Goal: Feedback & Contribution: Contribute content

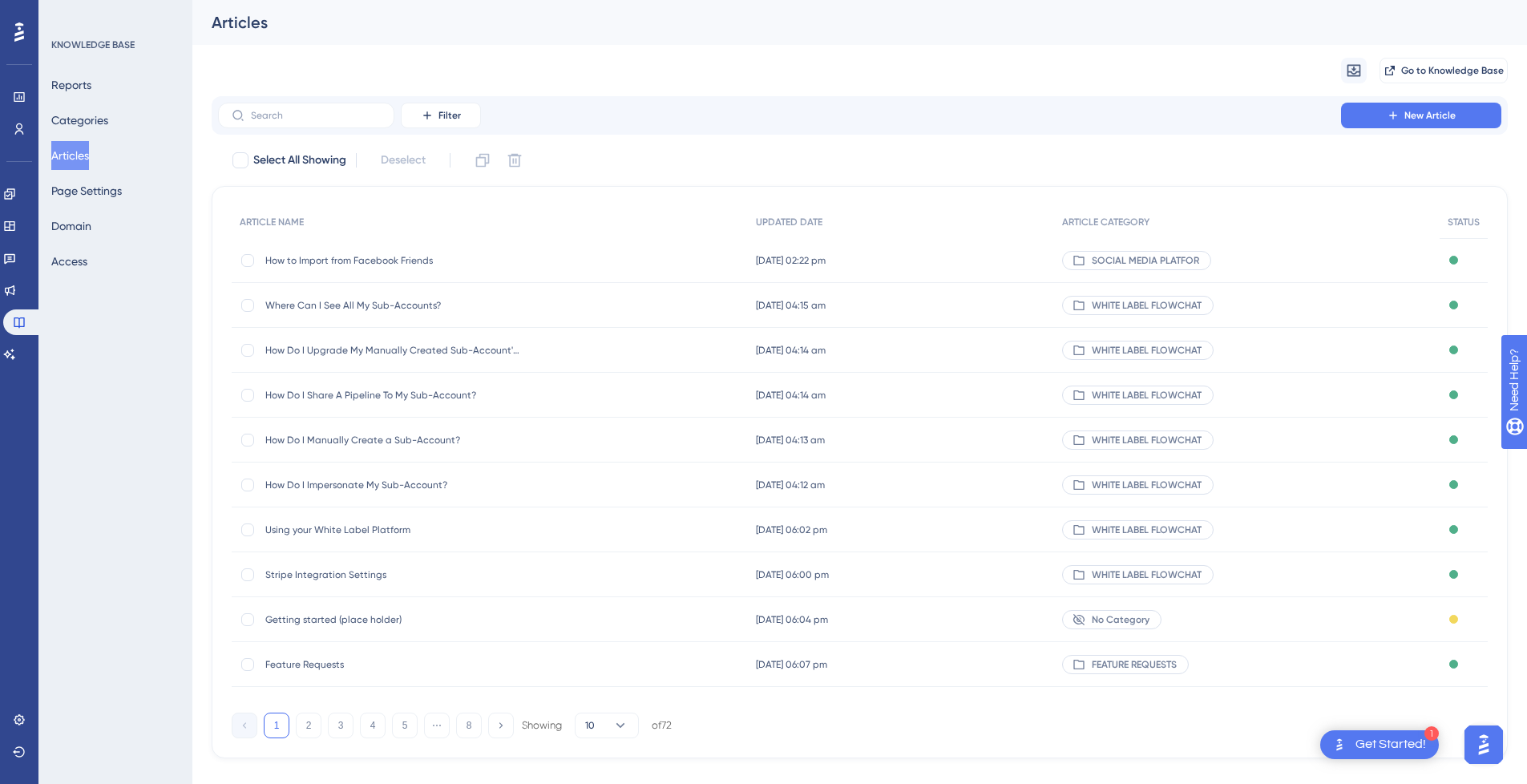
click at [1364, 262] on div "SOCIAL MEDIA PLATFOR" at bounding box center [1247, 261] width 386 height 45
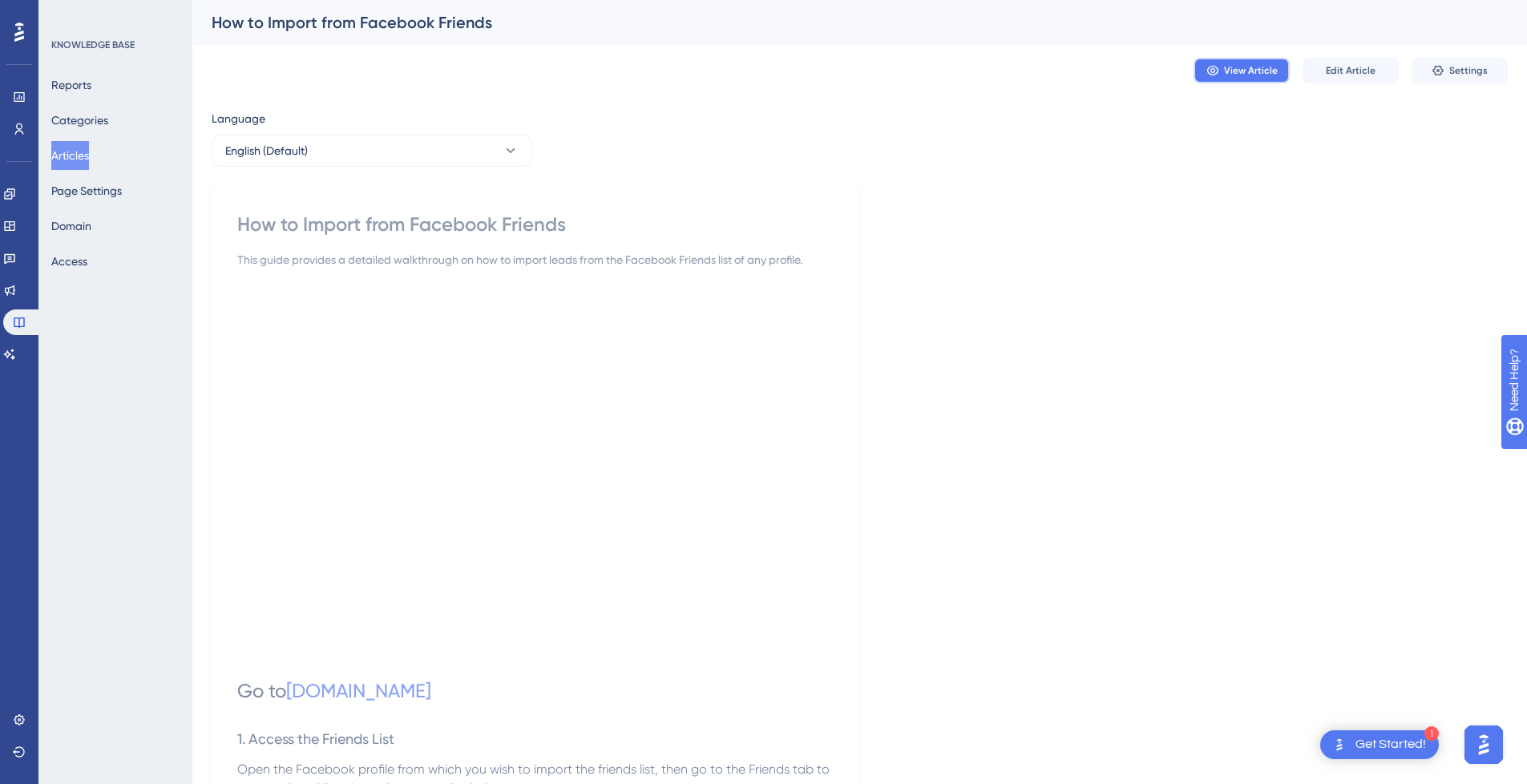
click at [1262, 71] on span "View Article" at bounding box center [1251, 71] width 54 height 13
click at [69, 150] on button "Articles" at bounding box center [70, 155] width 38 height 29
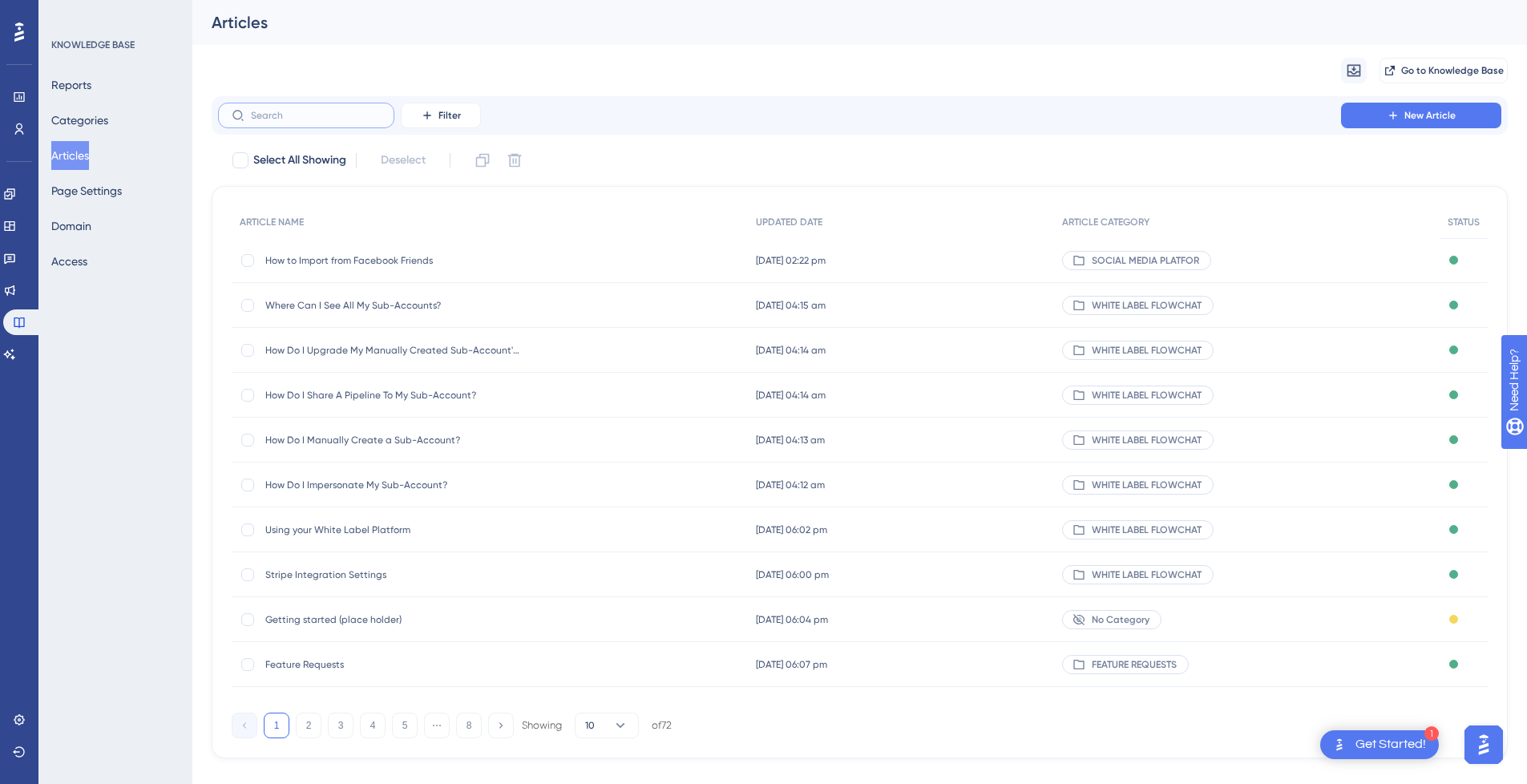
click at [296, 119] on input "text" at bounding box center [315, 115] width 129 height 12
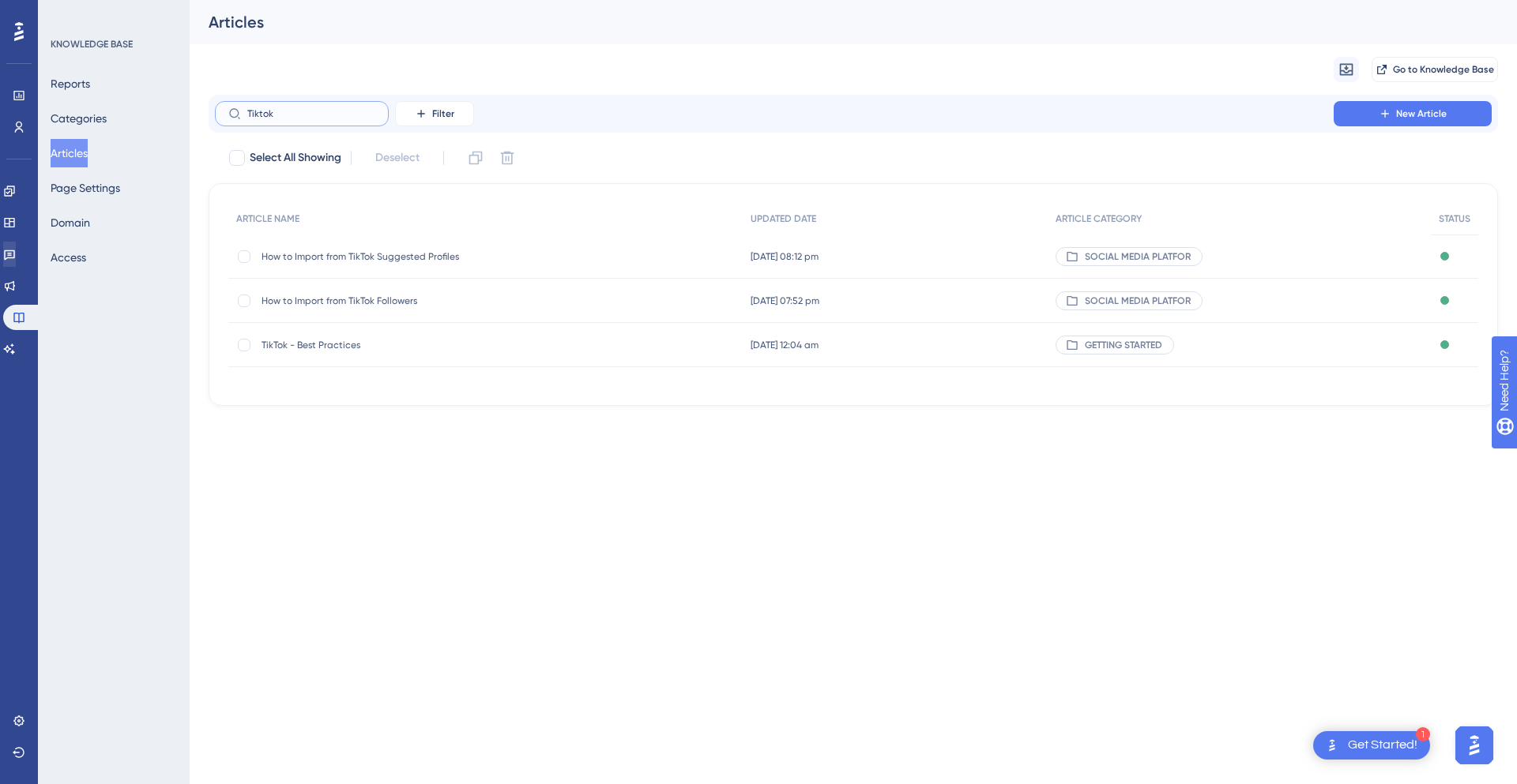
type input "Tiktok"
click at [1402, 106] on button "New Article" at bounding box center [1412, 114] width 158 height 26
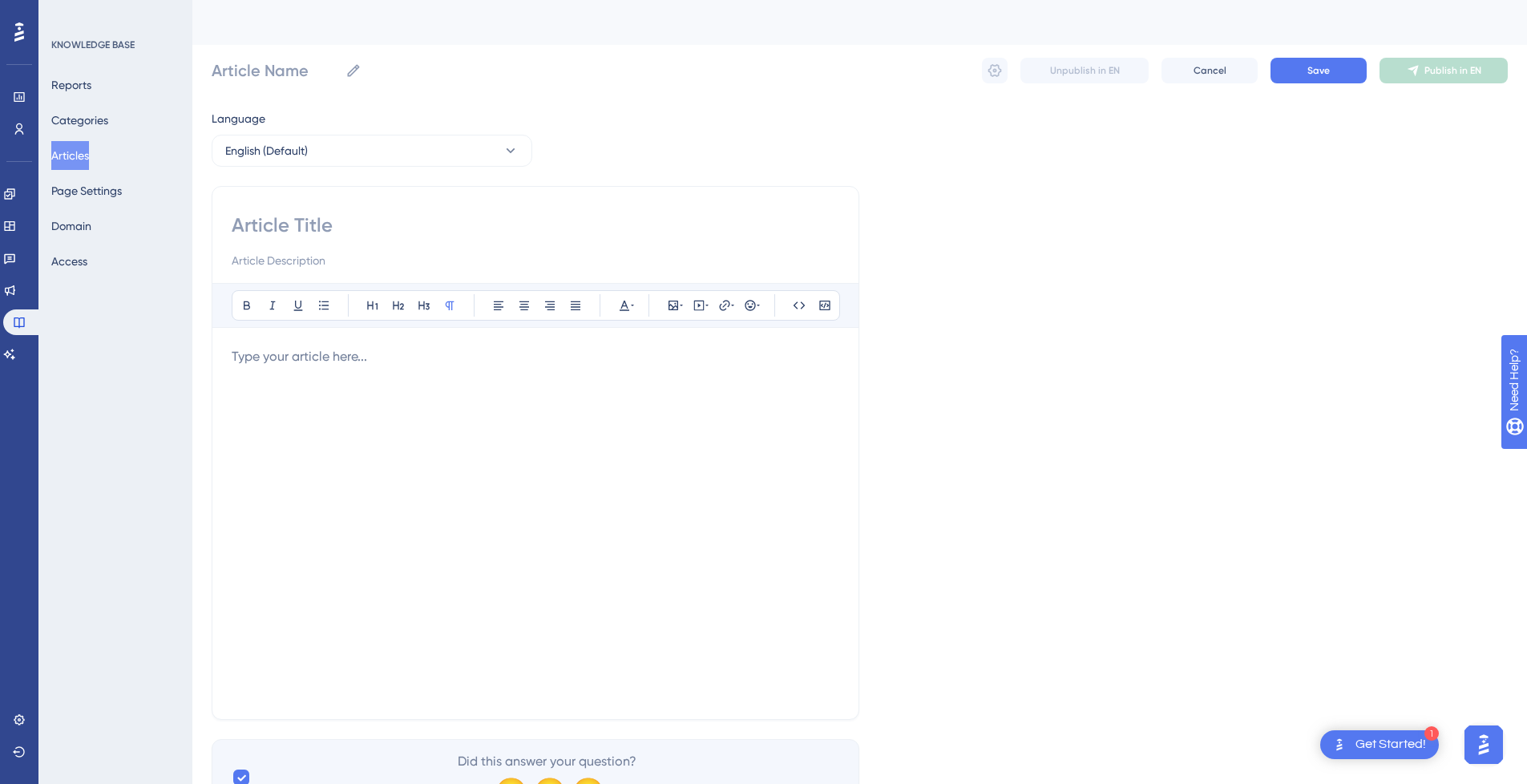
click at [358, 393] on div at bounding box center [535, 523] width 608 height 353
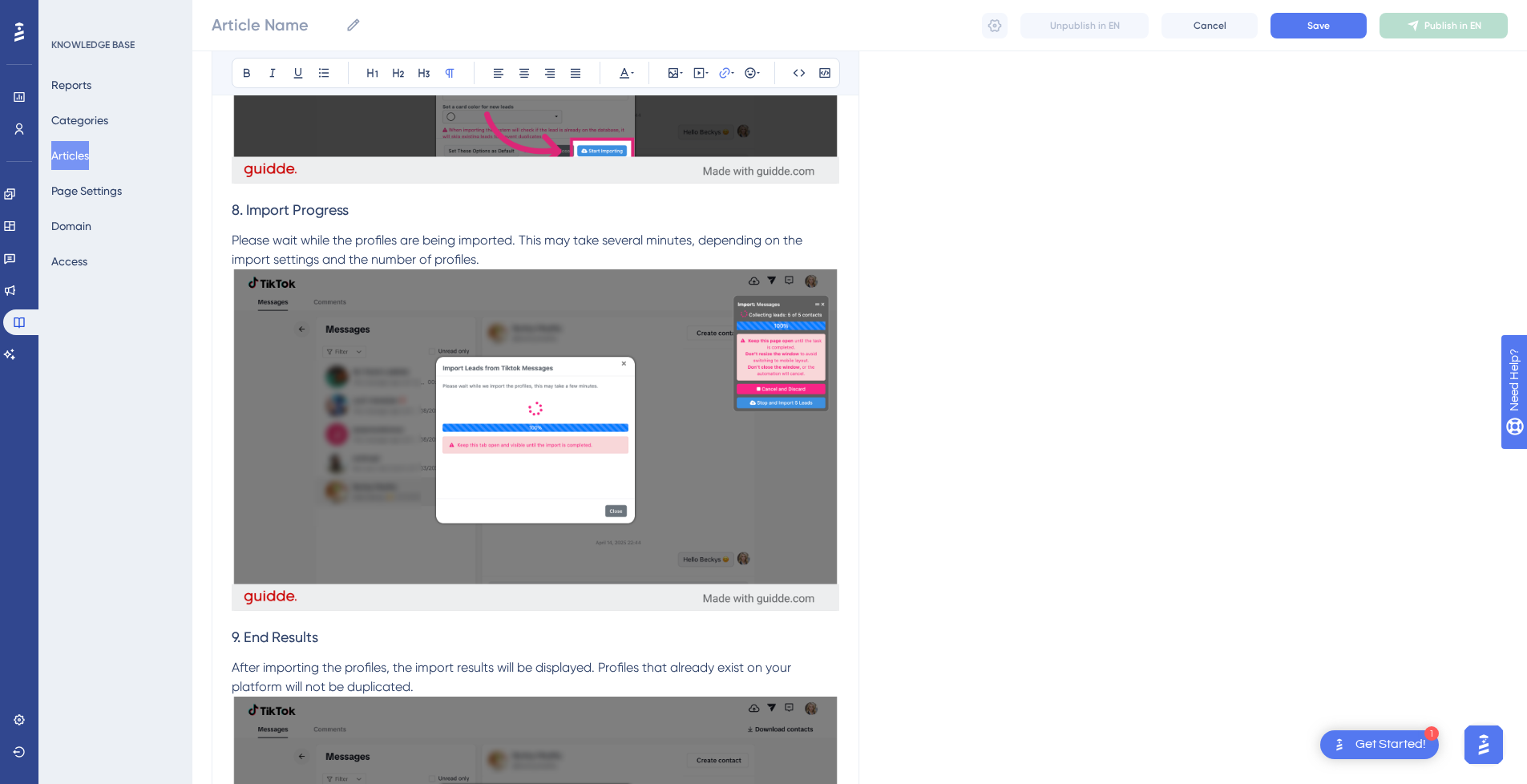
scroll to position [3630, 0]
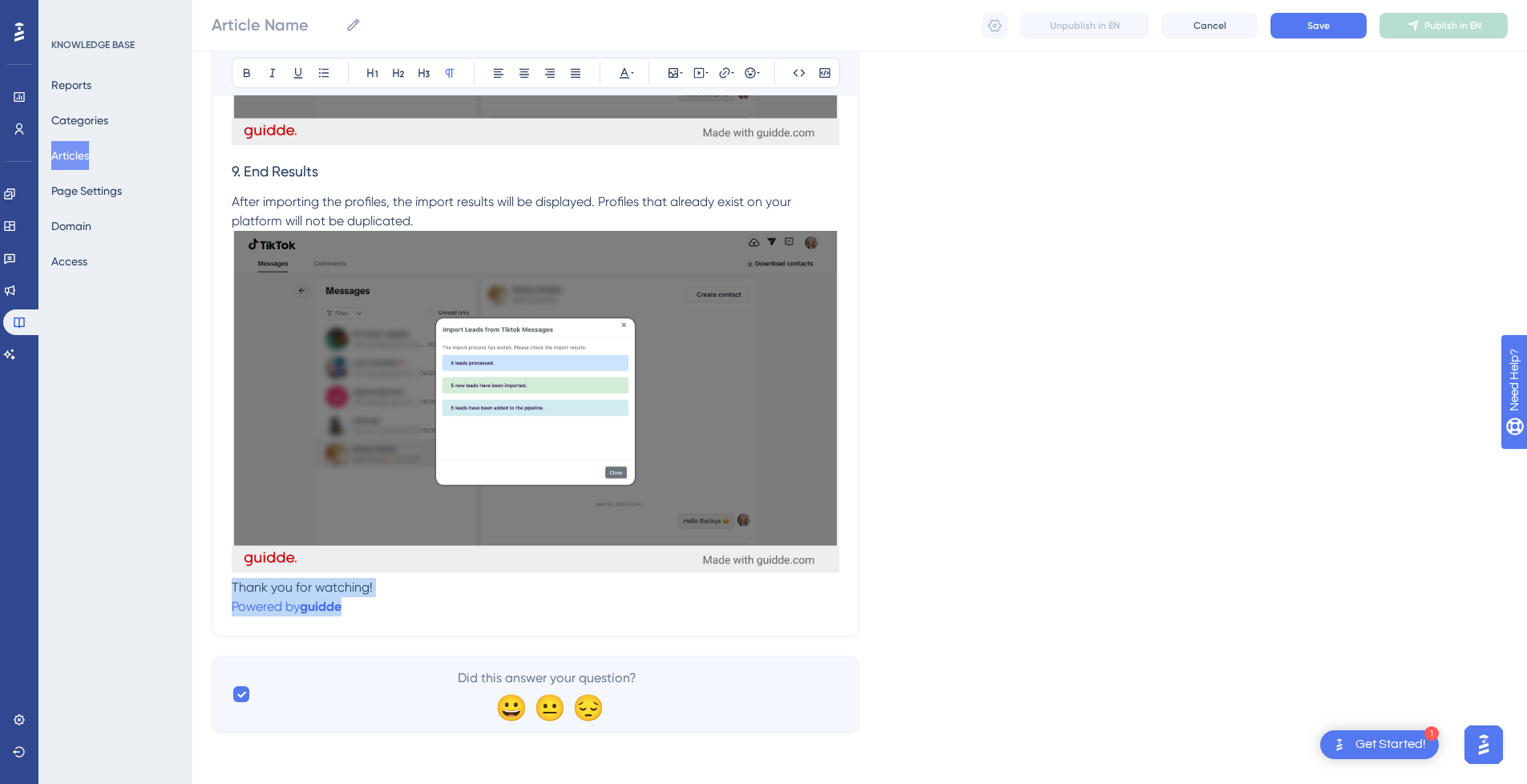
drag, startPoint x: 358, startPoint y: 602, endPoint x: 217, endPoint y: 580, distance: 142.7
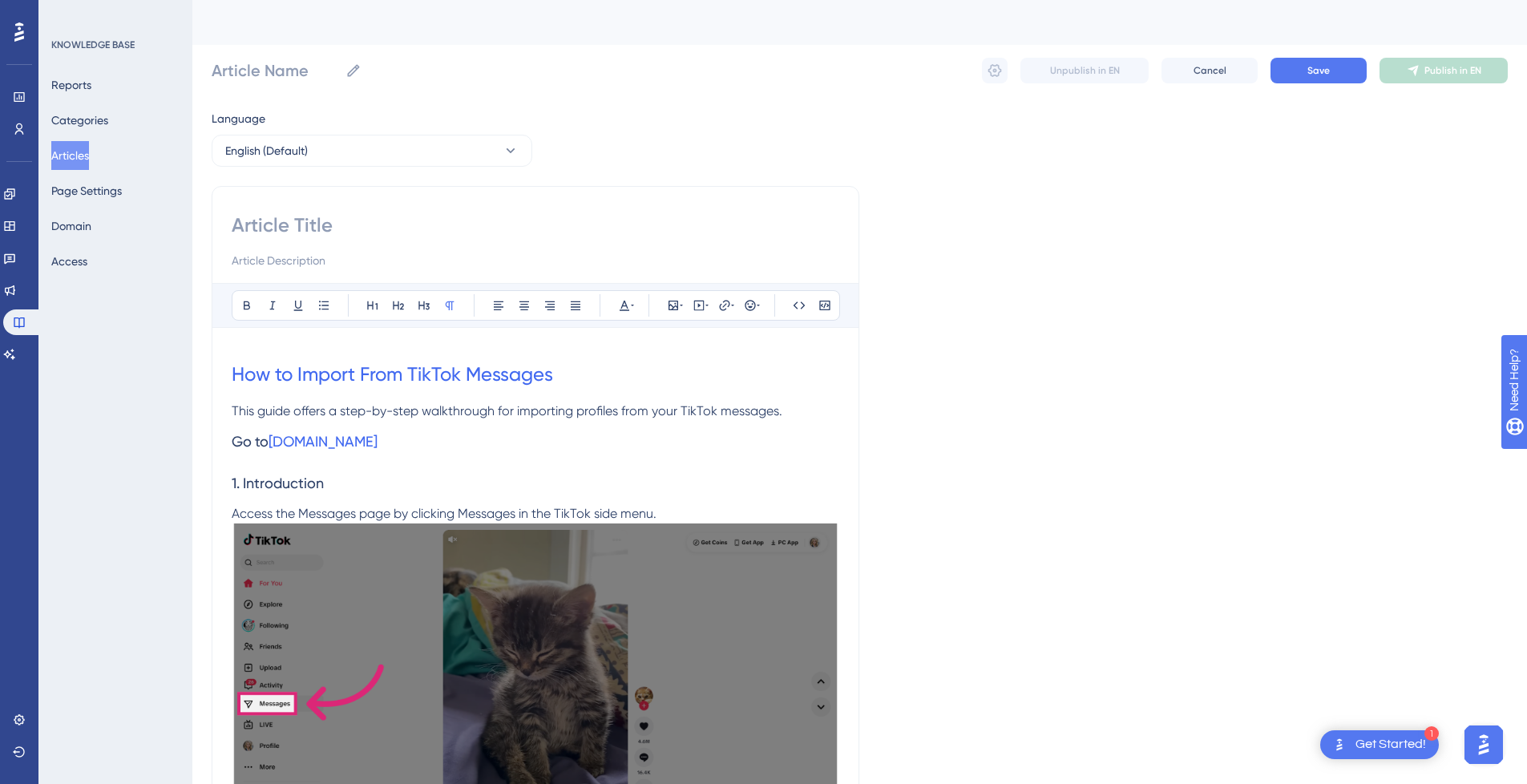
scroll to position [19, 0]
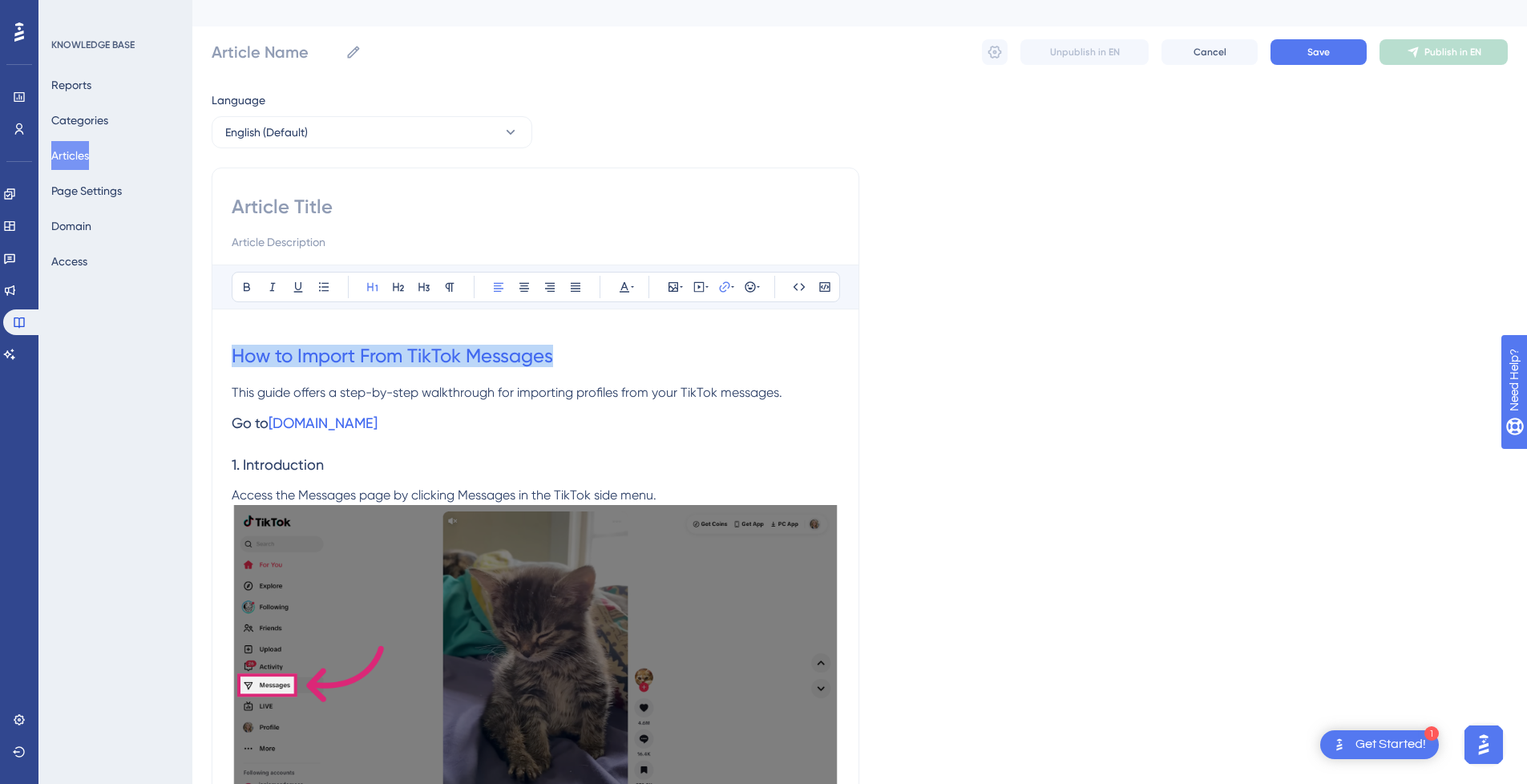
drag, startPoint x: 561, startPoint y: 357, endPoint x: 176, endPoint y: 356, distance: 385.0
click at [306, 216] on input at bounding box center [535, 206] width 608 height 26
paste input "How to Import From TikTok Messages"
type input "How to Import From TikTok Messages"
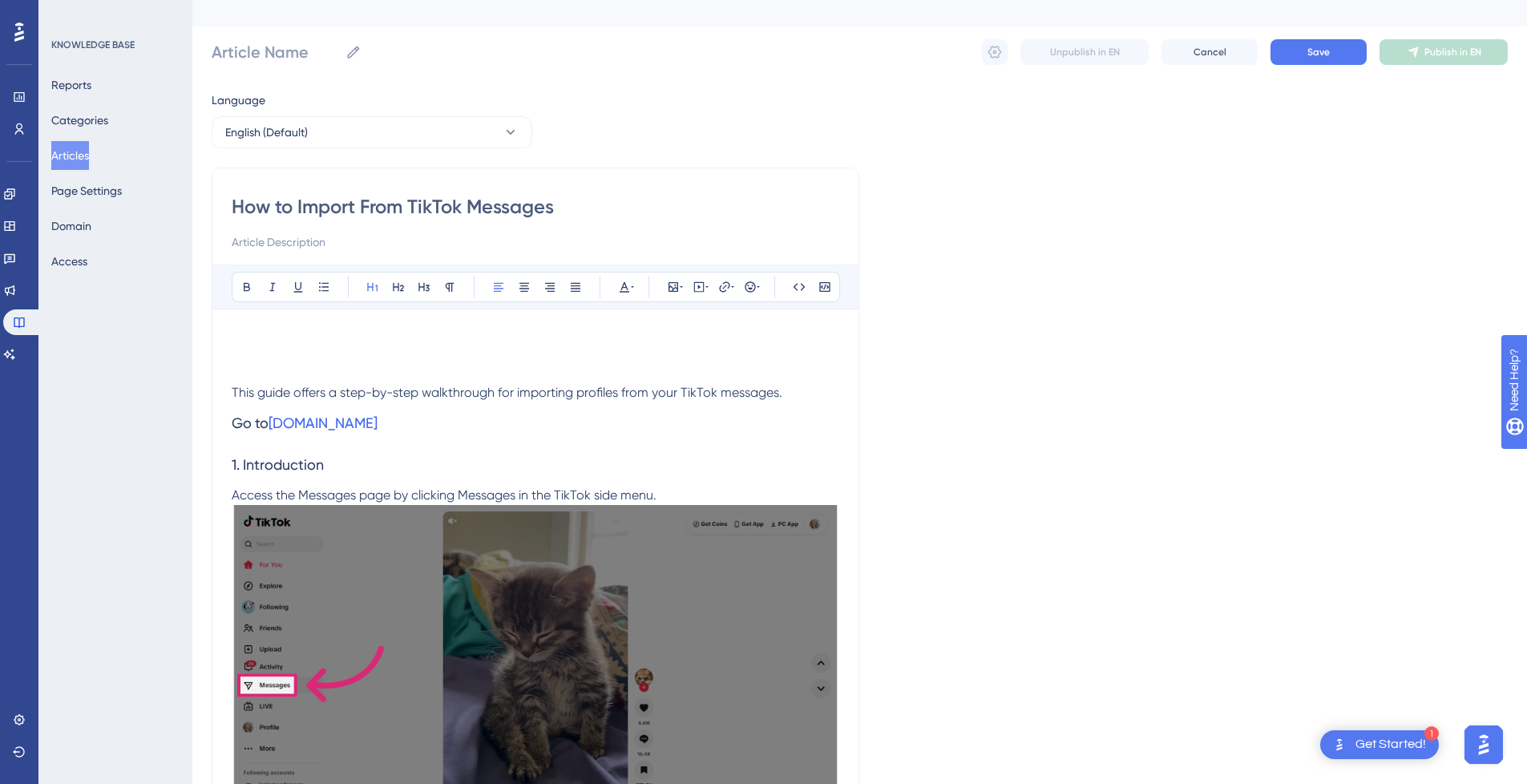
type input "How to Import From TikTok Messages"
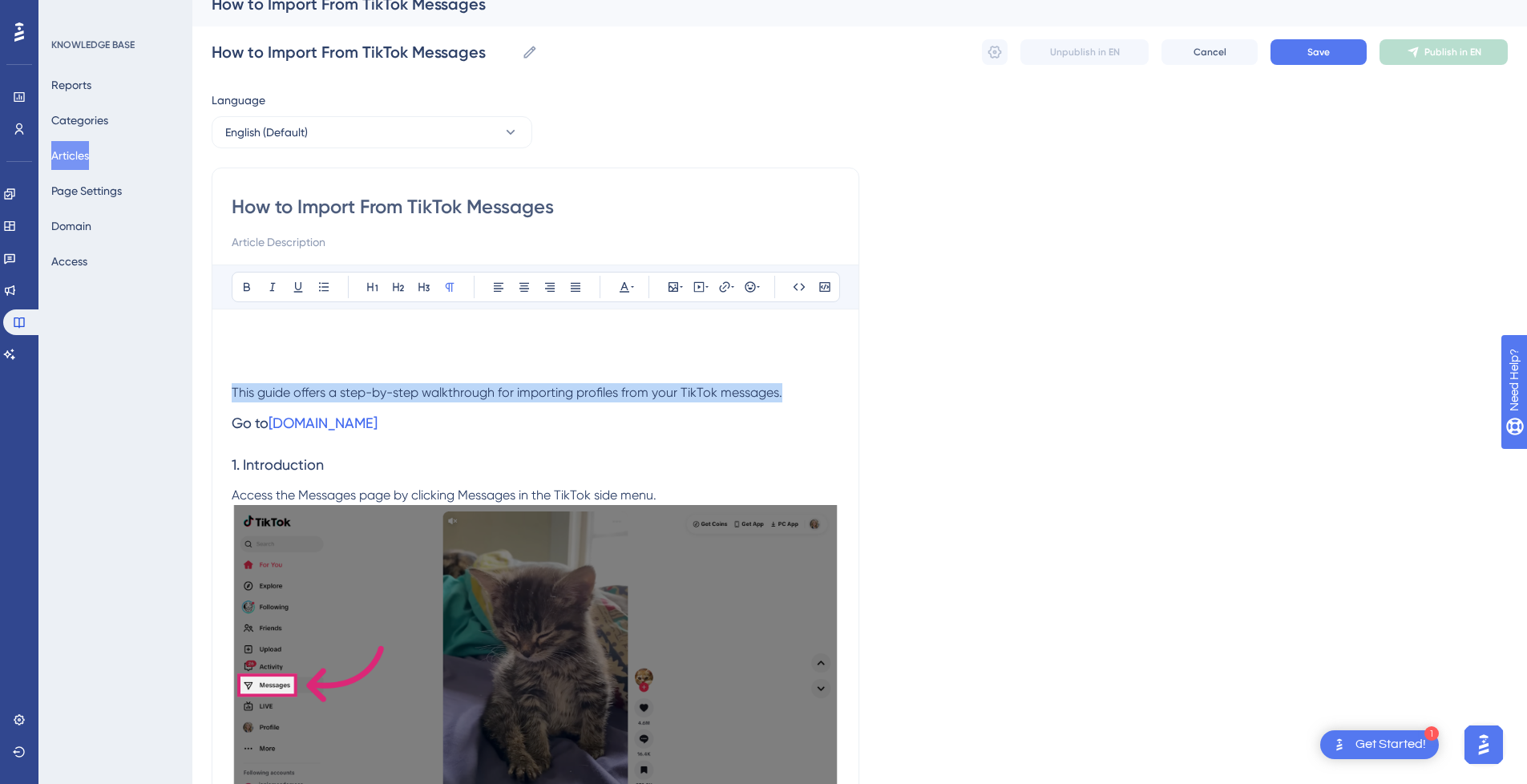
drag, startPoint x: 814, startPoint y: 393, endPoint x: 192, endPoint y: 388, distance: 622.0
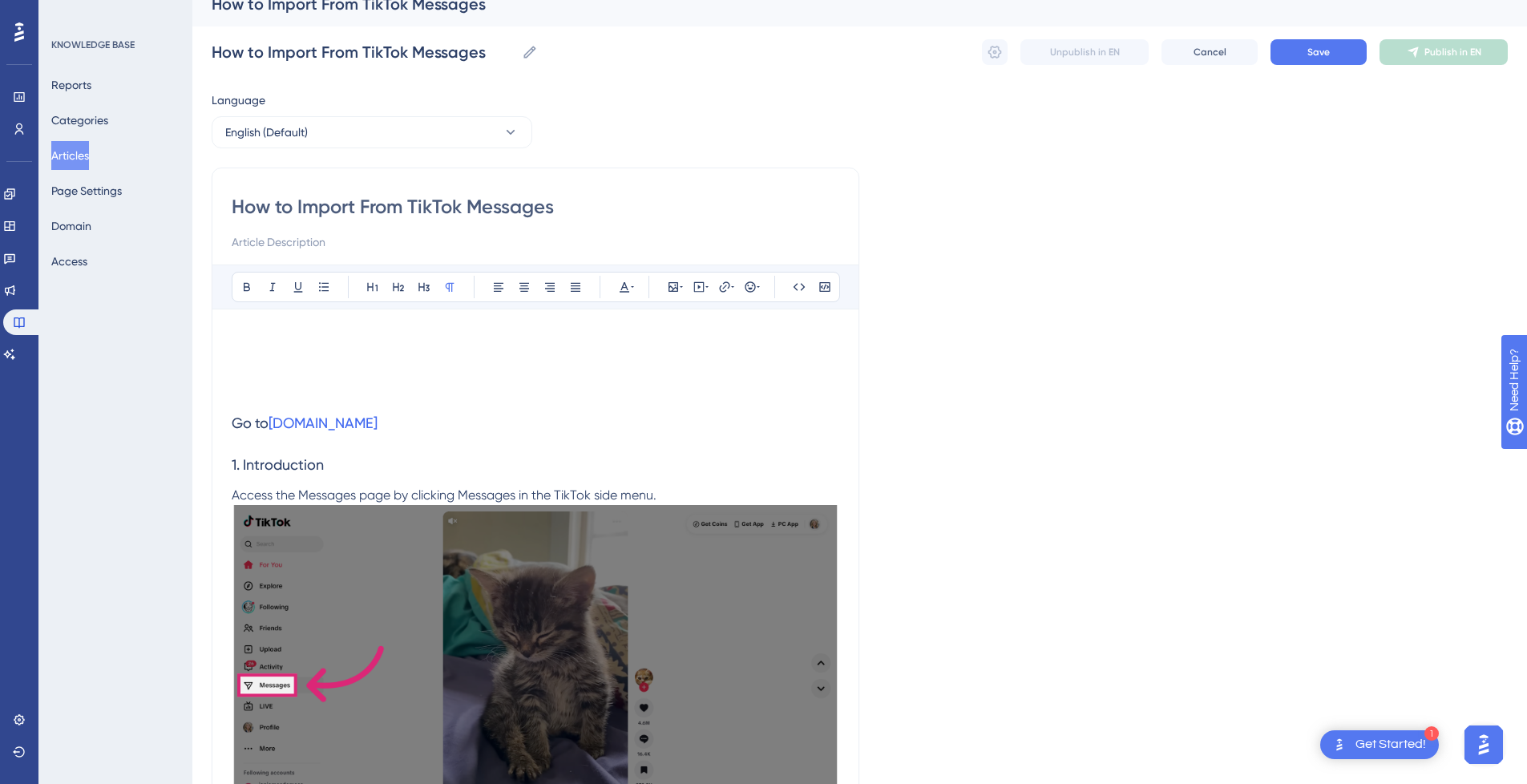
click at [307, 244] on input at bounding box center [535, 242] width 608 height 20
paste input "This guide offers a step-by-step walkthrough for importing profiles from your T…"
type input "This guide offers a step-by-step walkthrough for importing profiles from your T…"
click at [310, 380] on h1 at bounding box center [535, 355] width 608 height 54
click at [286, 401] on p at bounding box center [535, 393] width 608 height 20
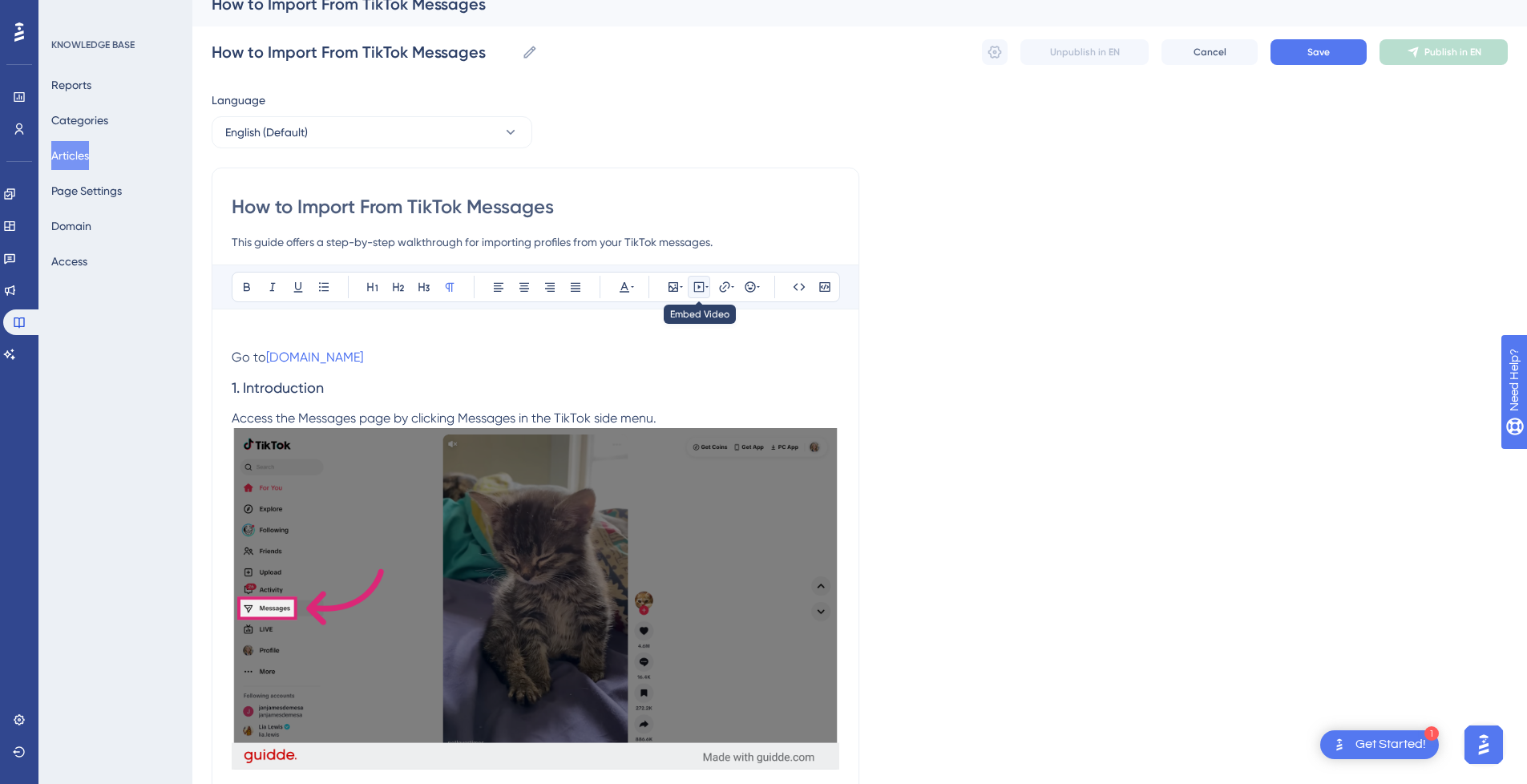
click at [690, 287] on button at bounding box center [698, 287] width 22 height 22
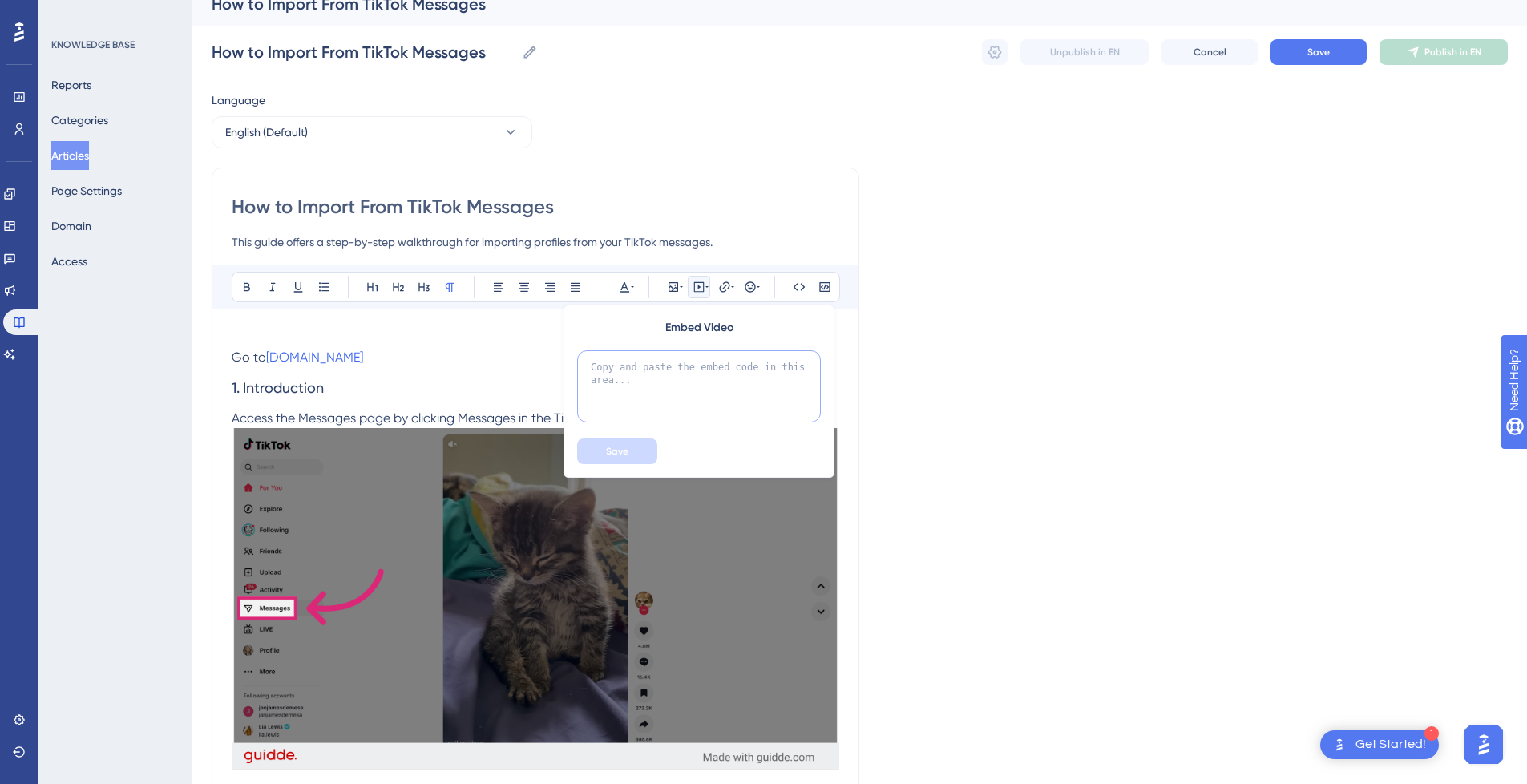
click at [661, 380] on textarea at bounding box center [698, 386] width 244 height 72
paste textarea "<div style="position:relative;padding-bottom:56.25%;"> <iframe style="width:100…"
type textarea "<div style="position:relative;padding-bottom:56.25%;"> <iframe style="width:100…"
click at [639, 455] on button "Save" at bounding box center [617, 451] width 80 height 26
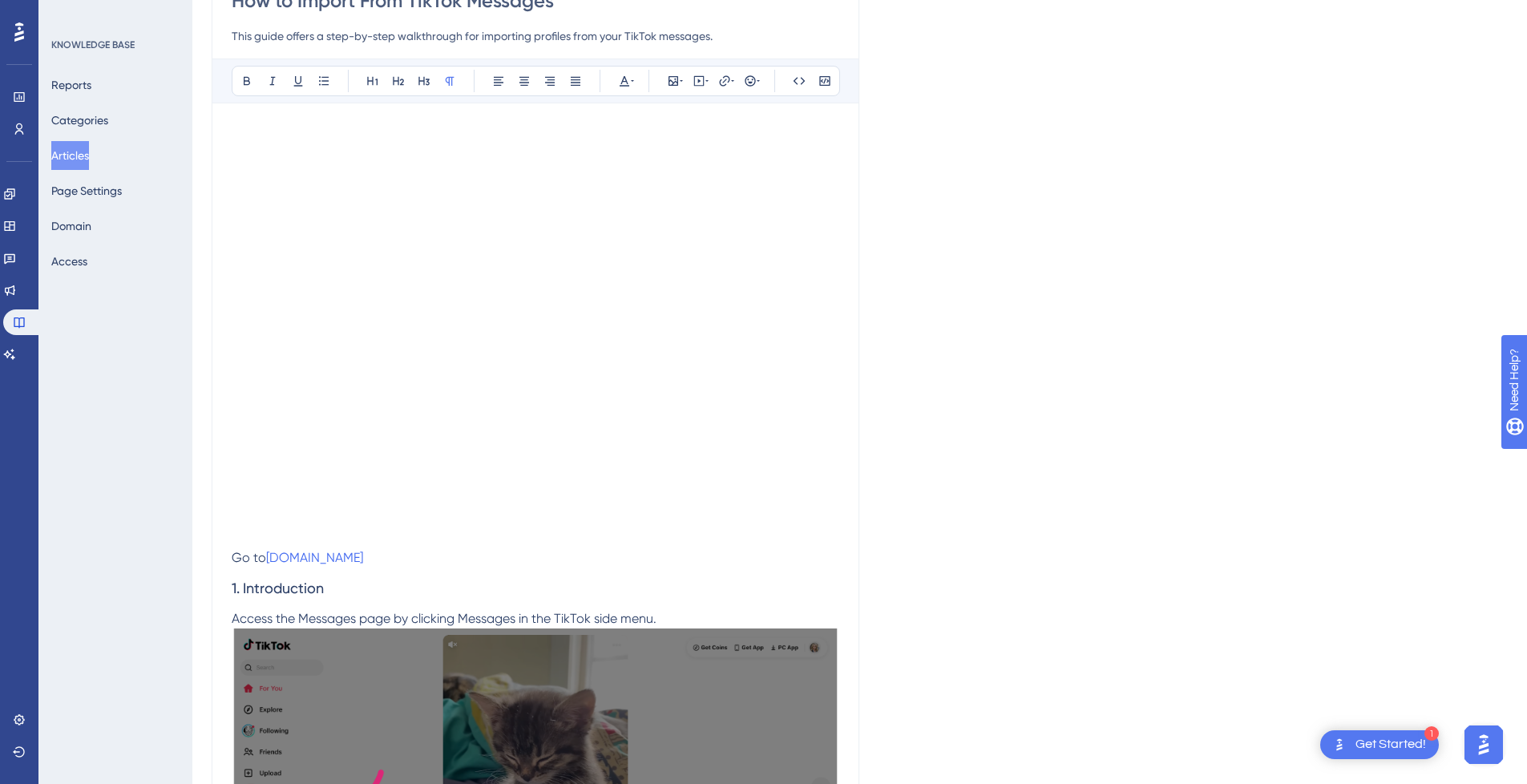
scroll to position [0, 0]
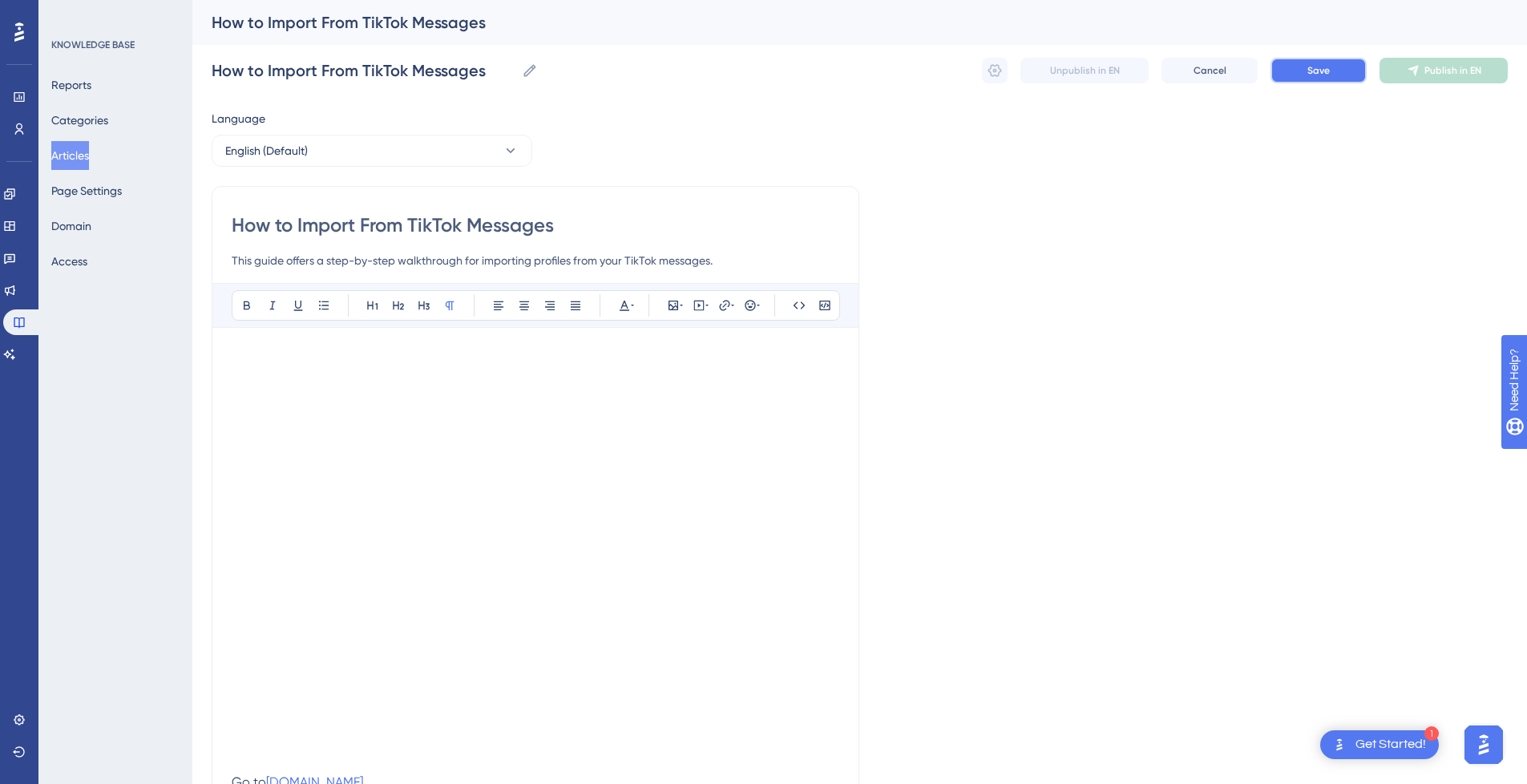
click at [1322, 64] on span "Save" at bounding box center [1318, 71] width 22 height 13
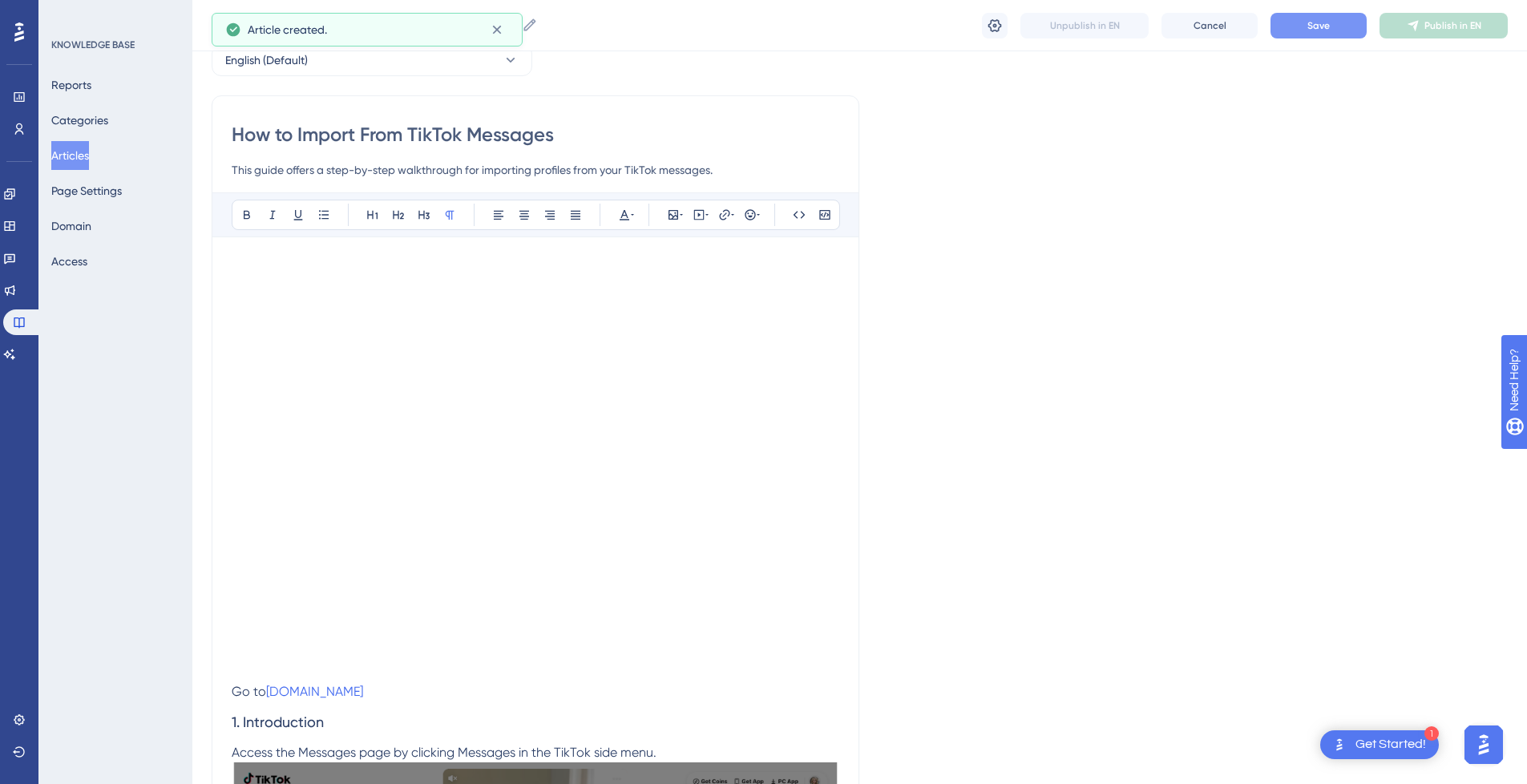
scroll to position [4, 0]
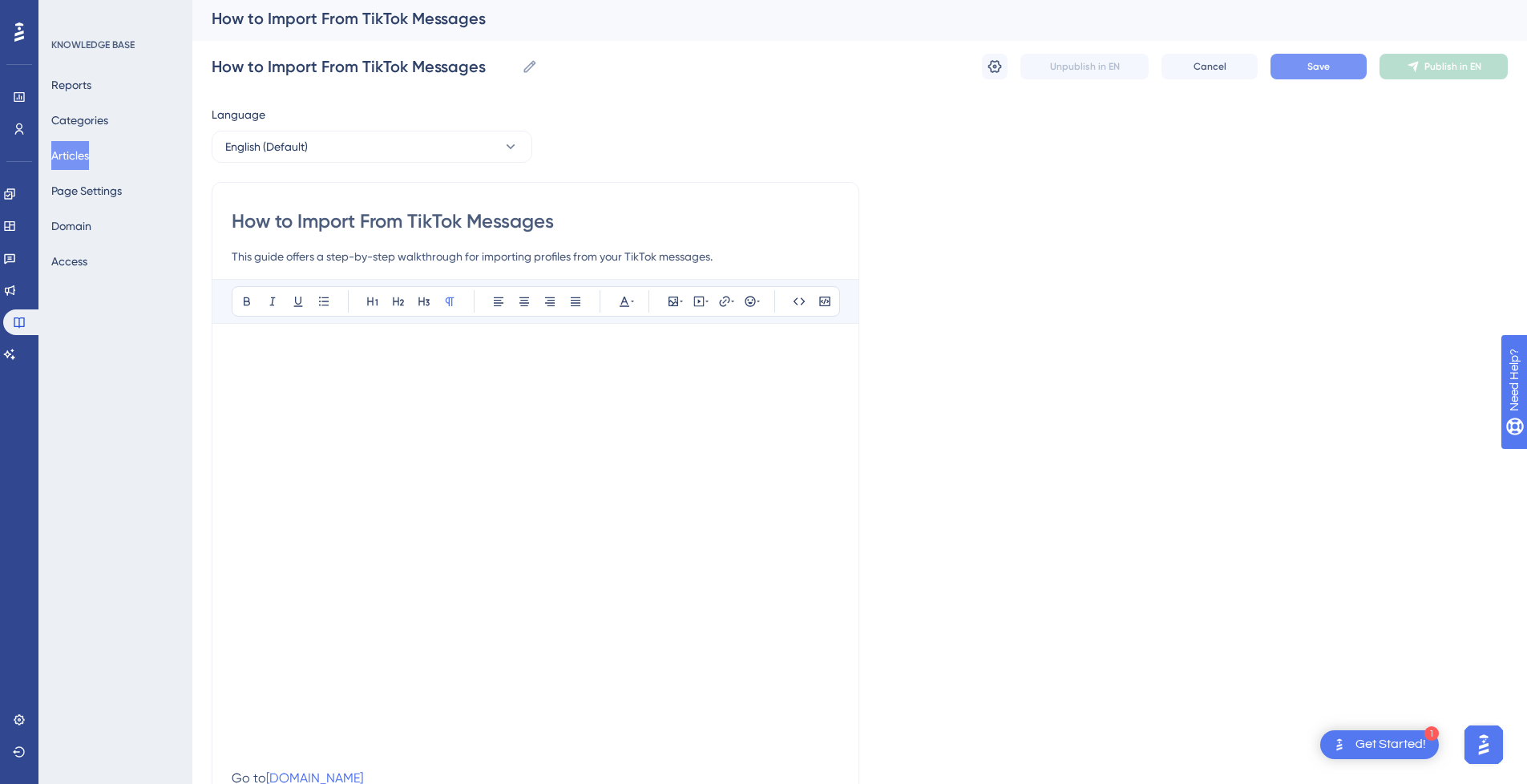
click at [246, 348] on p at bounding box center [535, 353] width 608 height 20
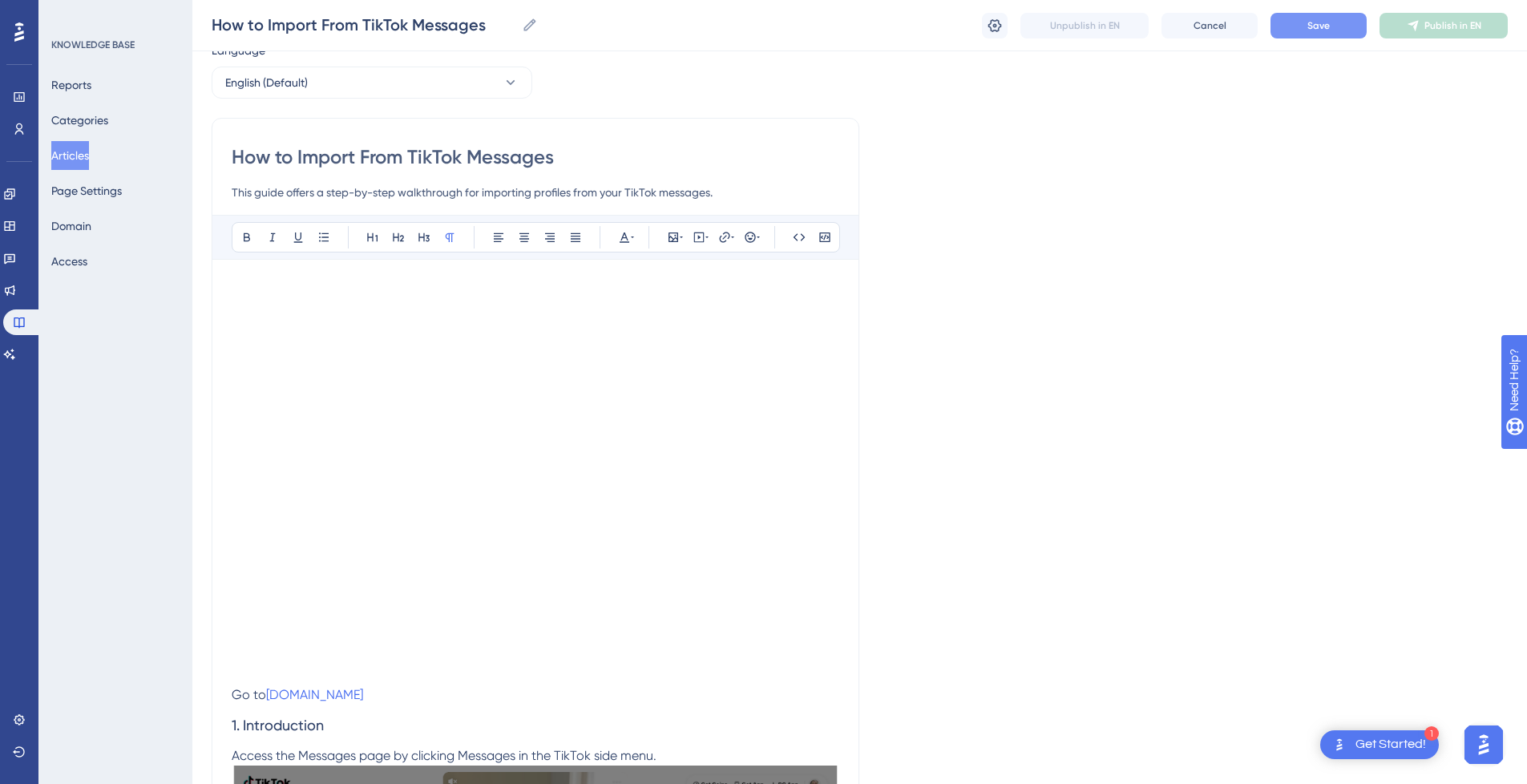
scroll to position [0, 0]
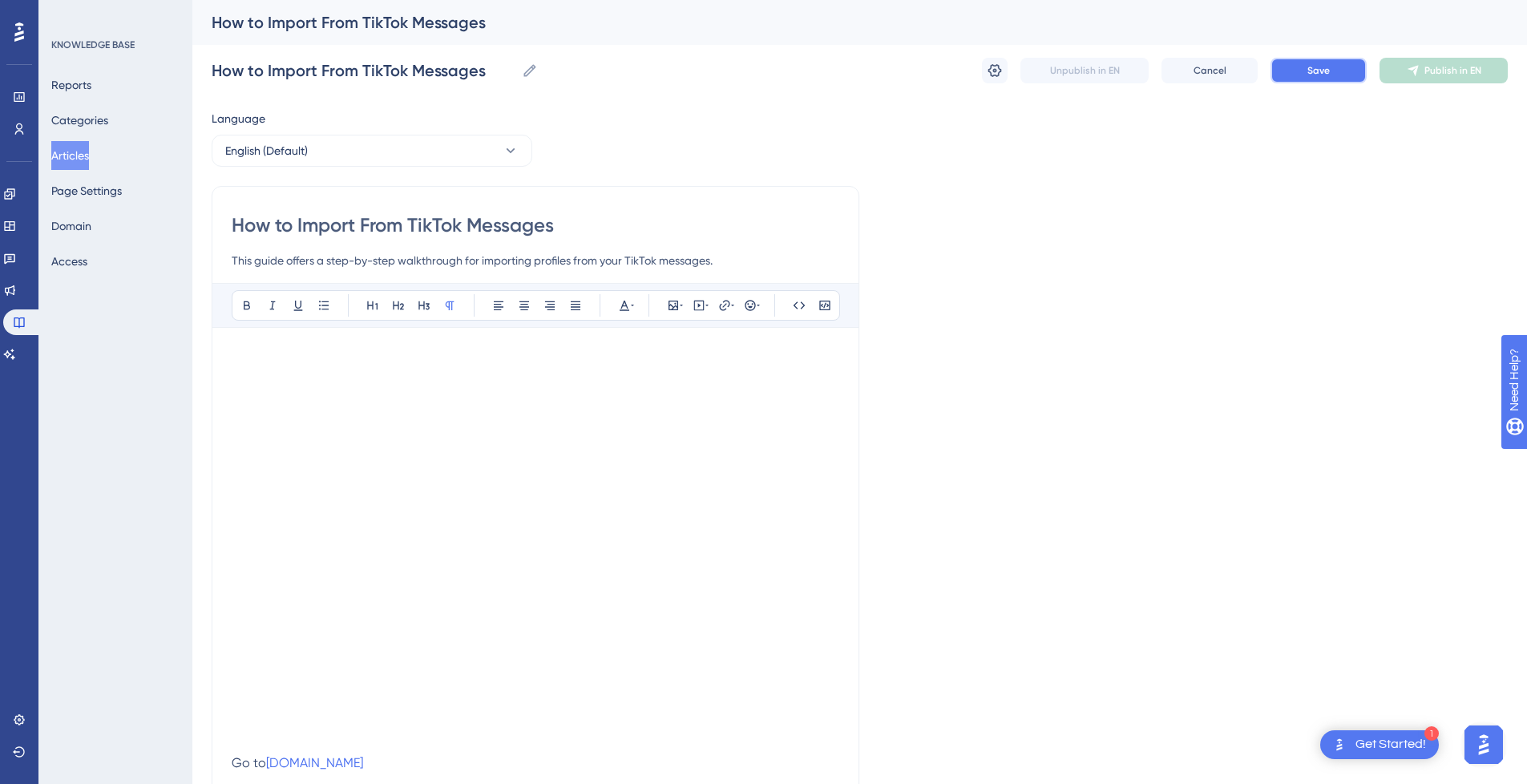
click at [1301, 76] on button "Save" at bounding box center [1319, 71] width 96 height 26
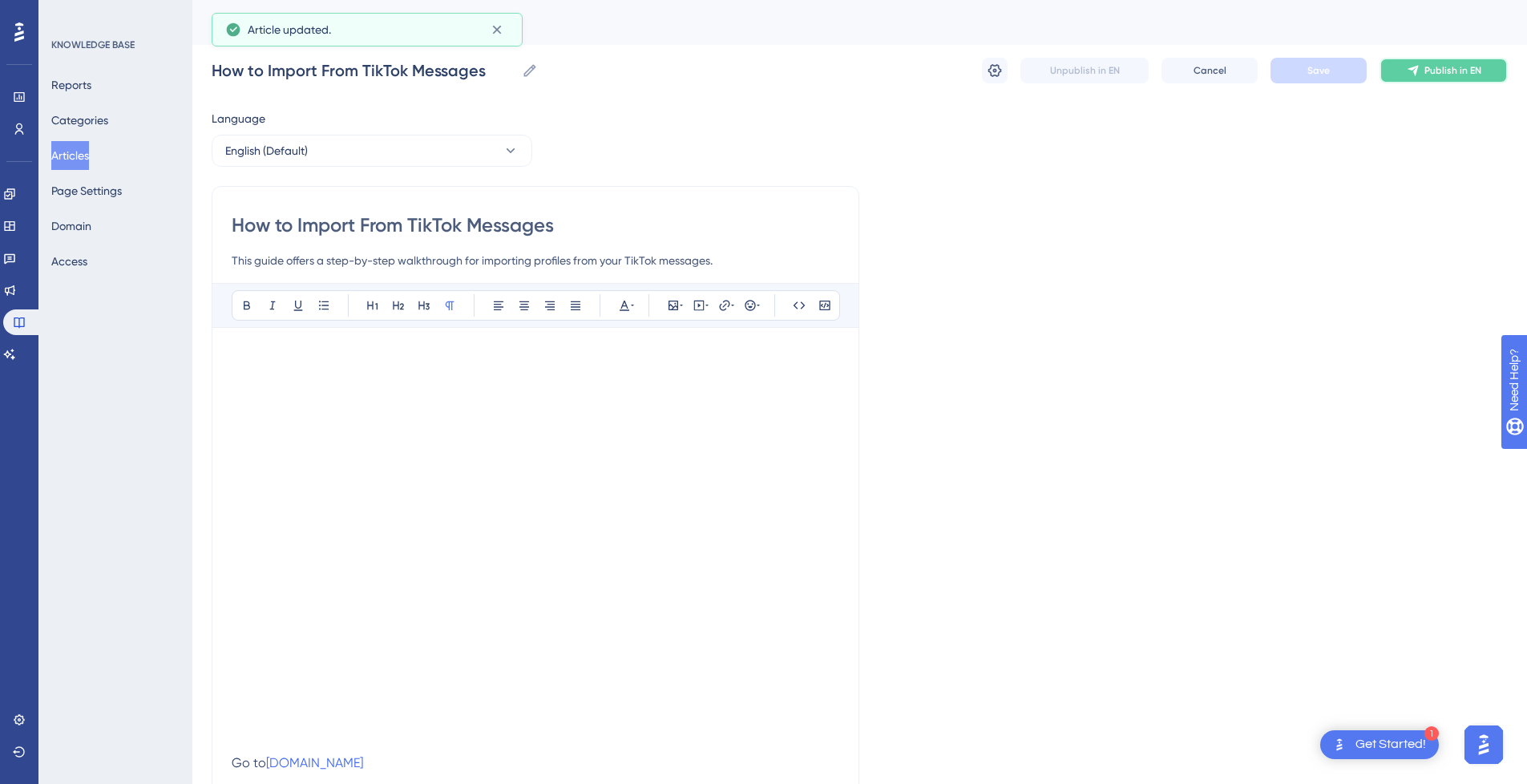
click at [1474, 71] on span "Publish in EN" at bounding box center [1453, 71] width 57 height 13
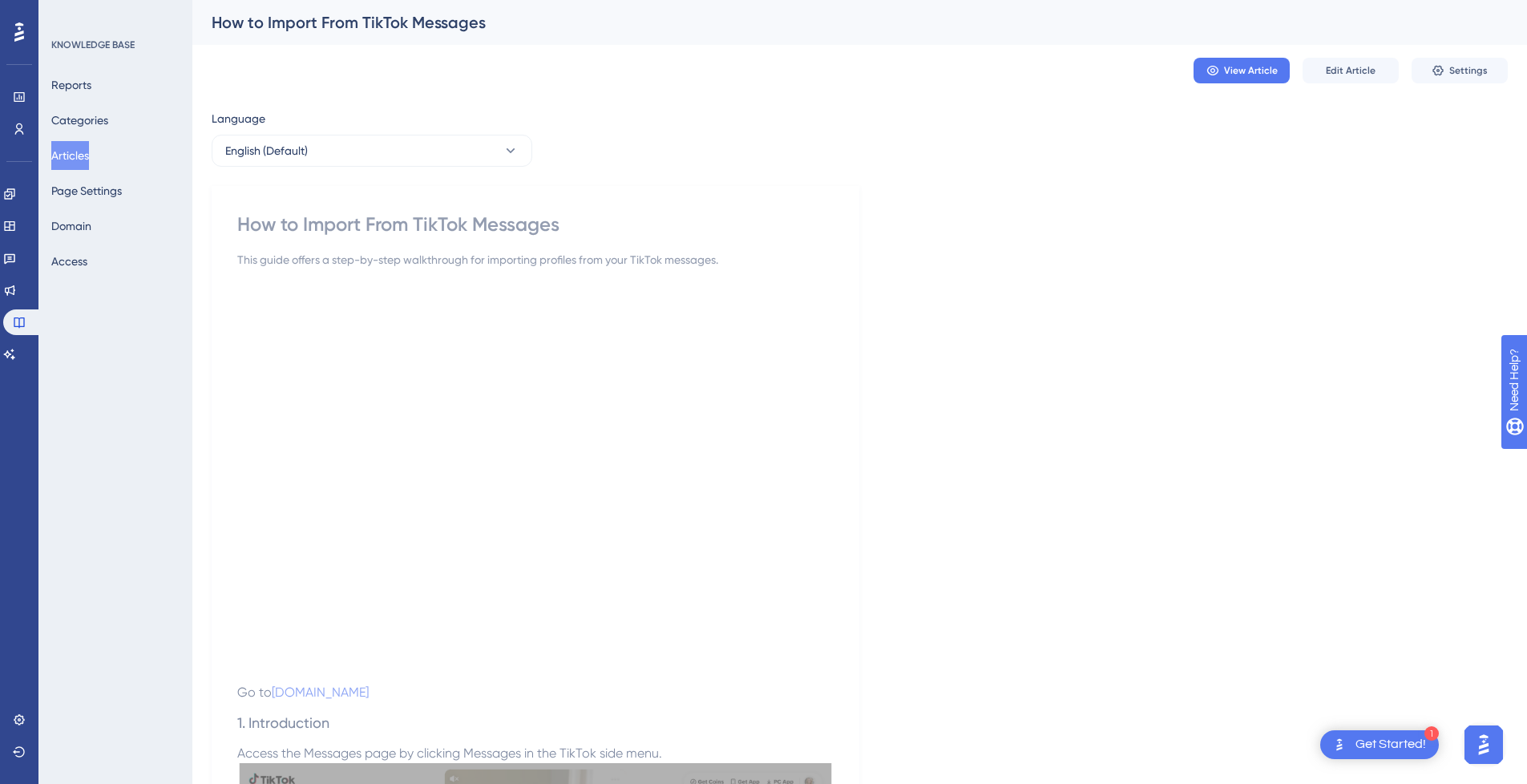
drag, startPoint x: 1329, startPoint y: 357, endPoint x: 1314, endPoint y: 360, distance: 15.3
drag, startPoint x: 1228, startPoint y: 365, endPoint x: 1190, endPoint y: 359, distance: 38.5
click at [1467, 74] on span "Settings" at bounding box center [1468, 71] width 38 height 13
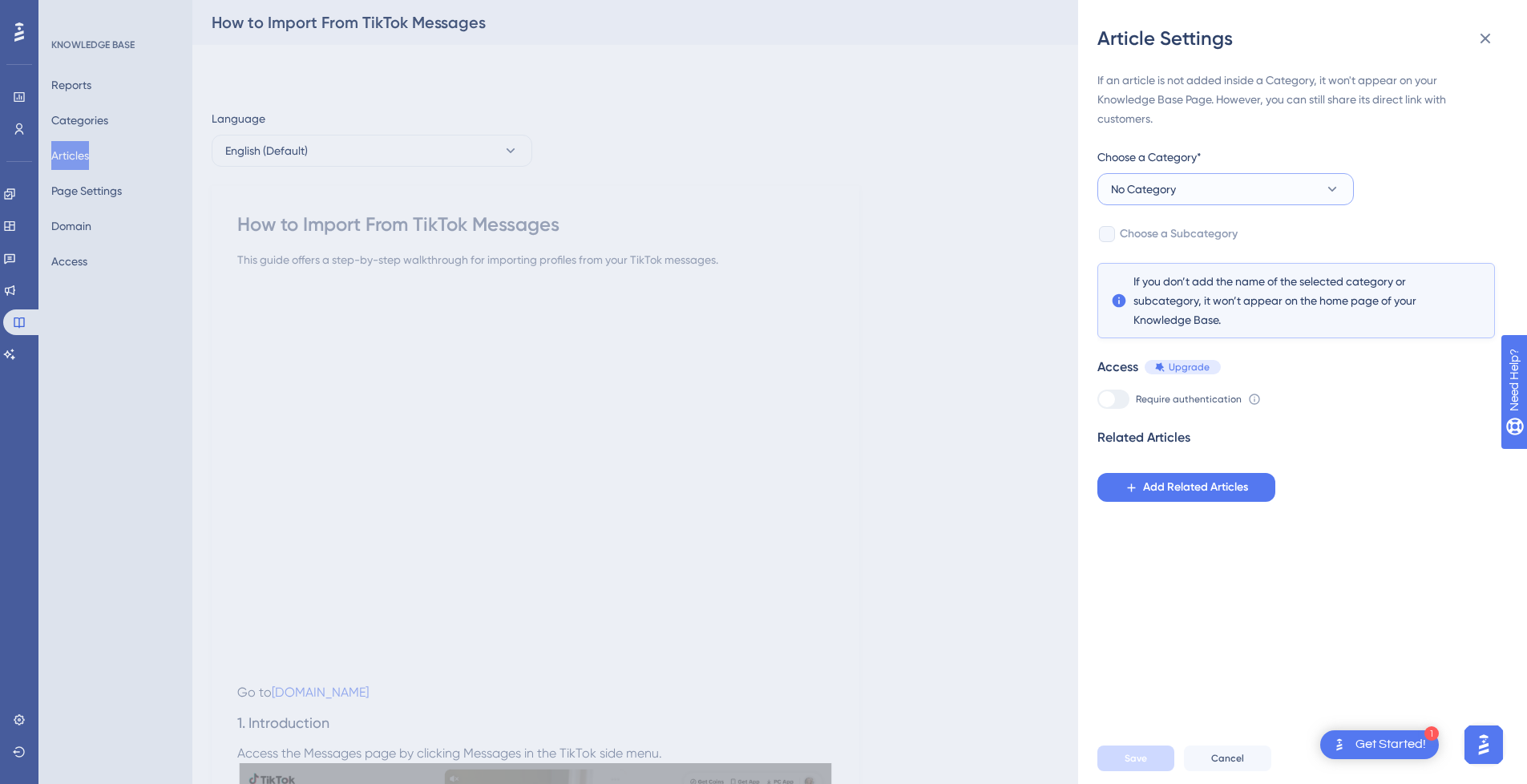
click at [1147, 191] on span "No Category" at bounding box center [1143, 189] width 65 height 20
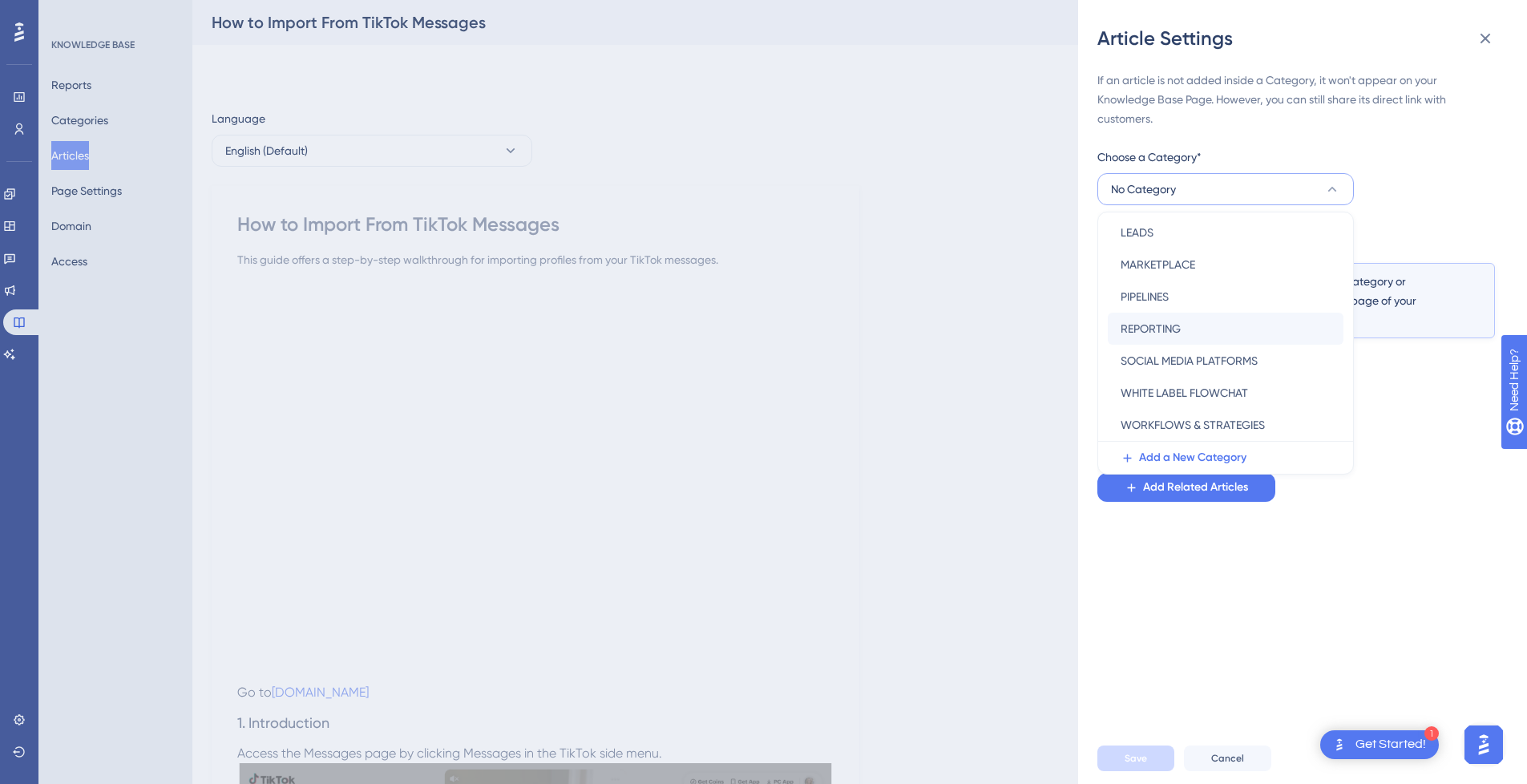
scroll to position [80, 0]
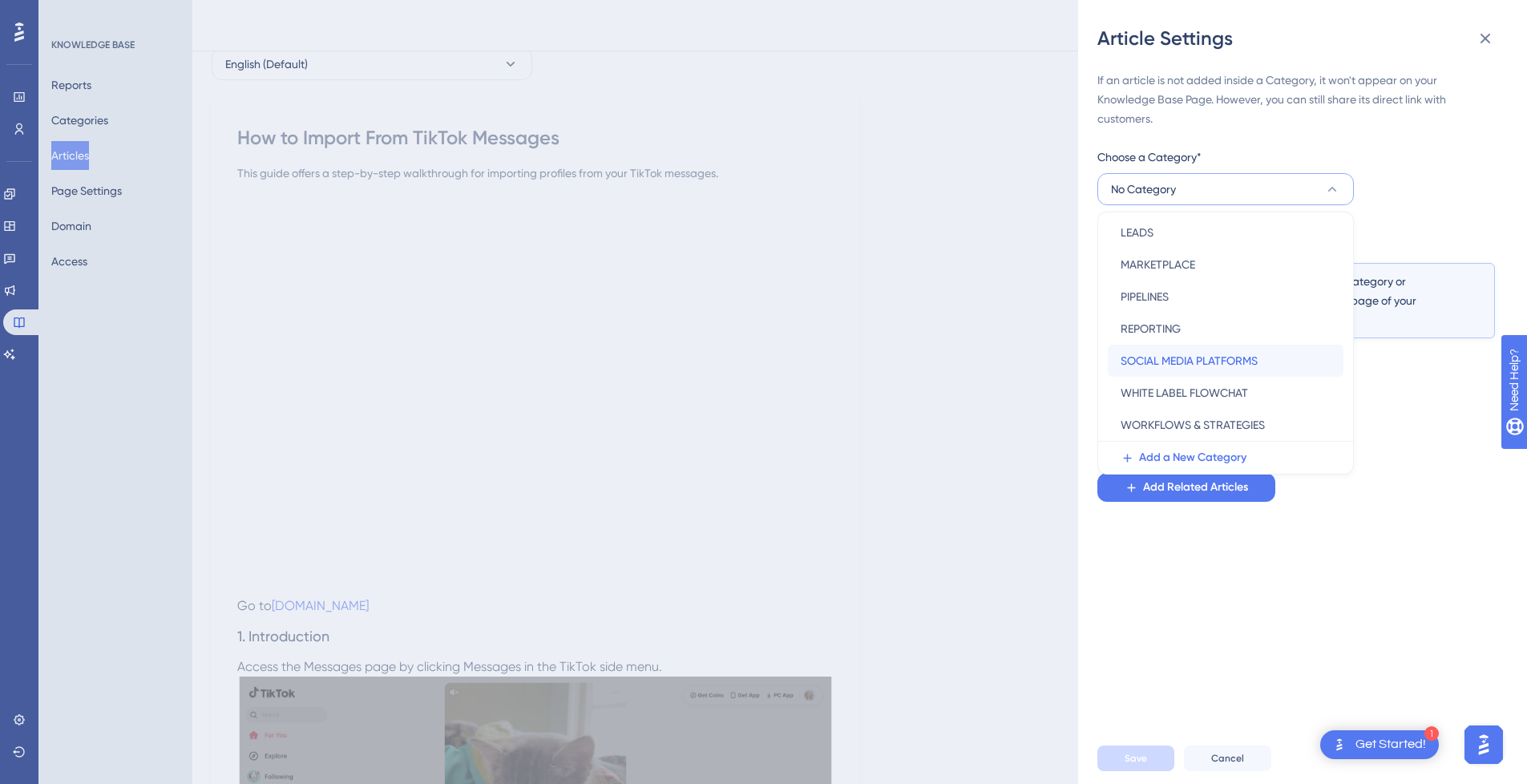
click at [1189, 368] on span "SOCIAL MEDIA PLATFORMS" at bounding box center [1189, 361] width 138 height 20
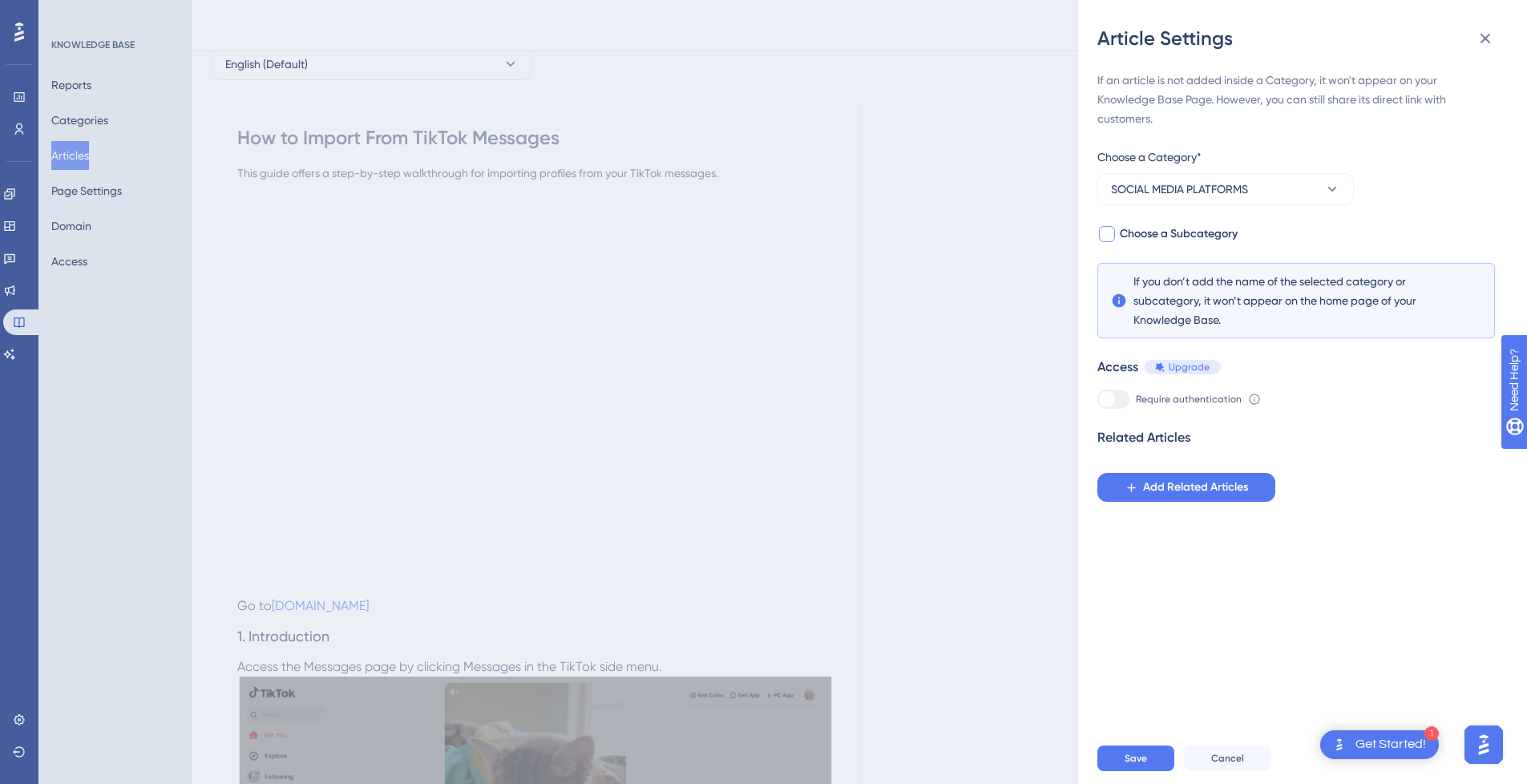
click at [1108, 236] on div at bounding box center [1107, 234] width 16 height 16
checkbox input "true"
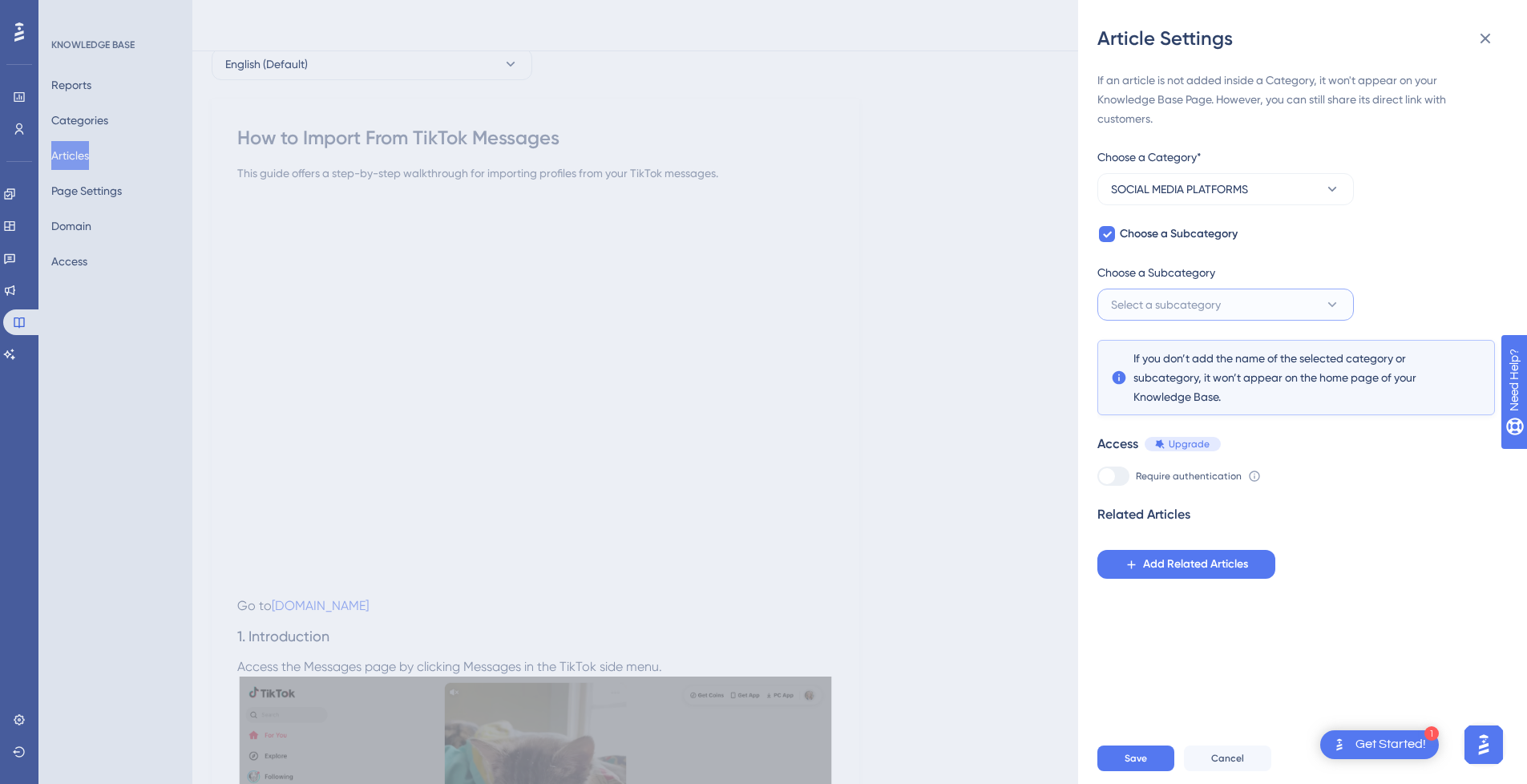
click at [1207, 295] on span "Select a subcategory" at bounding box center [1165, 304] width 110 height 20
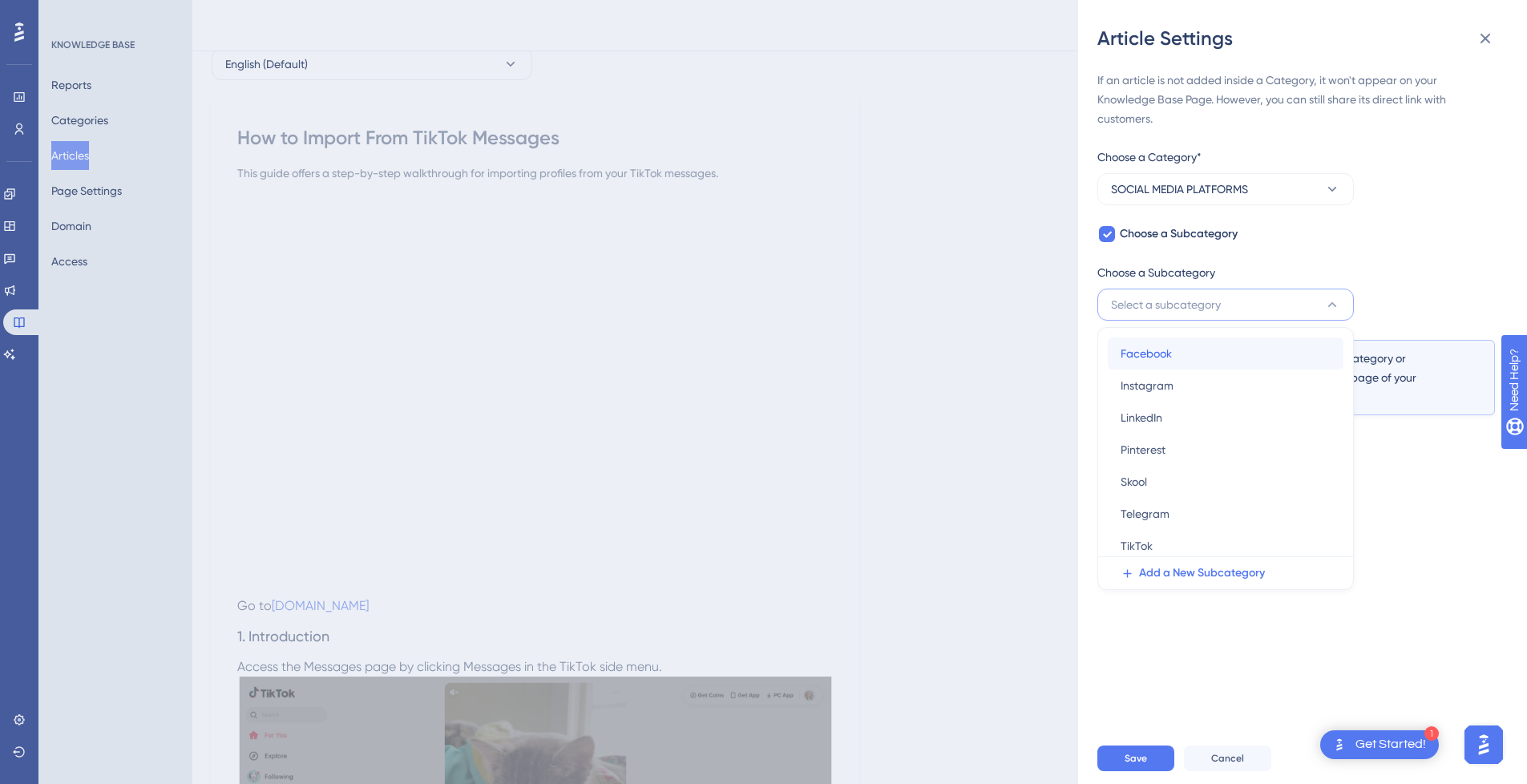
click at [1199, 355] on div "Facebook Facebook" at bounding box center [1225, 354] width 210 height 32
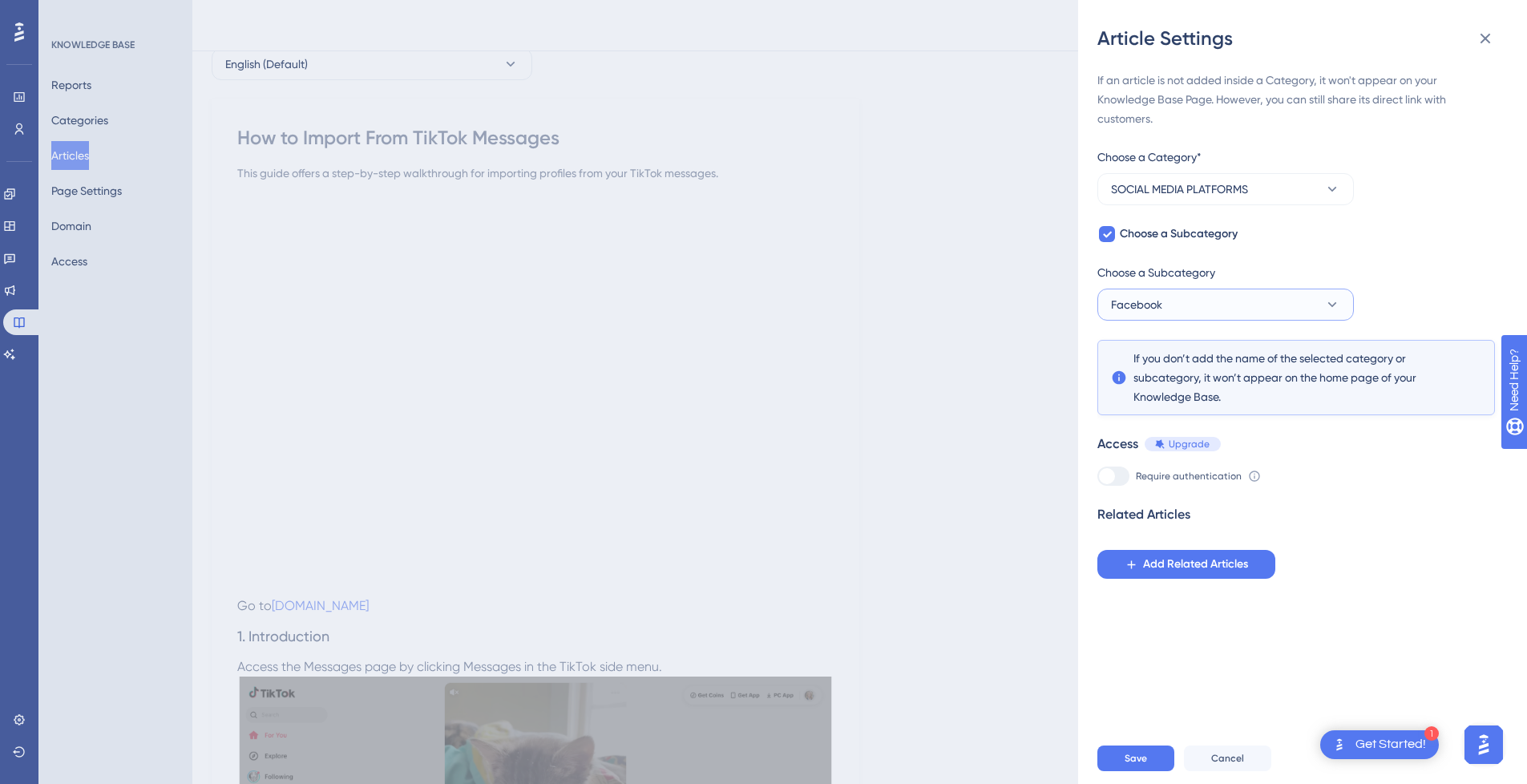
click at [1204, 307] on button "Facebook" at bounding box center [1225, 304] width 256 height 32
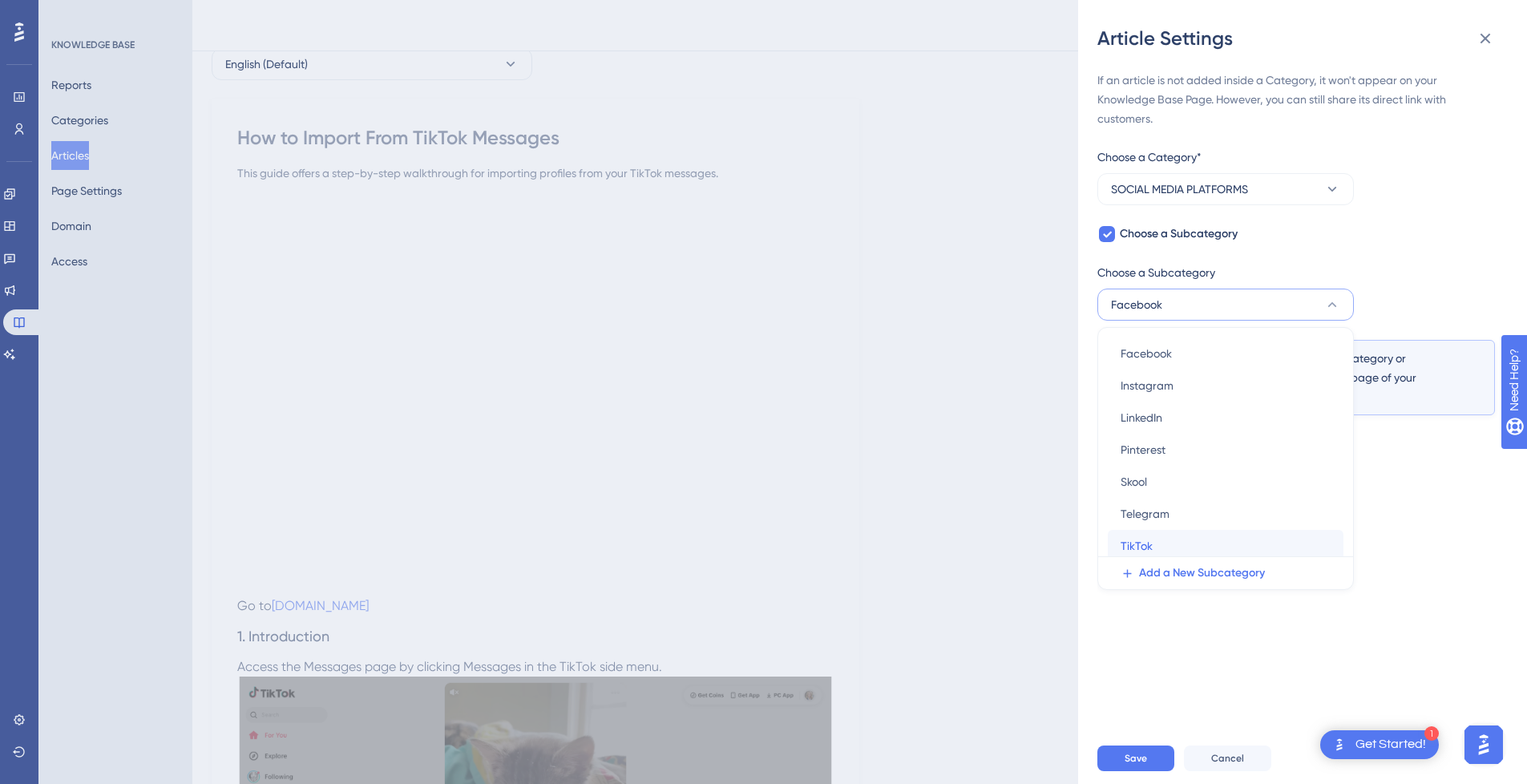
click at [1167, 546] on div "TikTok TikTok" at bounding box center [1225, 546] width 210 height 32
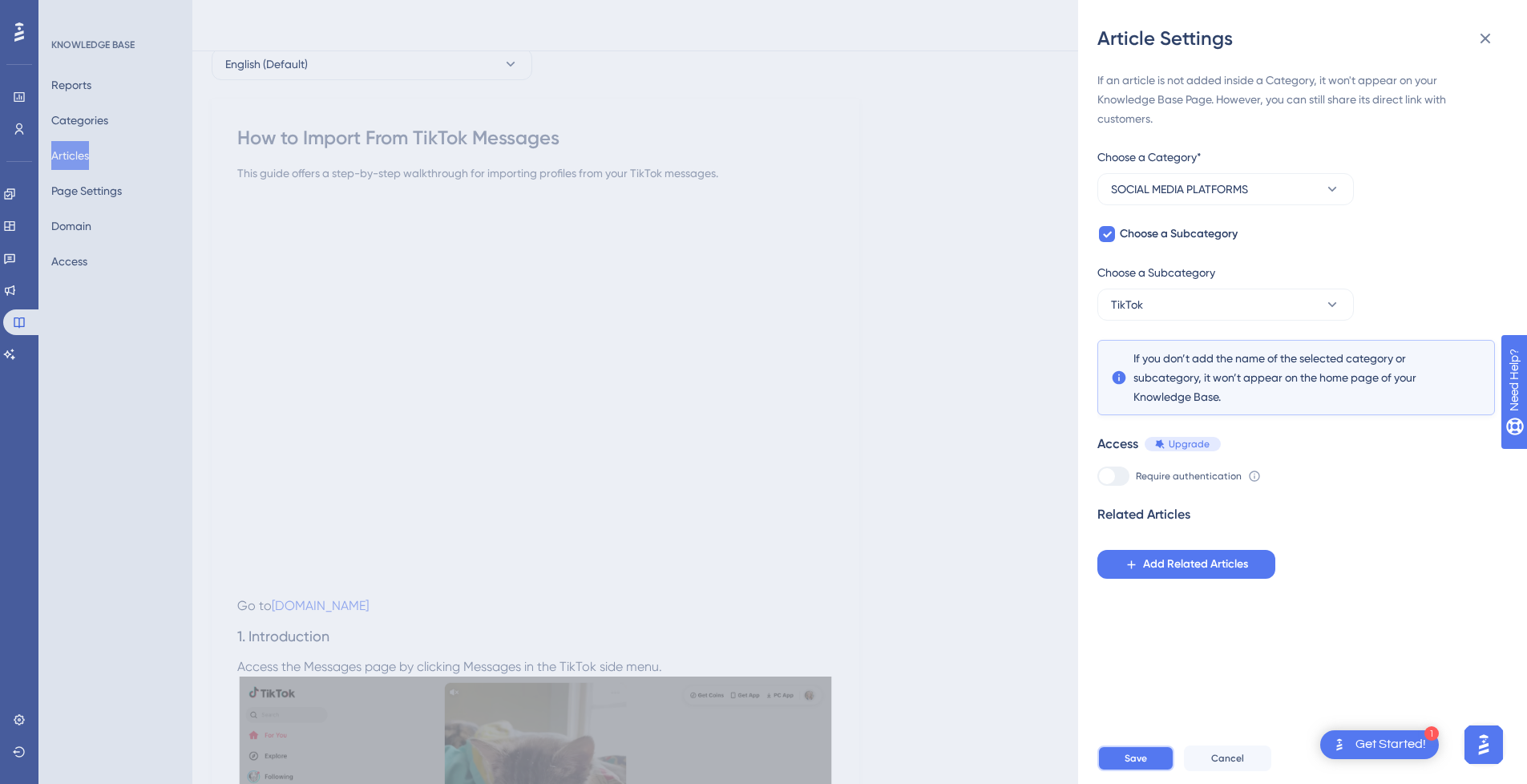
click at [1125, 764] on span "Save" at bounding box center [1136, 758] width 22 height 13
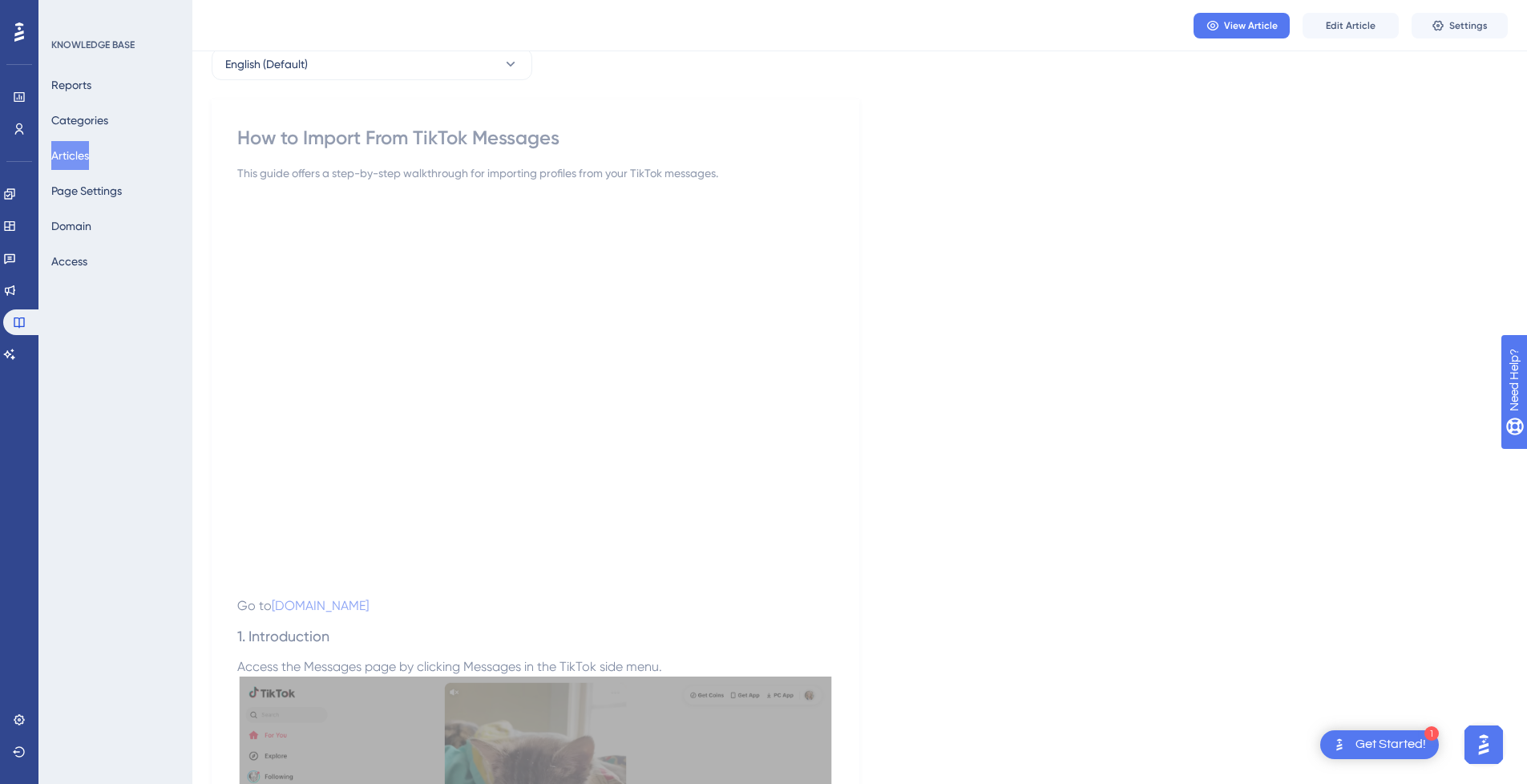
click at [85, 157] on button "Articles" at bounding box center [70, 155] width 38 height 29
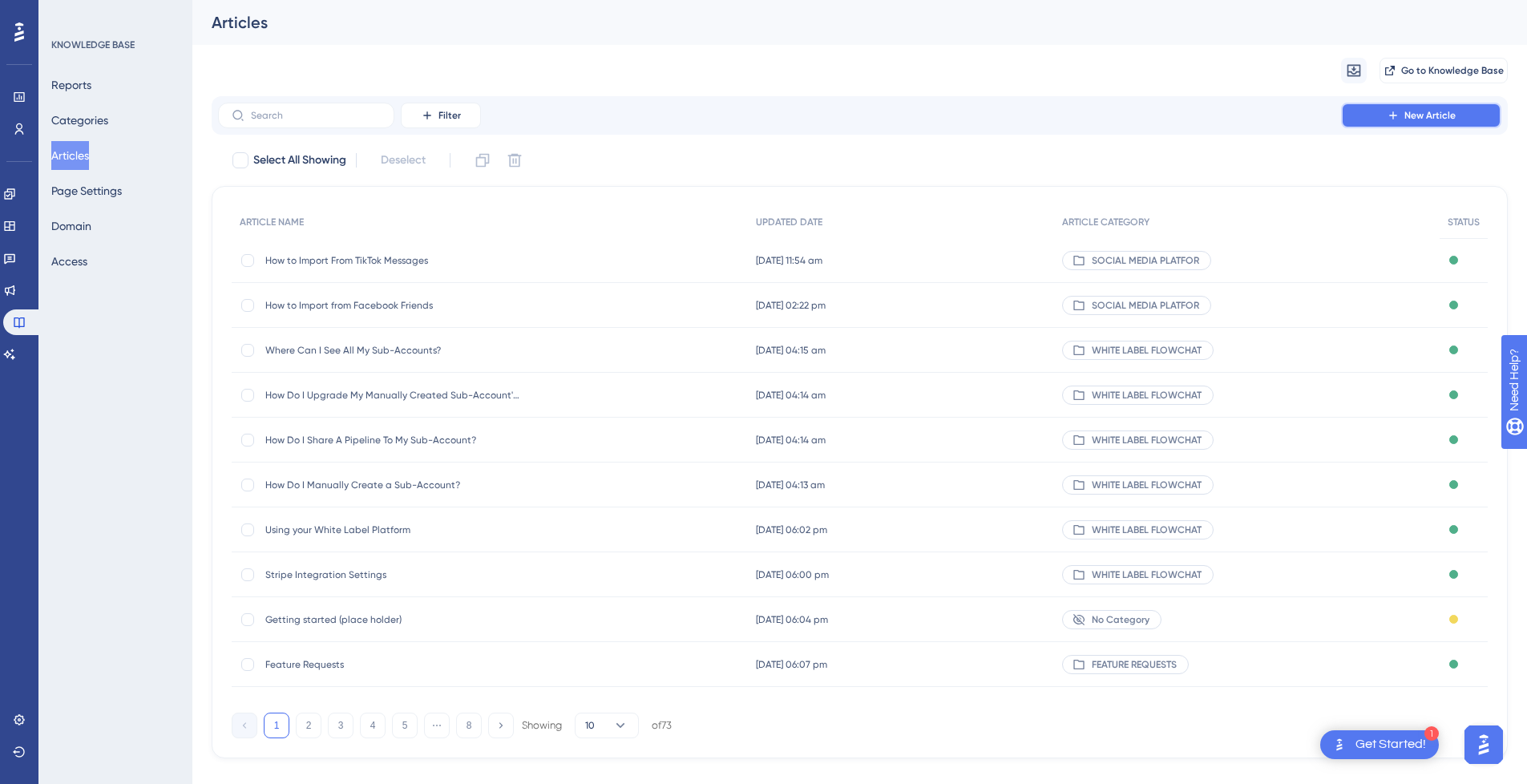
click at [1423, 114] on span "New Article" at bounding box center [1430, 115] width 51 height 13
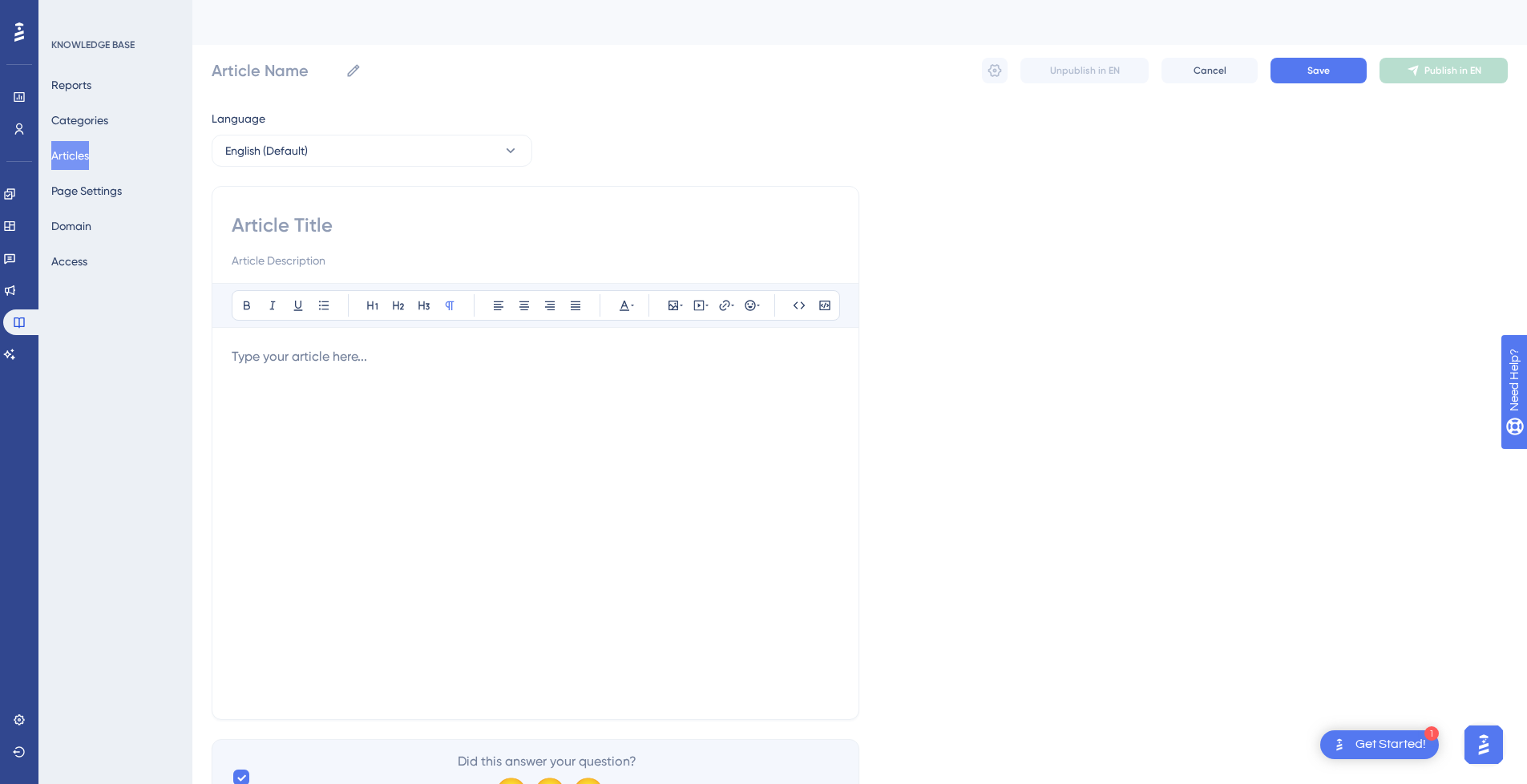
click at [324, 377] on div at bounding box center [535, 523] width 608 height 353
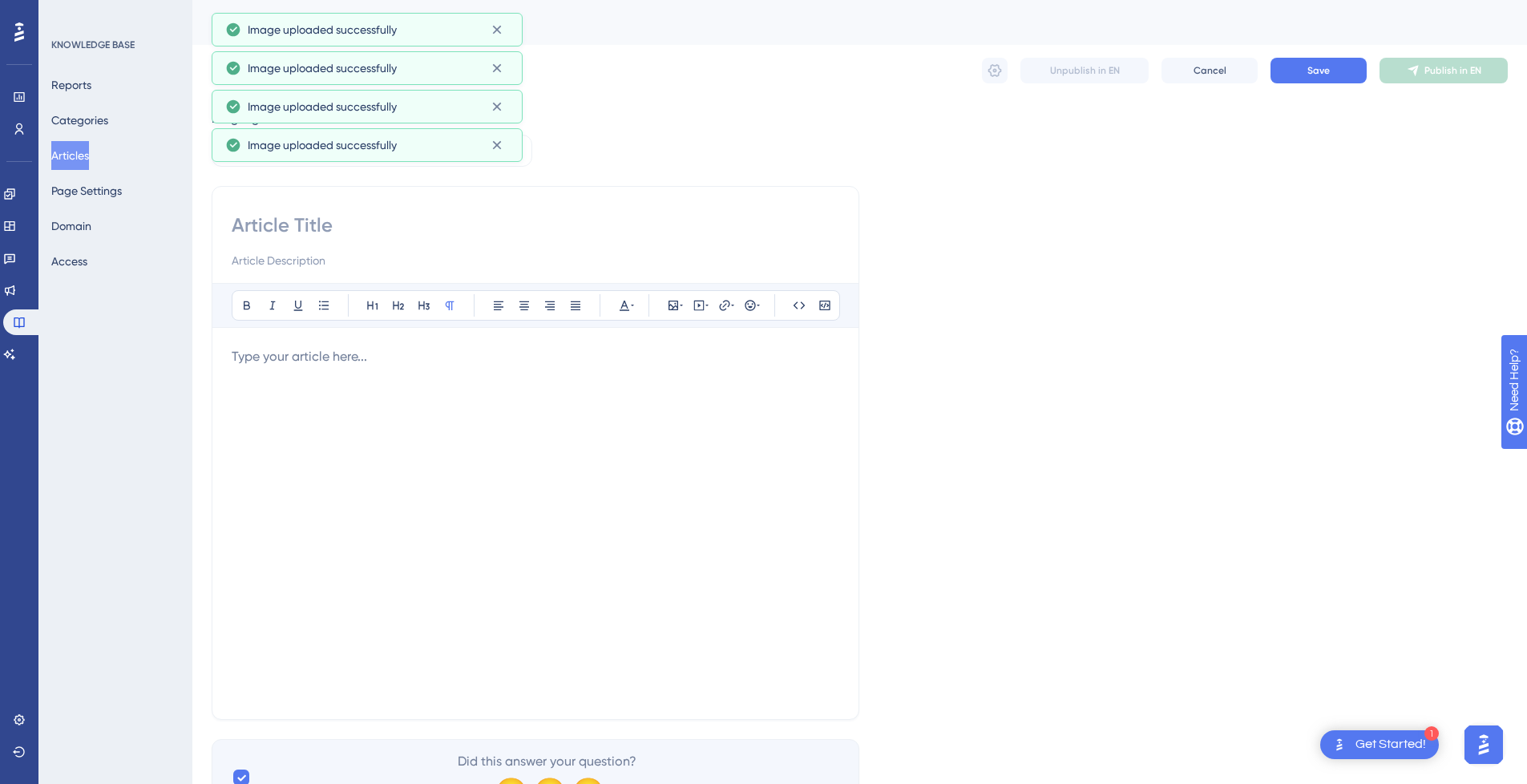
click at [472, 364] on p at bounding box center [535, 357] width 608 height 20
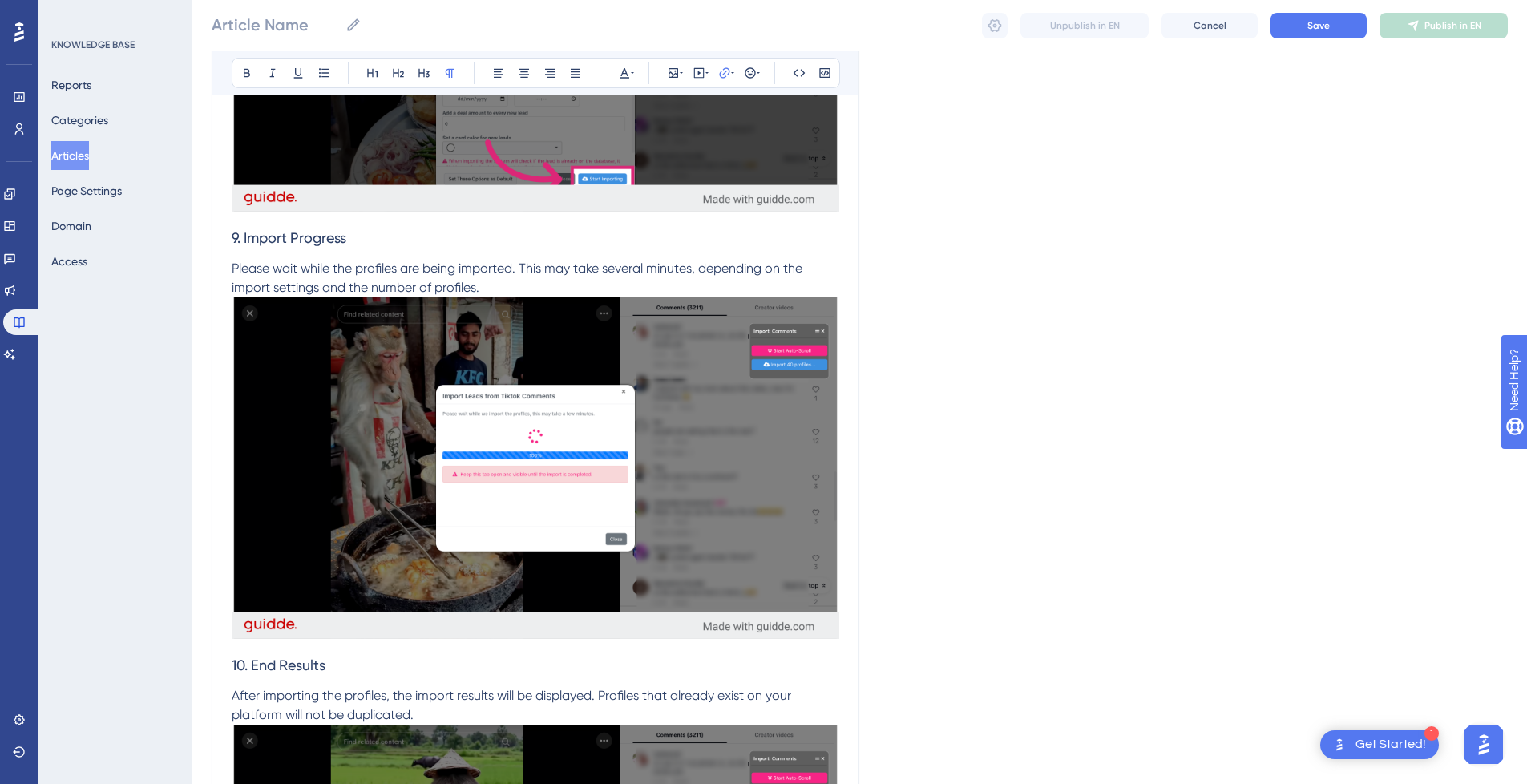
scroll to position [3729, 0]
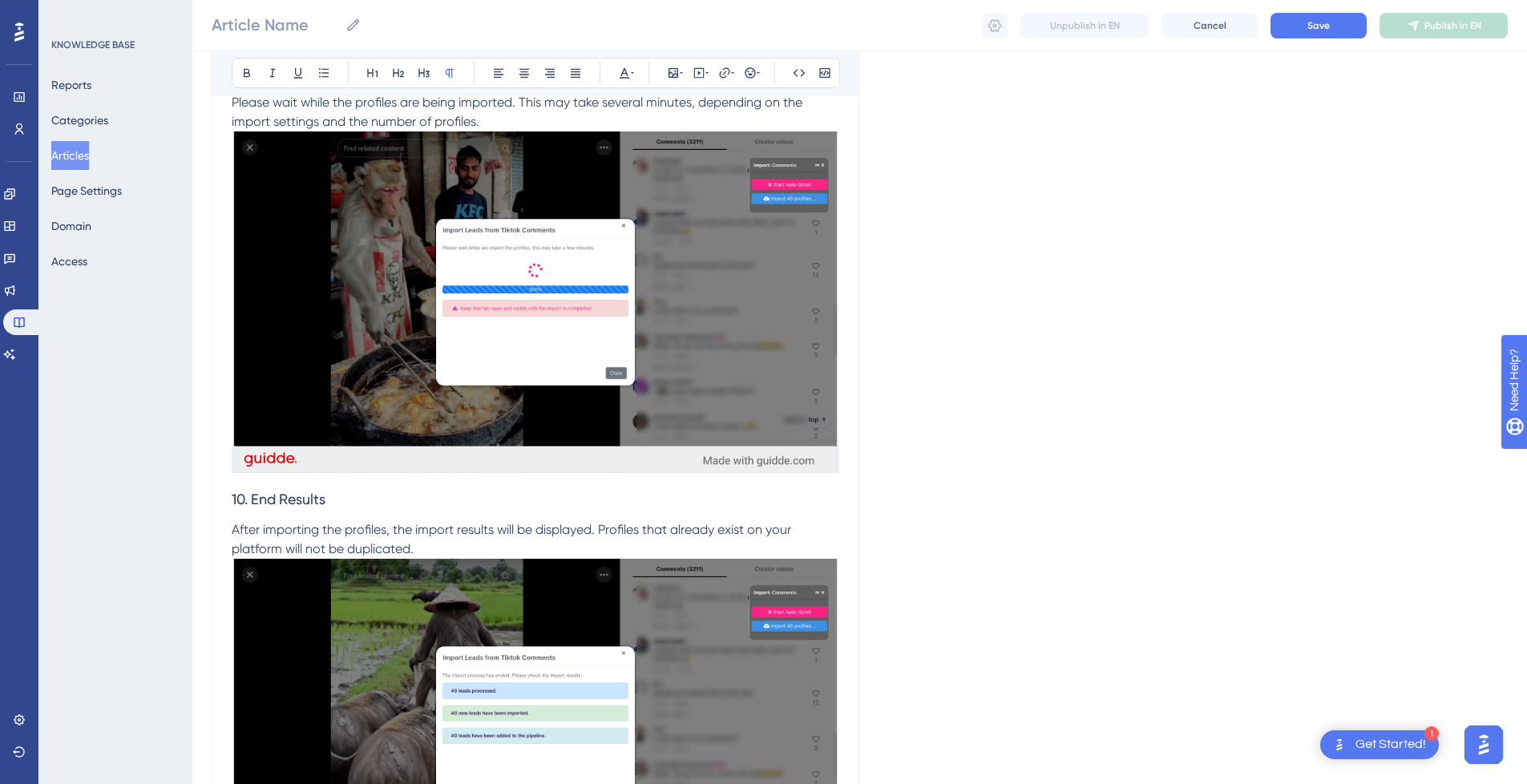
drag, startPoint x: 364, startPoint y: 605, endPoint x: 224, endPoint y: 591, distance: 140.7
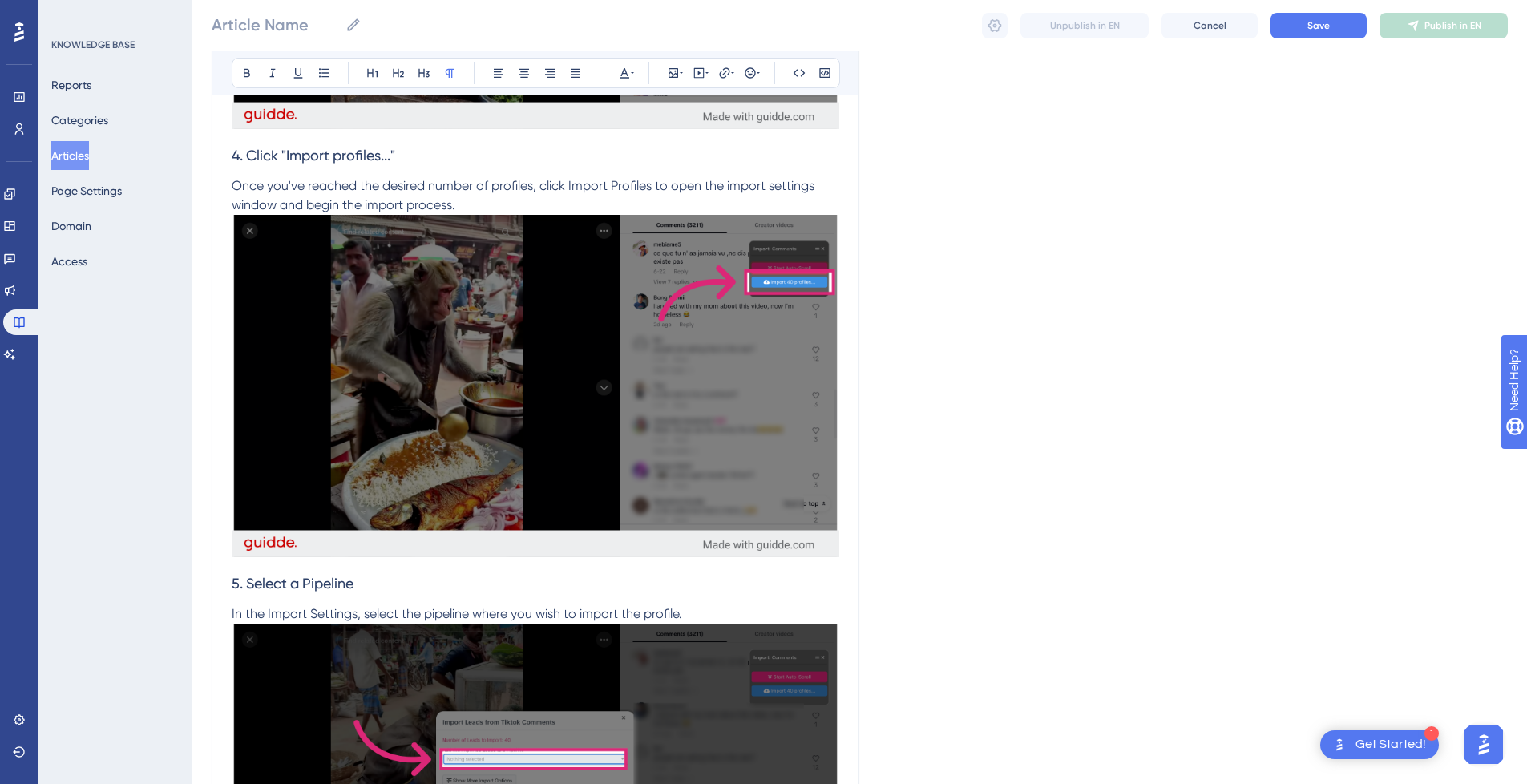
scroll to position [0, 0]
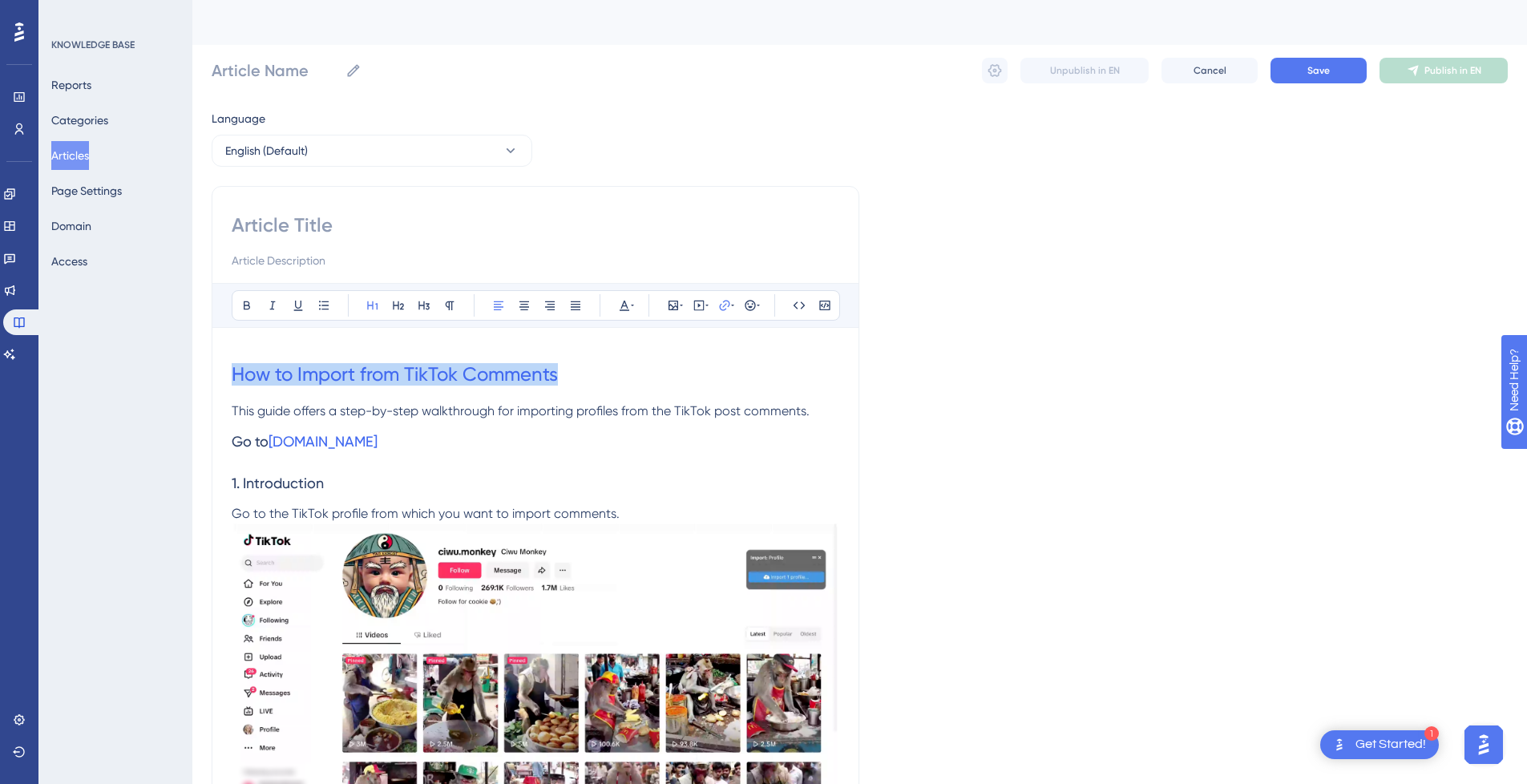
drag, startPoint x: 539, startPoint y: 371, endPoint x: 162, endPoint y: 371, distance: 377.0
click at [358, 233] on input at bounding box center [535, 225] width 608 height 26
paste input "How to Import from TikTok Comments"
type input "How to Import from TikTok Comments"
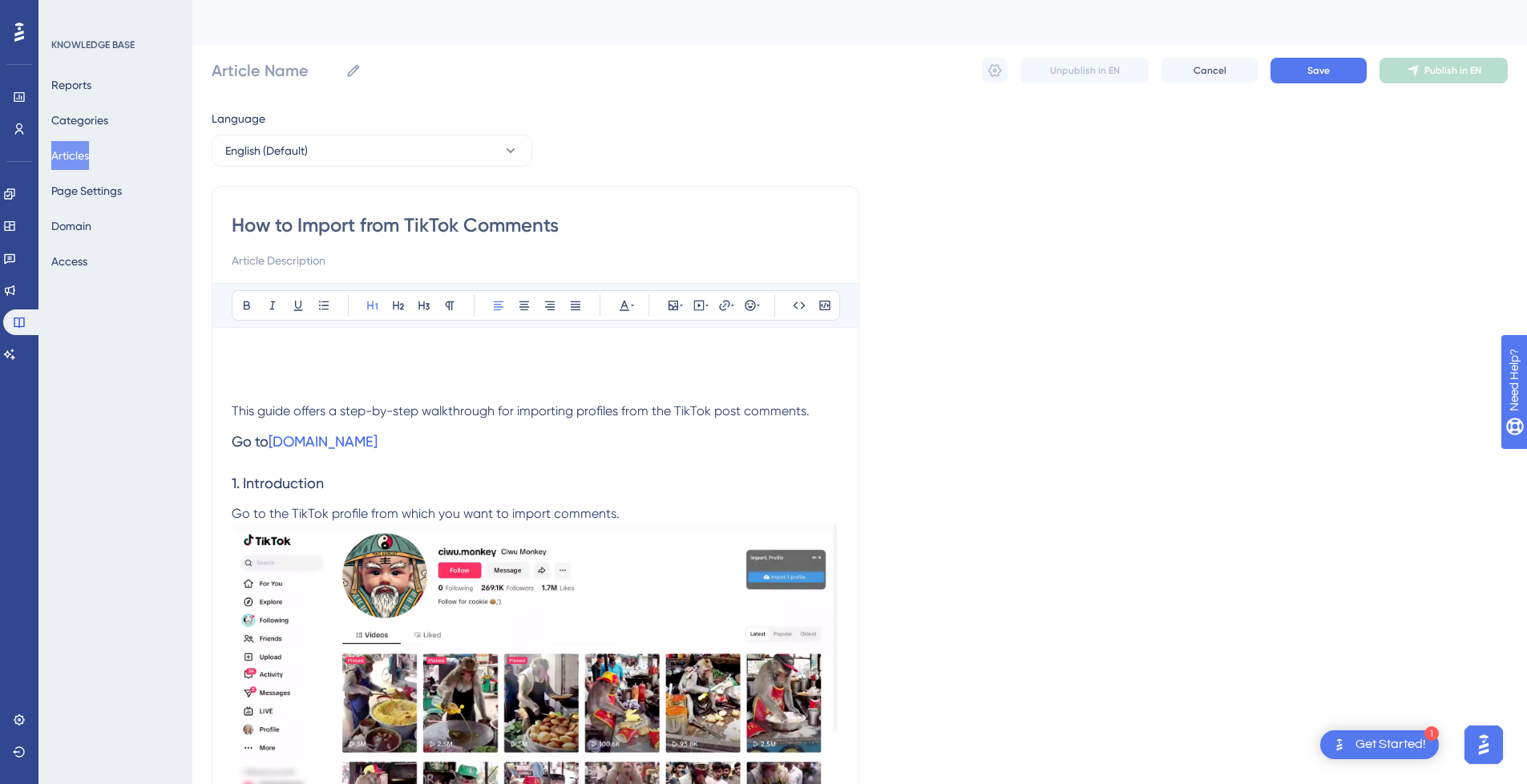
type input "How to Import from TikTok Comments"
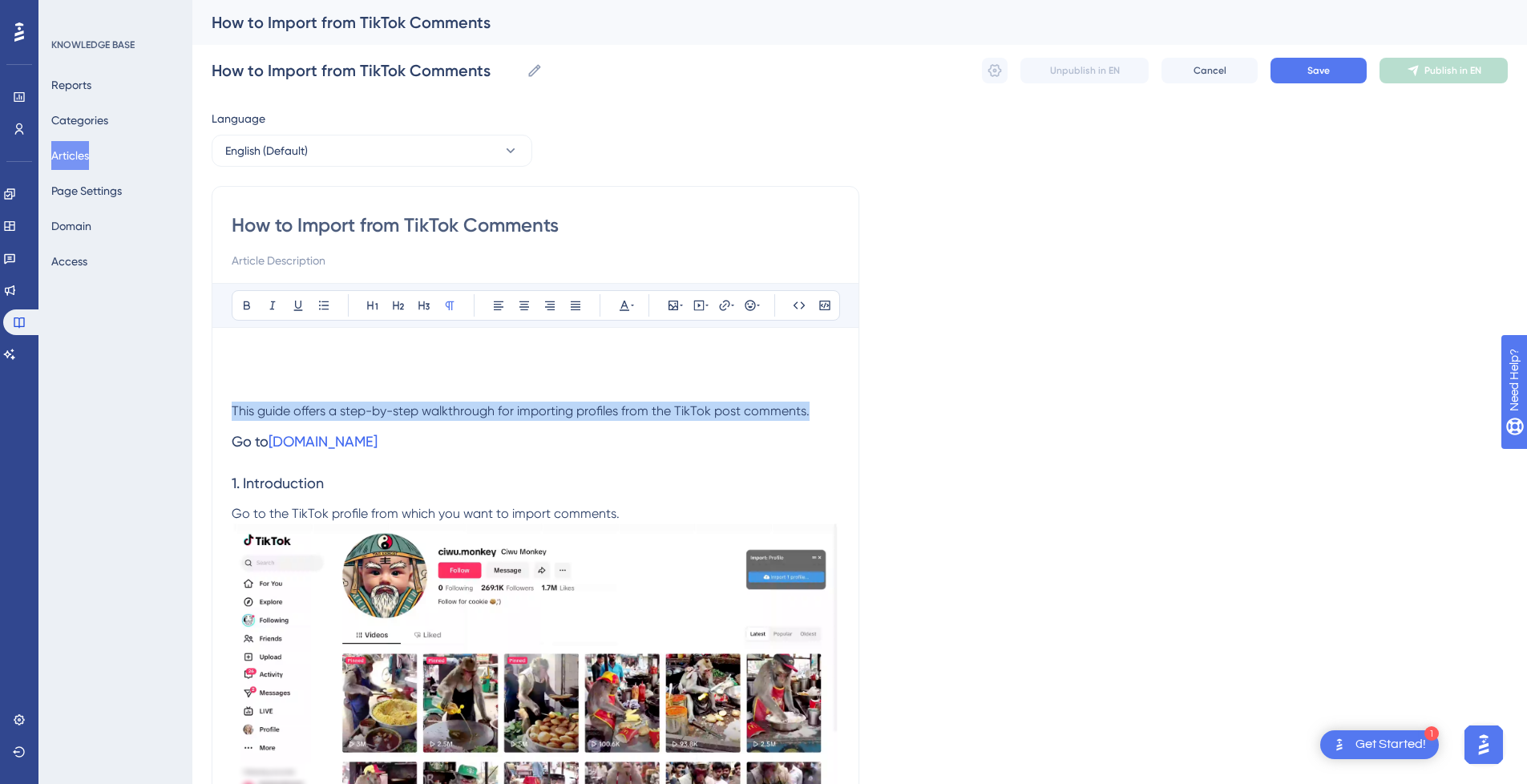
drag, startPoint x: 793, startPoint y: 413, endPoint x: 208, endPoint y: 413, distance: 585.0
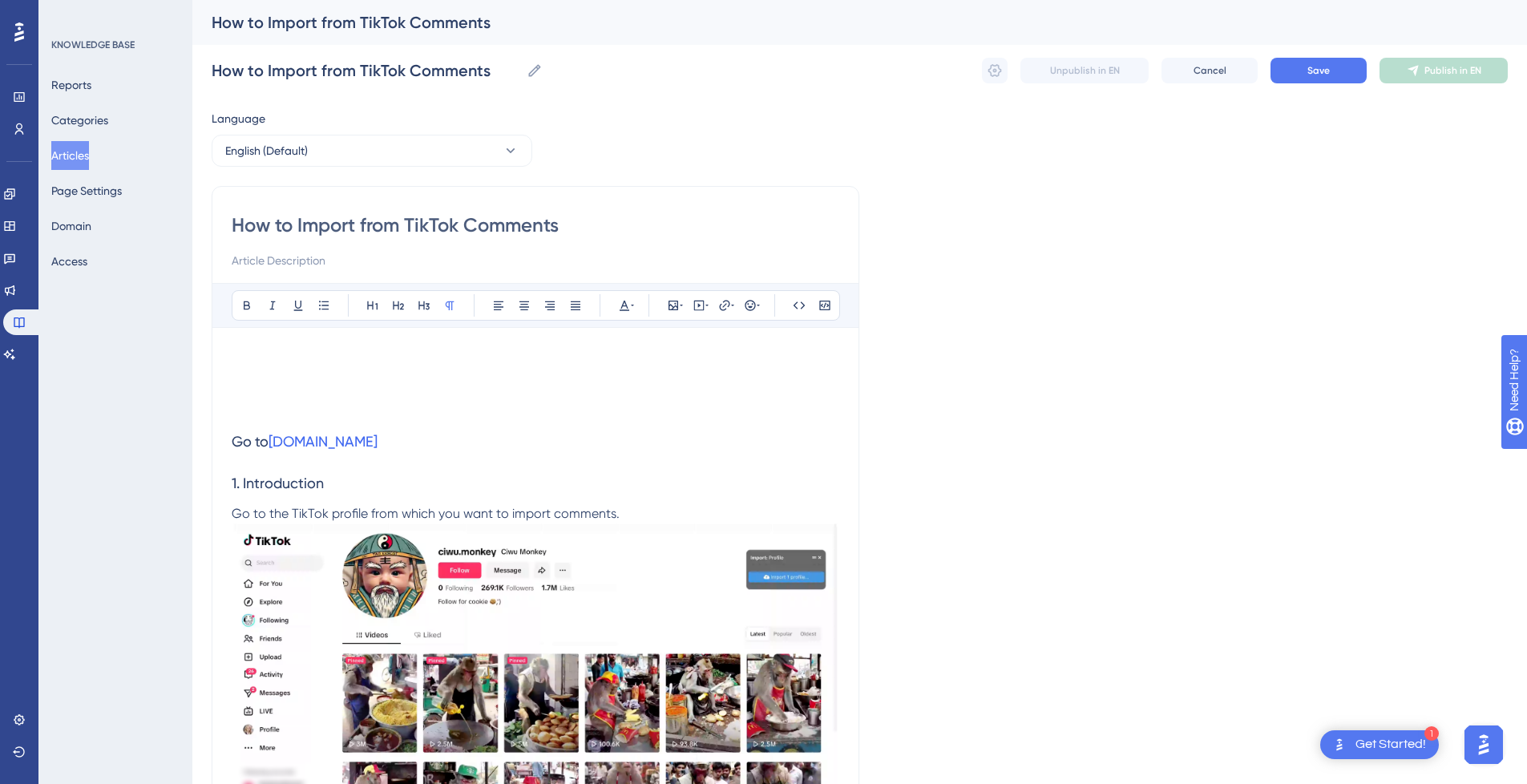
click at [287, 267] on input at bounding box center [535, 261] width 608 height 20
paste input "This guide offers a step-by-step walkthrough for importing profiles from the Ti…"
type input "This guide offers a step-by-step walkthrough for importing profiles from the Ti…"
click at [307, 370] on h1 at bounding box center [535, 374] width 608 height 54
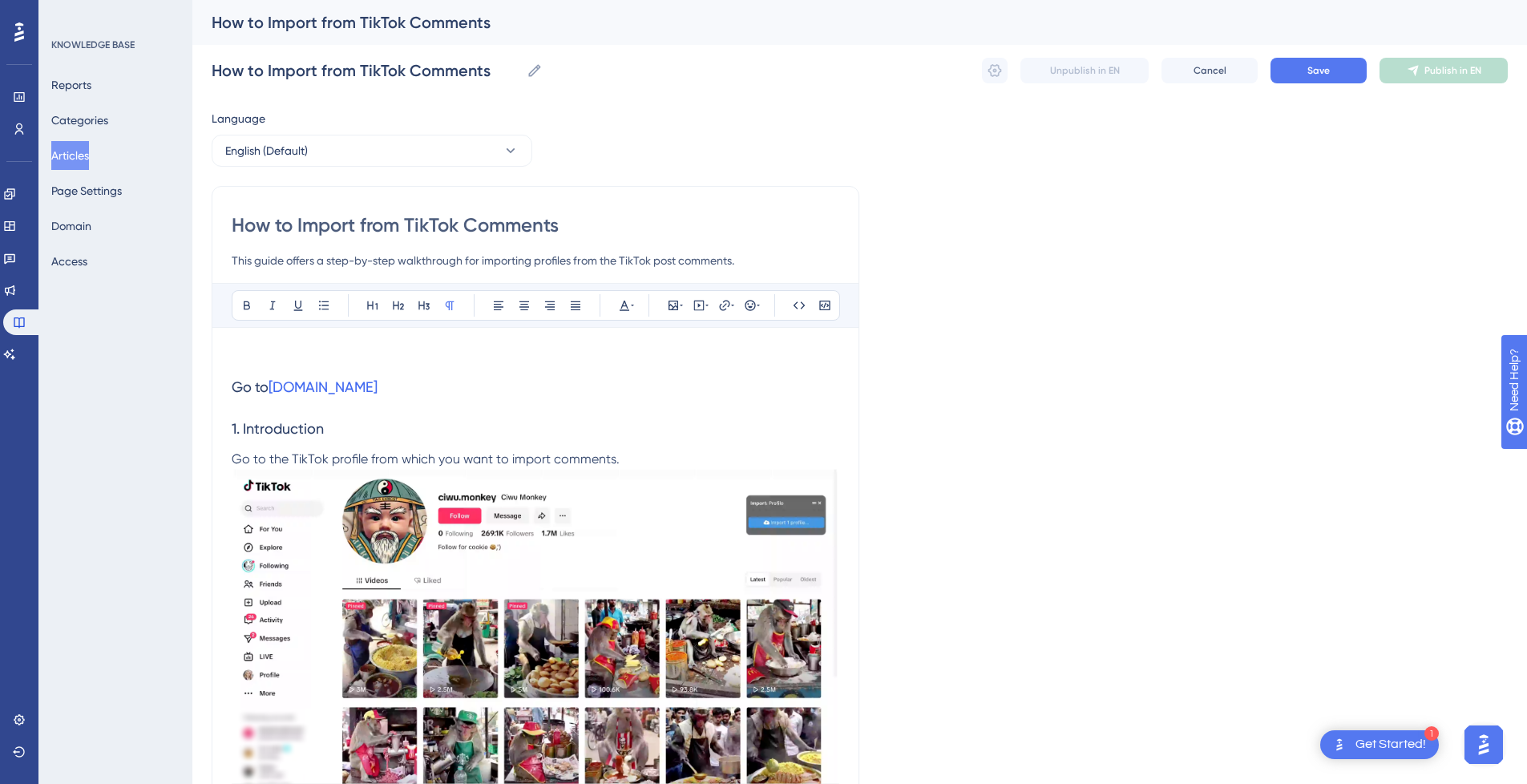
click at [282, 353] on p at bounding box center [535, 357] width 608 height 20
click at [283, 349] on p at bounding box center [535, 357] width 608 height 20
click at [699, 304] on icon at bounding box center [699, 305] width 13 height 13
click at [681, 387] on textarea at bounding box center [698, 405] width 244 height 72
paste textarea "<div style="position:relative;padding-bottom:56.25%;"> <iframe style="width:100…"
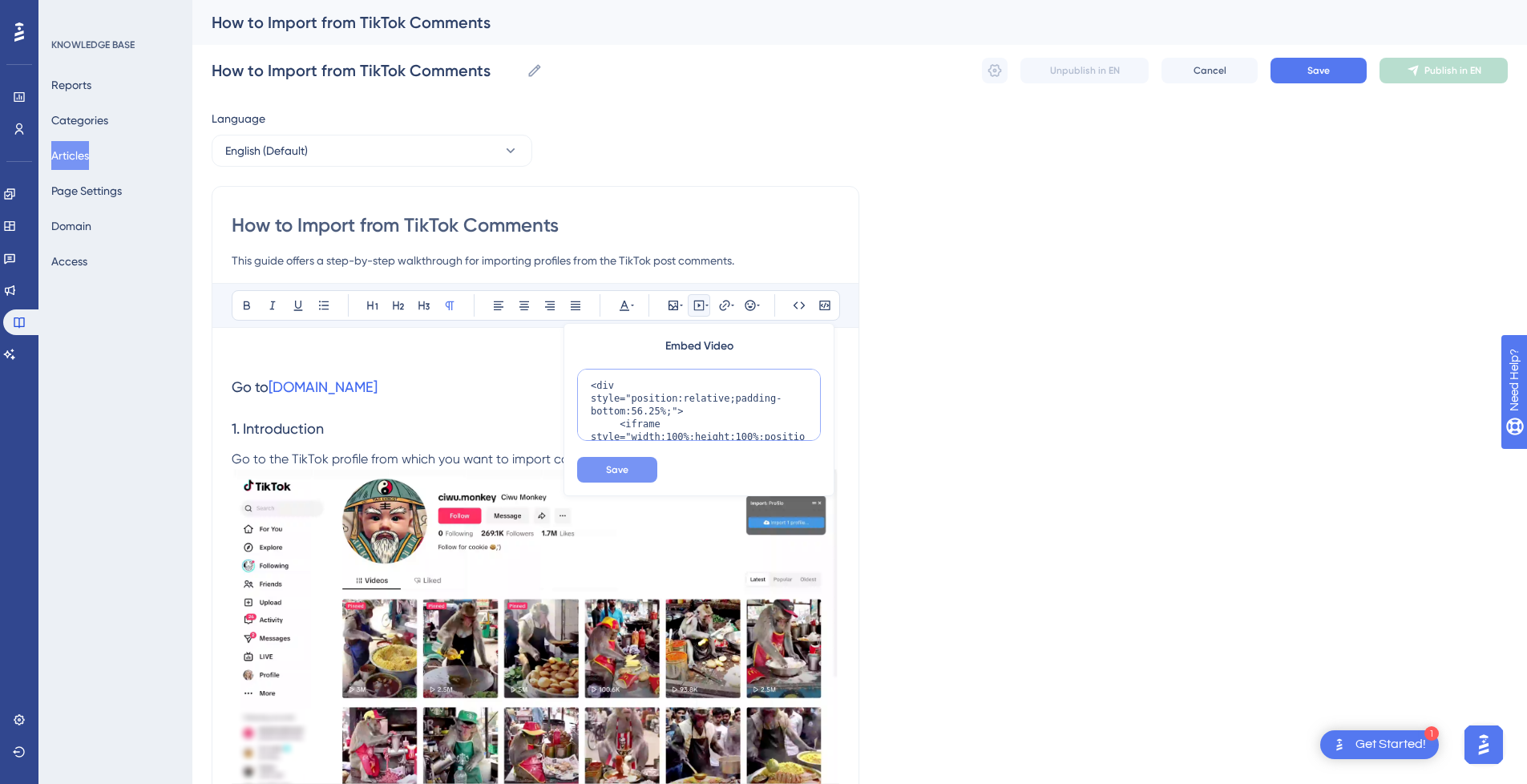
scroll to position [221, 0]
type textarea "<div style="position:relative;padding-bottom:56.25%;"> <iframe style="width:100…"
click at [625, 467] on span "Save" at bounding box center [617, 470] width 22 height 13
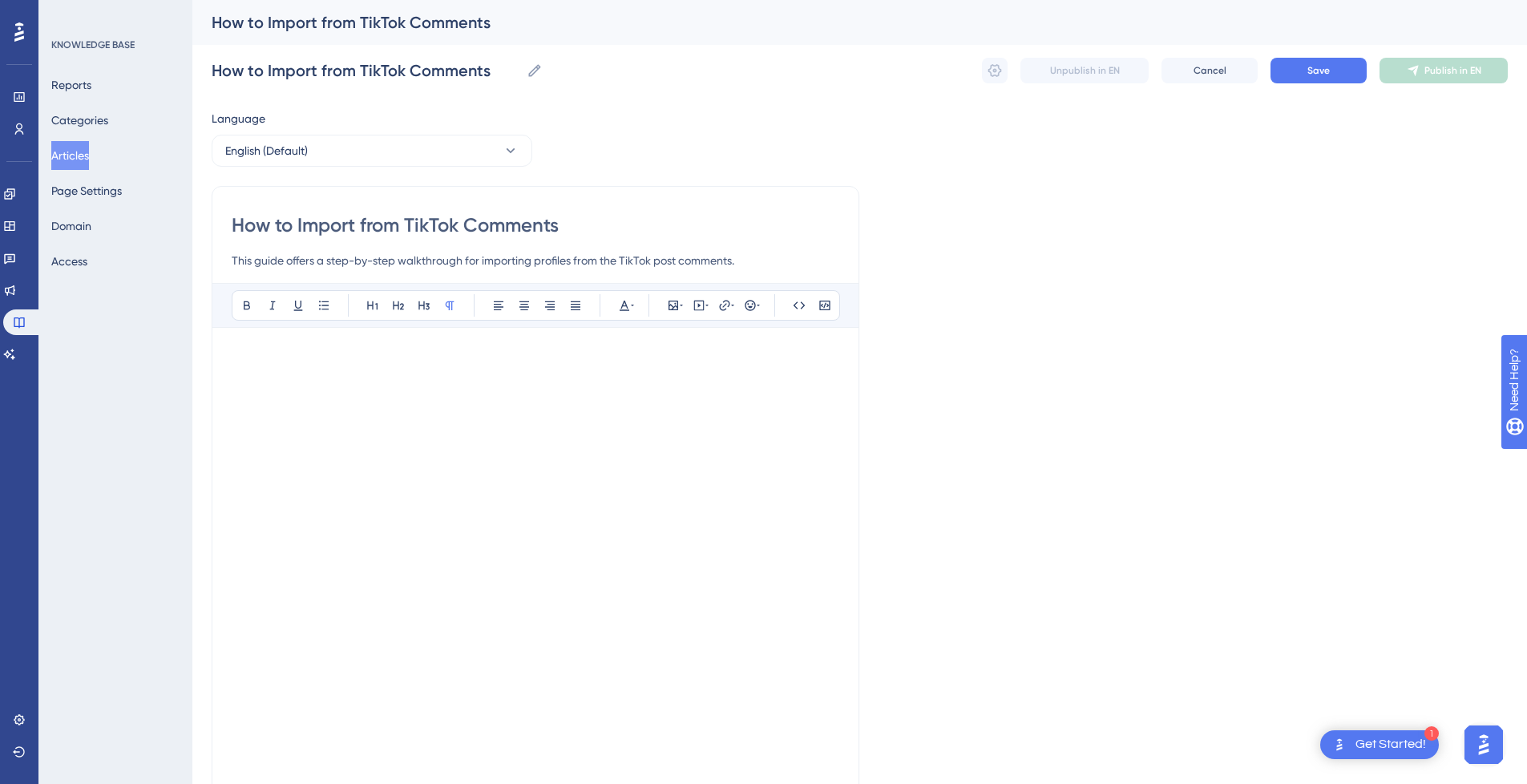
click at [284, 354] on p at bounding box center [535, 357] width 608 height 20
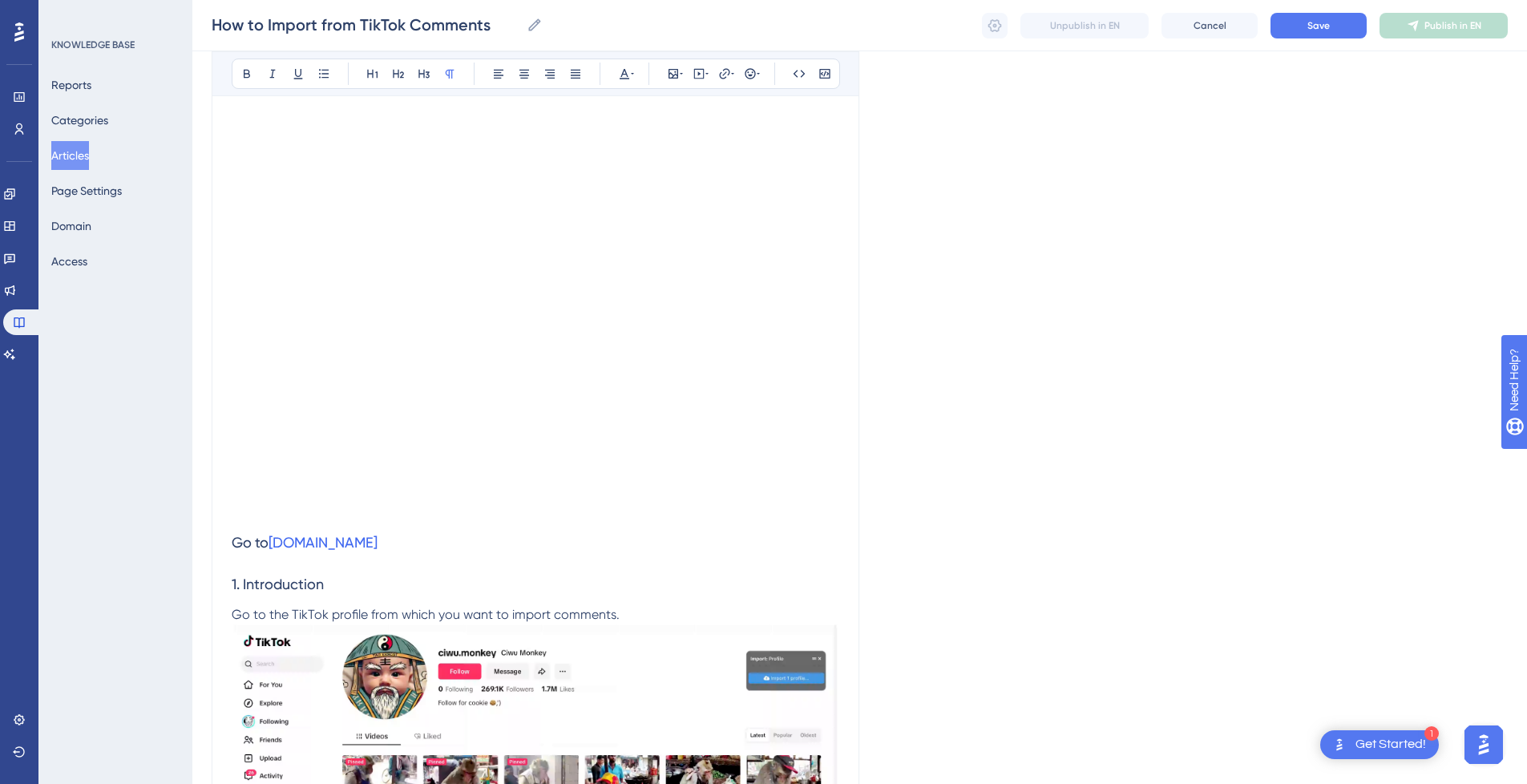
scroll to position [240, 0]
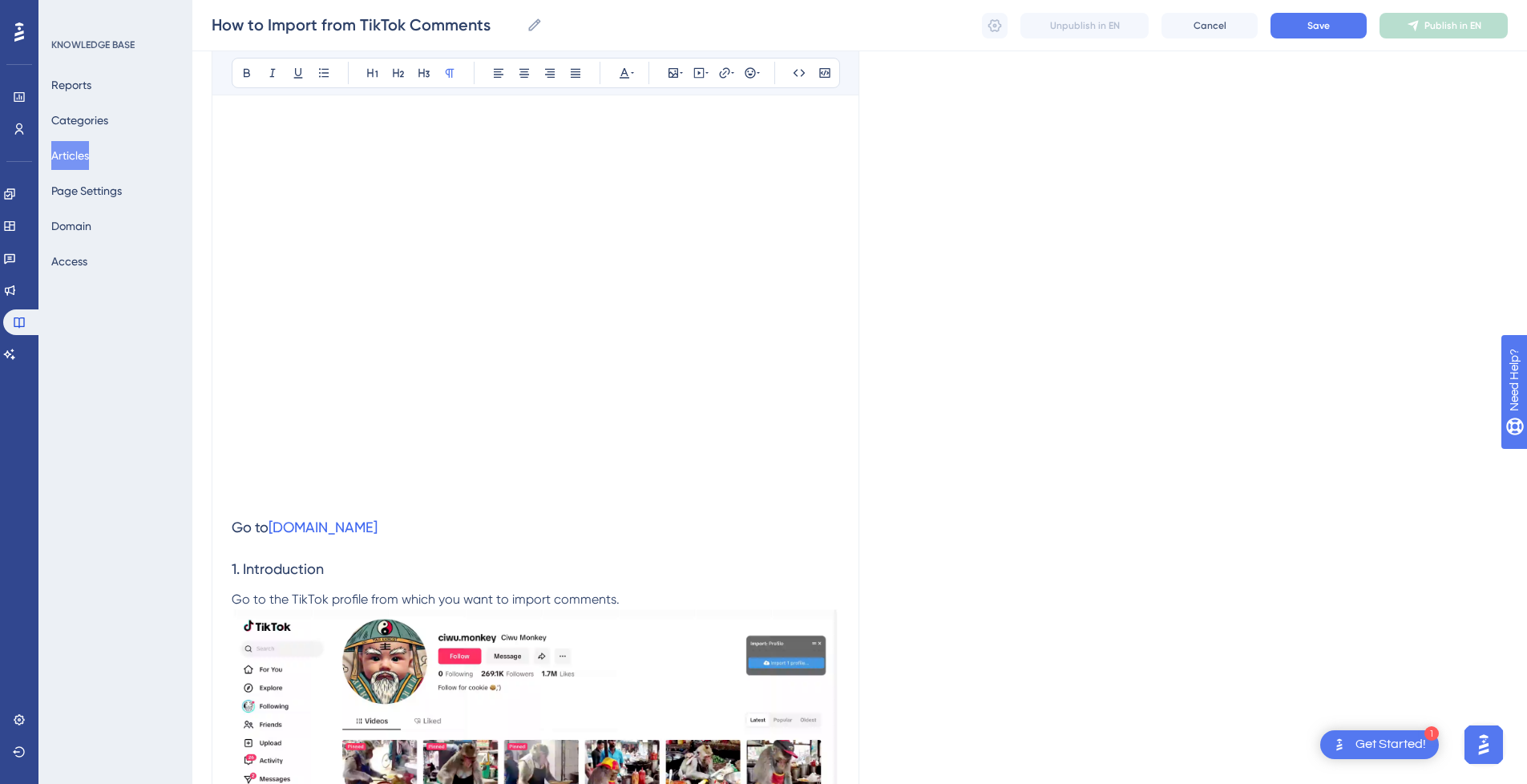
click at [286, 497] on p at bounding box center [535, 497] width 608 height 20
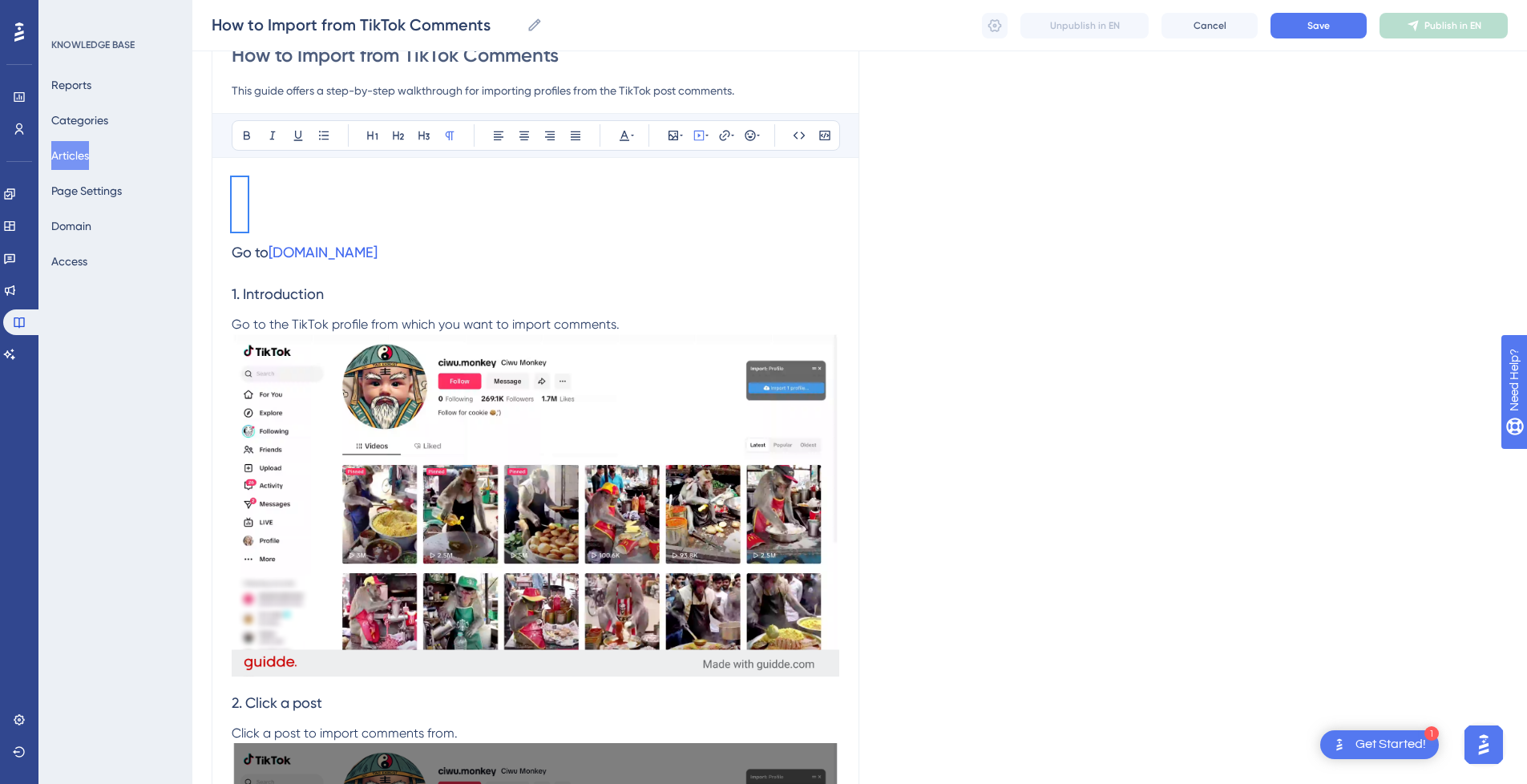
scroll to position [80, 0]
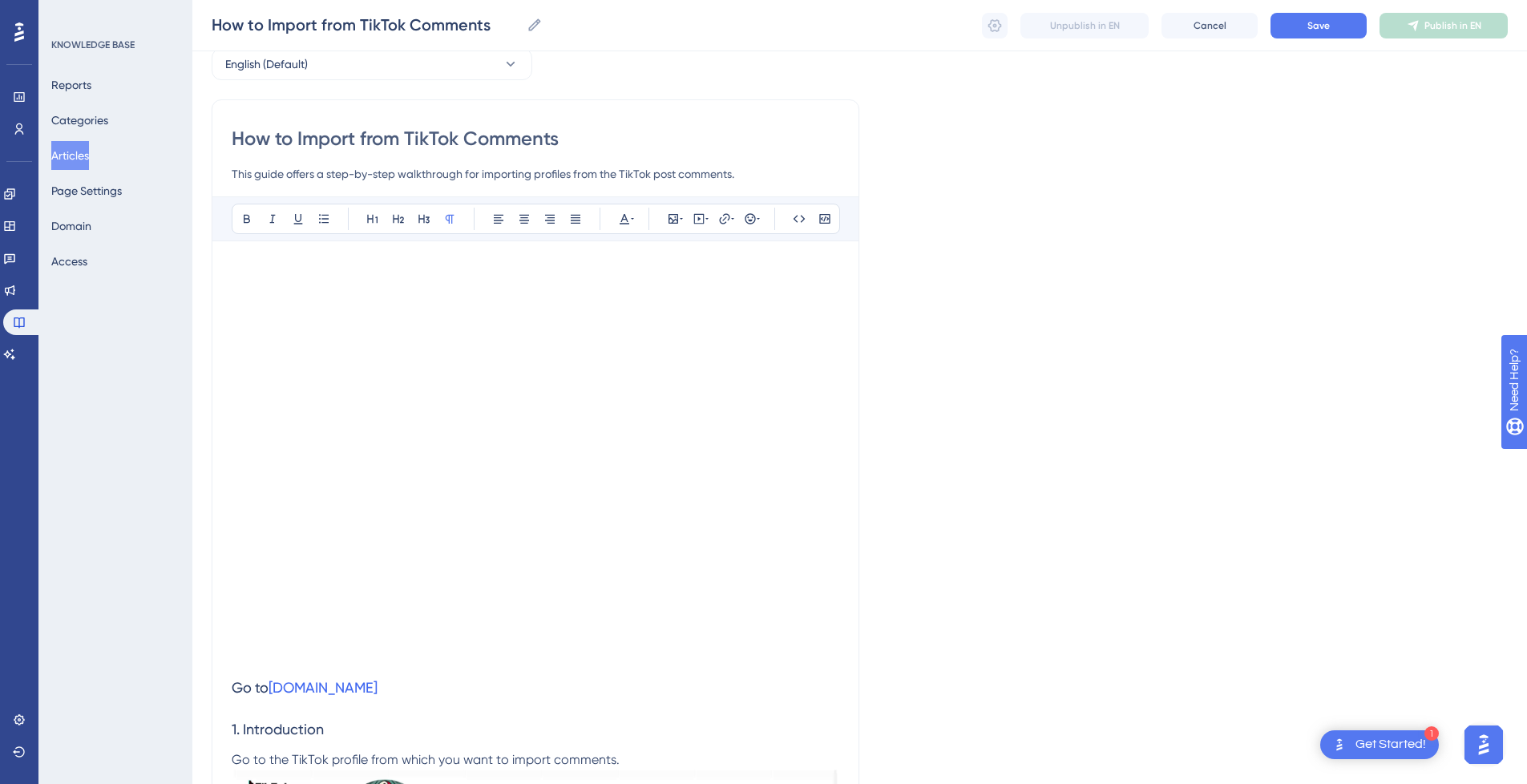
click at [231, 688] on span "Go to" at bounding box center [249, 687] width 37 height 17
click at [239, 655] on p at bounding box center [535, 657] width 608 height 20
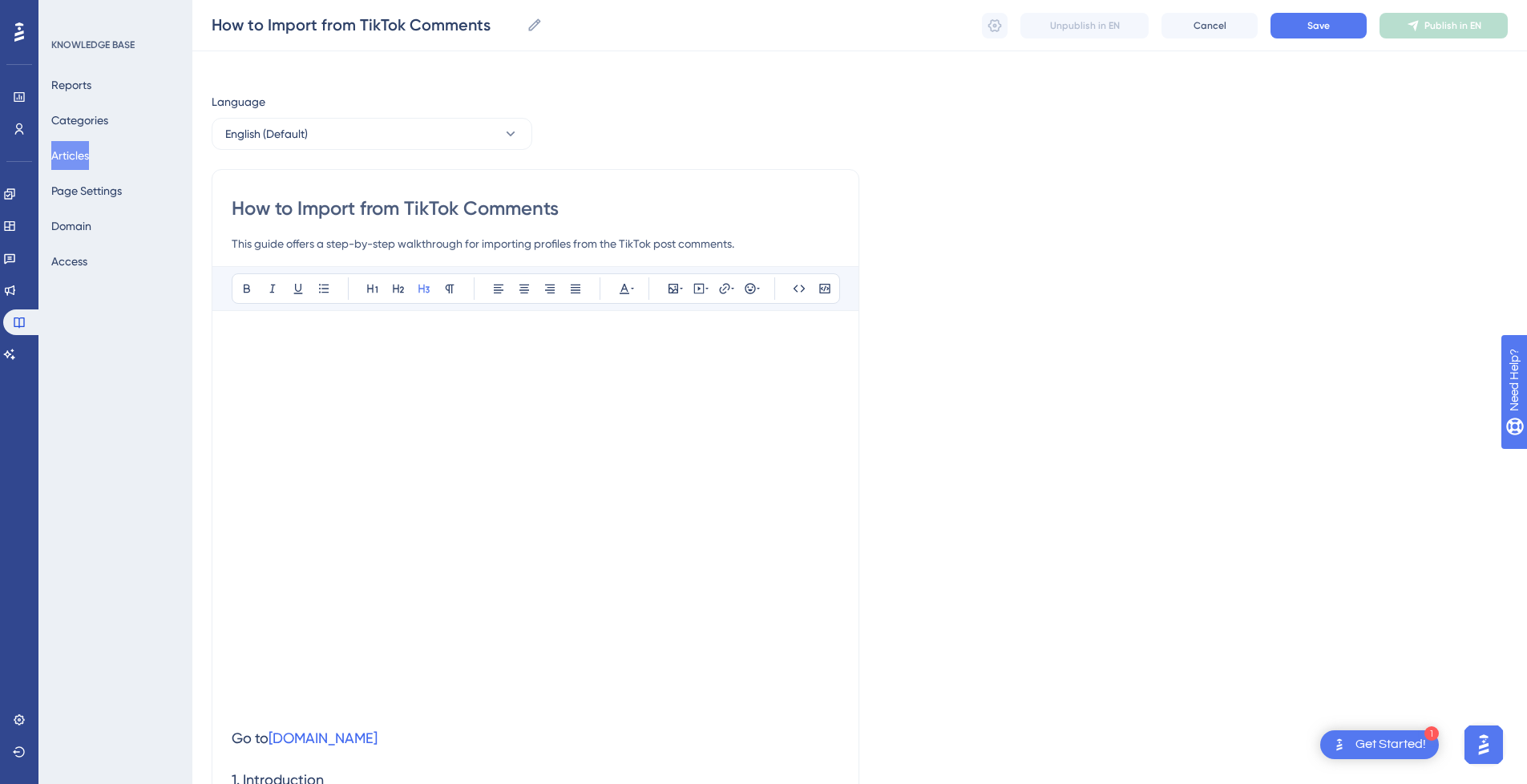
scroll to position [0, 0]
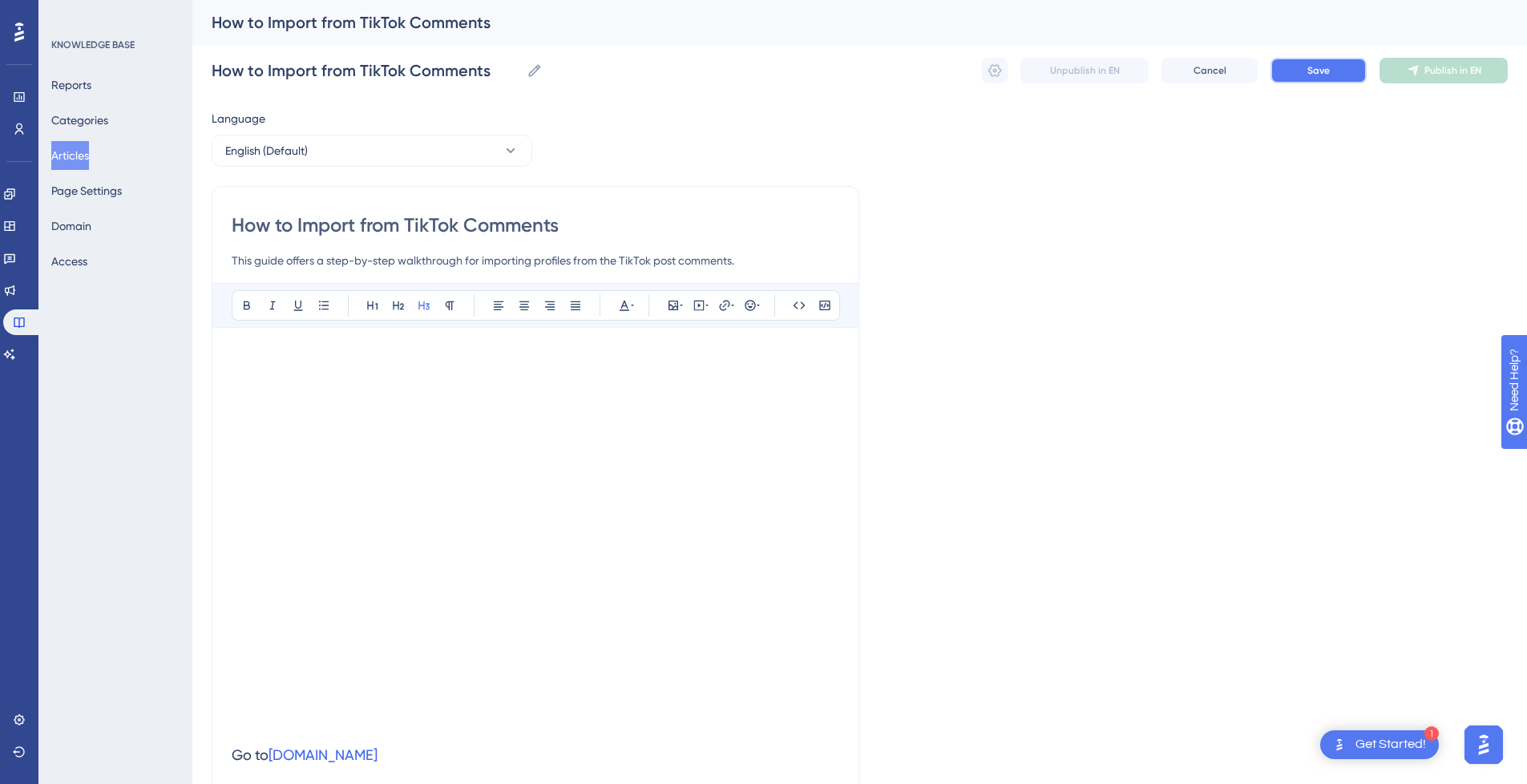
click at [1329, 72] on span "Save" at bounding box center [1318, 71] width 22 height 13
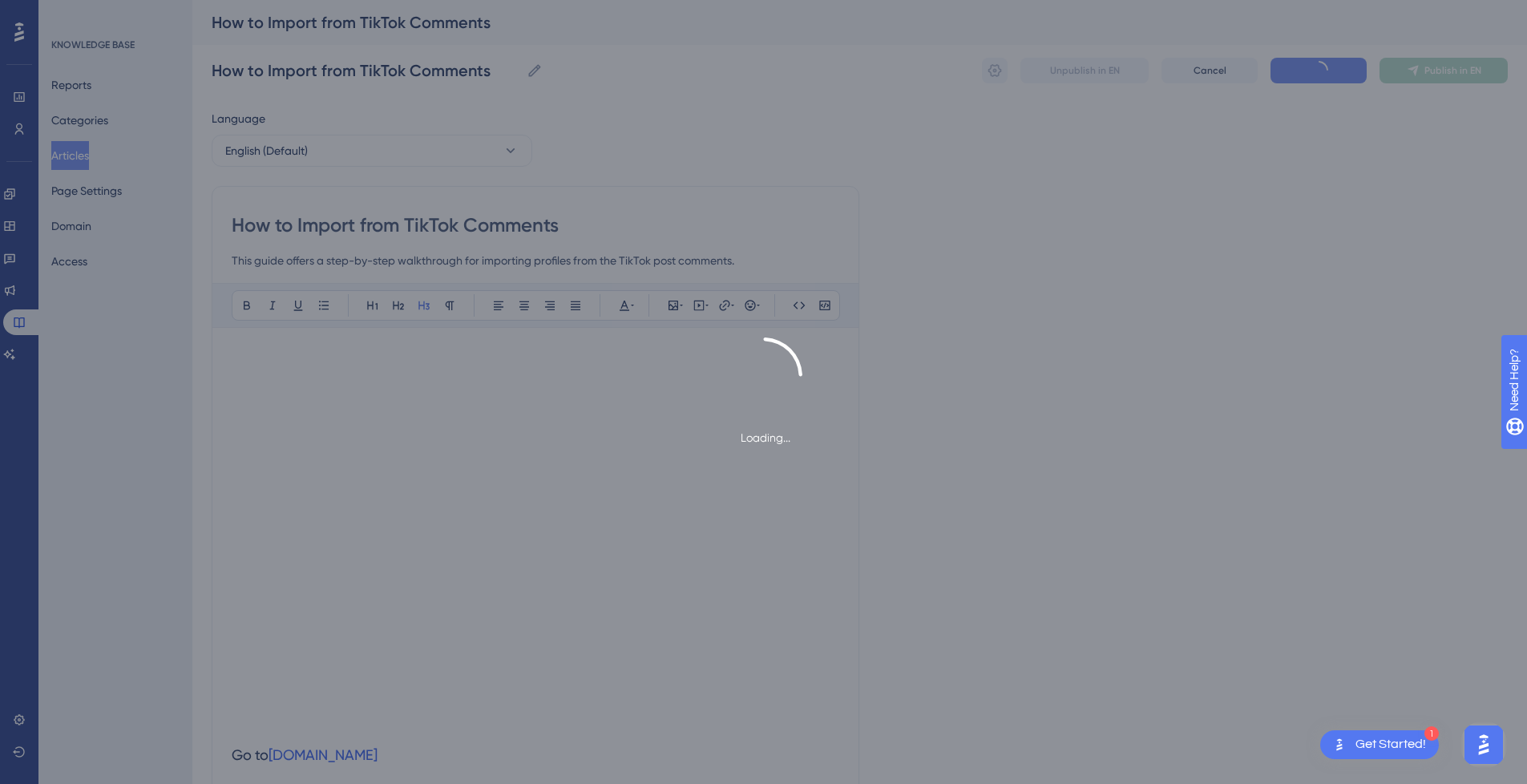
scroll to position [488, 0]
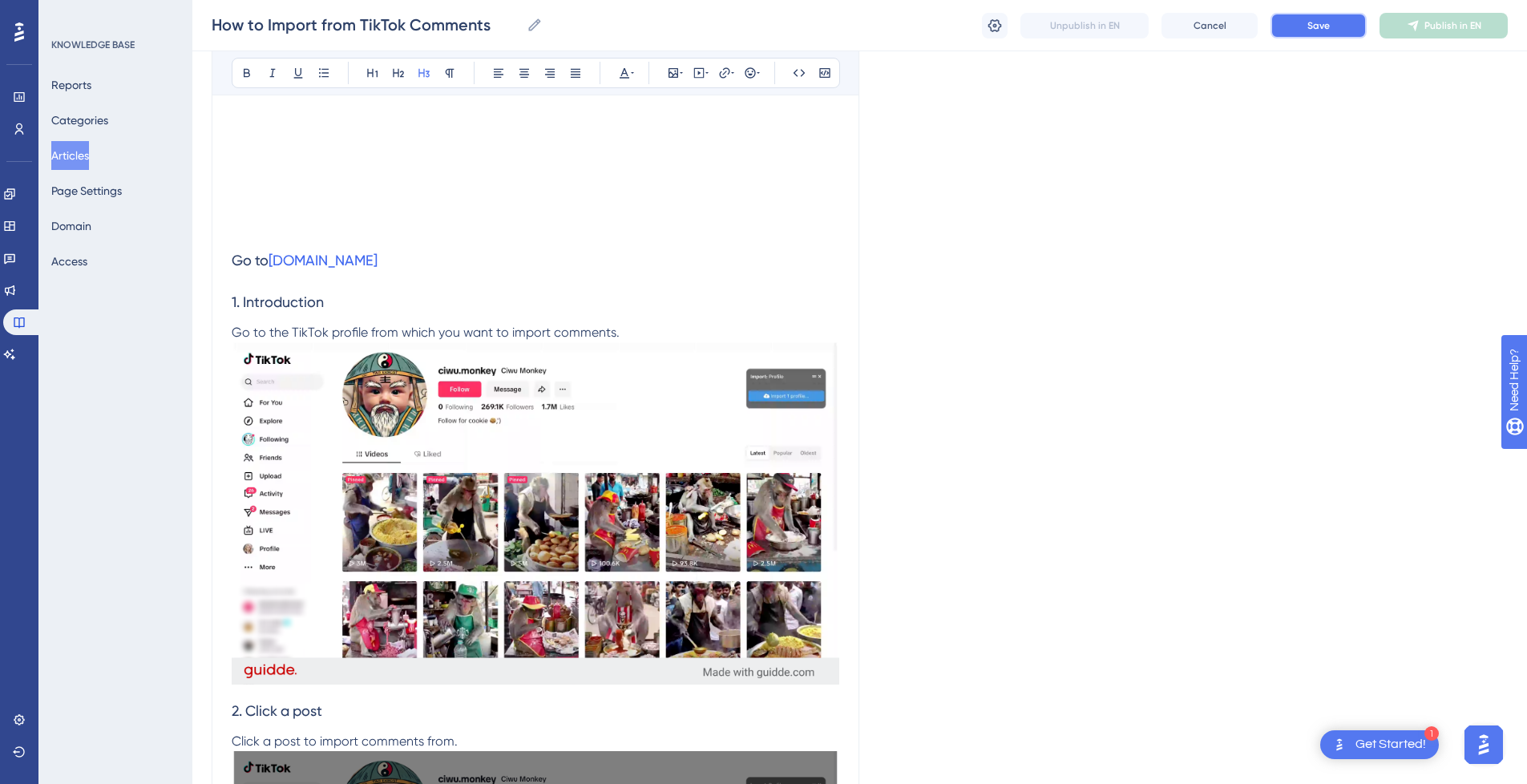
click at [1321, 24] on span "Save" at bounding box center [1318, 26] width 22 height 13
click at [1426, 20] on span "Publish in EN" at bounding box center [1453, 26] width 57 height 13
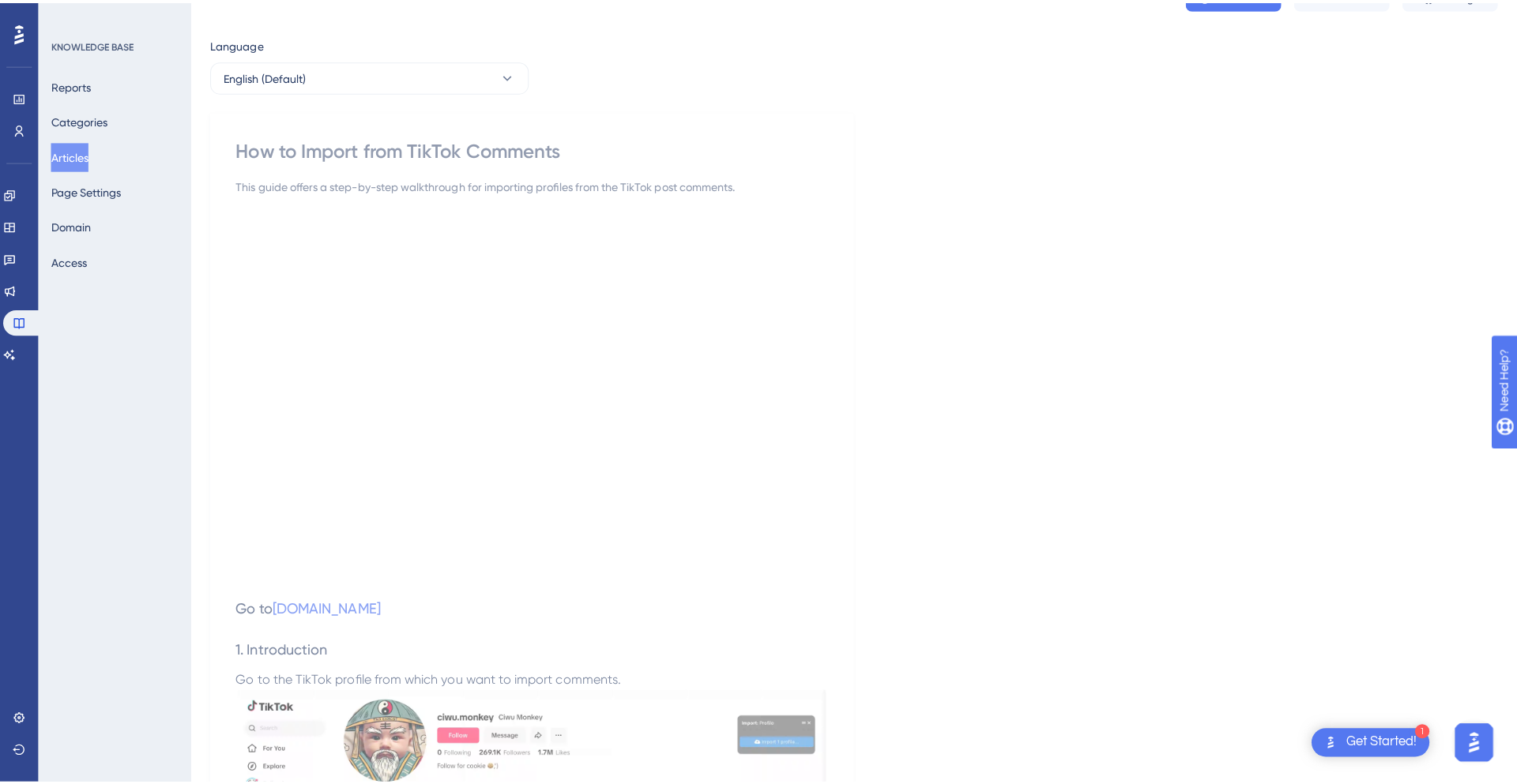
scroll to position [0, 0]
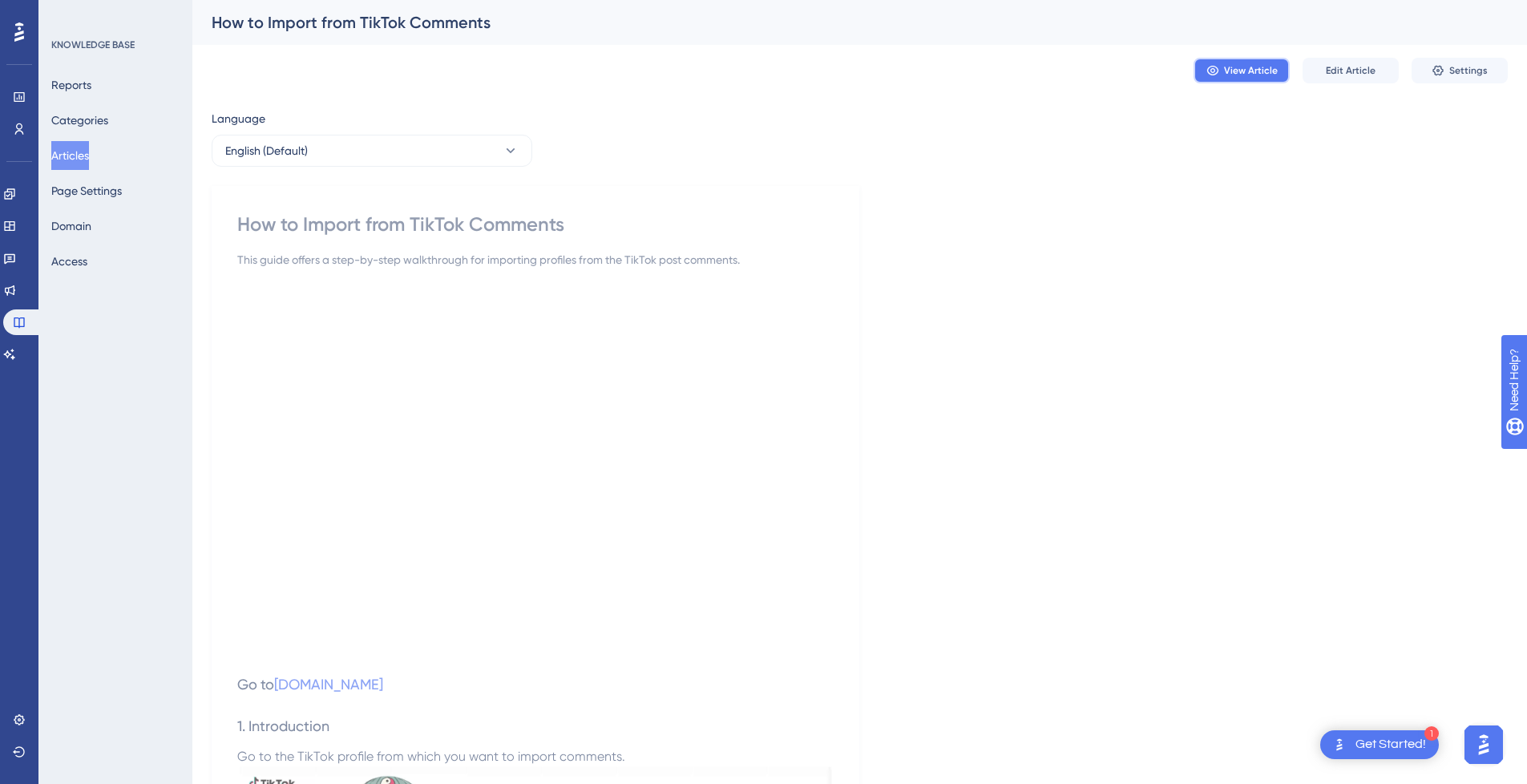
click at [1272, 74] on span "View Article" at bounding box center [1251, 71] width 54 height 13
click at [1488, 62] on button "Settings" at bounding box center [1460, 71] width 96 height 26
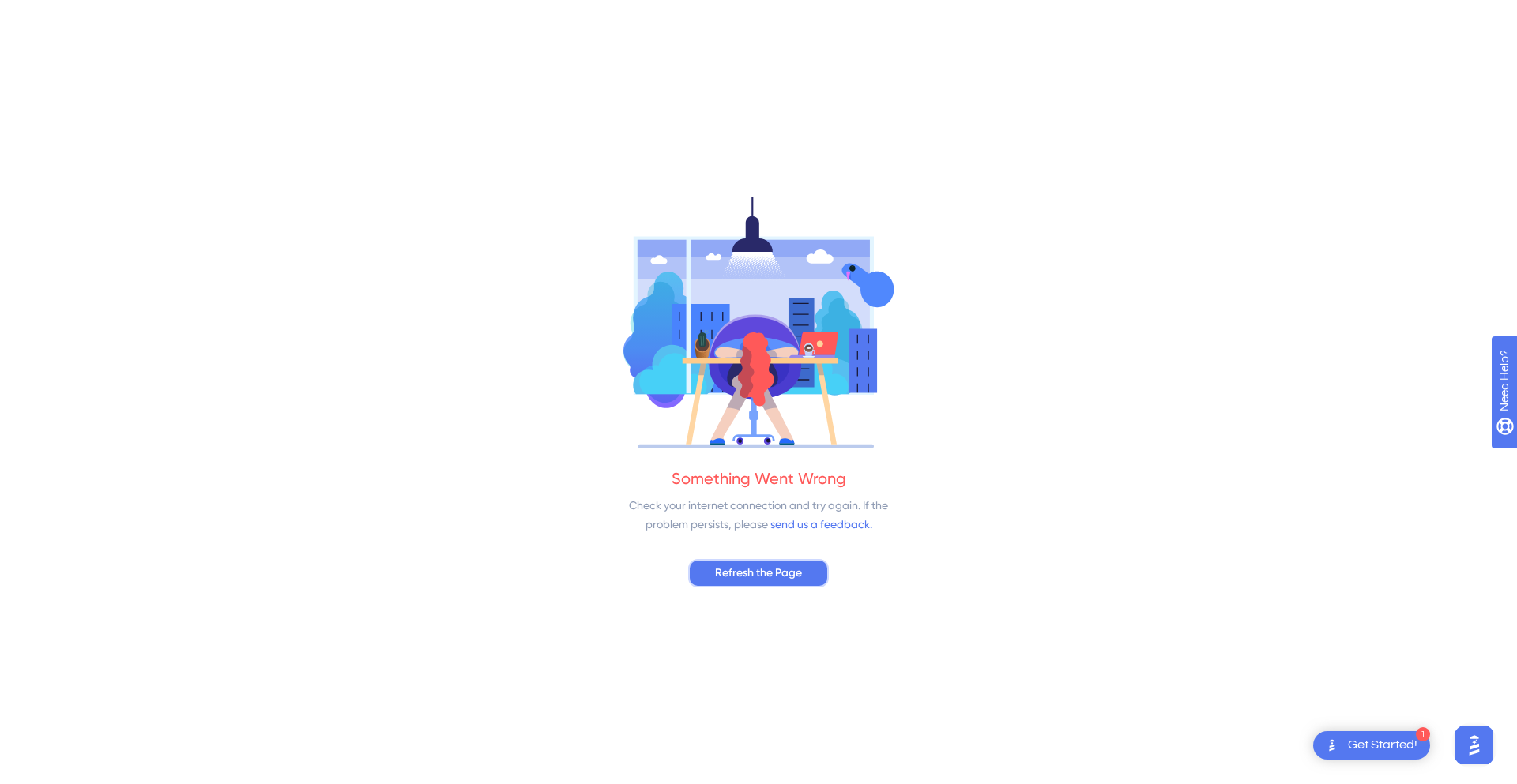
click at [758, 569] on span "Refresh the Page" at bounding box center [758, 574] width 87 height 19
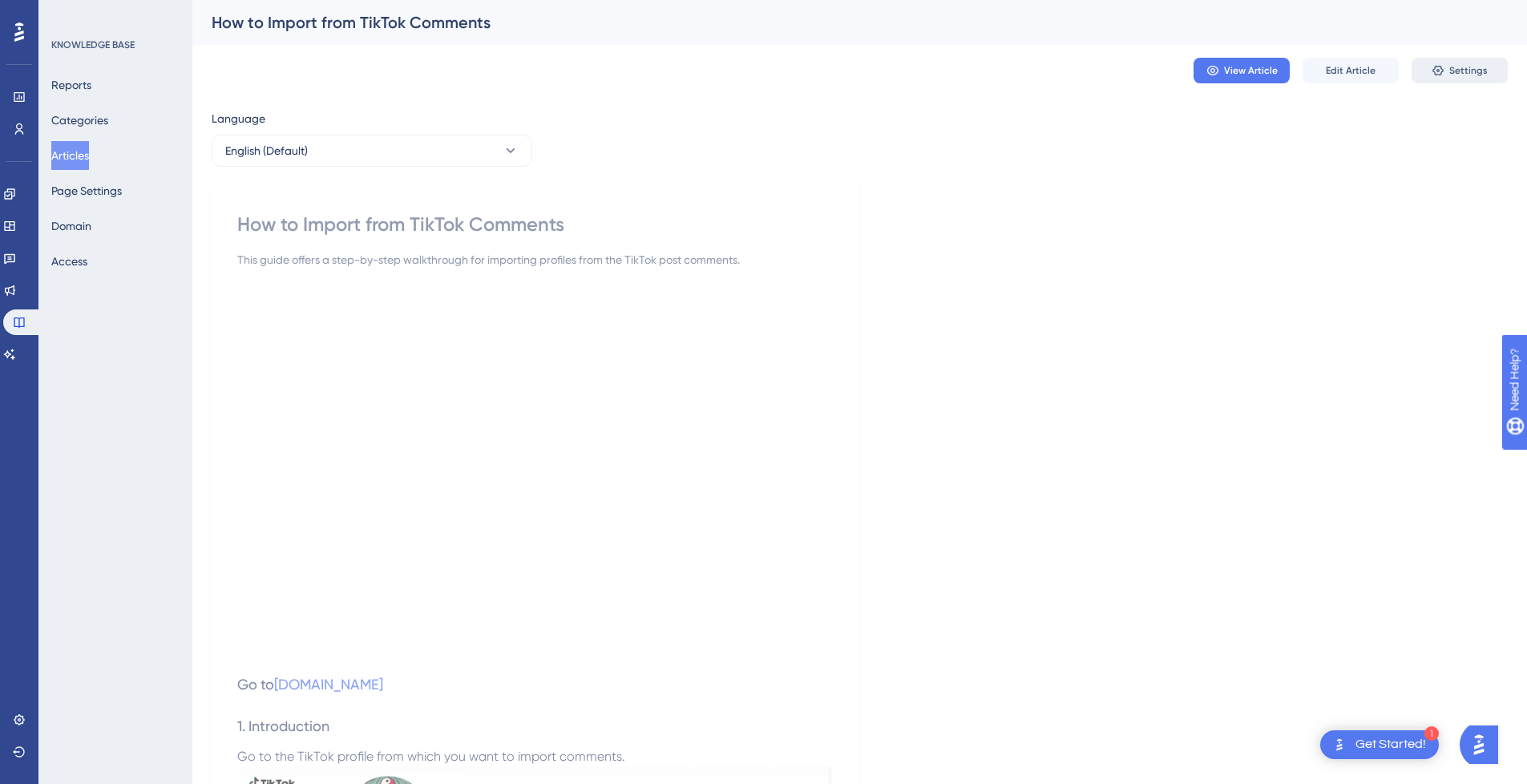
click at [1445, 74] on icon at bounding box center [1438, 71] width 13 height 13
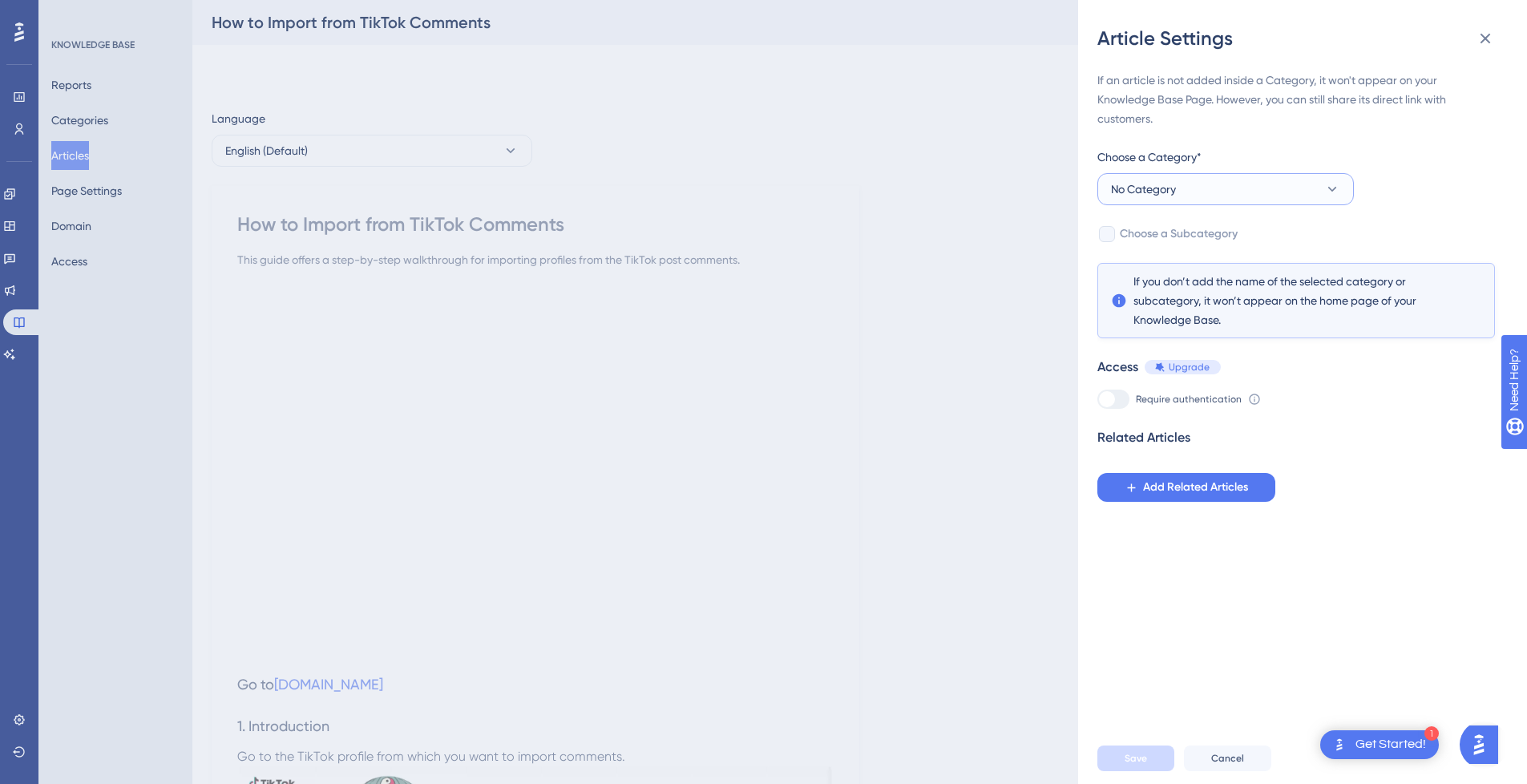
click at [1247, 178] on button "No Category" at bounding box center [1225, 189] width 256 height 32
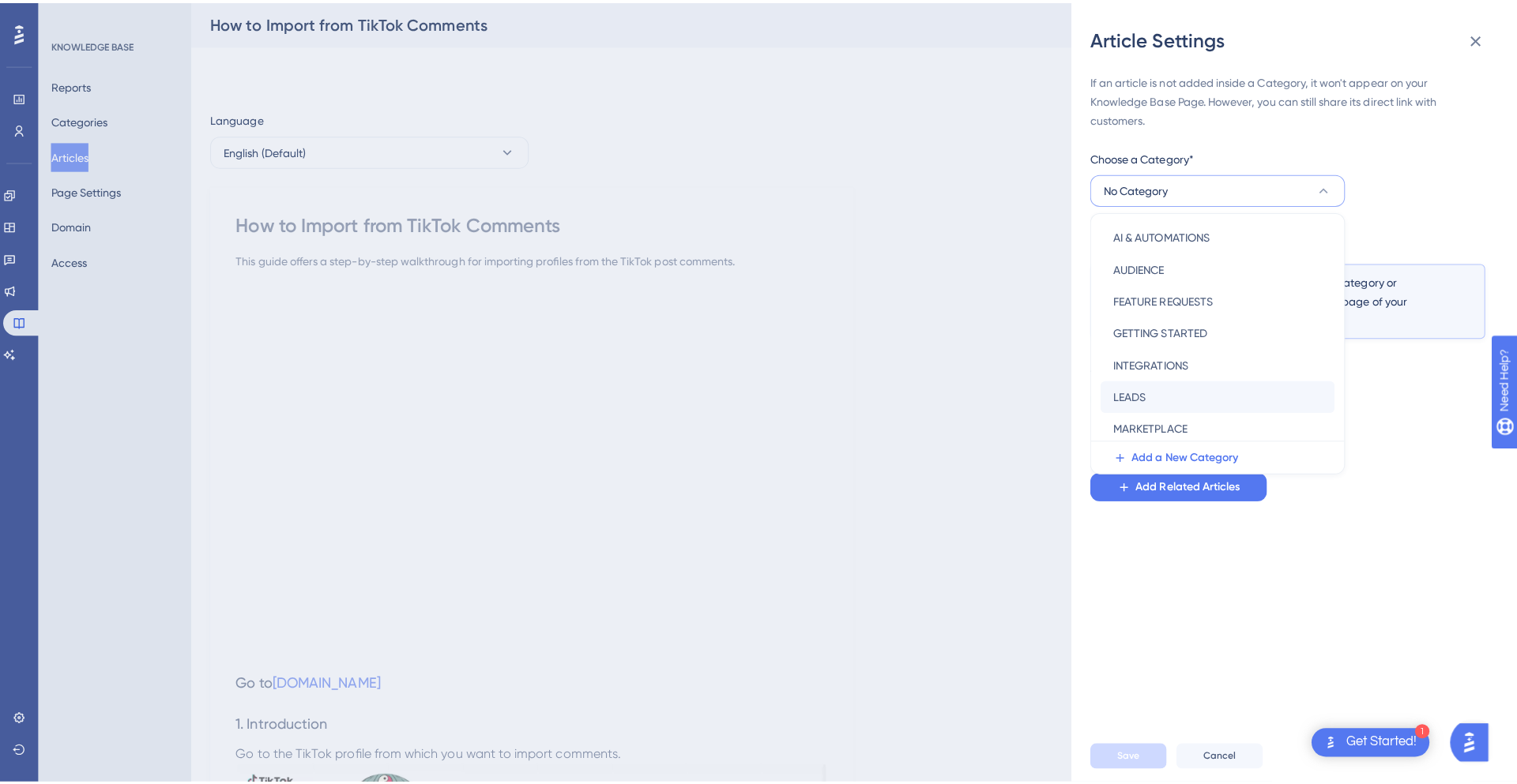
scroll to position [227, 0]
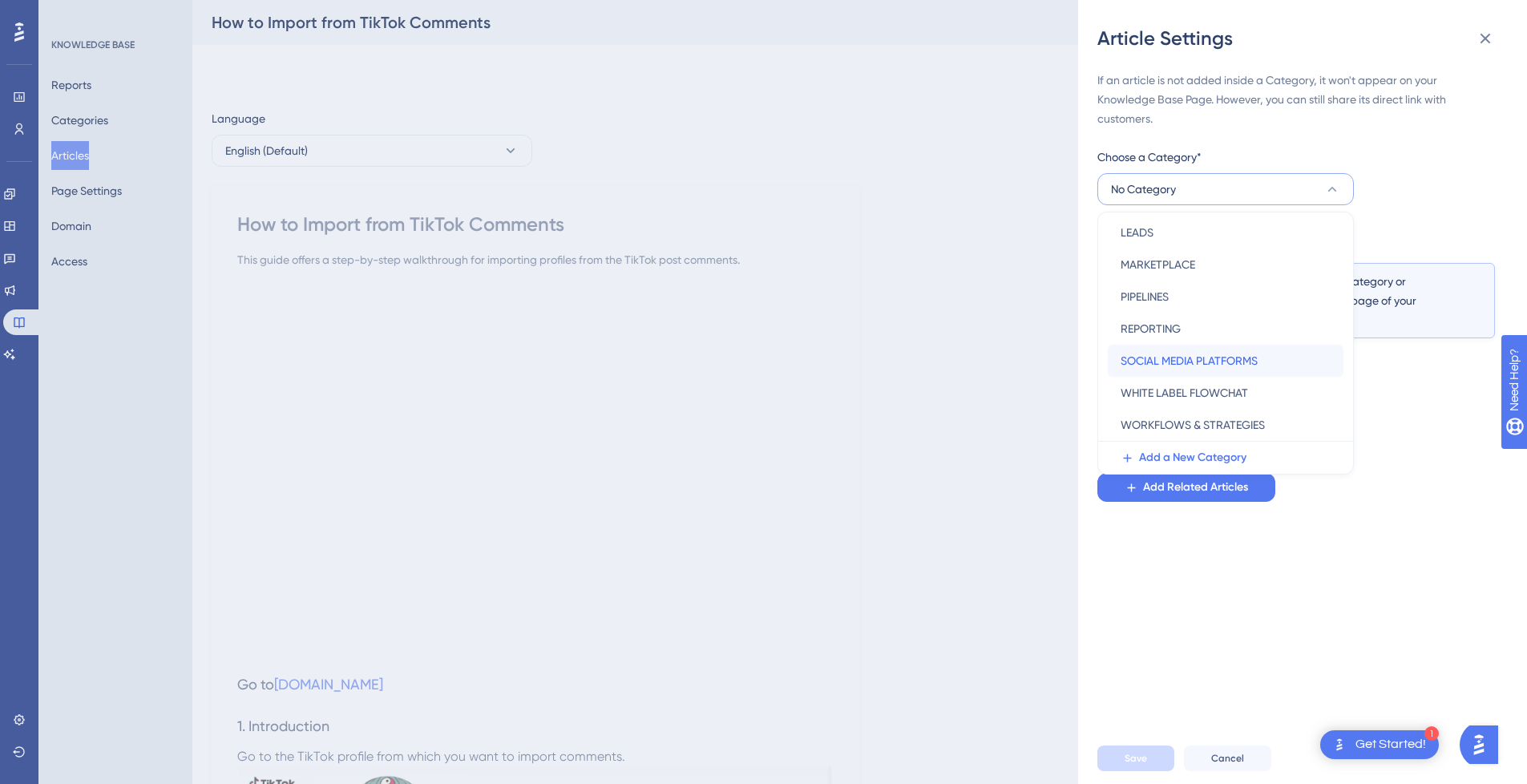
click at [1222, 356] on span "SOCIAL MEDIA PLATFORMS" at bounding box center [1189, 361] width 138 height 20
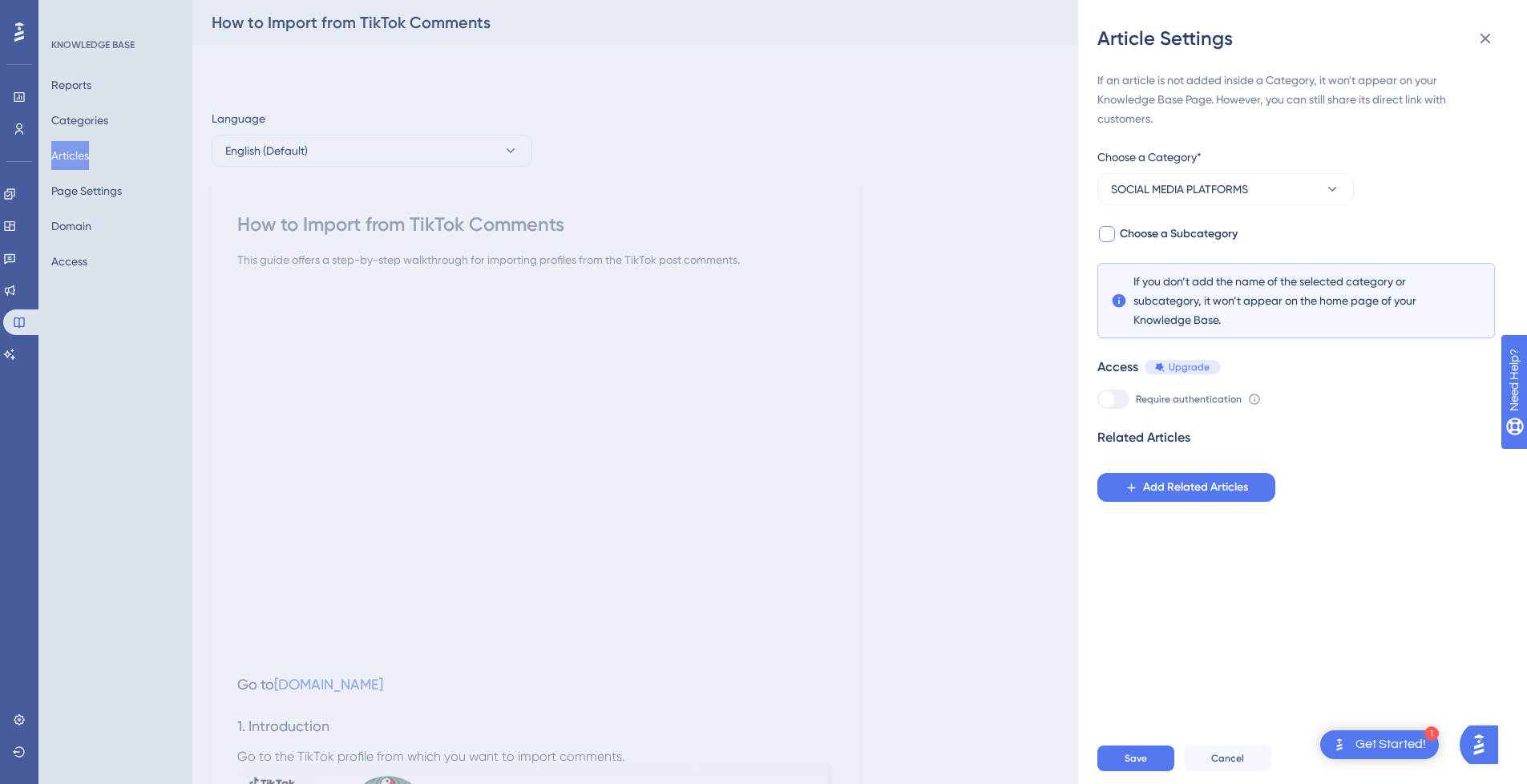
click at [1163, 232] on span "Choose a Subcategory" at bounding box center [1179, 234] width 118 height 20
checkbox input "true"
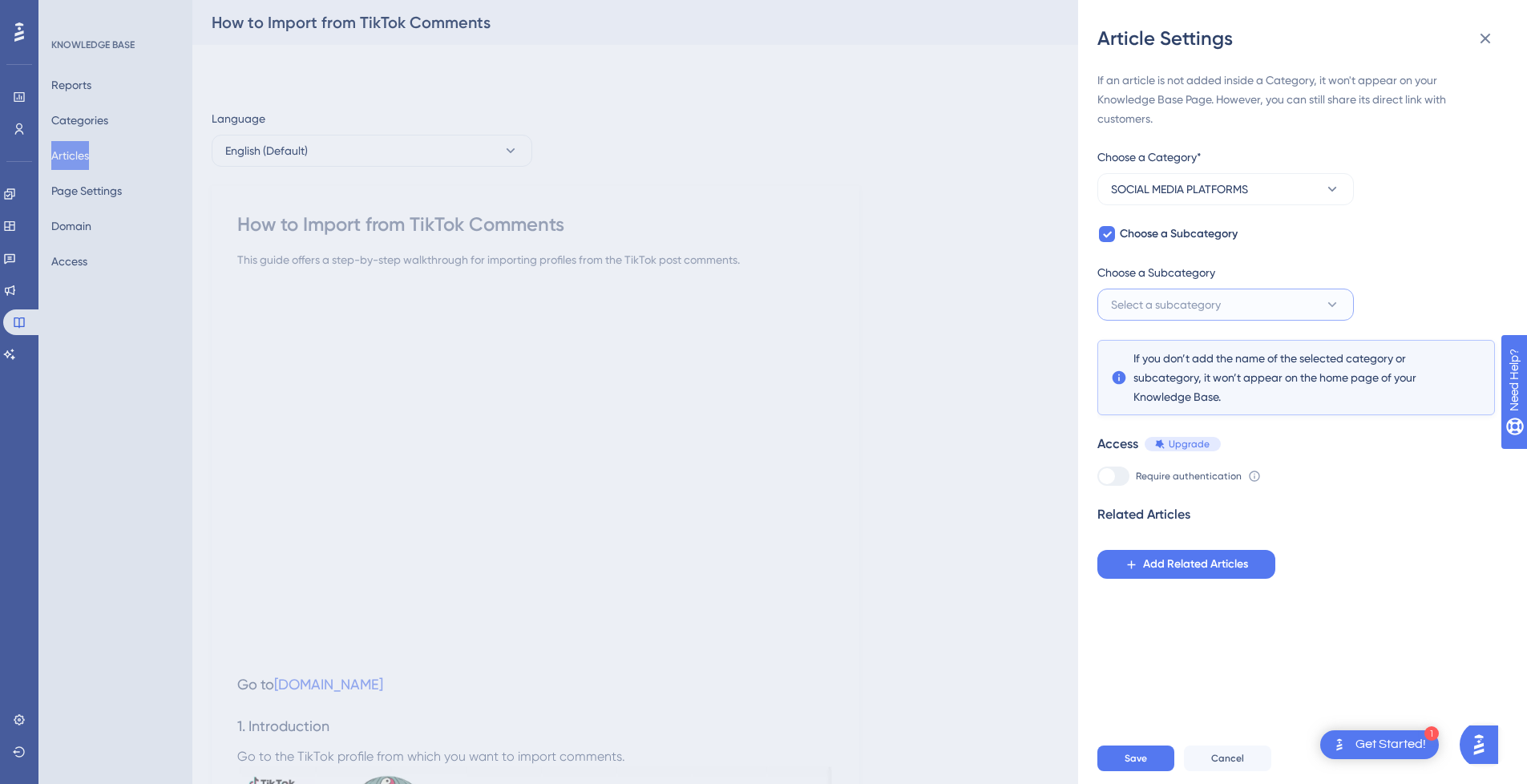
click at [1185, 295] on span "Select a subcategory" at bounding box center [1165, 304] width 110 height 20
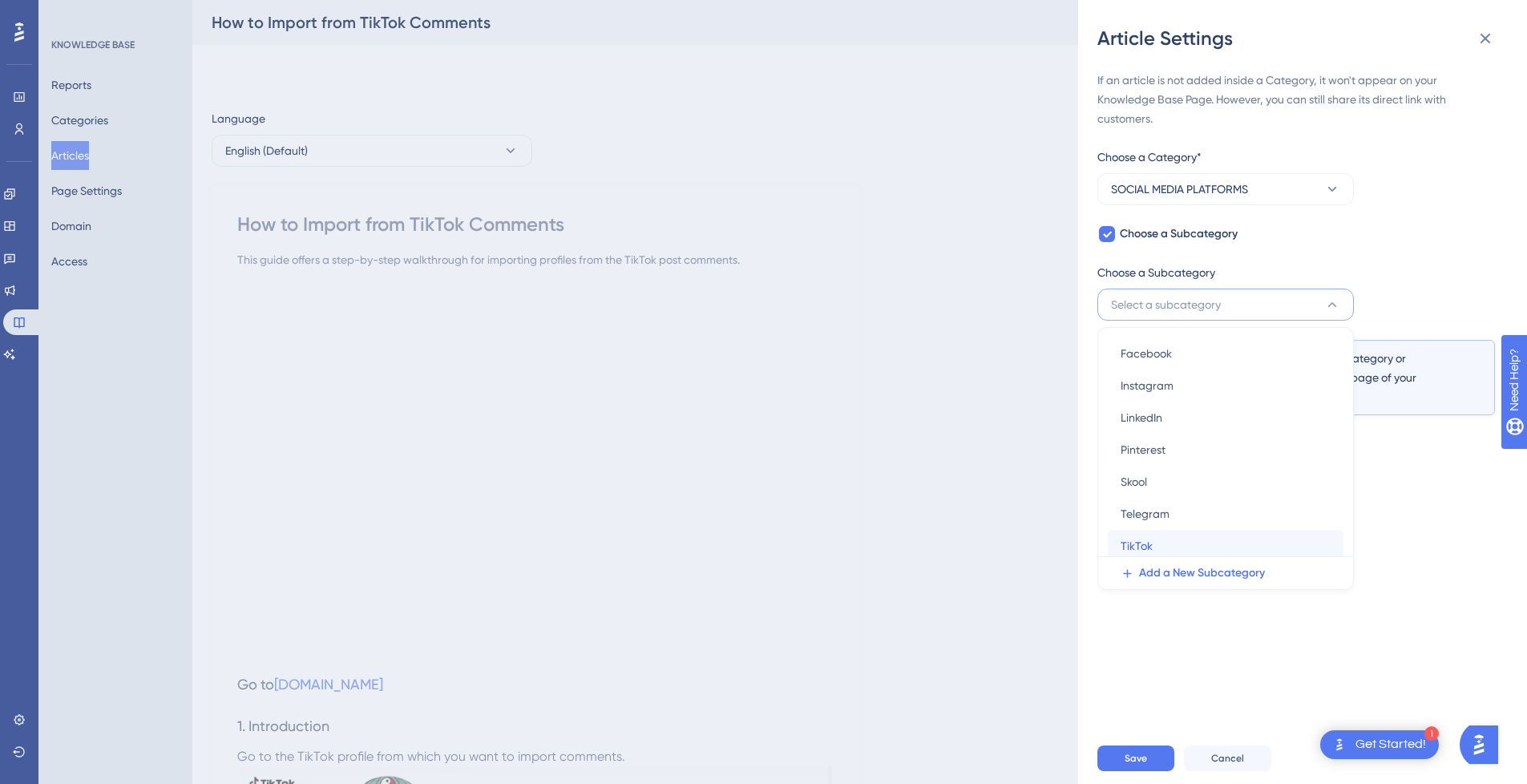
click at [1166, 540] on div "TikTok TikTok" at bounding box center [1225, 546] width 210 height 32
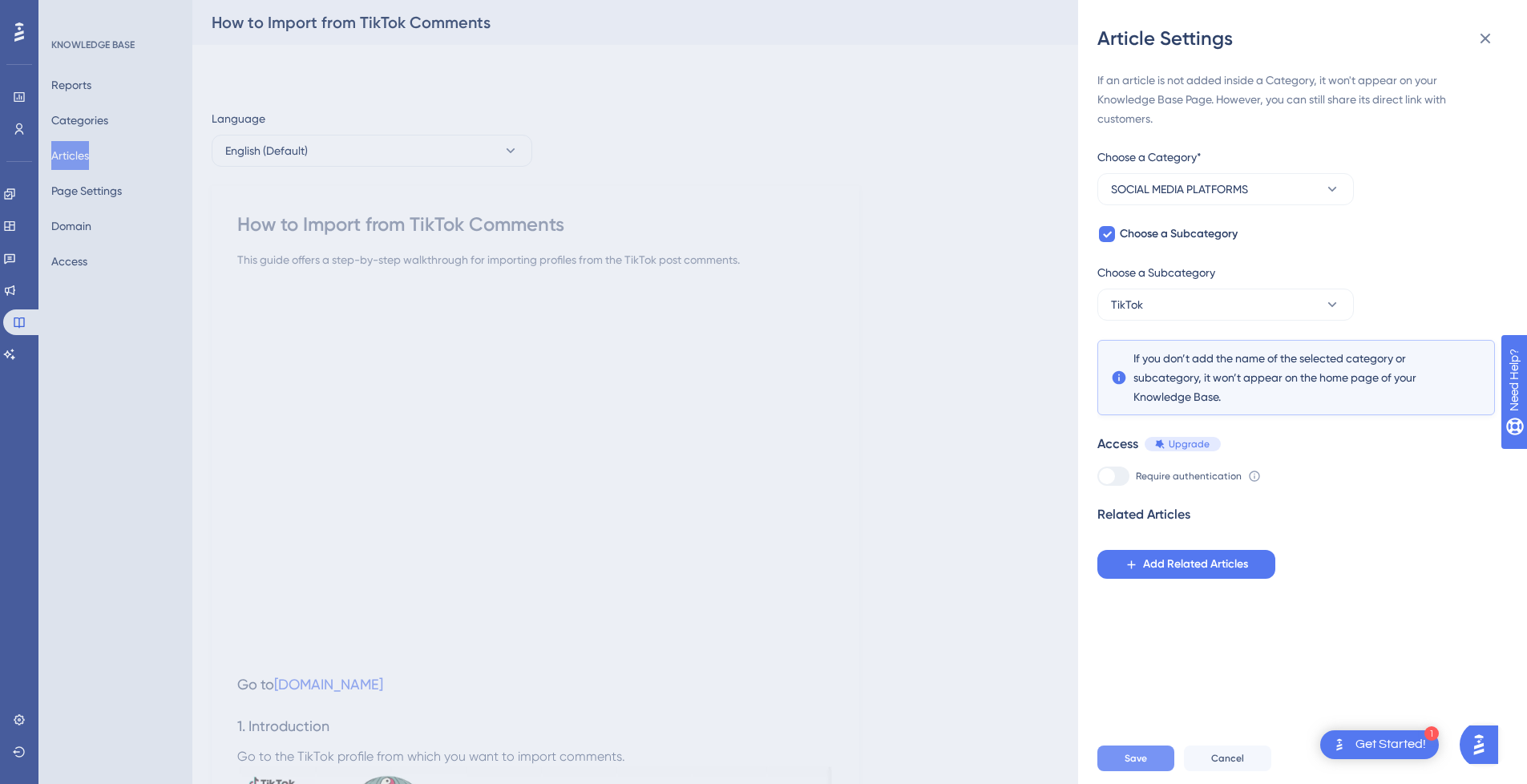
click at [1139, 764] on span "Save" at bounding box center [1136, 758] width 22 height 13
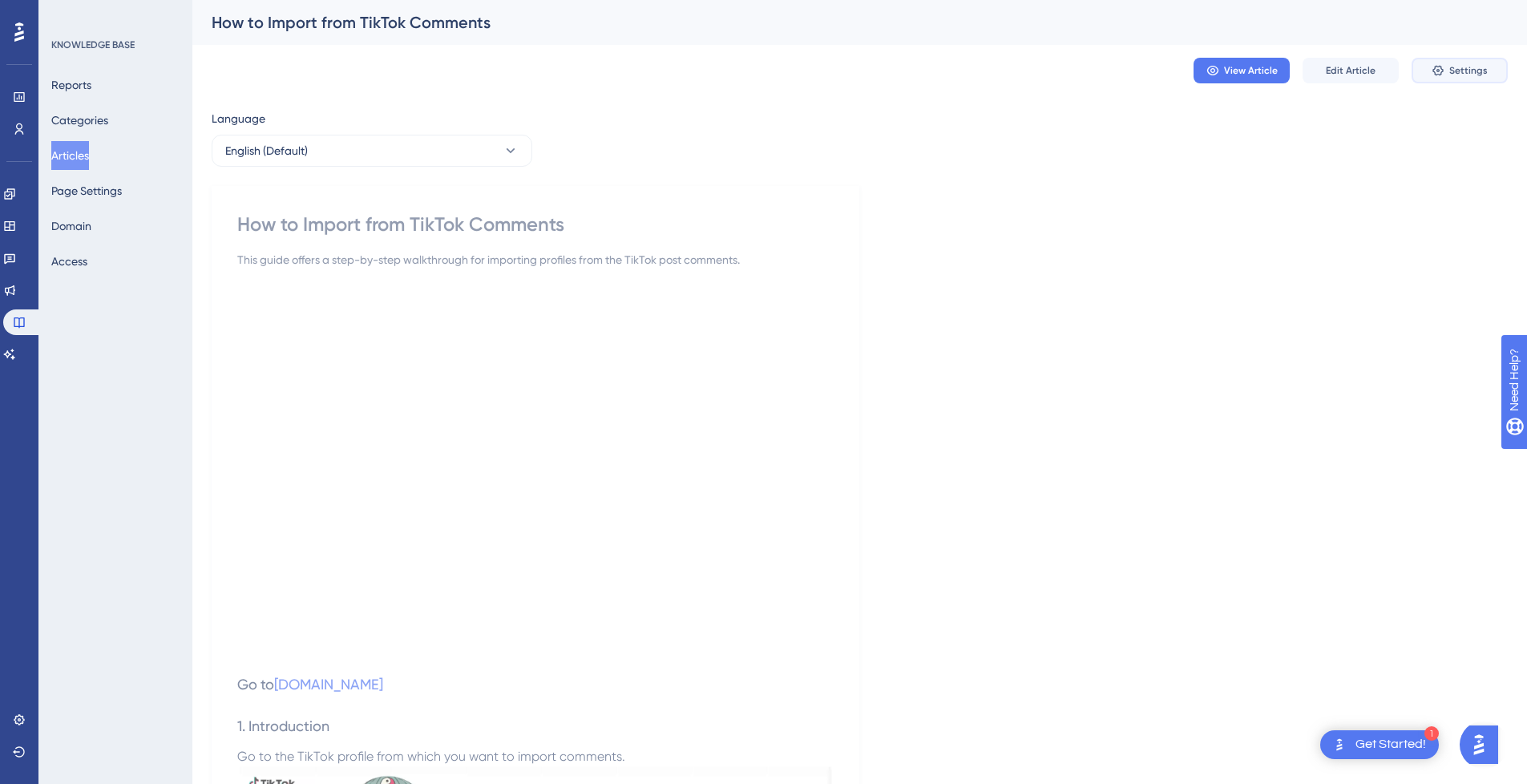
click at [1473, 77] on button "Settings" at bounding box center [1460, 71] width 96 height 26
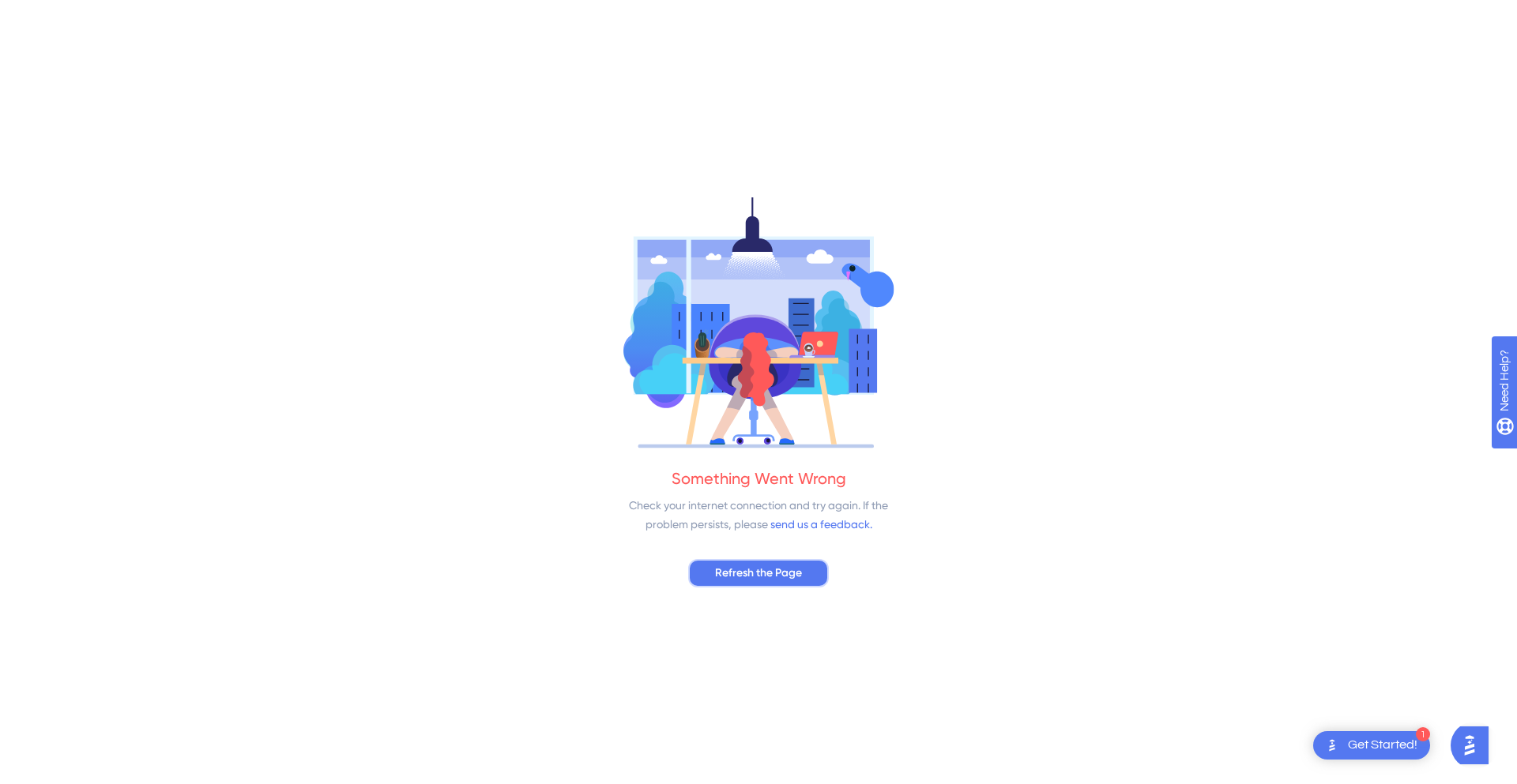
click at [769, 562] on button "Refresh the Page" at bounding box center [758, 574] width 141 height 28
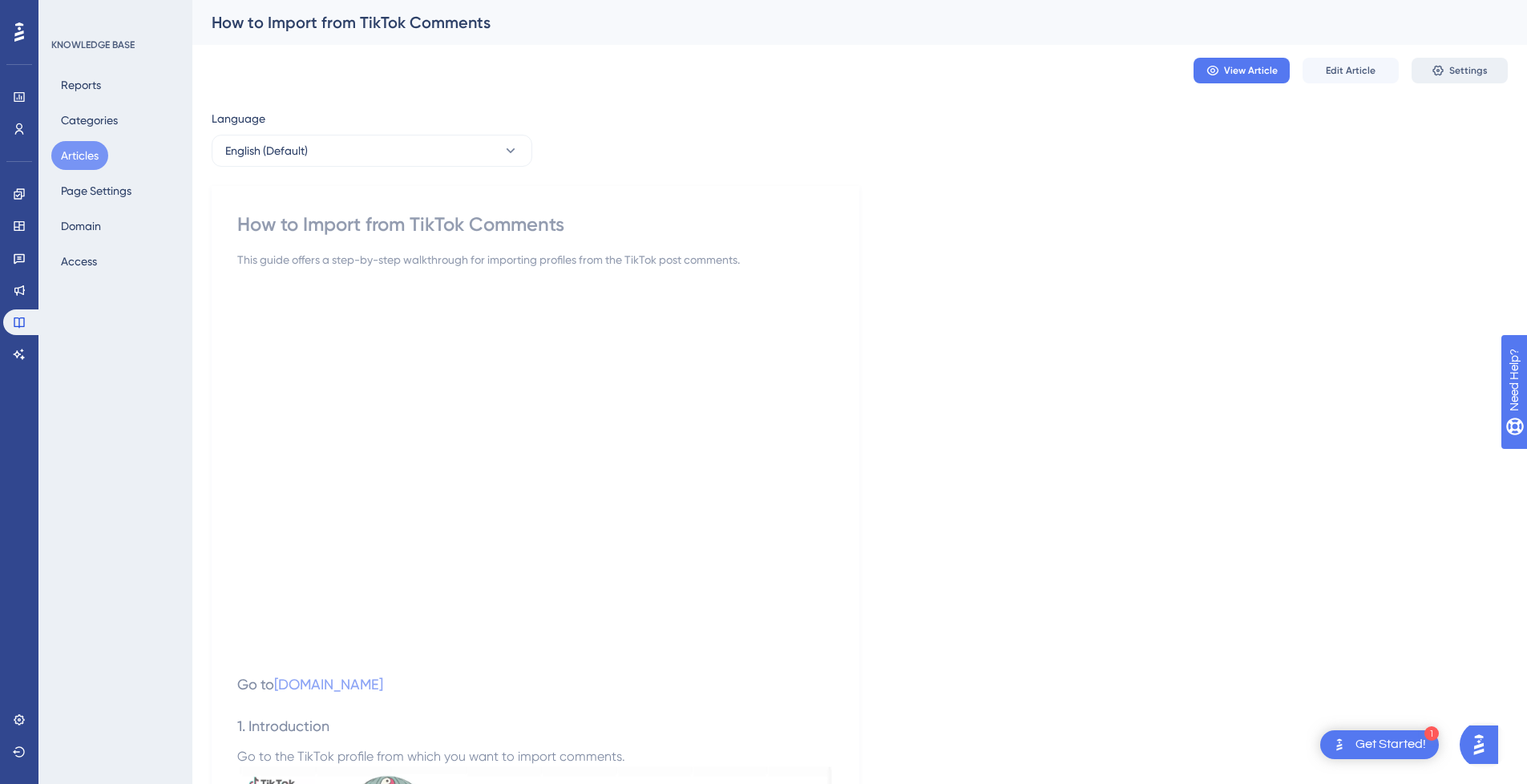
click at [1468, 74] on span "Settings" at bounding box center [1468, 71] width 38 height 13
click at [1439, 69] on icon at bounding box center [1438, 71] width 13 height 13
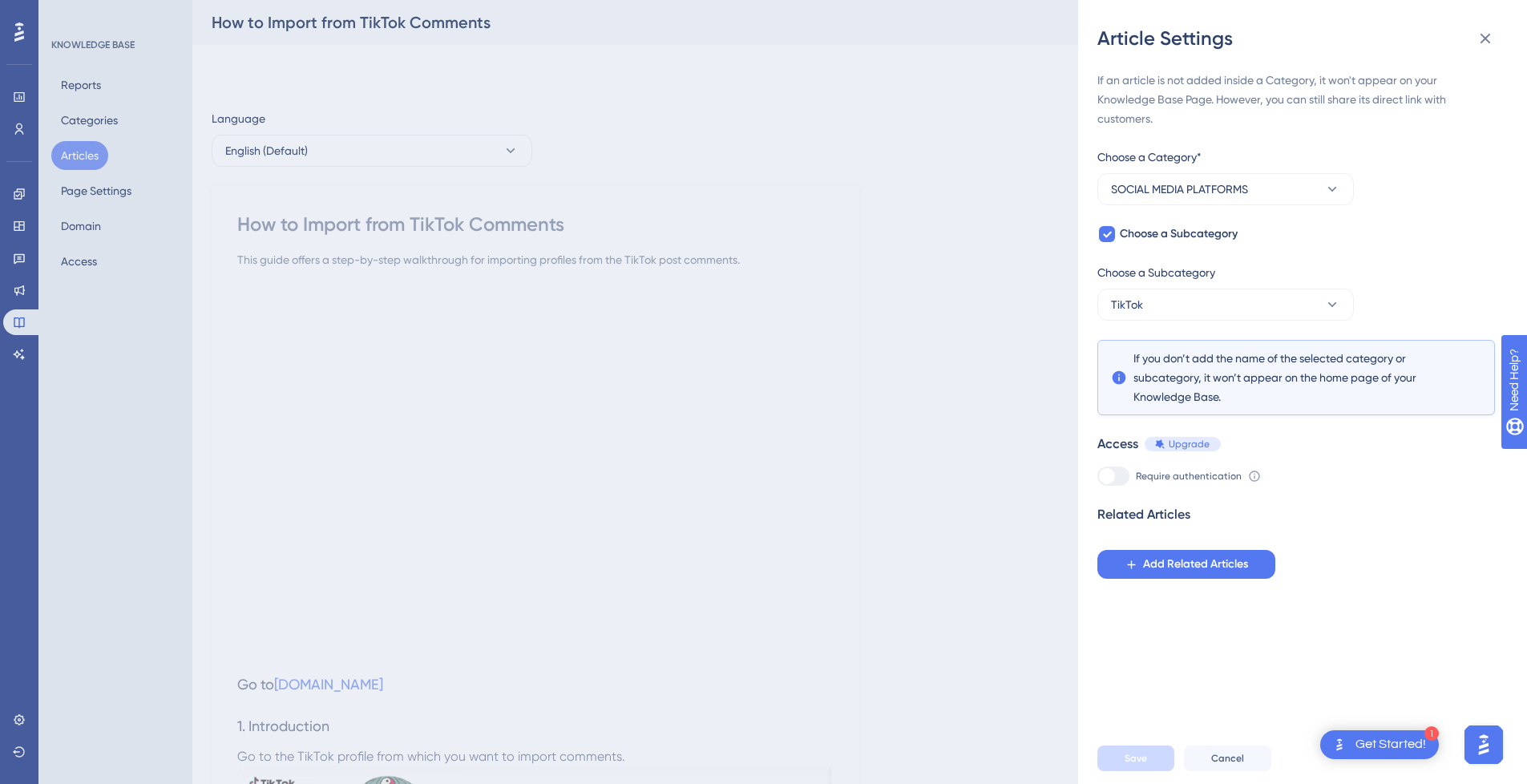
click at [955, 354] on div "Article Settings If an article is not added inside a Category, it won't appear …" at bounding box center [764, 392] width 1527 height 784
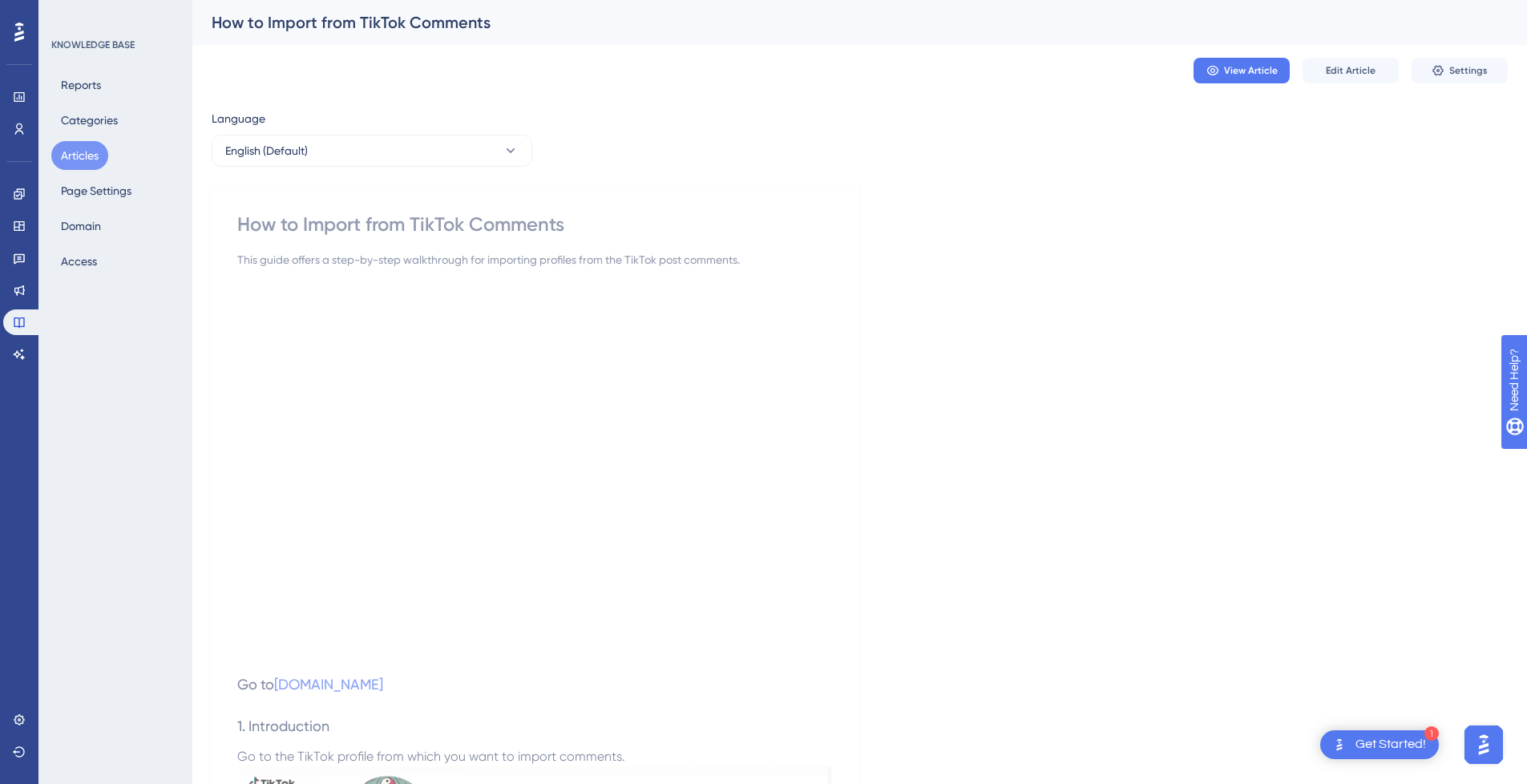
click at [83, 151] on button "Articles" at bounding box center [79, 155] width 57 height 29
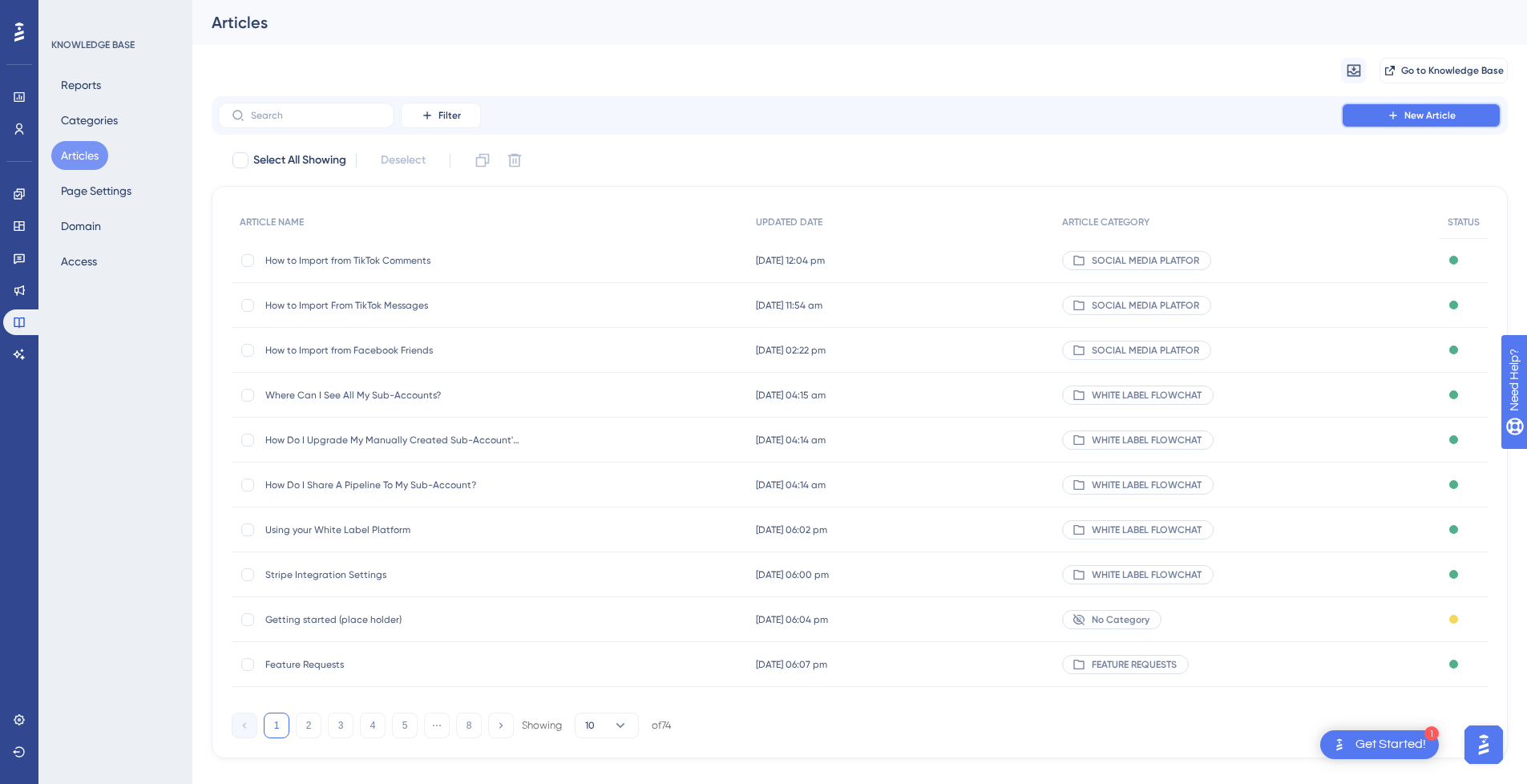
click at [1451, 125] on button "New Article" at bounding box center [1422, 115] width 161 height 26
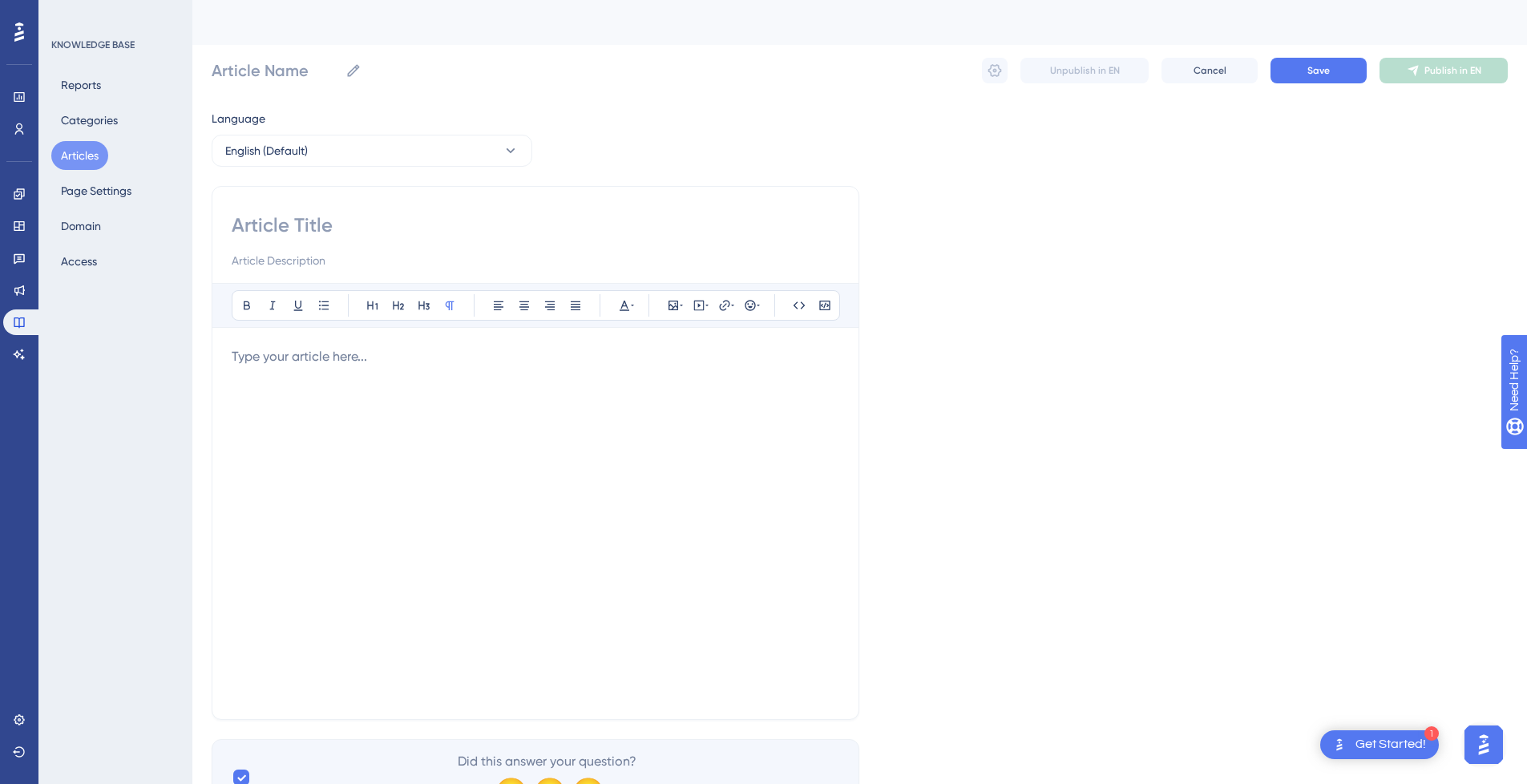
click at [388, 397] on div at bounding box center [535, 523] width 608 height 353
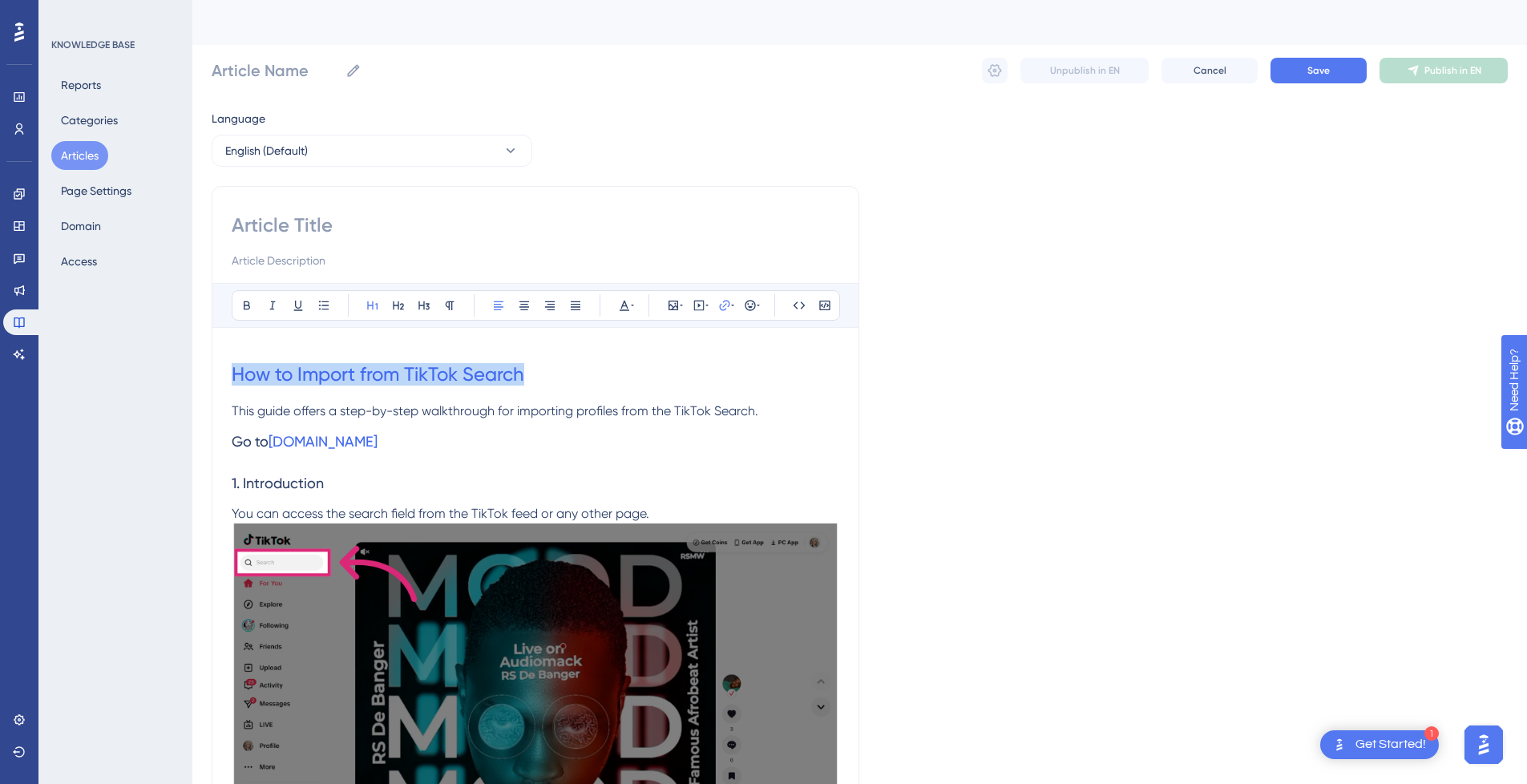
drag, startPoint x: 551, startPoint y: 372, endPoint x: 153, endPoint y: 376, distance: 398.0
click at [350, 228] on input at bounding box center [535, 225] width 608 height 26
paste input "How to Import from TikTok Search"
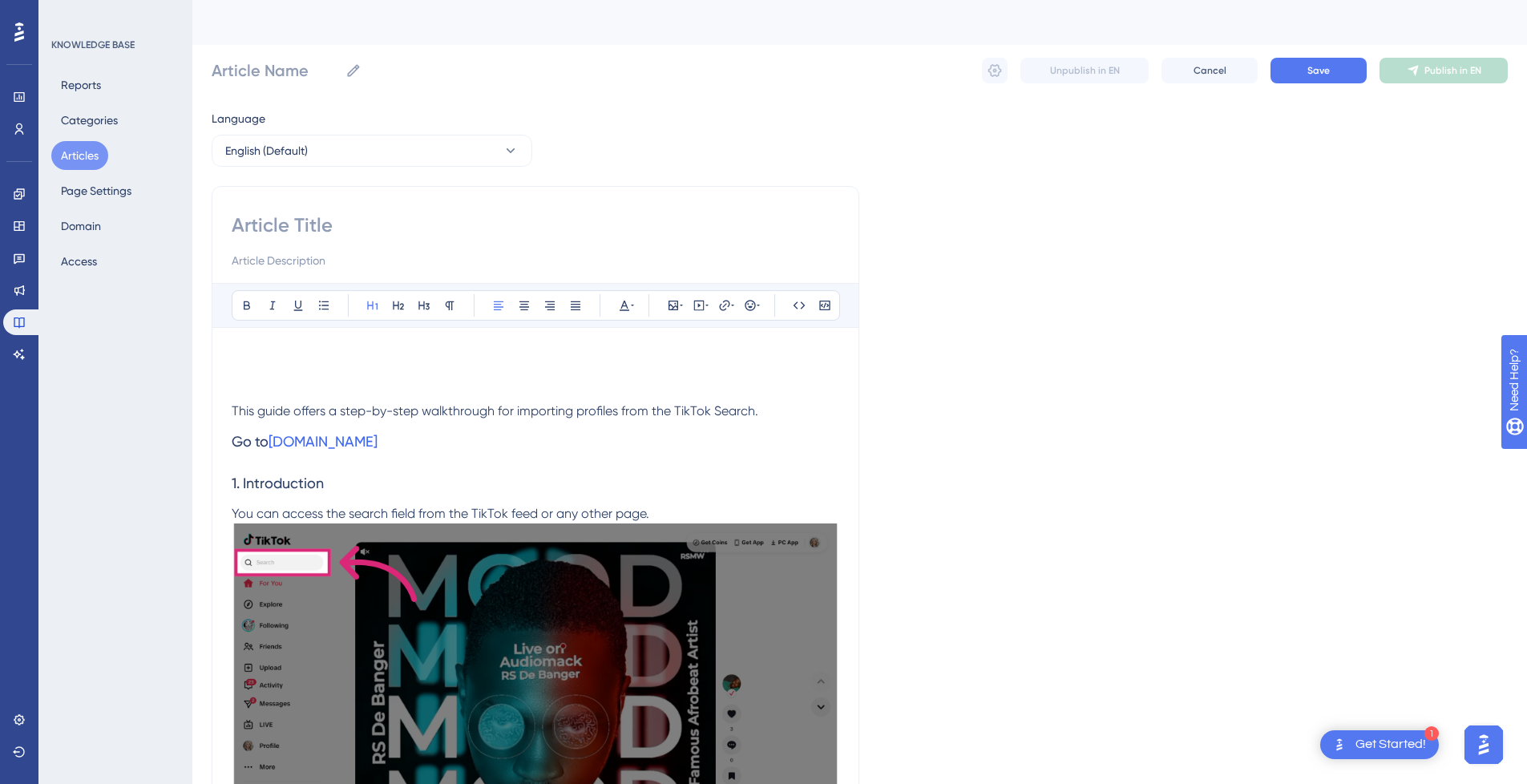
type input "How to Import from TikTok Search"
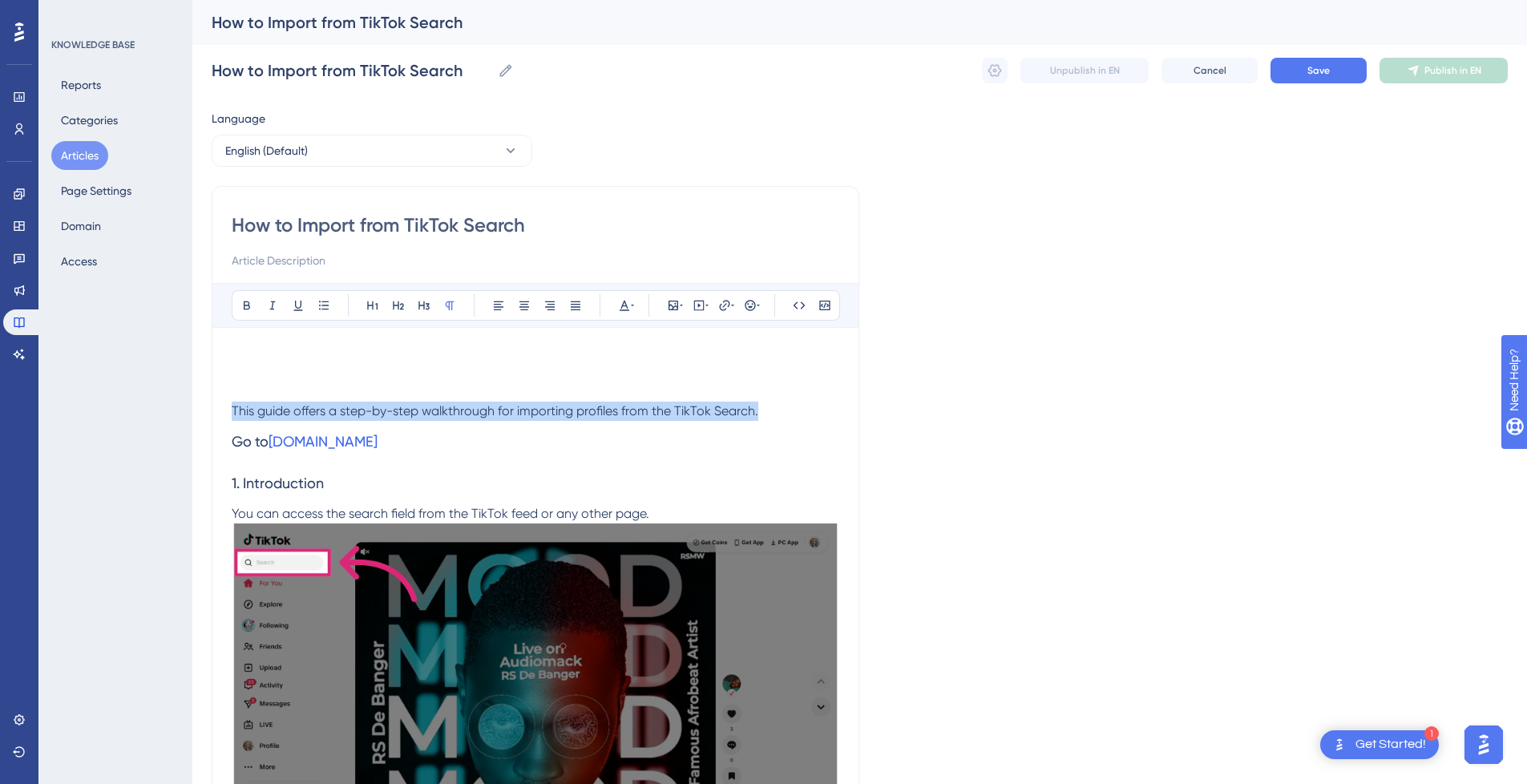
drag, startPoint x: 781, startPoint y: 412, endPoint x: 138, endPoint y: 413, distance: 643.0
click at [306, 260] on input at bounding box center [535, 261] width 608 height 20
paste input "This guide offers a step-by-step walkthrough for importing profiles from the Ti…"
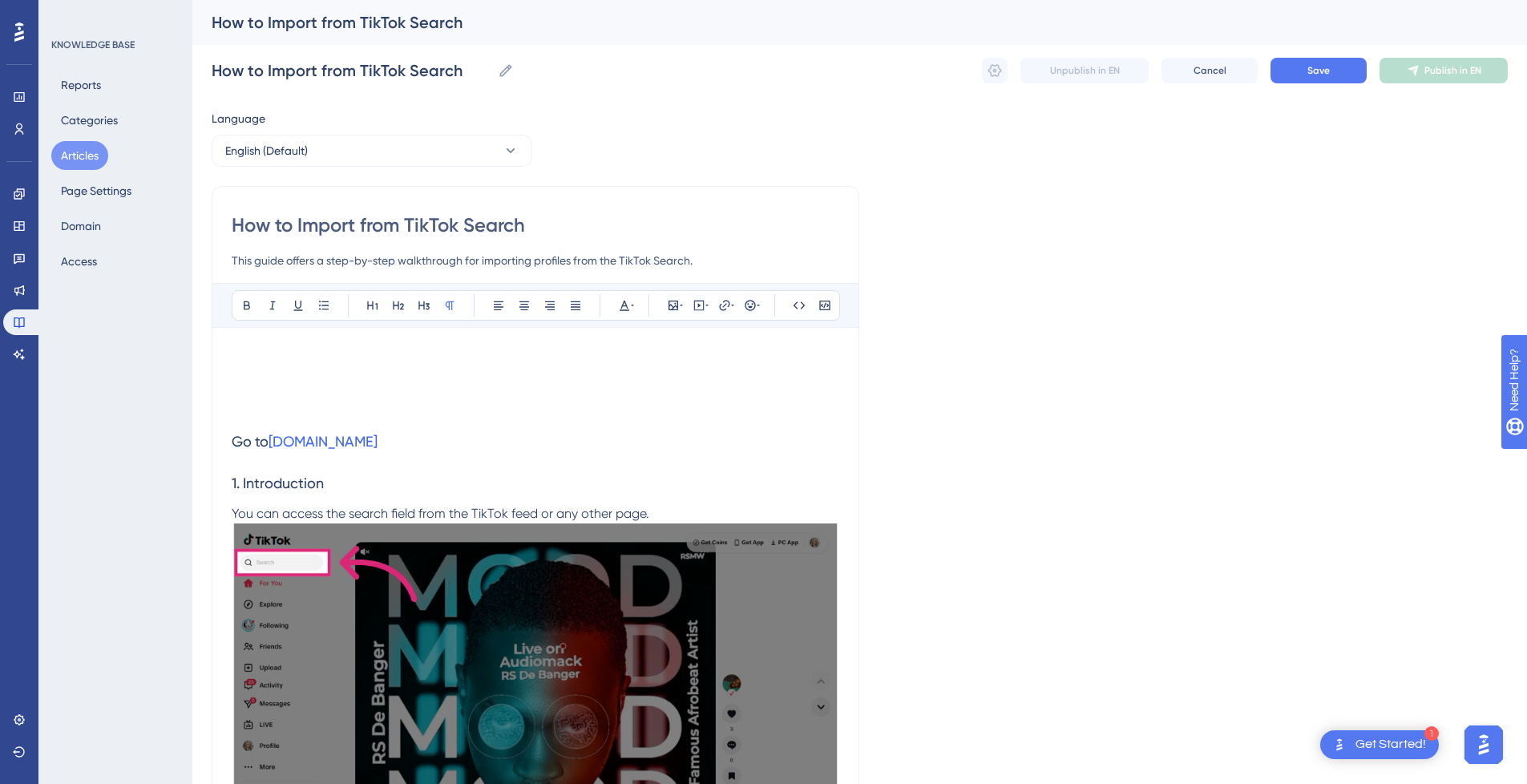
type input "This guide offers a step-by-step walkthrough for importing profiles from the Ti…"
drag, startPoint x: 505, startPoint y: 398, endPoint x: 600, endPoint y: 364, distance: 100.9
click at [505, 398] on h1 at bounding box center [535, 374] width 608 height 54
click at [733, 303] on icon at bounding box center [733, 305] width 4 height 13
click at [701, 305] on icon at bounding box center [699, 304] width 3 height 4
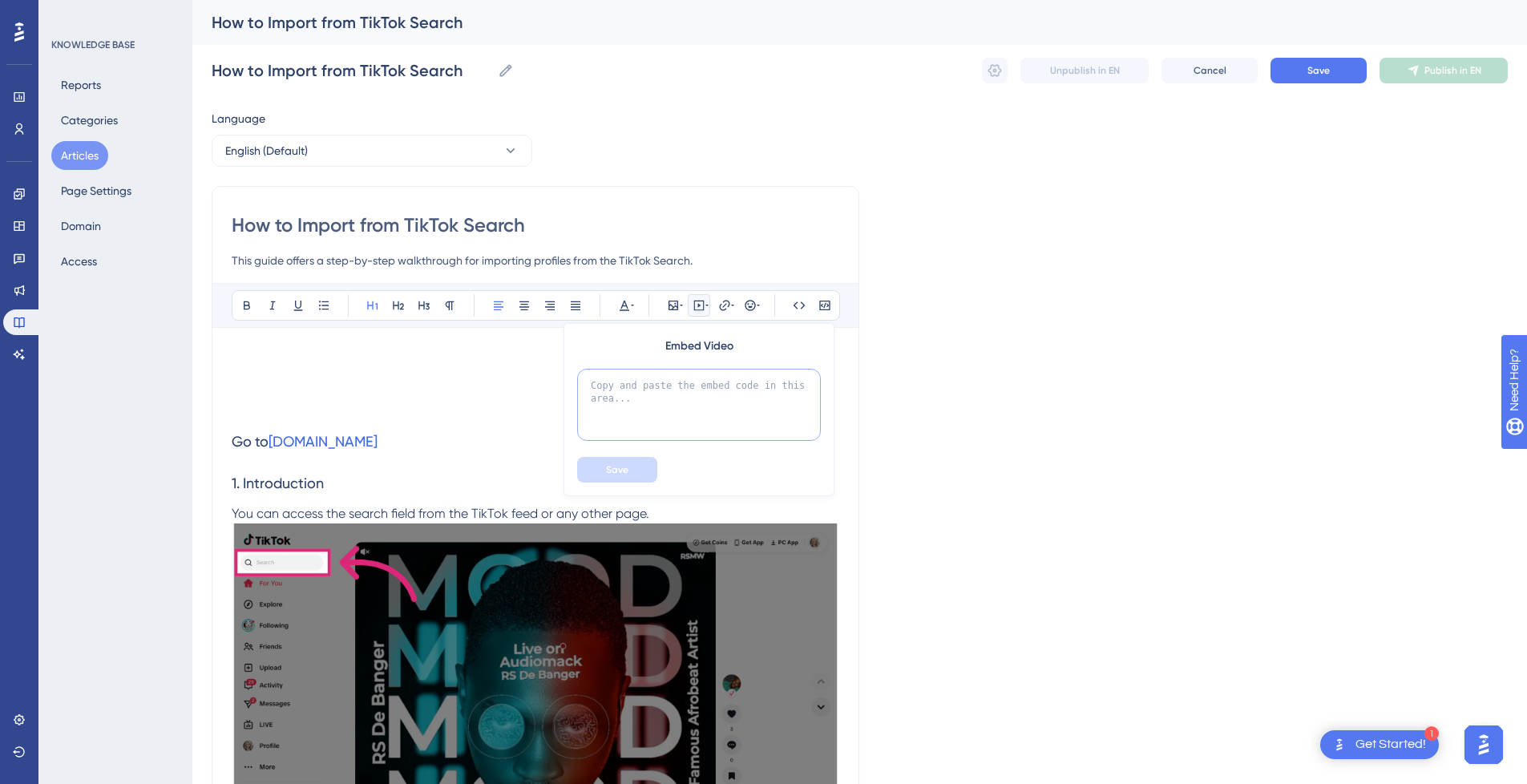
click at [650, 428] on textarea at bounding box center [698, 405] width 244 height 72
paste textarea "<div style="position:relative;padding-bottom:56.25%;"> <iframe style="width:100…"
type textarea "<div style="position:relative;padding-bottom:56.25%;"> <iframe style="width:100…"
click at [628, 474] on span "Save" at bounding box center [617, 470] width 22 height 13
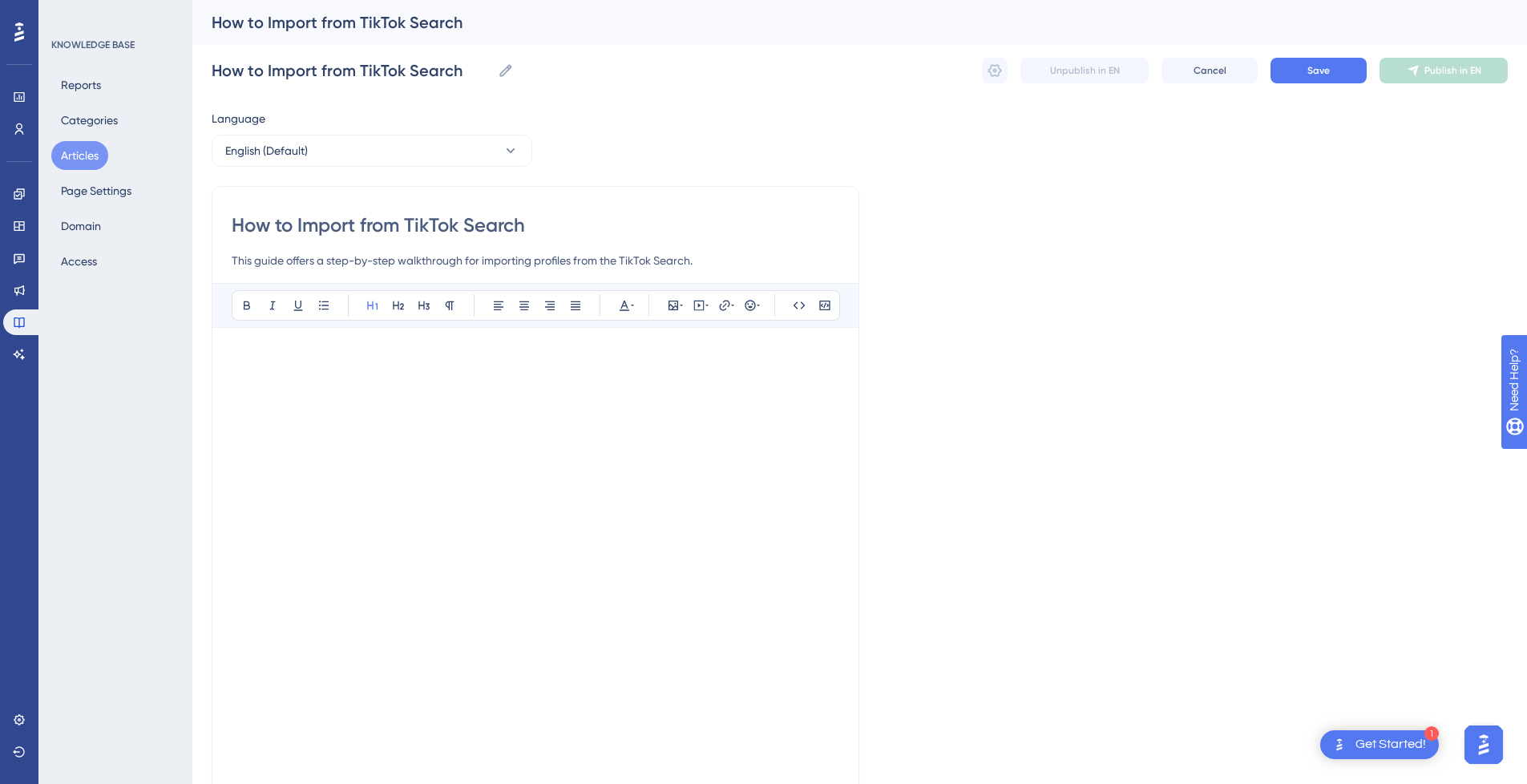
scroll to position [31, 0]
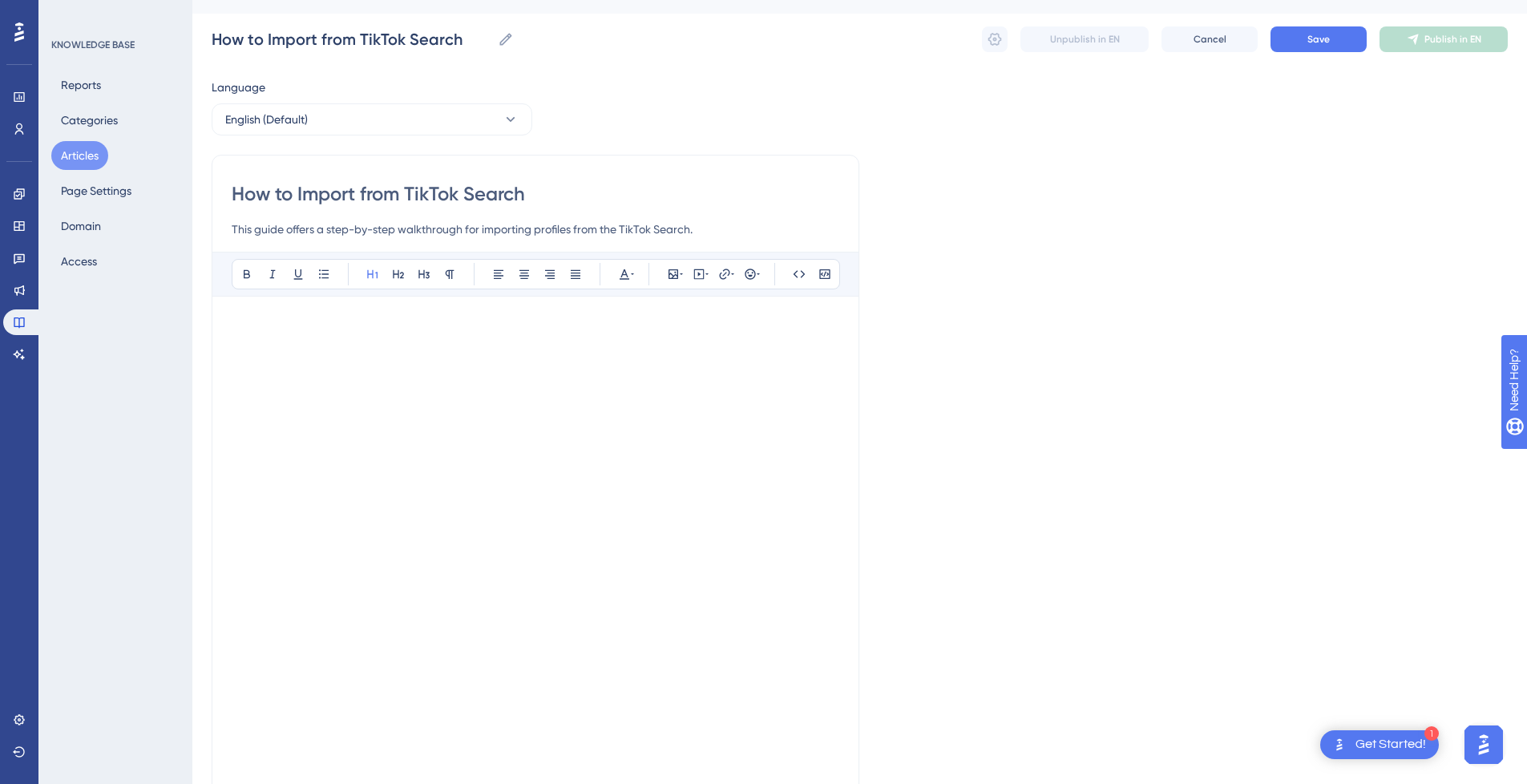
click at [286, 354] on h1 at bounding box center [535, 343] width 608 height 54
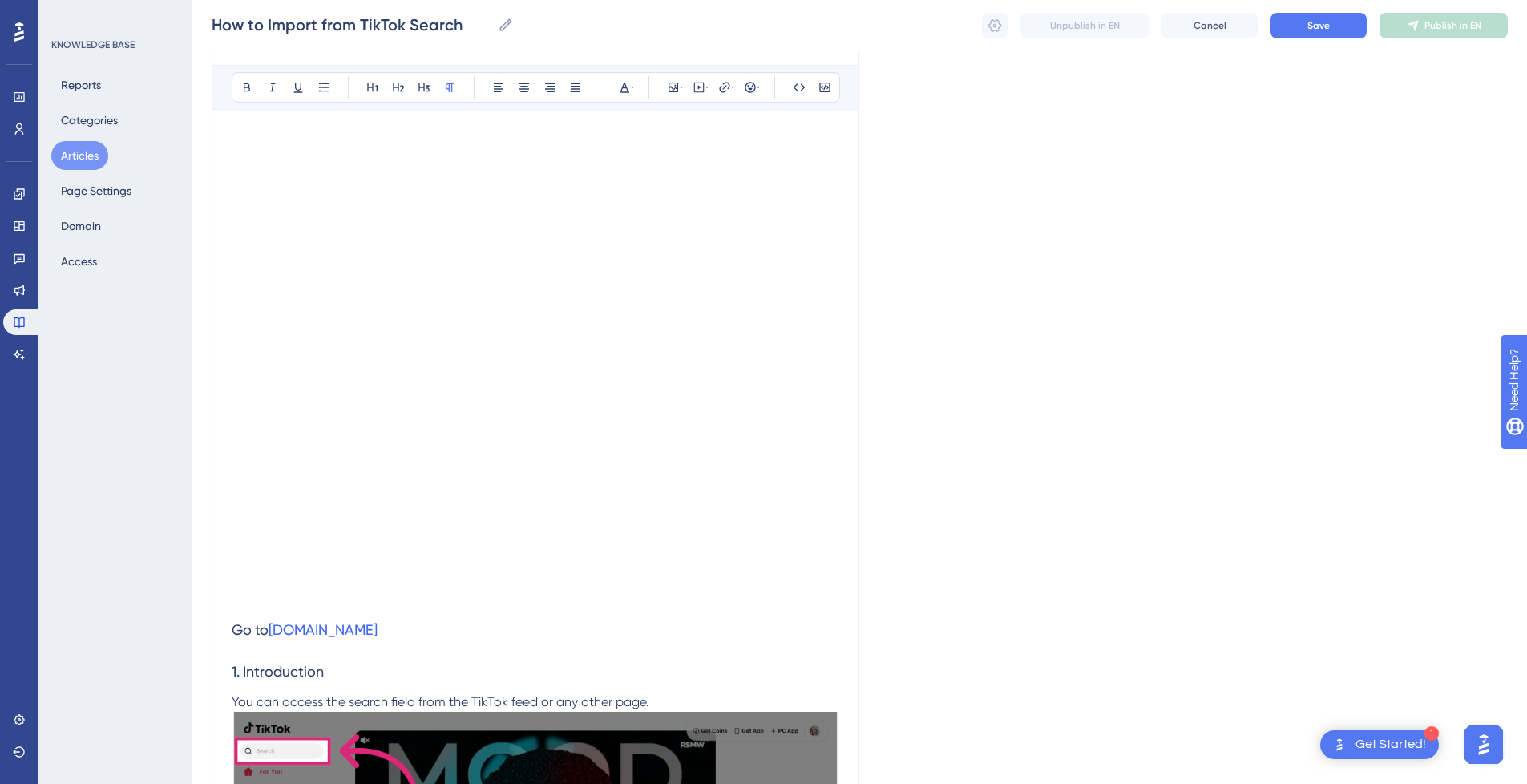
scroll to position [112, 0]
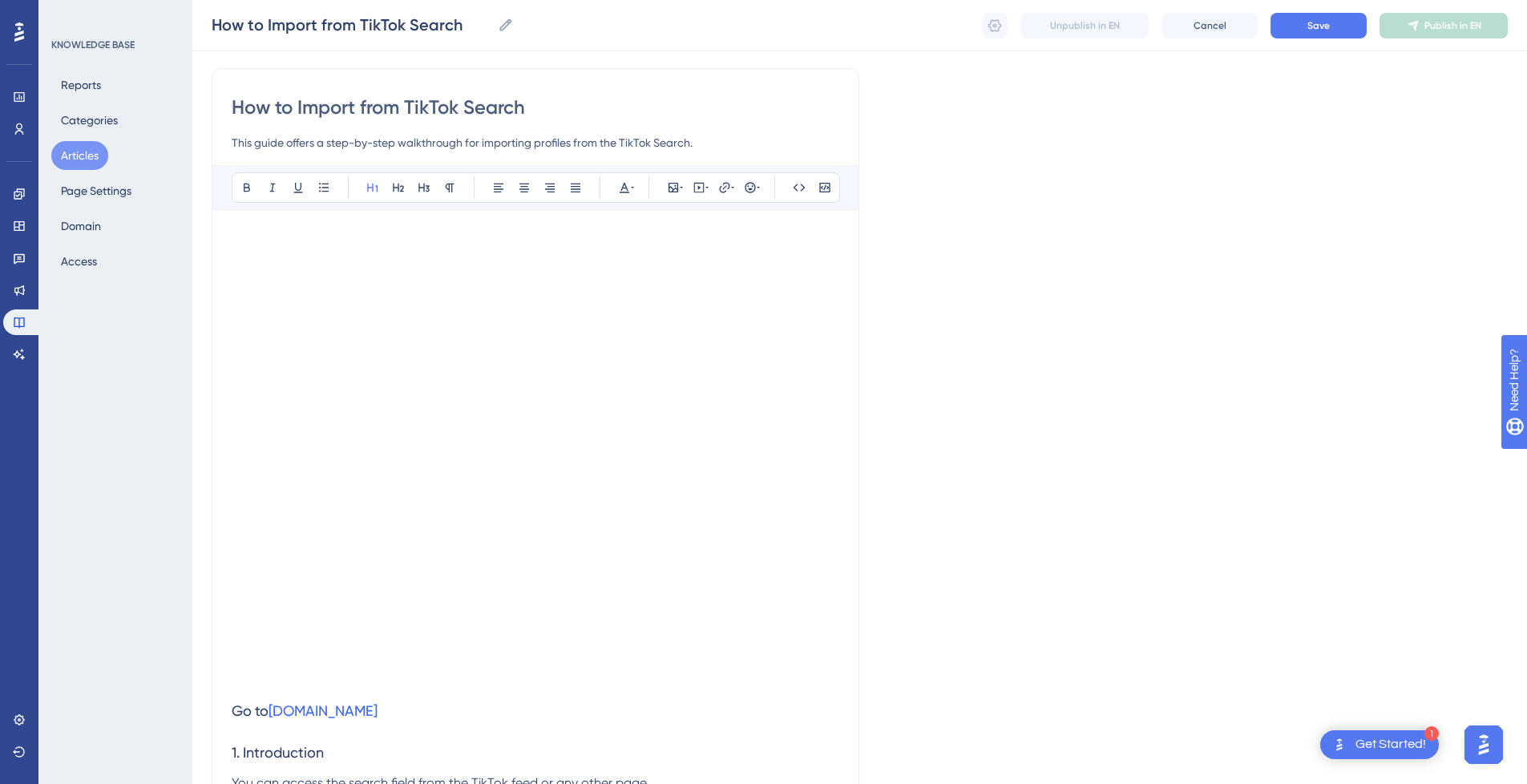
click at [292, 648] on h1 at bounding box center [535, 643] width 608 height 54
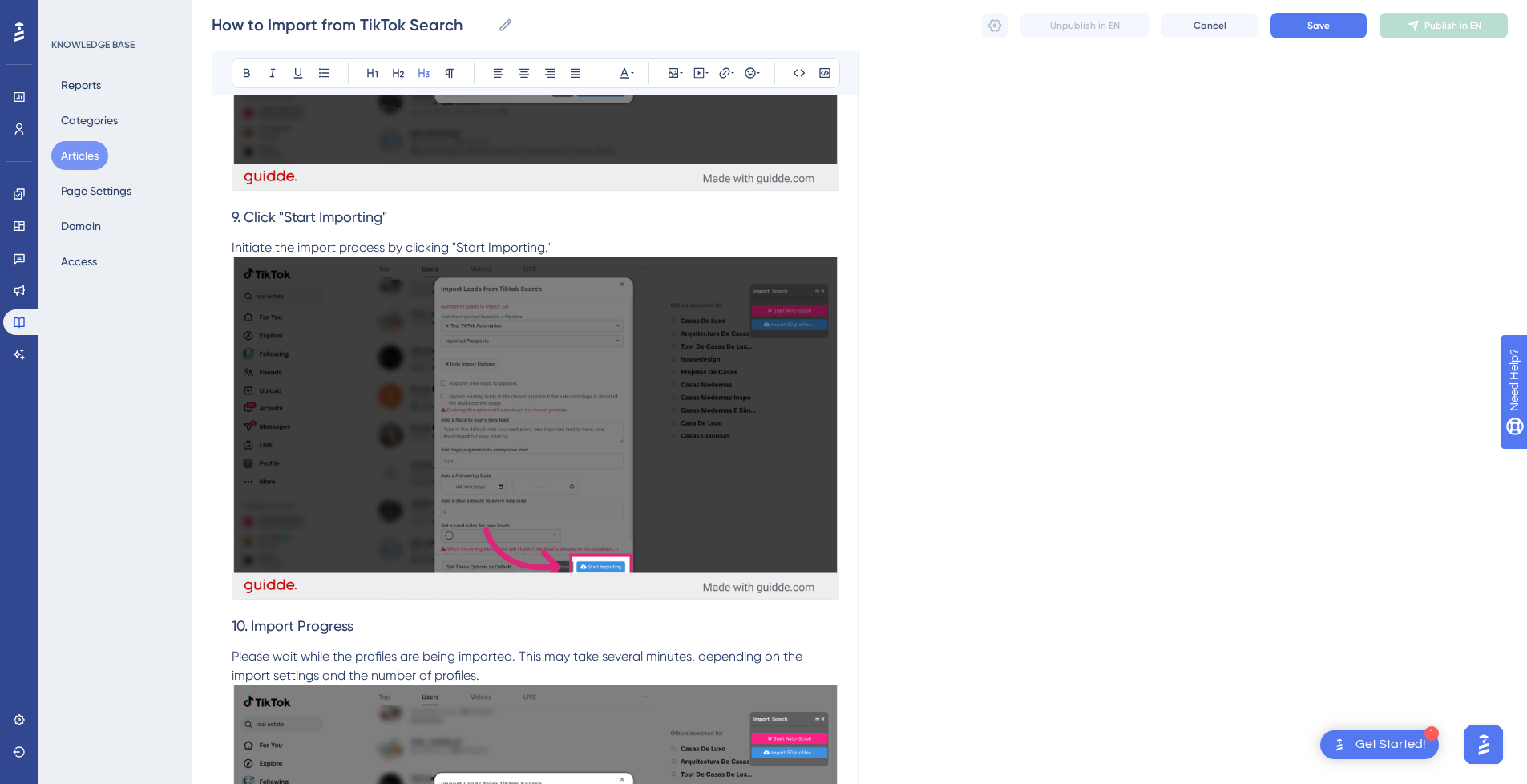
scroll to position [4780, 0]
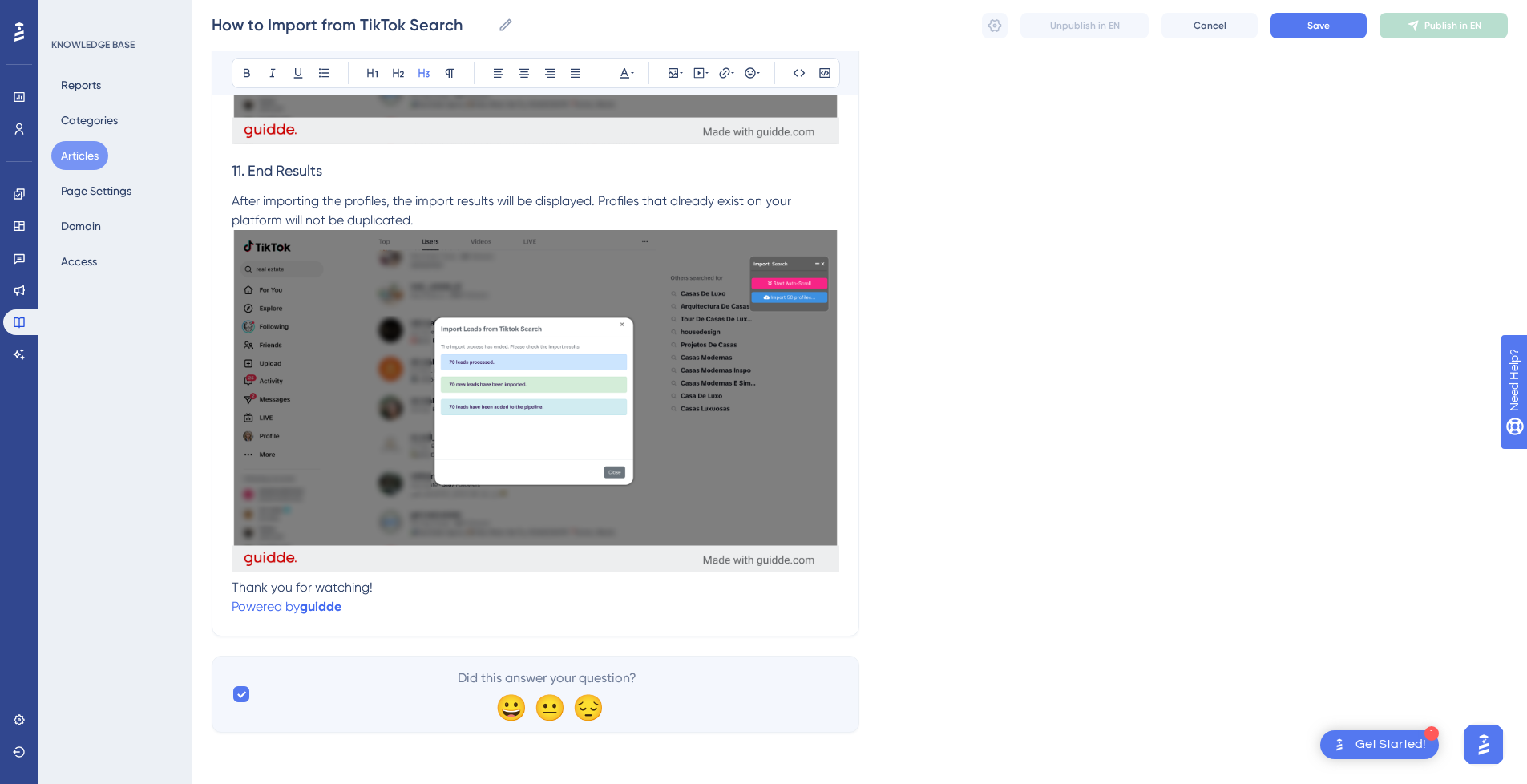
drag, startPoint x: 1537, startPoint y: 629, endPoint x: 20, endPoint y: 40, distance: 1627.3
drag, startPoint x: 373, startPoint y: 605, endPoint x: 187, endPoint y: 600, distance: 186.1
click at [367, 600] on p "Powered by guidde" at bounding box center [535, 607] width 608 height 20
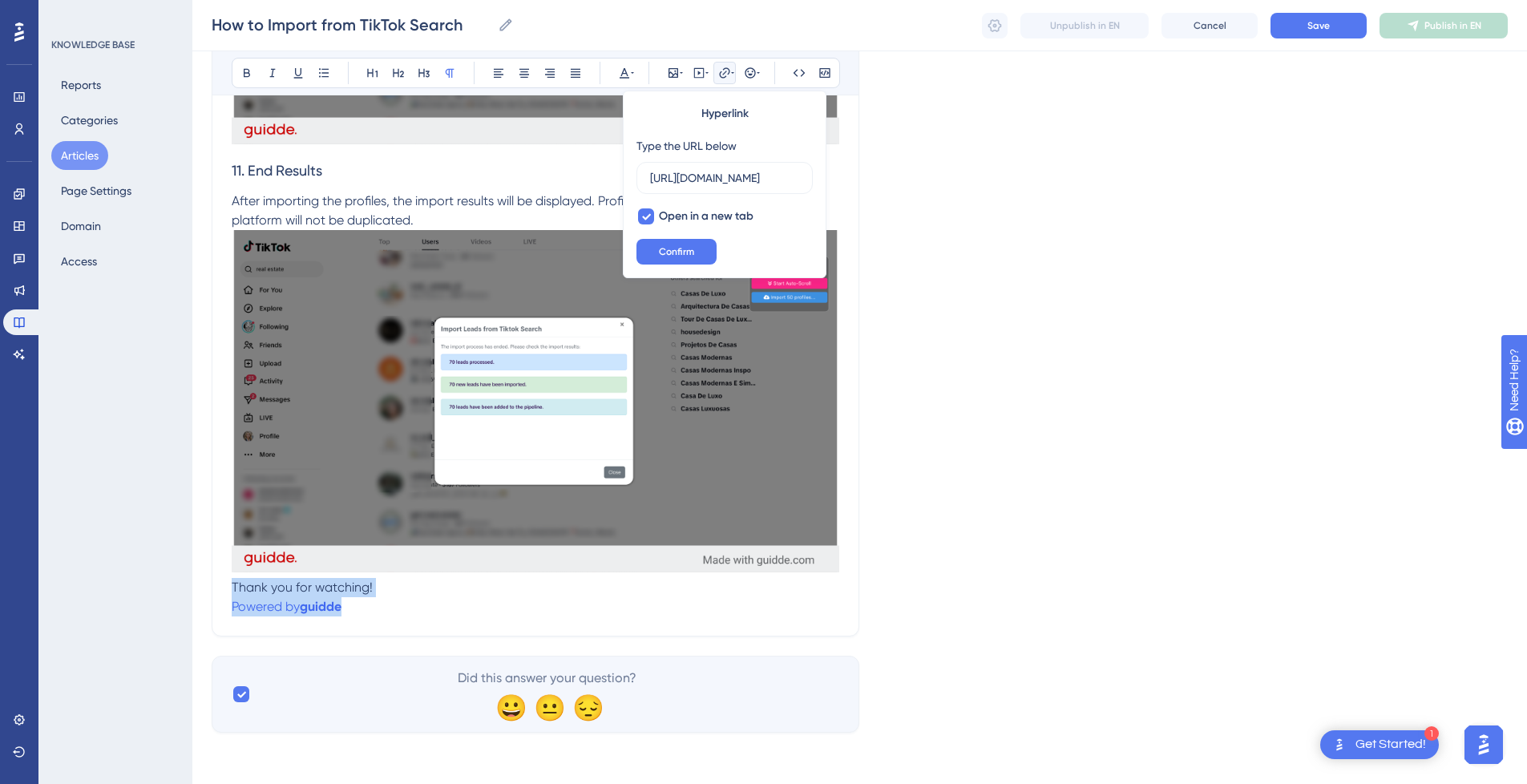
drag, startPoint x: 234, startPoint y: 590, endPoint x: 219, endPoint y: 584, distance: 16.2
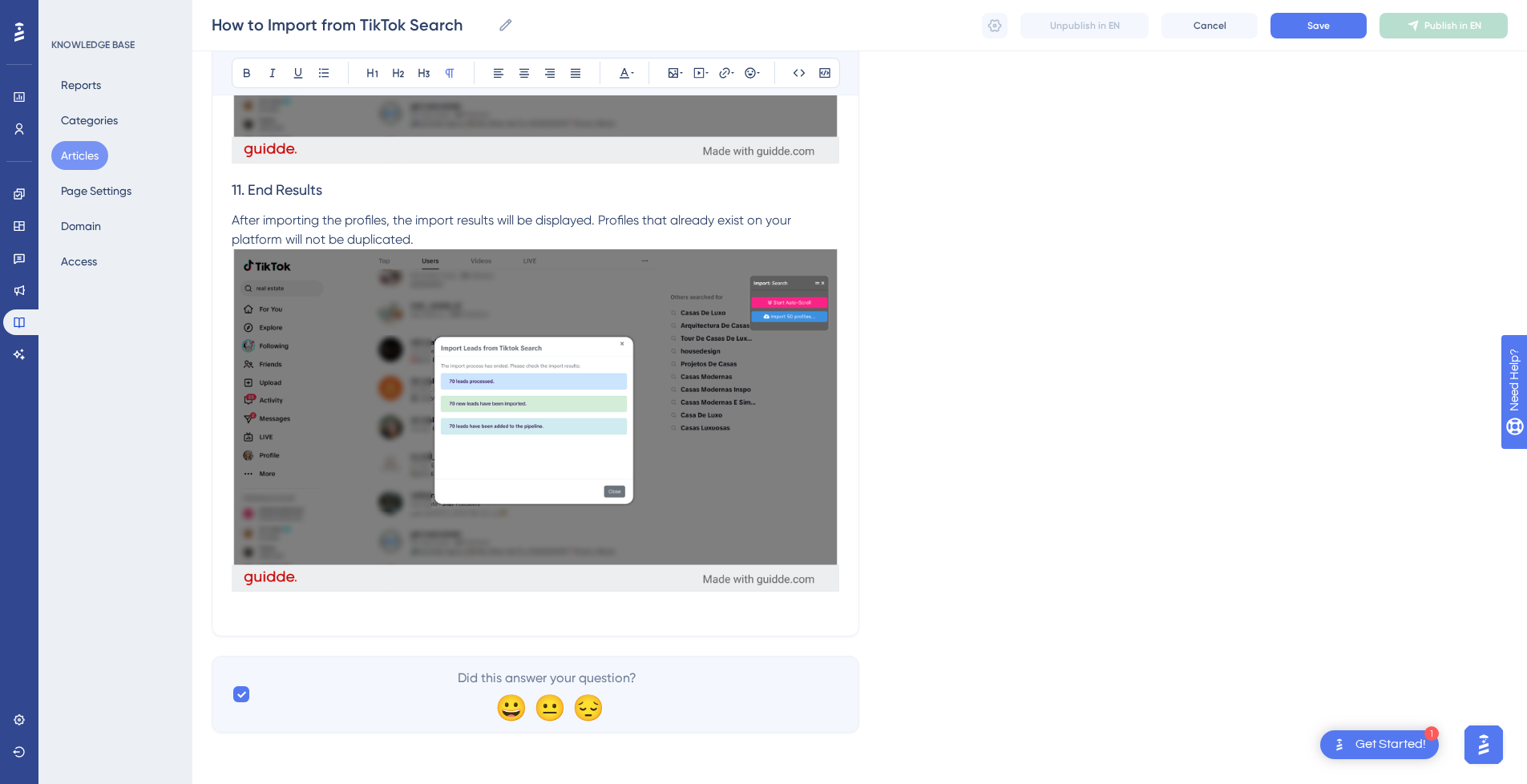
scroll to position [4742, 0]
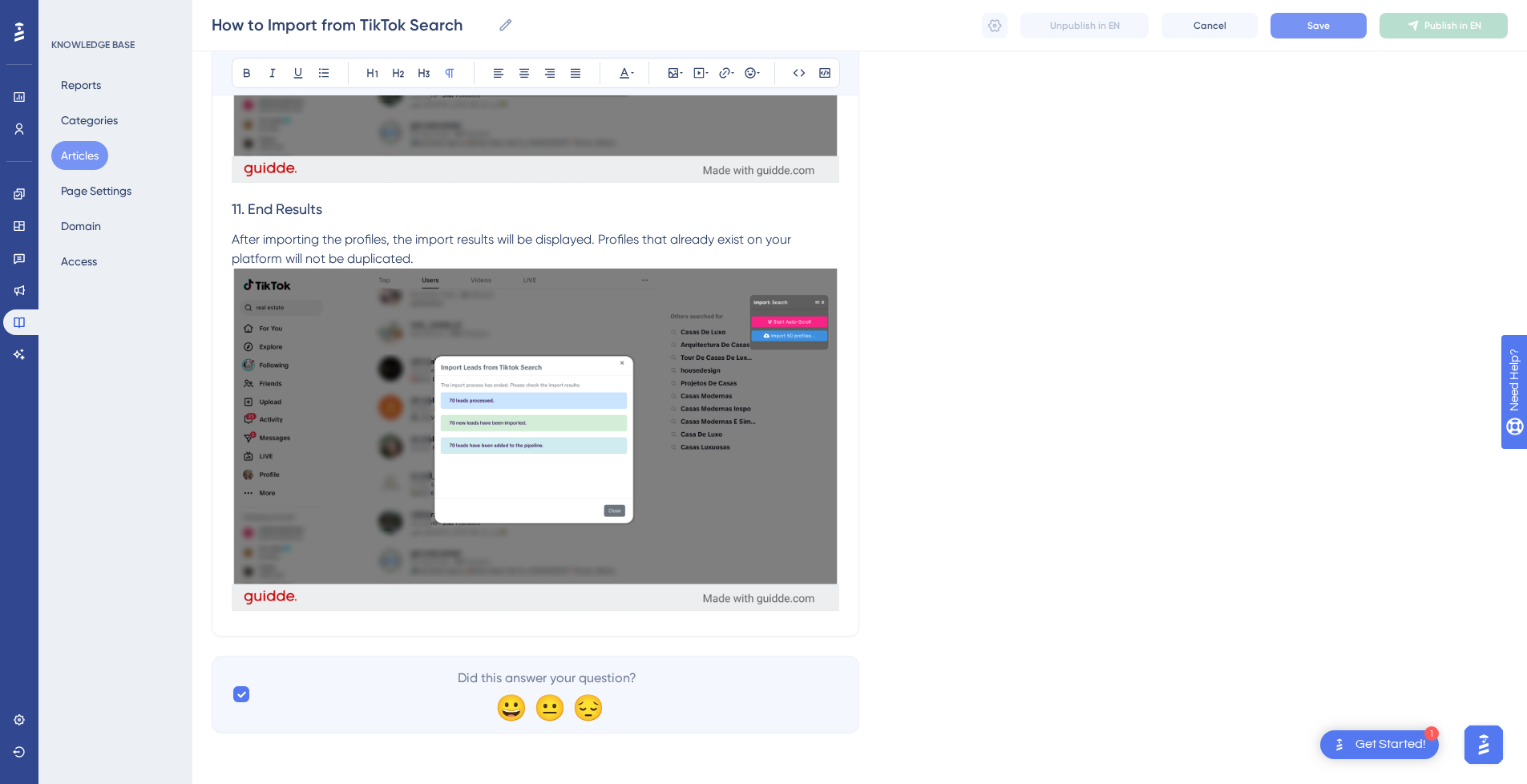
click at [1320, 36] on button "Save" at bounding box center [1319, 25] width 96 height 26
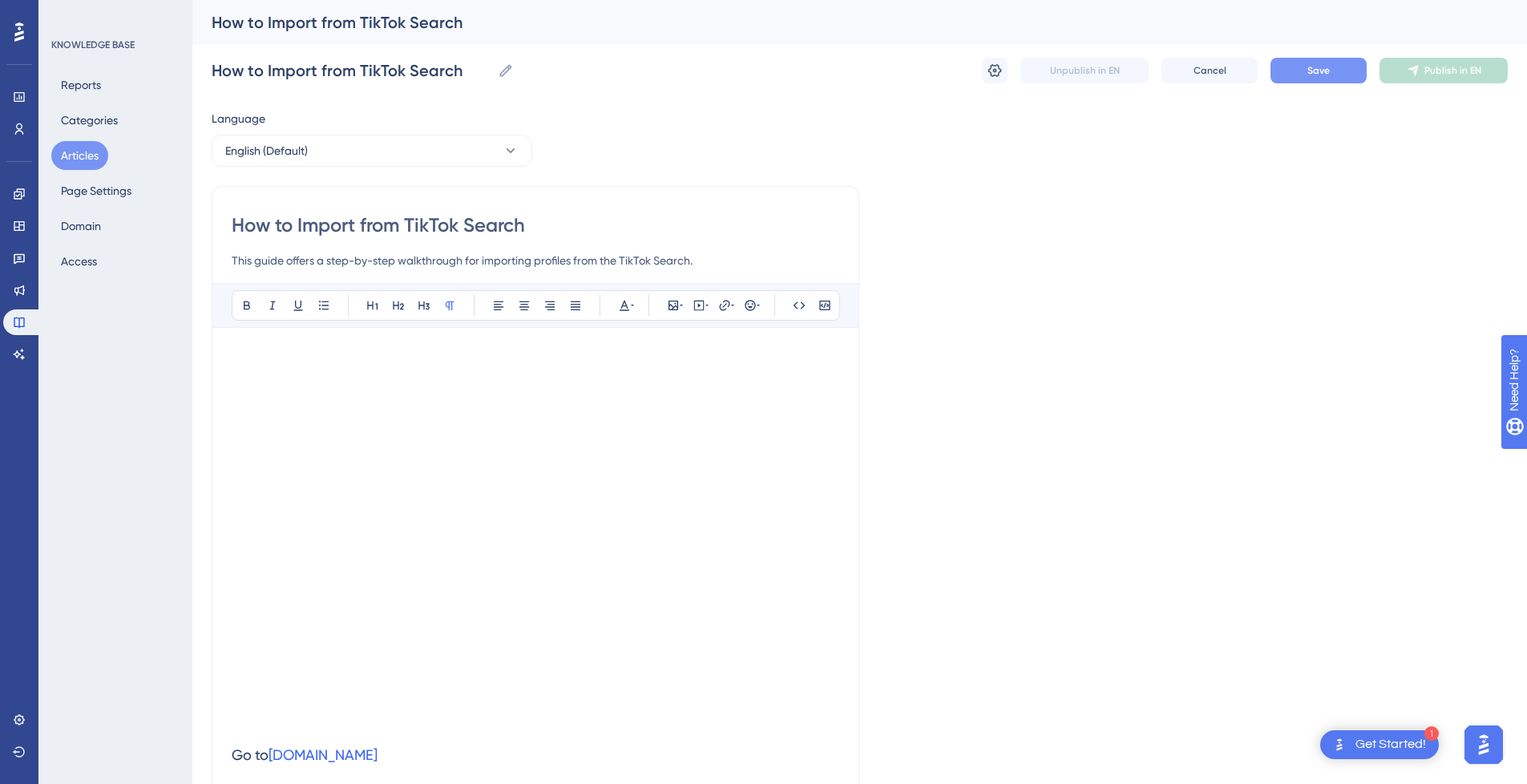
click at [1312, 77] on button "Save" at bounding box center [1319, 71] width 96 height 26
click at [1441, 79] on button "Publish in EN" at bounding box center [1444, 71] width 129 height 26
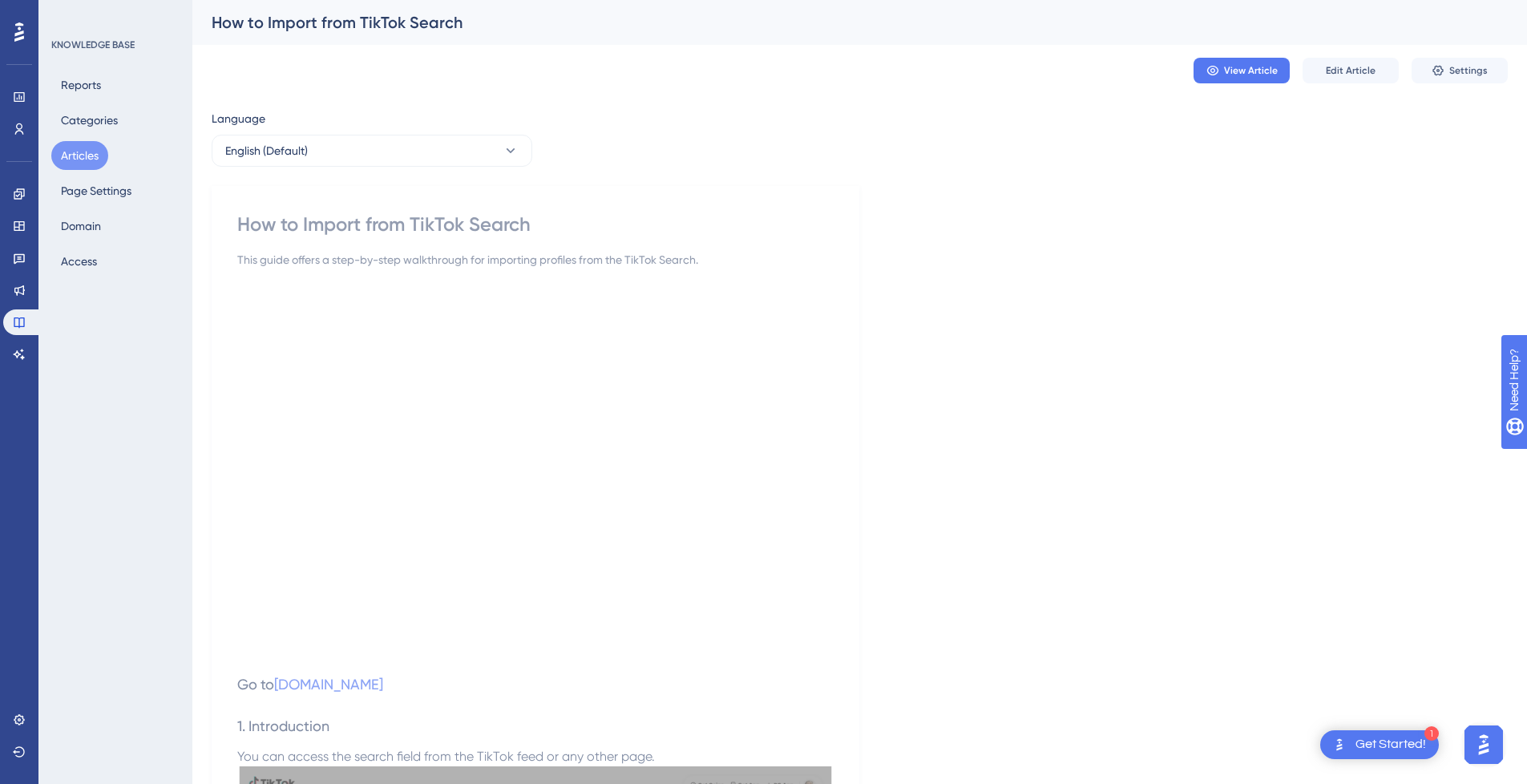
click at [1463, 65] on span "Settings" at bounding box center [1468, 71] width 38 height 13
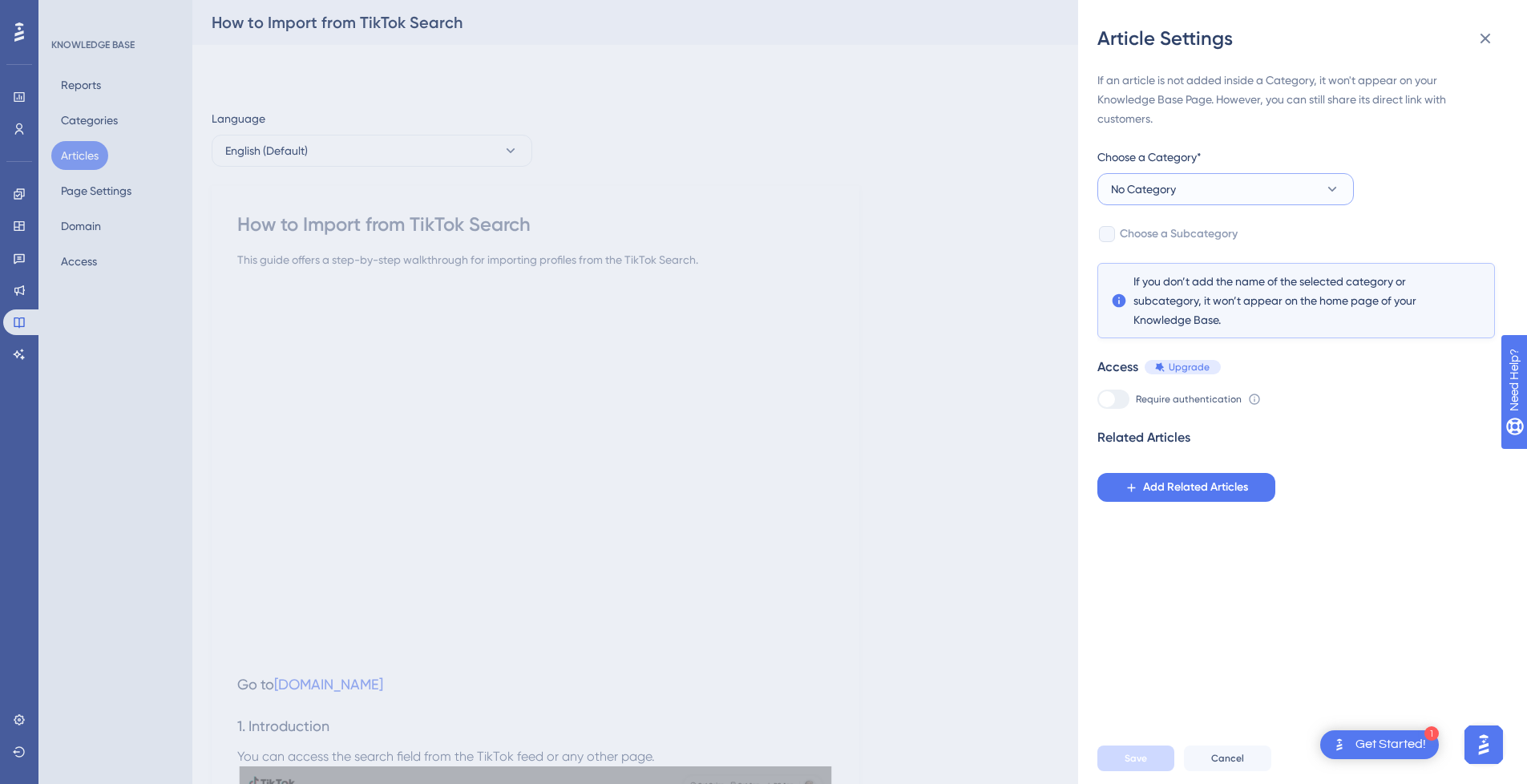
click at [1174, 187] on span "No Category" at bounding box center [1143, 189] width 65 height 20
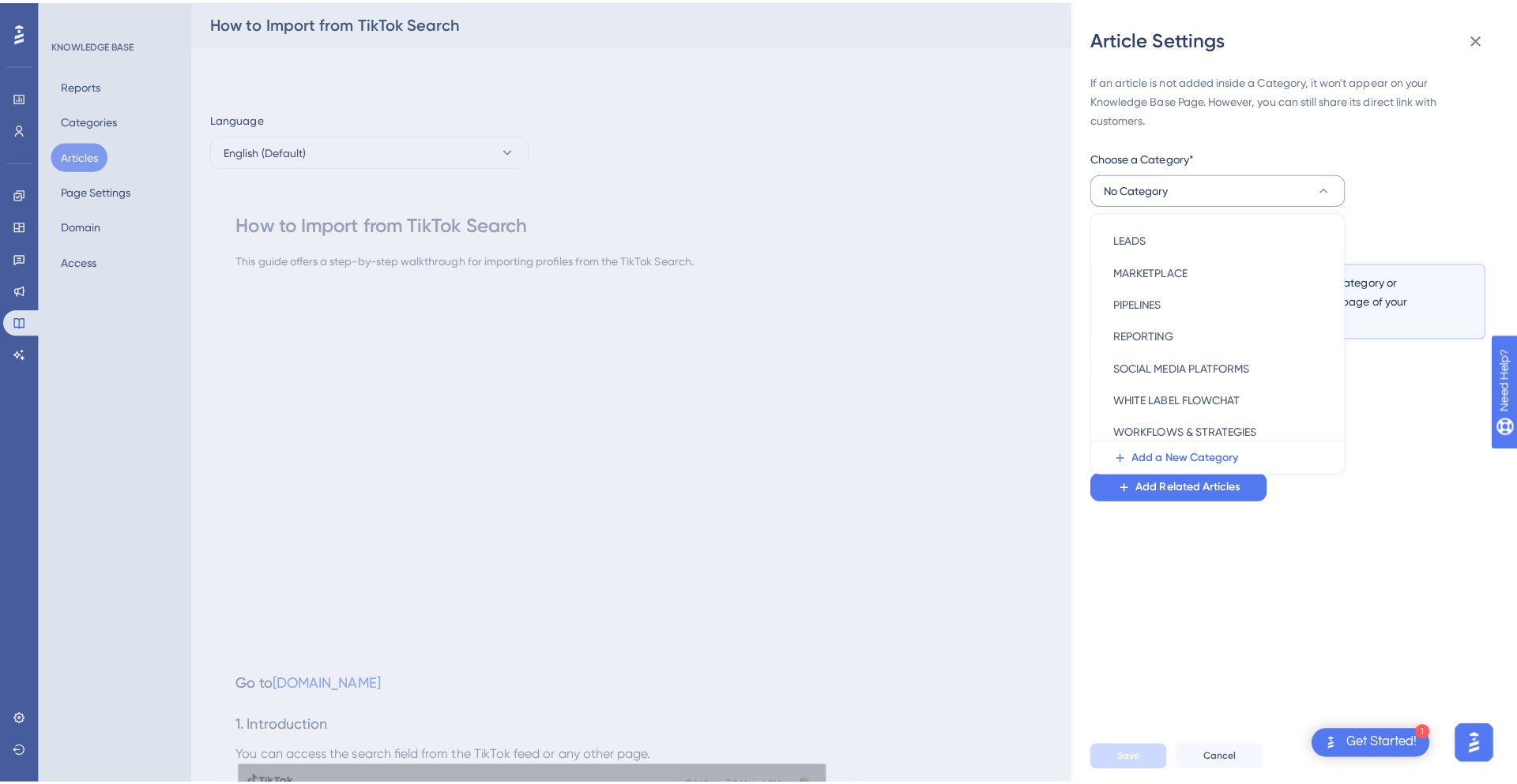
scroll to position [227, 0]
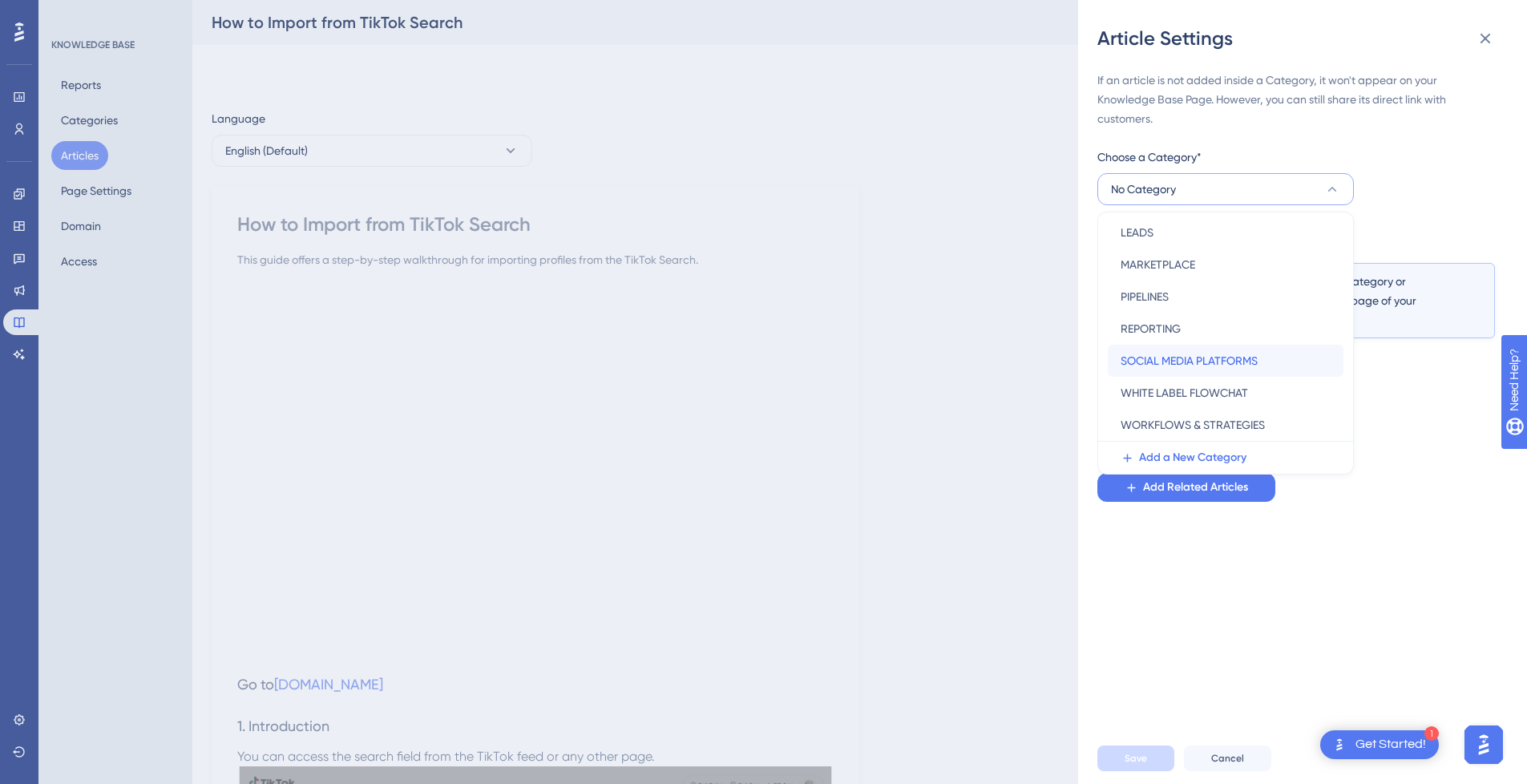
click at [1171, 355] on span "SOCIAL MEDIA PLATFORMS" at bounding box center [1189, 361] width 138 height 20
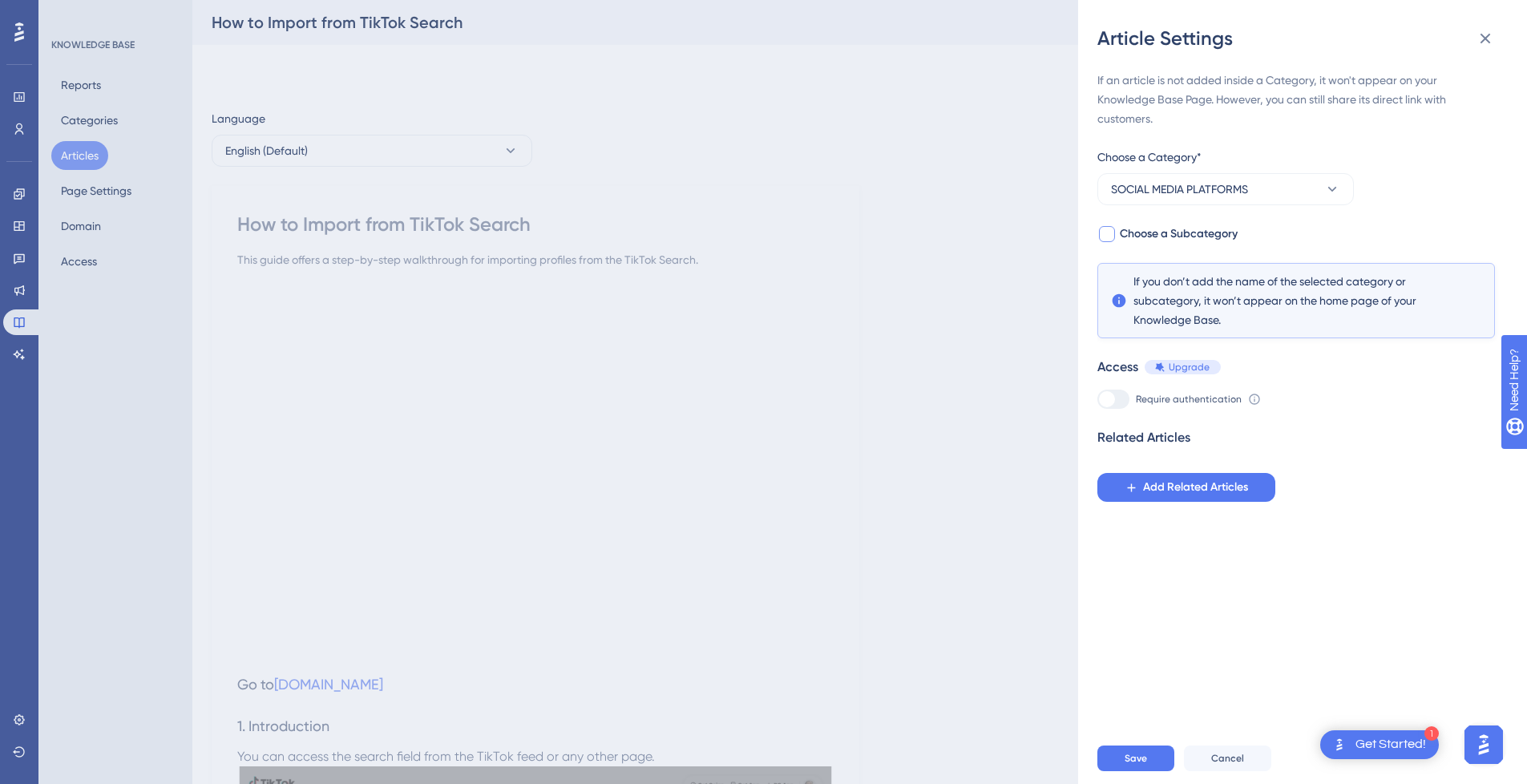
click at [1110, 232] on div at bounding box center [1107, 234] width 16 height 16
checkbox input "true"
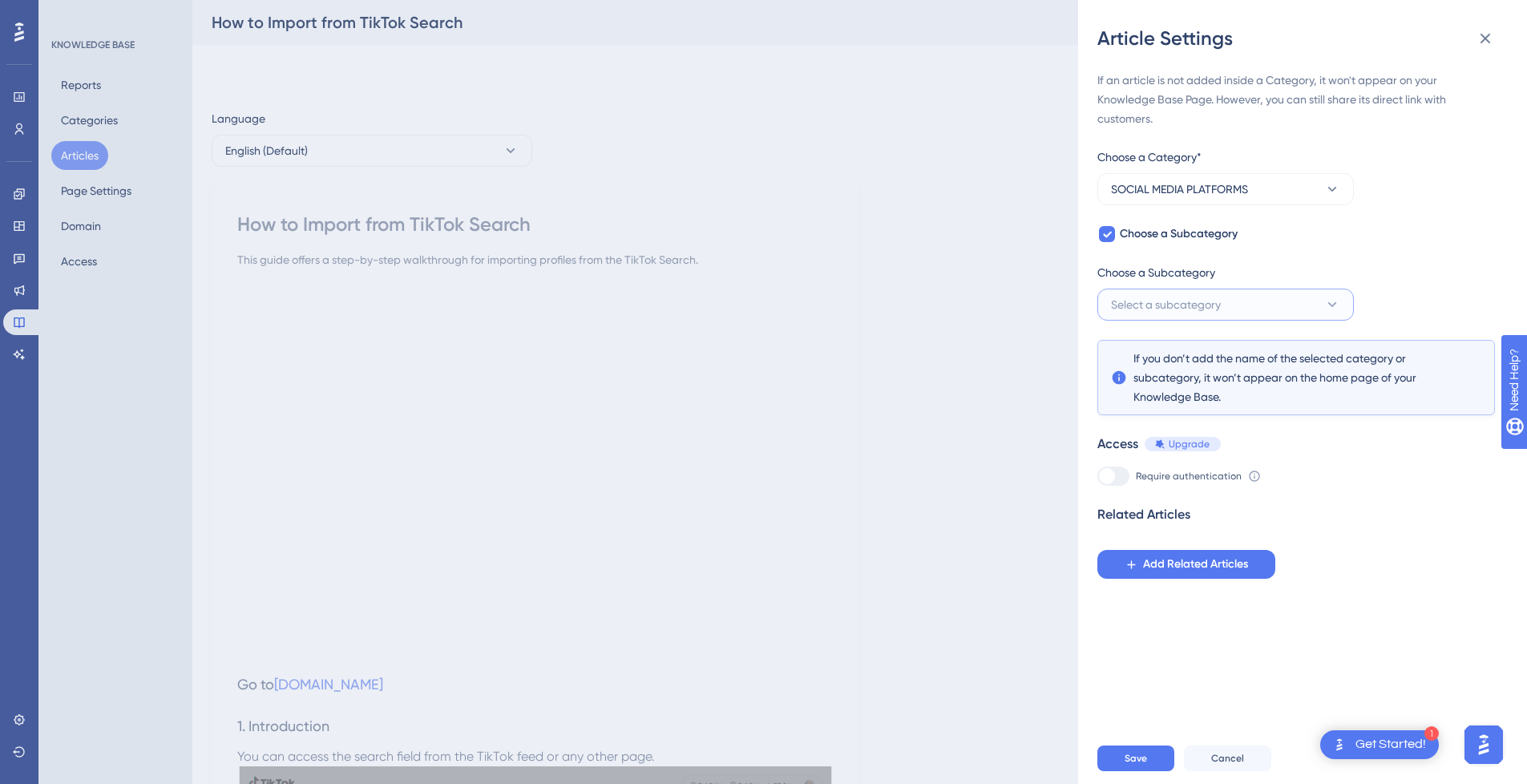
click at [1236, 313] on button "Select a subcategory" at bounding box center [1225, 304] width 256 height 32
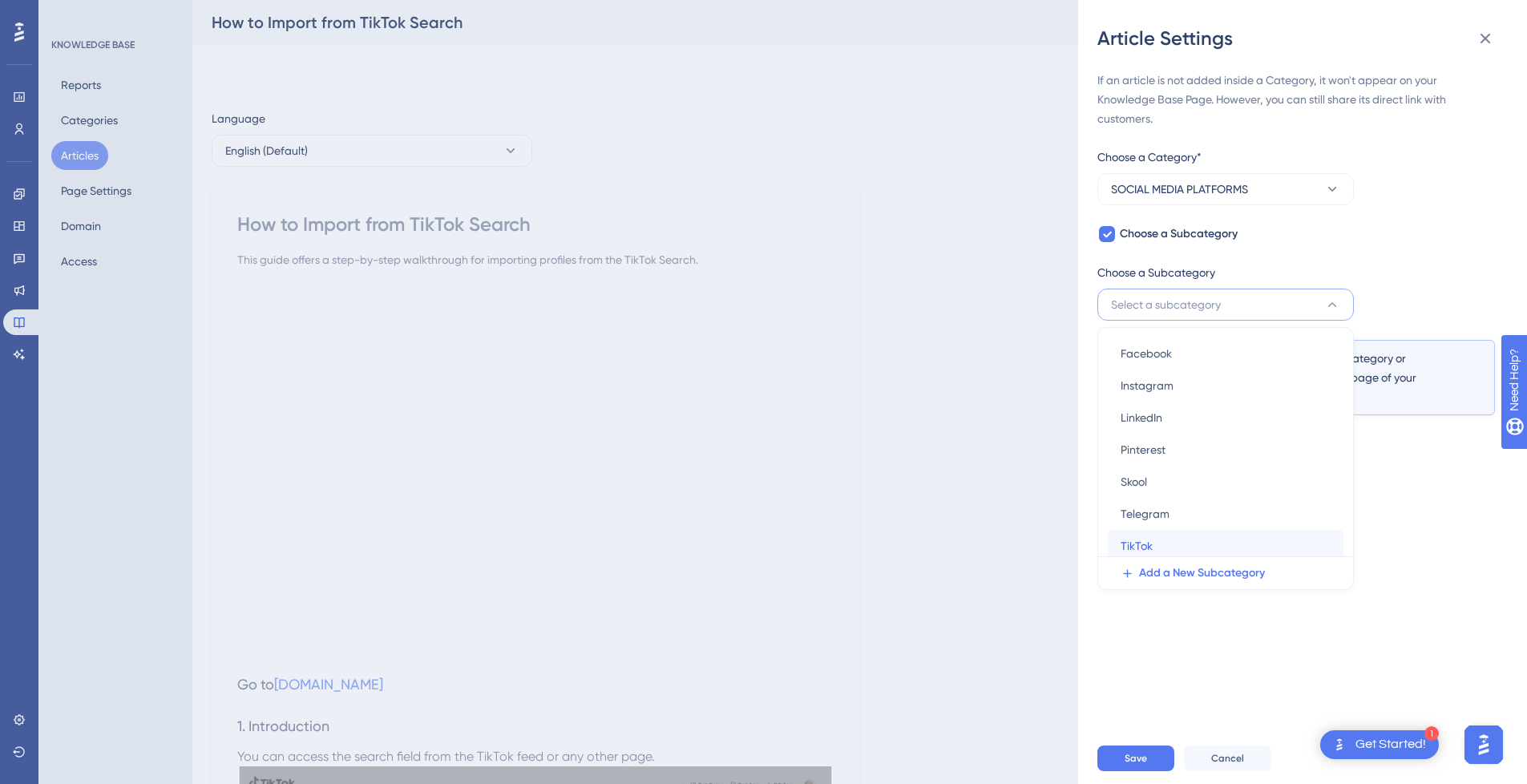
click at [1191, 532] on div "TikTok TikTok" at bounding box center [1225, 546] width 210 height 32
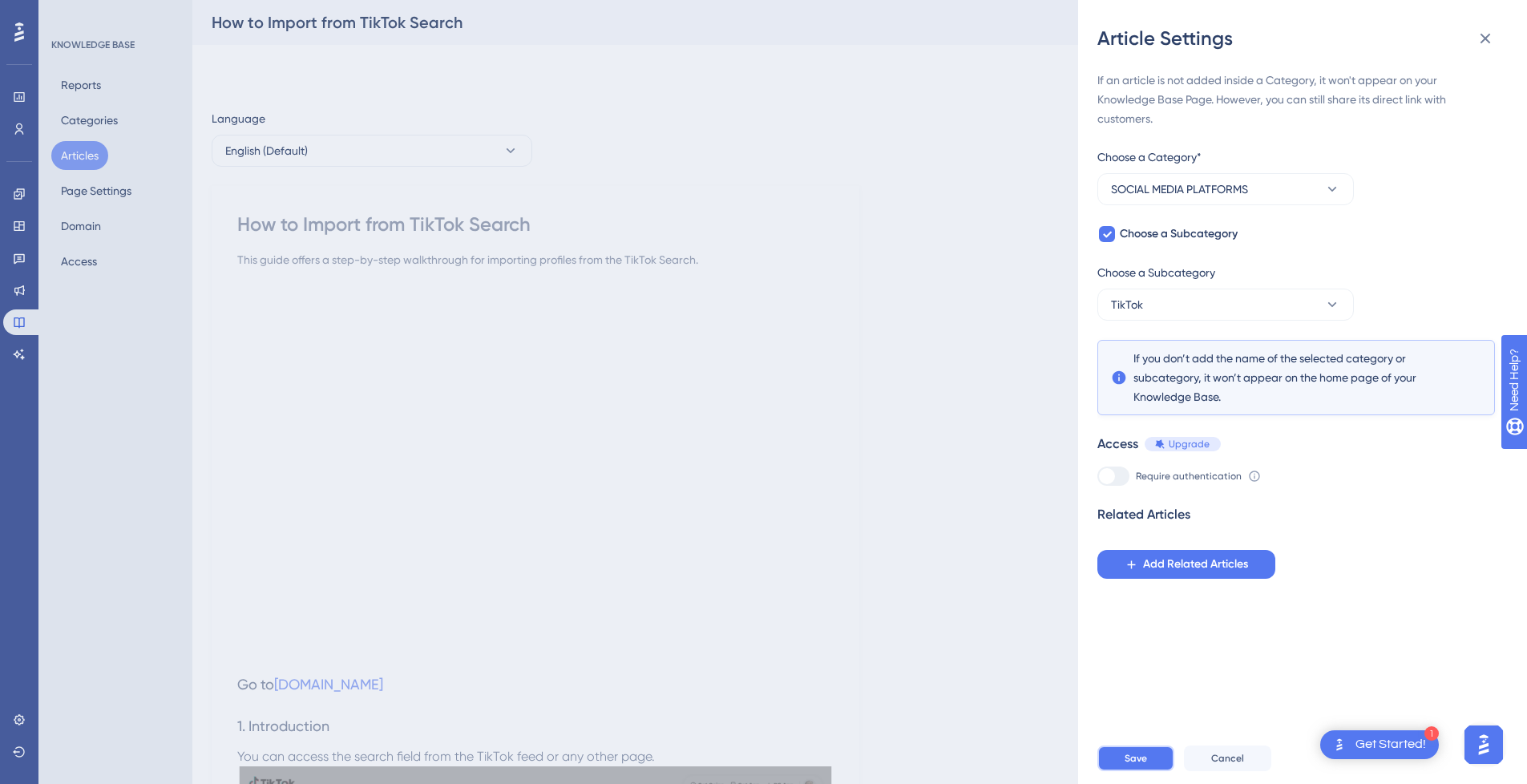
click at [1126, 764] on span "Save" at bounding box center [1136, 758] width 22 height 13
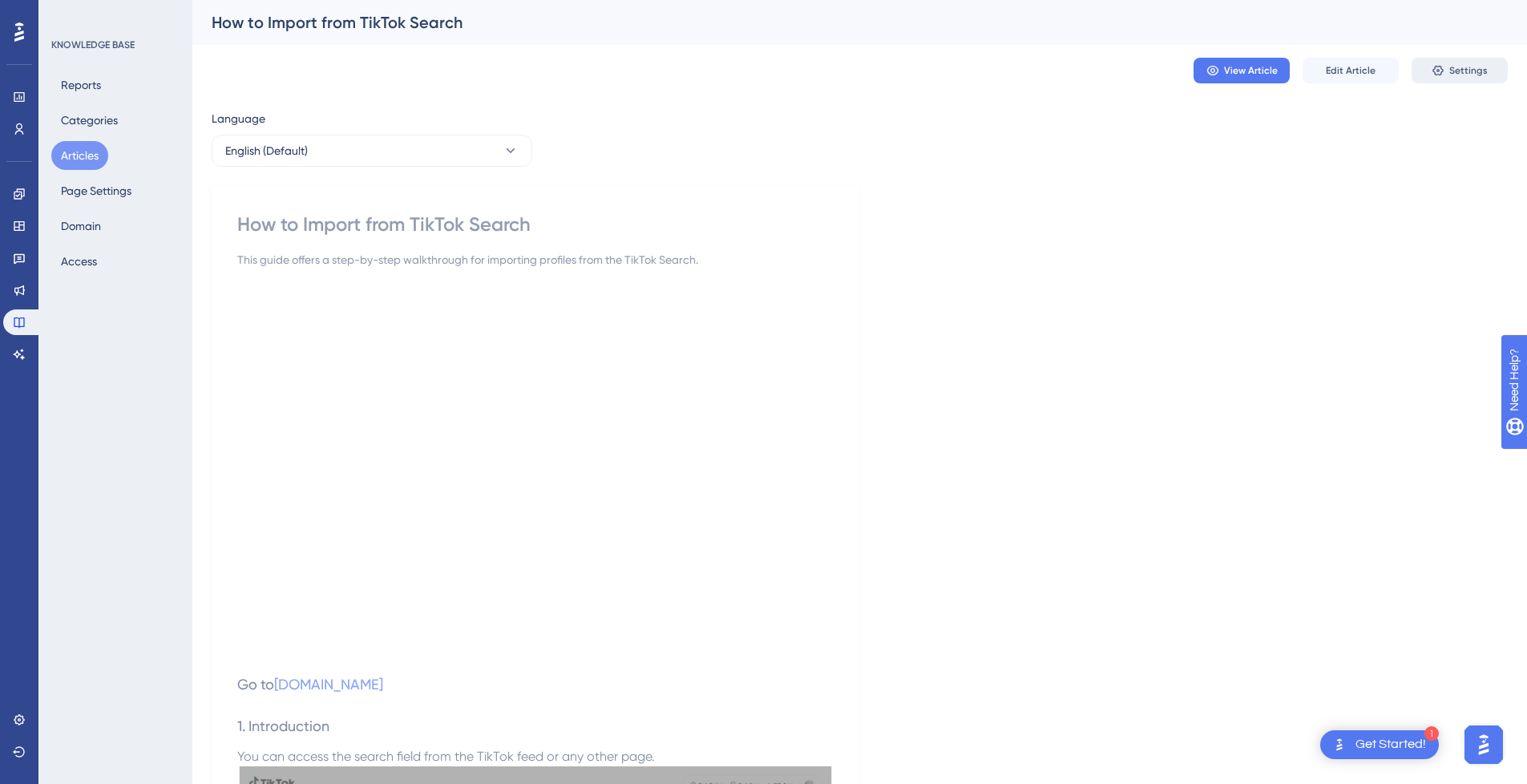
click at [1470, 67] on span "Settings" at bounding box center [1468, 71] width 38 height 13
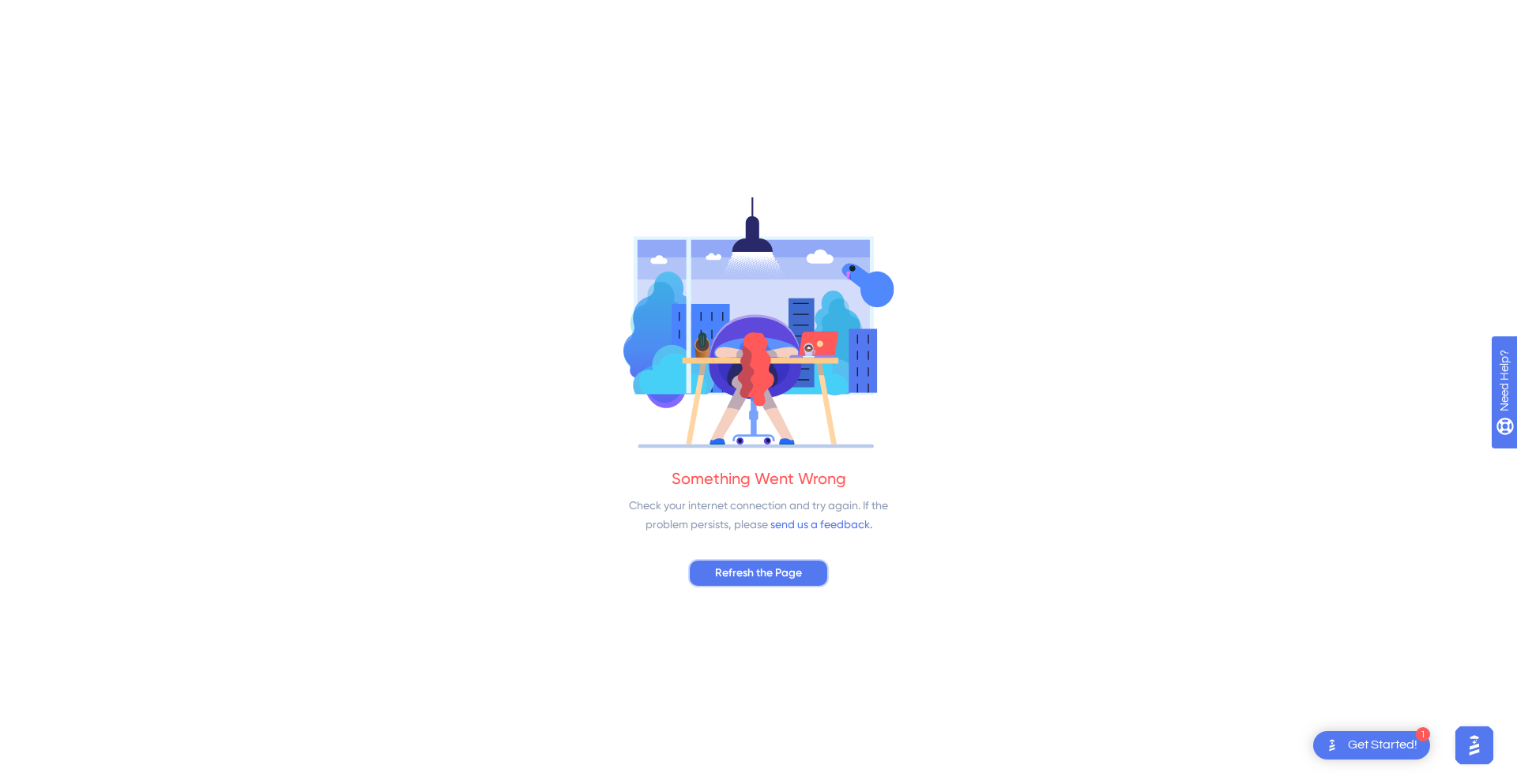
click at [736, 587] on button "Refresh the Page" at bounding box center [758, 574] width 141 height 28
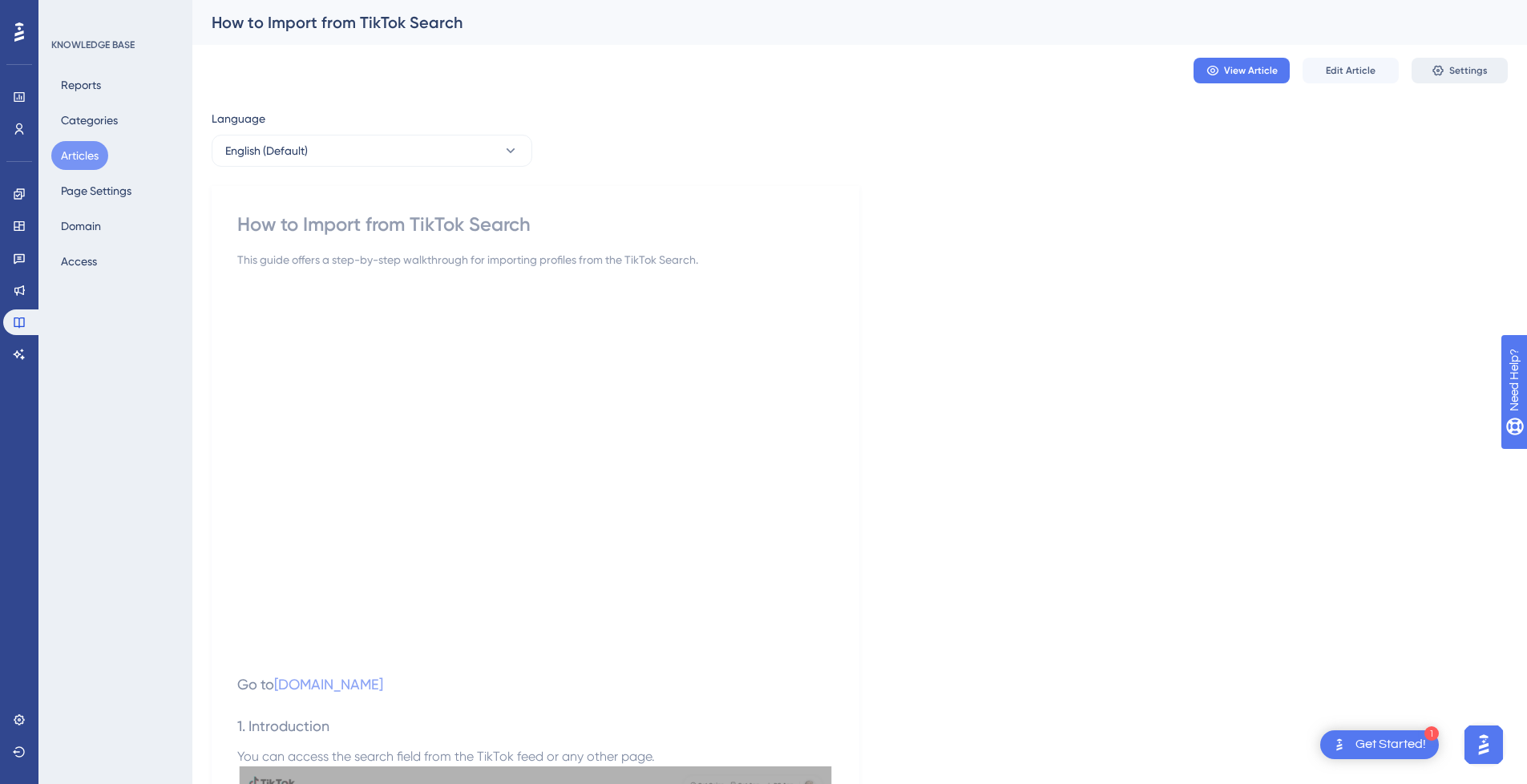
click at [1464, 71] on span "Settings" at bounding box center [1468, 71] width 38 height 13
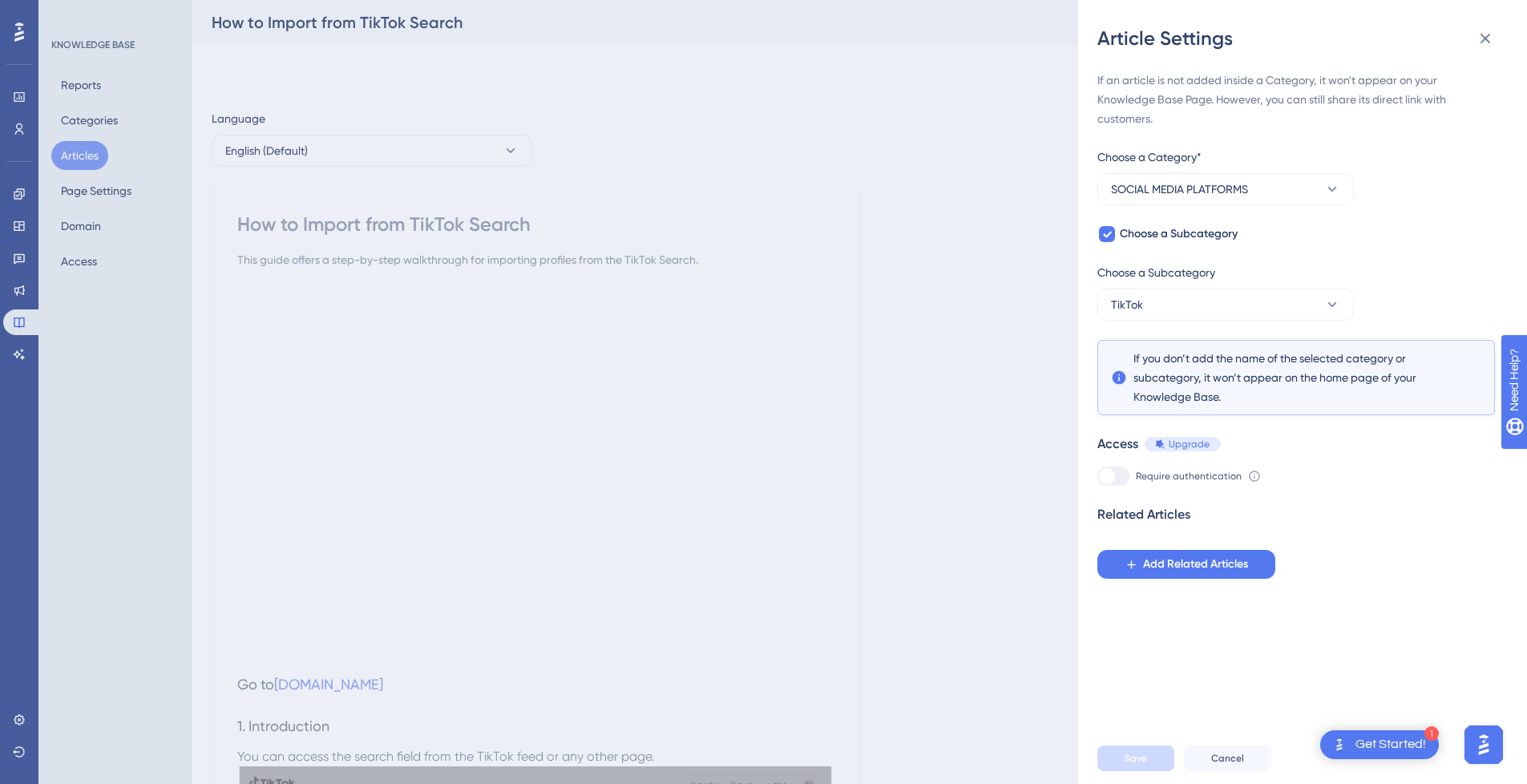
click at [83, 156] on div "Article Settings If an article is not added inside a Category, it won't appear …" at bounding box center [764, 392] width 1527 height 784
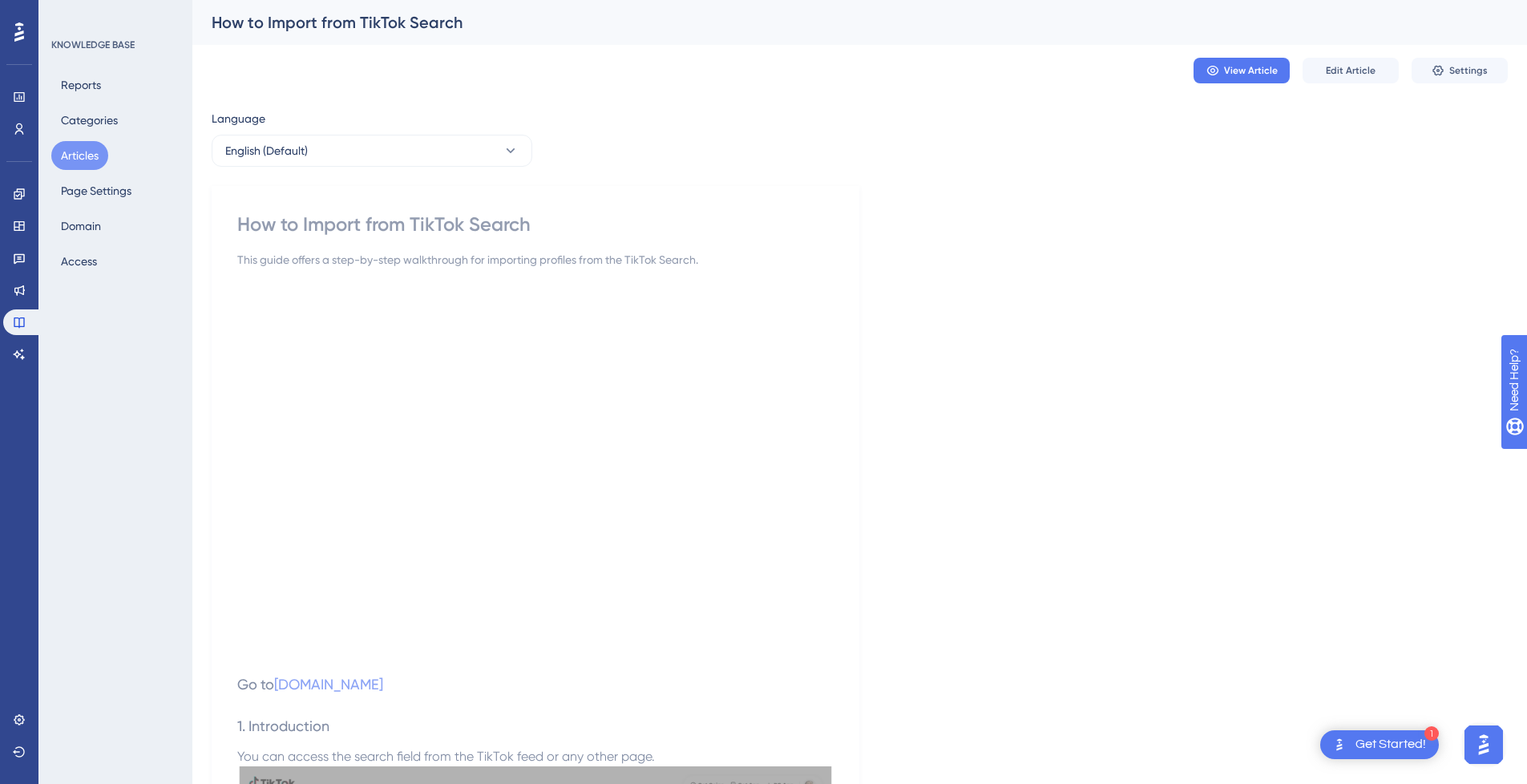
click at [83, 156] on button "Articles" at bounding box center [79, 155] width 57 height 29
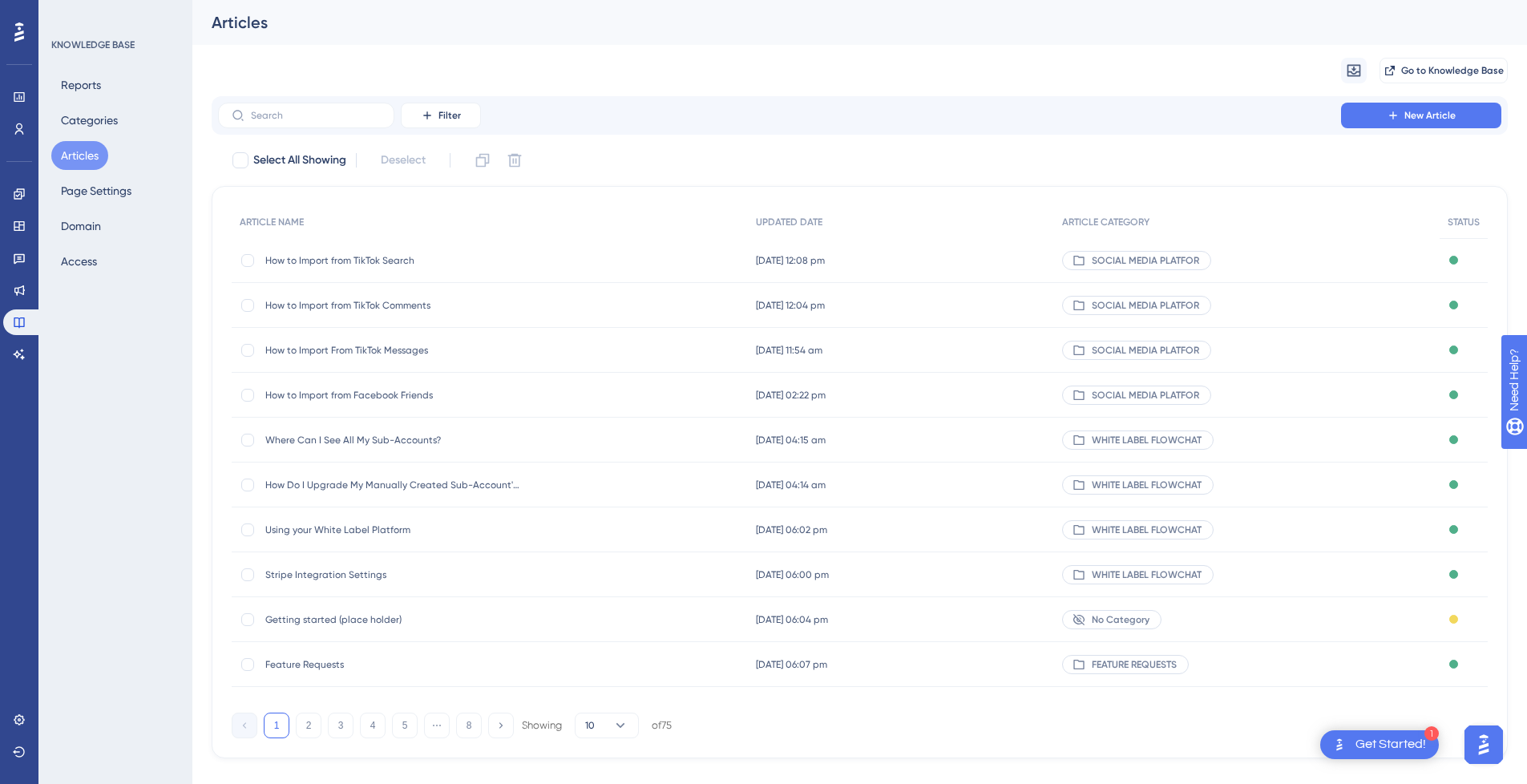
click at [90, 149] on button "Articles" at bounding box center [79, 155] width 57 height 29
click at [1381, 124] on button "New Article" at bounding box center [1422, 115] width 161 height 26
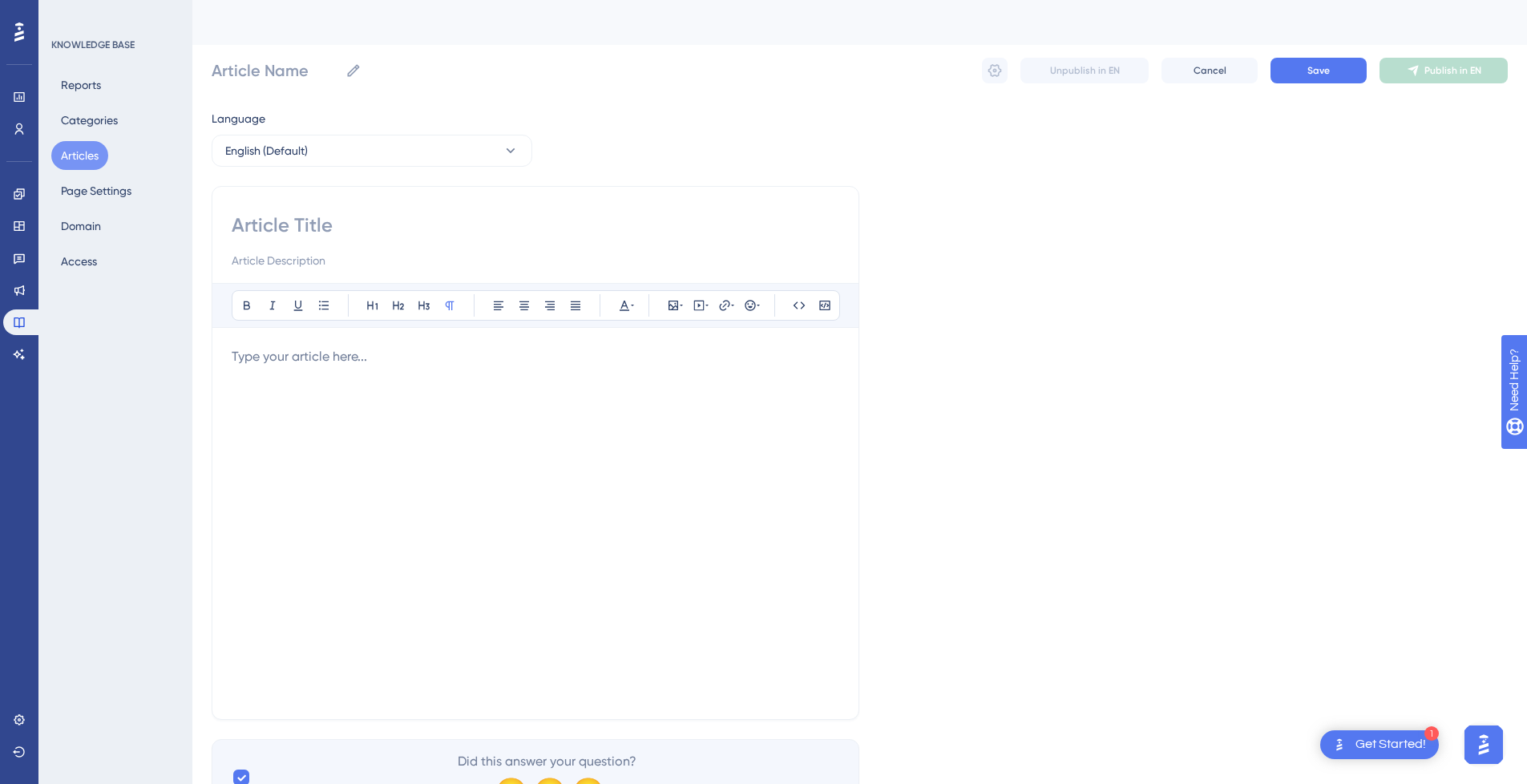
click at [339, 414] on div at bounding box center [535, 523] width 608 height 353
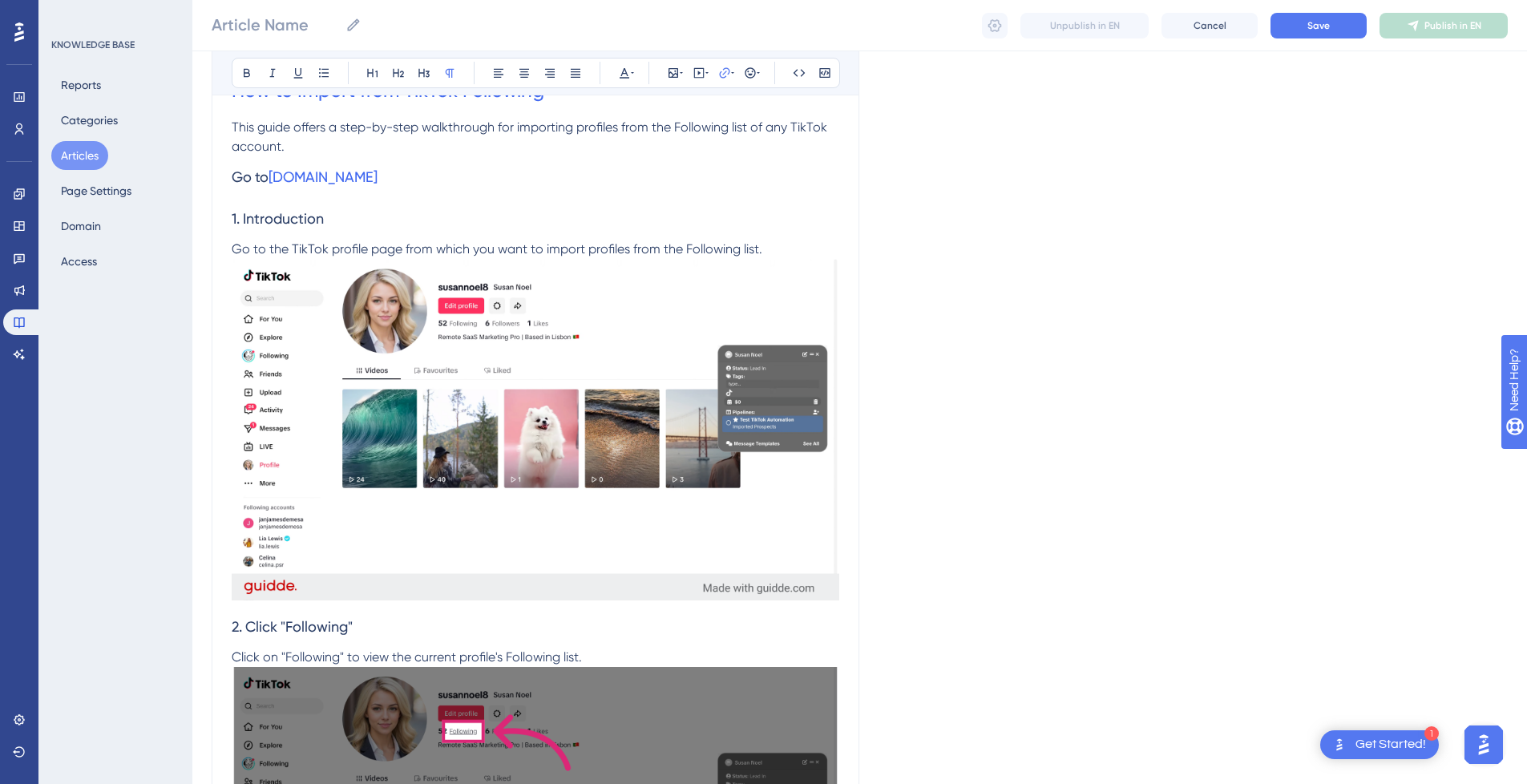
scroll to position [219, 0]
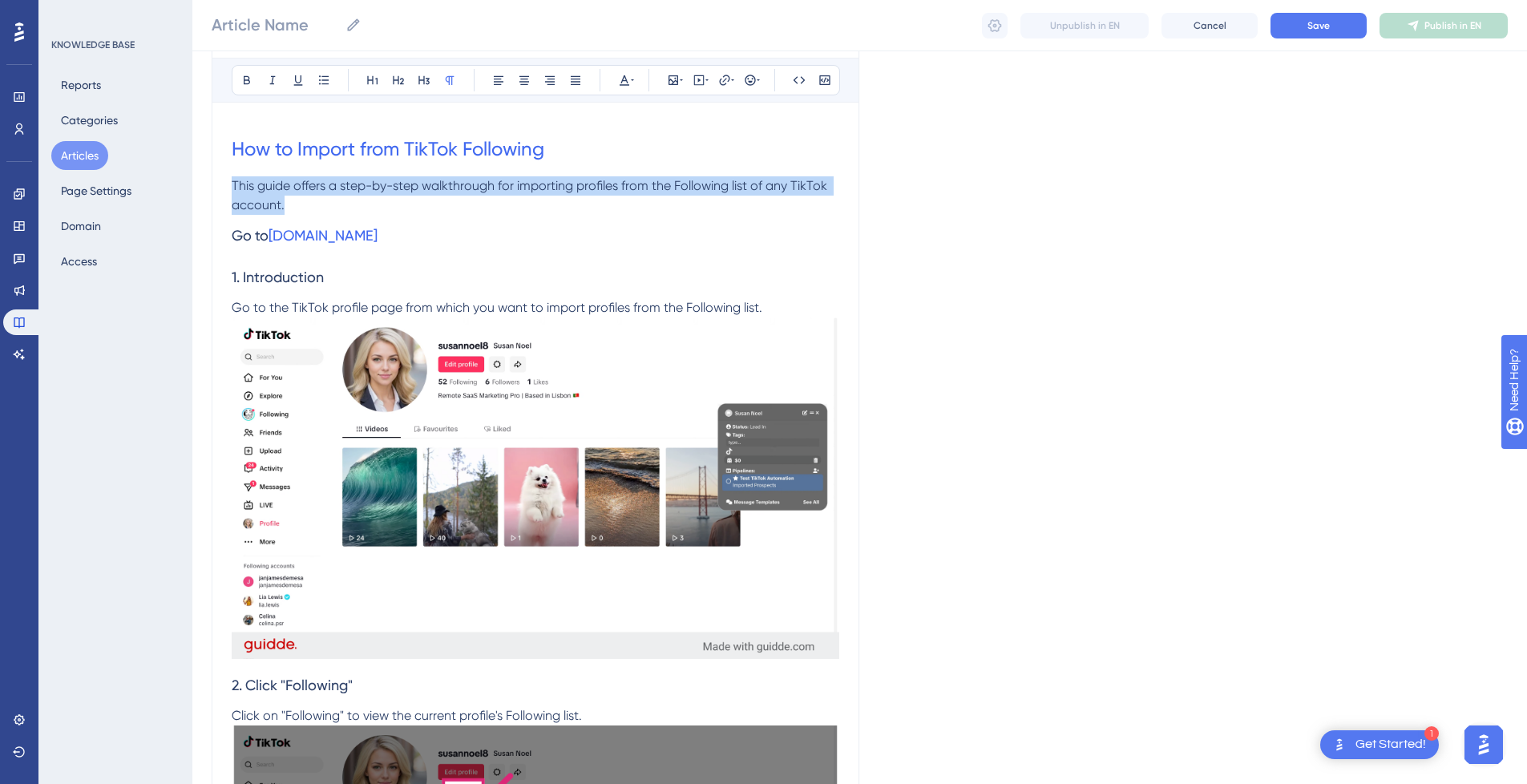
drag, startPoint x: 313, startPoint y: 208, endPoint x: 223, endPoint y: 187, distance: 92.4
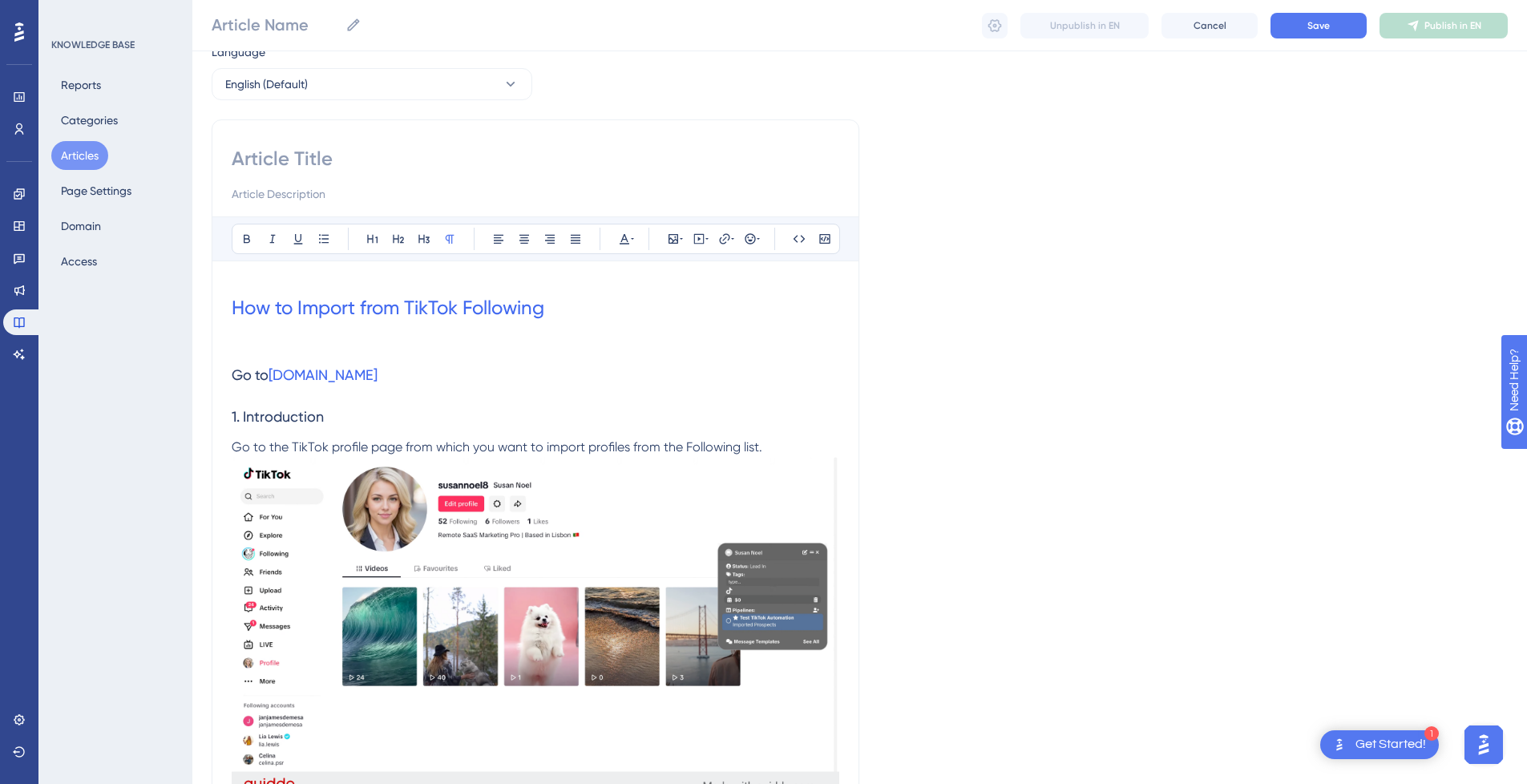
scroll to position [59, 0]
click at [310, 194] on input at bounding box center [535, 196] width 608 height 20
paste input "This guide offers a step-by-step walkthrough for importing profiles from the Fo…"
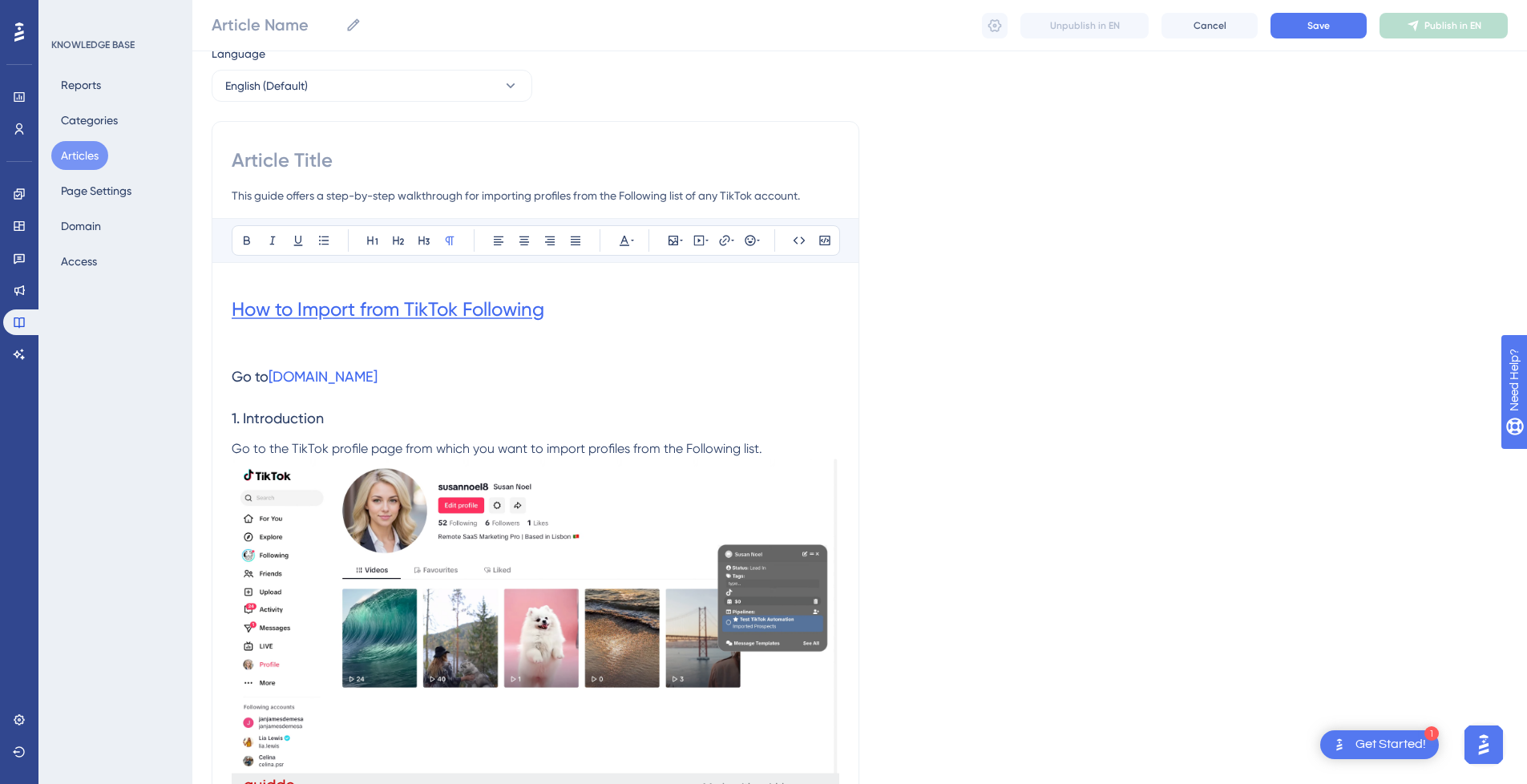
type input "This guide offers a step-by-step walkthrough for importing profiles from the Fo…"
drag, startPoint x: 390, startPoint y: 301, endPoint x: 176, endPoint y: 301, distance: 214.0
click at [298, 163] on input at bounding box center [535, 160] width 608 height 26
paste input "How to Import from TikTok Following"
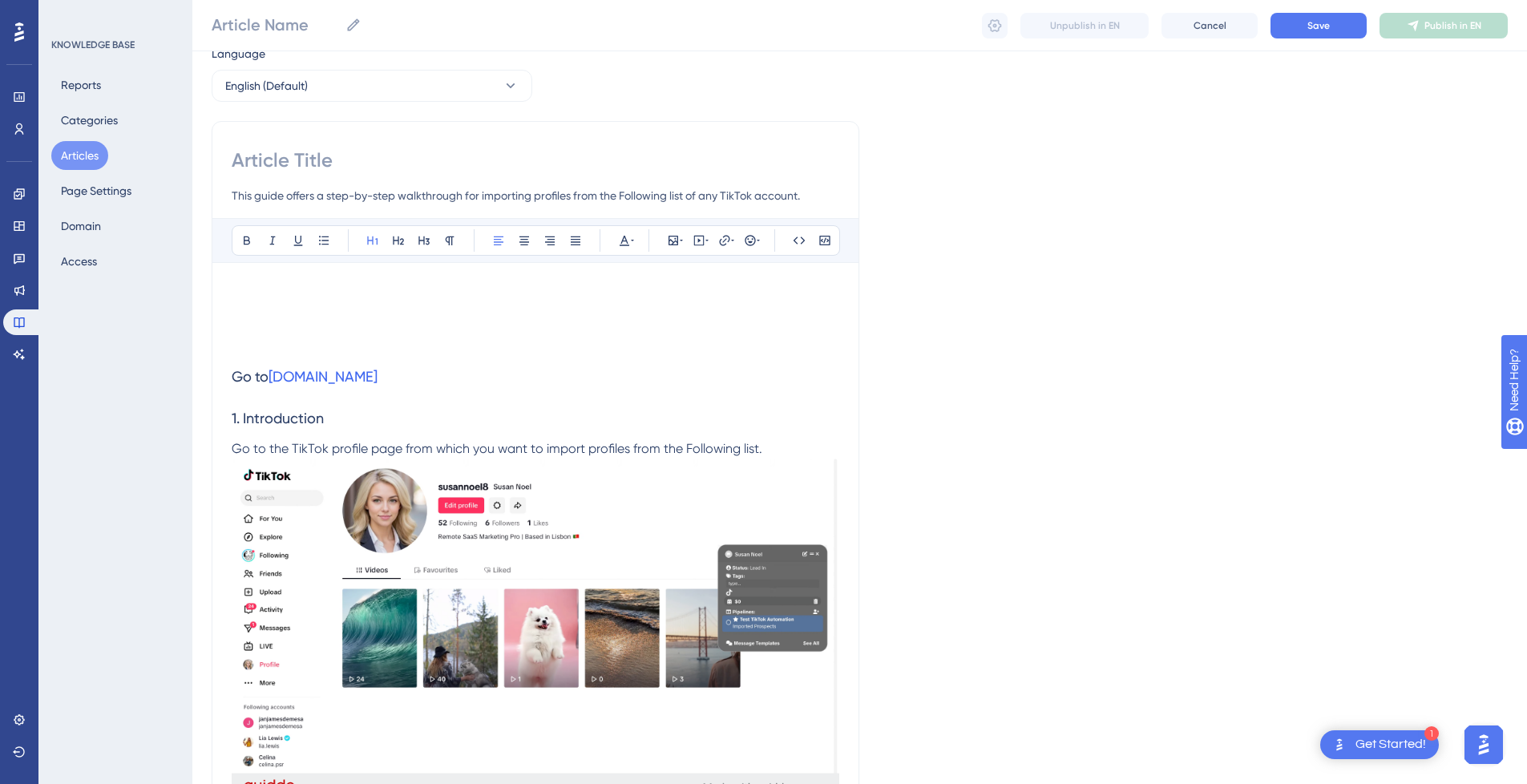
type input "How to Import from TikTok Following"
click at [258, 320] on h1 at bounding box center [535, 309] width 608 height 54
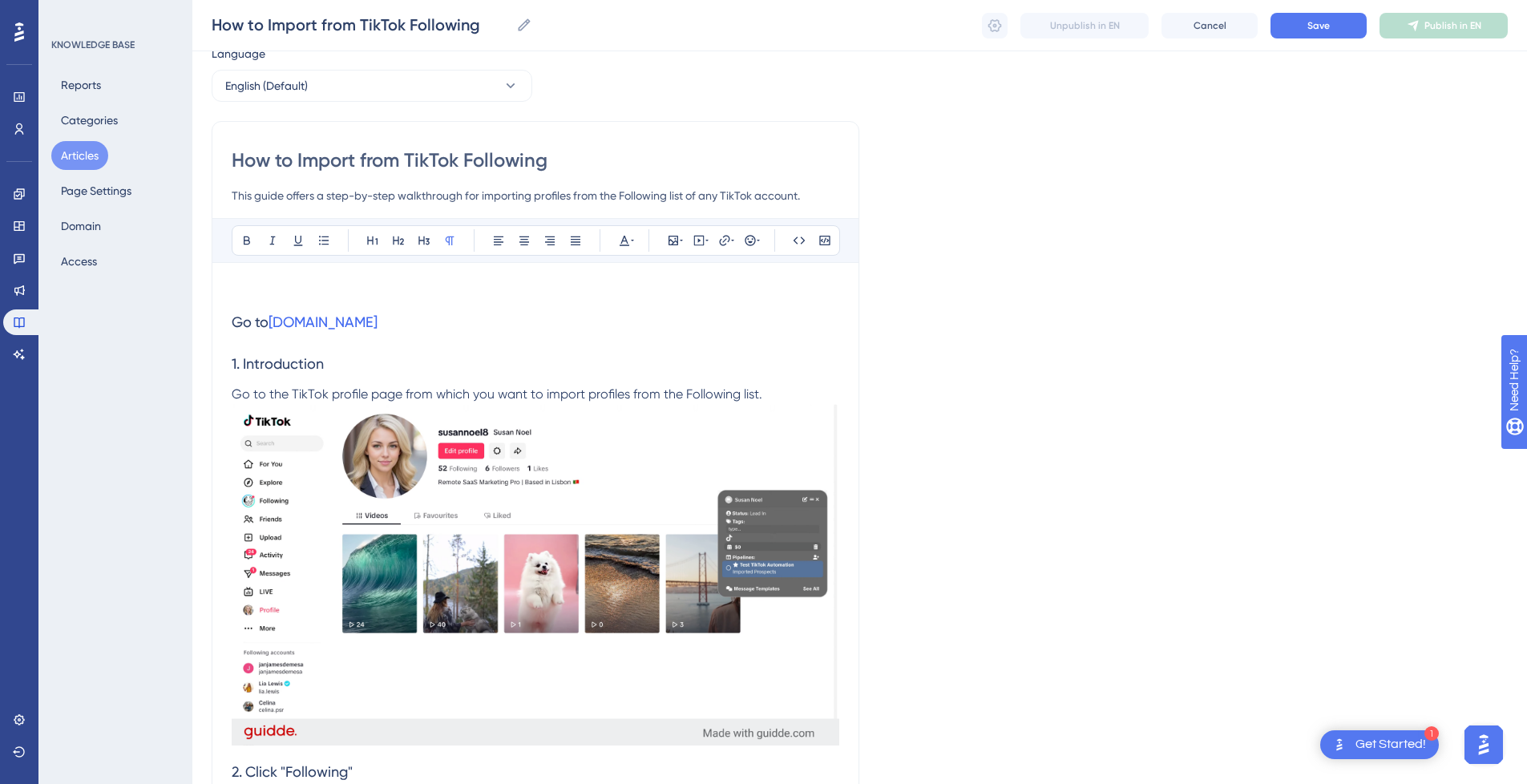
click at [702, 244] on icon at bounding box center [699, 240] width 13 height 13
click at [703, 283] on span "Embed Video" at bounding box center [699, 281] width 68 height 20
click at [660, 336] on textarea at bounding box center [698, 339] width 244 height 72
paste textarea "<div style="position:relative;padding-bottom:56.25%;"> <iframe style="width:100…"
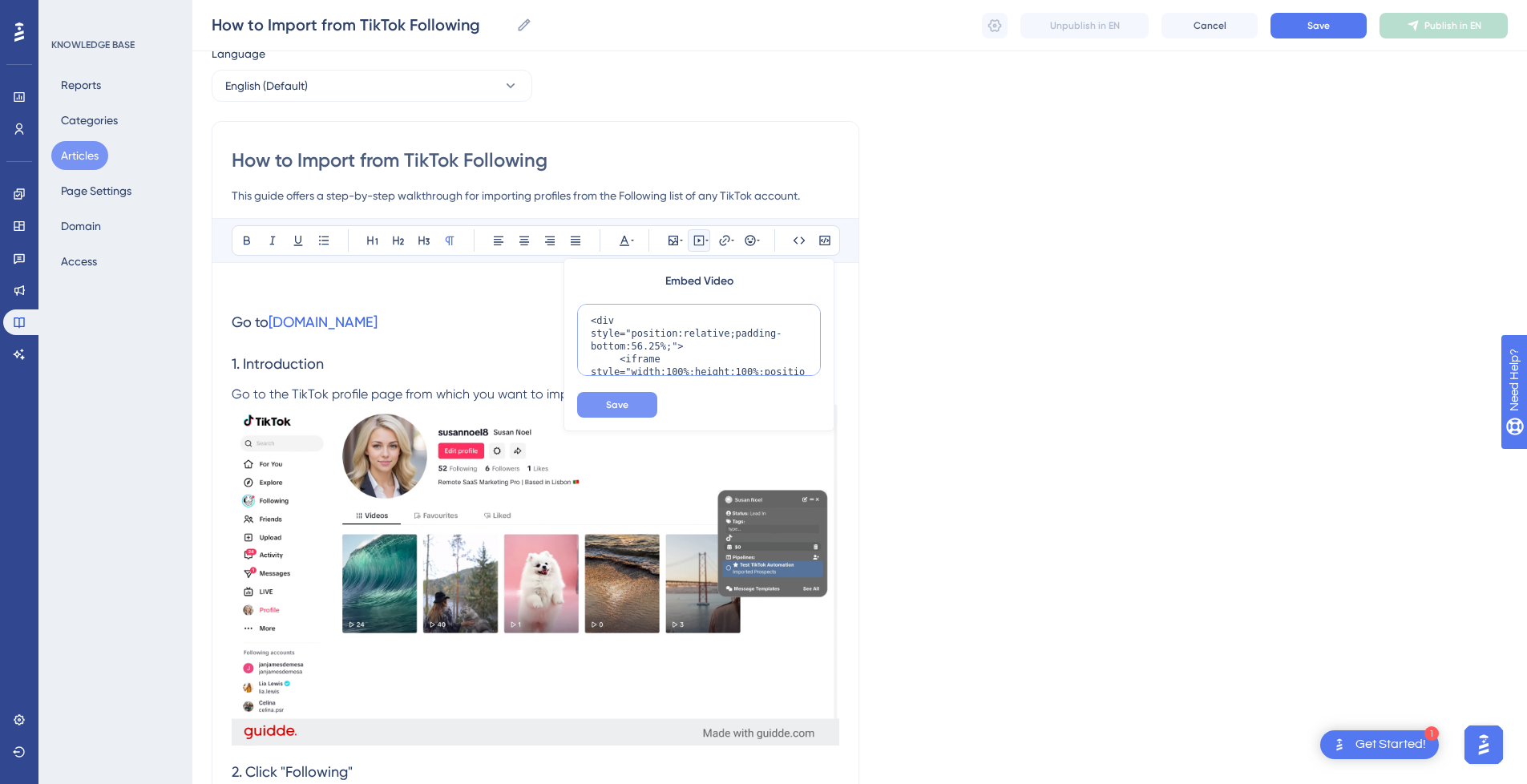
scroll to position [221, 0]
type textarea "<div style="position:relative;padding-bottom:56.25%;"> <iframe style="width:100…"
click at [623, 412] on button "Save" at bounding box center [617, 405] width 80 height 26
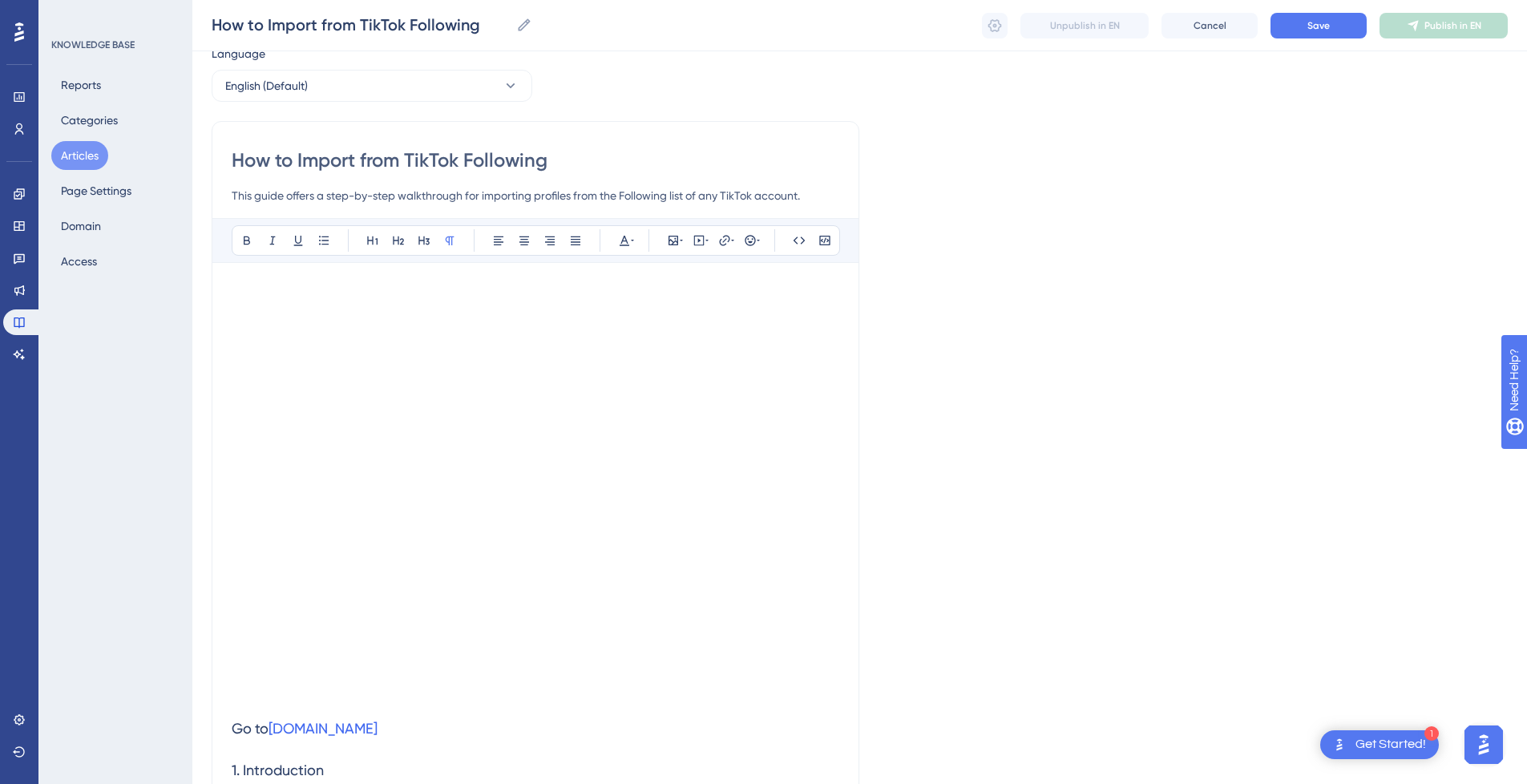
click at [278, 291] on p at bounding box center [535, 292] width 608 height 20
click at [259, 677] on p at bounding box center [535, 680] width 608 height 20
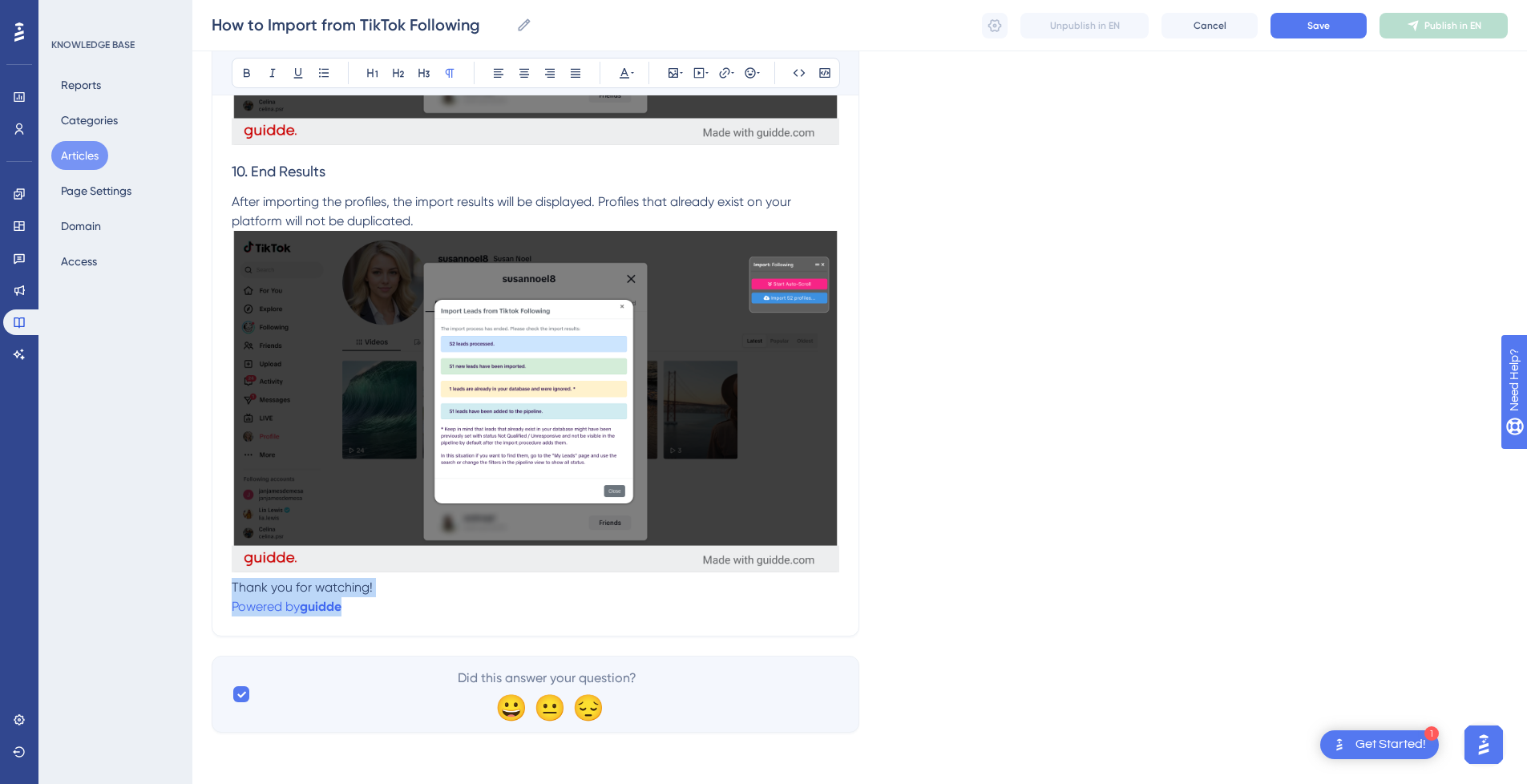
drag, startPoint x: 356, startPoint y: 600, endPoint x: 201, endPoint y: 593, distance: 155.2
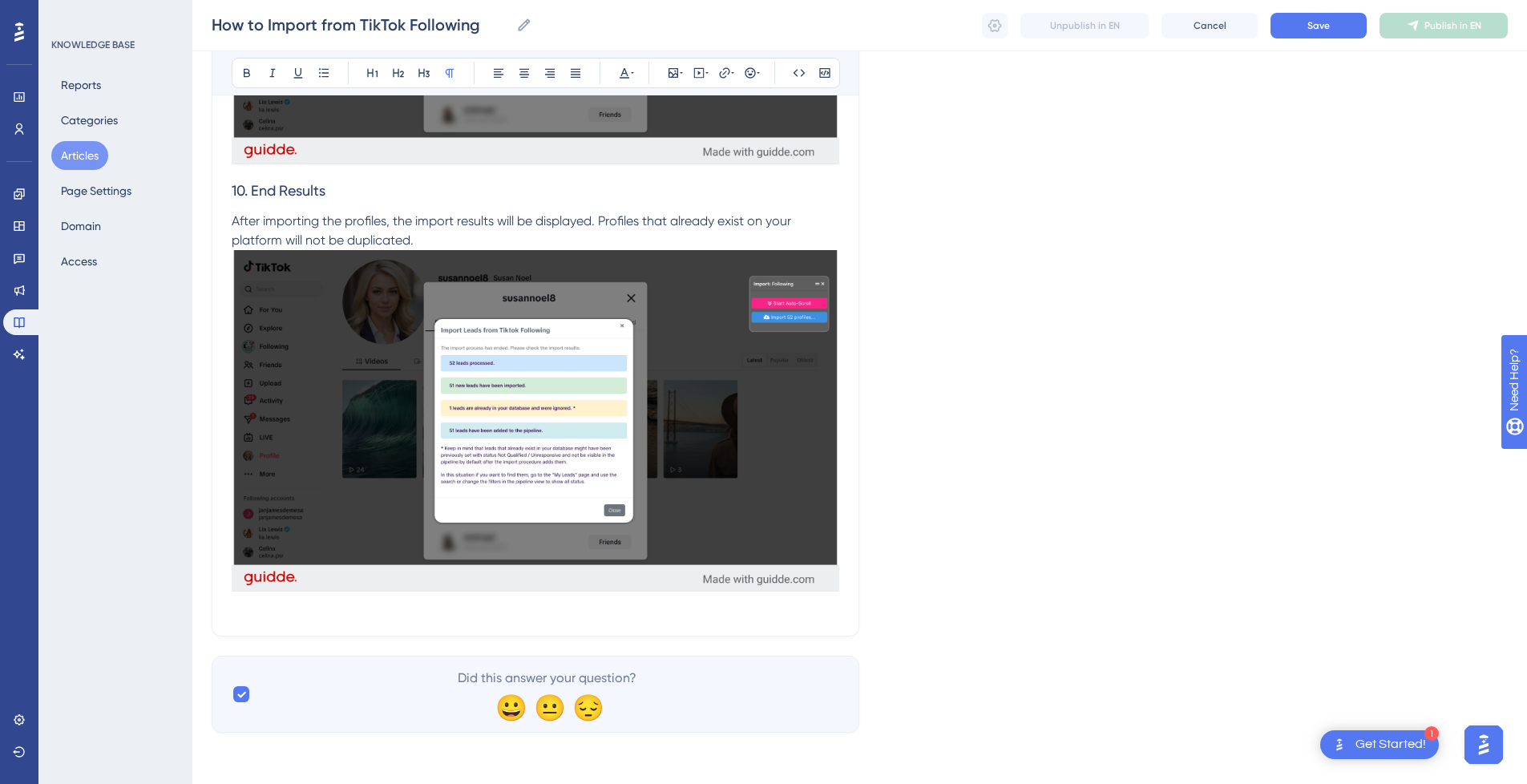
scroll to position [4333, 0]
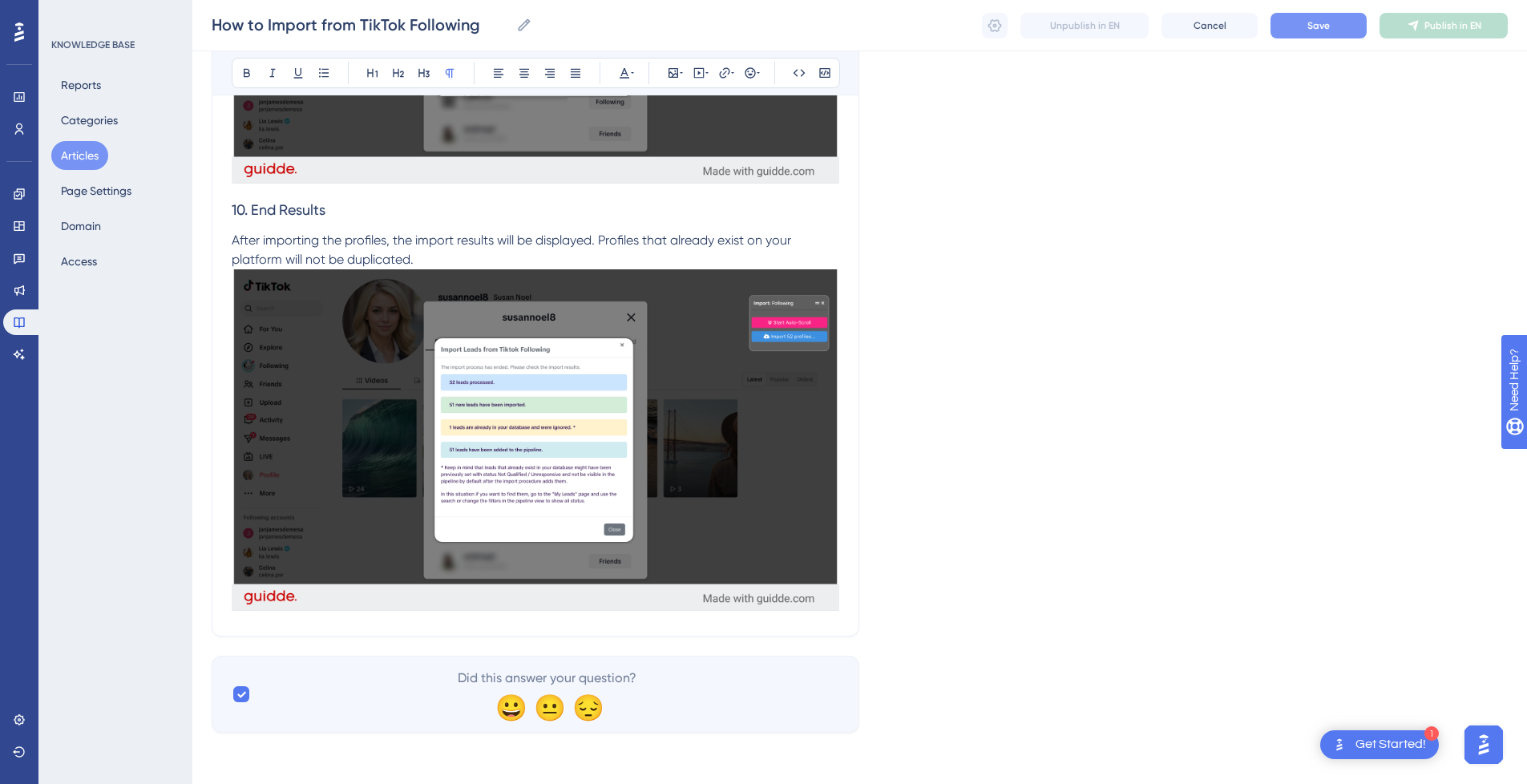
click at [1333, 27] on button "Save" at bounding box center [1319, 25] width 96 height 26
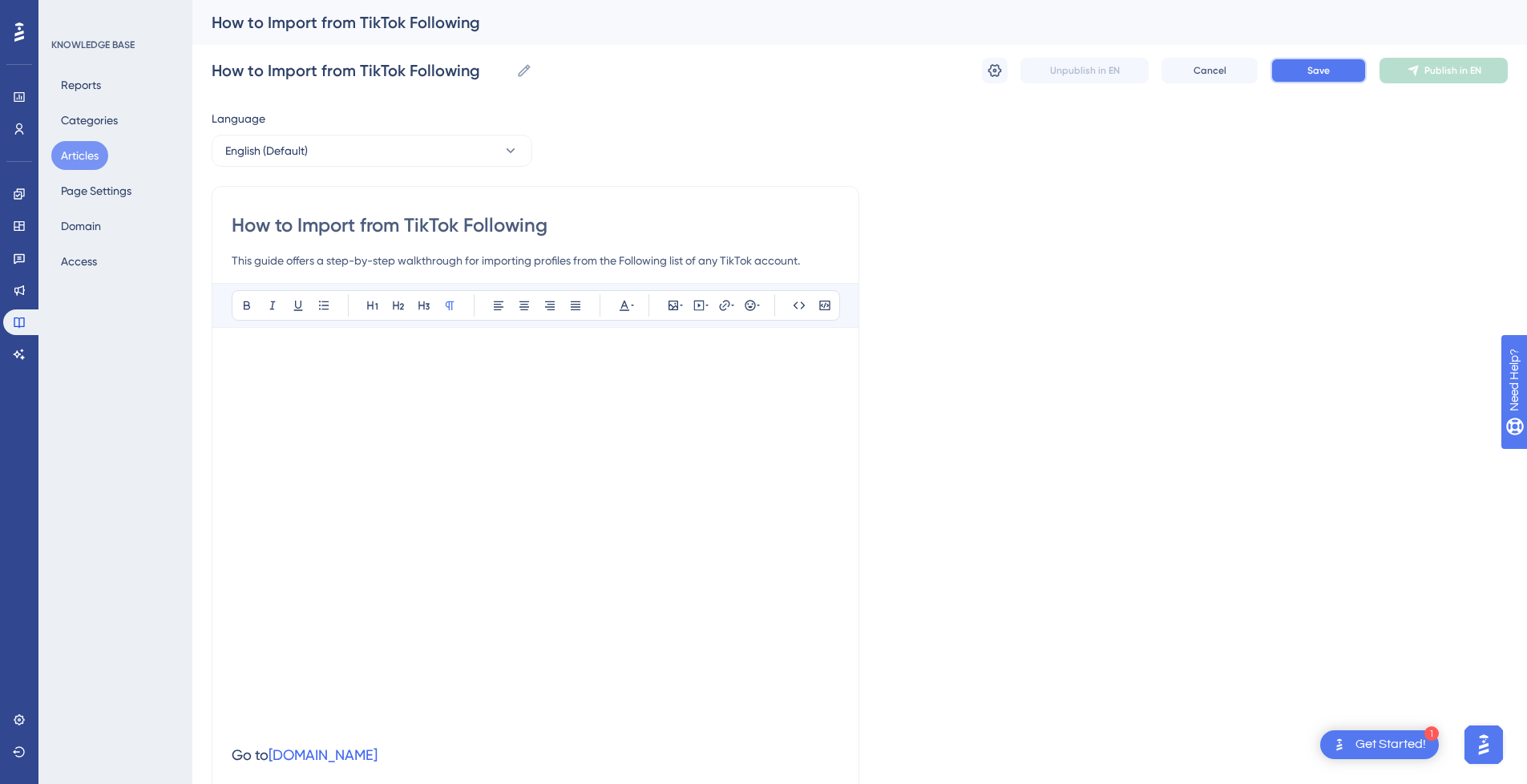
click at [1358, 63] on button "Save" at bounding box center [1319, 71] width 96 height 26
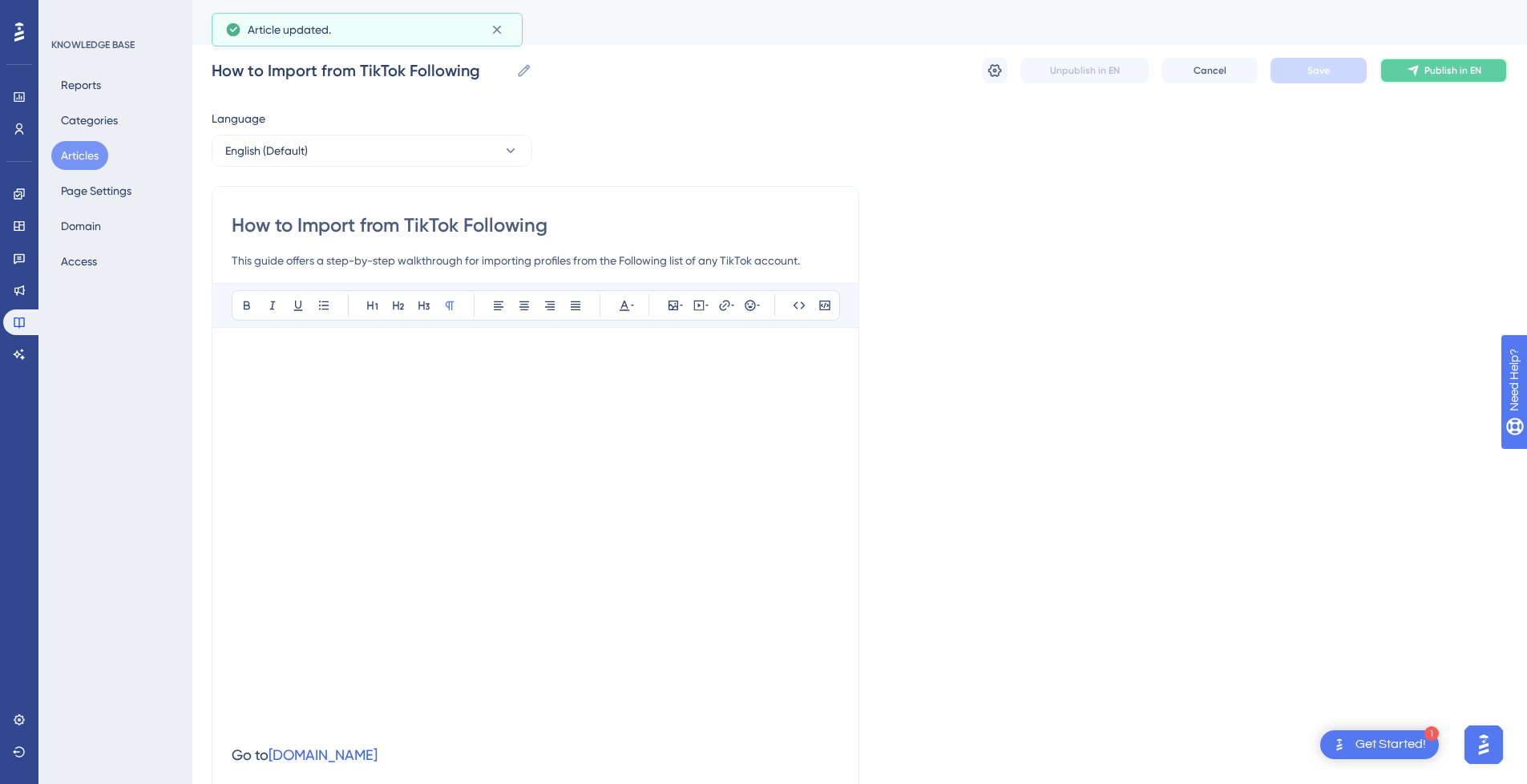
click at [1426, 74] on span "Publish in EN" at bounding box center [1453, 71] width 57 height 13
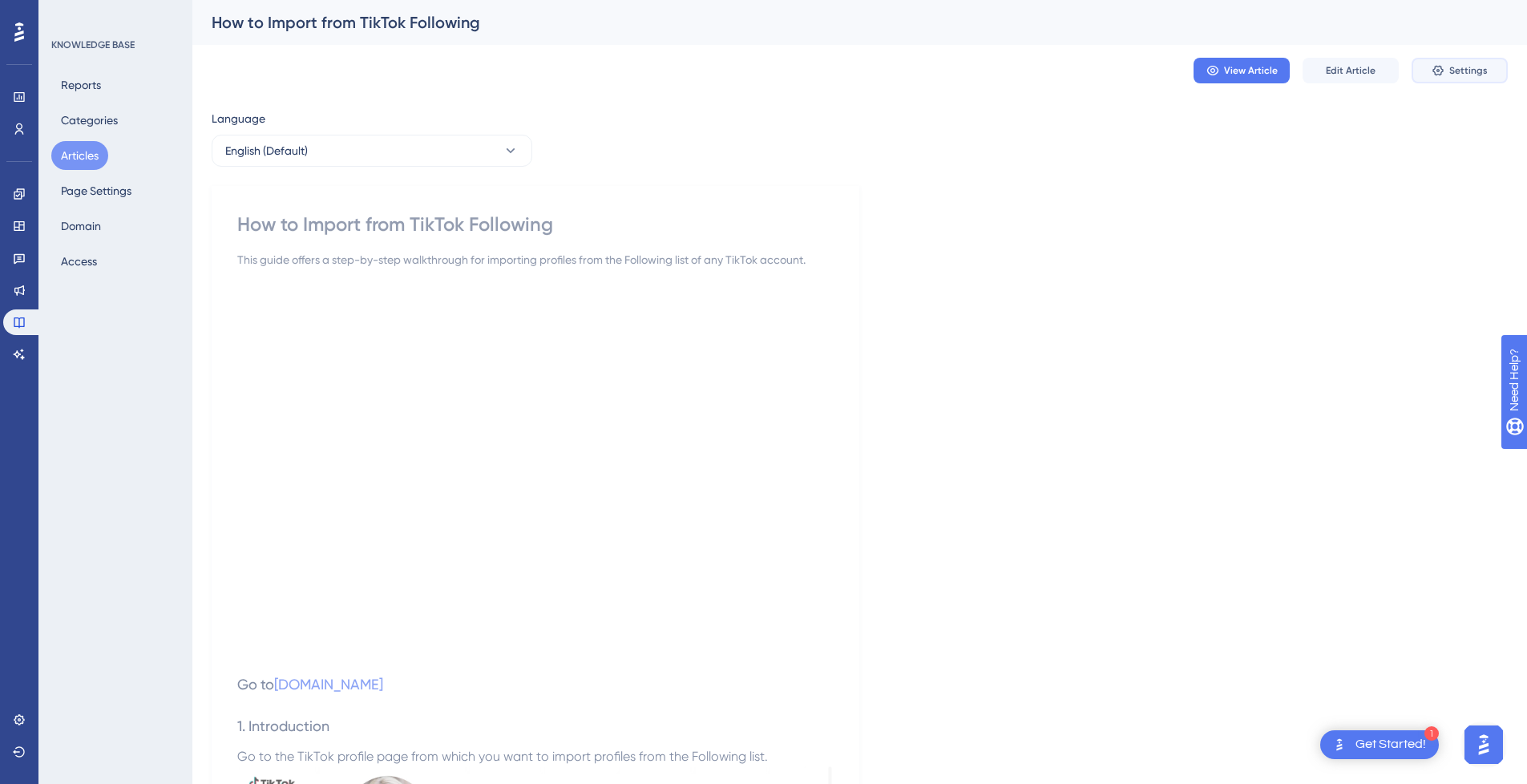
click at [1481, 76] on span "Settings" at bounding box center [1468, 71] width 38 height 13
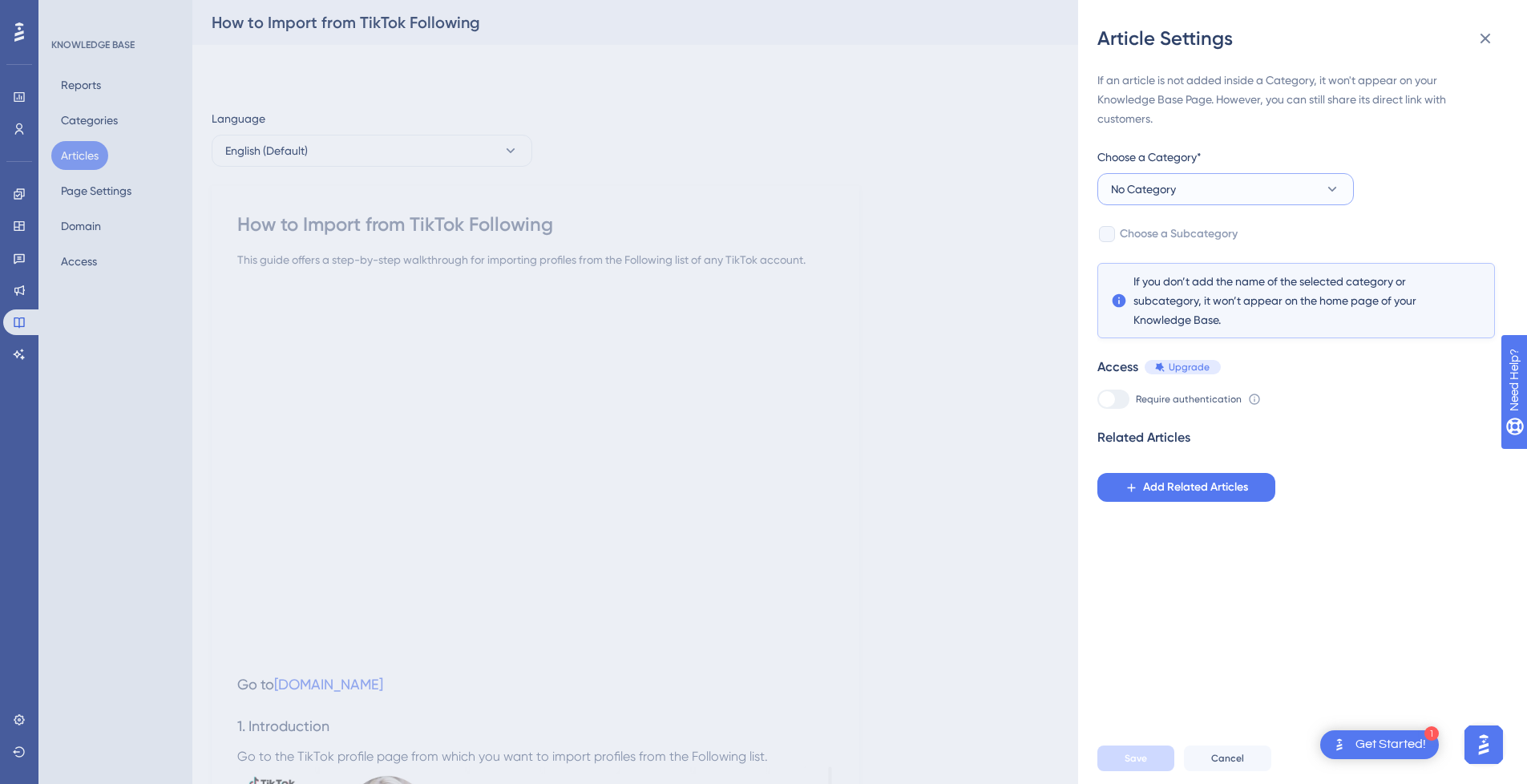
click at [1214, 192] on button "No Category" at bounding box center [1225, 189] width 256 height 32
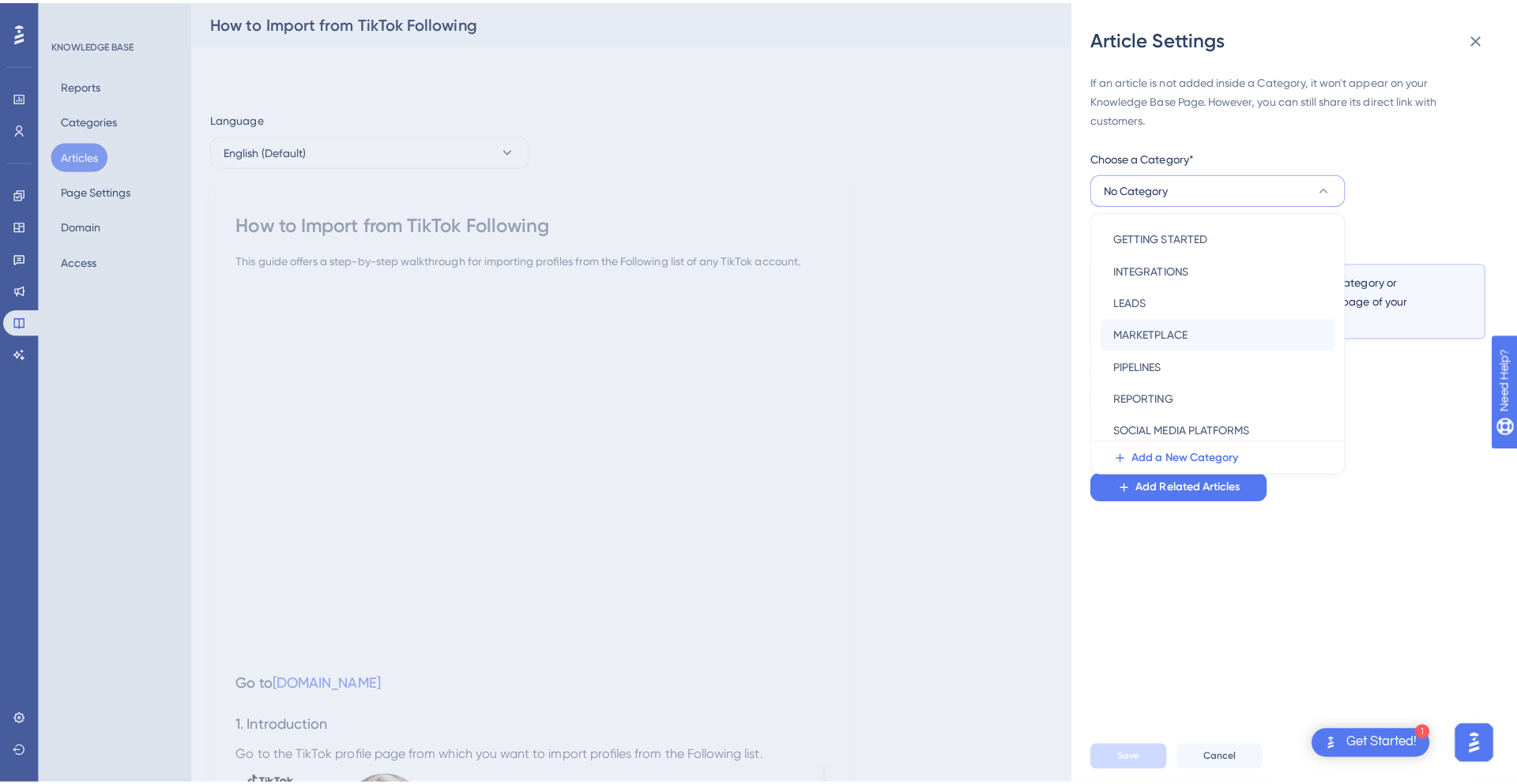
scroll to position [227, 0]
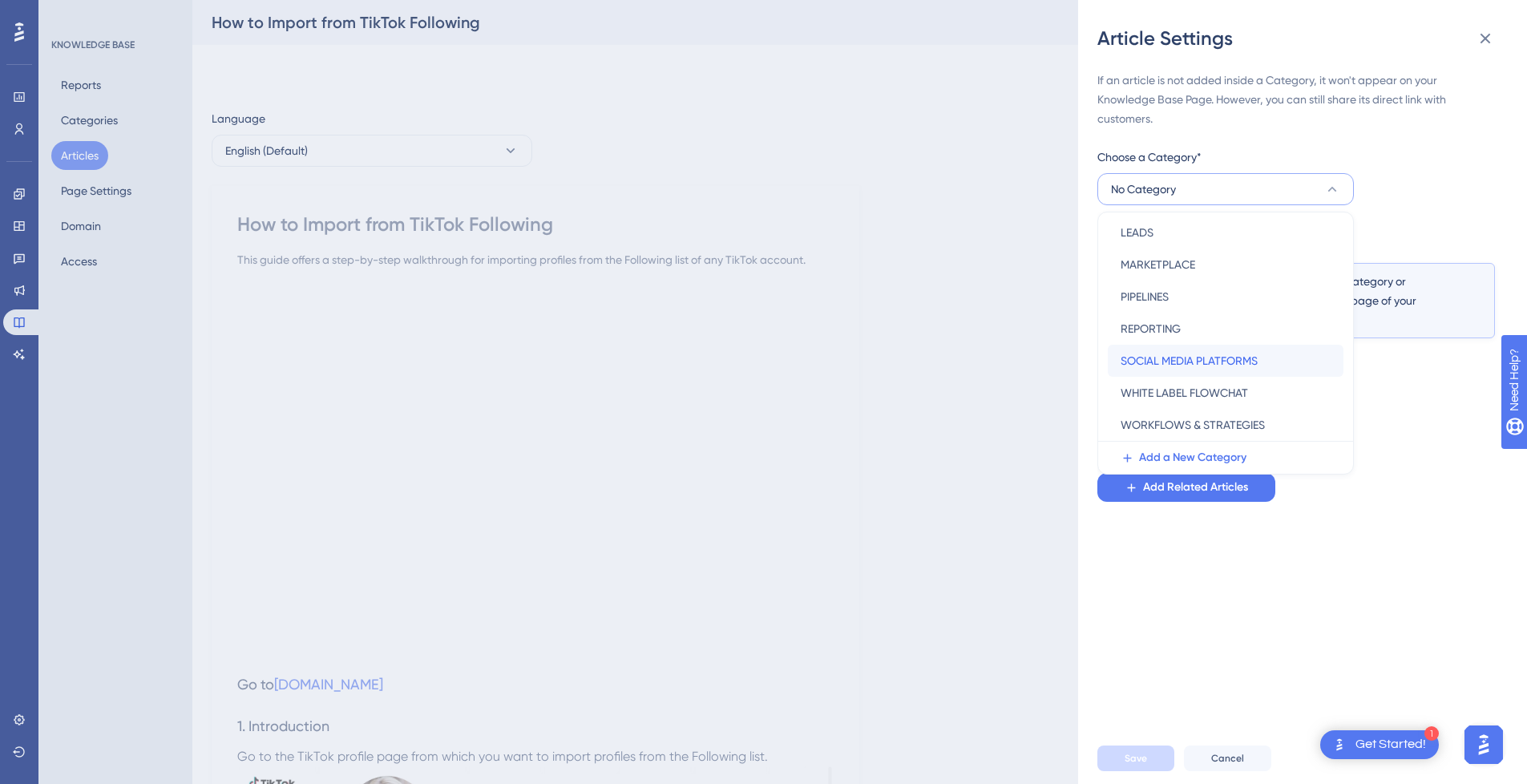
click at [1221, 358] on span "SOCIAL MEDIA PLATFORMS" at bounding box center [1189, 361] width 138 height 20
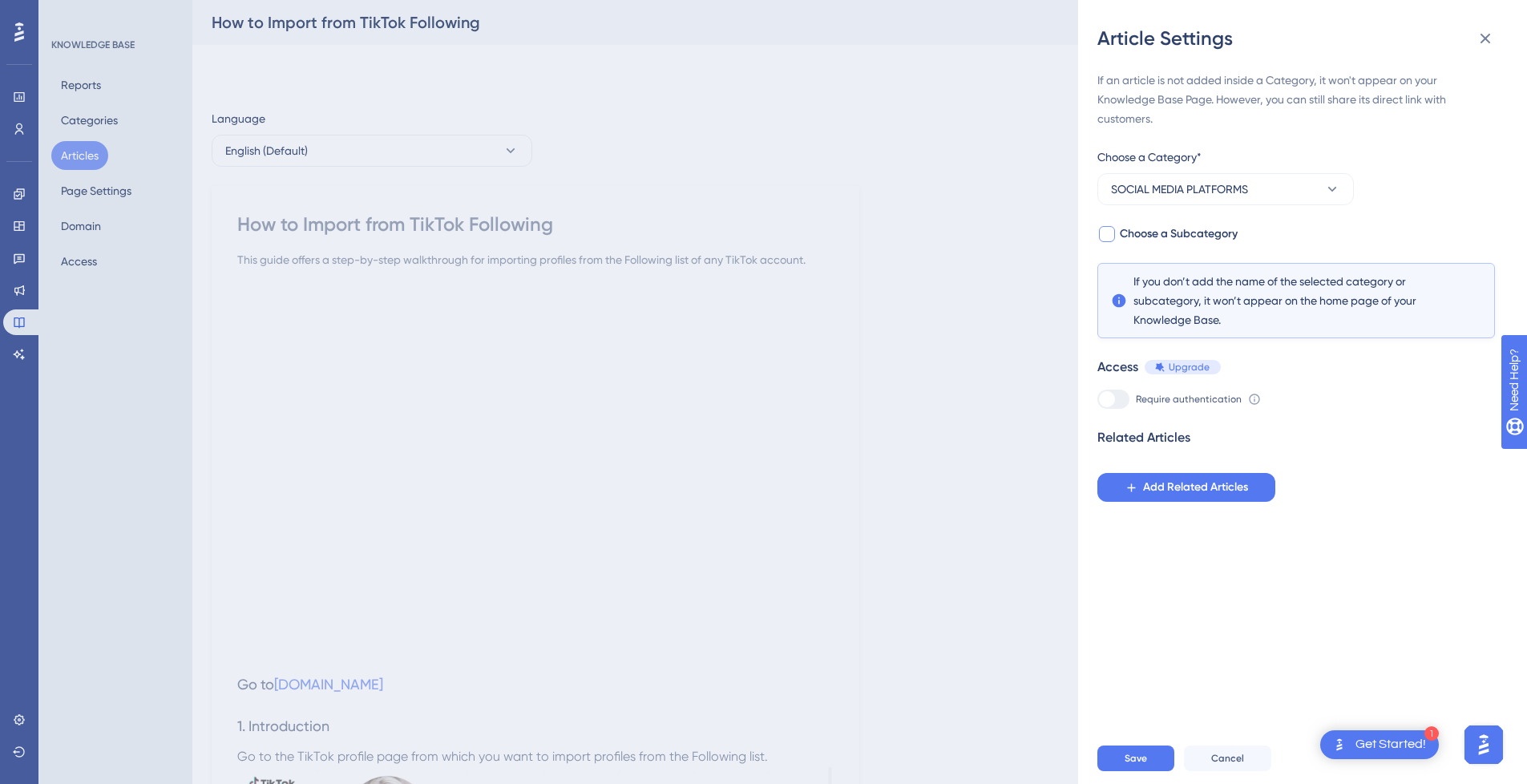
click at [1164, 229] on span "Choose a Subcategory" at bounding box center [1179, 234] width 118 height 20
checkbox input "true"
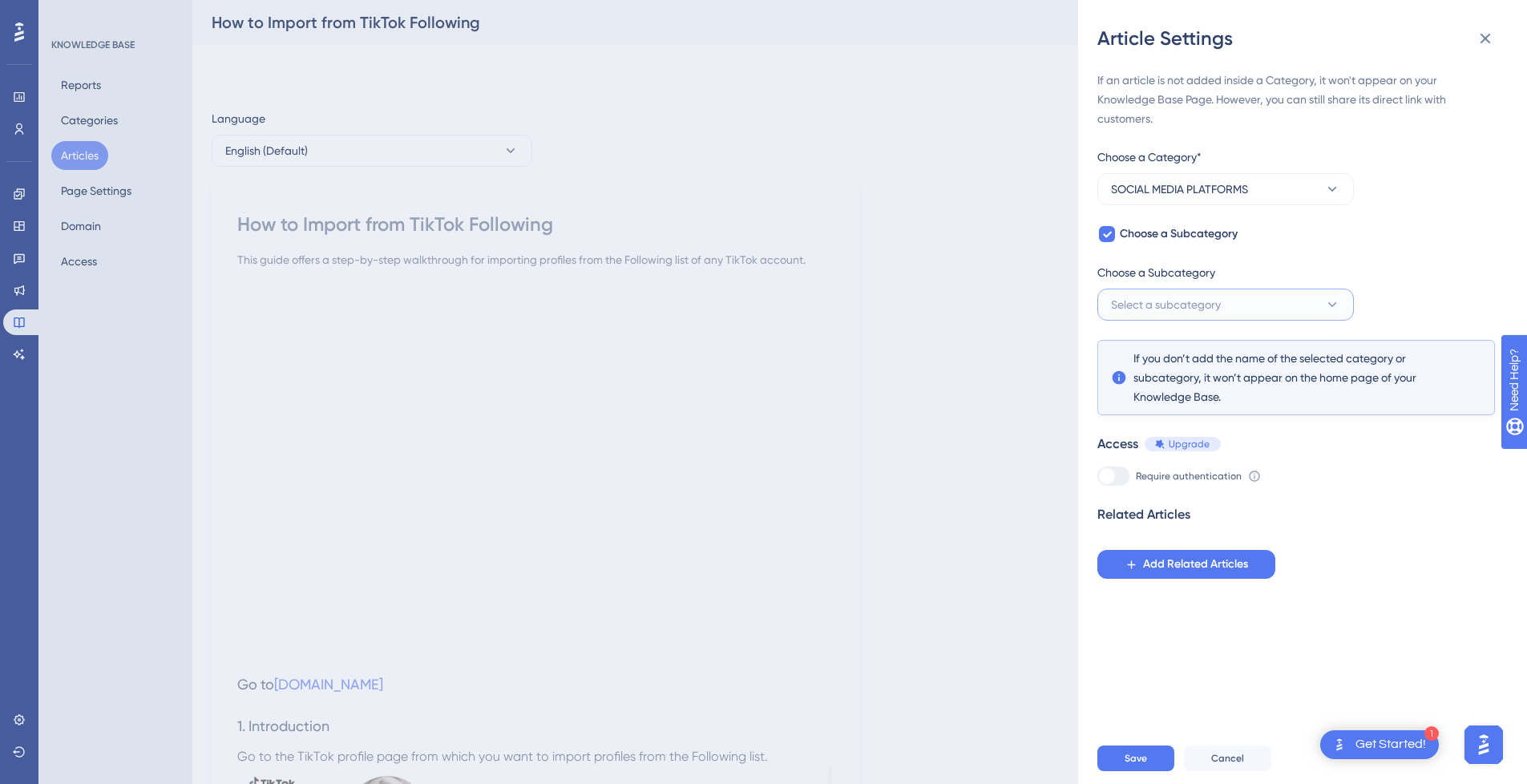
click at [1206, 304] on span "Select a subcategory" at bounding box center [1165, 304] width 110 height 20
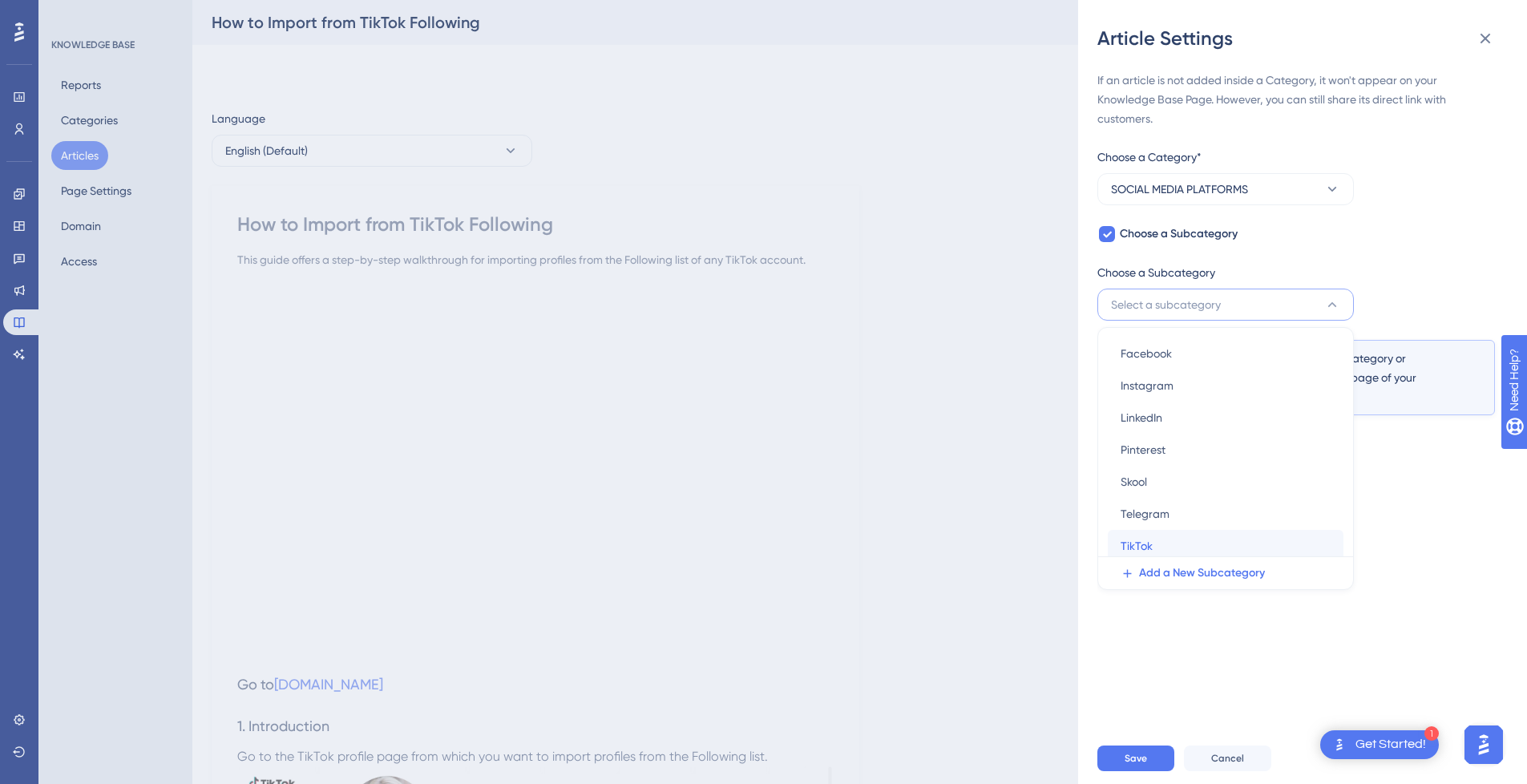
click at [1172, 545] on div "TikTok TikTok" at bounding box center [1225, 546] width 210 height 32
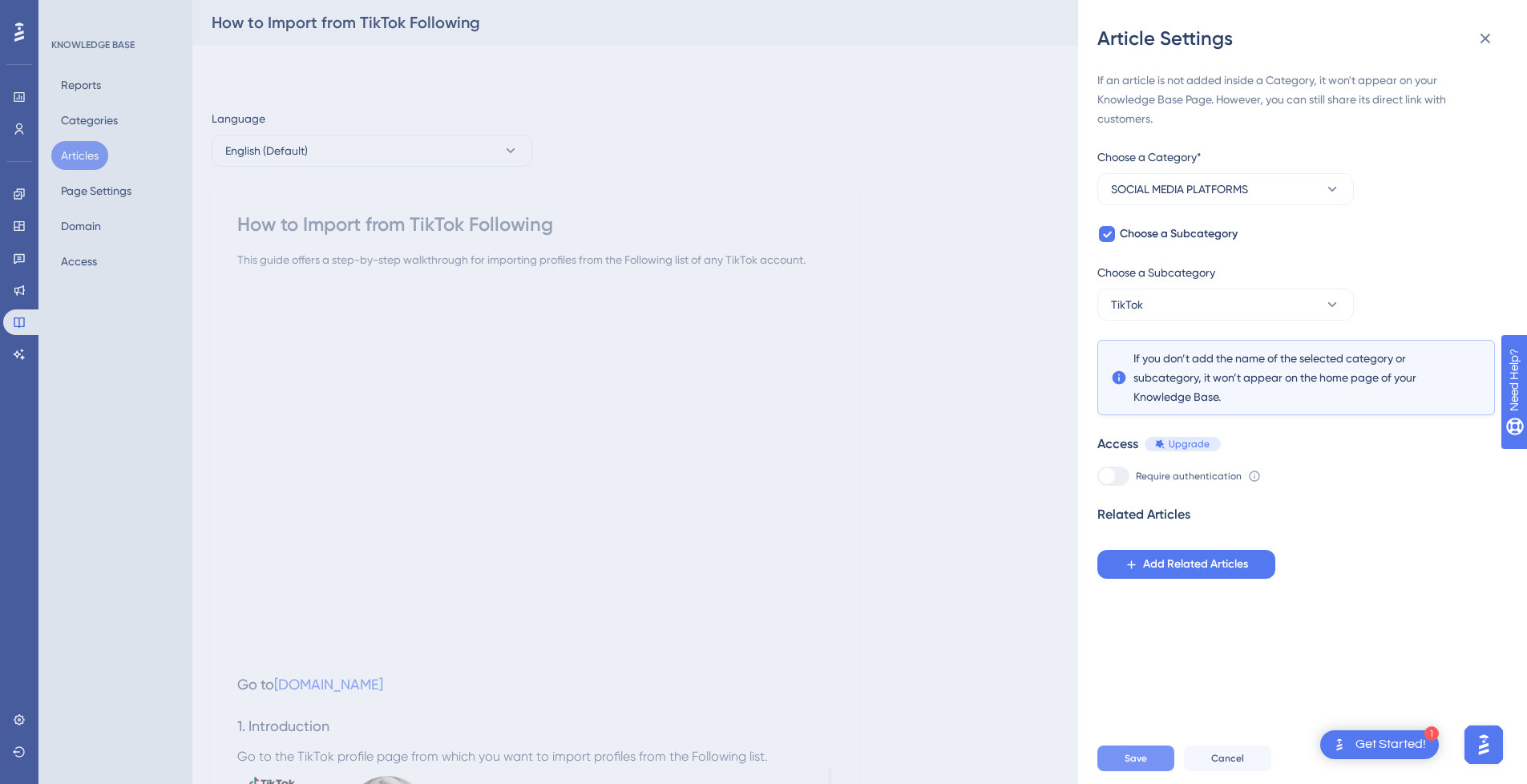
click at [1156, 767] on button "Save" at bounding box center [1136, 758] width 77 height 26
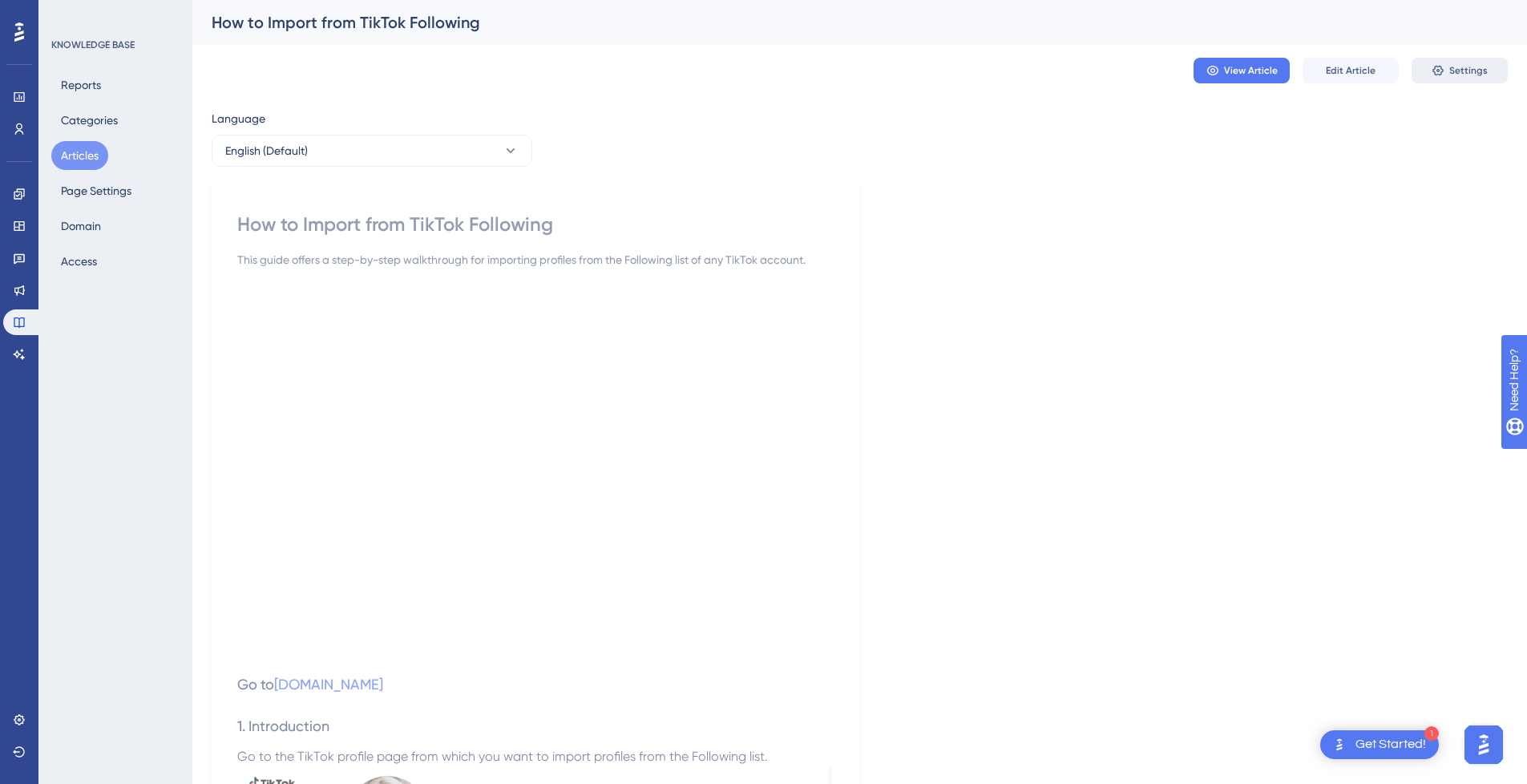
click at [1455, 81] on button "Settings" at bounding box center [1460, 71] width 96 height 26
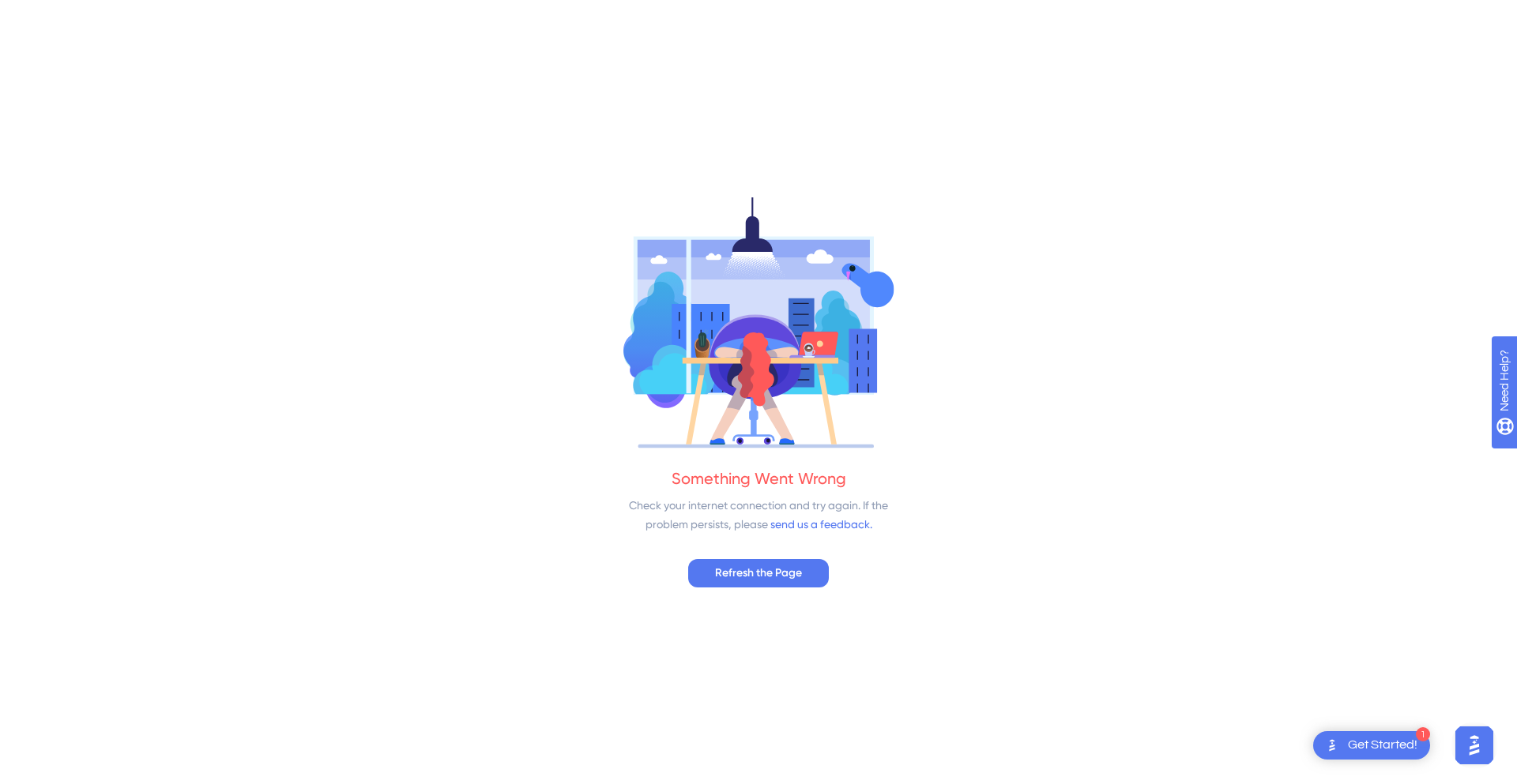
click at [800, 555] on div "Something Went Wrong Check your internet connection and try again. If the probl…" at bounding box center [758, 392] width 1517 height 784
click at [785, 574] on span "Refresh the Page" at bounding box center [758, 574] width 87 height 19
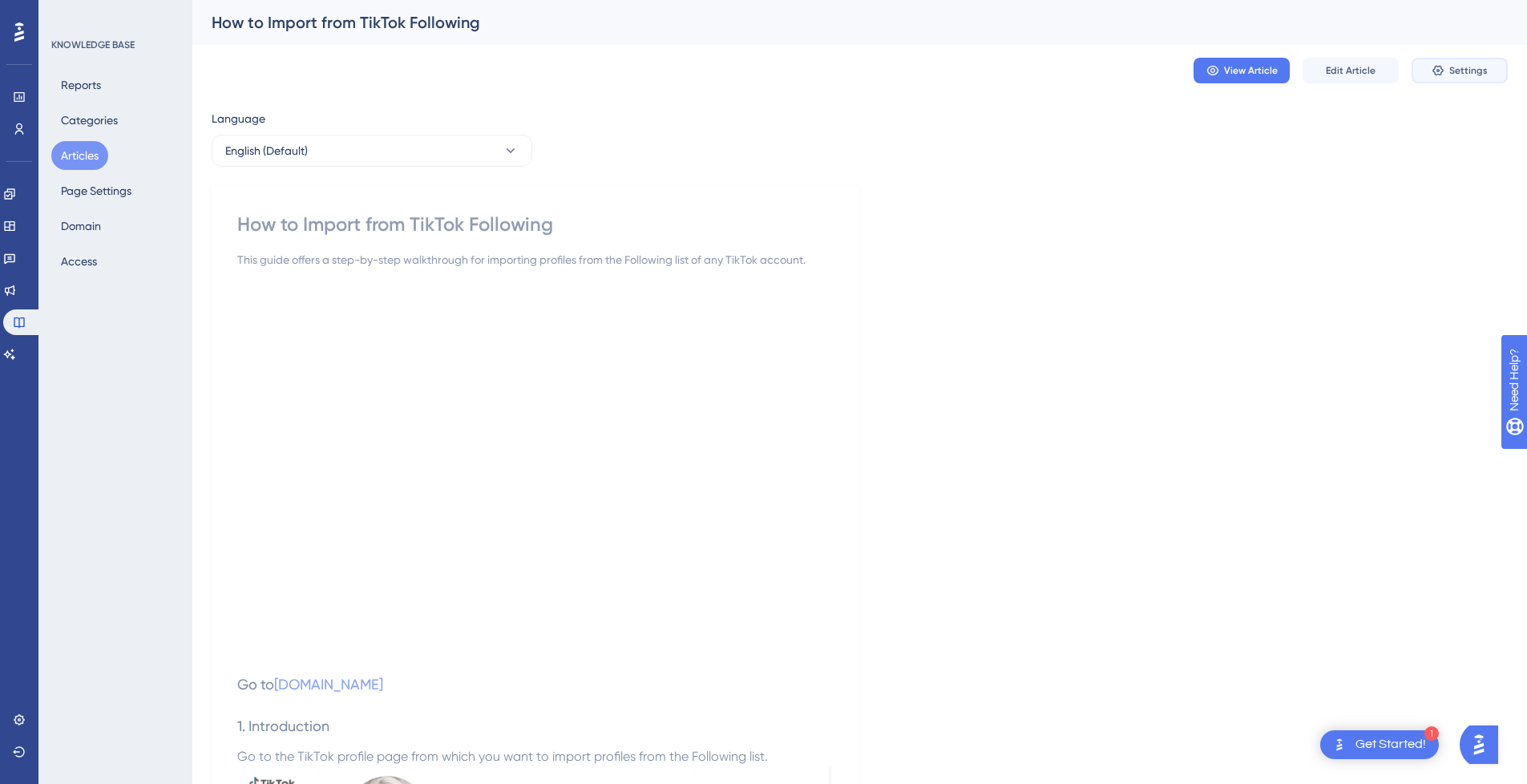
click at [1483, 69] on span "Settings" at bounding box center [1468, 71] width 38 height 13
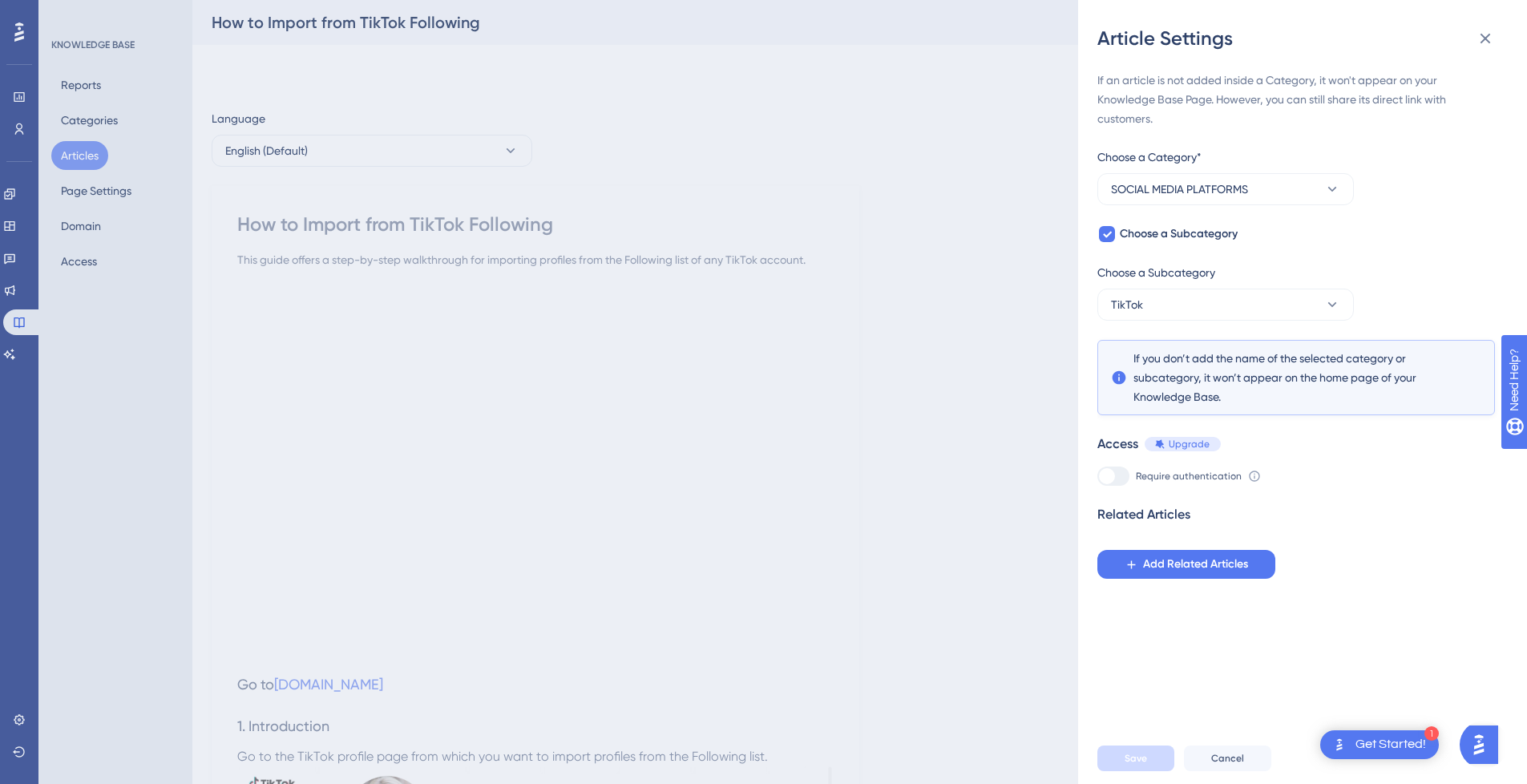
click at [113, 221] on div "Article Settings If an article is not added inside a Category, it won't appear …" at bounding box center [764, 392] width 1527 height 784
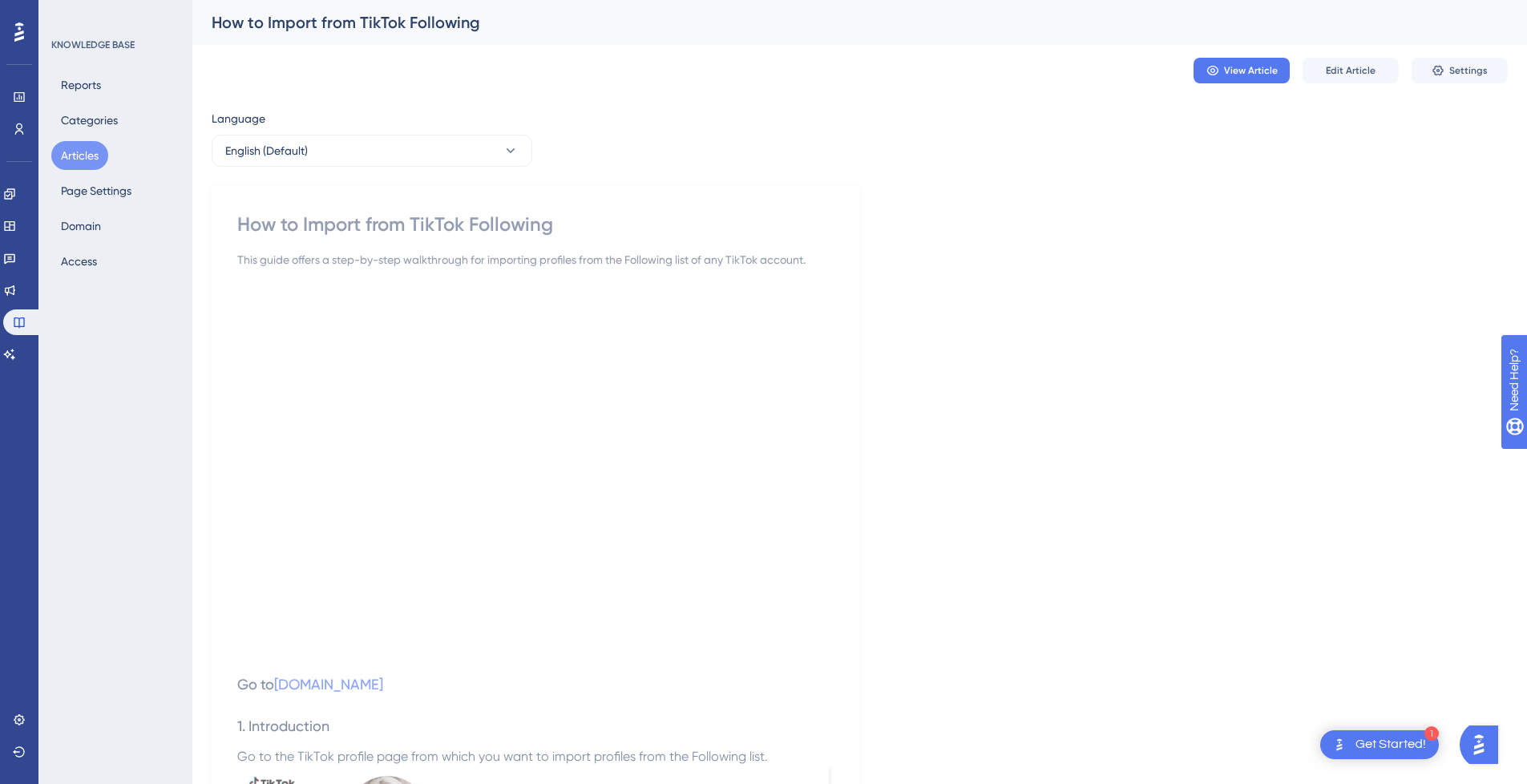
click at [81, 152] on button "Articles" at bounding box center [79, 155] width 57 height 29
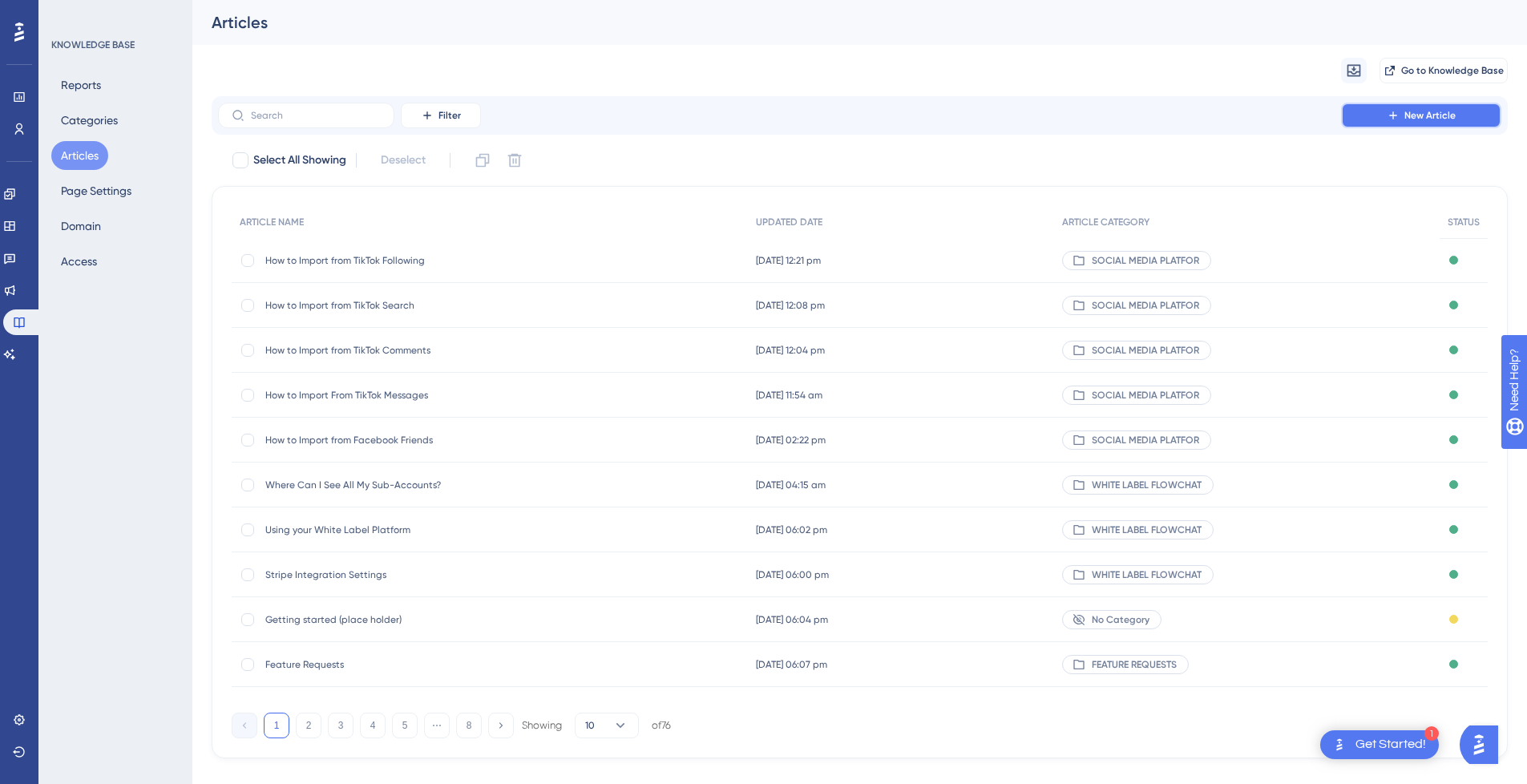
click at [1434, 115] on span "New Article" at bounding box center [1430, 115] width 51 height 13
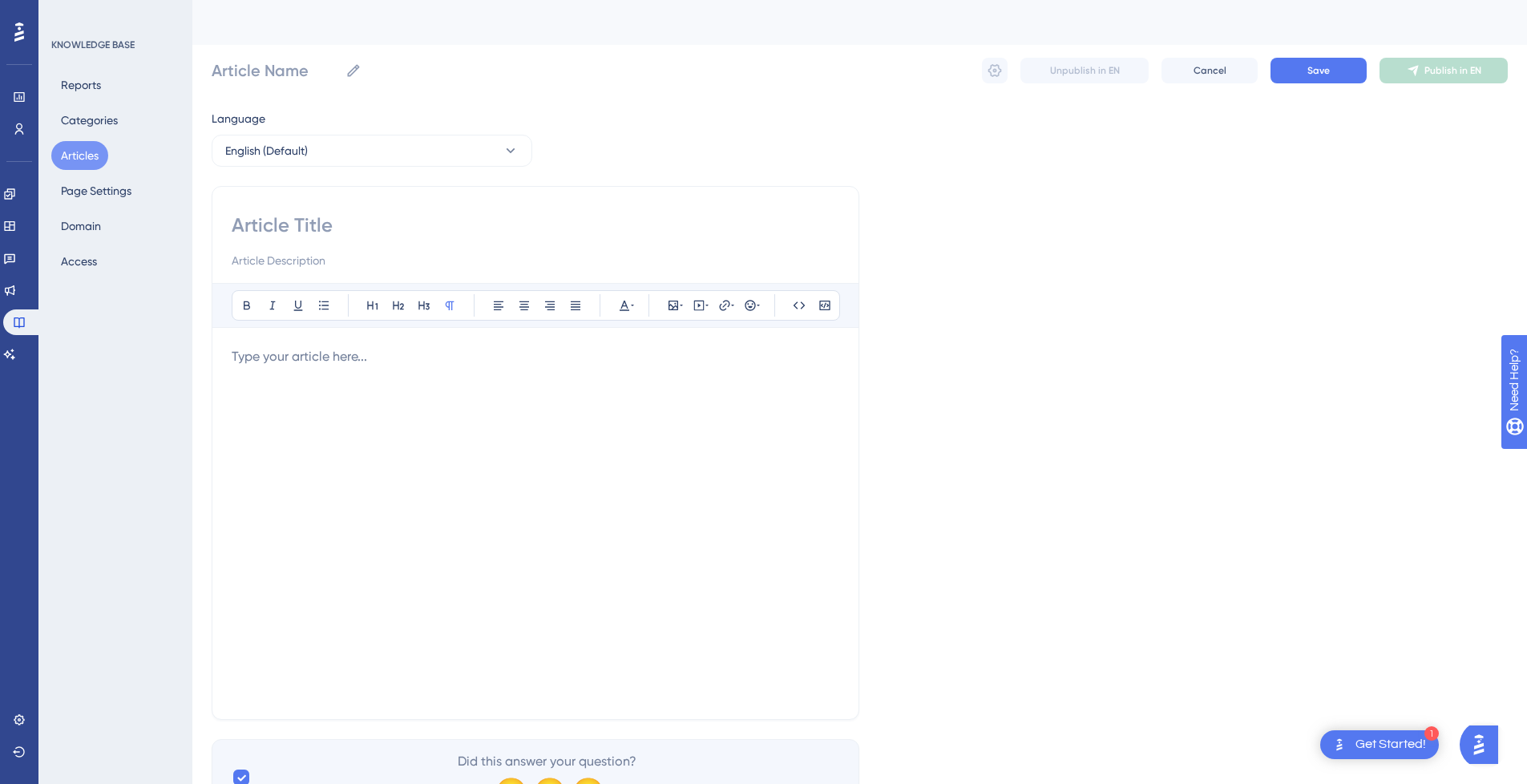
click at [322, 390] on div at bounding box center [535, 523] width 608 height 353
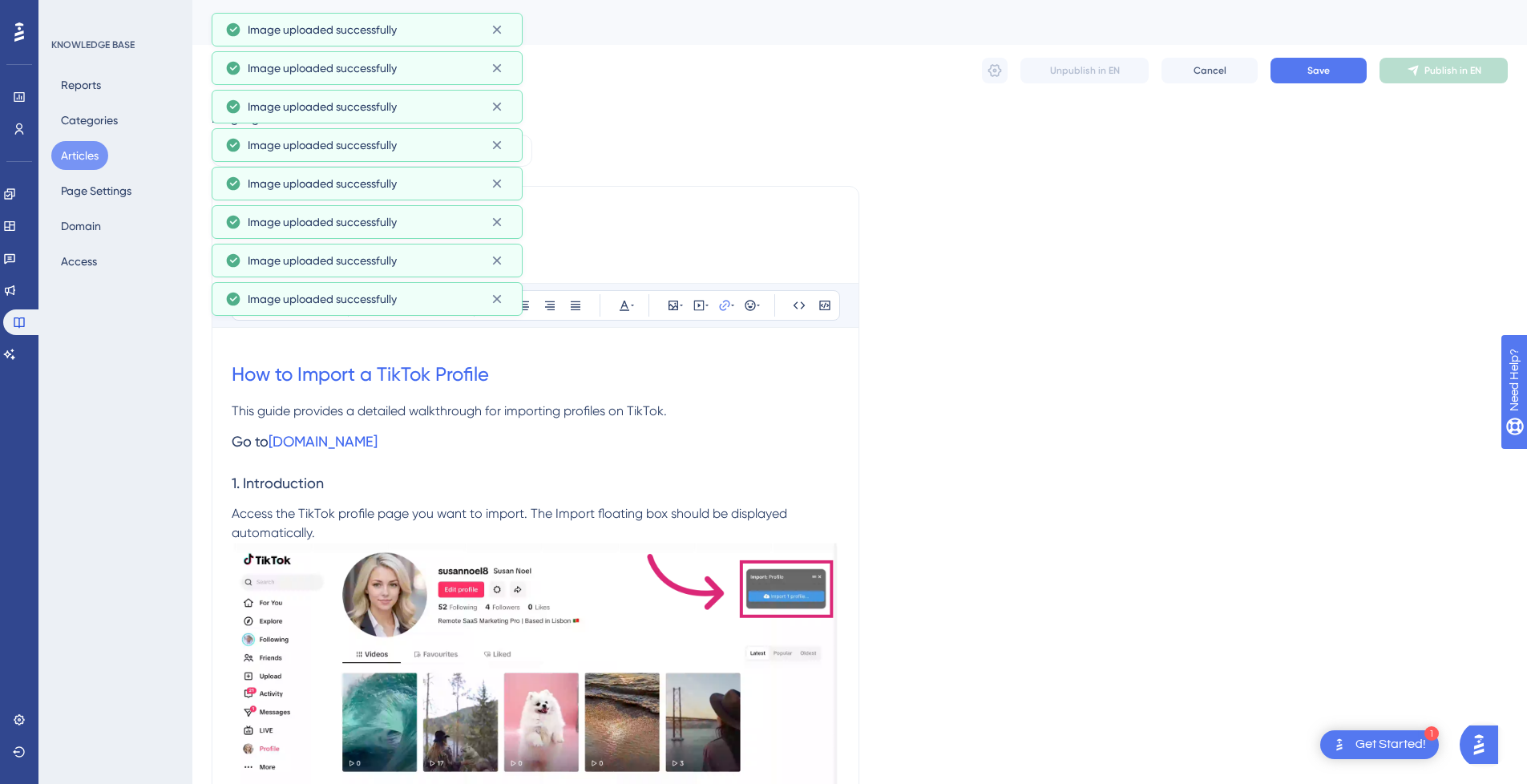
scroll to position [381, 0]
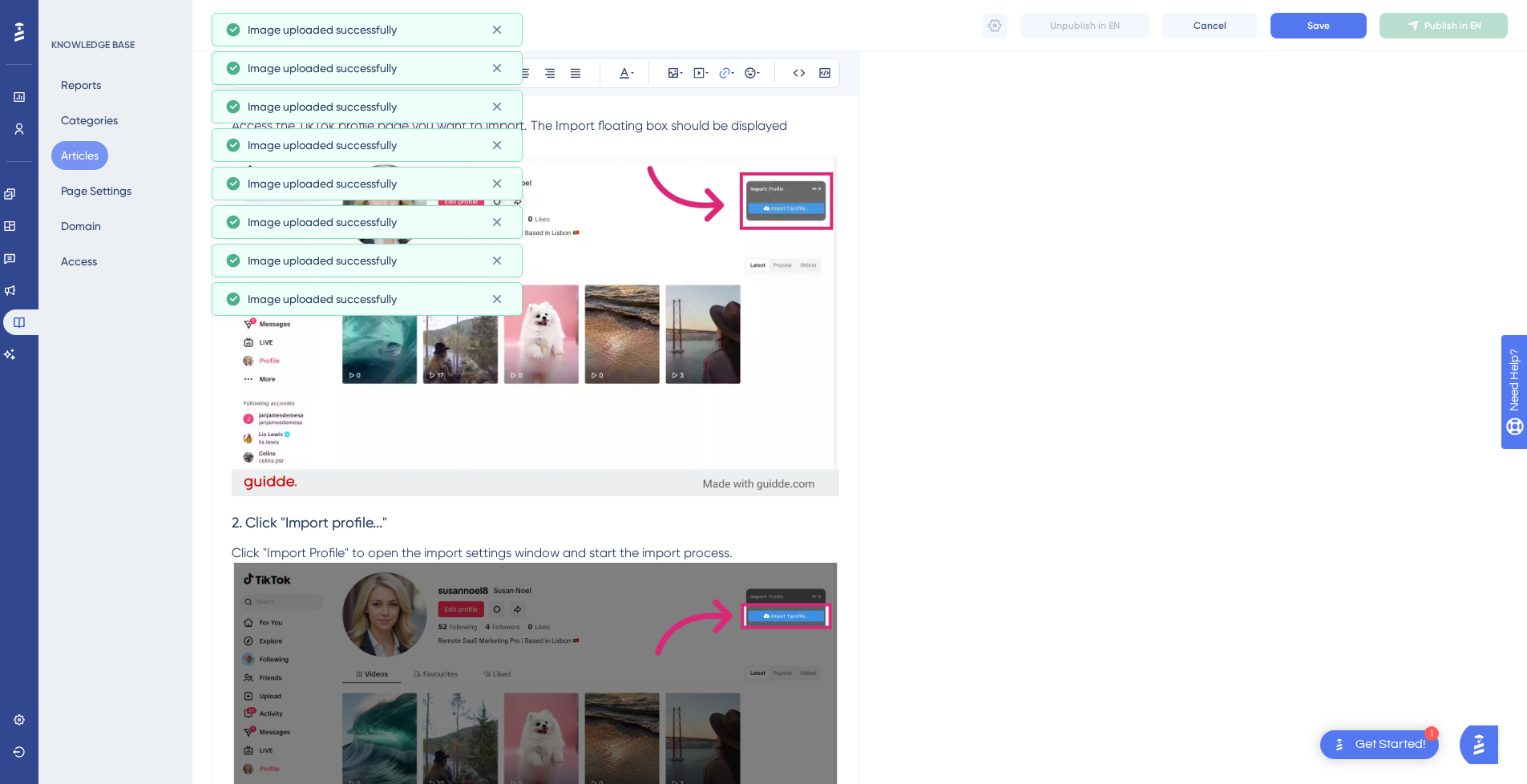
drag, startPoint x: 48, startPoint y: 20, endPoint x: 1392, endPoint y: 269, distance: 1366.9
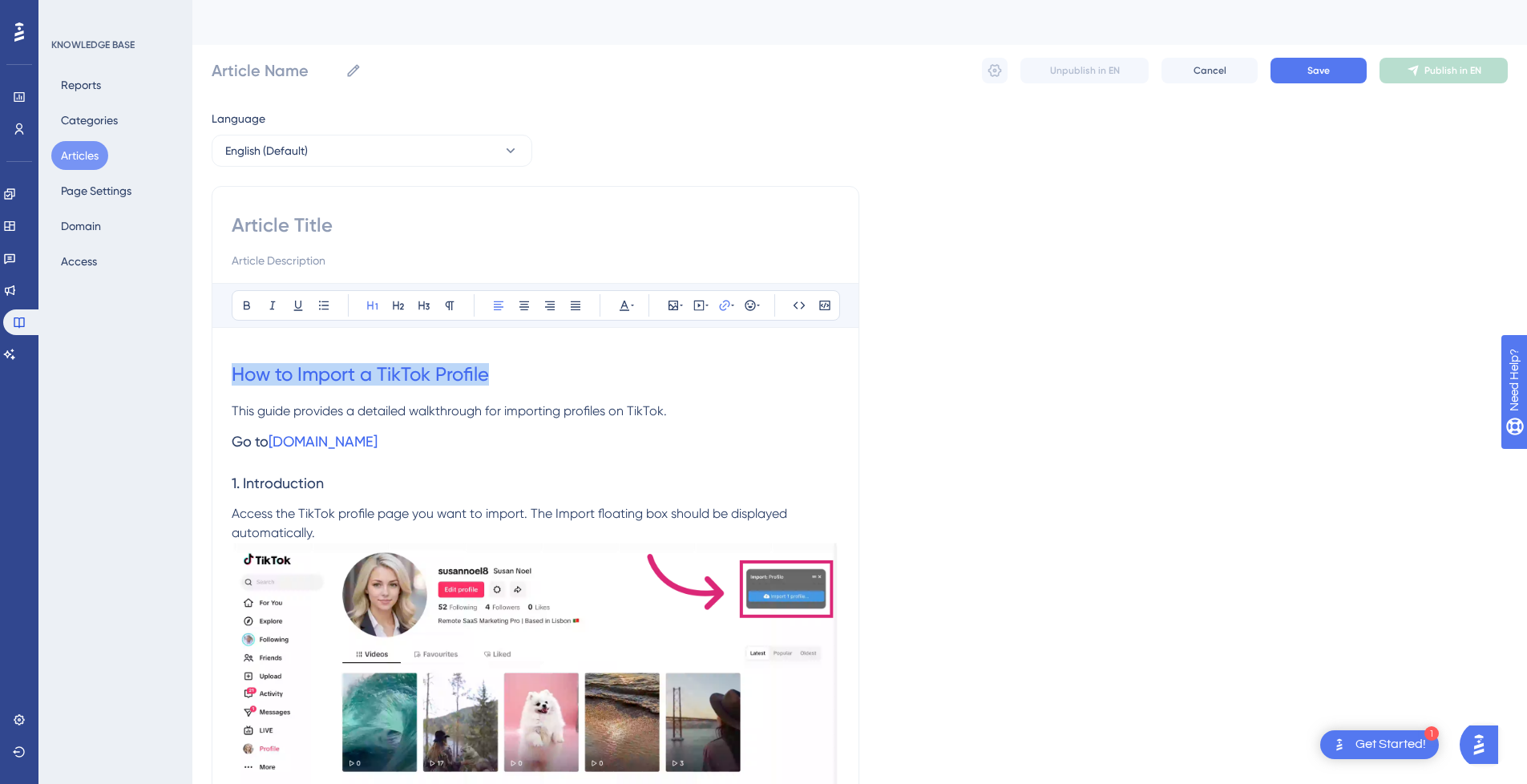
drag, startPoint x: 530, startPoint y: 376, endPoint x: 84, endPoint y: 376, distance: 446.0
click at [327, 234] on input at bounding box center [535, 225] width 608 height 26
paste input "How to Import a TikTok Profile"
type input "How to Import a TikTok Profile"
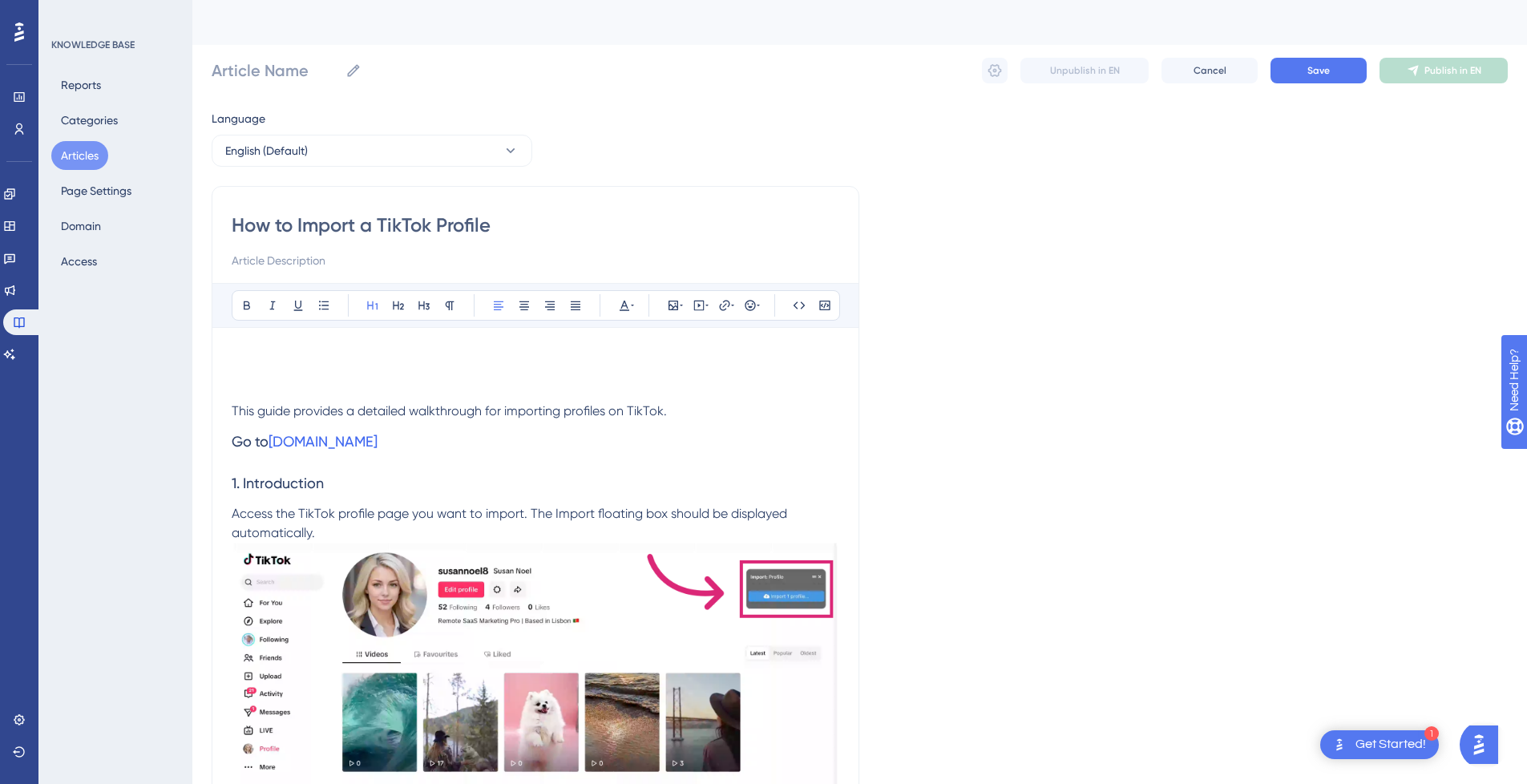
type input "How to Import a TikTok Profile"
drag, startPoint x: 693, startPoint y: 419, endPoint x: 216, endPoint y: 414, distance: 477.0
click at [307, 412] on span "This guide provides a detailed walkthrough for importing profiles on TikTok." at bounding box center [448, 411] width 435 height 15
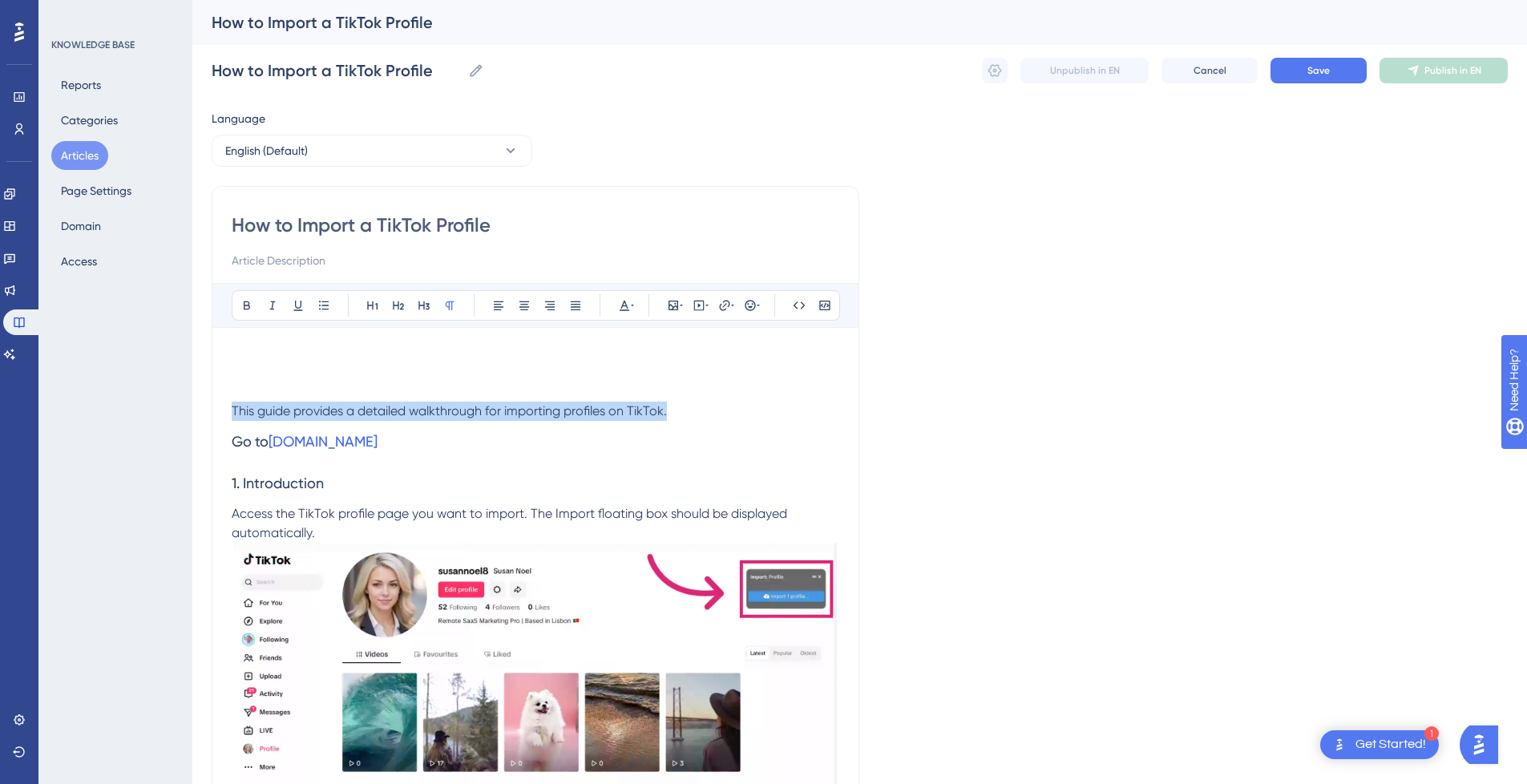
drag, startPoint x: 701, startPoint y: 411, endPoint x: 181, endPoint y: 413, distance: 520.0
click at [287, 250] on div "How to Import a TikTok Profile" at bounding box center [535, 241] width 608 height 58
click at [302, 270] on input at bounding box center [535, 261] width 608 height 20
paste input "This guide provides a detailed walkthrough for importing profiles on TikTok."
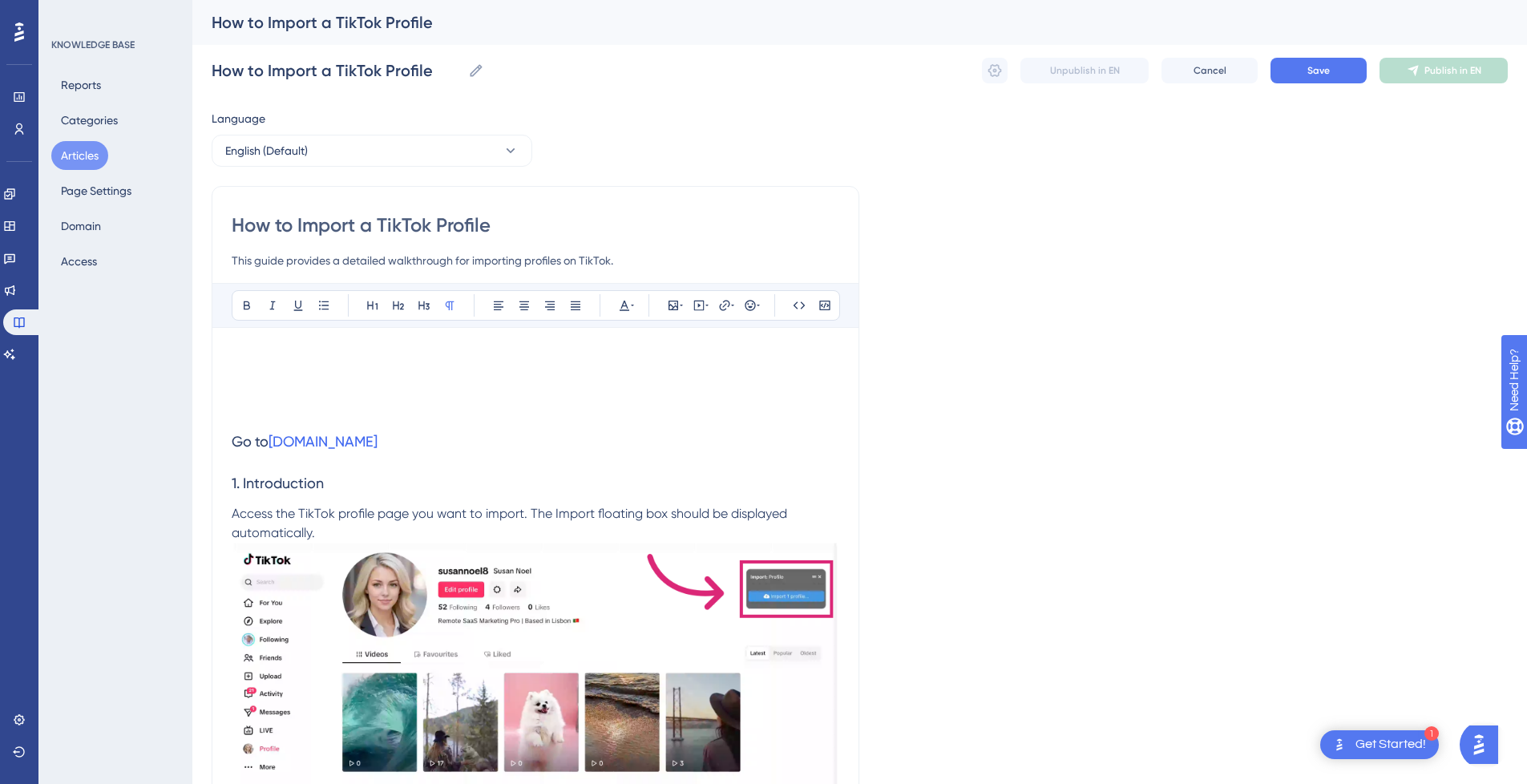
type input "This guide provides a detailed walkthrough for importing profiles on TikTok."
click at [279, 380] on h1 at bounding box center [535, 374] width 608 height 54
click at [276, 357] on h1 at bounding box center [535, 374] width 608 height 54
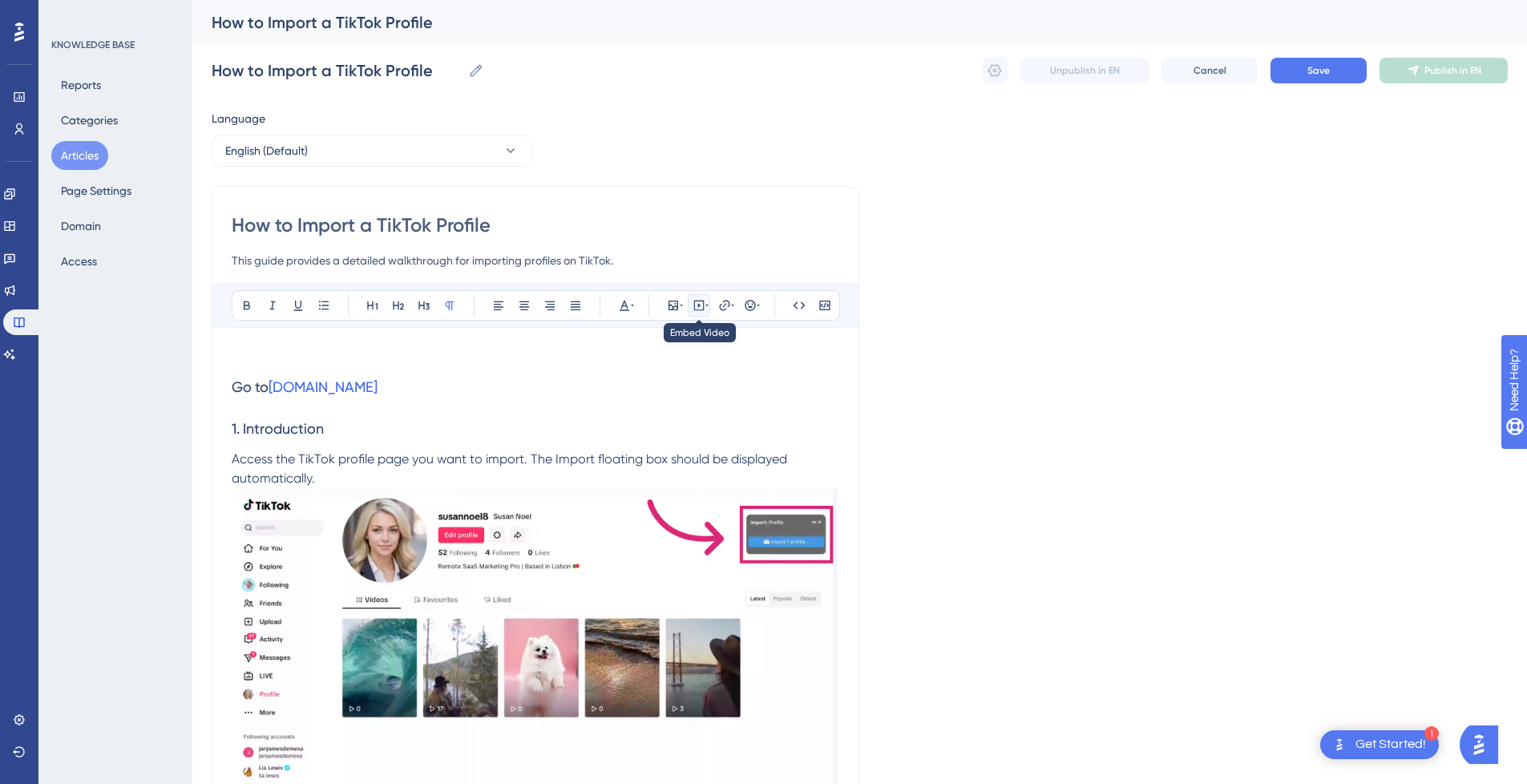
click at [700, 307] on icon at bounding box center [699, 305] width 13 height 13
click at [655, 396] on textarea at bounding box center [698, 405] width 244 height 72
paste textarea "<div style="position:relative;padding-bottom:56.25%;"> <iframe style="width:100…"
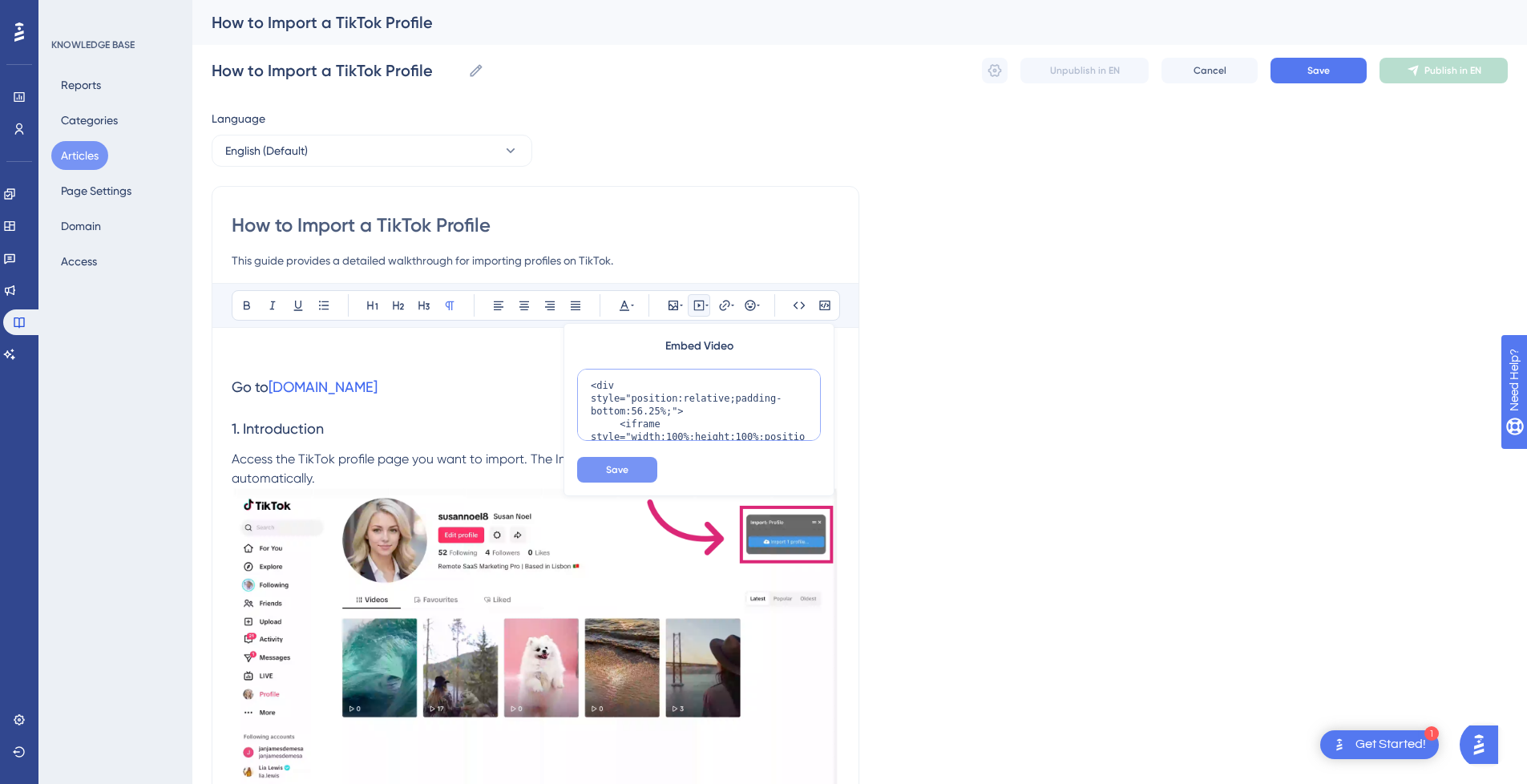
scroll to position [221, 0]
type textarea "<div style="position:relative;padding-bottom:56.25%;"> <iframe style="width:100…"
click at [625, 460] on button "Save" at bounding box center [617, 470] width 80 height 26
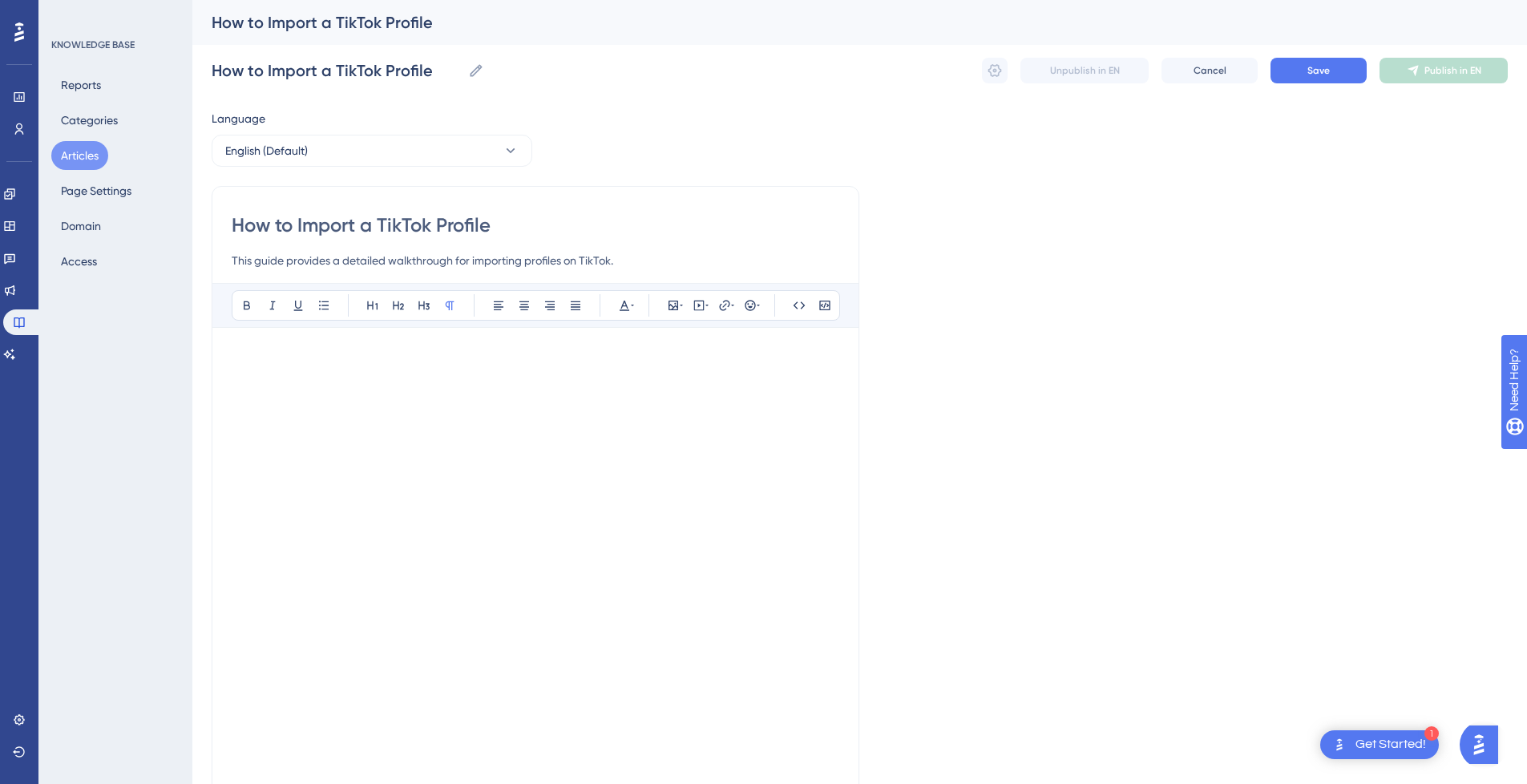
click at [307, 359] on p at bounding box center [535, 357] width 608 height 20
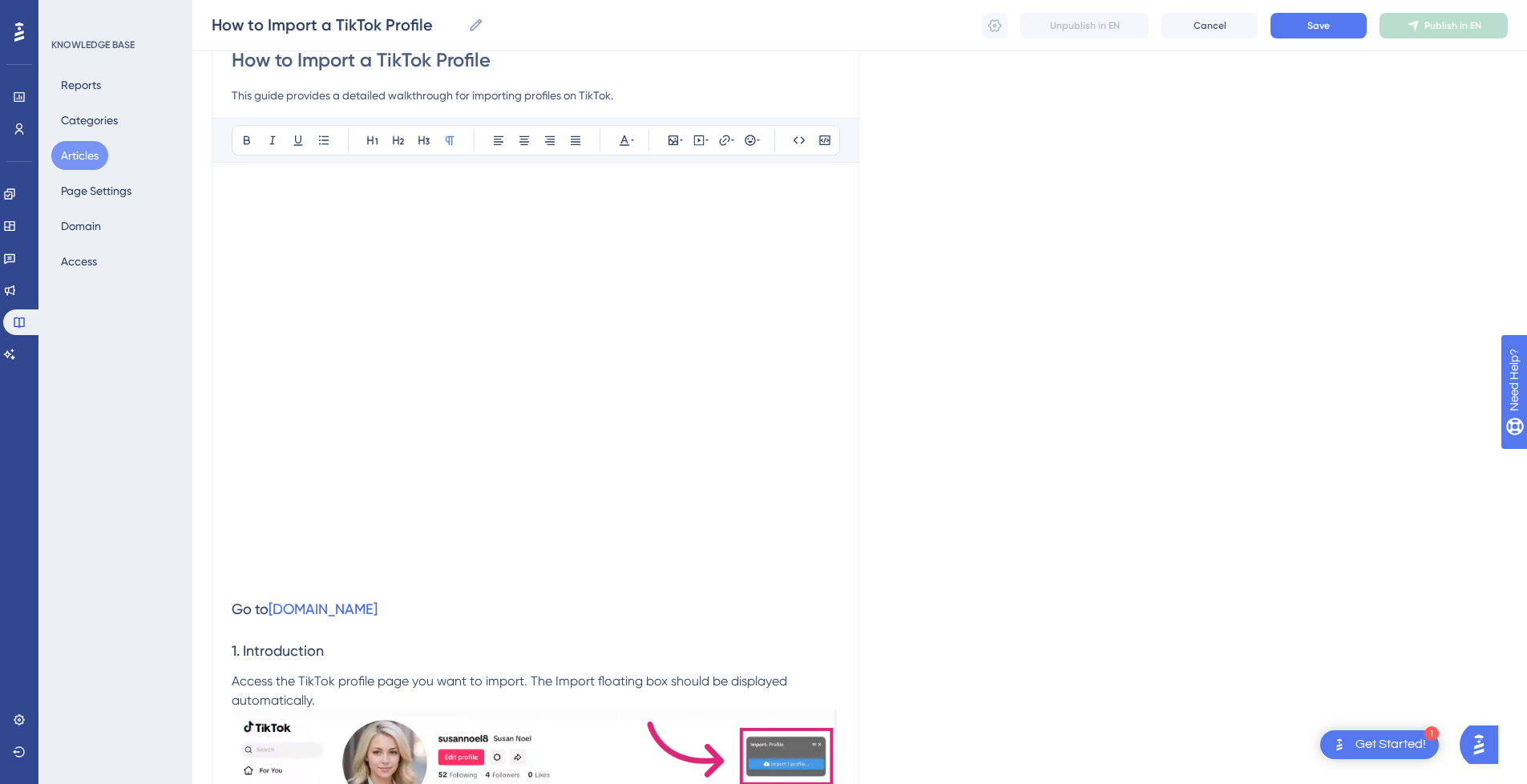
scroll to position [161, 0]
click at [240, 582] on p at bounding box center [535, 578] width 608 height 20
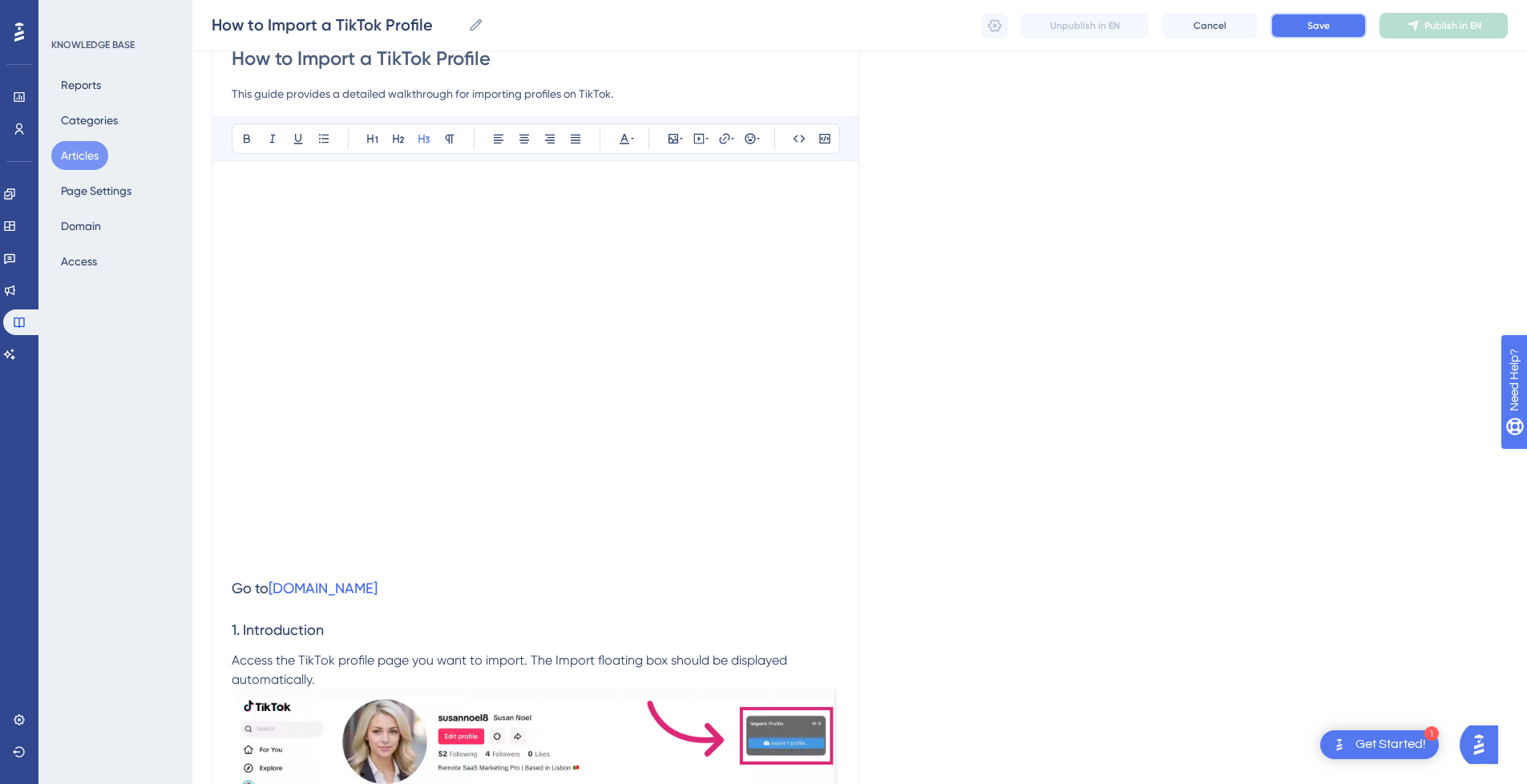
drag, startPoint x: 1344, startPoint y: 21, endPoint x: 1539, endPoint y: 307, distance: 346.2
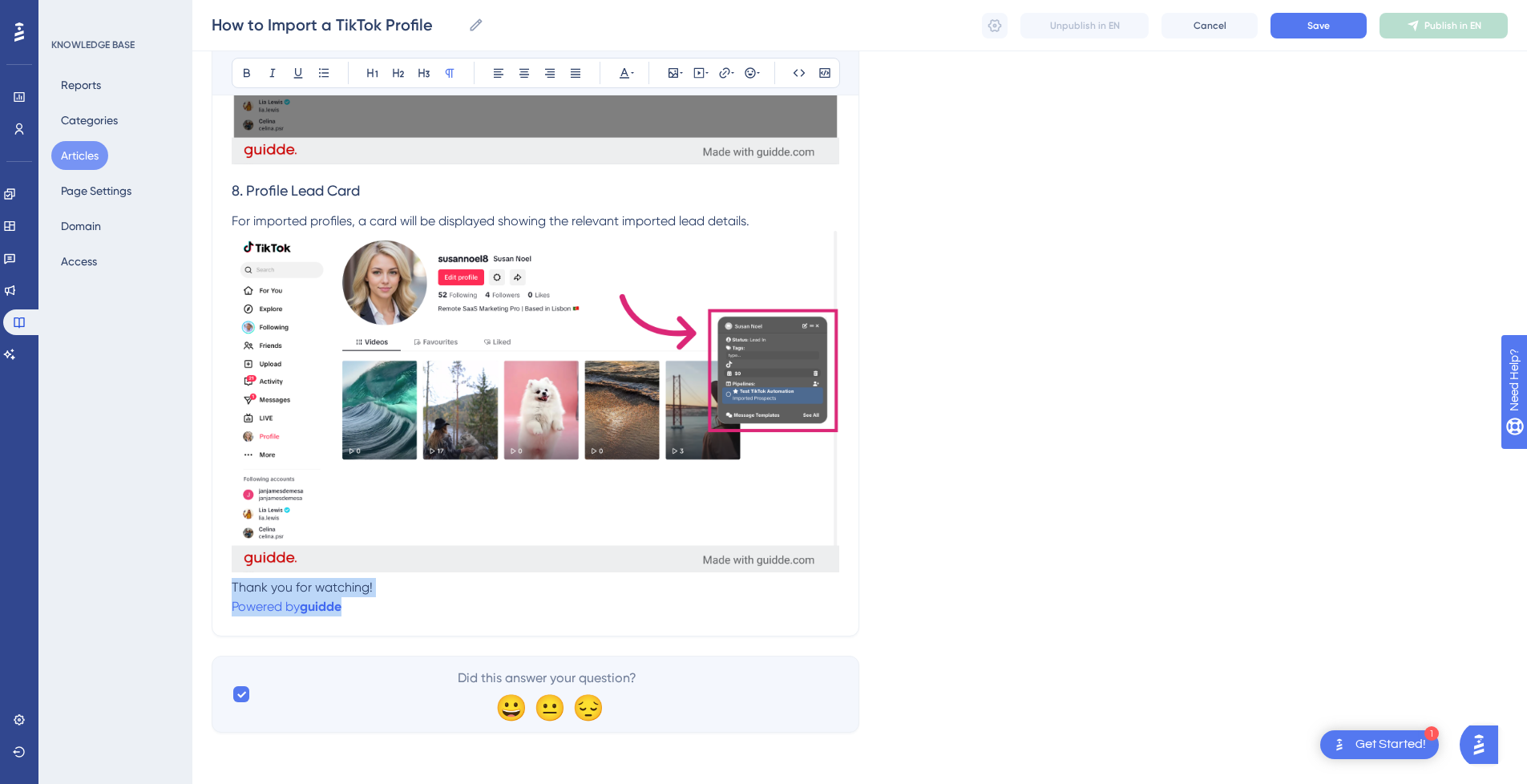
drag, startPoint x: 413, startPoint y: 606, endPoint x: 204, endPoint y: 597, distance: 209.2
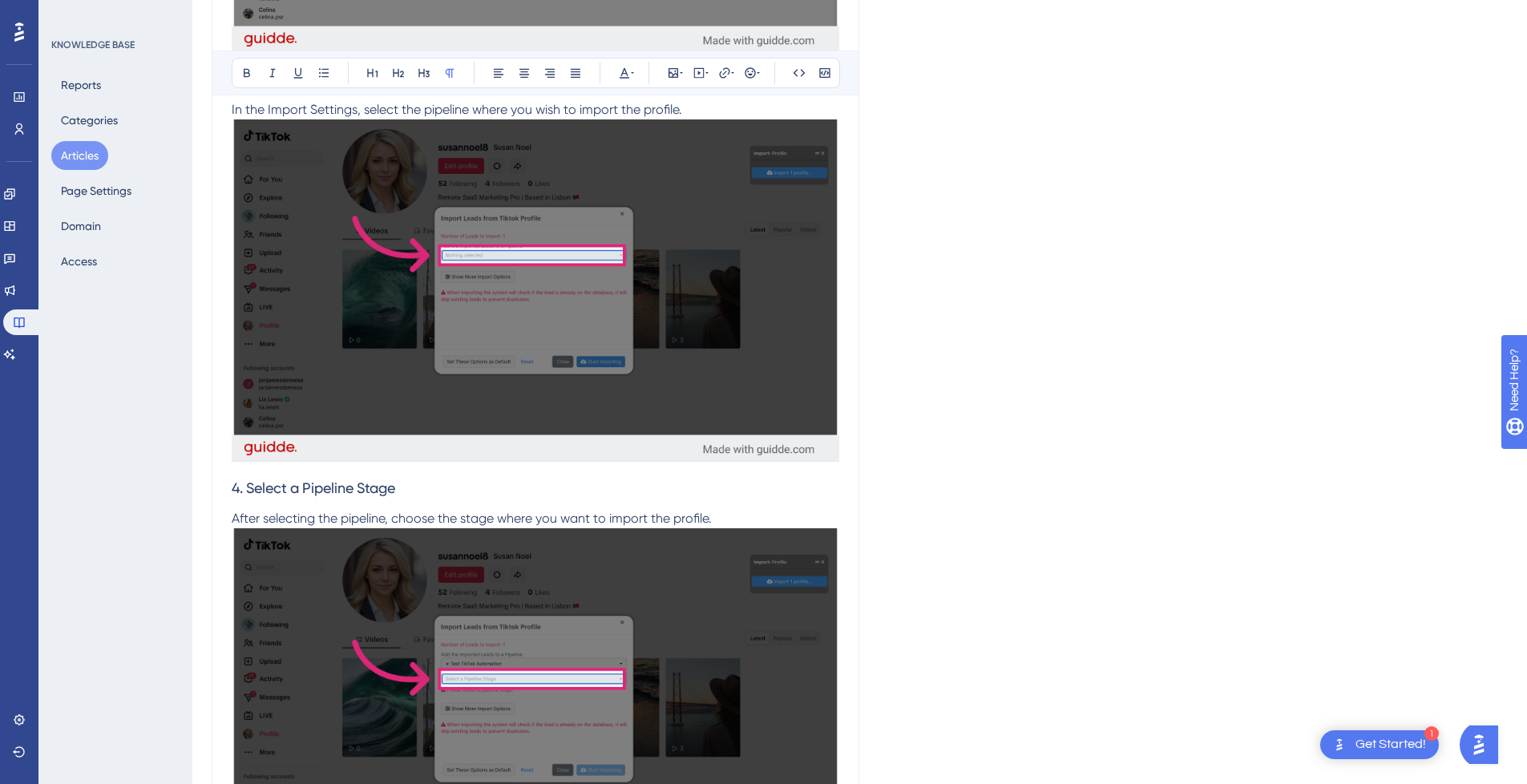
scroll to position [0, 0]
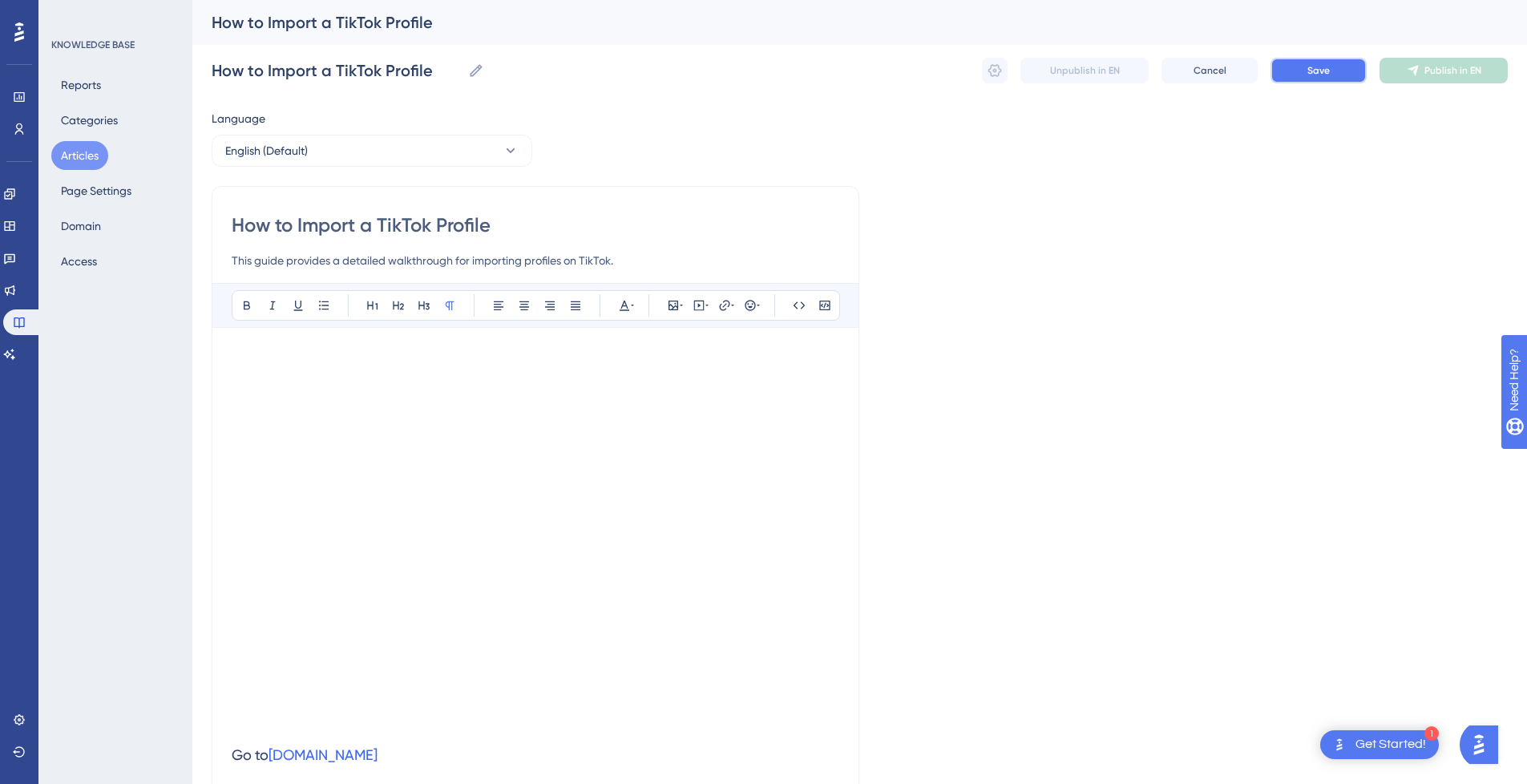
click at [1329, 67] on span "Save" at bounding box center [1318, 71] width 22 height 13
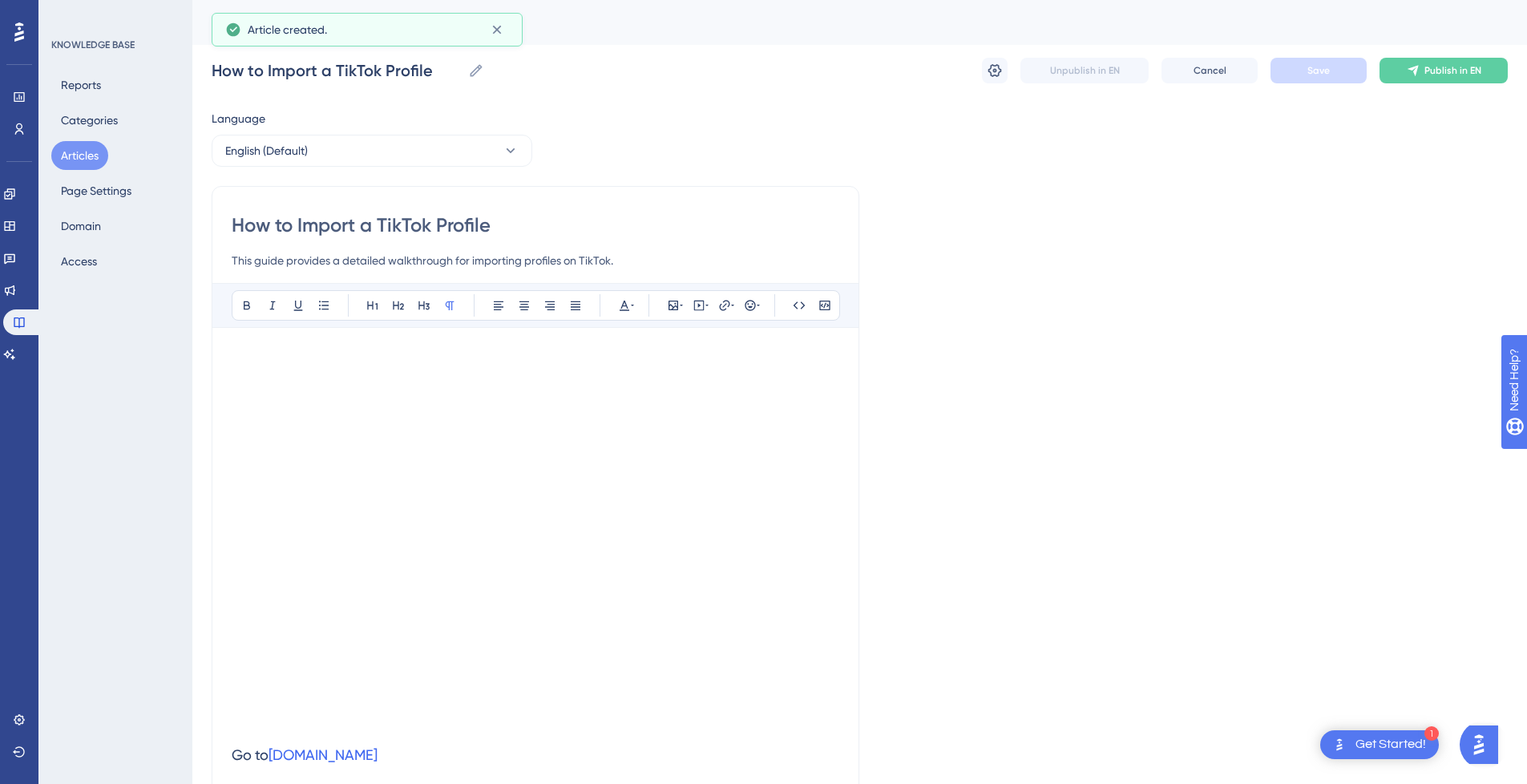
scroll to position [271, 0]
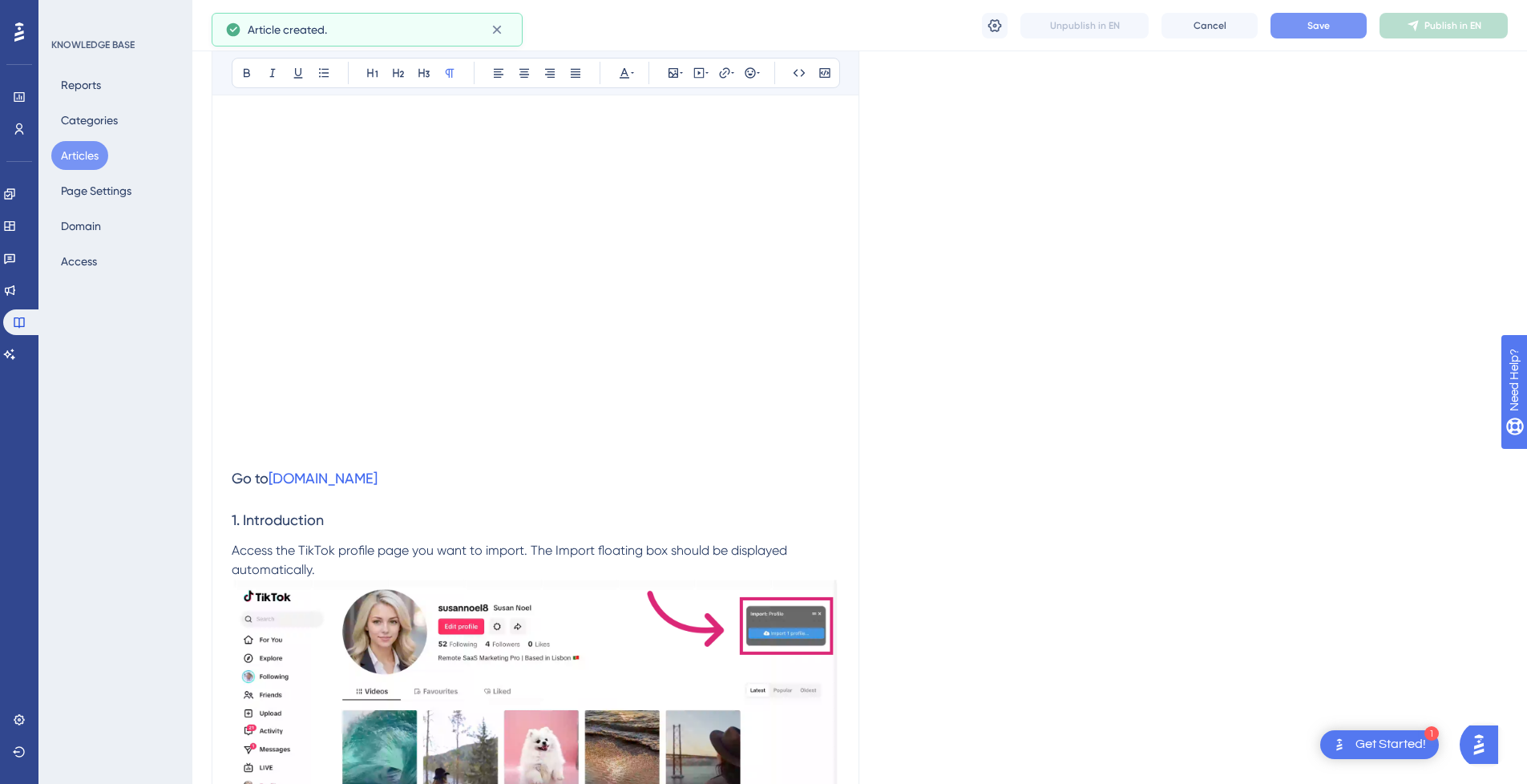
click at [1337, 21] on button "Save" at bounding box center [1319, 25] width 96 height 26
click at [1418, 28] on icon at bounding box center [1414, 26] width 13 height 13
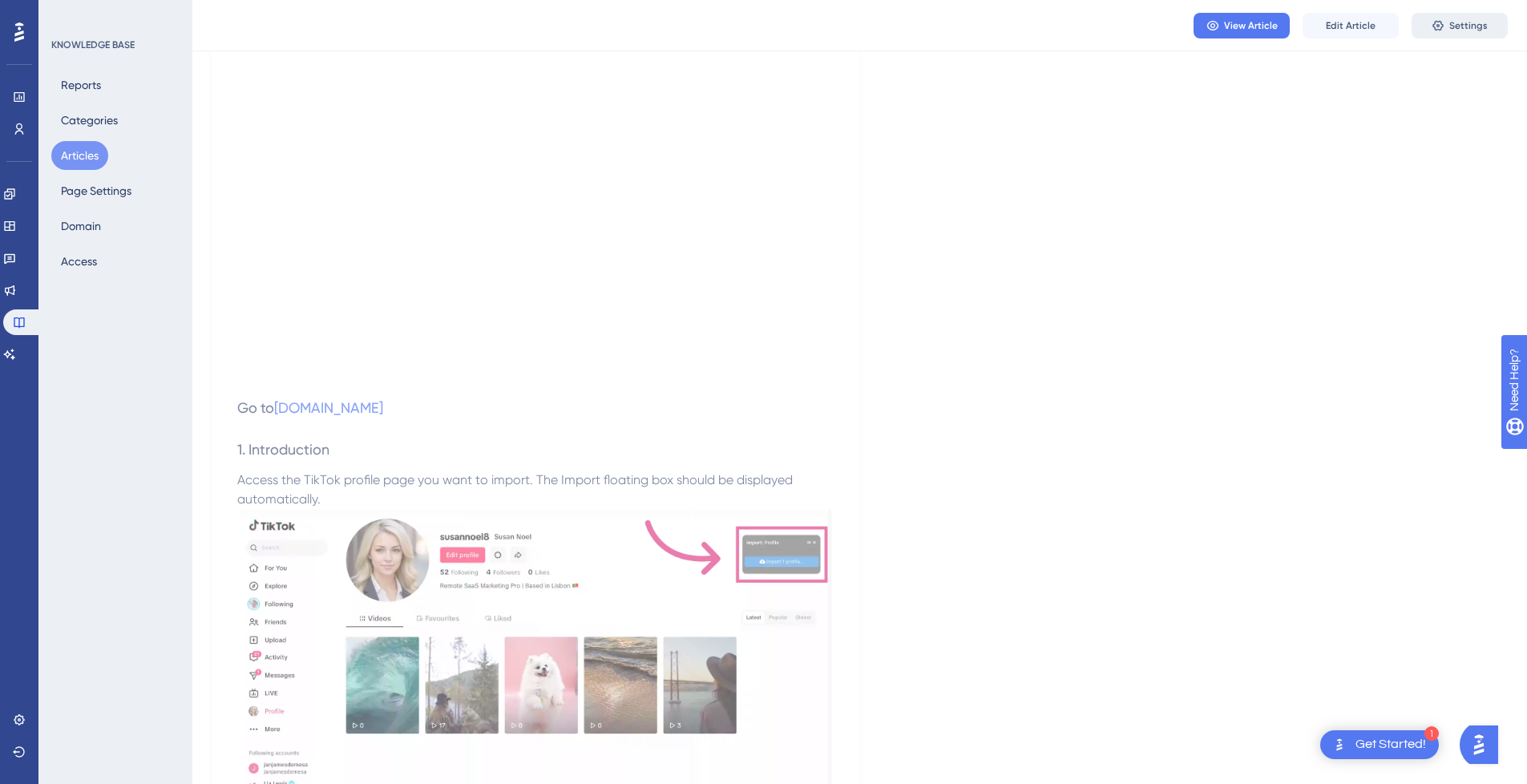
click at [1465, 27] on span "Settings" at bounding box center [1468, 26] width 38 height 13
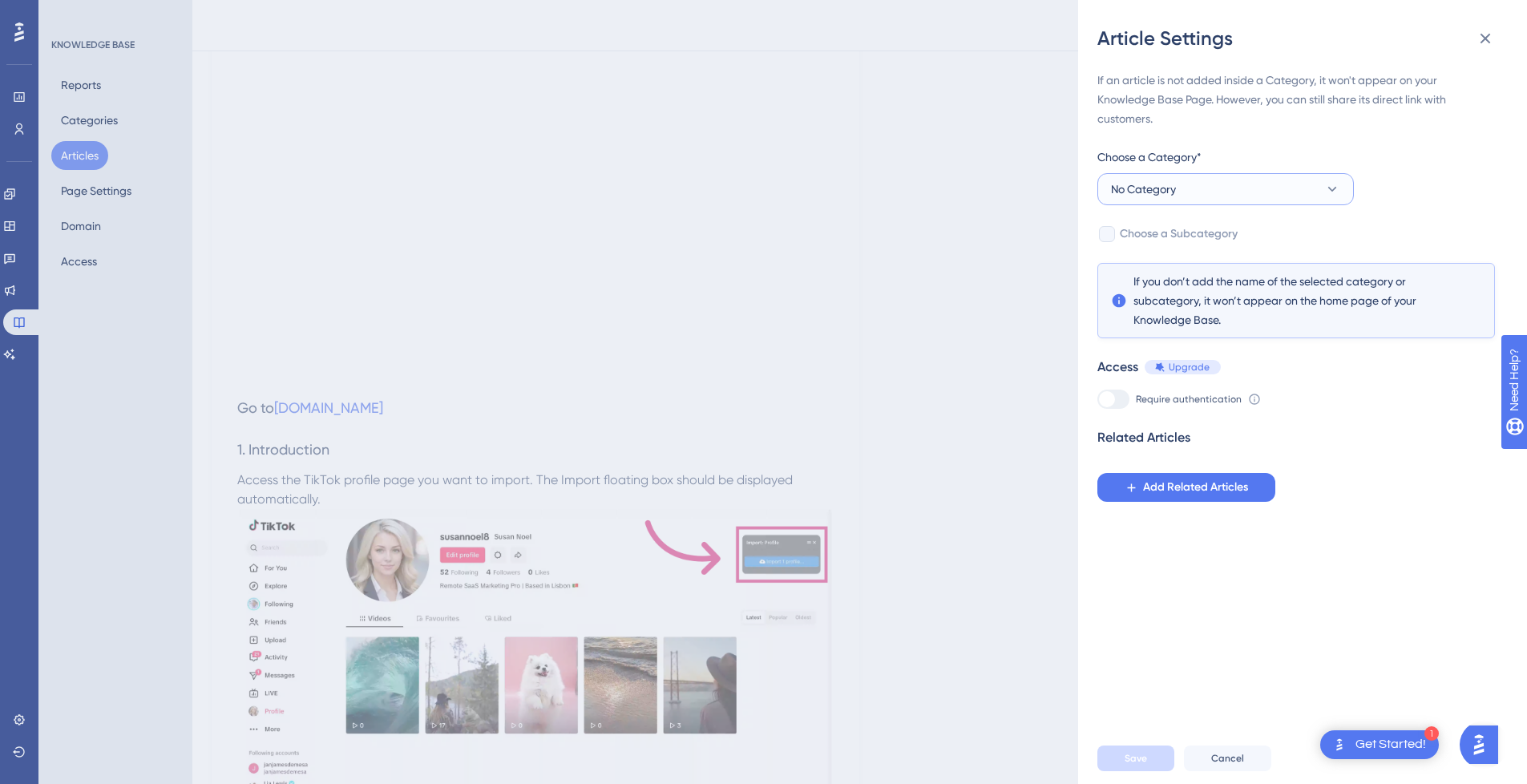
click at [1134, 178] on button "No Category" at bounding box center [1225, 189] width 256 height 32
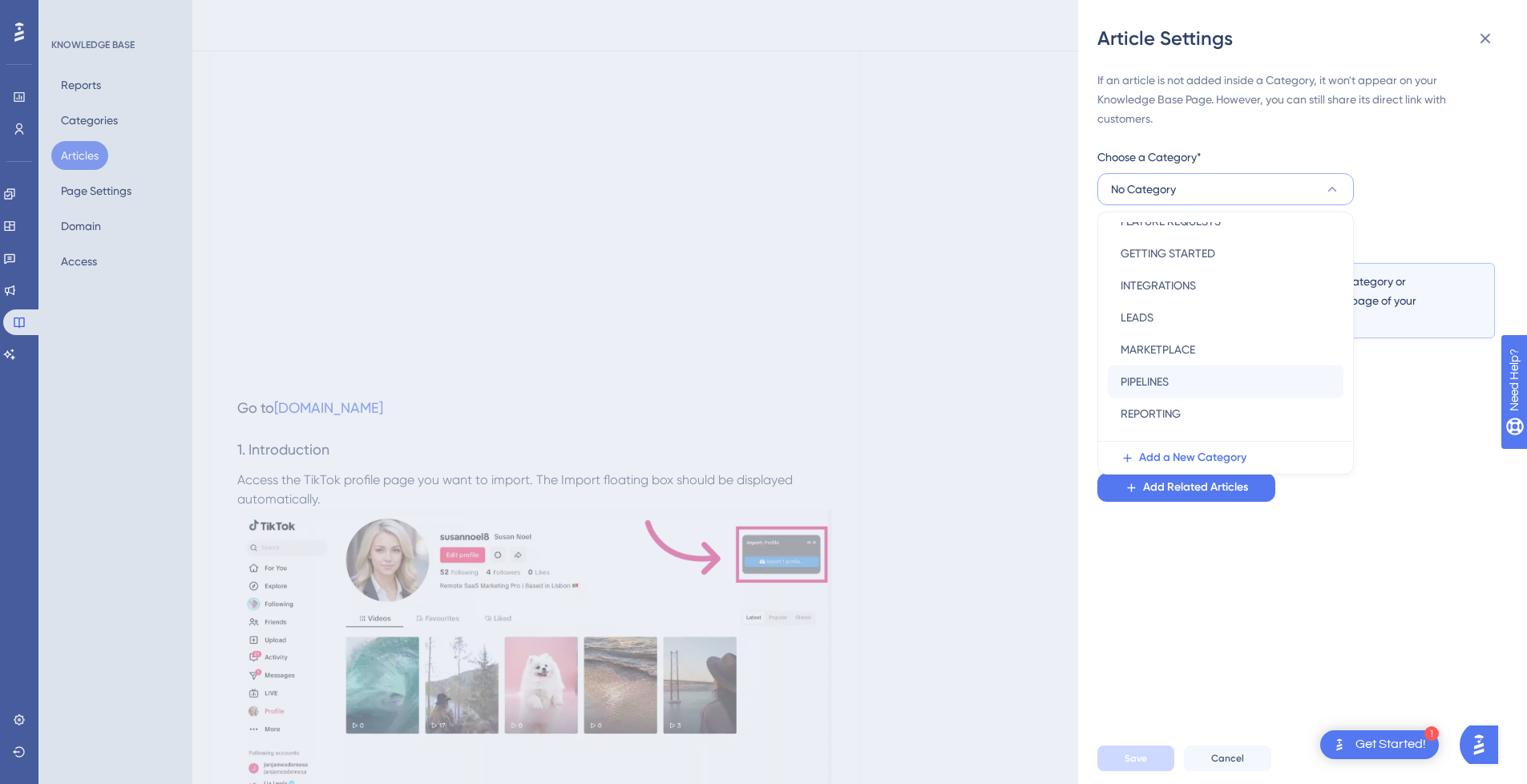
scroll to position [161, 0]
click at [1191, 417] on div "SOCIAL MEDIA PLATFORMS SOCIAL MEDIA PLATFORMS" at bounding box center [1225, 430] width 210 height 32
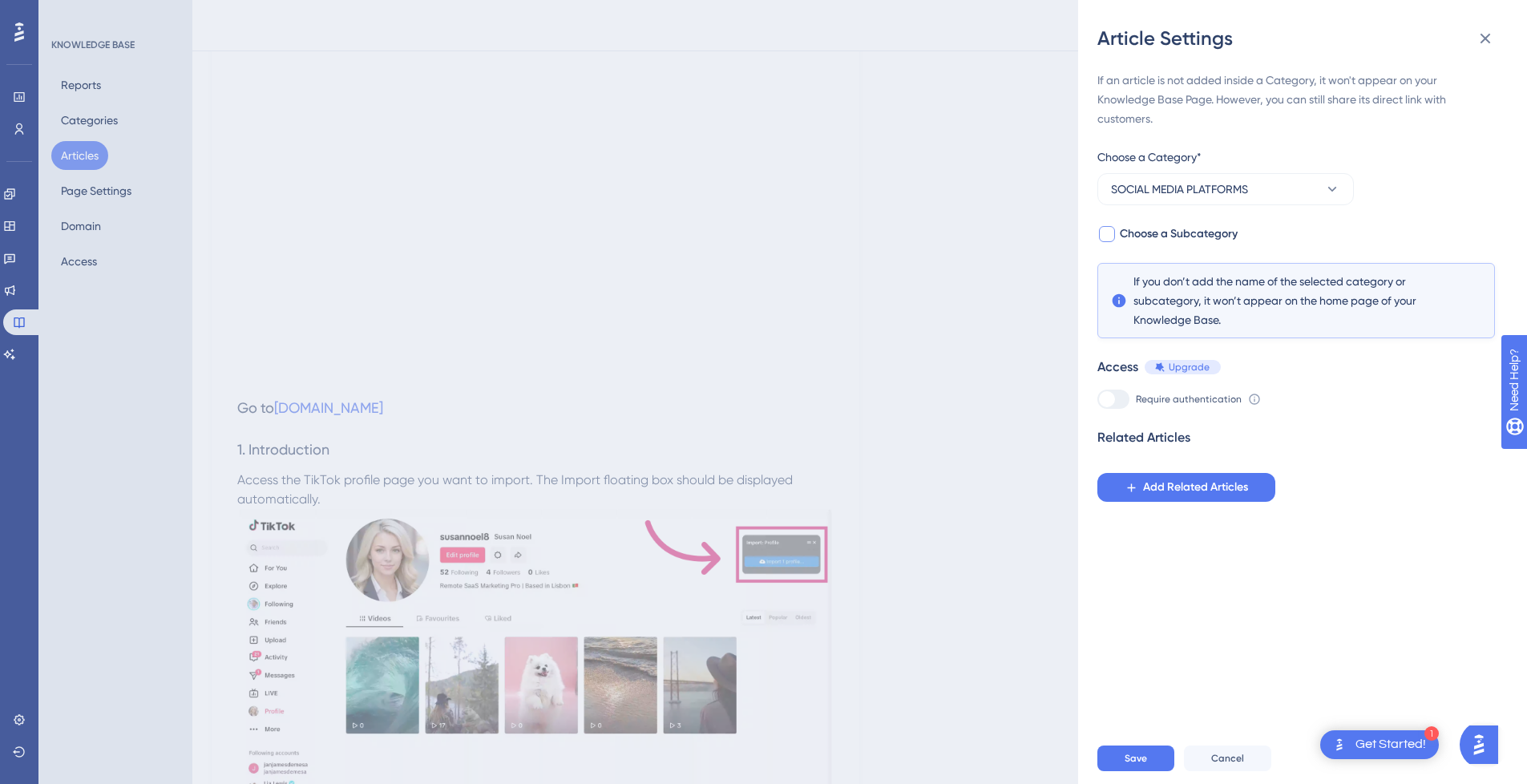
click at [1158, 237] on span "Choose a Subcategory" at bounding box center [1179, 234] width 118 height 20
checkbox input "true"
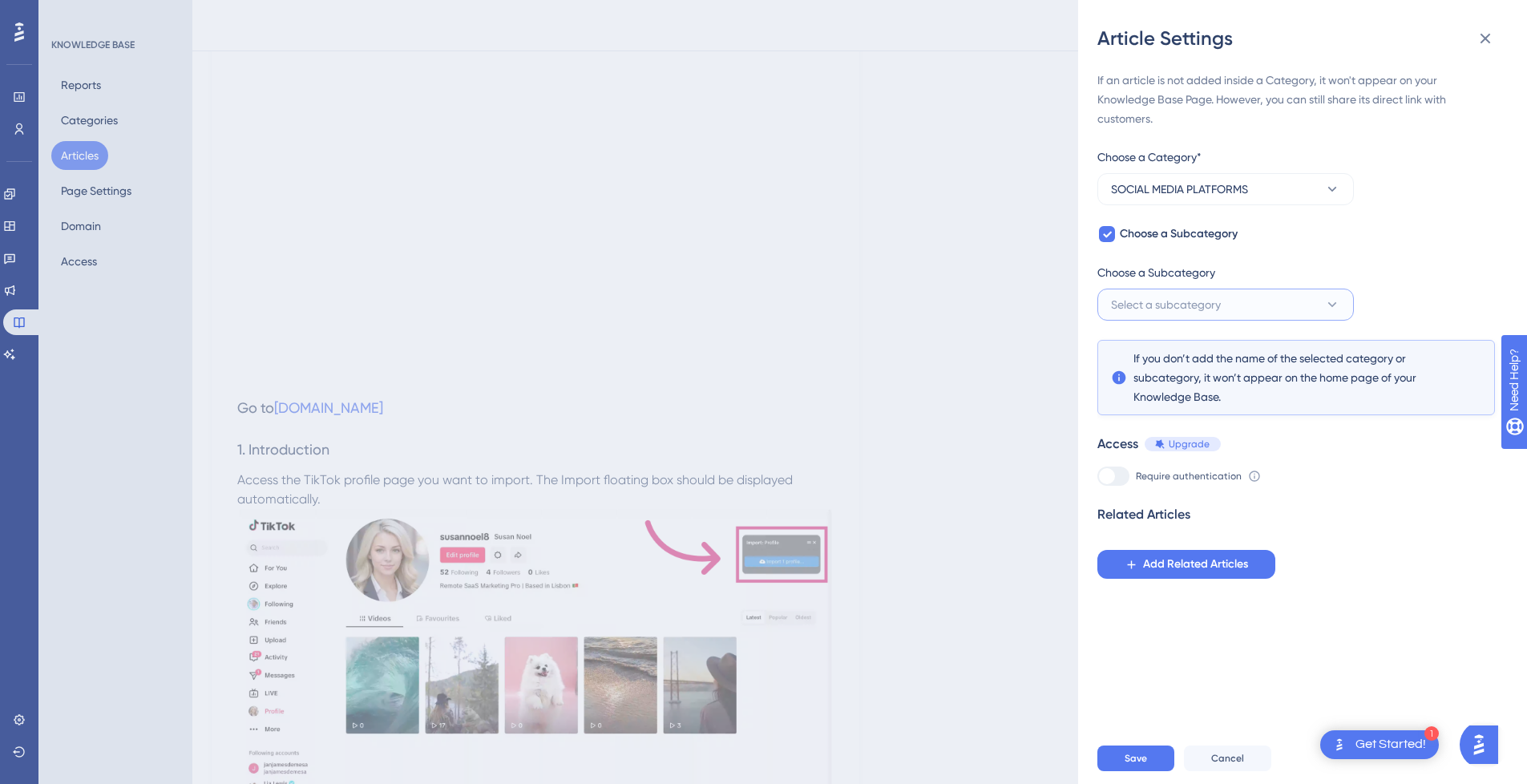
click at [1197, 299] on span "Select a subcategory" at bounding box center [1165, 304] width 110 height 20
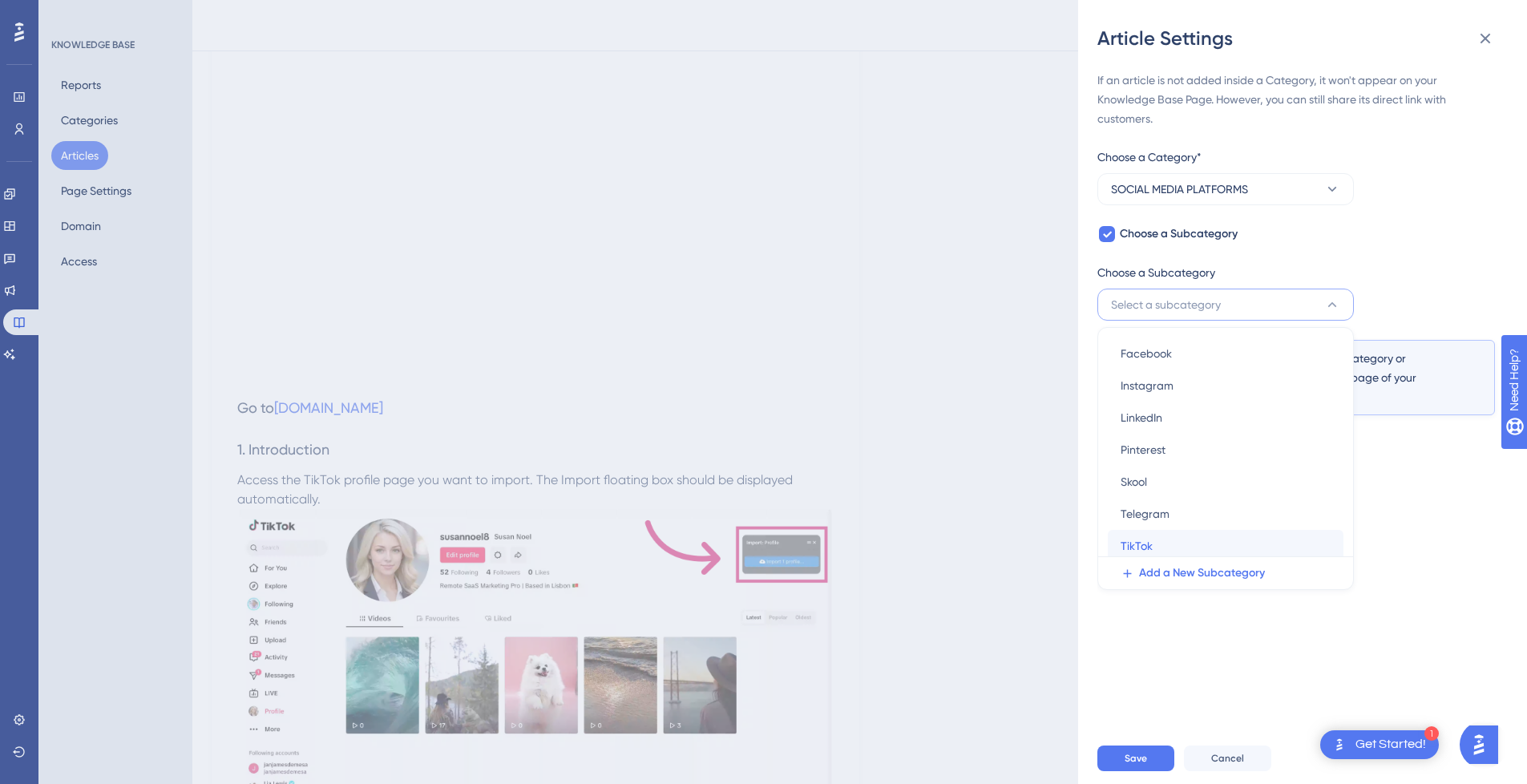
click at [1164, 539] on div "TikTok TikTok" at bounding box center [1225, 546] width 210 height 32
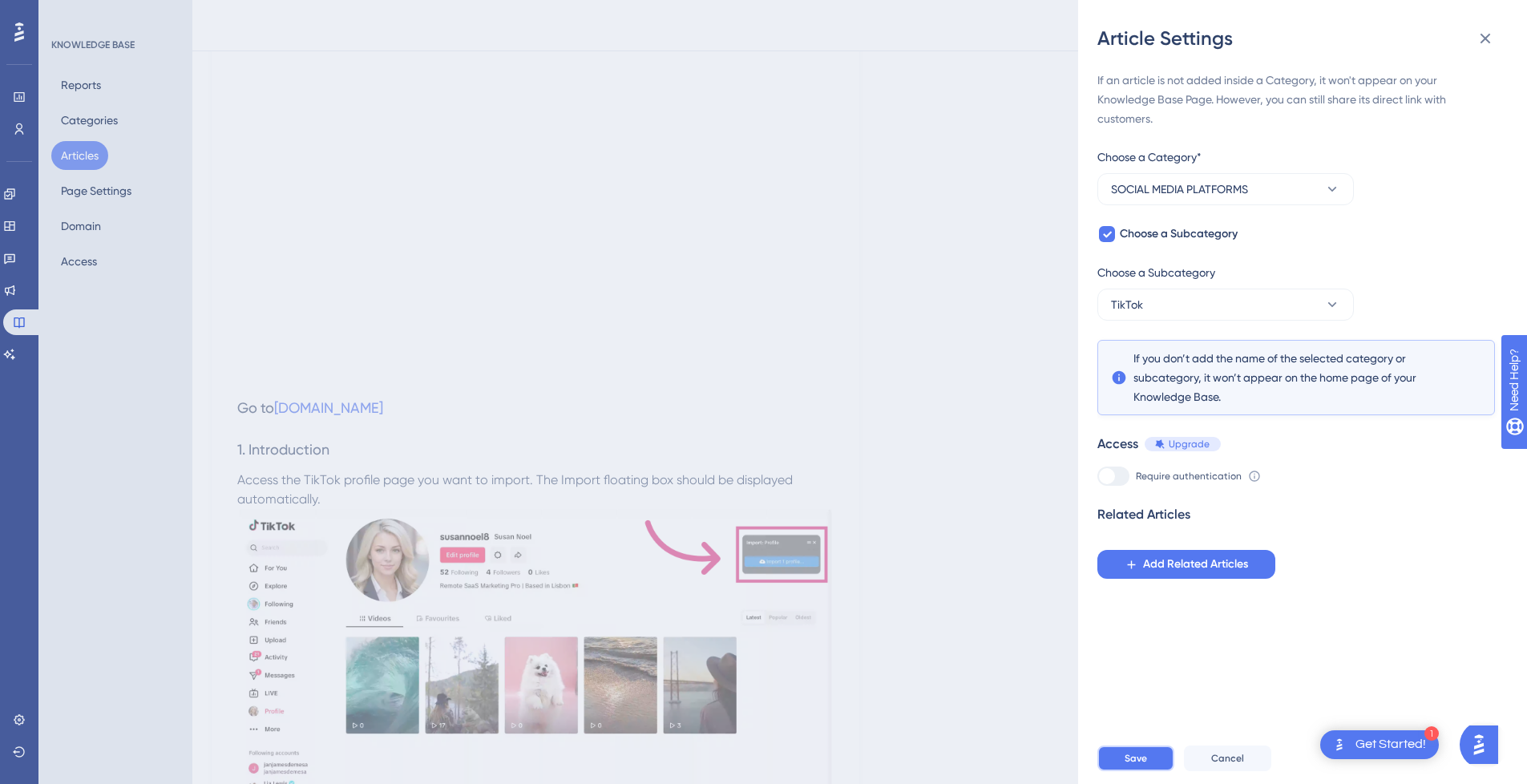
click at [1132, 764] on span "Save" at bounding box center [1136, 758] width 22 height 13
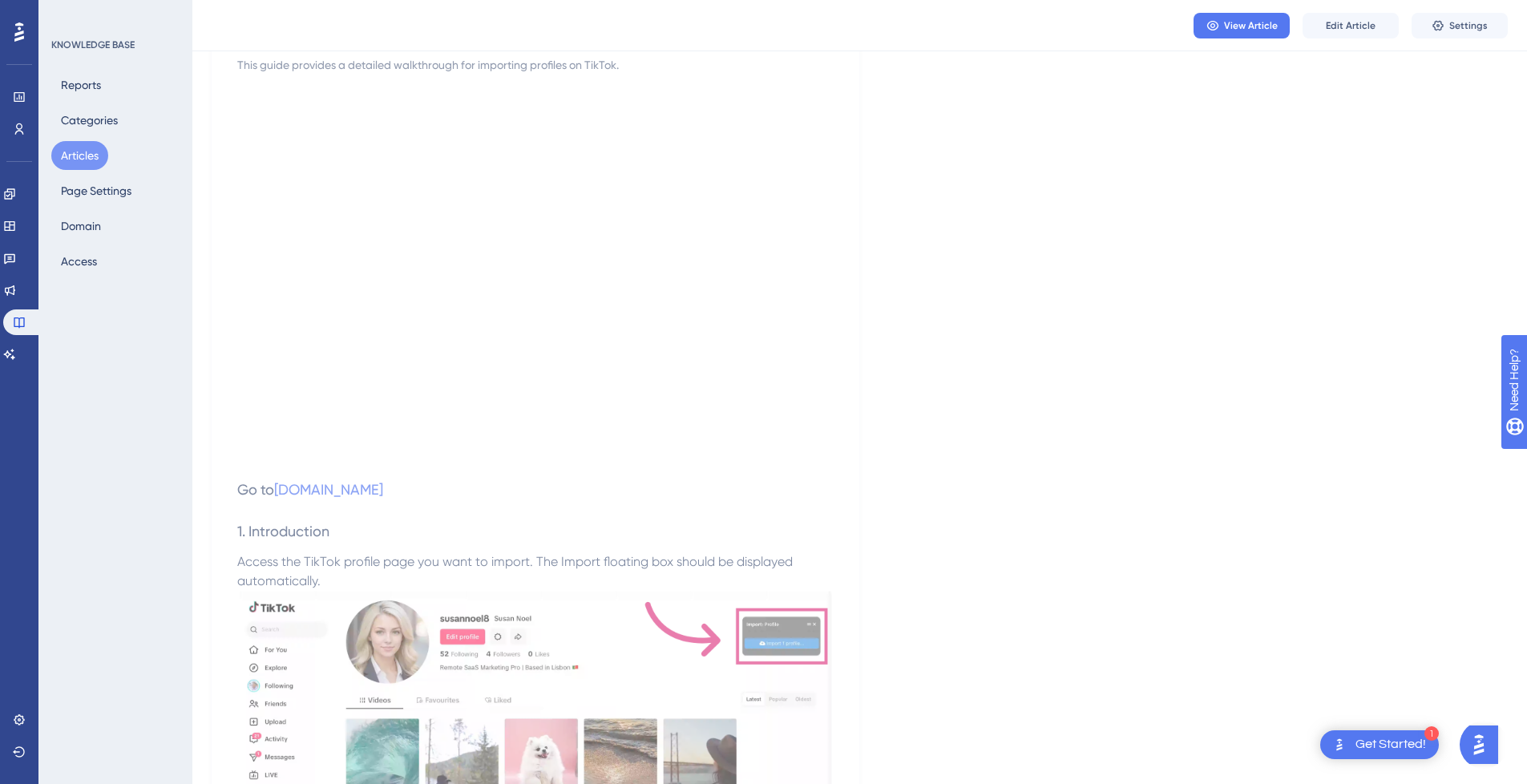
scroll to position [190, 0]
click at [68, 153] on button "Articles" at bounding box center [79, 155] width 57 height 29
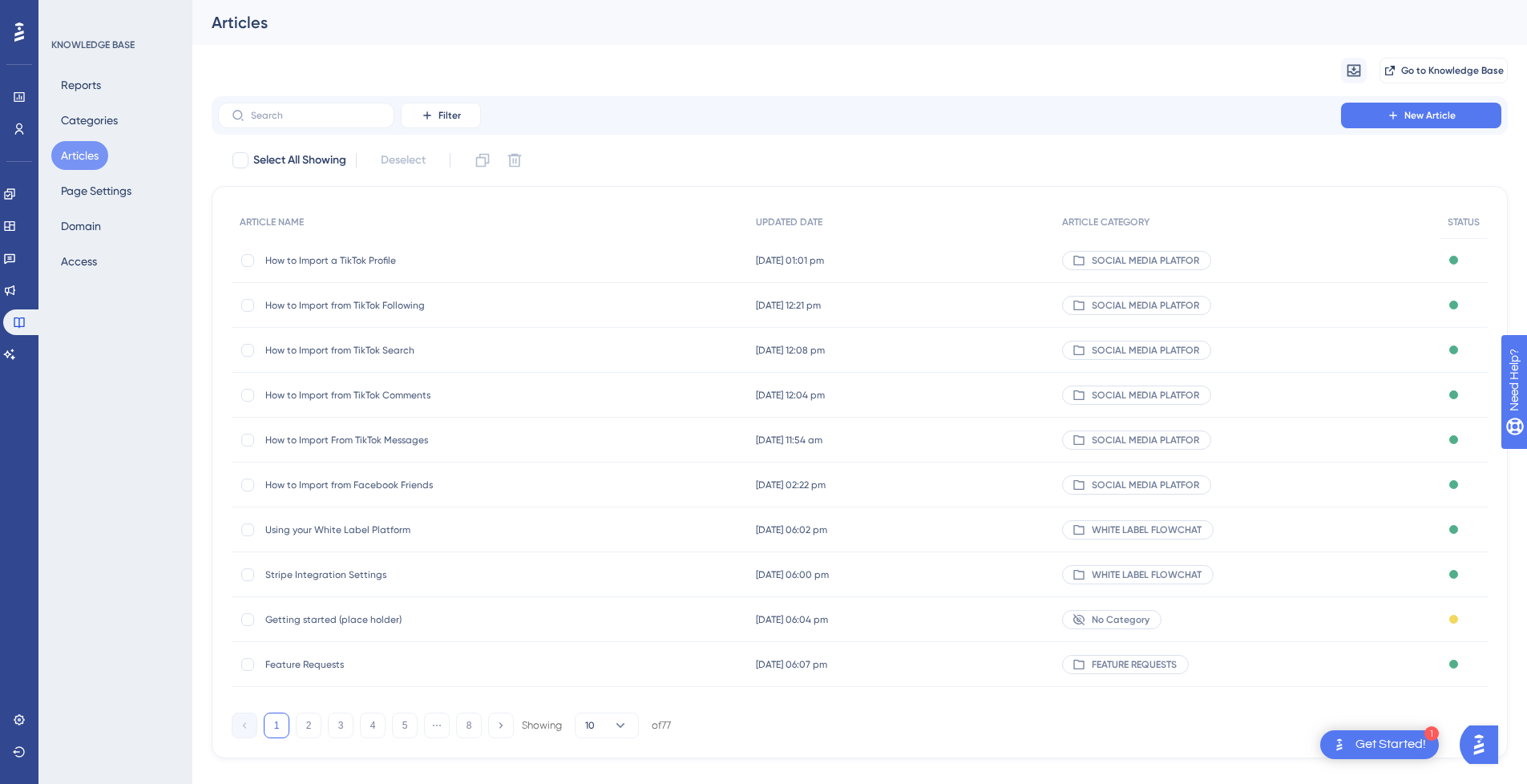
click at [88, 153] on button "Articles" at bounding box center [79, 155] width 57 height 29
click at [73, 151] on button "Articles" at bounding box center [79, 155] width 57 height 29
click at [1426, 114] on span "New Article" at bounding box center [1430, 115] width 51 height 13
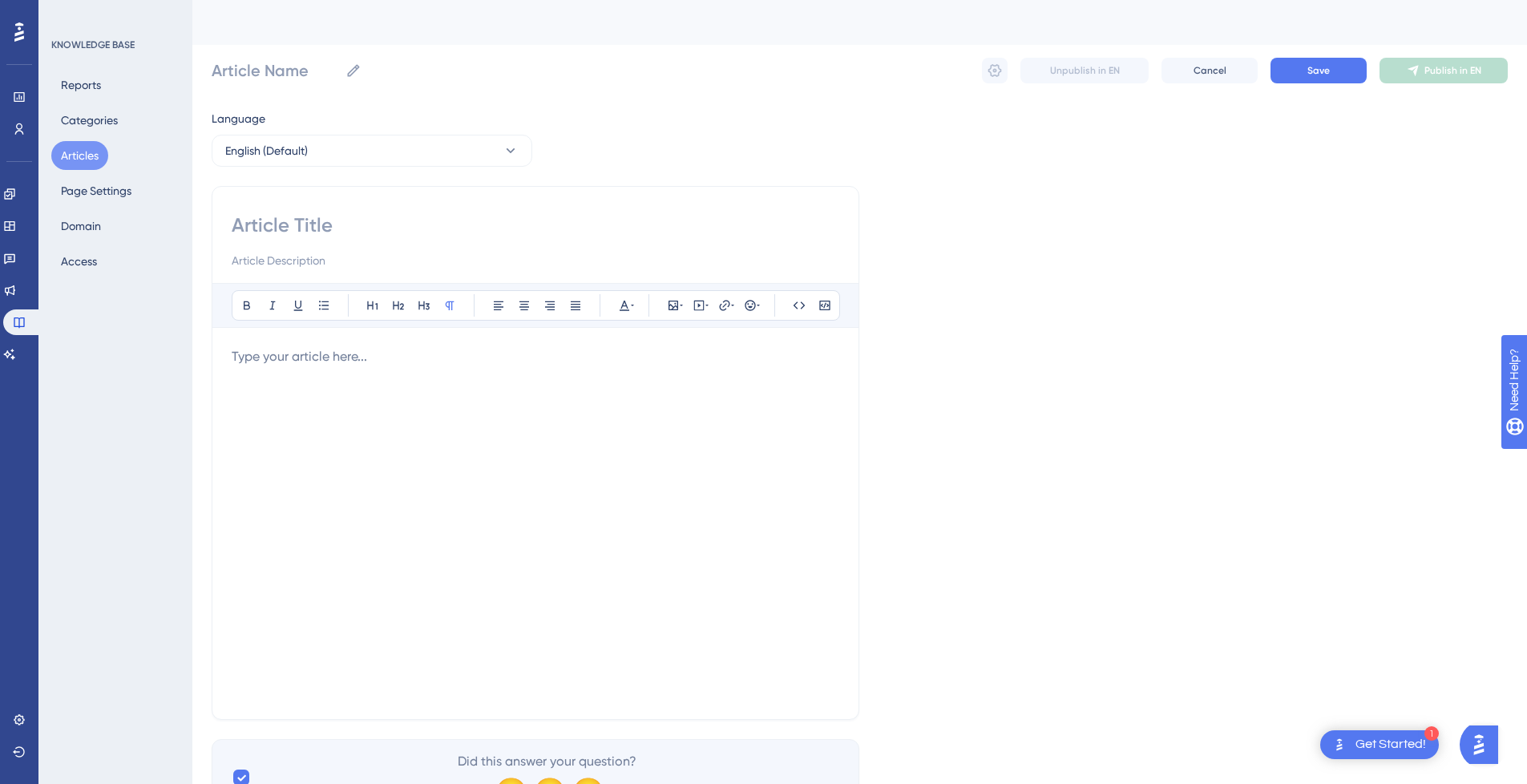
click at [307, 388] on div at bounding box center [535, 523] width 608 height 353
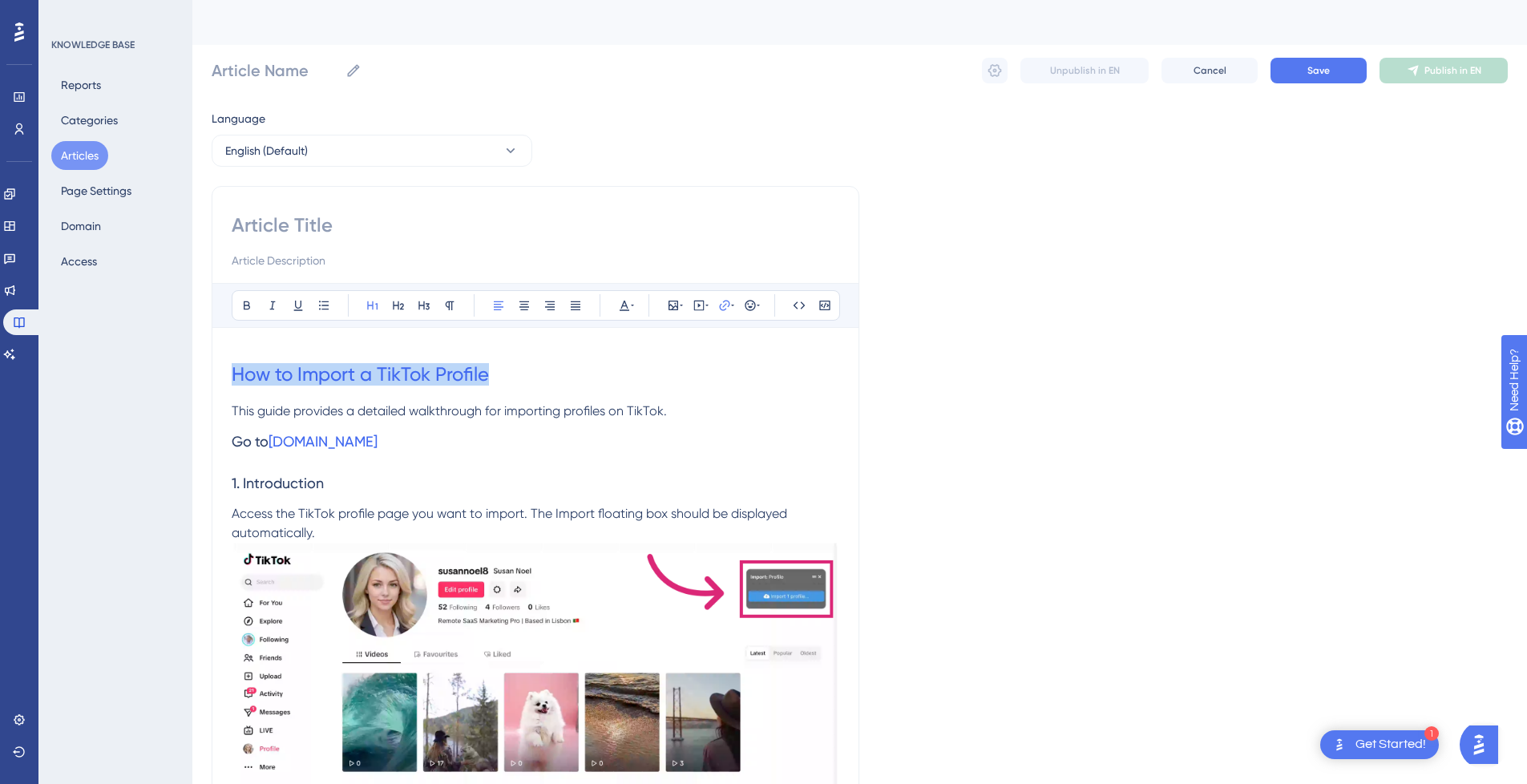
drag, startPoint x: 510, startPoint y: 375, endPoint x: 205, endPoint y: 354, distance: 305.7
click at [338, 222] on input at bounding box center [535, 225] width 608 height 26
paste input "How to Import a TikTok Profile"
type input "How to Import a TikTok Profile"
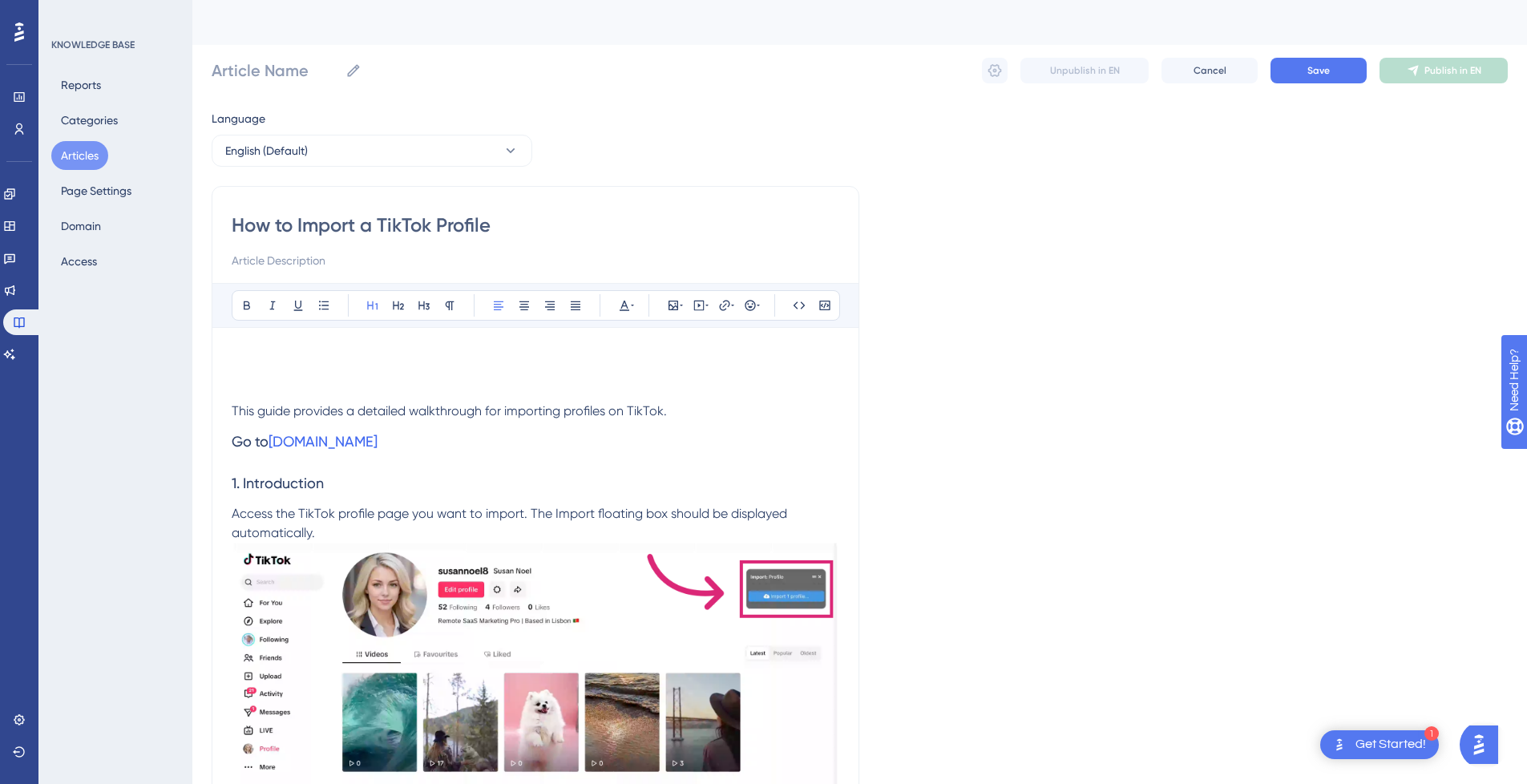
type input "How to Import a TikTok Profile"
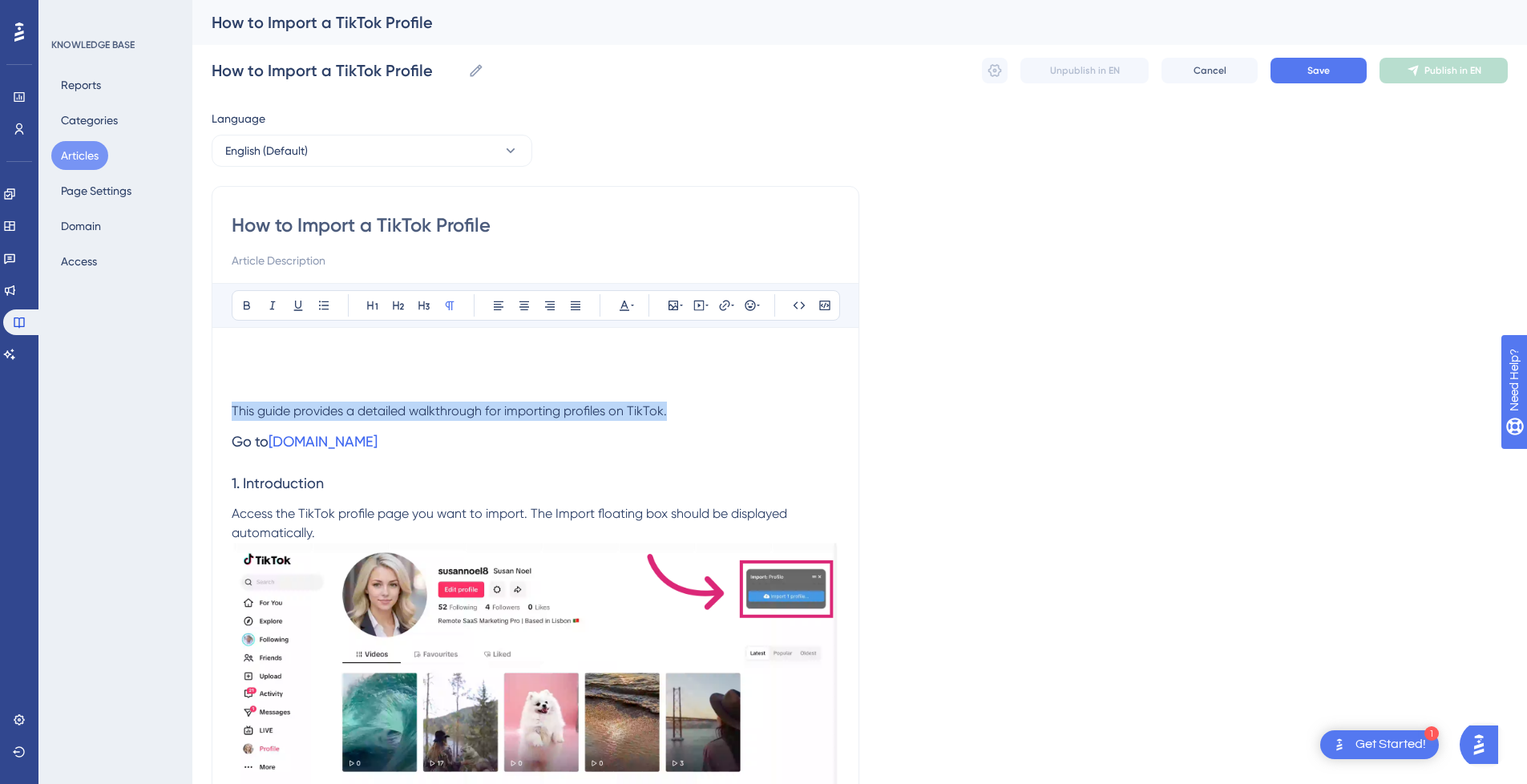
drag, startPoint x: 694, startPoint y: 411, endPoint x: 165, endPoint y: 415, distance: 529.0
click at [316, 265] on input at bounding box center [535, 261] width 608 height 20
paste input "This guide provides a detailed walkthrough for importing profiles on TikTok."
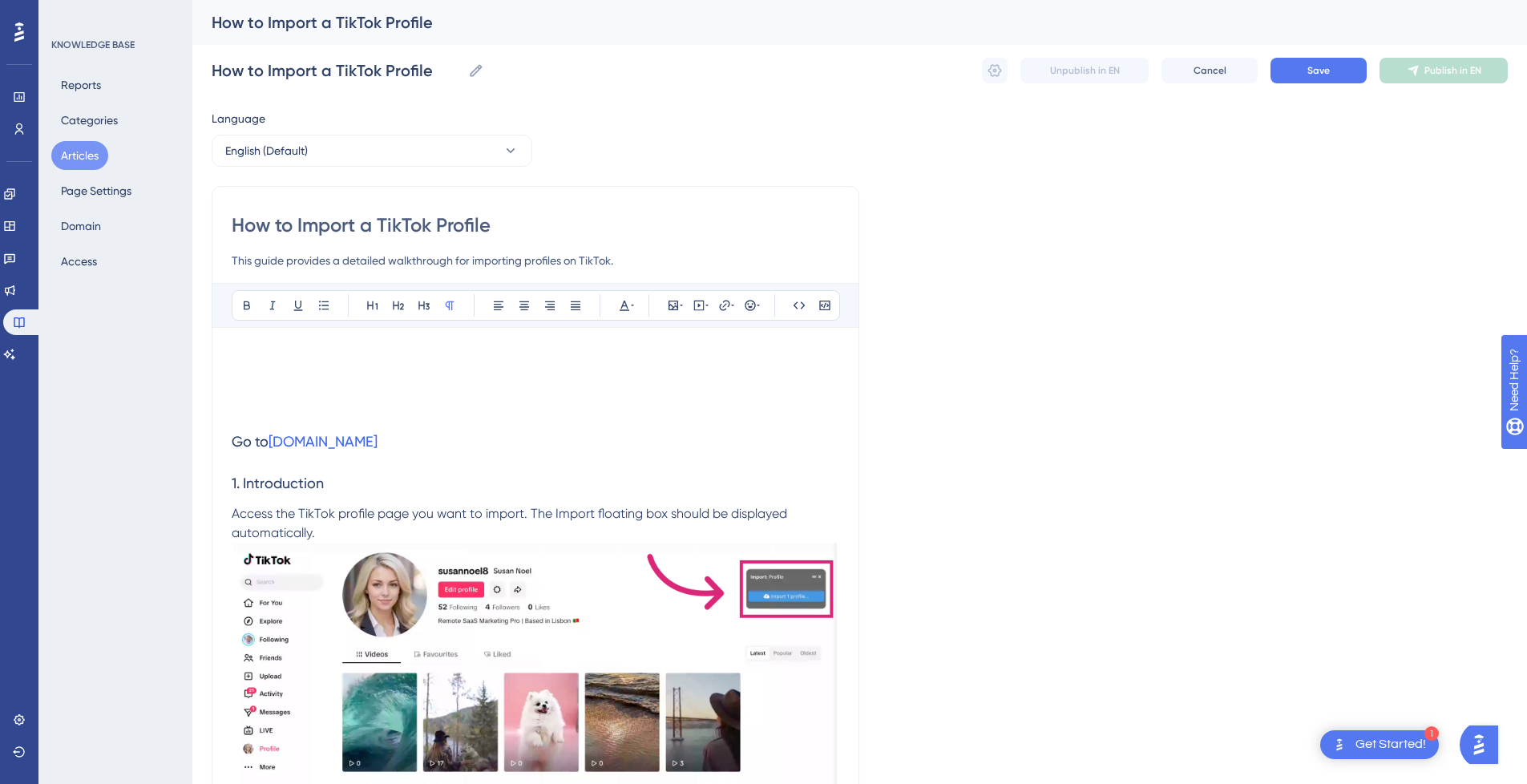
type input "This guide provides a detailed walkthrough for importing profiles on TikTok."
click at [247, 350] on h1 at bounding box center [535, 374] width 608 height 54
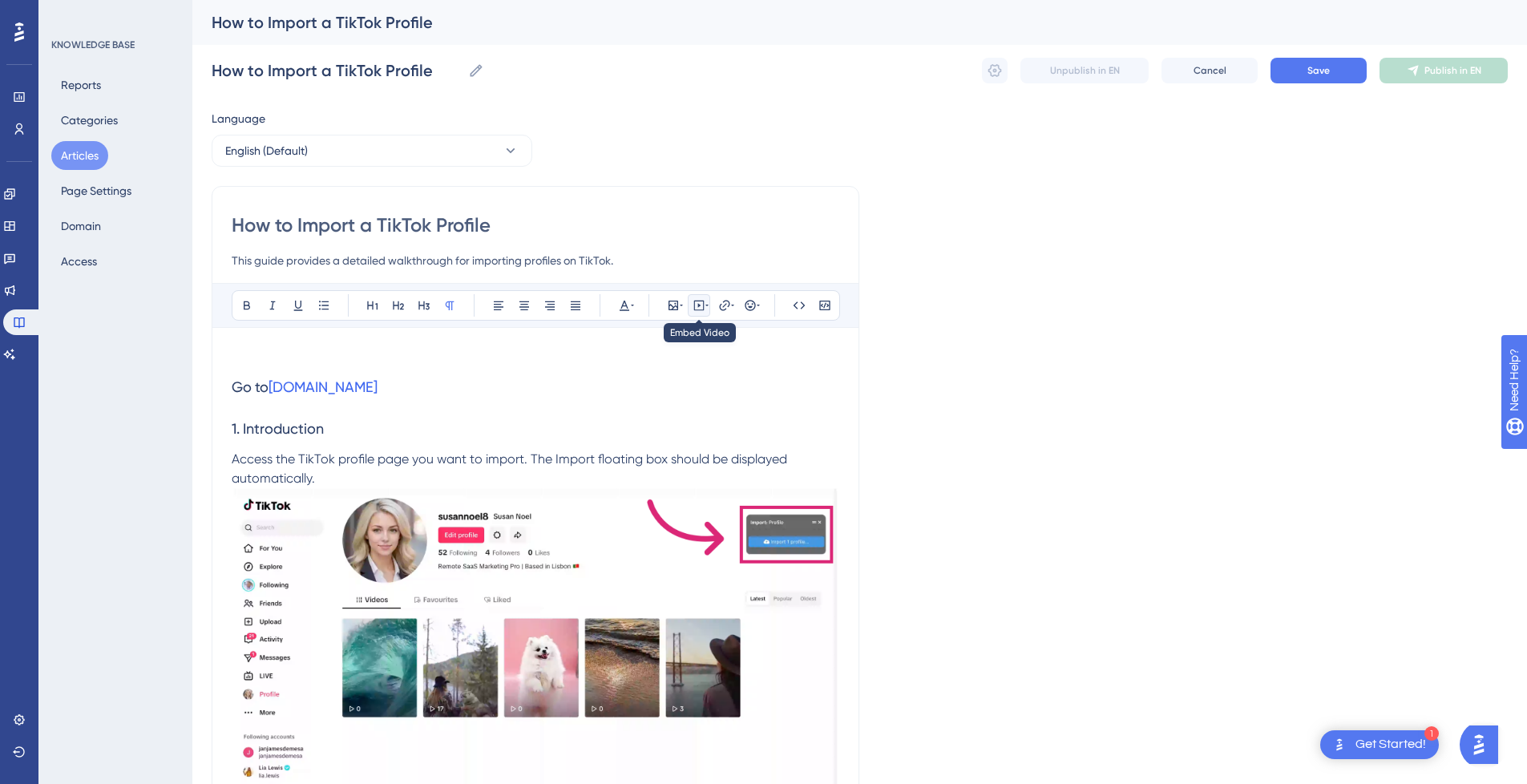
click at [705, 306] on icon at bounding box center [699, 305] width 13 height 13
click at [669, 413] on textarea at bounding box center [698, 405] width 244 height 72
paste textarea "<div style="position:relative;padding-bottom:56.25%;"> <iframe style="width:100…"
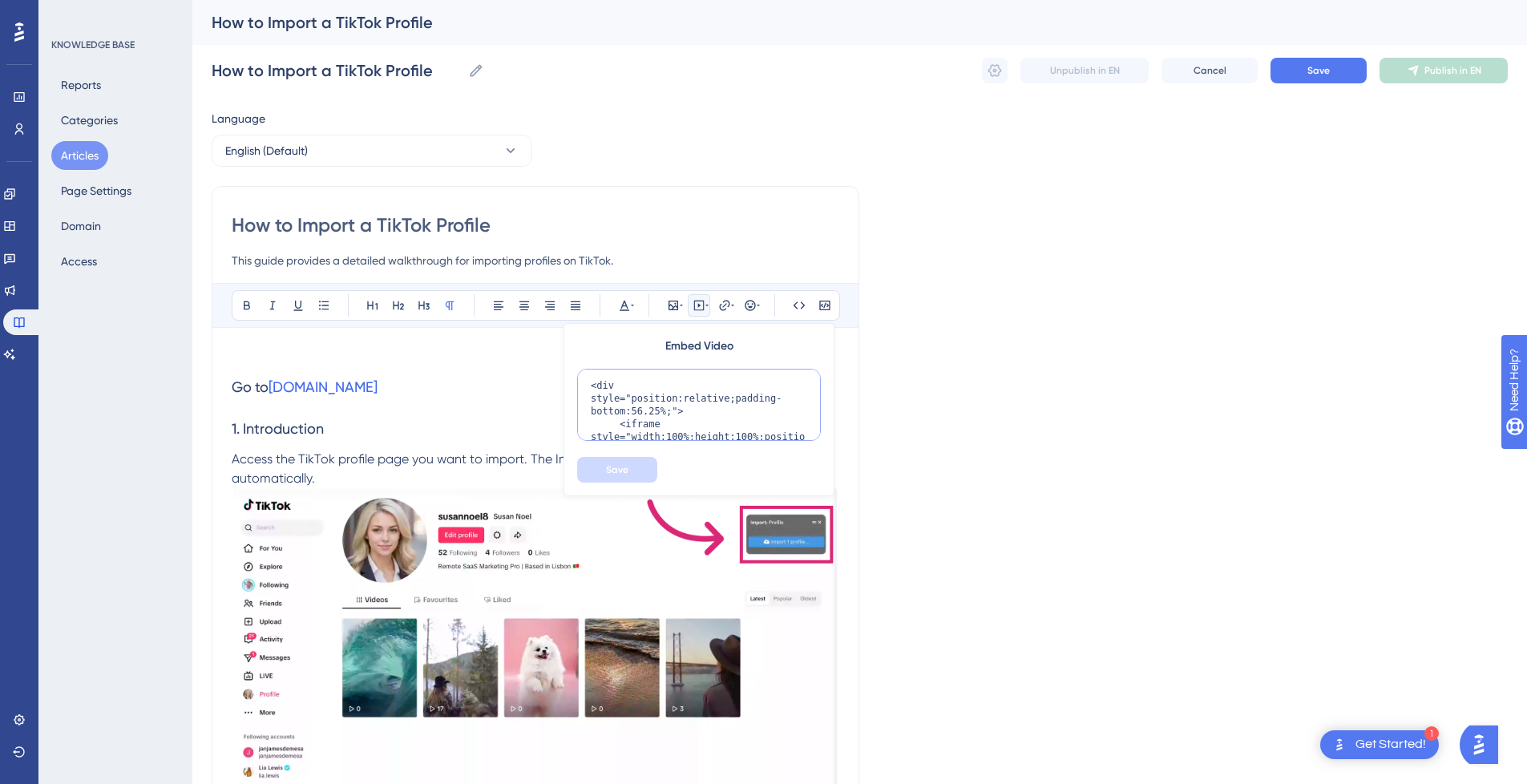
scroll to position [221, 0]
type textarea "<div style="position:relative;padding-bottom:56.25%;"> <iframe style="width:100…"
click at [648, 463] on button "Save" at bounding box center [617, 470] width 80 height 26
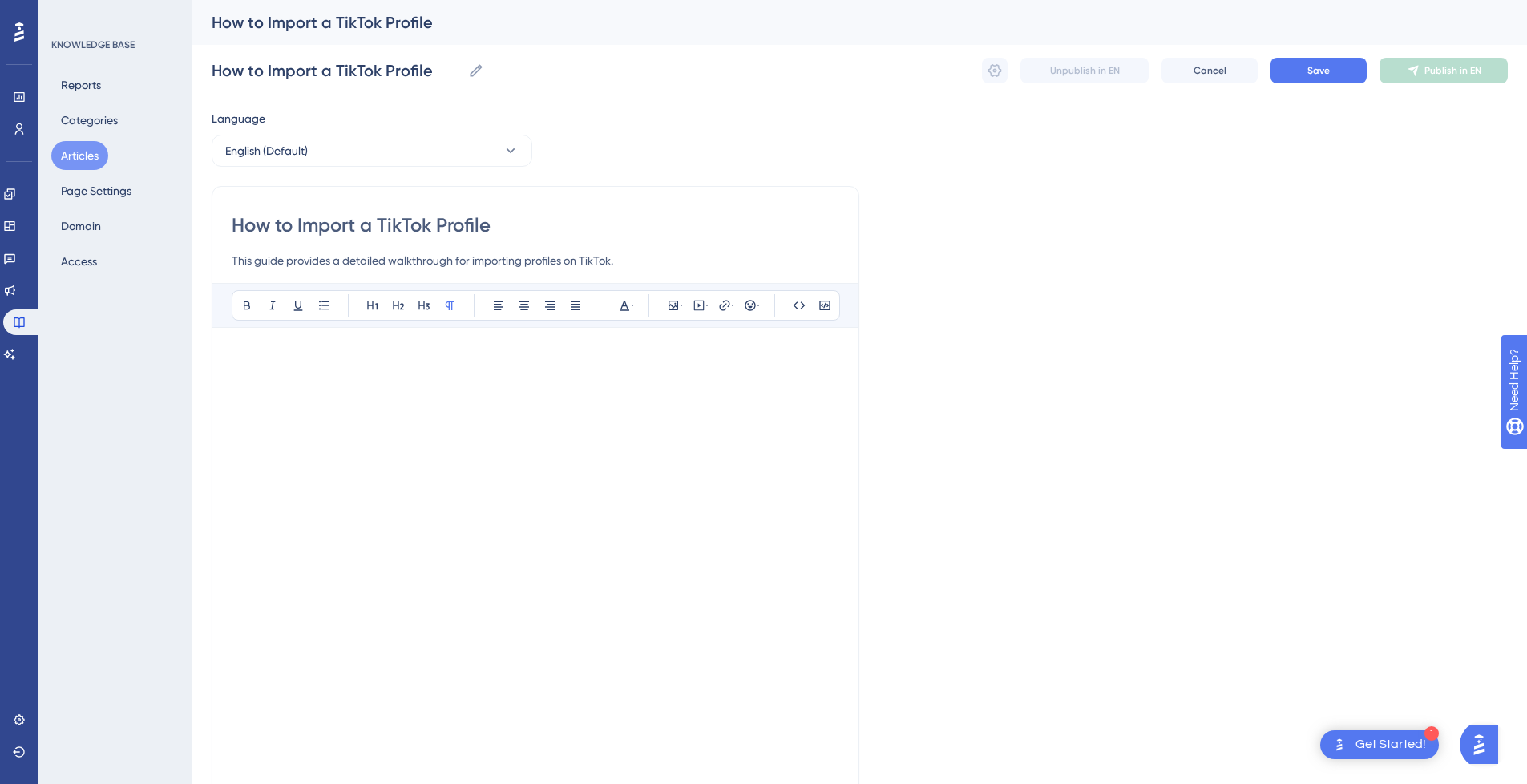
click at [287, 348] on p at bounding box center [535, 357] width 608 height 20
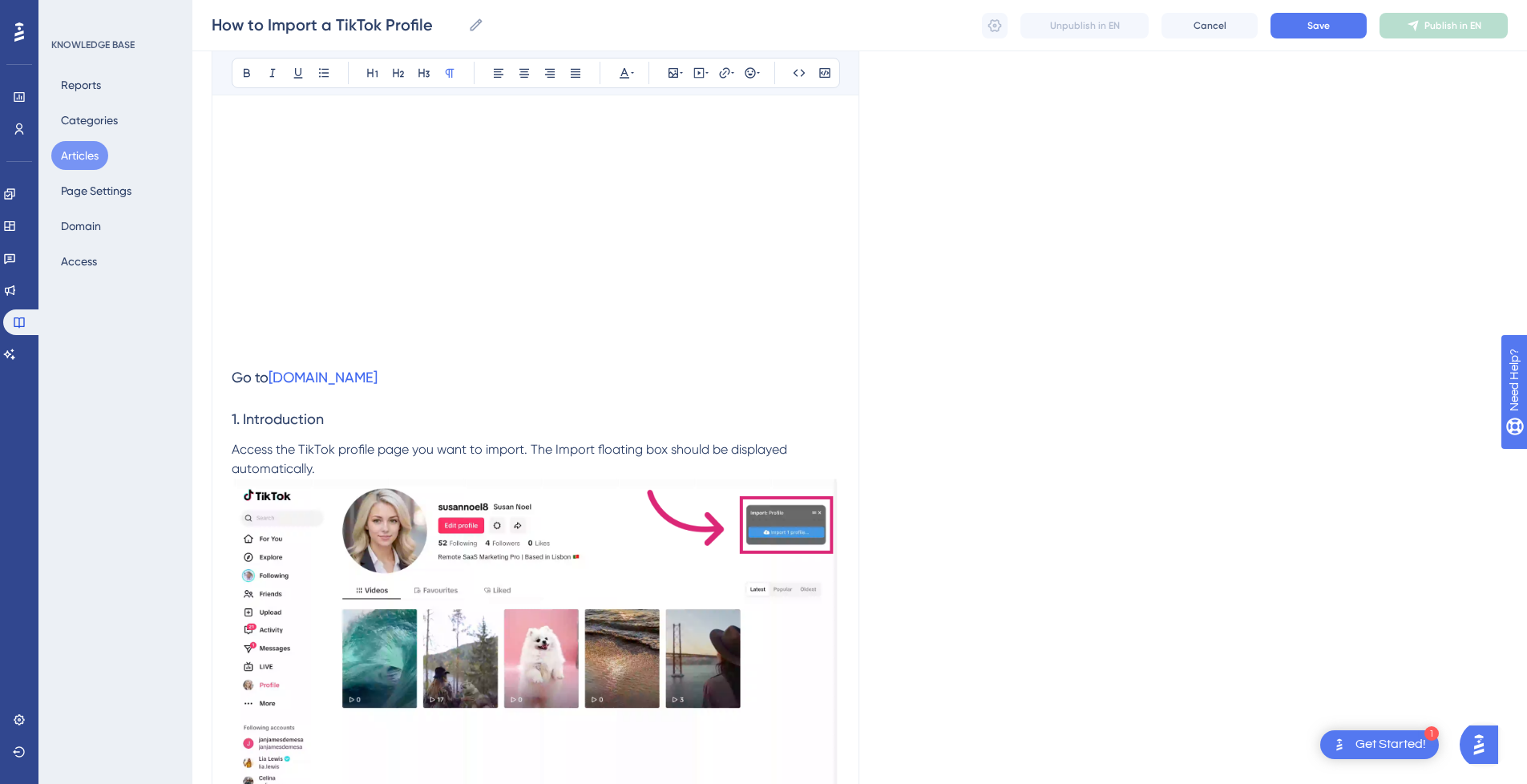
scroll to position [401, 0]
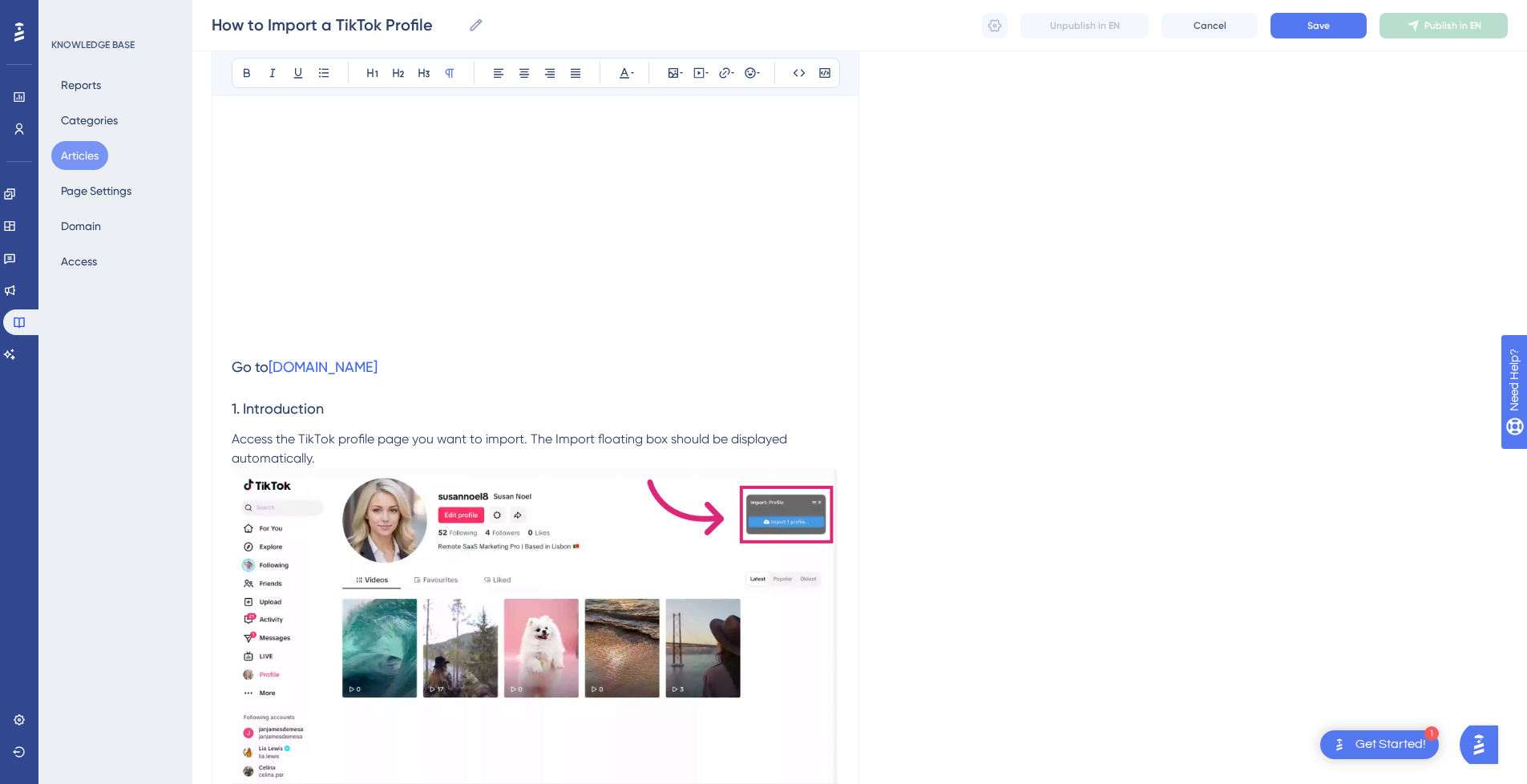
click at [280, 334] on p at bounding box center [535, 337] width 608 height 20
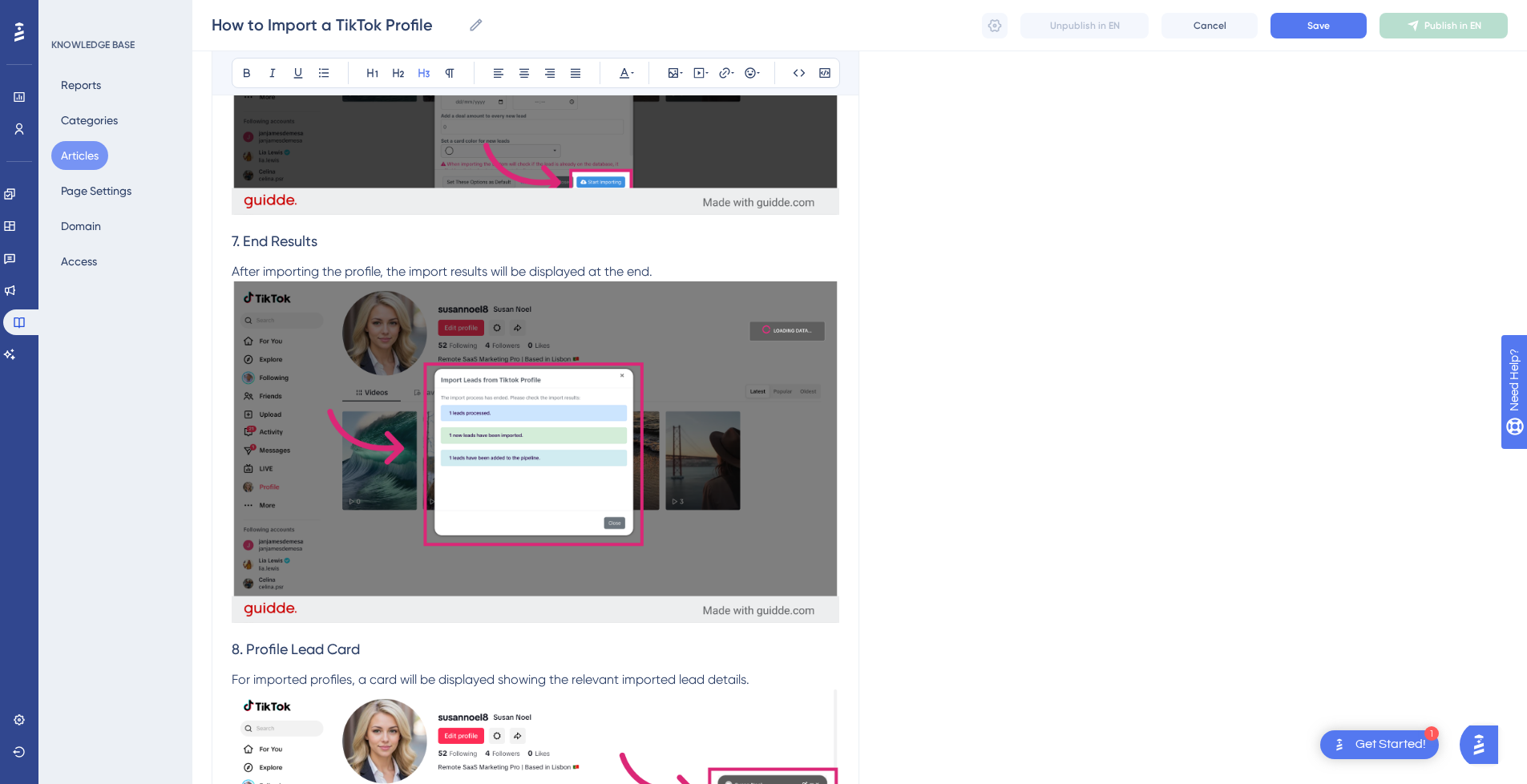
scroll to position [3497, 0]
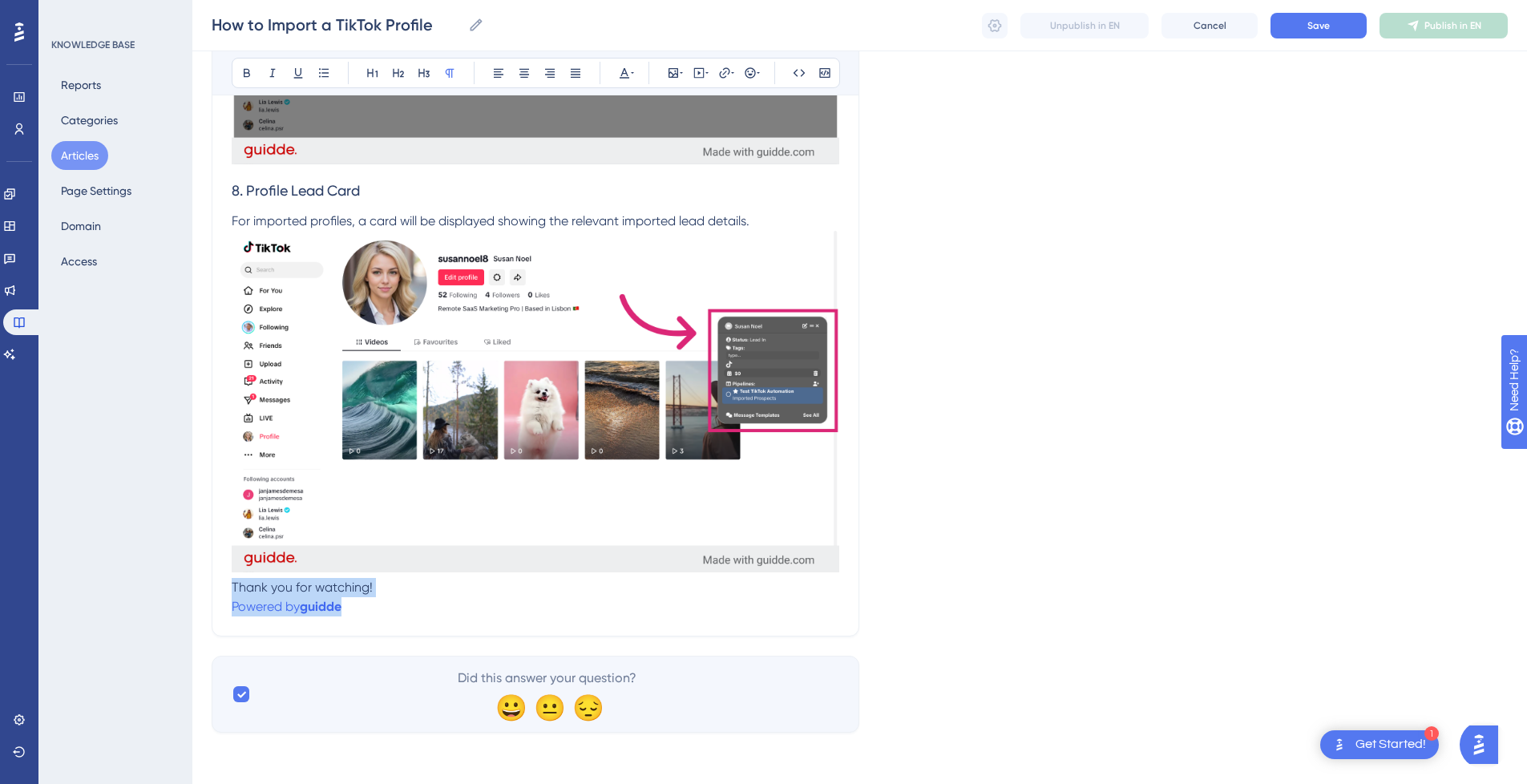
drag, startPoint x: 399, startPoint y: 616, endPoint x: 204, endPoint y: 595, distance: 196.1
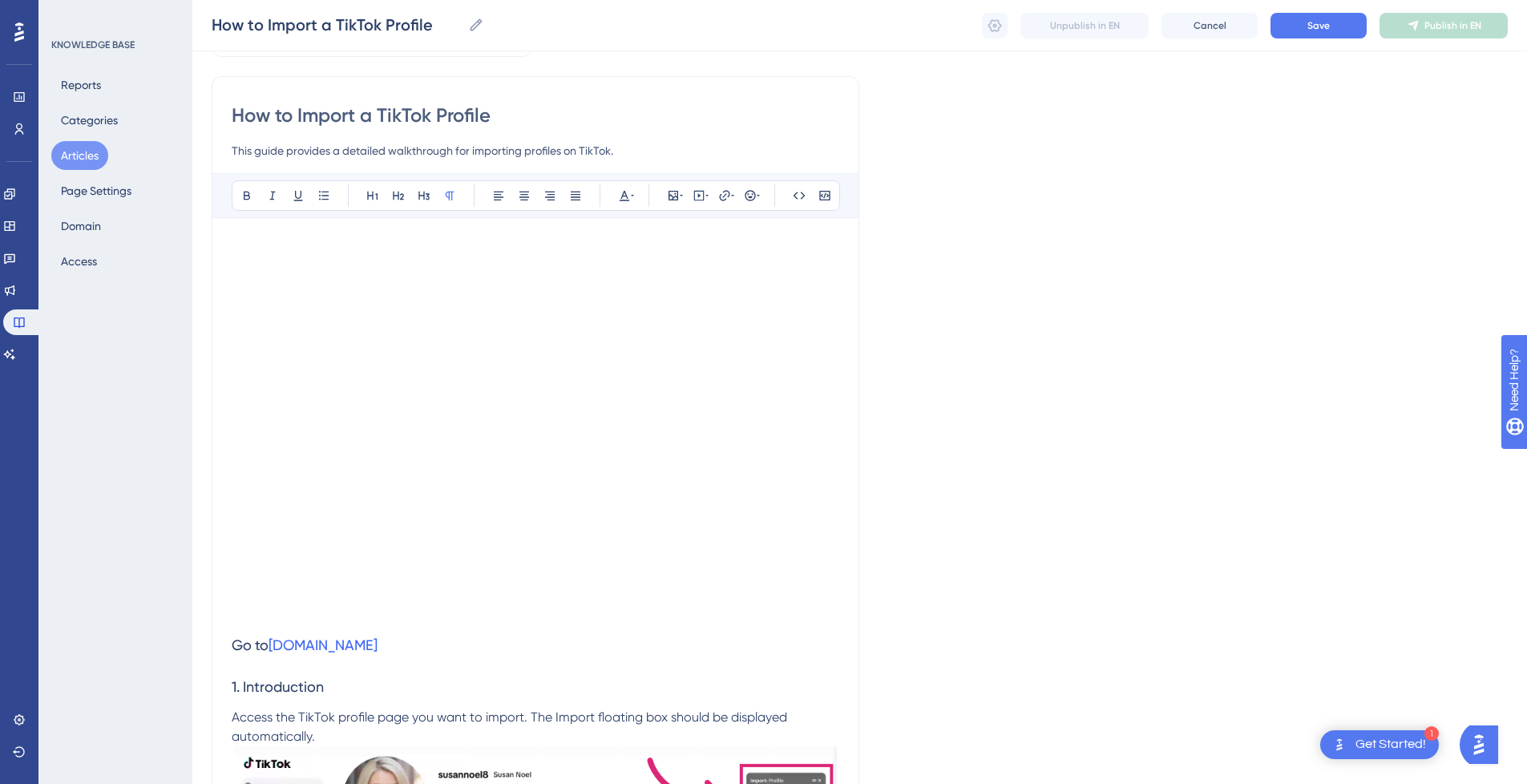
scroll to position [0, 0]
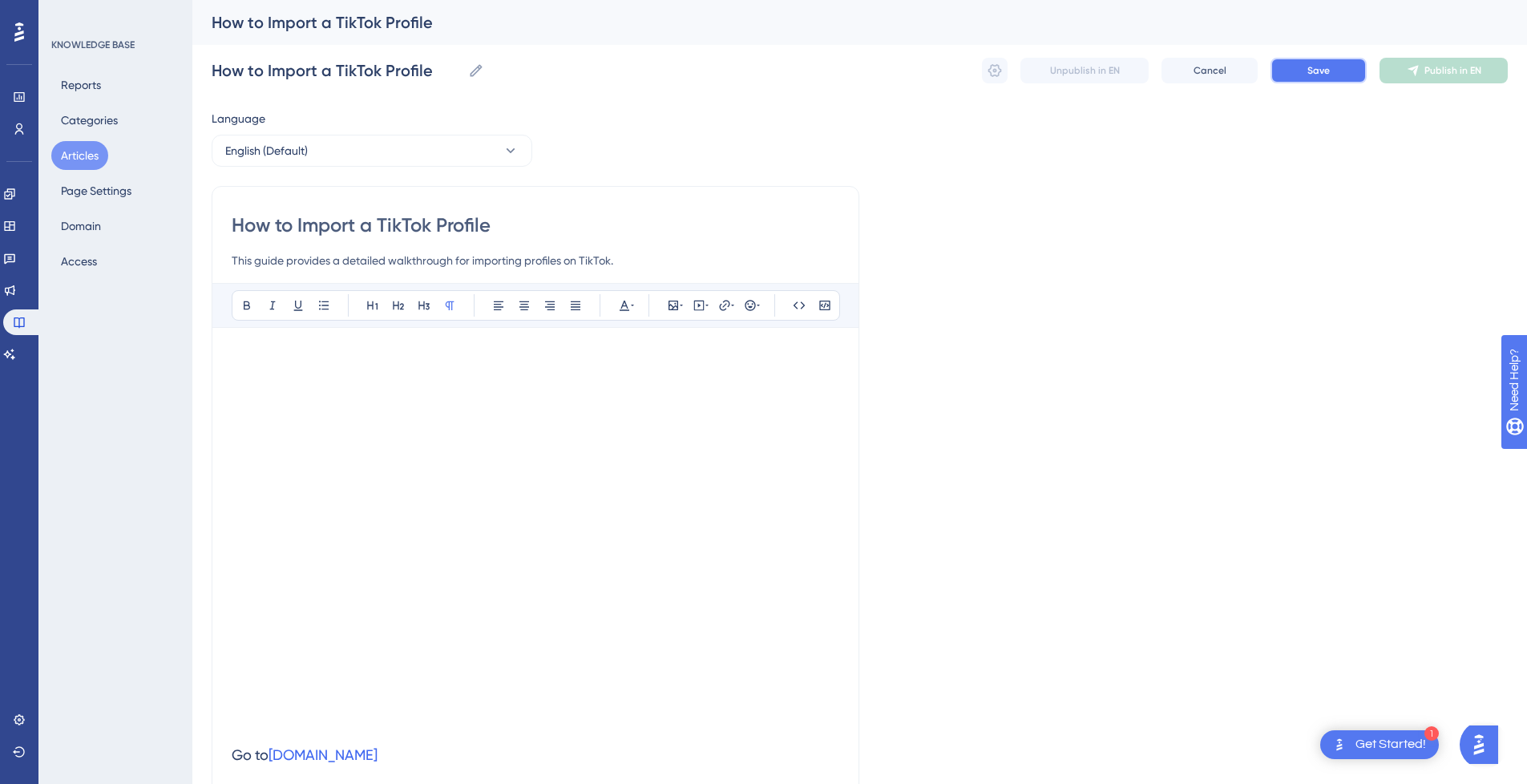
click at [1323, 59] on button "Save" at bounding box center [1319, 71] width 96 height 26
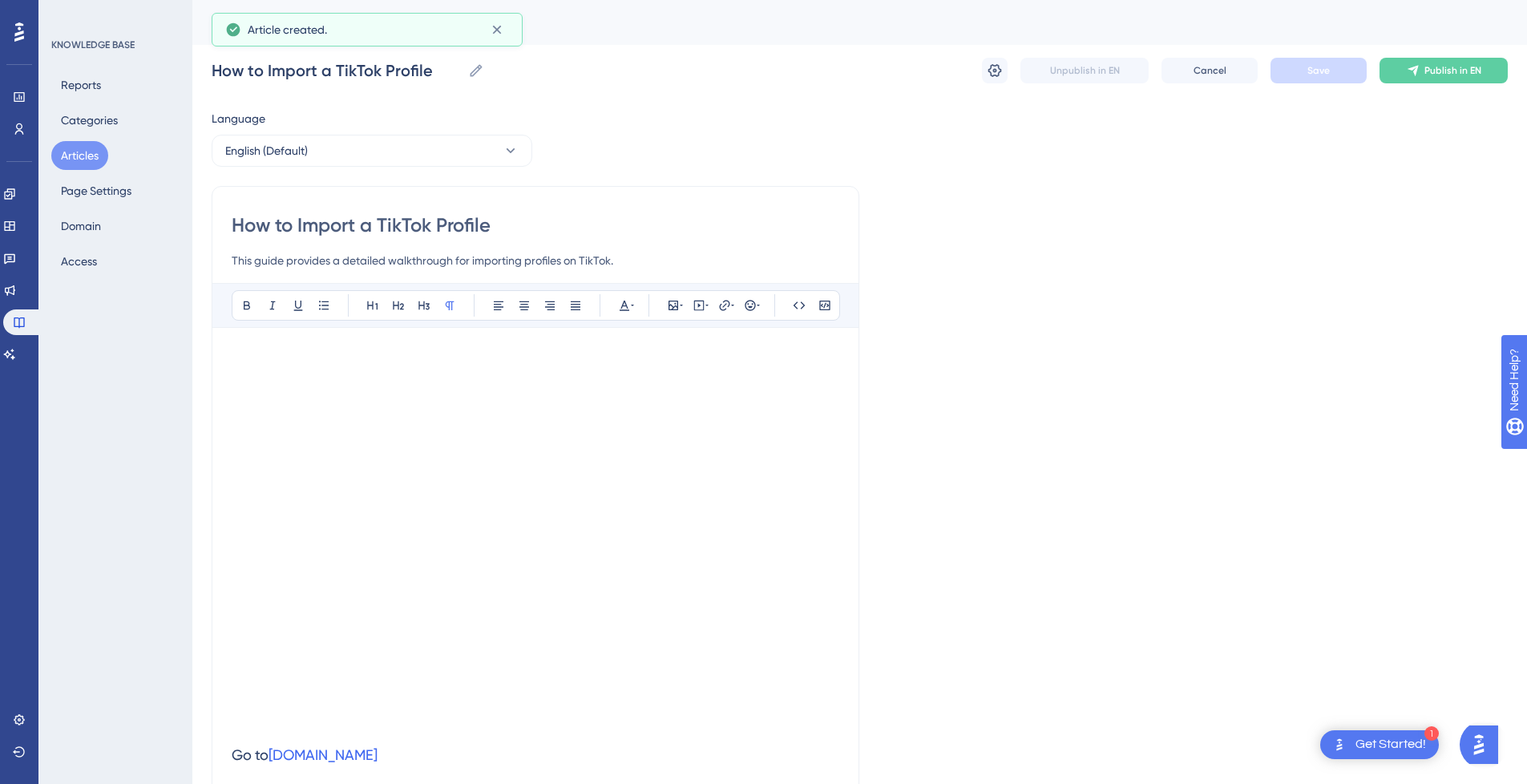
scroll to position [271, 0]
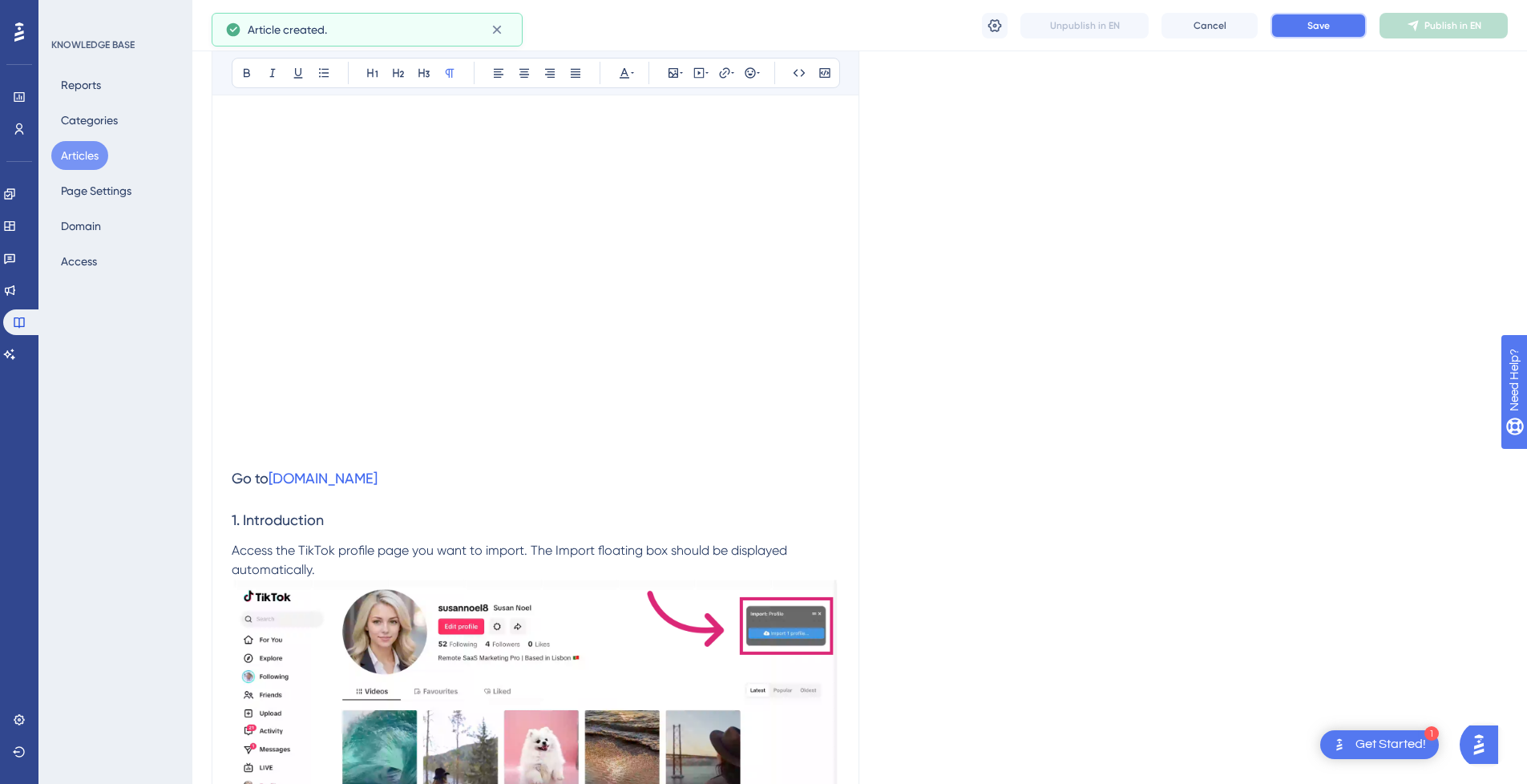
click at [1337, 27] on button "Save" at bounding box center [1319, 25] width 96 height 26
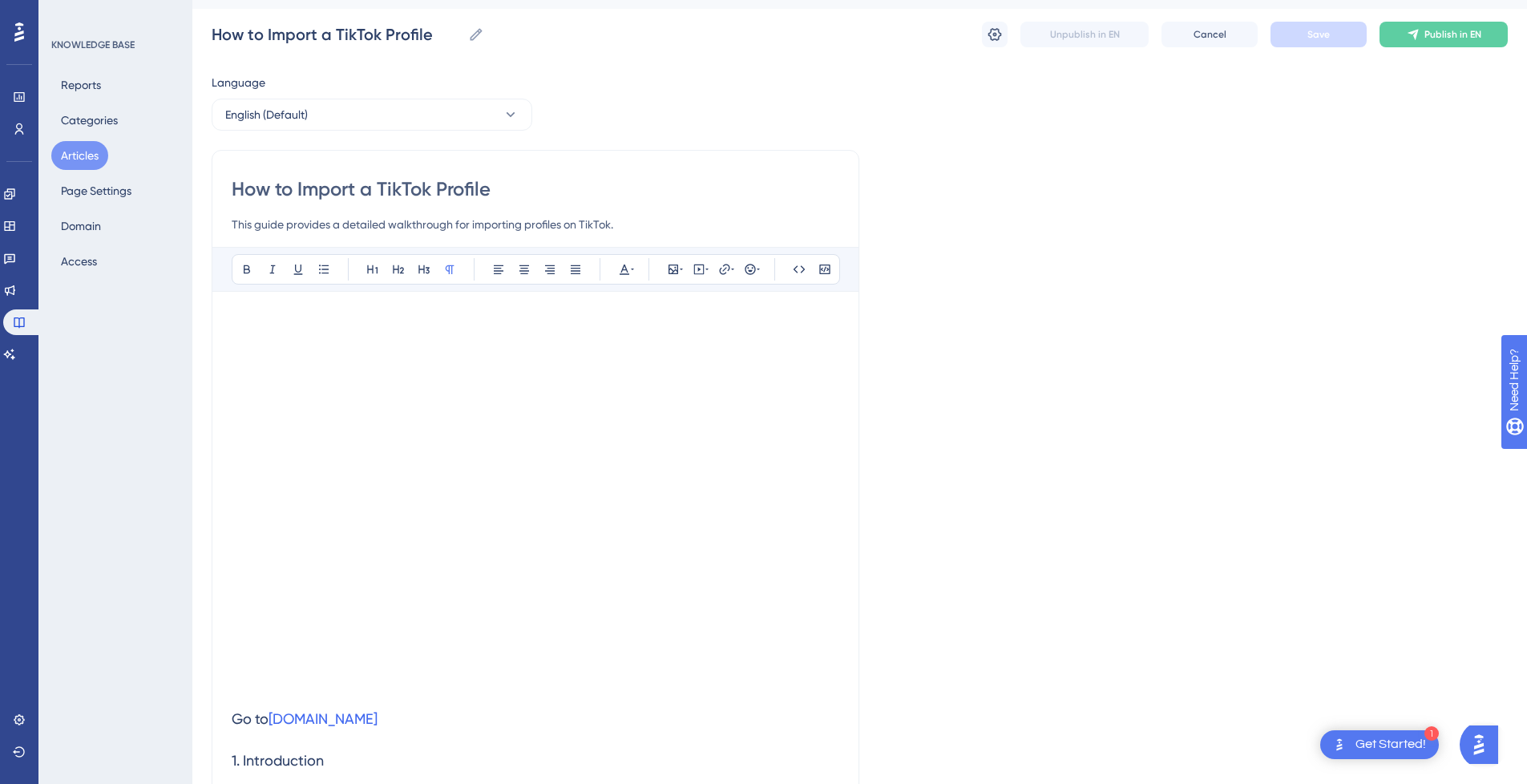
scroll to position [0, 0]
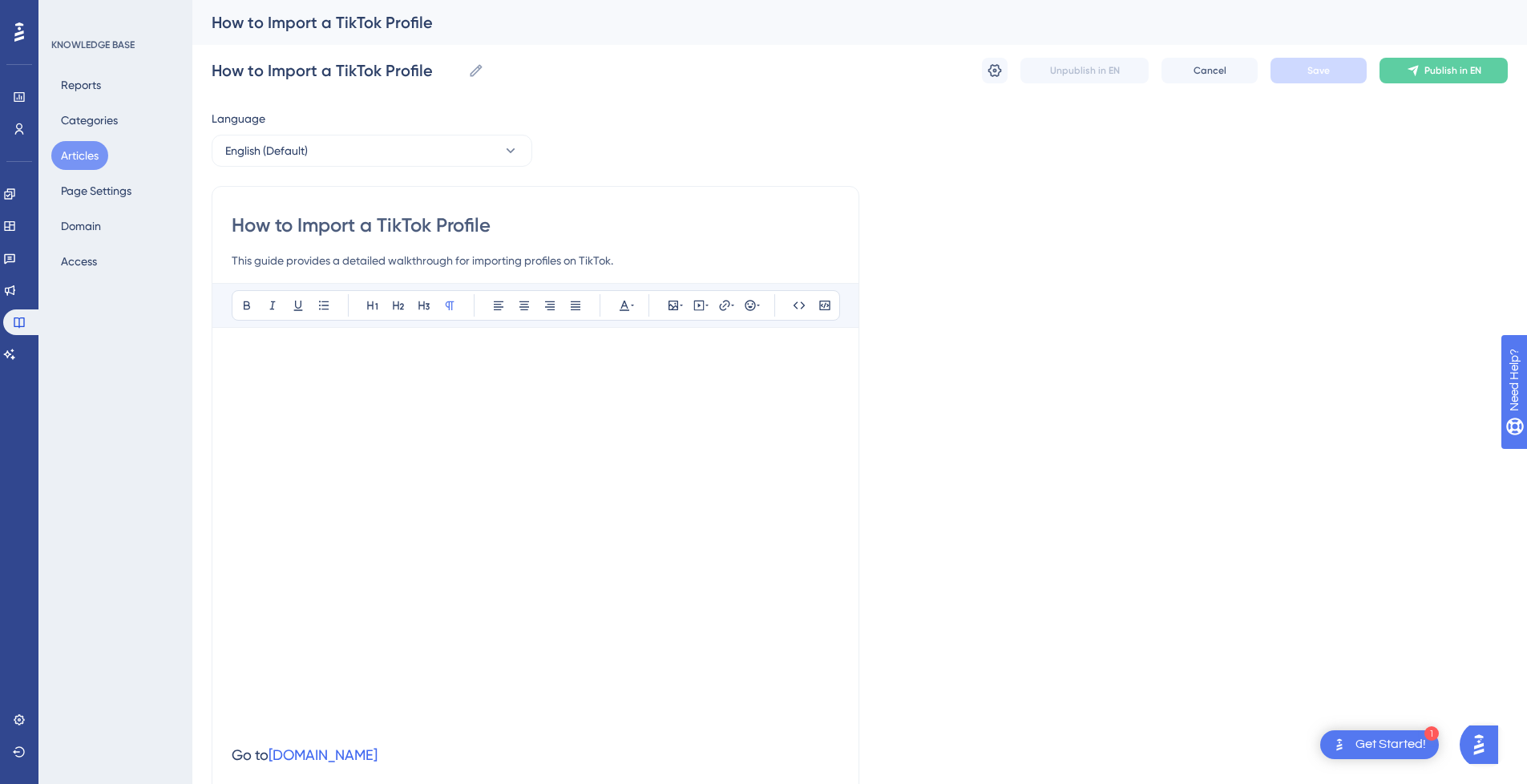
click at [1465, 84] on div "How to Import a TikTok Profile How to Import a TikTok Profile Unpublish in EN C…" at bounding box center [860, 70] width 1297 height 51
click at [1481, 70] on button "Publish in EN" at bounding box center [1444, 71] width 129 height 26
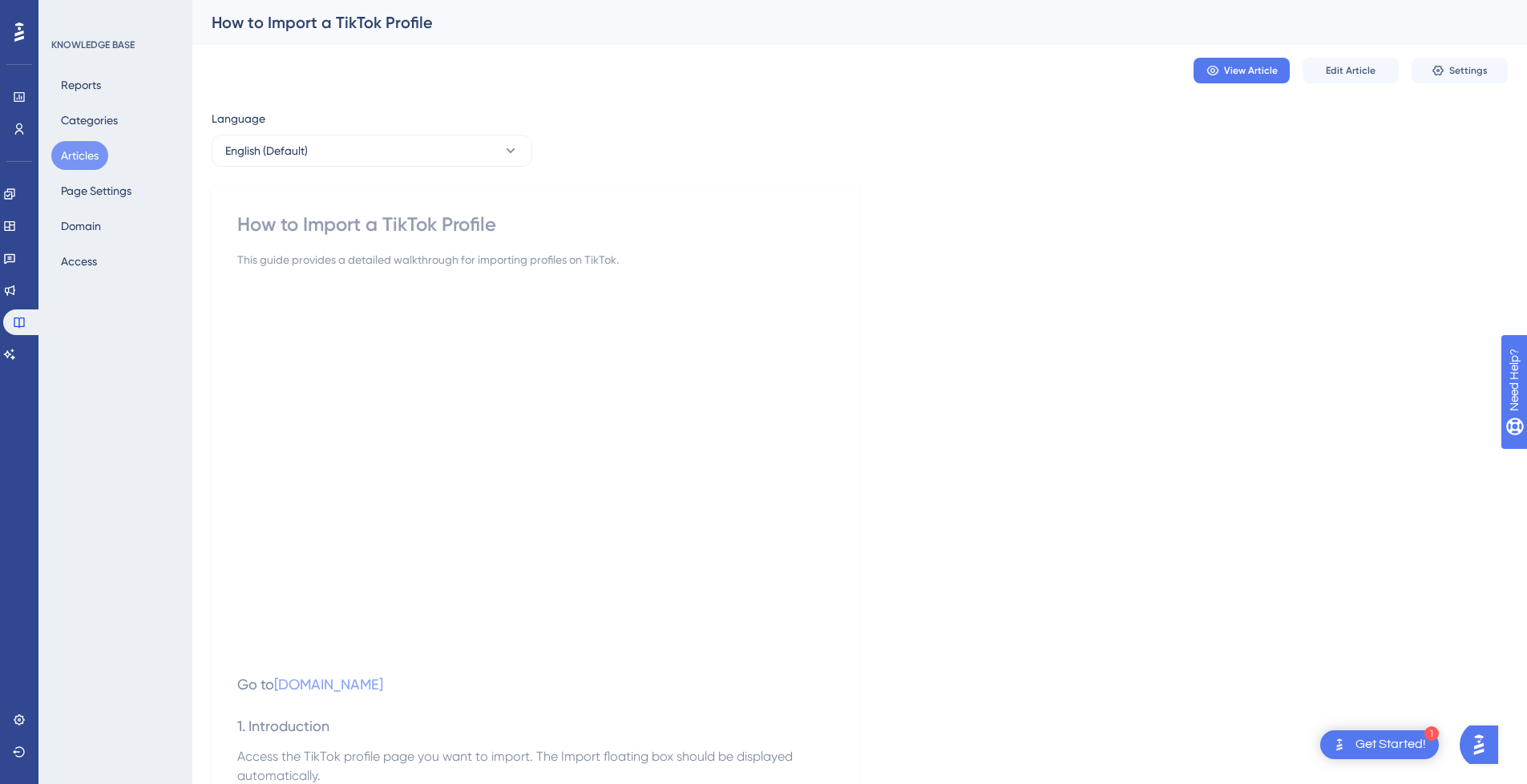
click at [82, 153] on button "Articles" at bounding box center [79, 155] width 57 height 29
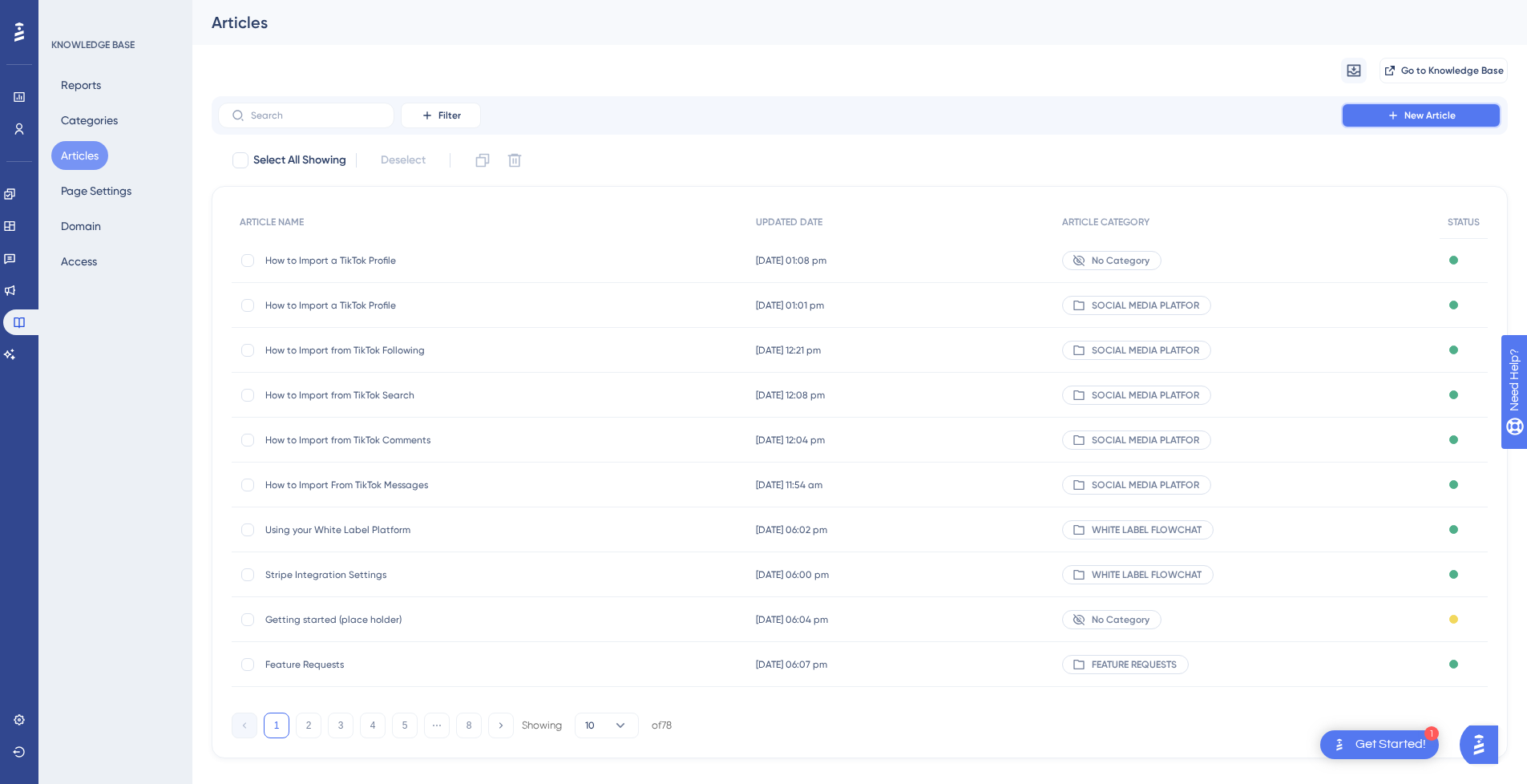
click at [1426, 120] on span "New Article" at bounding box center [1430, 115] width 51 height 13
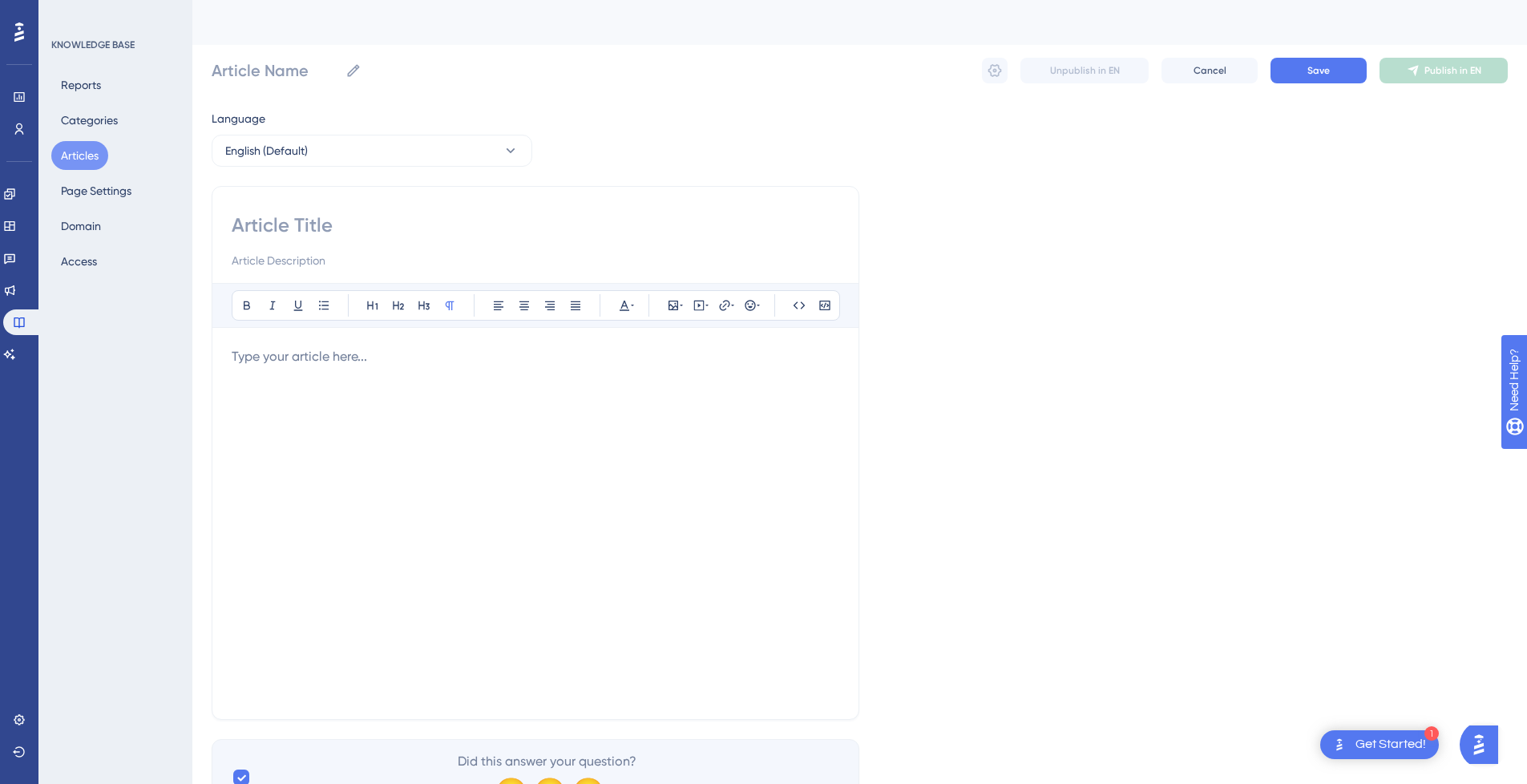
click at [343, 363] on p at bounding box center [535, 357] width 608 height 20
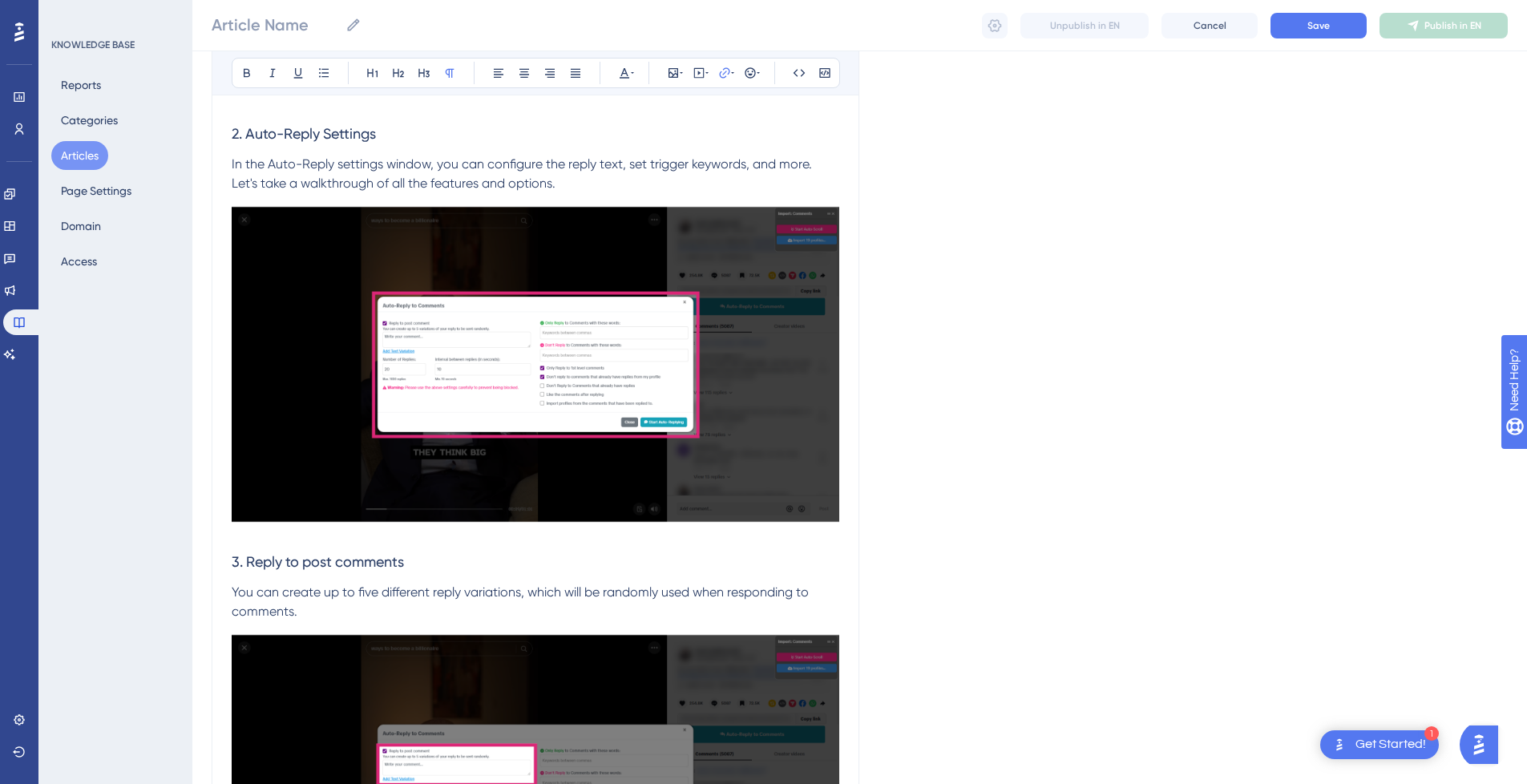
scroll to position [4717, 0]
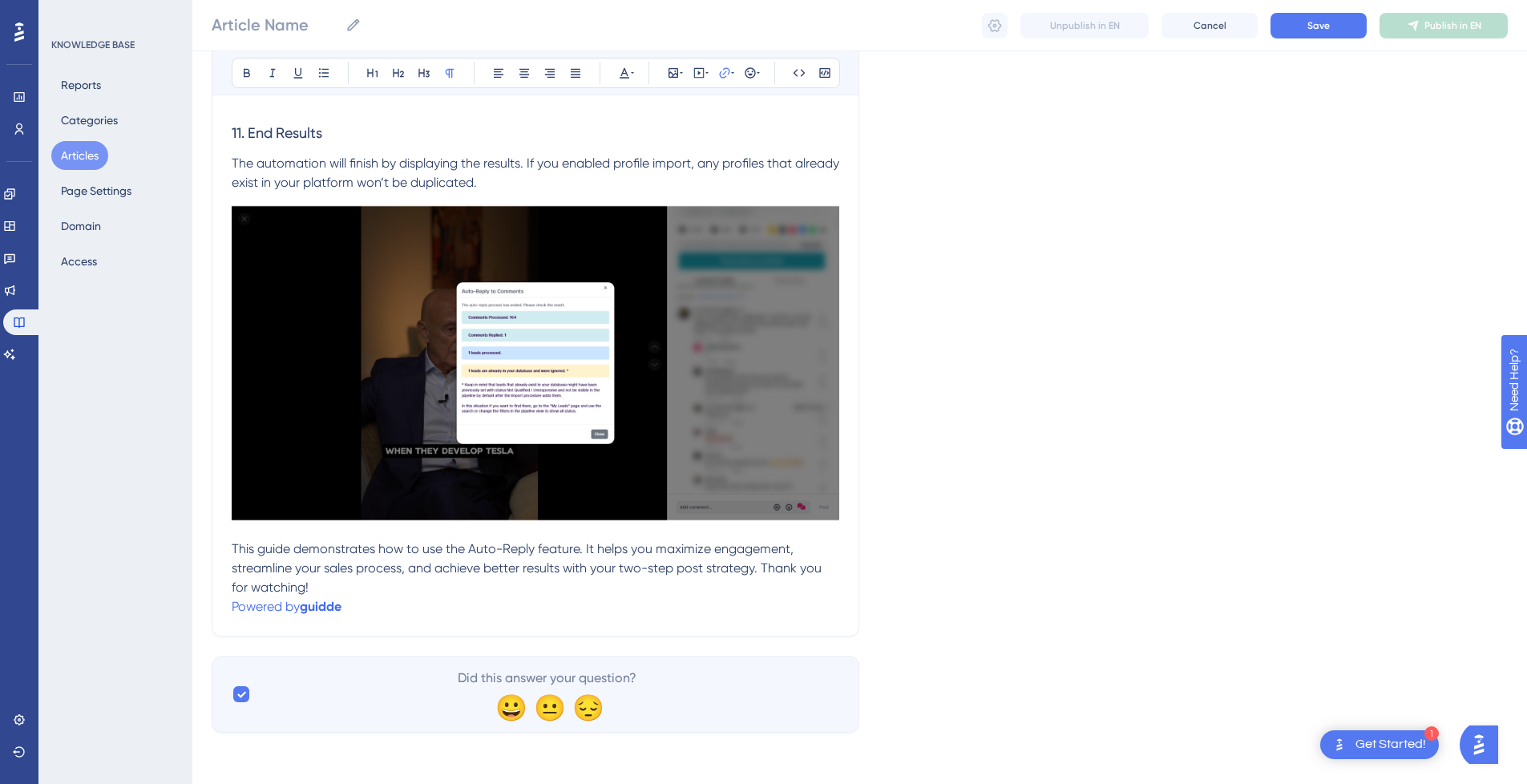
click at [386, 610] on p "Powered by guidde" at bounding box center [535, 607] width 608 height 20
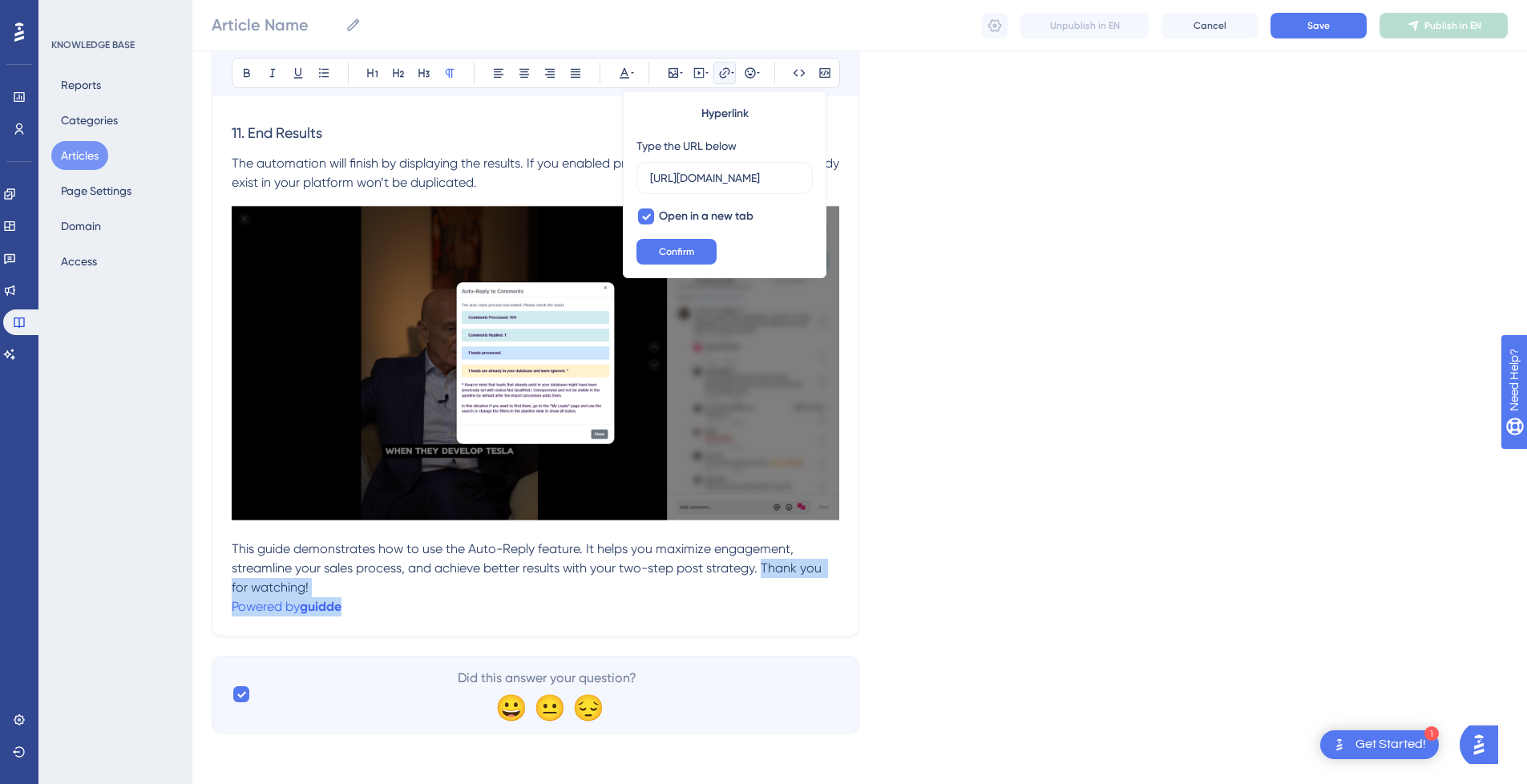
drag, startPoint x: 397, startPoint y: 605, endPoint x: 763, endPoint y: 578, distance: 367.0
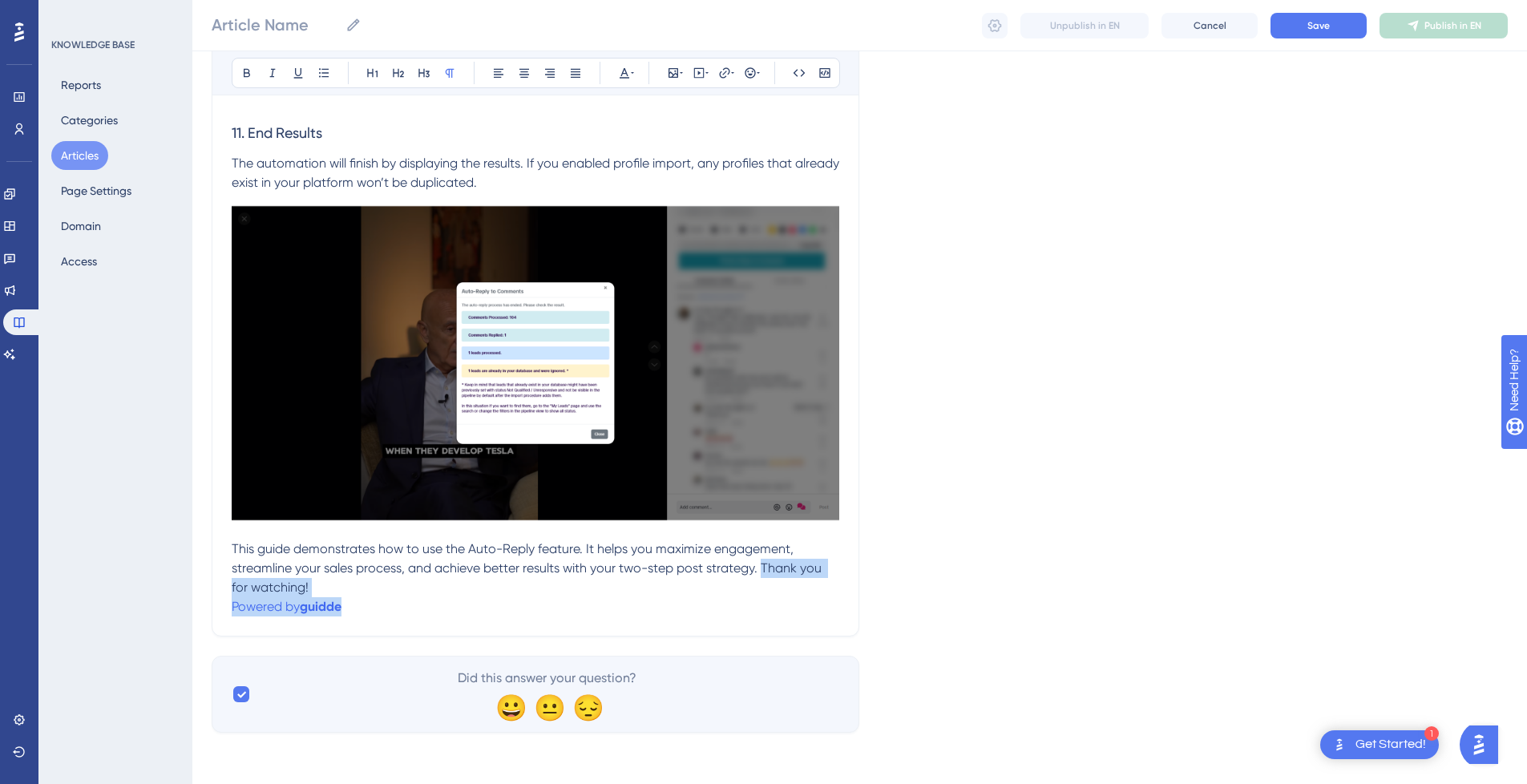
click at [380, 613] on p "Powered by [PERSON_NAME]" at bounding box center [535, 607] width 608 height 20
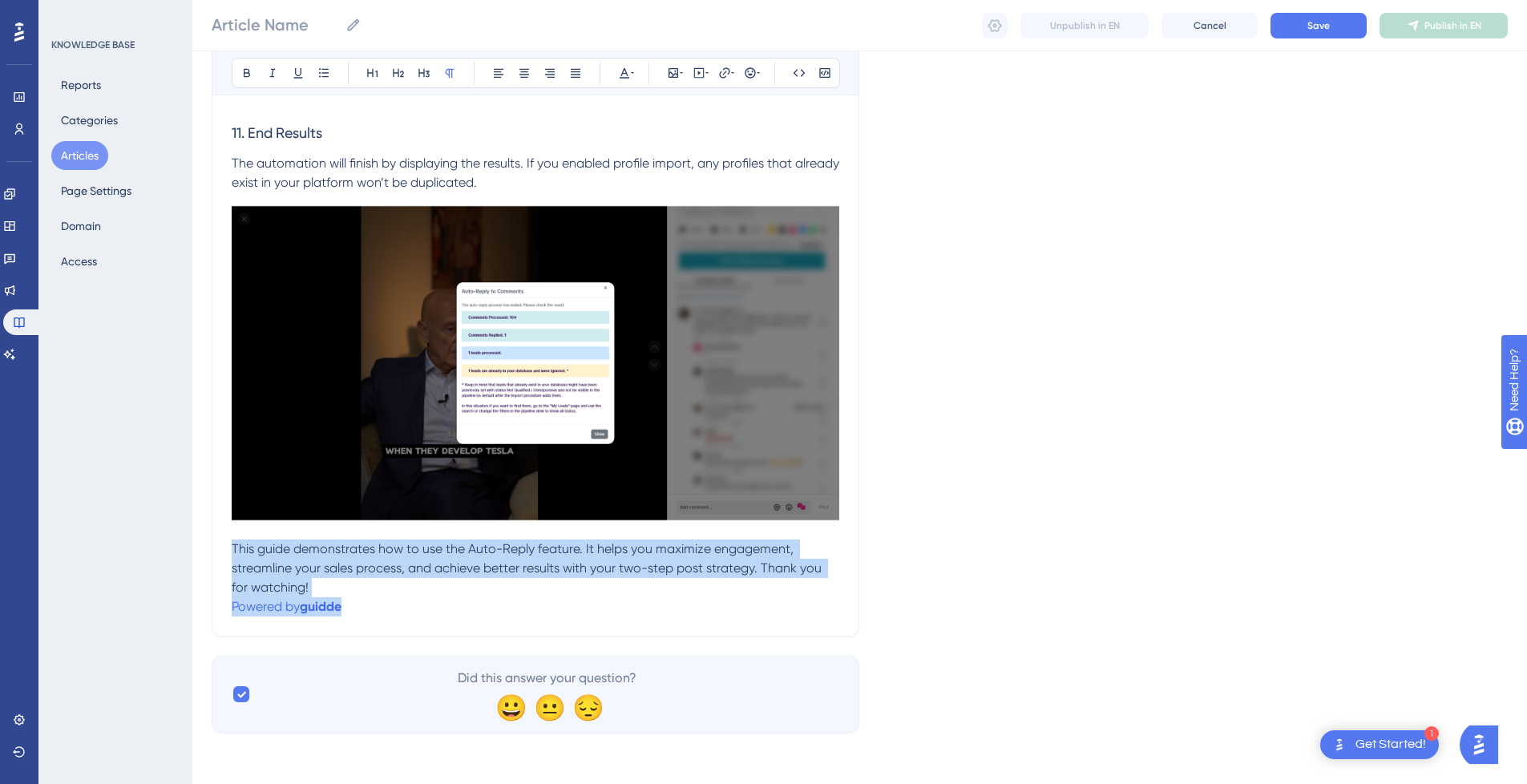
drag, startPoint x: 388, startPoint y: 611, endPoint x: 216, endPoint y: 546, distance: 183.9
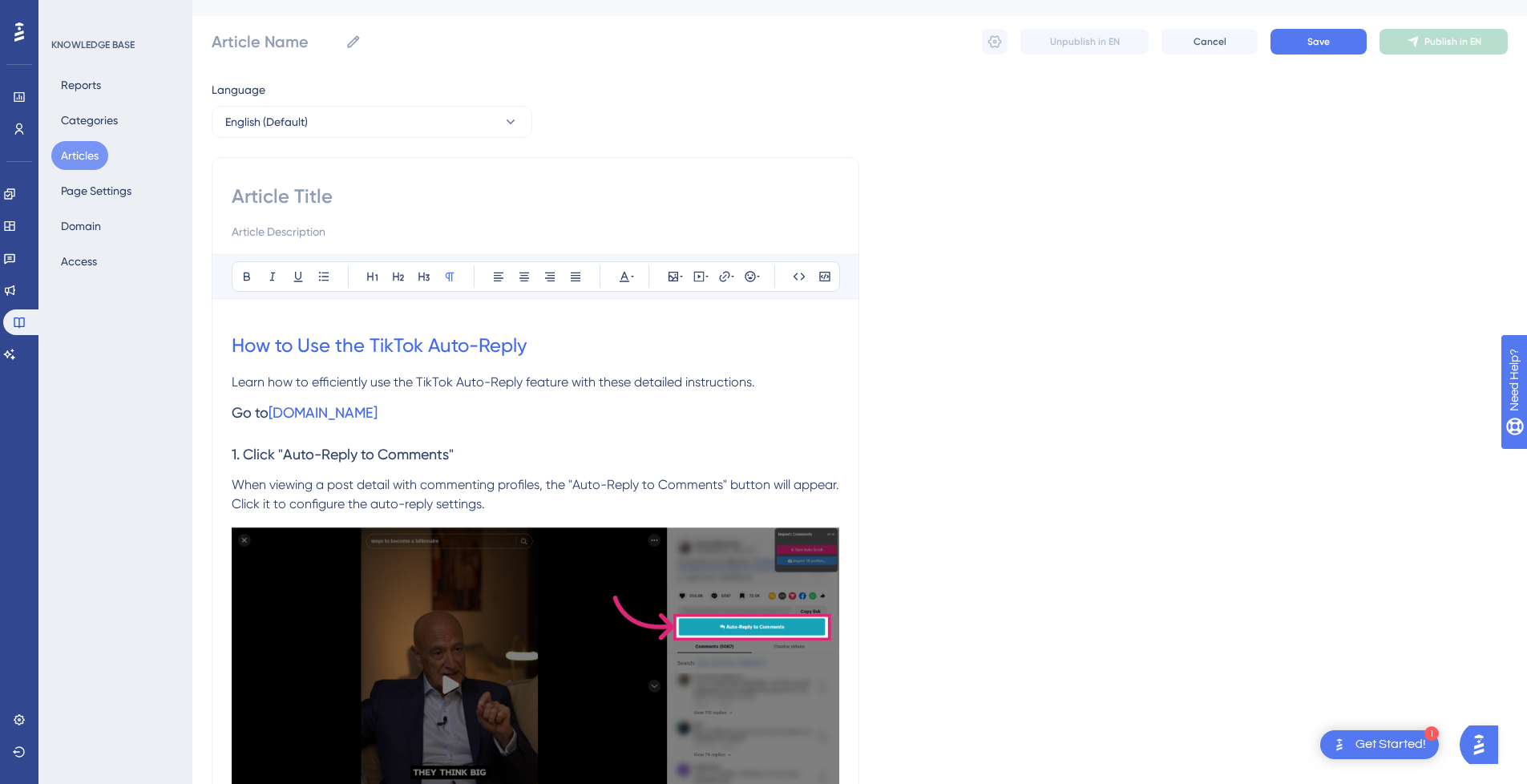
scroll to position [0, 0]
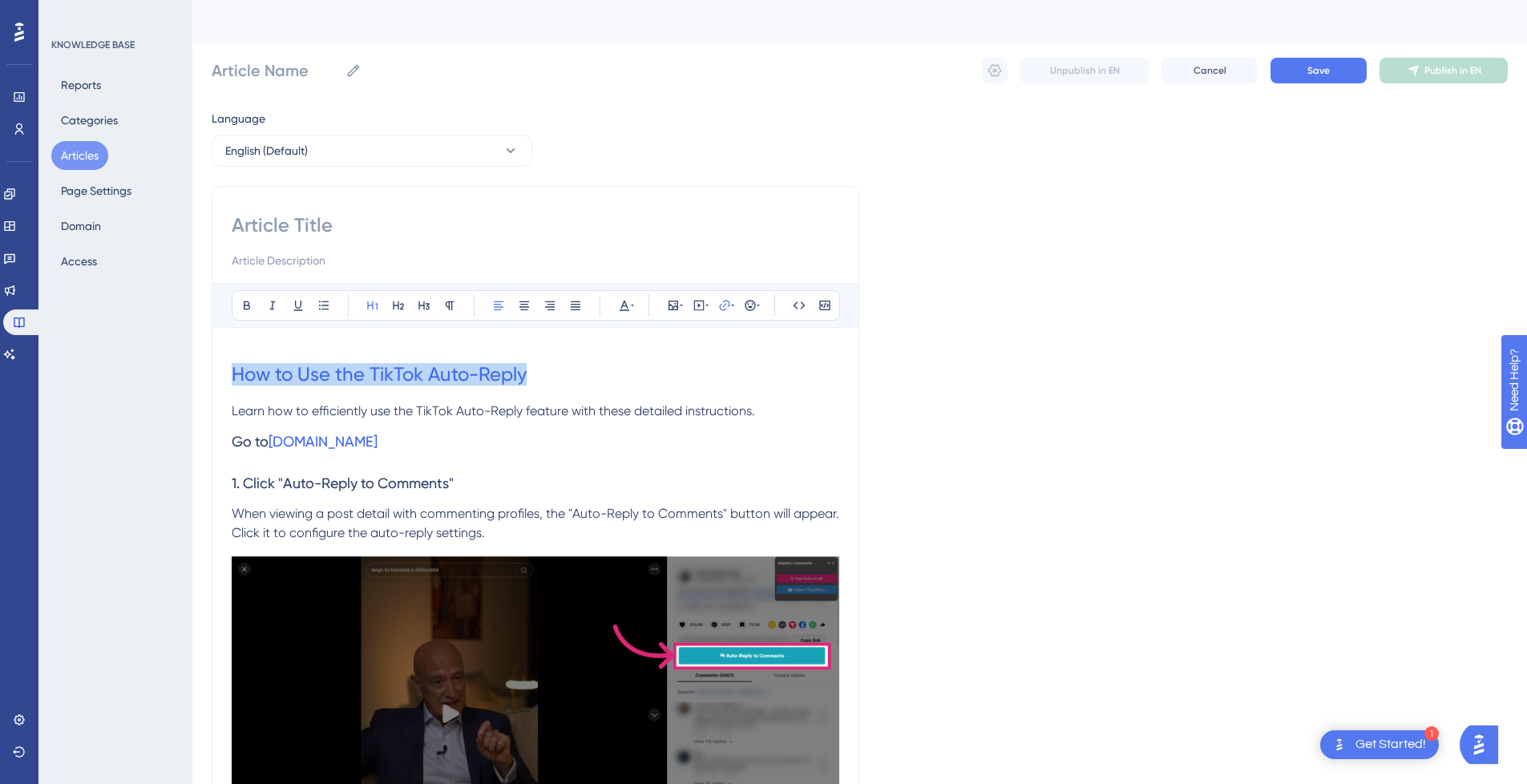
drag, startPoint x: 535, startPoint y: 374, endPoint x: 203, endPoint y: 372, distance: 332.0
click at [299, 232] on input at bounding box center [535, 225] width 608 height 26
paste input "How to Use the TikTok Auto-Reply"
type input "How to Use the TikTok Auto-Reply"
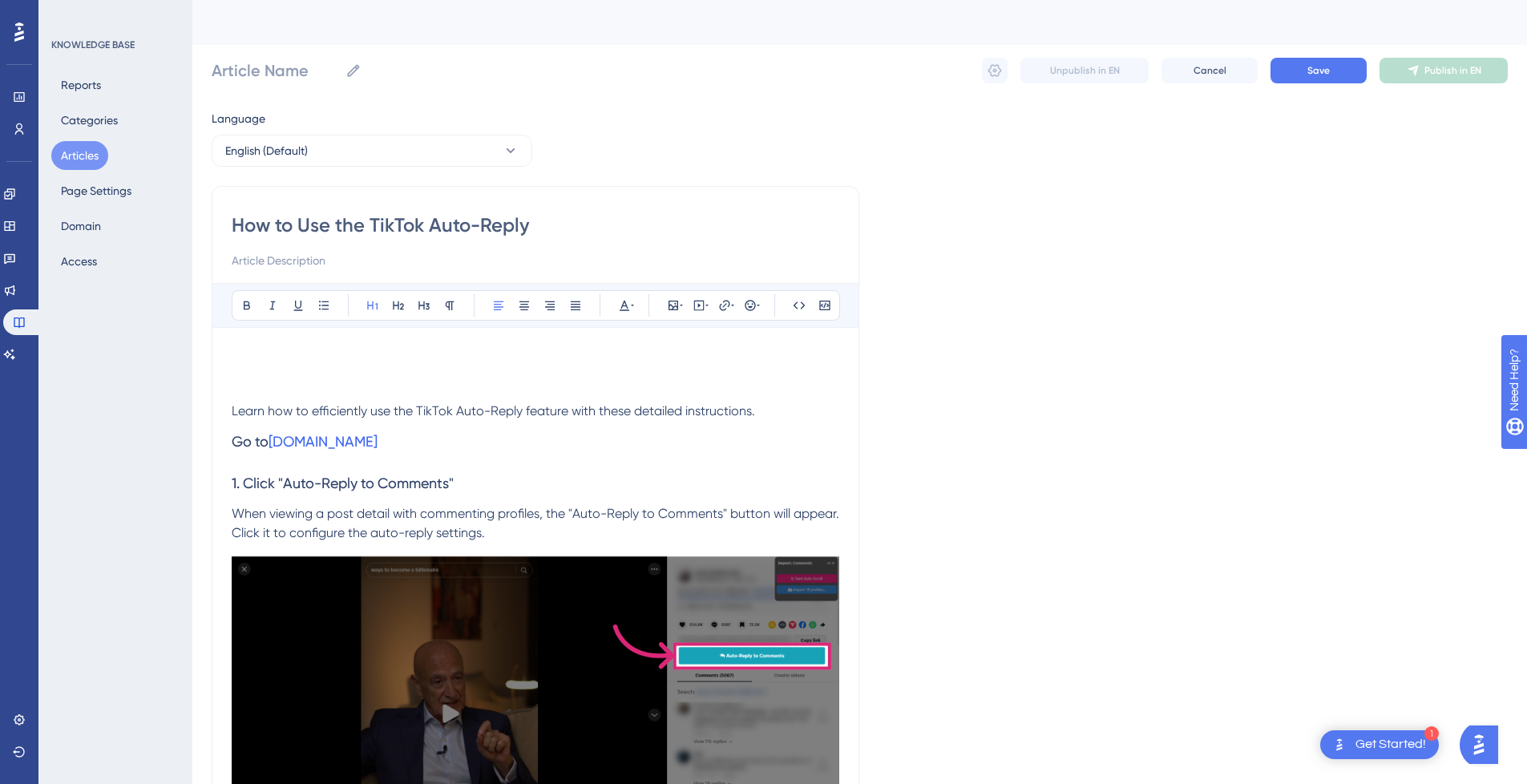
type input "How to Use the TikTok Auto-Reply"
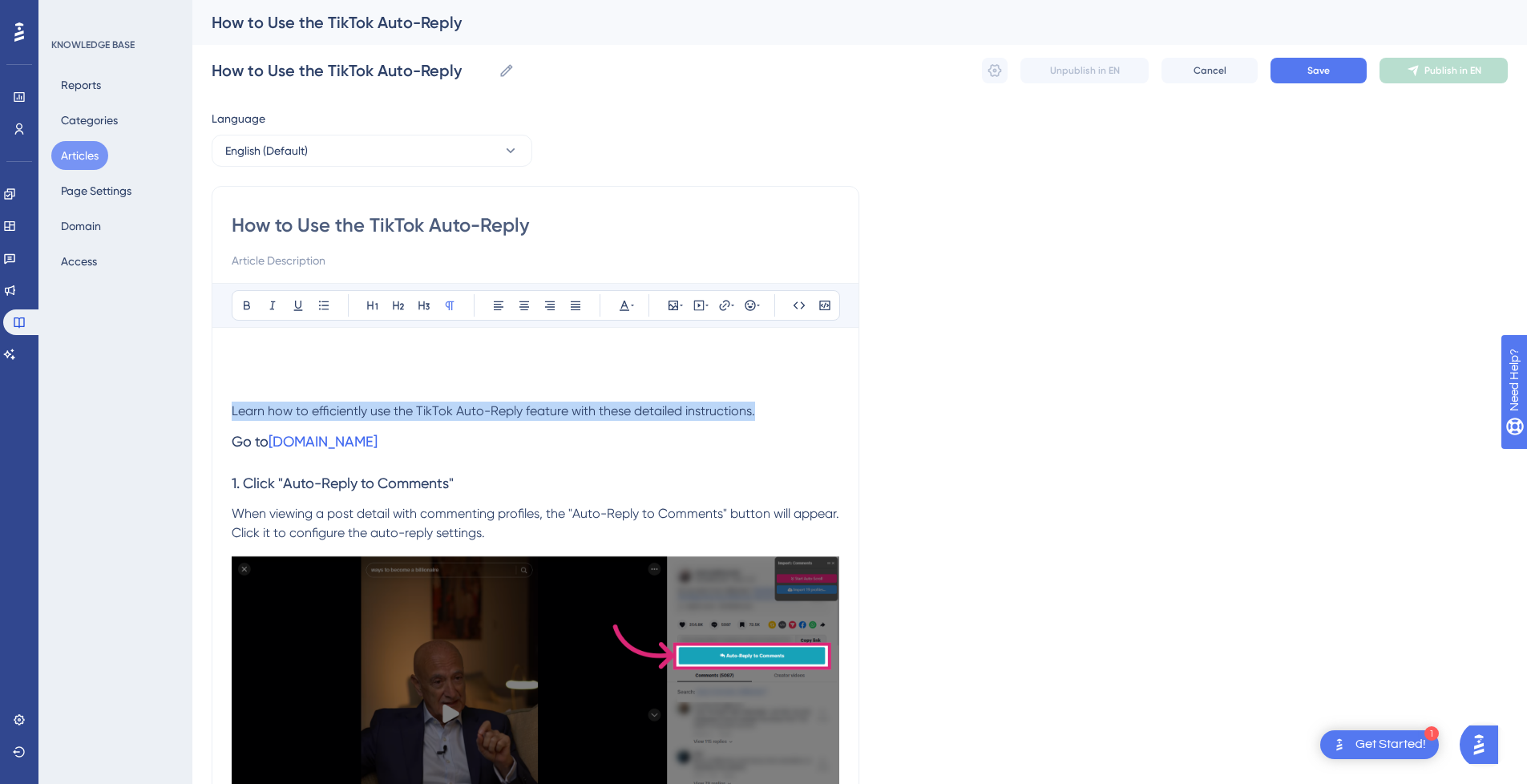
drag, startPoint x: 764, startPoint y: 413, endPoint x: 197, endPoint y: 413, distance: 567.0
click at [288, 254] on input at bounding box center [535, 261] width 608 height 20
paste input "Learn how to efficiently use the TikTok Auto-Reply feature with these detailed …"
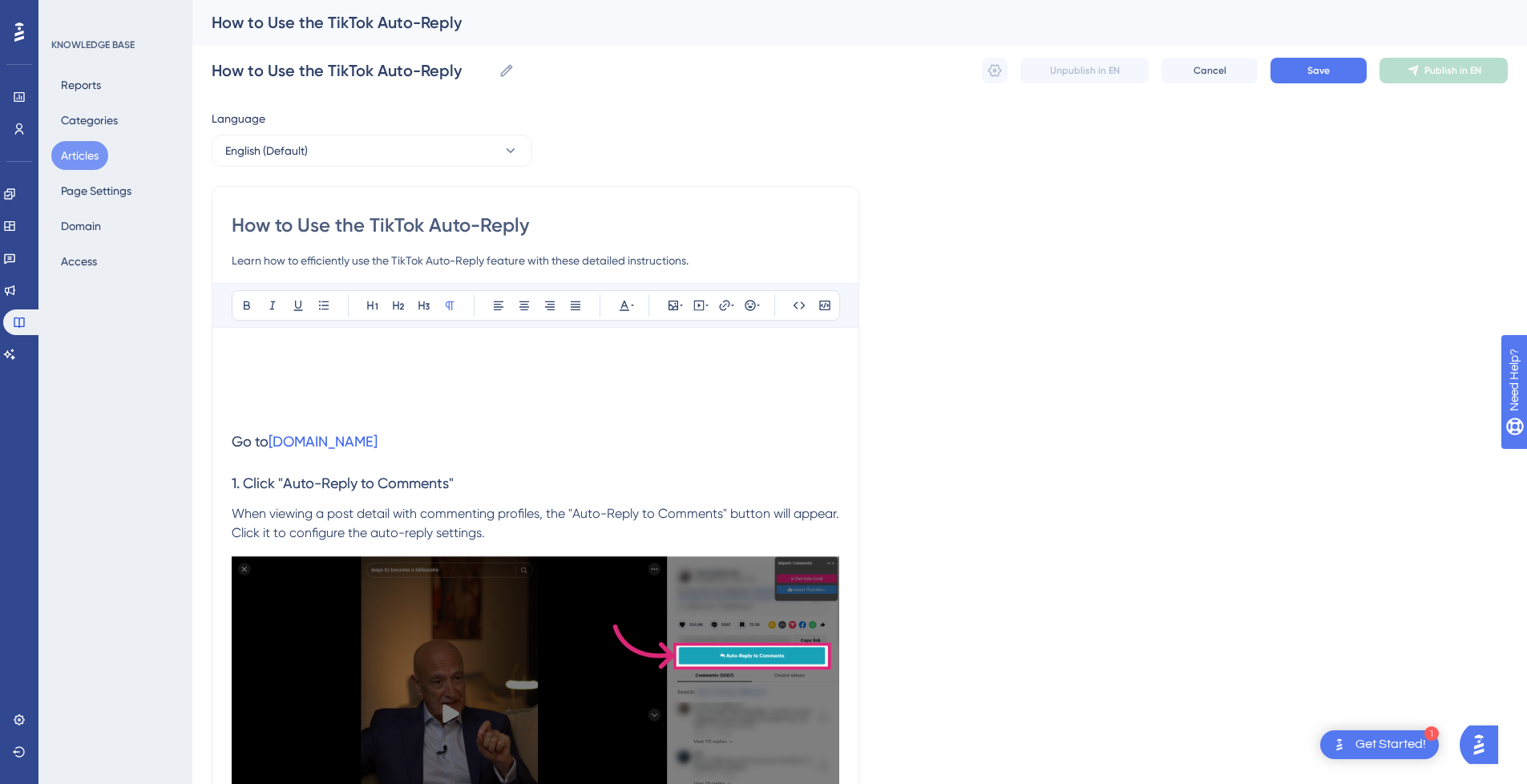
type input "Learn how to efficiently use the TikTok Auto-Reply feature with these detailed …"
click at [254, 357] on h1 at bounding box center [535, 374] width 608 height 54
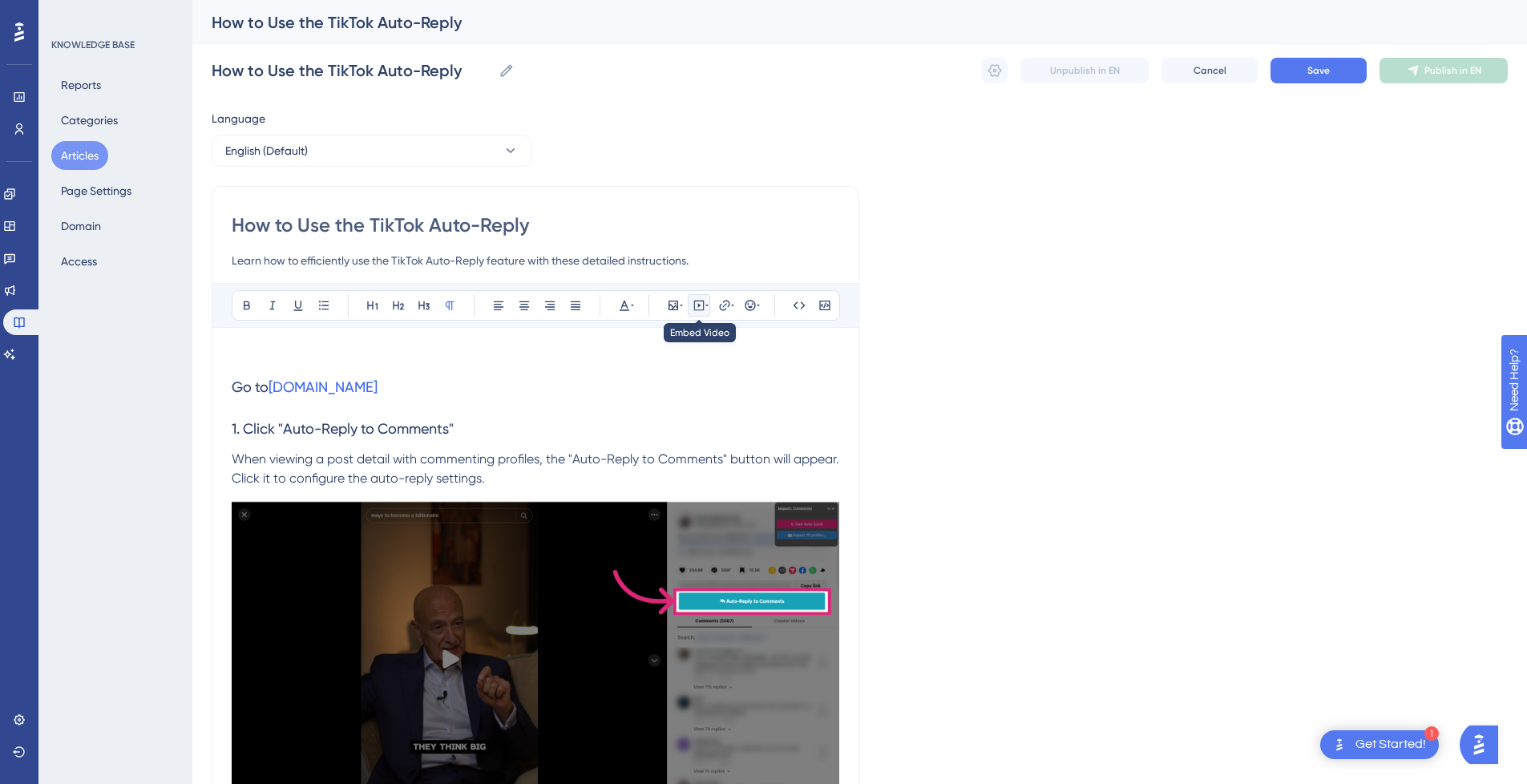
click at [697, 302] on icon at bounding box center [699, 305] width 13 height 13
click at [673, 404] on textarea at bounding box center [698, 405] width 244 height 72
paste textarea "<div style="position:relative;padding-bottom:56.25%;"> <iframe style="width:100…"
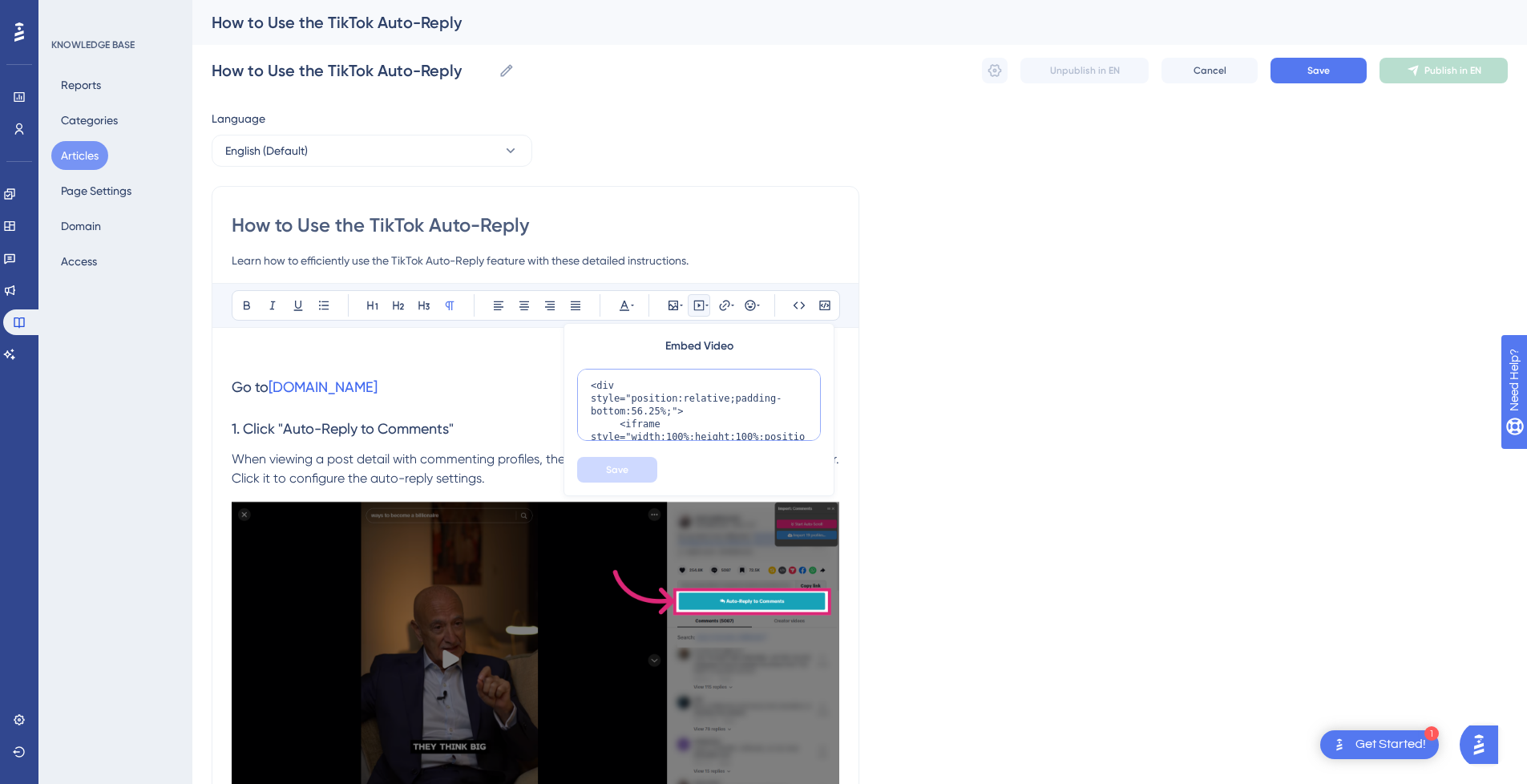
scroll to position [221, 0]
type textarea "<div style="position:relative;padding-bottom:56.25%;"> <iframe style="width:100…"
click at [633, 462] on button "Save" at bounding box center [617, 470] width 80 height 26
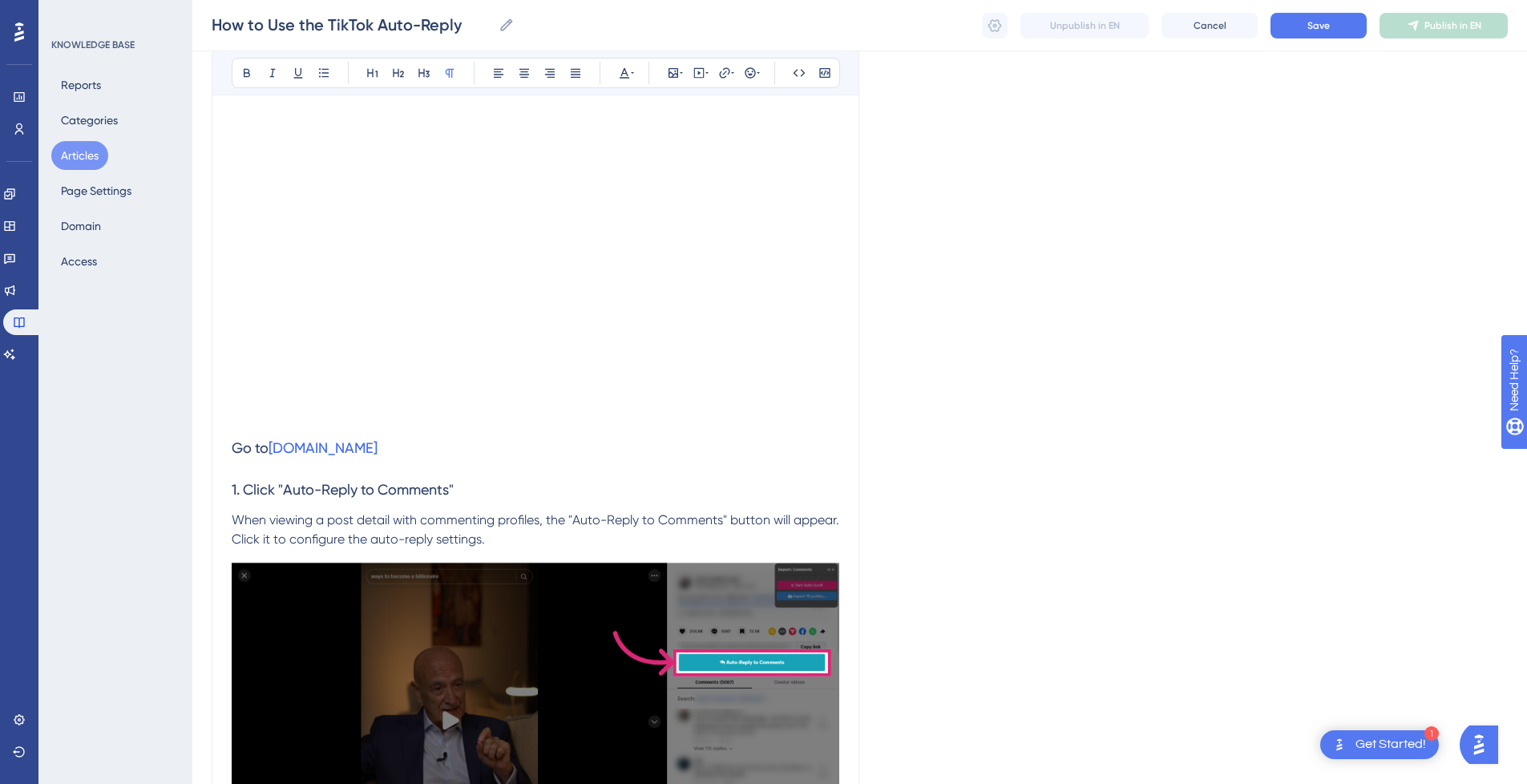
scroll to position [401, 0]
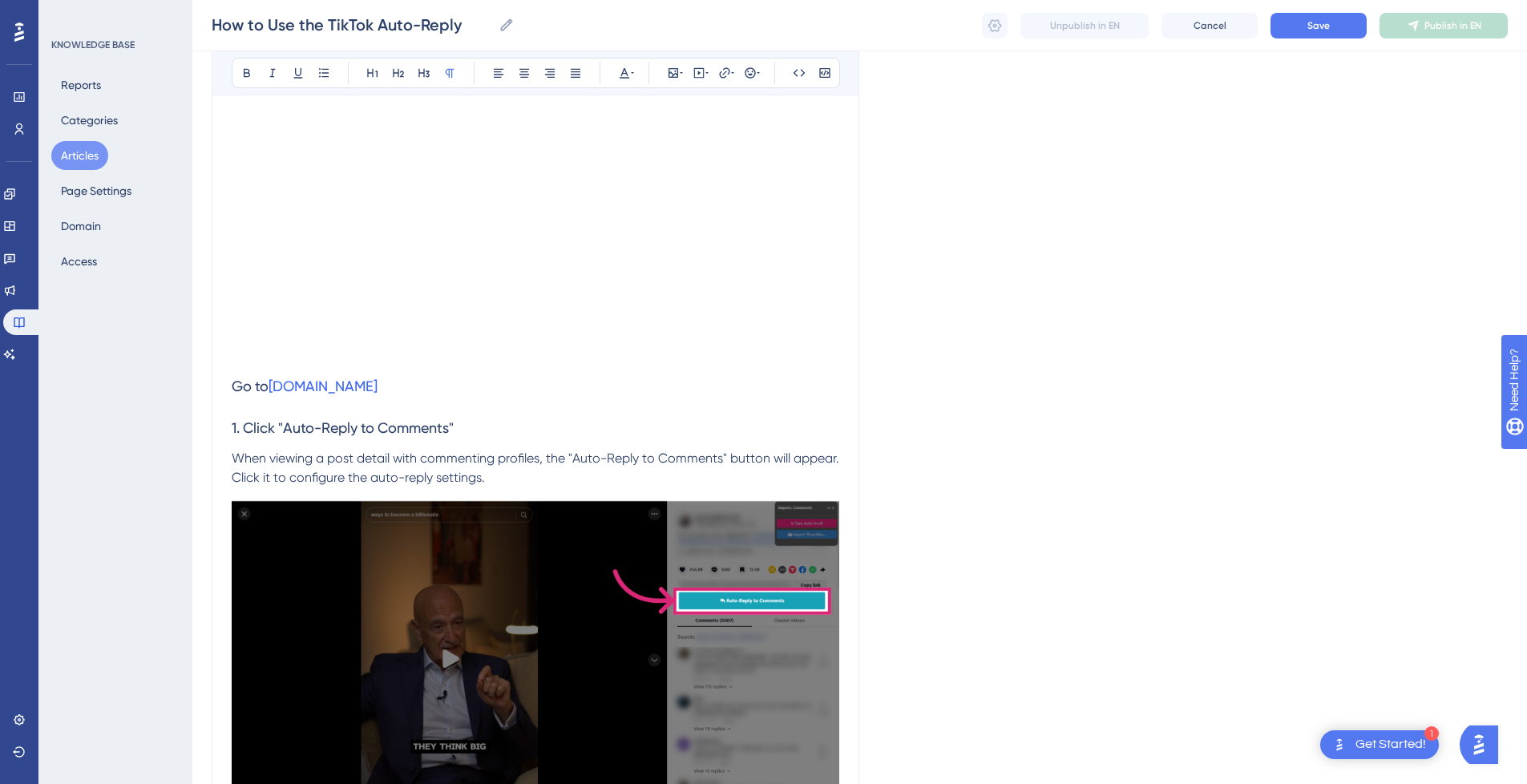
click at [280, 357] on p at bounding box center [535, 356] width 608 height 20
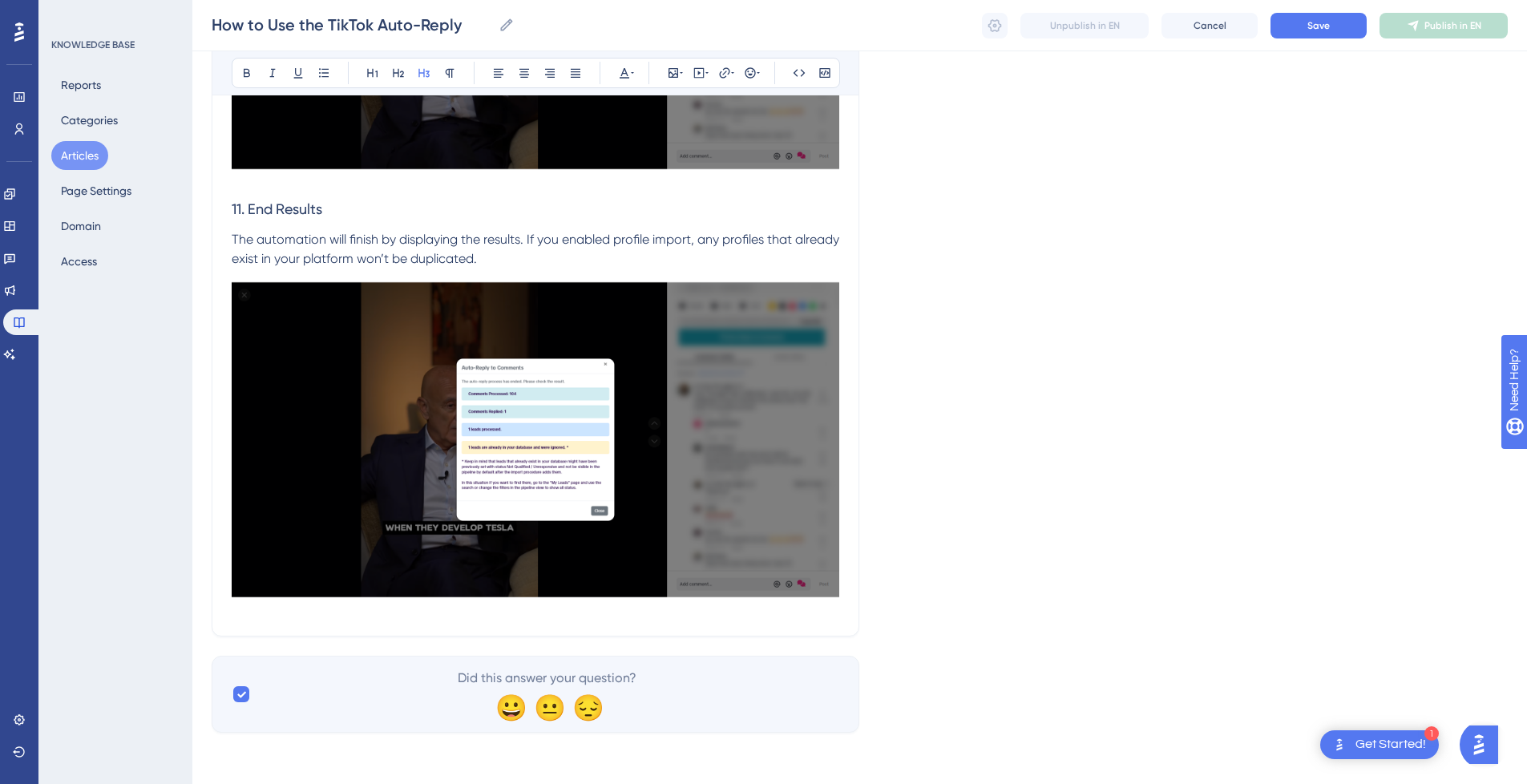
scroll to position [0, 0]
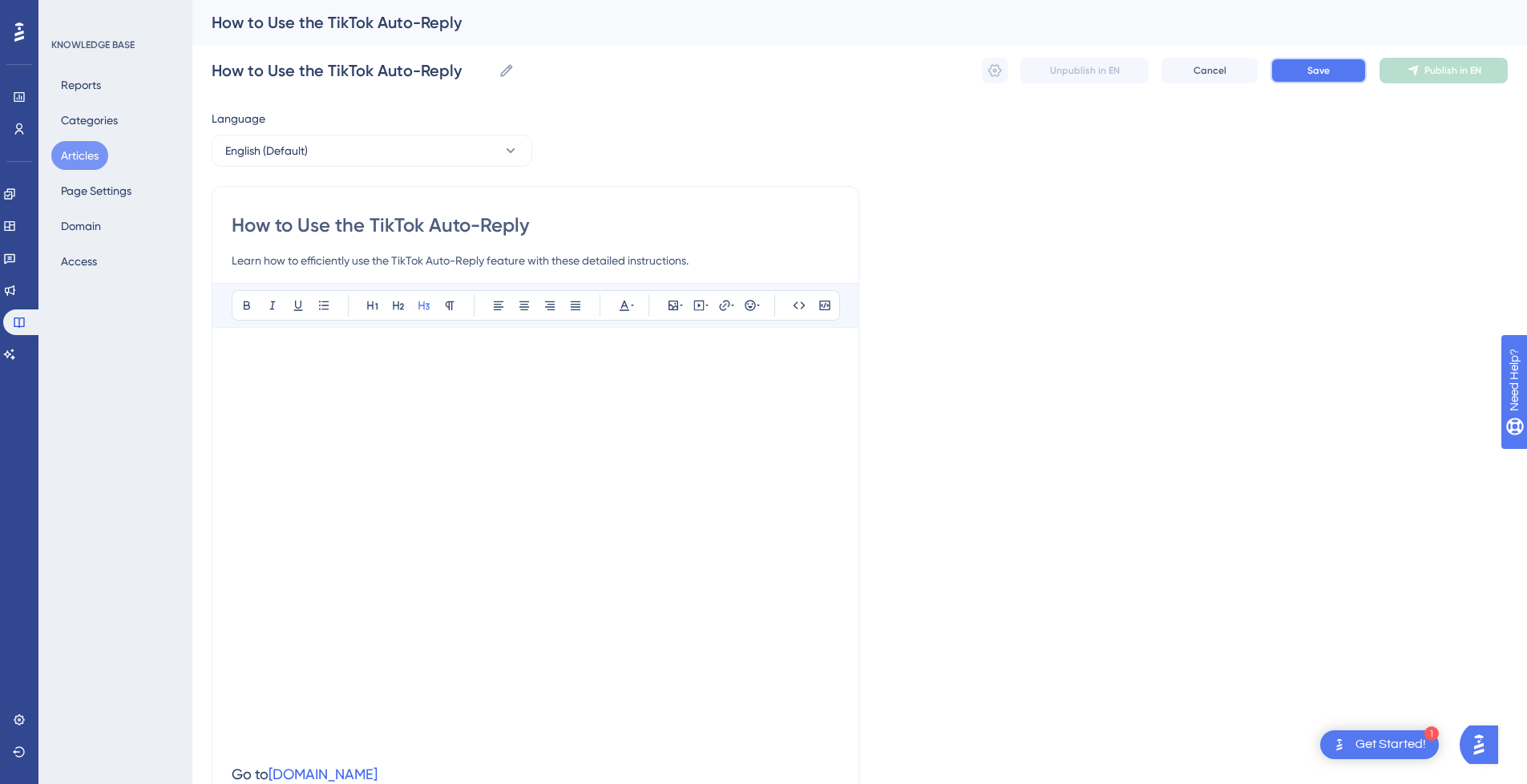
click at [1323, 65] on span "Save" at bounding box center [1318, 71] width 22 height 13
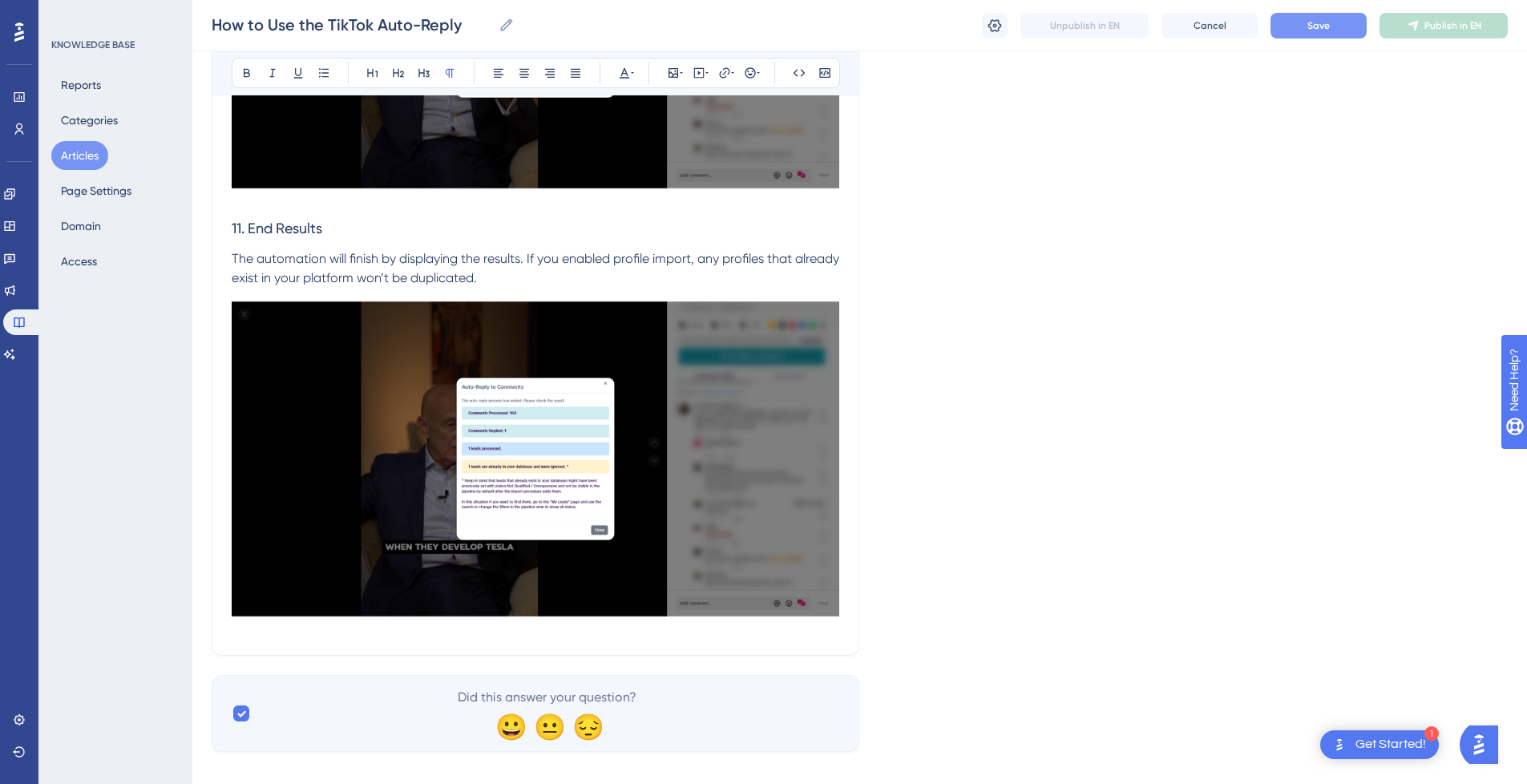
scroll to position [4973, 0]
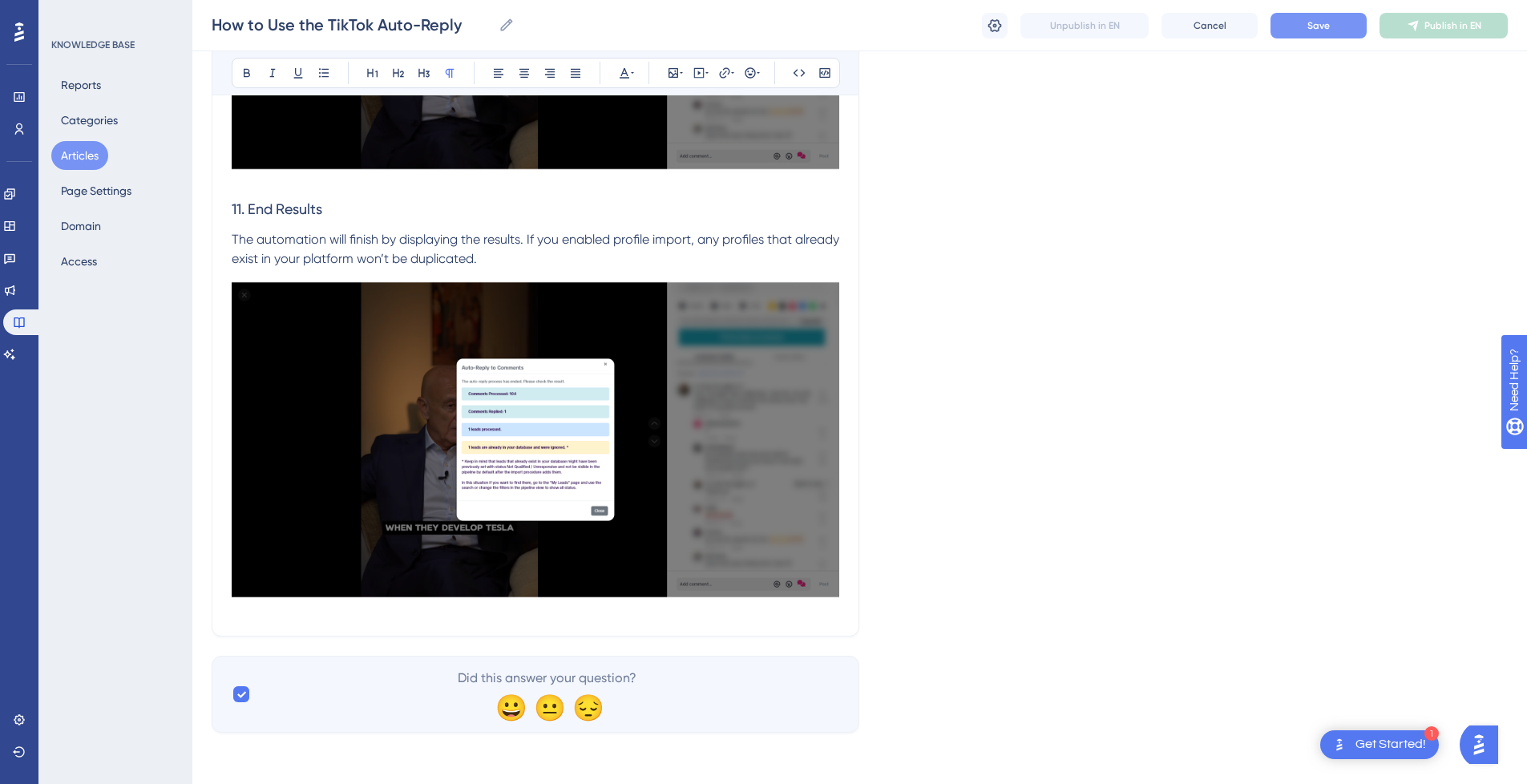
click at [658, 607] on img at bounding box center [535, 439] width 608 height 341
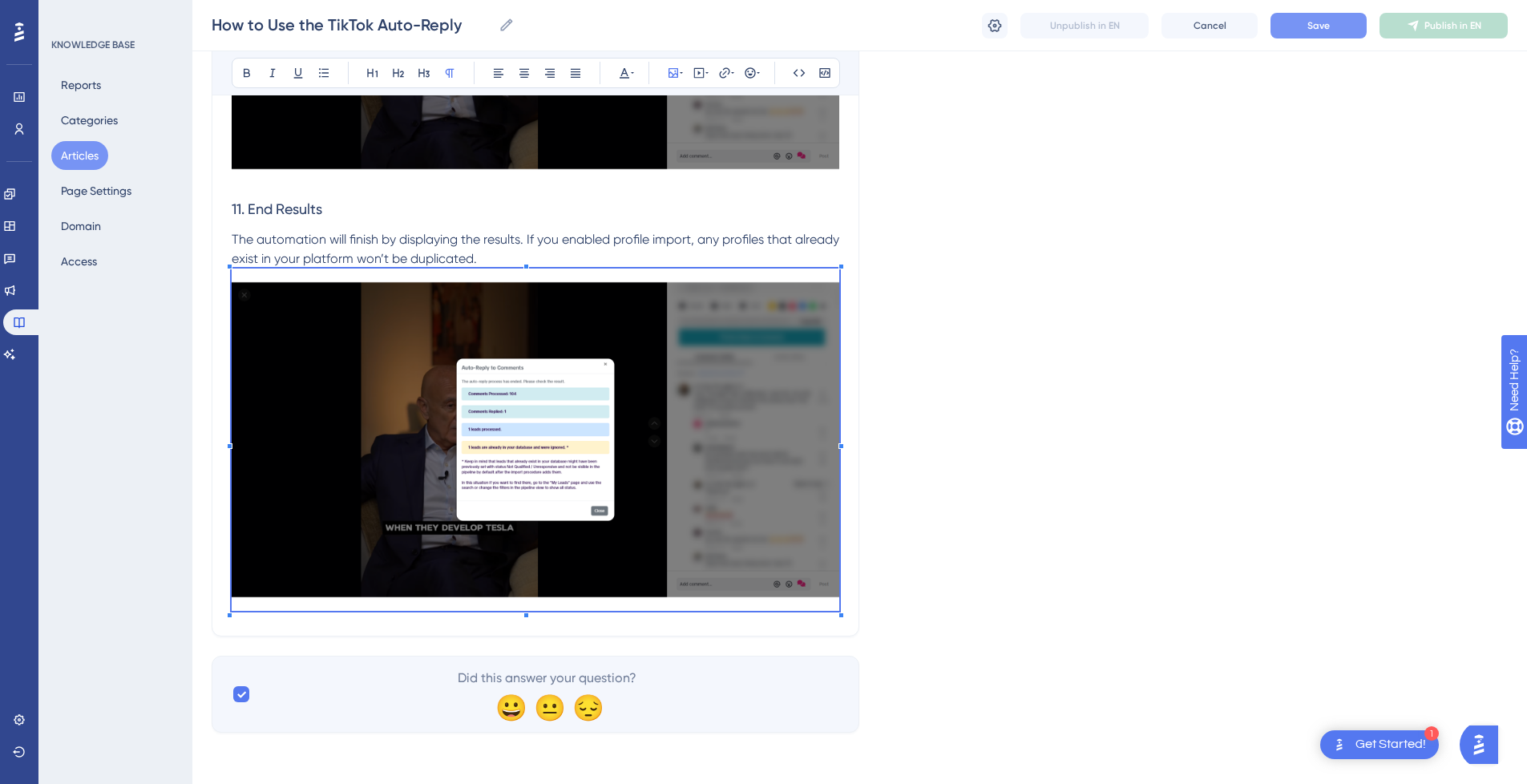
click at [238, 608] on img at bounding box center [535, 439] width 608 height 341
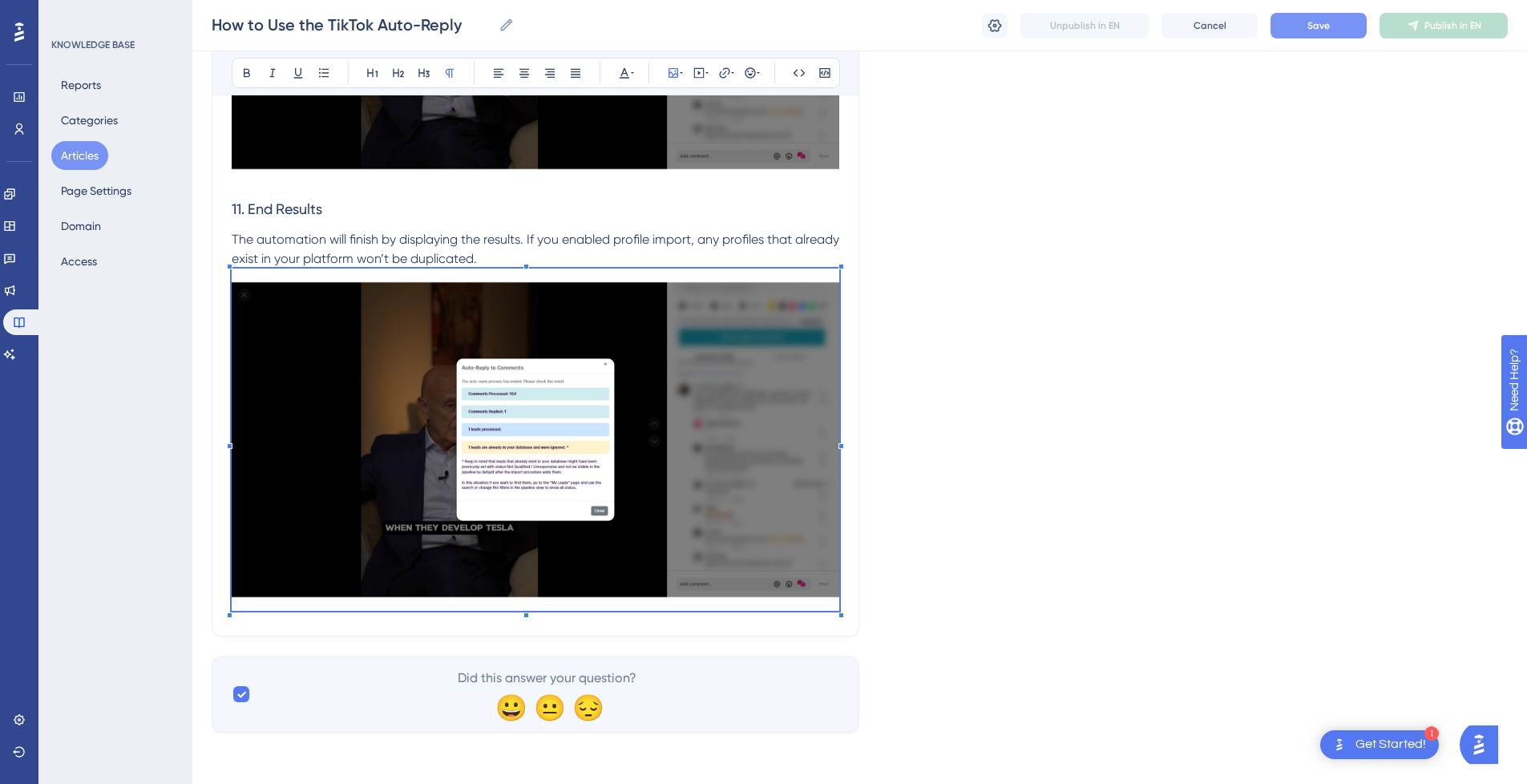
click at [665, 470] on img at bounding box center [535, 439] width 608 height 341
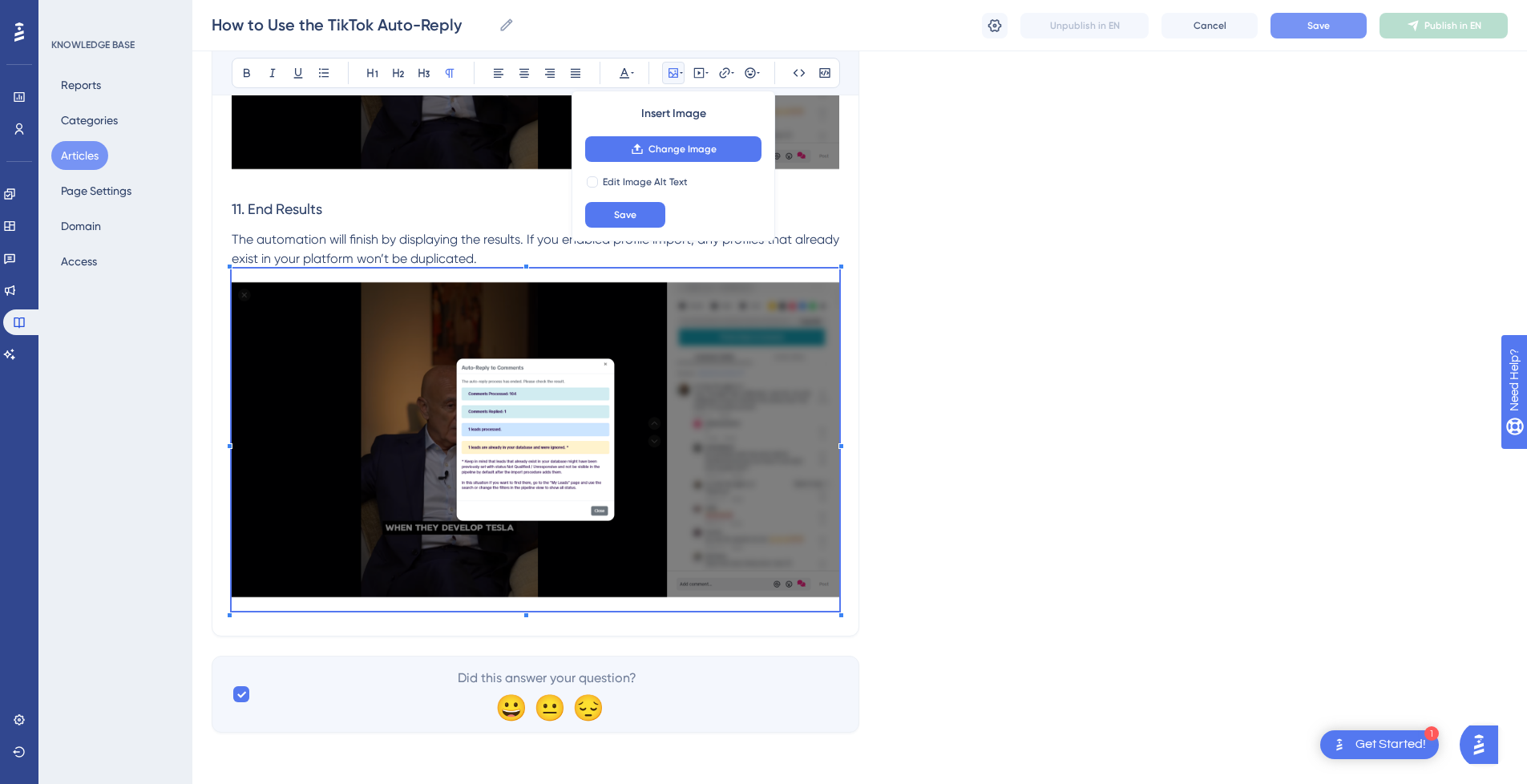
click at [558, 261] on p "The automation will finish by displaying the results. If you enabled profile im…" at bounding box center [535, 249] width 608 height 38
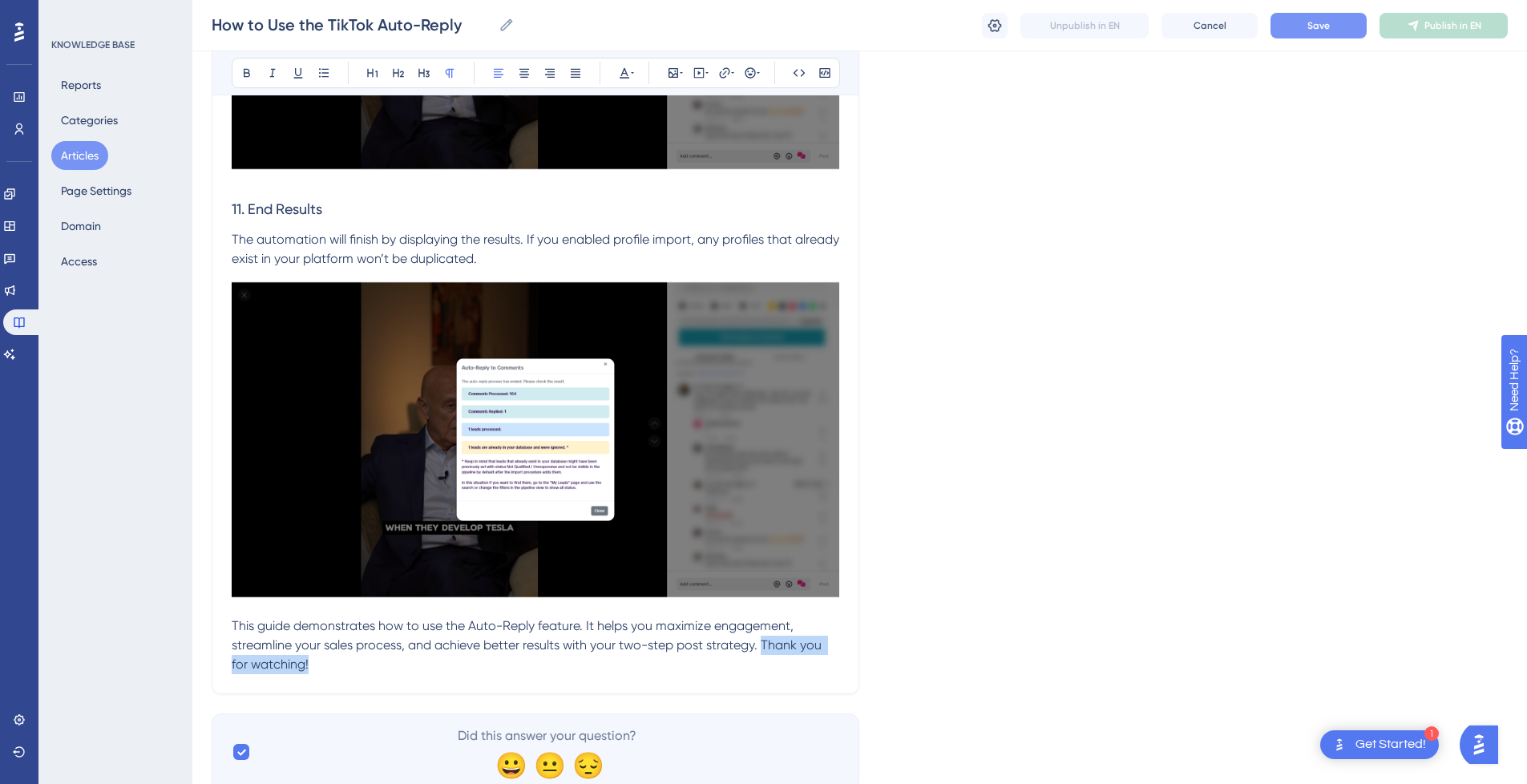
drag, startPoint x: 762, startPoint y: 645, endPoint x: 774, endPoint y: 664, distance: 22.5
click at [774, 664] on p "This guide demonstrates how to use the Auto-Reply feature. It helps you maximiz…" at bounding box center [535, 471] width 608 height 405
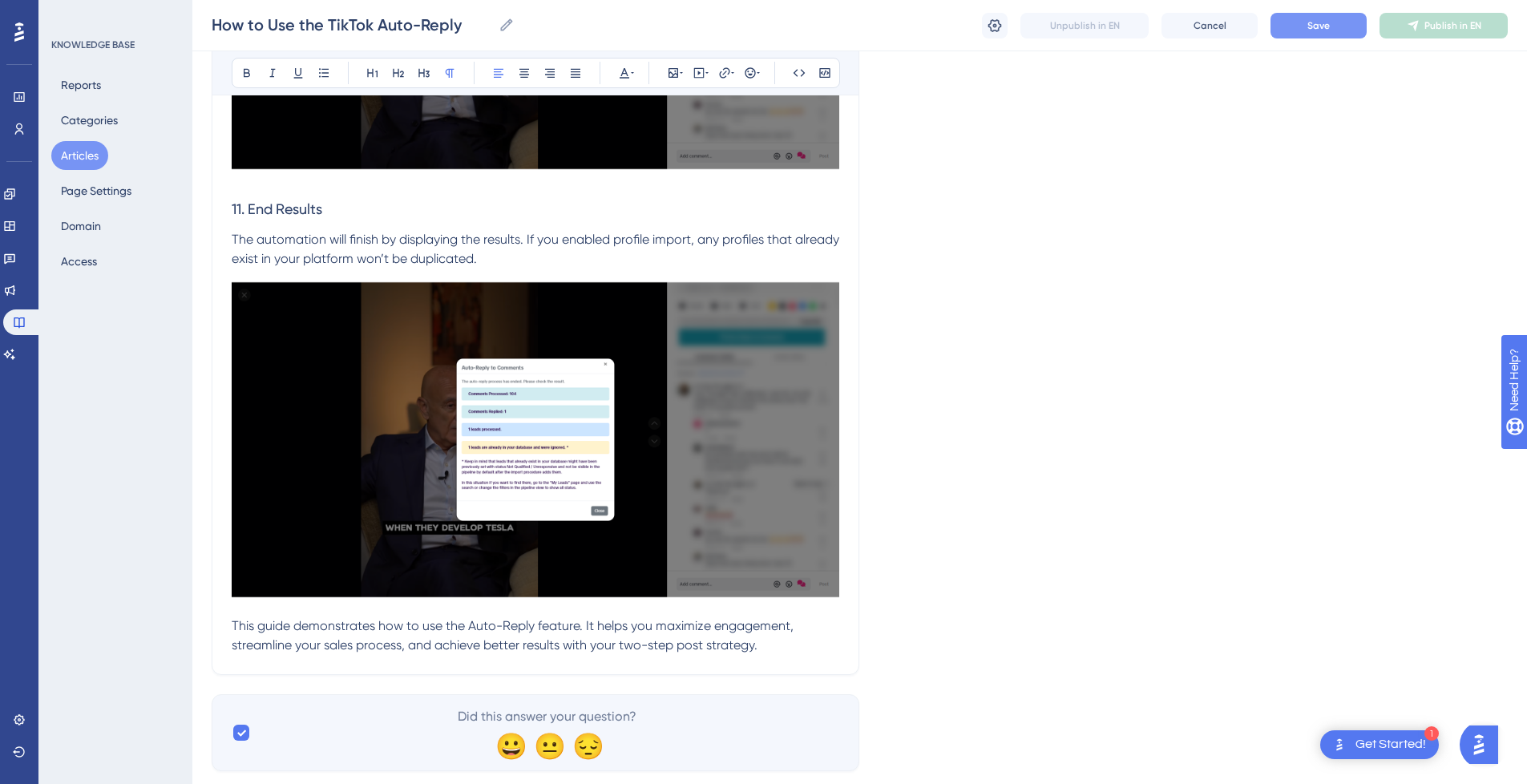
click at [1356, 27] on button "Save" at bounding box center [1319, 25] width 96 height 26
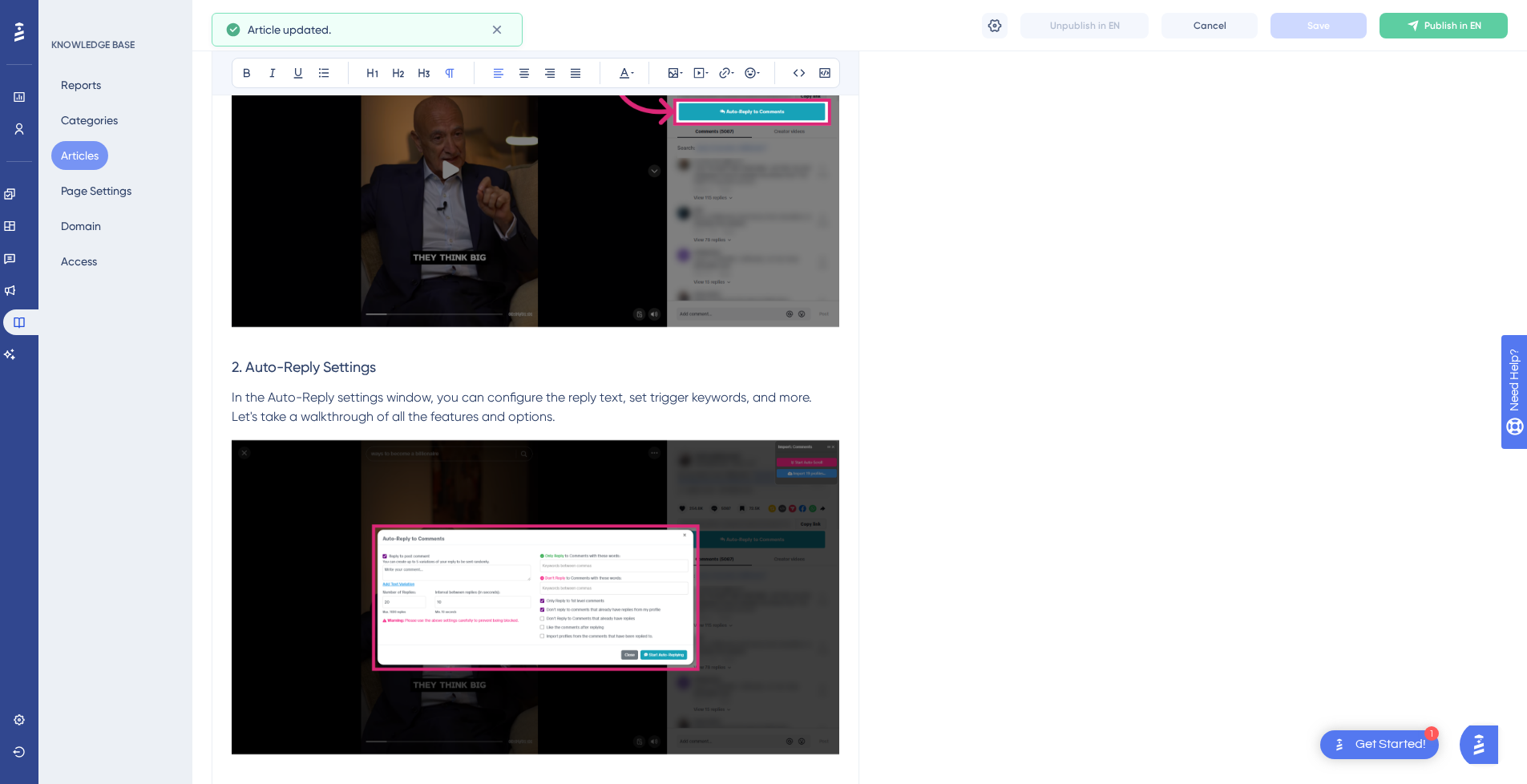
scroll to position [0, 0]
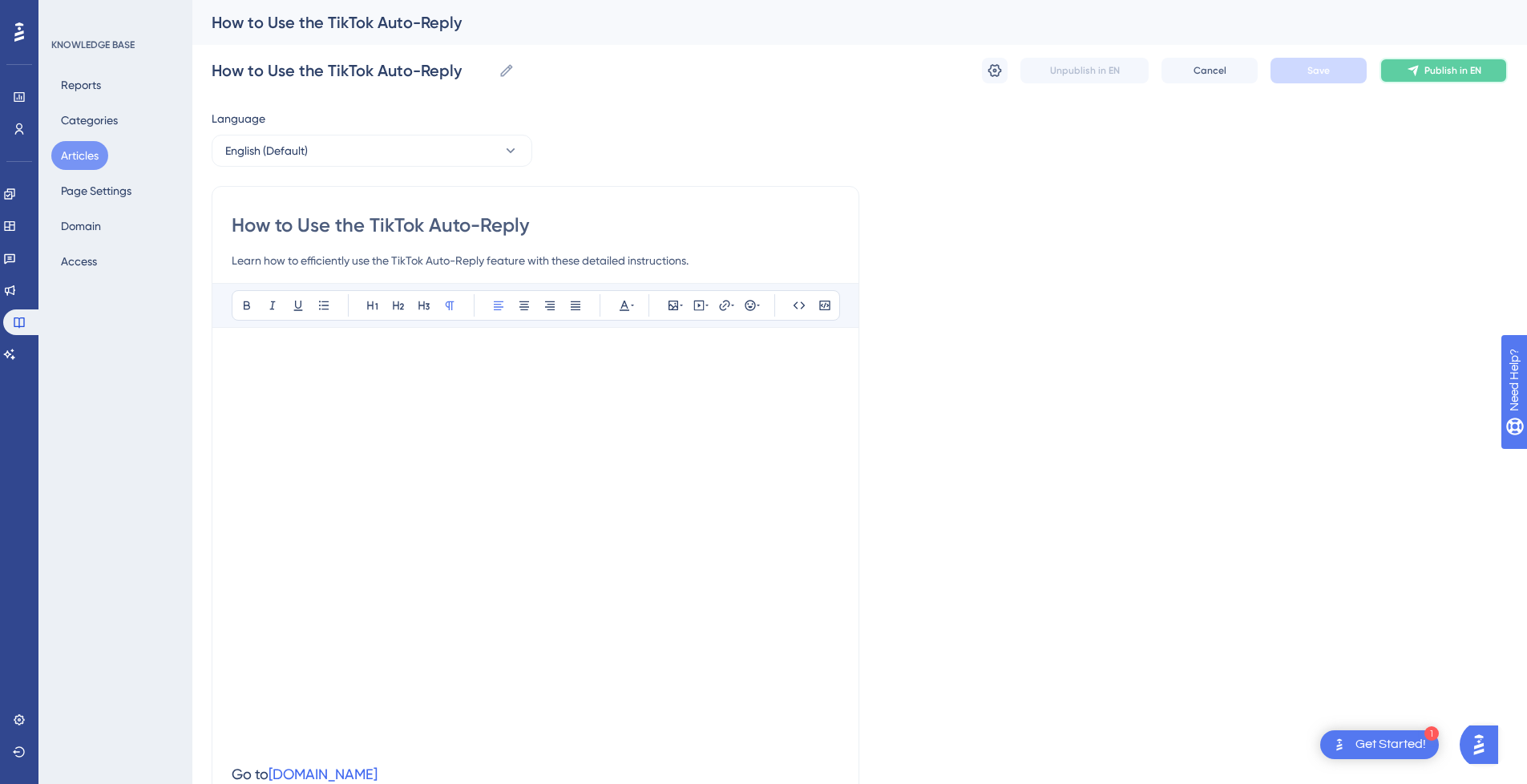
click at [1415, 75] on icon at bounding box center [1414, 71] width 13 height 13
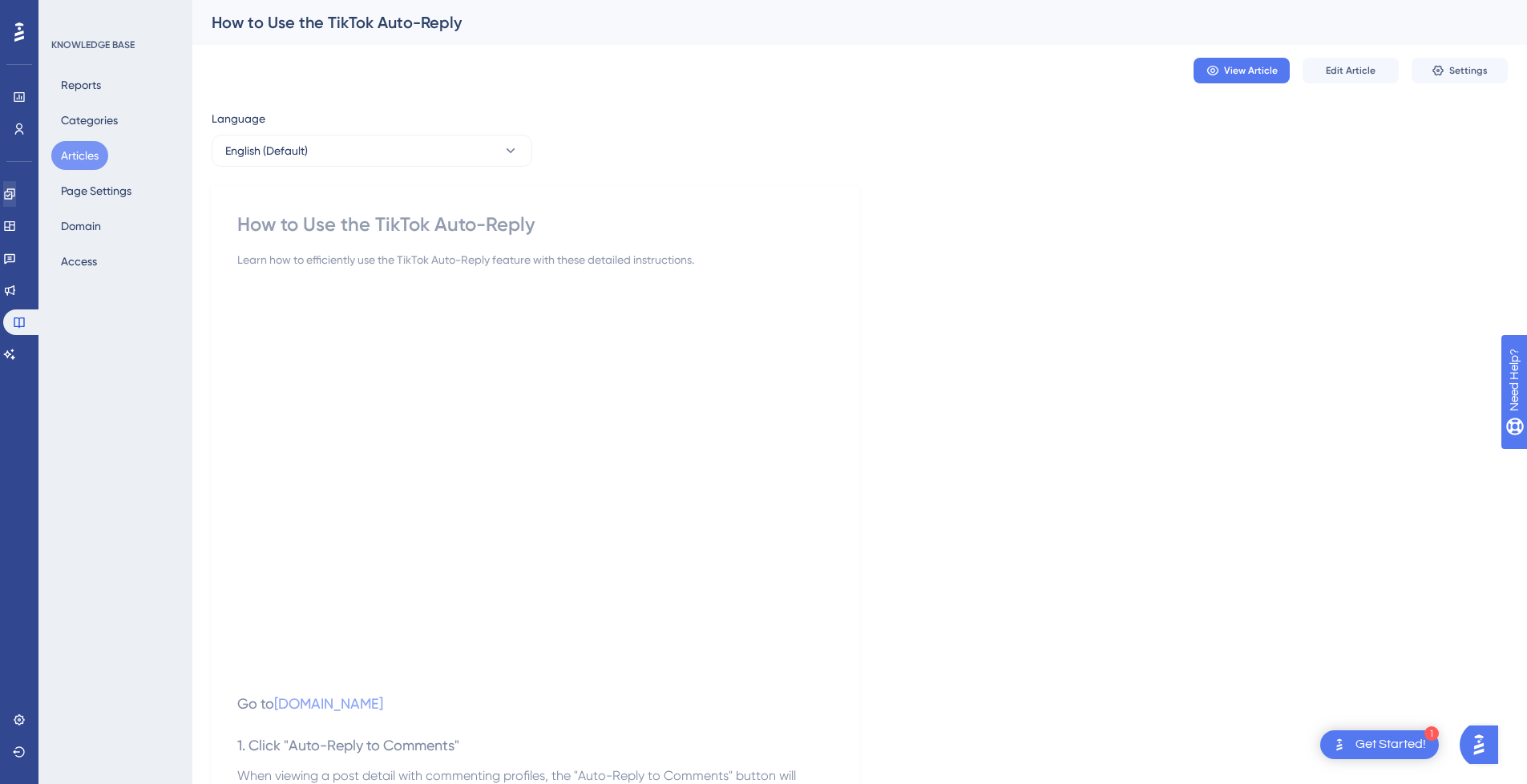
drag, startPoint x: 82, startPoint y: 153, endPoint x: 27, endPoint y: 201, distance: 73.0
click at [82, 153] on button "Articles" at bounding box center [79, 155] width 57 height 29
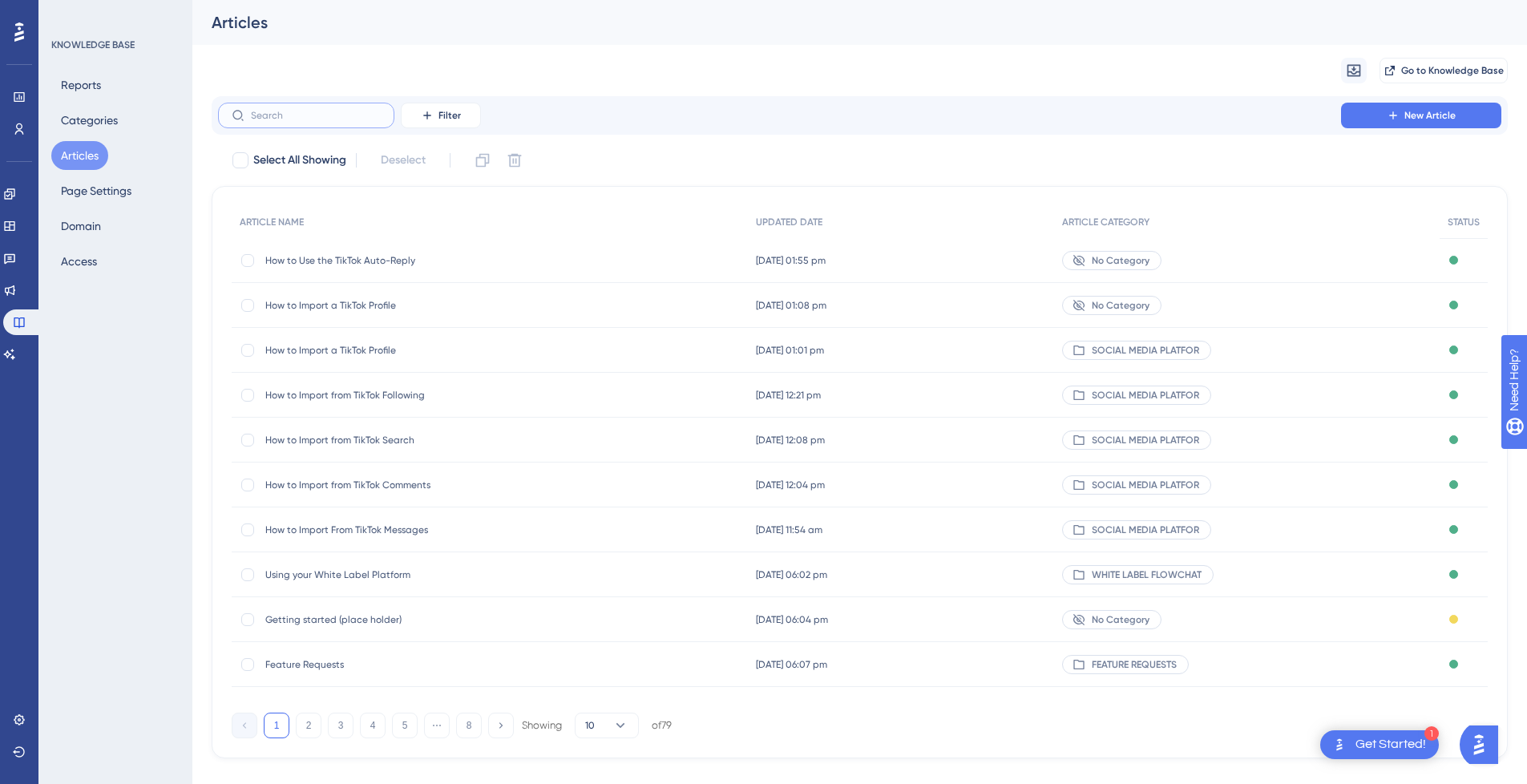
click at [310, 118] on input "text" at bounding box center [315, 115] width 129 height 12
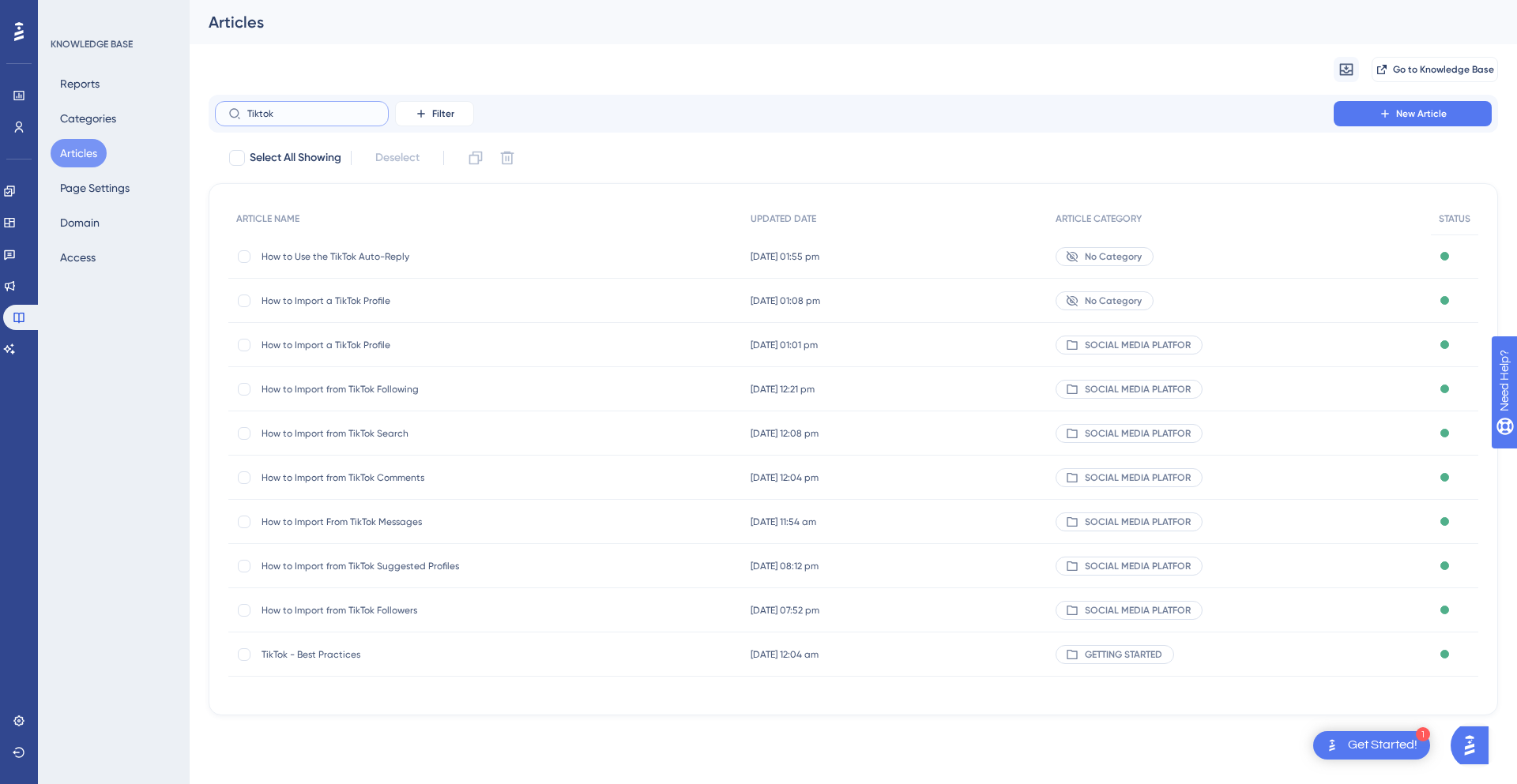
type input "Tiktok"
click at [393, 259] on span "How to Use the TikTok Auto-Reply" at bounding box center [387, 257] width 253 height 12
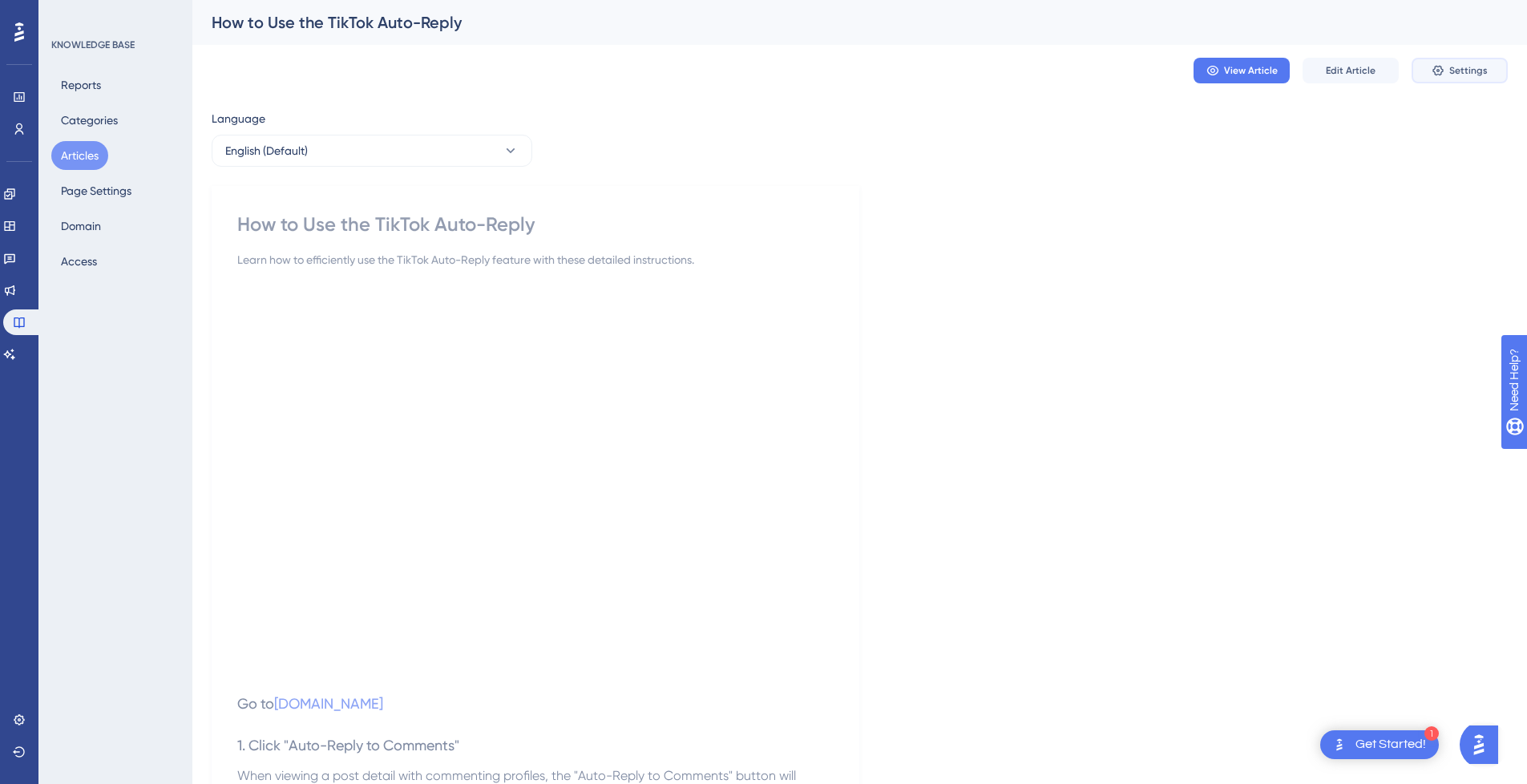
click at [1455, 73] on span "Settings" at bounding box center [1468, 71] width 38 height 13
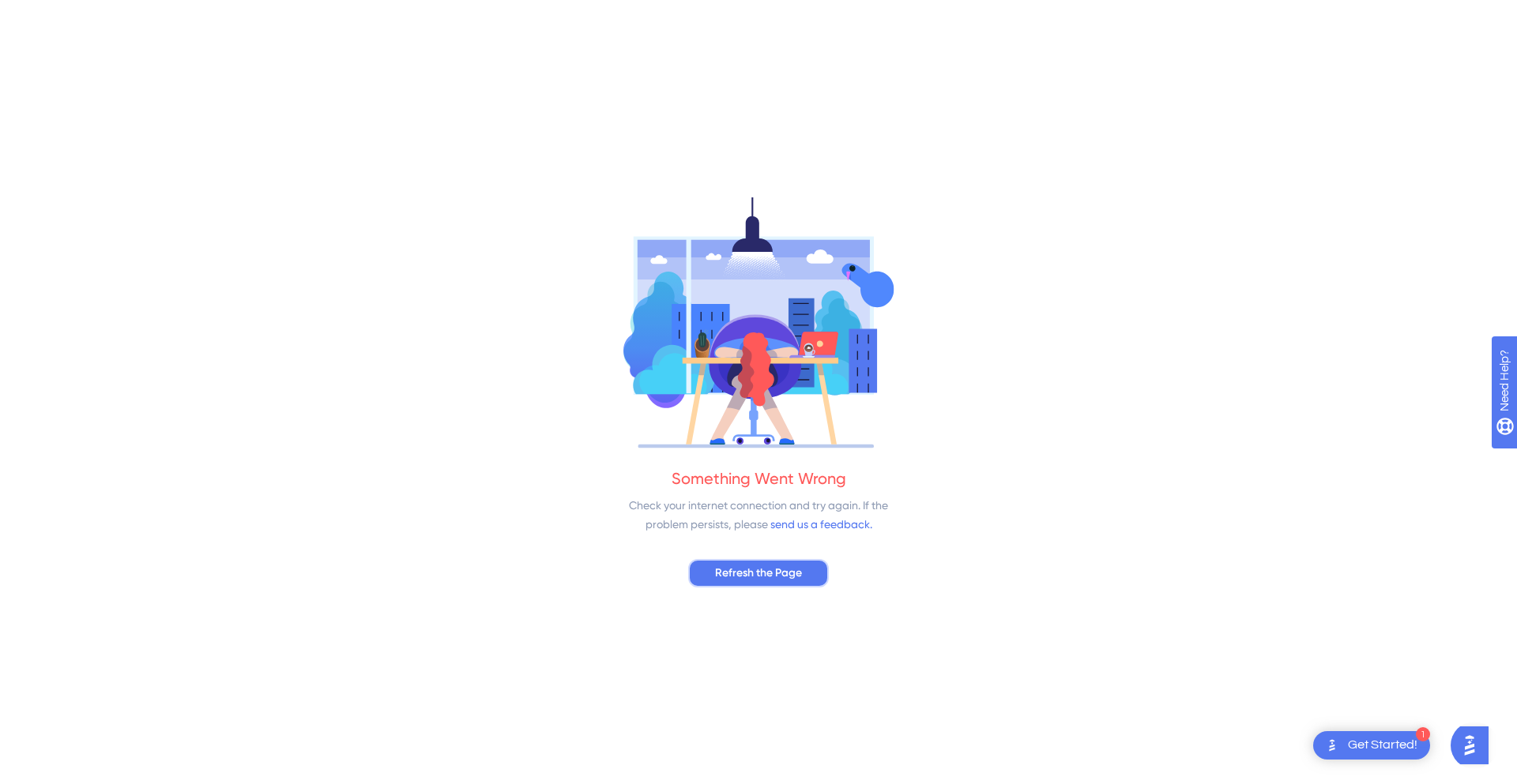
click at [758, 568] on span "Refresh the Page" at bounding box center [758, 574] width 87 height 19
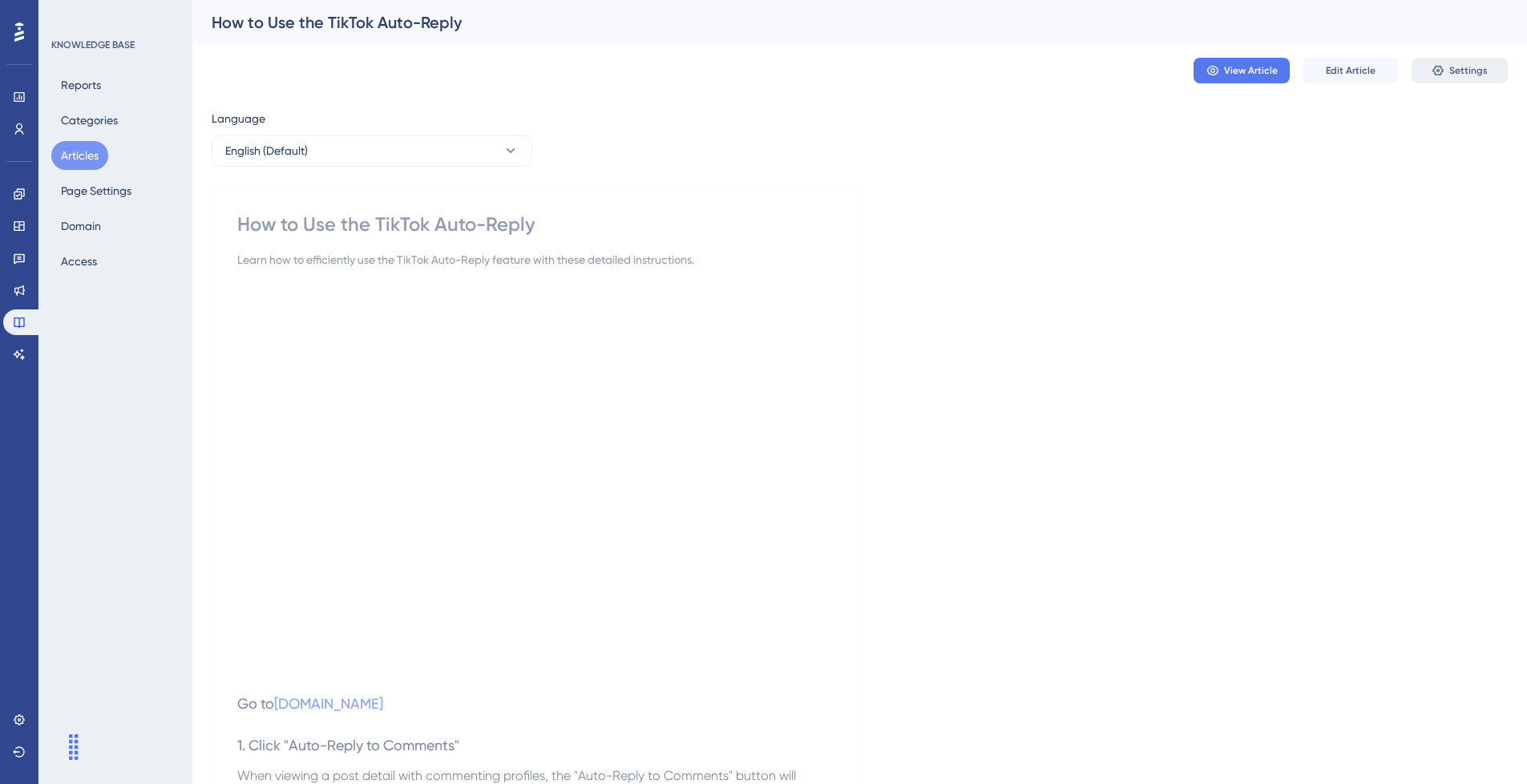
click at [1481, 72] on span "Settings" at bounding box center [1468, 71] width 38 height 13
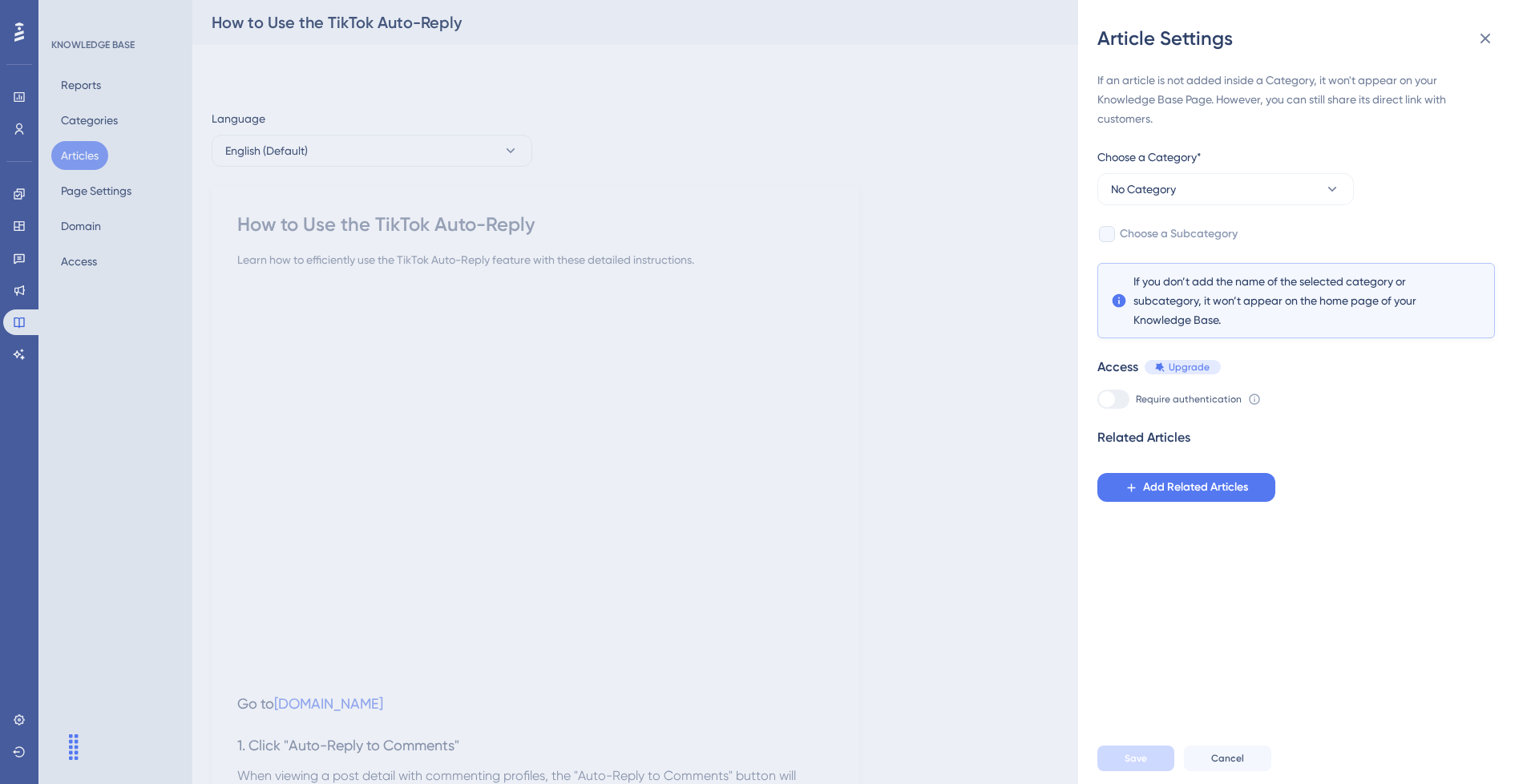
click at [1205, 231] on span "Choose a Subcategory" at bounding box center [1179, 234] width 118 height 20
click at [1155, 184] on span "No Category" at bounding box center [1143, 189] width 65 height 20
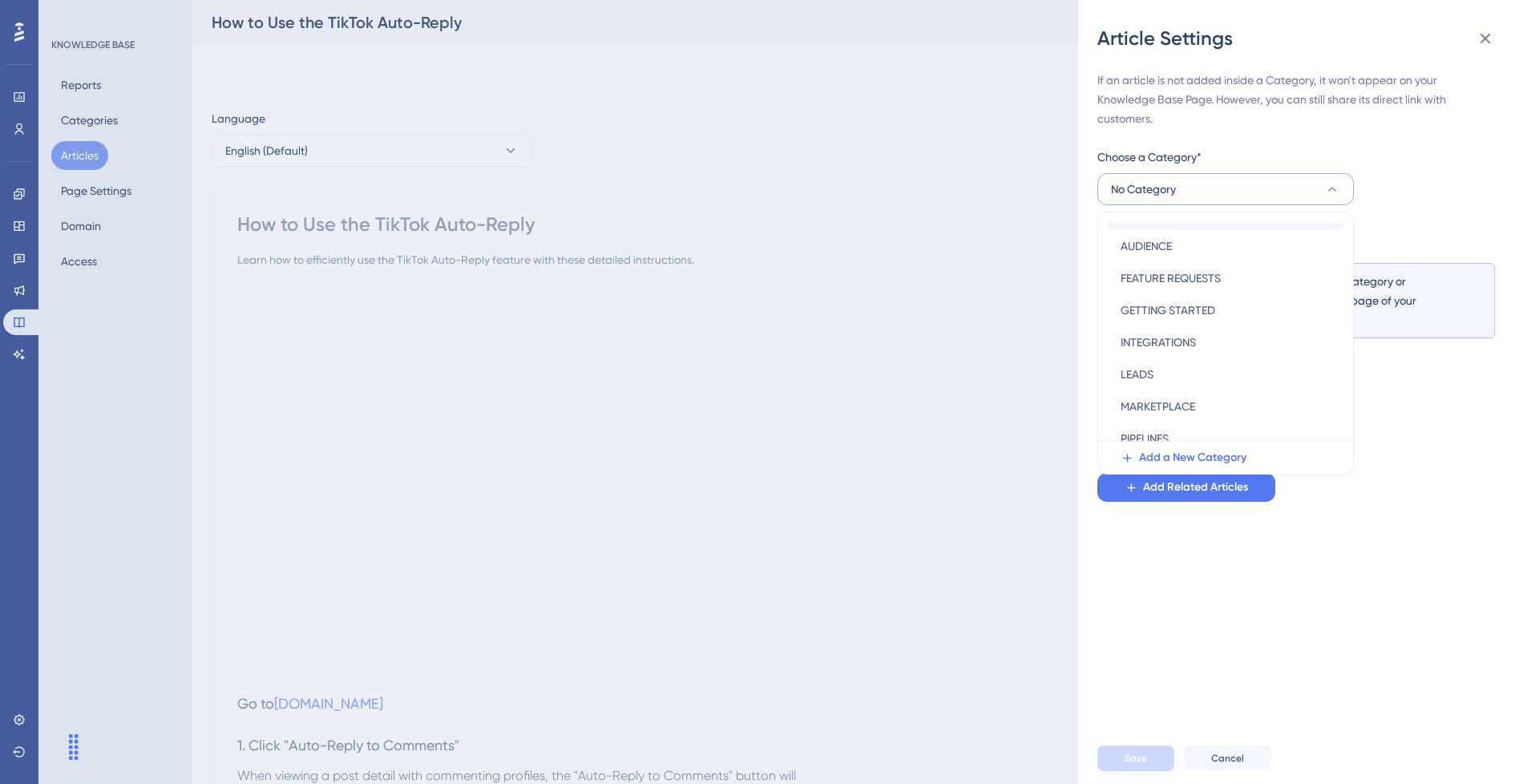
scroll to position [230, 0]
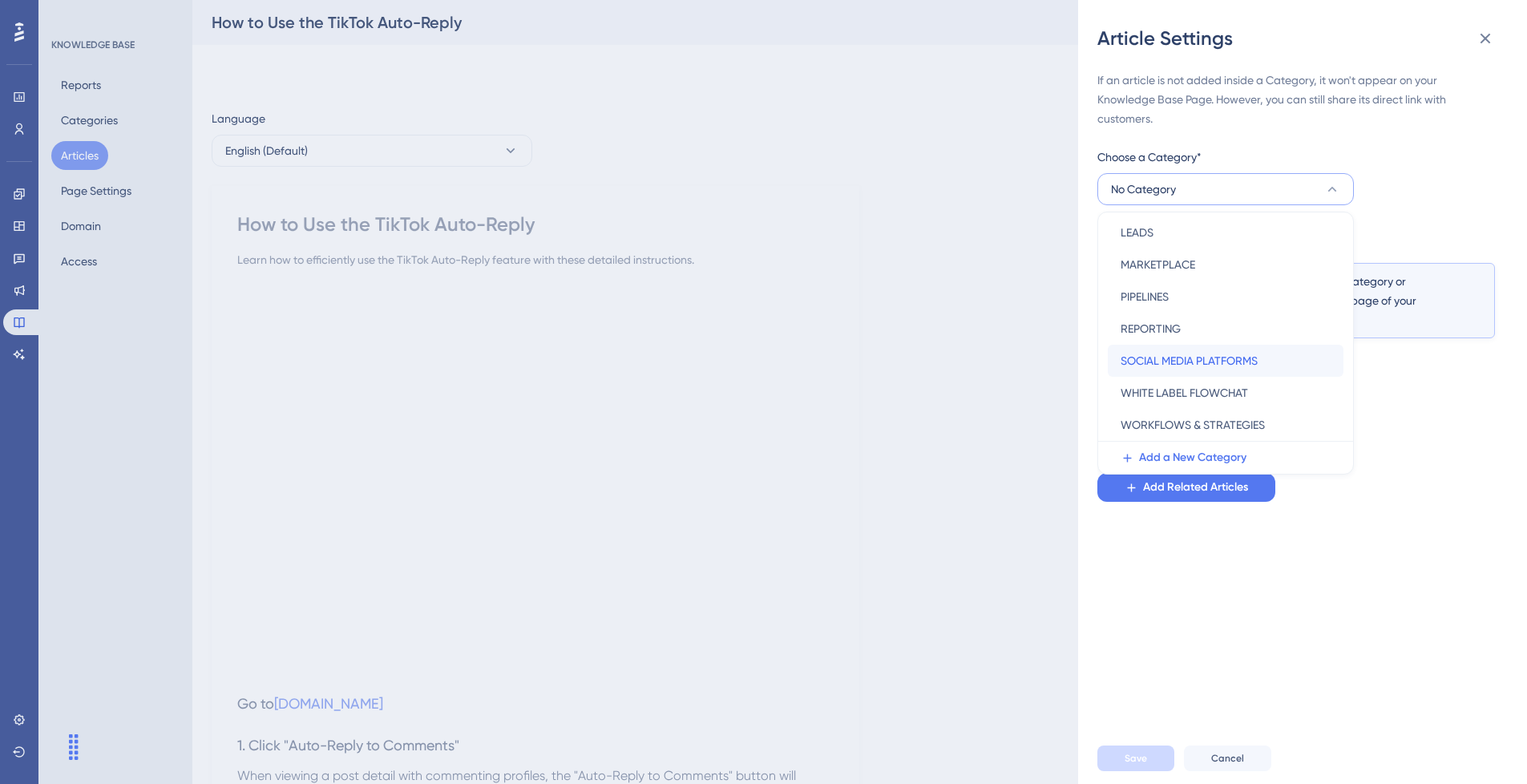
click at [1228, 353] on span "SOCIAL MEDIA PLATFORMS" at bounding box center [1189, 361] width 138 height 20
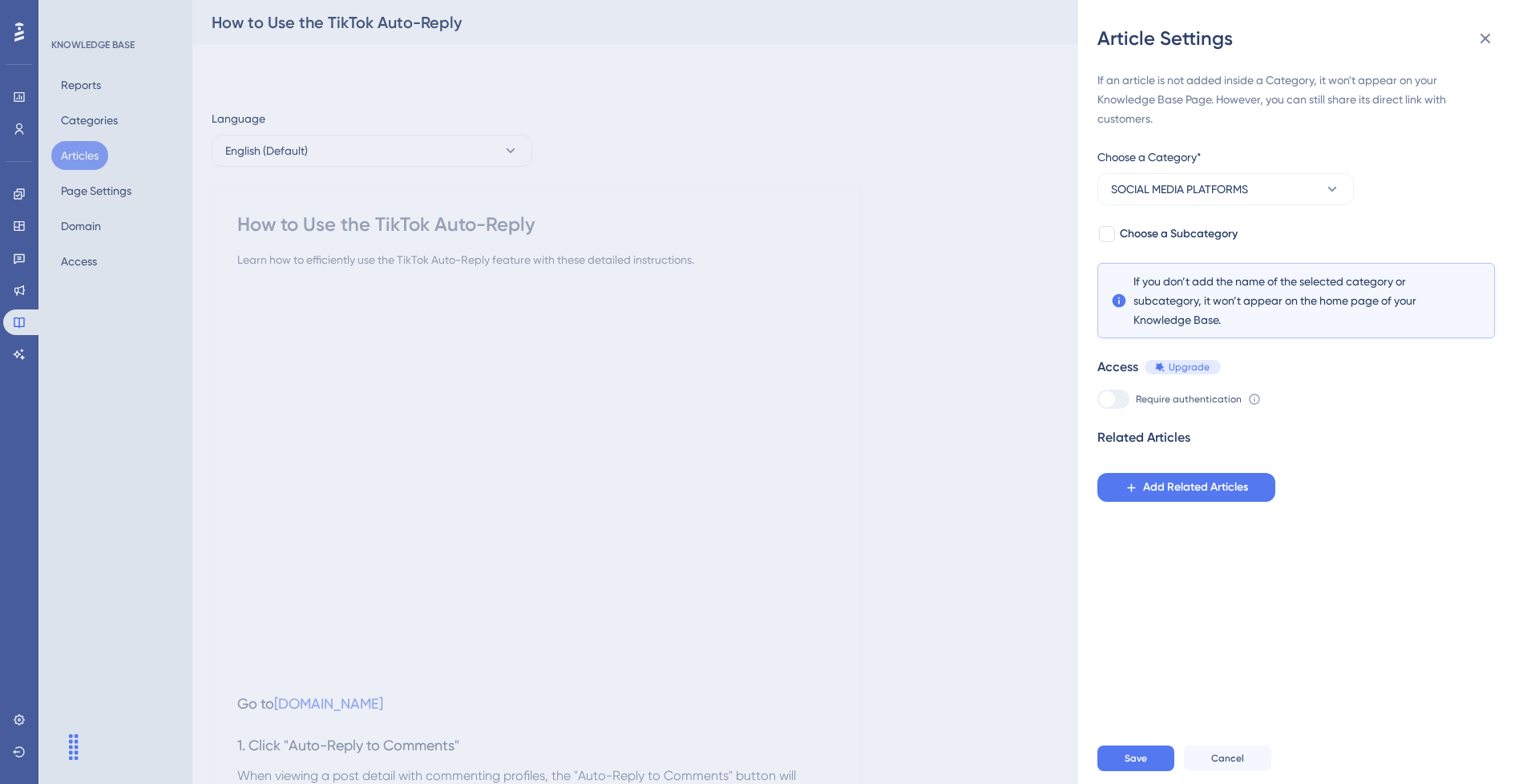
click at [1147, 223] on div "If an article is not added inside a Category, it won't appear on your Knowledge…" at bounding box center [1296, 286] width 397 height 431
click at [1151, 233] on span "Choose a Subcategory" at bounding box center [1179, 234] width 118 height 20
checkbox input "true"
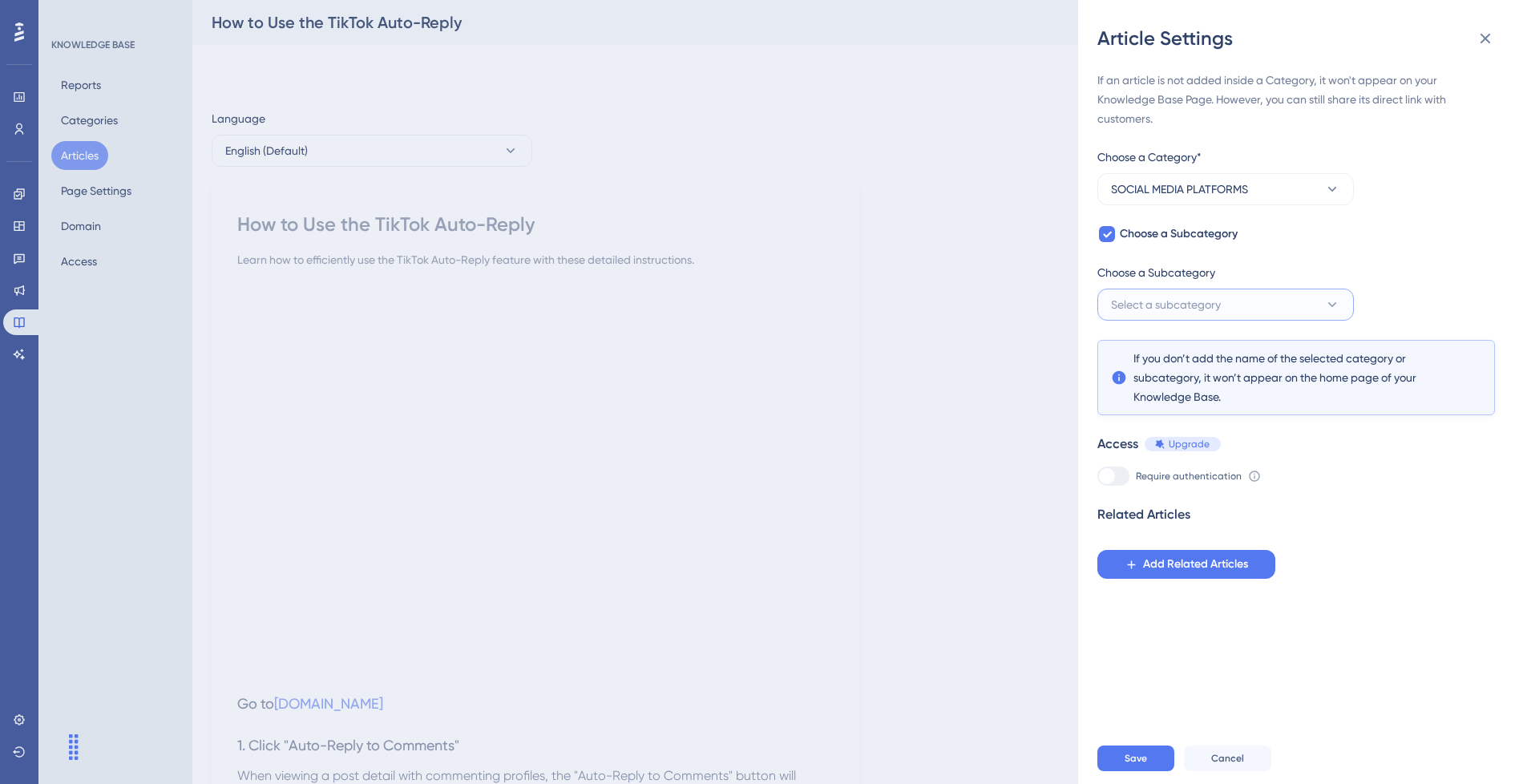
click at [1181, 299] on span "Select a subcategory" at bounding box center [1165, 304] width 110 height 20
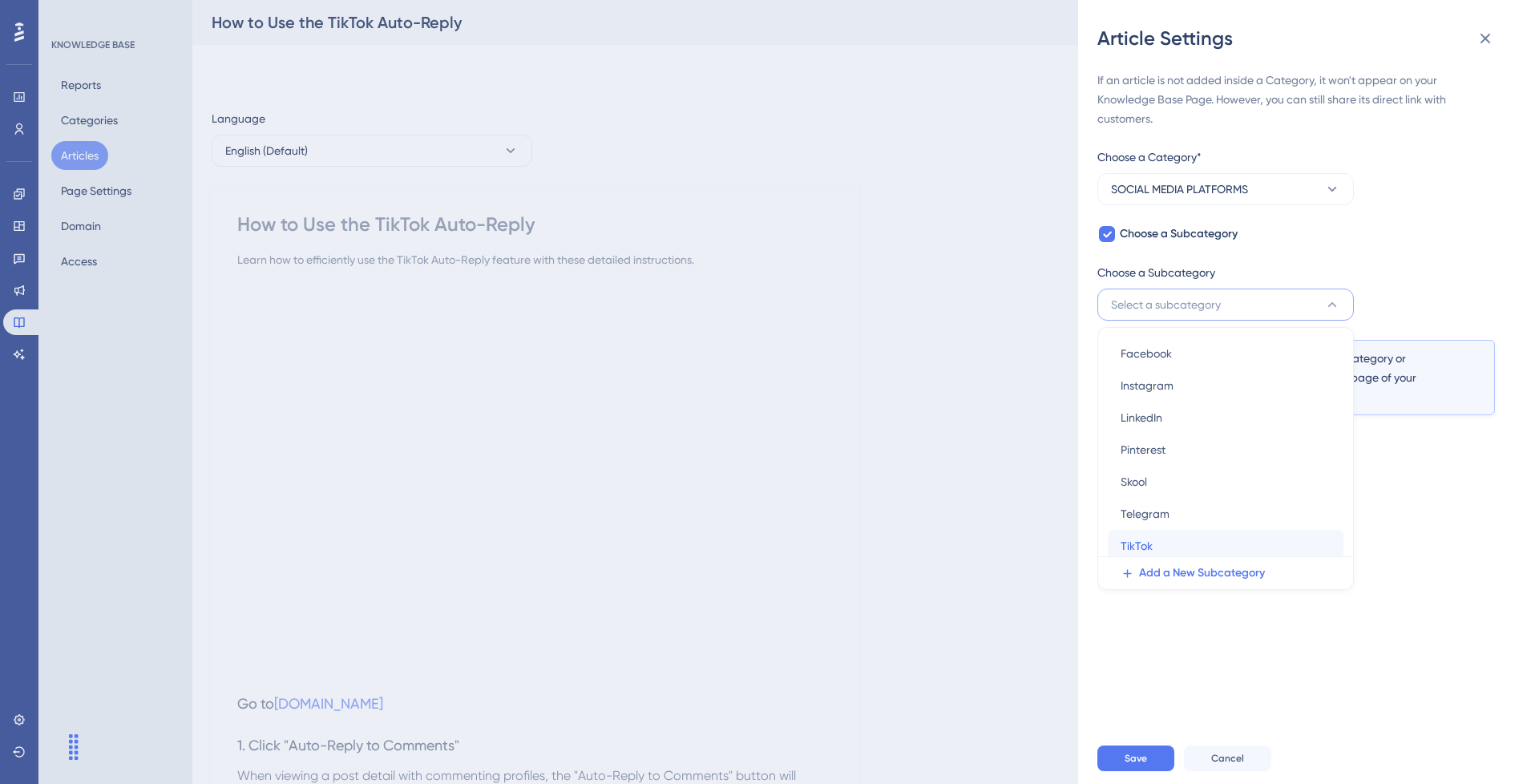
click at [1164, 541] on div "TikTok TikTok" at bounding box center [1225, 546] width 210 height 32
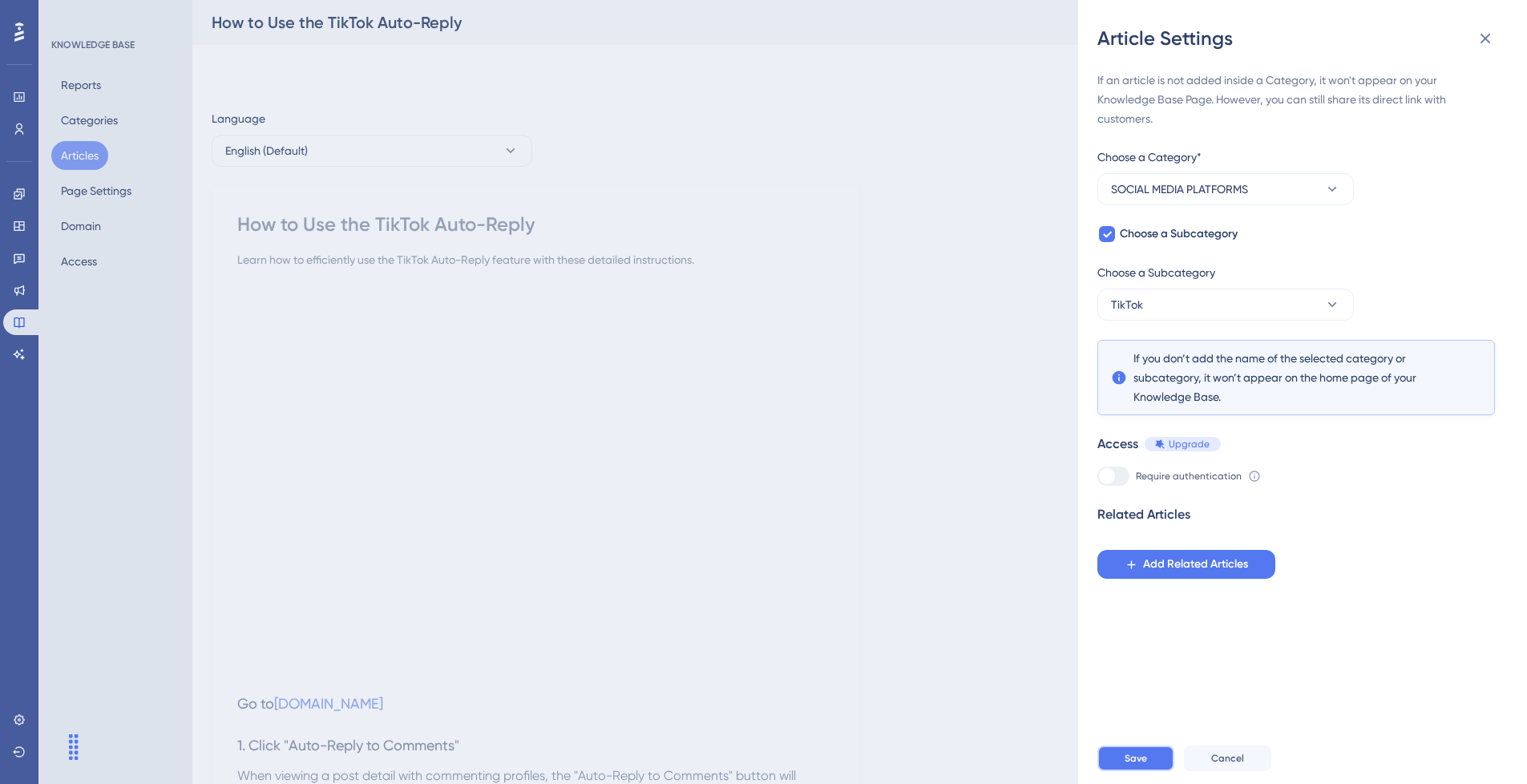
click at [1157, 771] on button "Save" at bounding box center [1136, 758] width 77 height 26
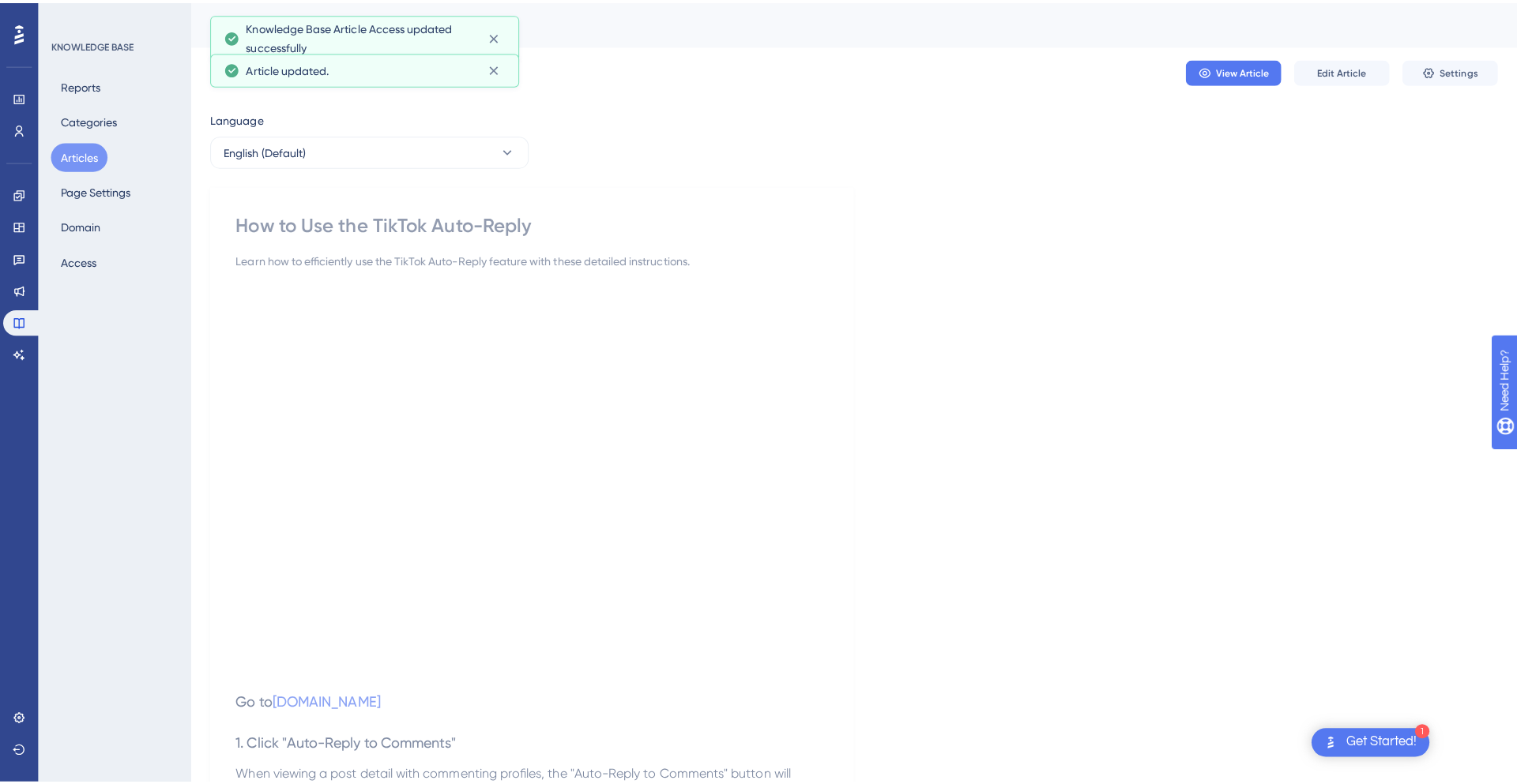
scroll to position [0, 0]
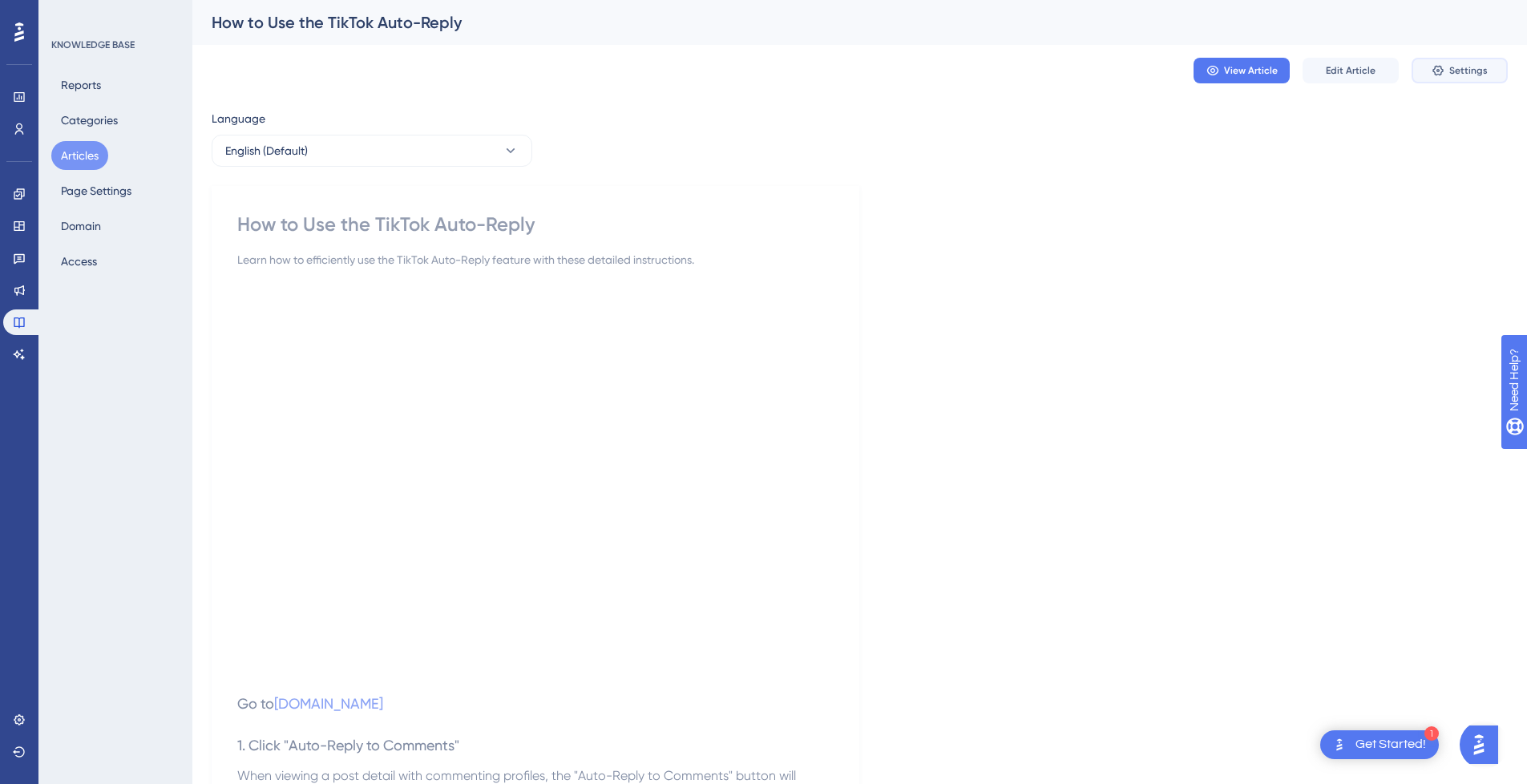
click at [1470, 60] on button "Settings" at bounding box center [1460, 71] width 96 height 26
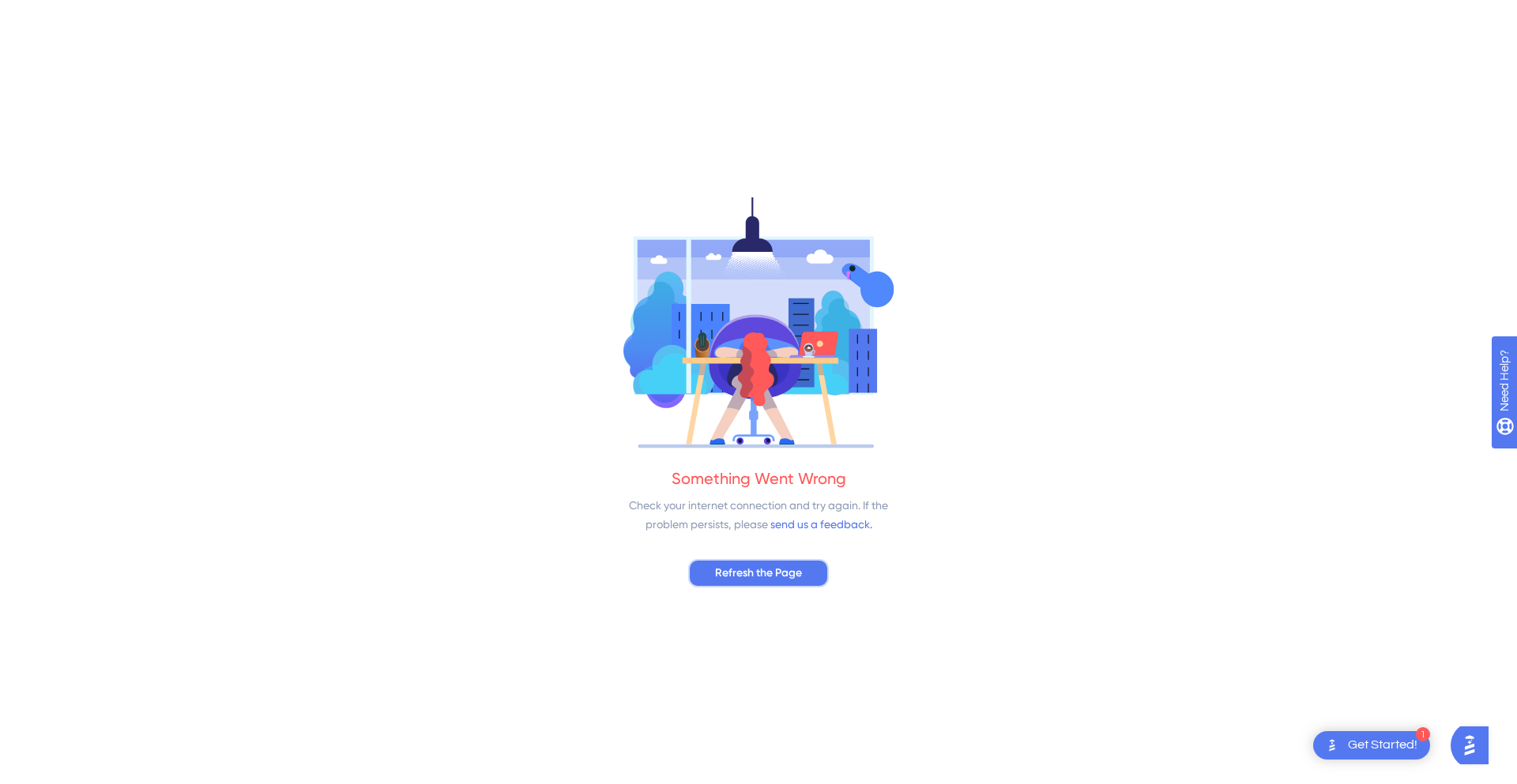
click at [808, 572] on button "Refresh the Page" at bounding box center [758, 574] width 141 height 28
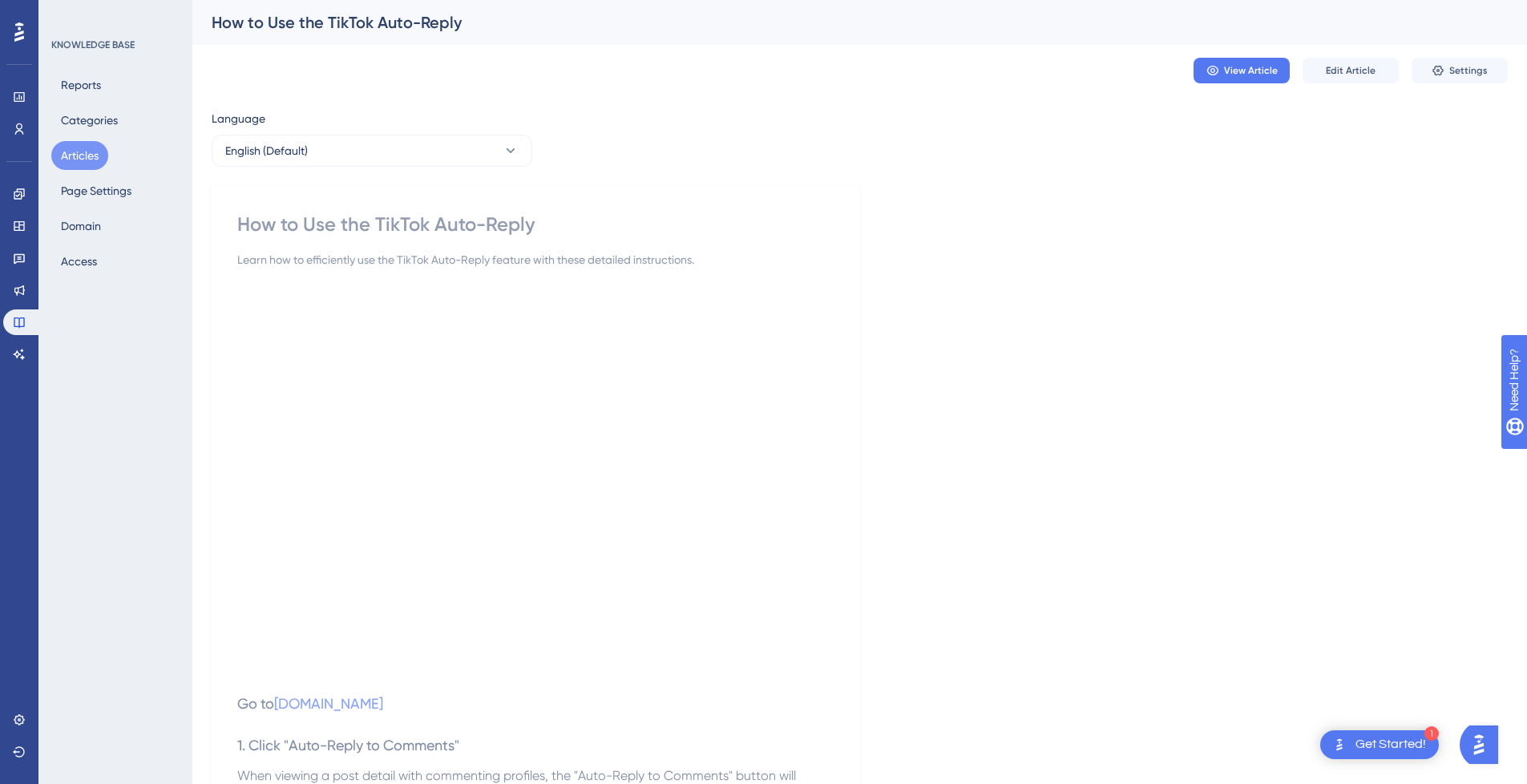
click at [1473, 78] on button "Settings" at bounding box center [1460, 71] width 96 height 26
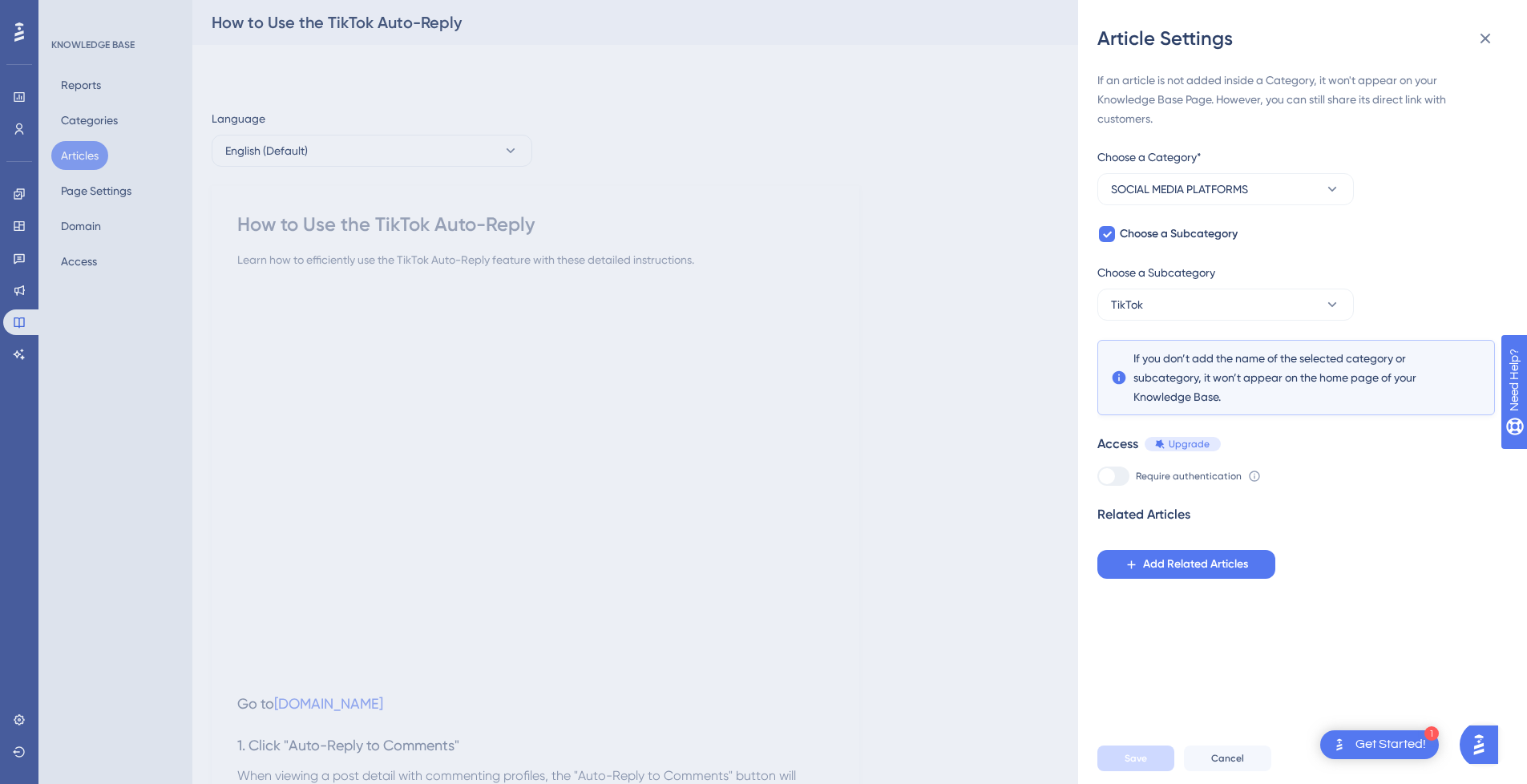
click at [82, 149] on div "Article Settings If an article is not added inside a Category, it won't appear …" at bounding box center [764, 392] width 1527 height 784
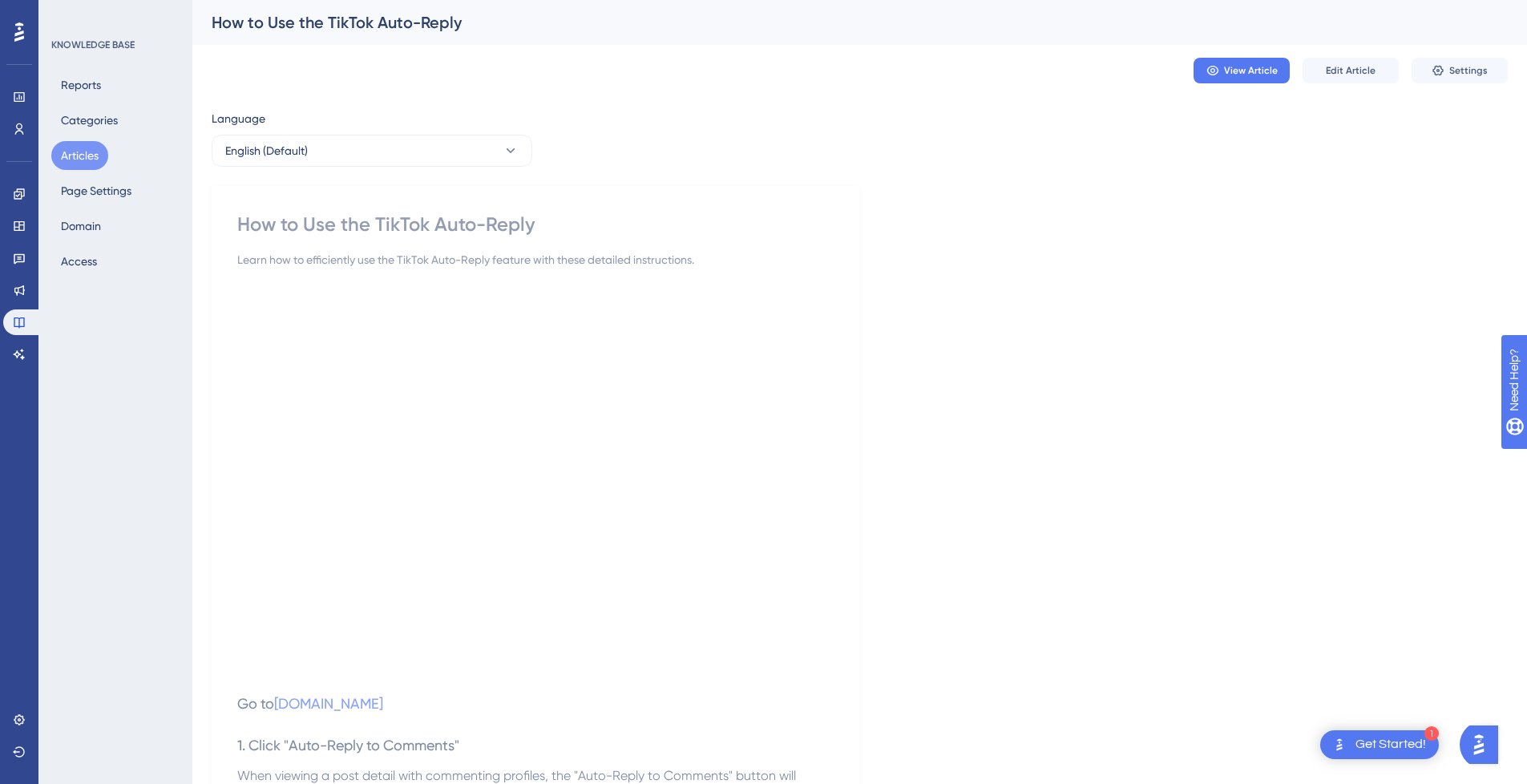
click at [78, 152] on button "Articles" at bounding box center [79, 155] width 57 height 29
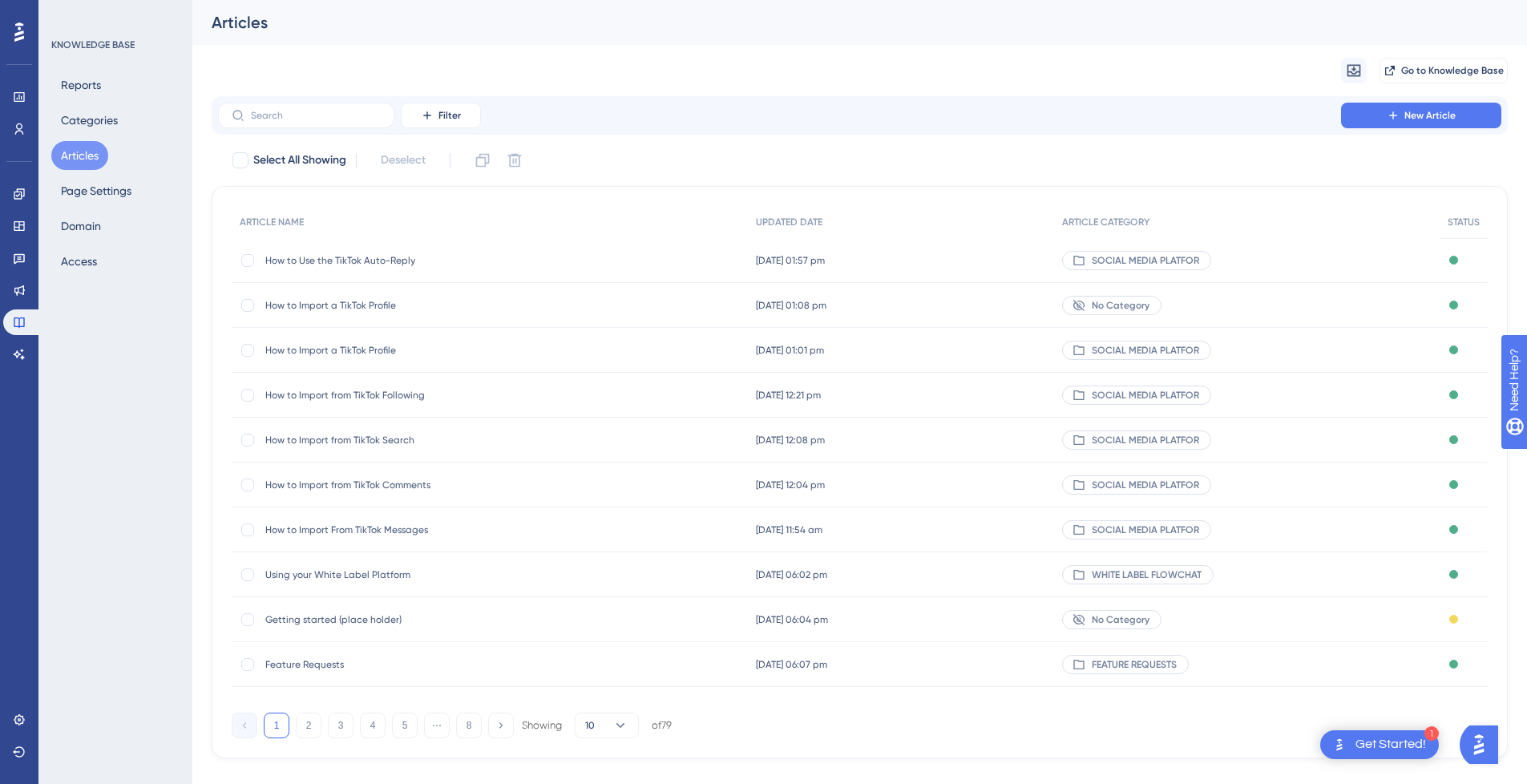
click at [79, 153] on button "Articles" at bounding box center [79, 155] width 57 height 29
click at [1423, 119] on span "New Article" at bounding box center [1430, 115] width 51 height 13
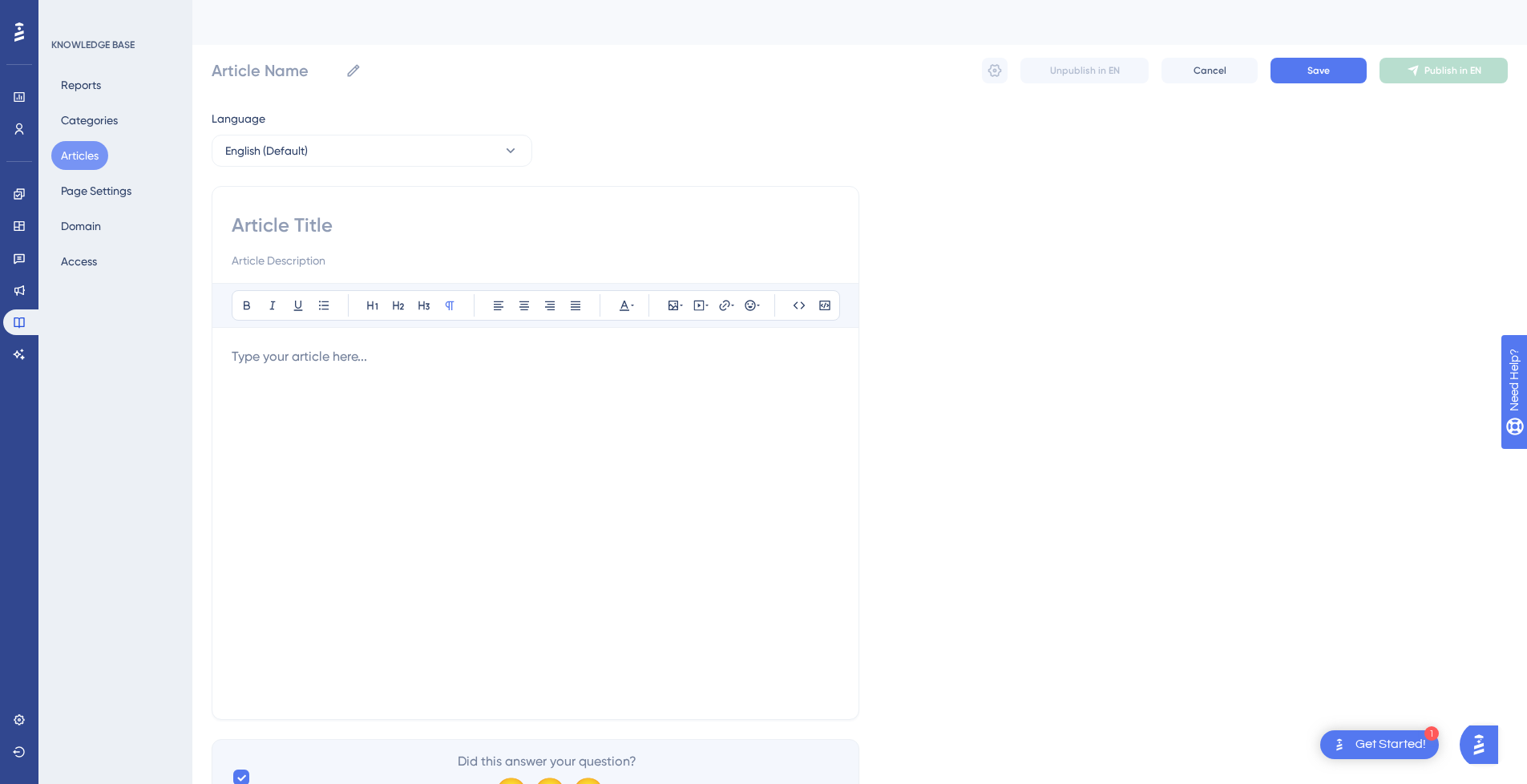
click at [88, 164] on button "Articles" at bounding box center [79, 155] width 57 height 29
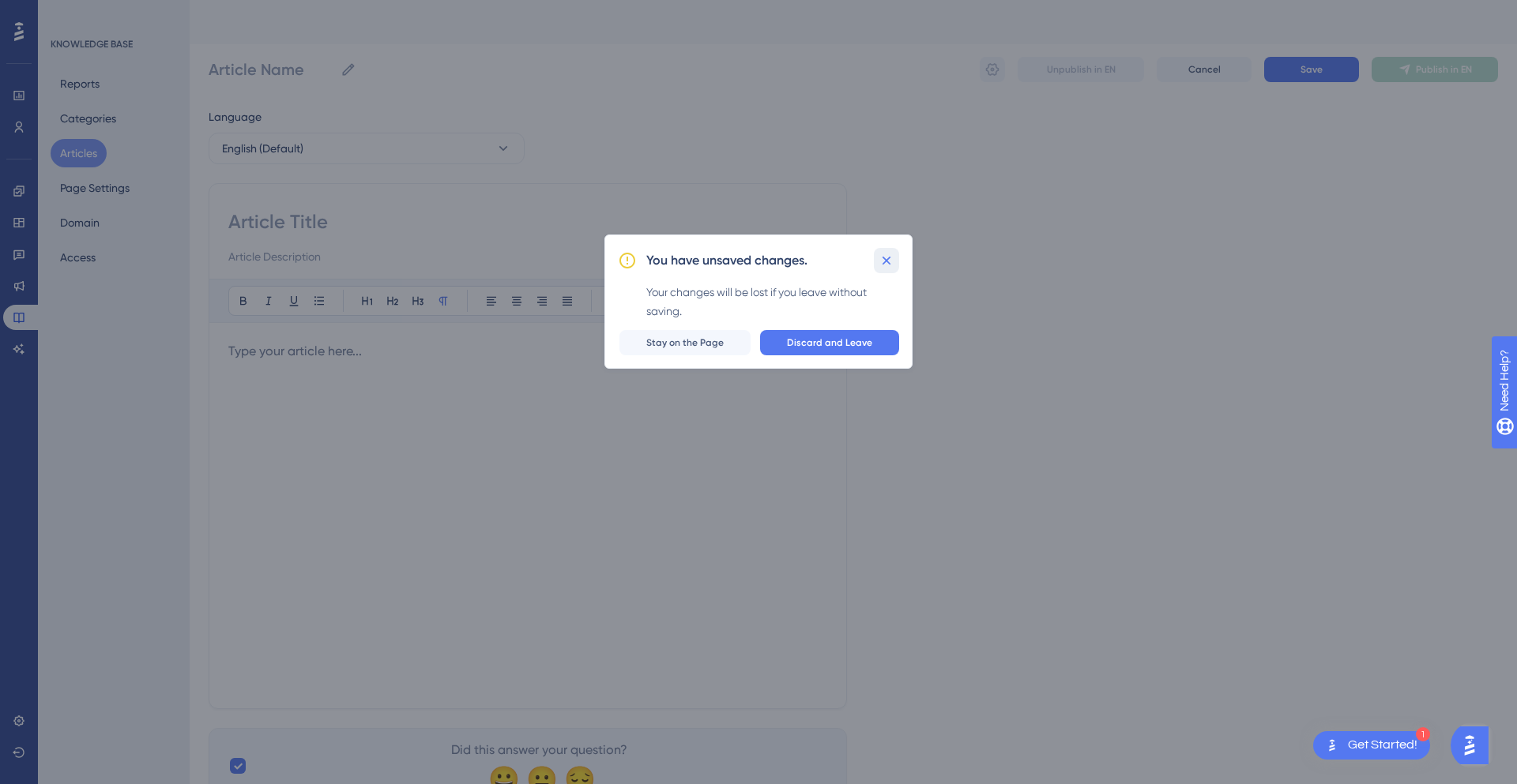
click at [886, 263] on icon at bounding box center [886, 260] width 16 height 16
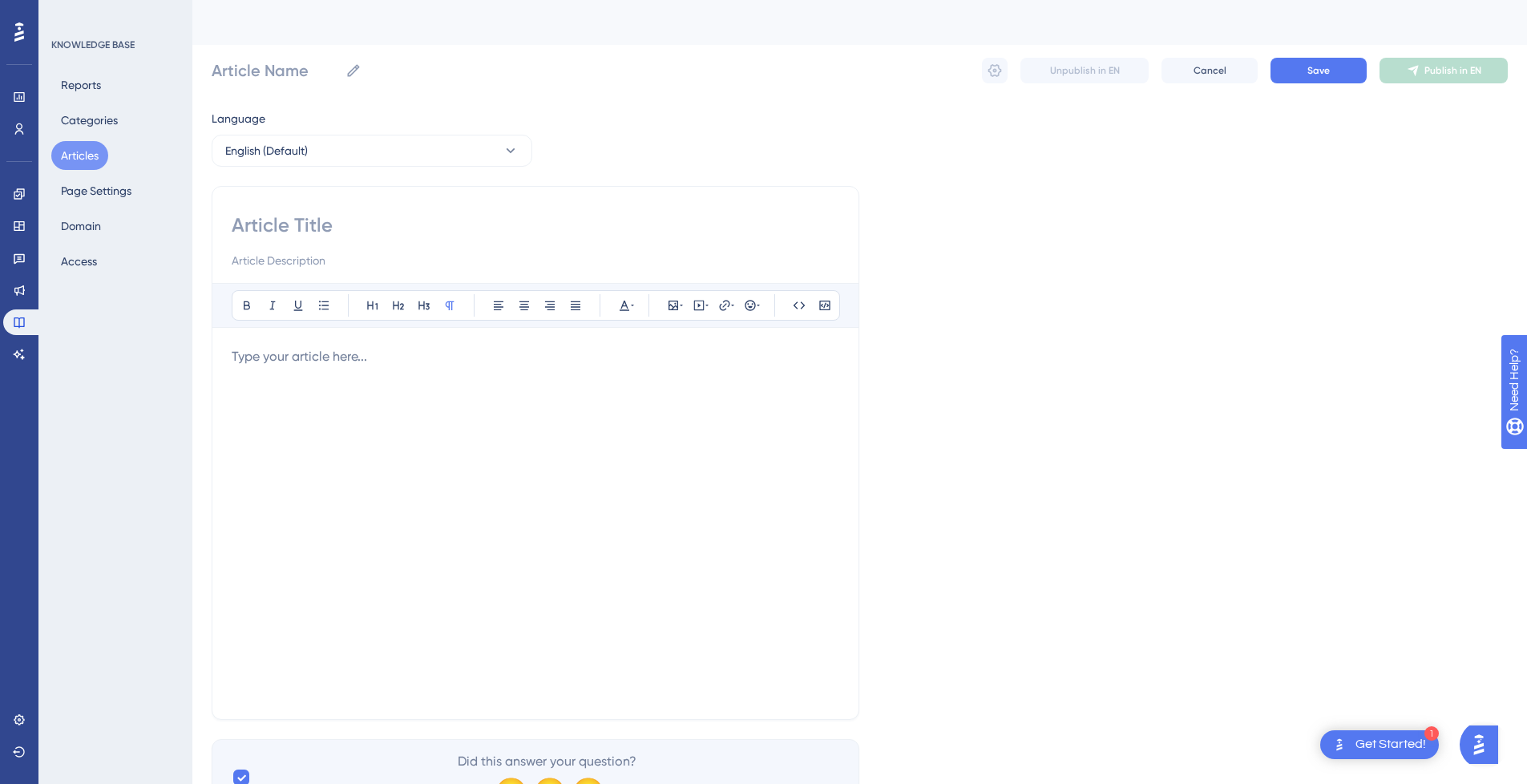
click at [313, 435] on div at bounding box center [535, 523] width 608 height 353
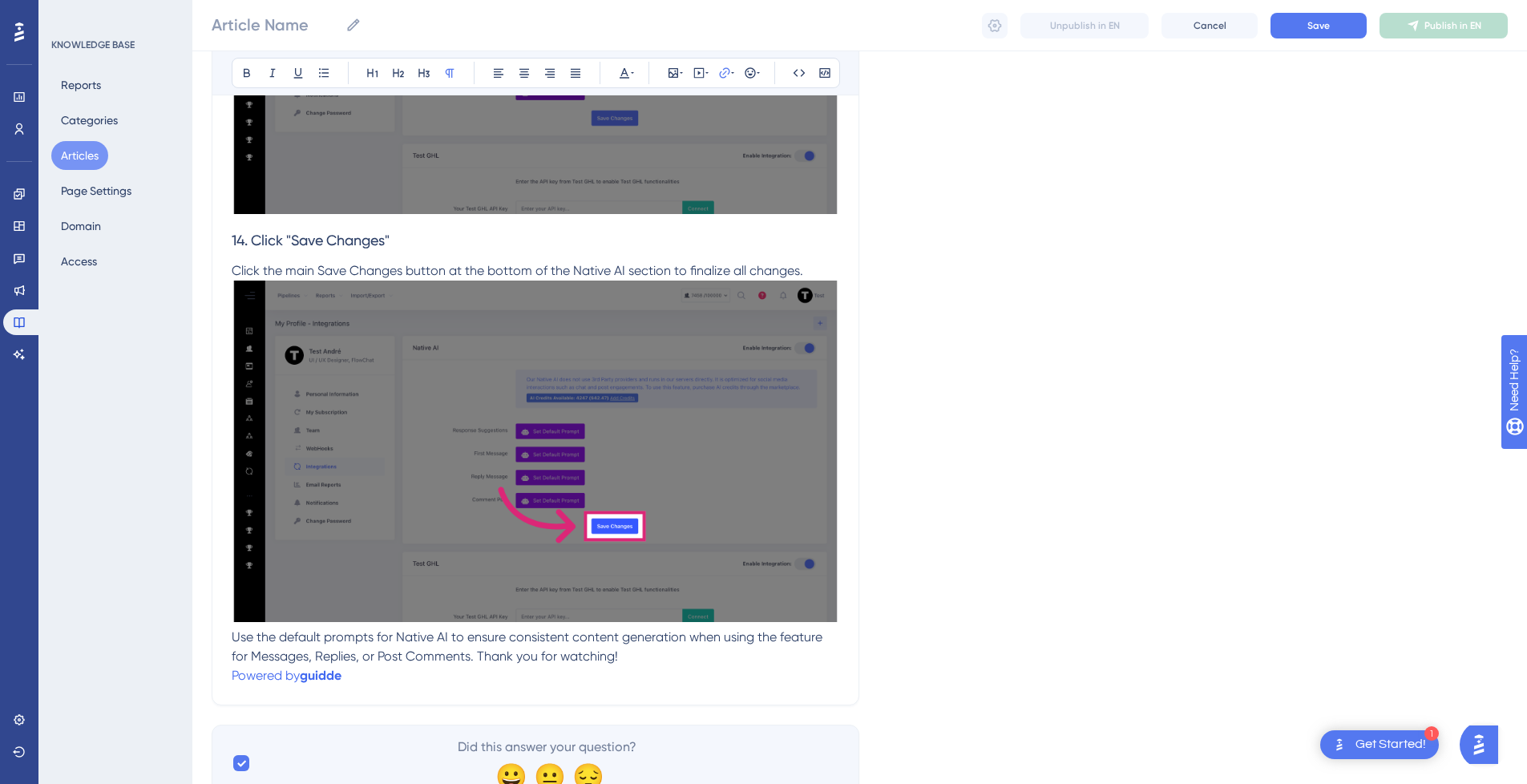
scroll to position [5749, 0]
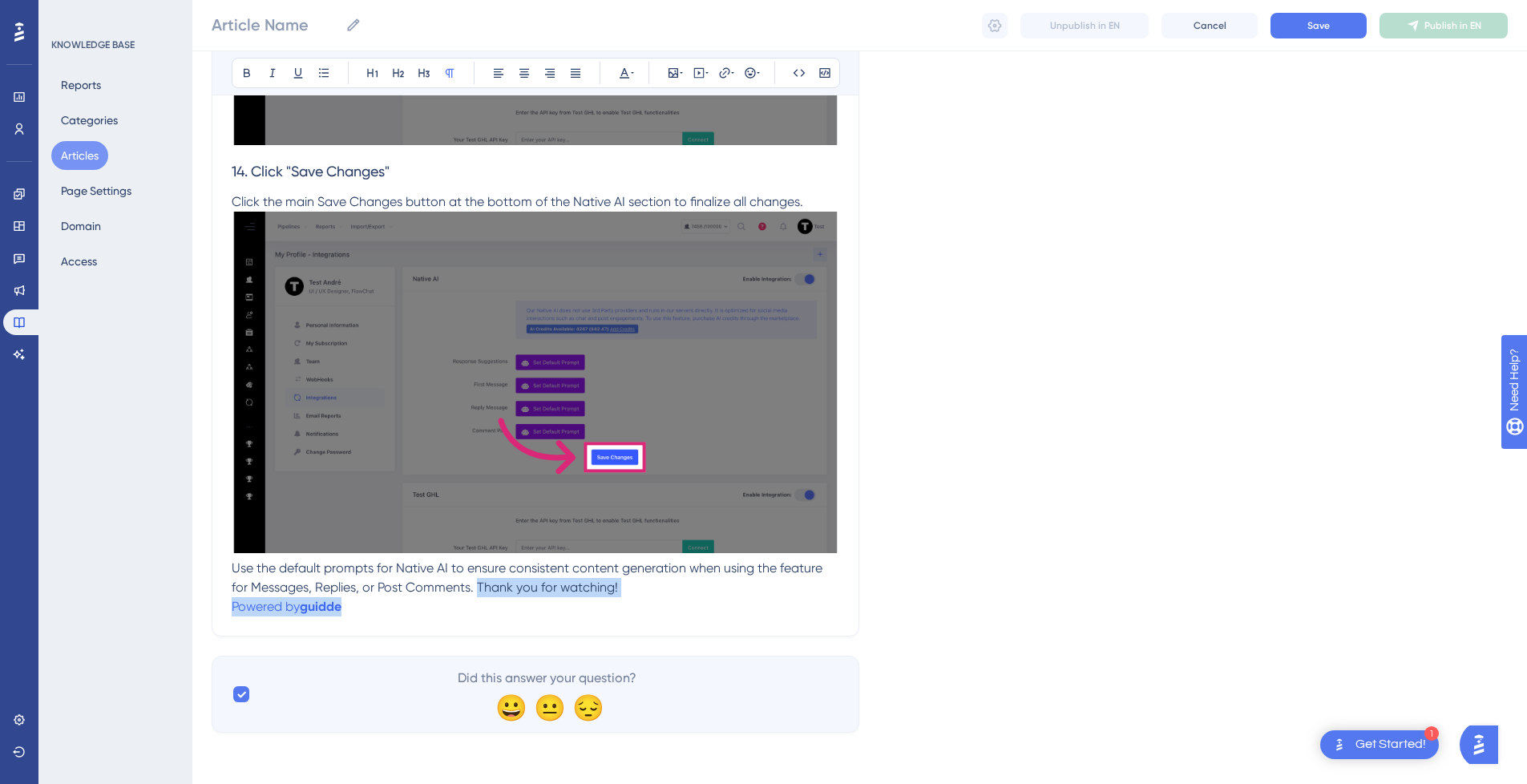
drag, startPoint x: 496, startPoint y: 611, endPoint x: 474, endPoint y: 591, distance: 29.7
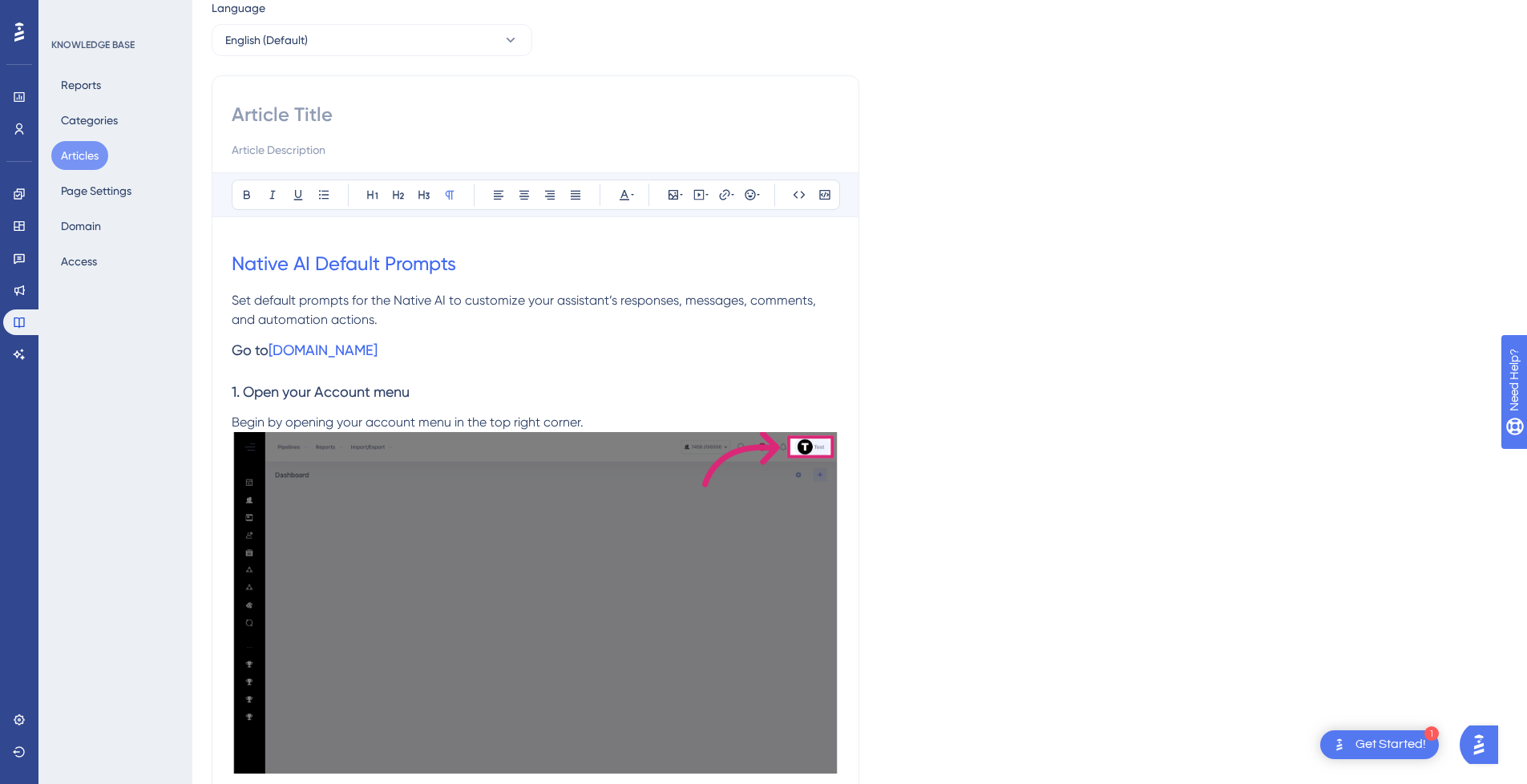
scroll to position [0, 0]
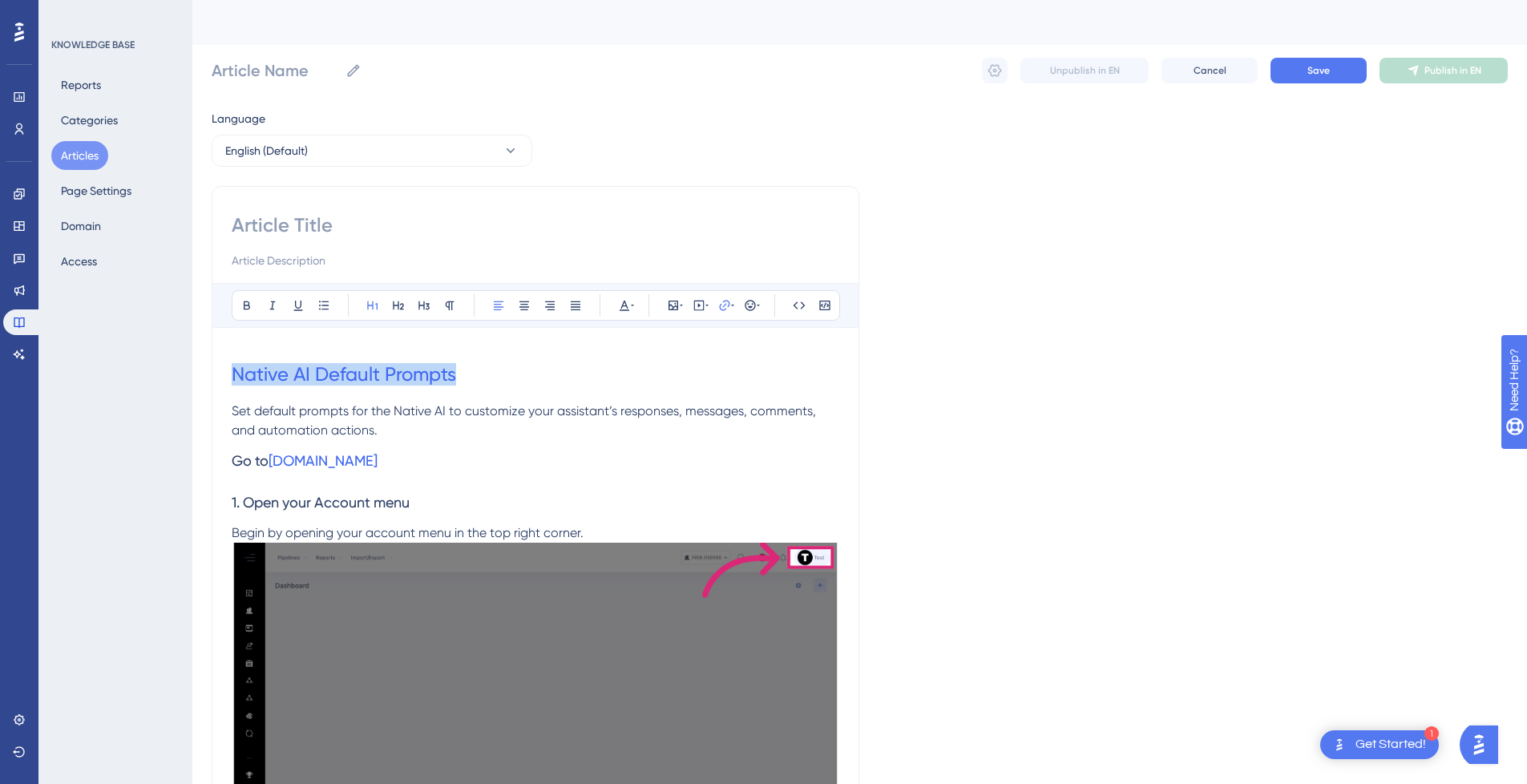
drag, startPoint x: 503, startPoint y: 377, endPoint x: 227, endPoint y: 378, distance: 276.0
click at [317, 229] on input at bounding box center [535, 225] width 608 height 26
paste input "Native AI Default Prompts"
type input "Native AI Default Prompts"
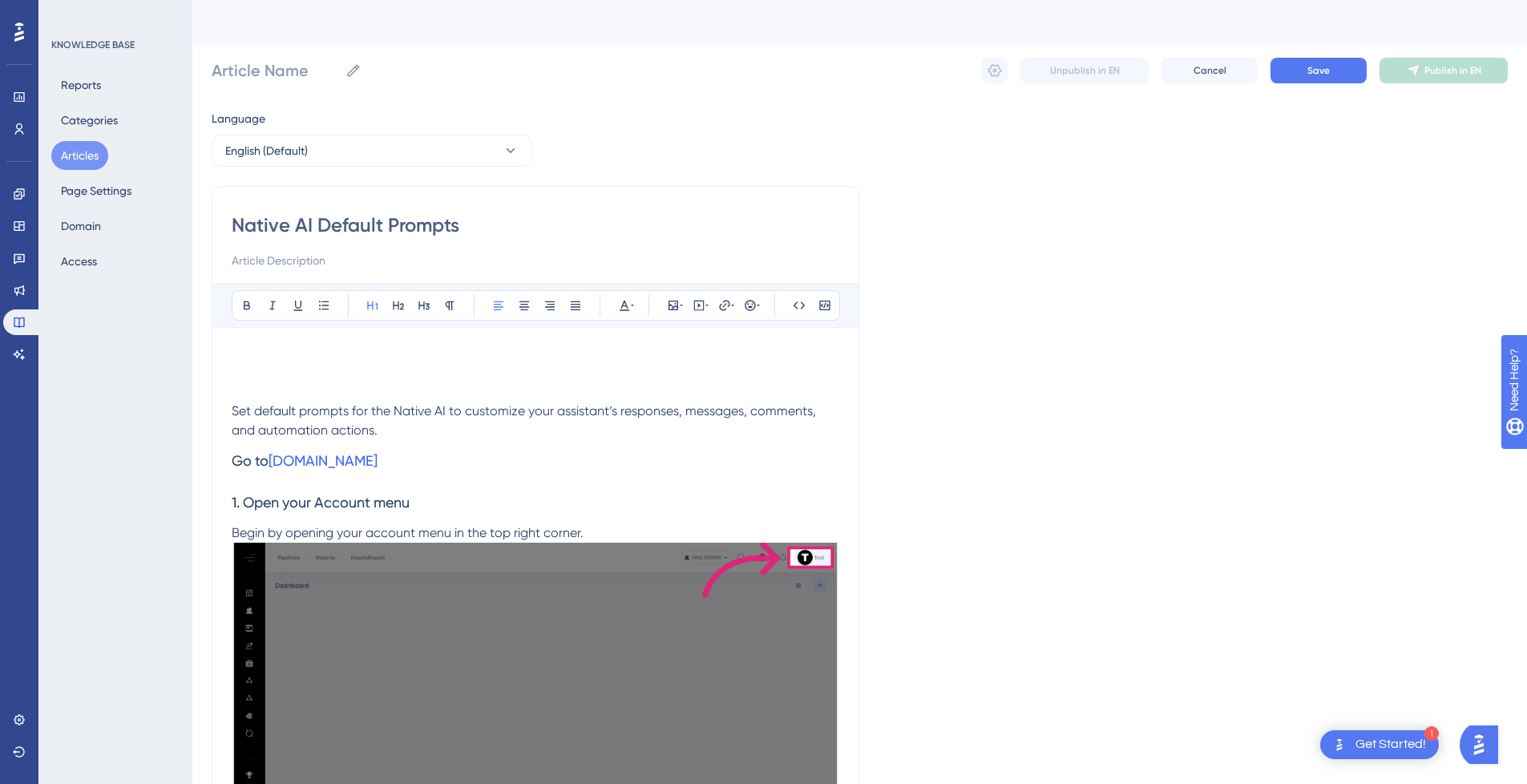
type input "Native AI Default Prompts"
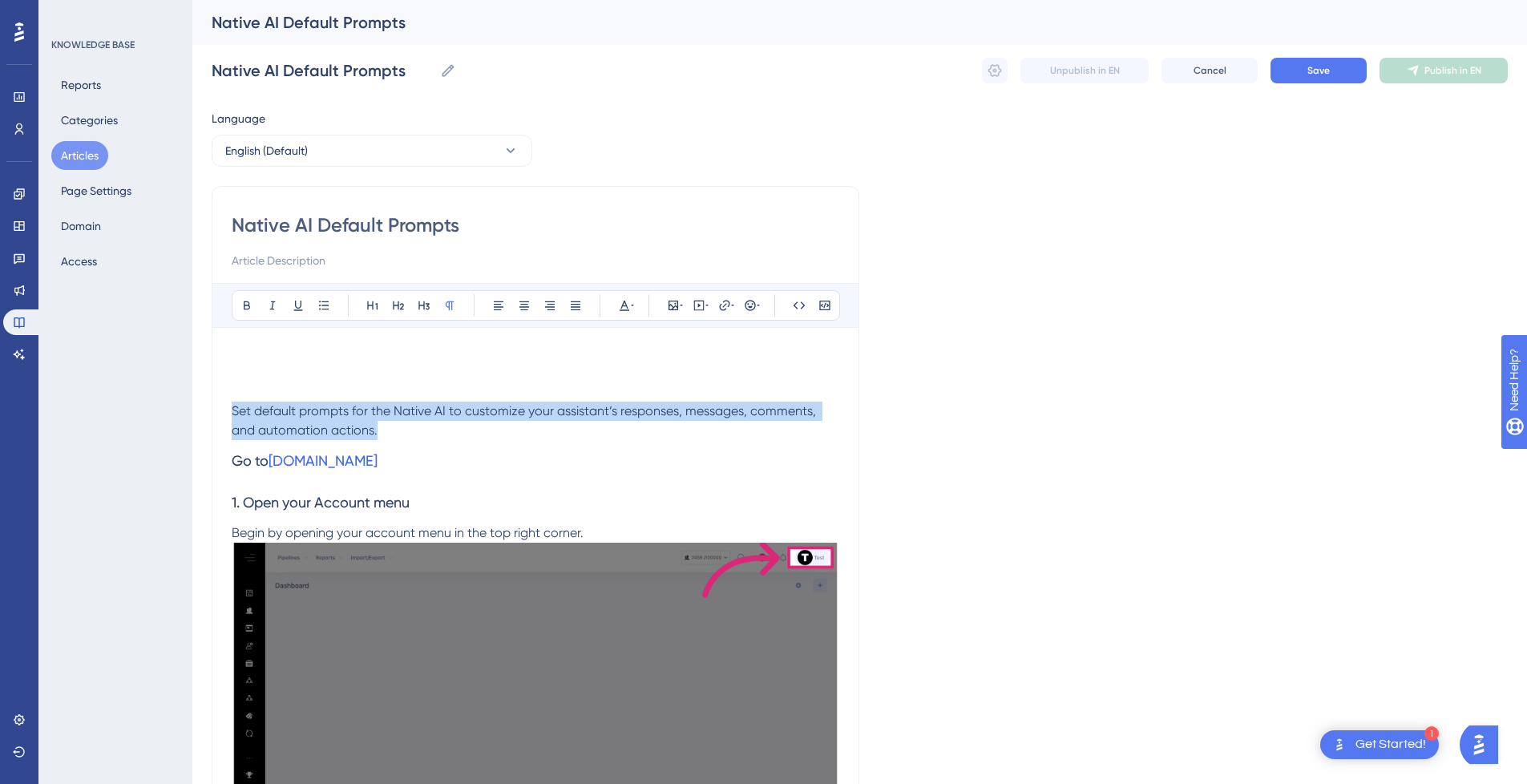
drag, startPoint x: 355, startPoint y: 435, endPoint x: 207, endPoint y: 414, distance: 149.5
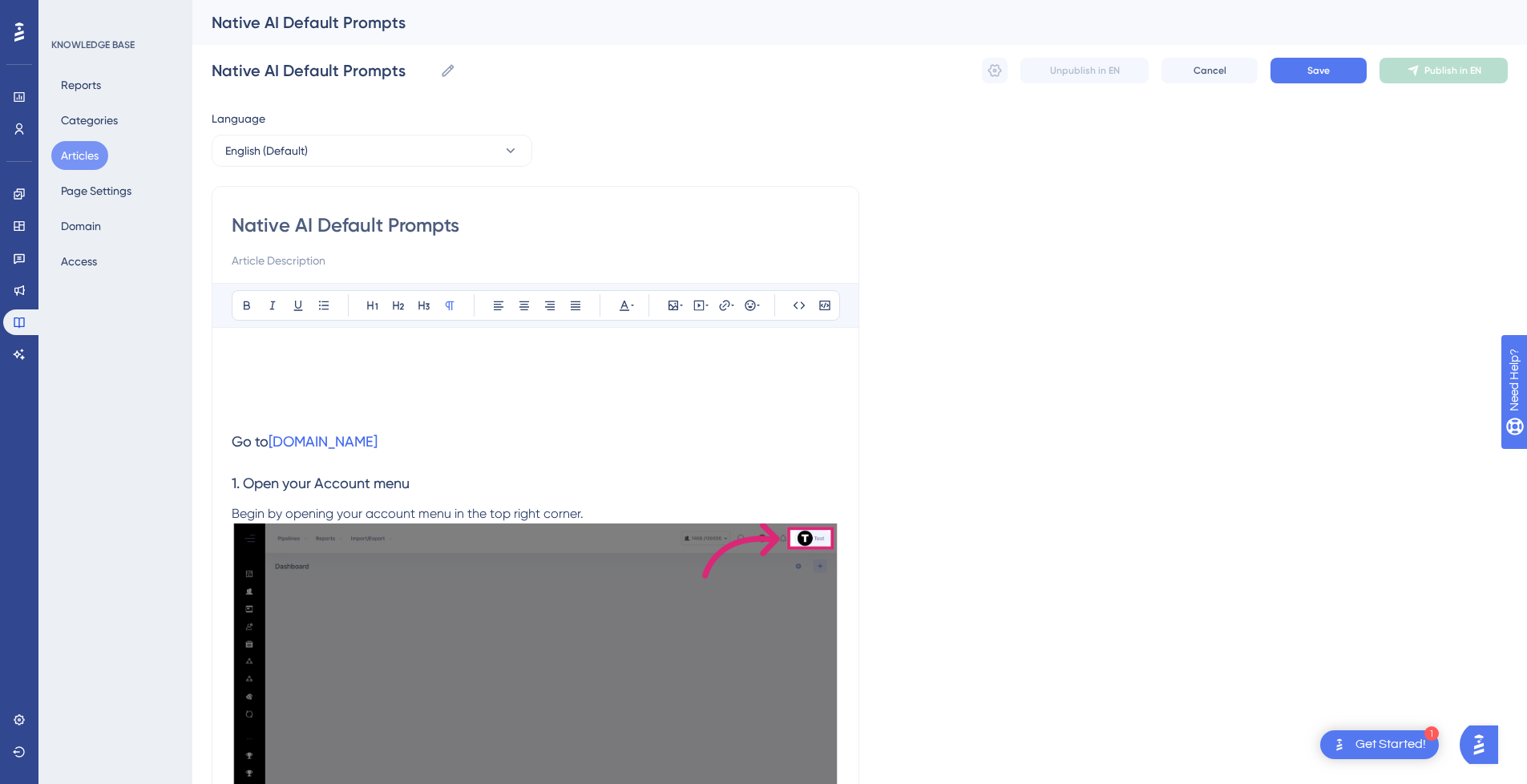
click at [335, 263] on input at bounding box center [535, 261] width 608 height 20
paste input "Set default prompts for the Native AI to customize your assistant’s responses, …"
type input "Set default prompts for the Native AI to customize your assistant’s responses, …"
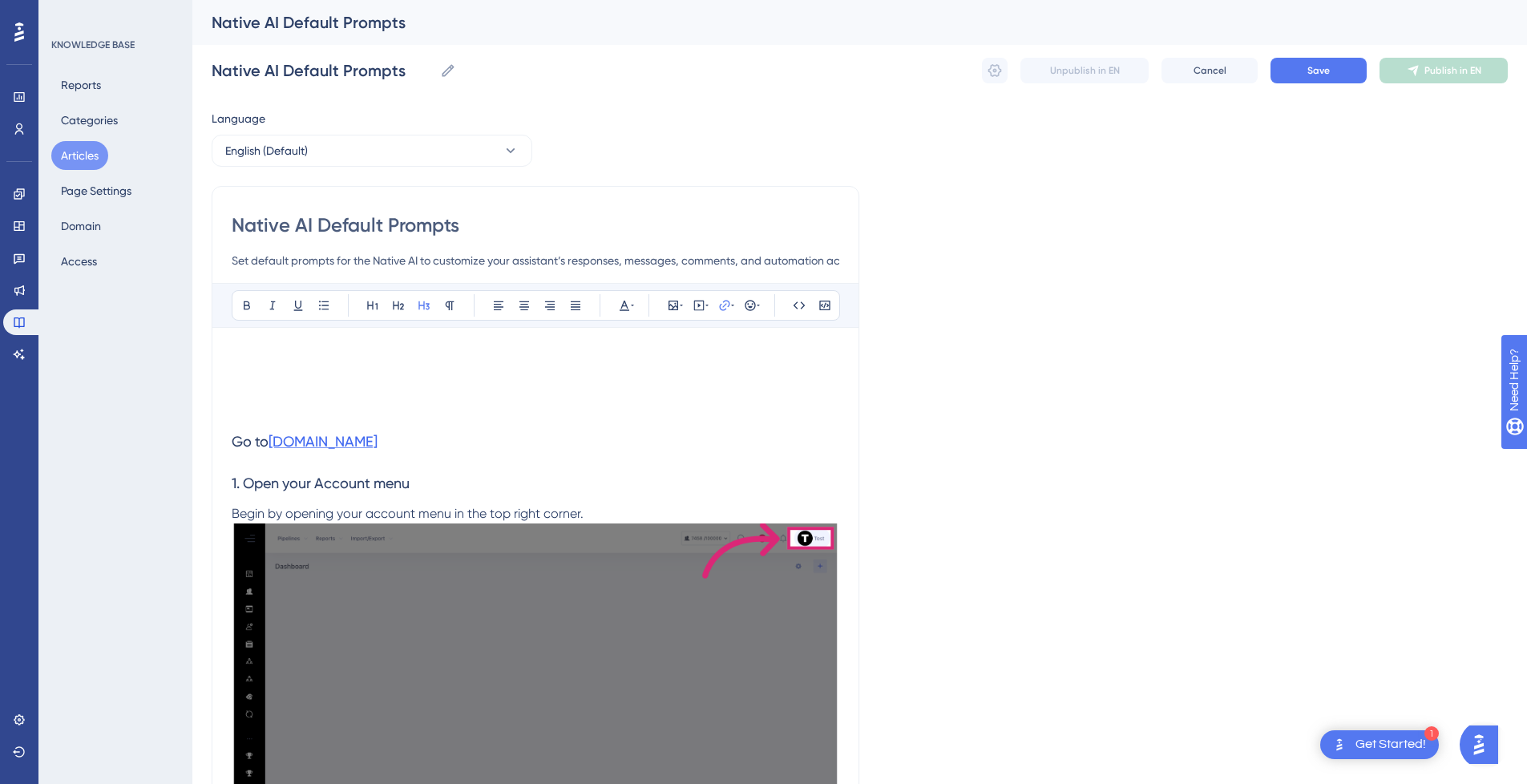
drag, startPoint x: 411, startPoint y: 446, endPoint x: 273, endPoint y: 446, distance: 138.0
click at [273, 446] on h3 "Go to test.flowchat.com" at bounding box center [535, 441] width 608 height 42
click at [1234, 65] on button "Cancel" at bounding box center [1210, 71] width 96 height 26
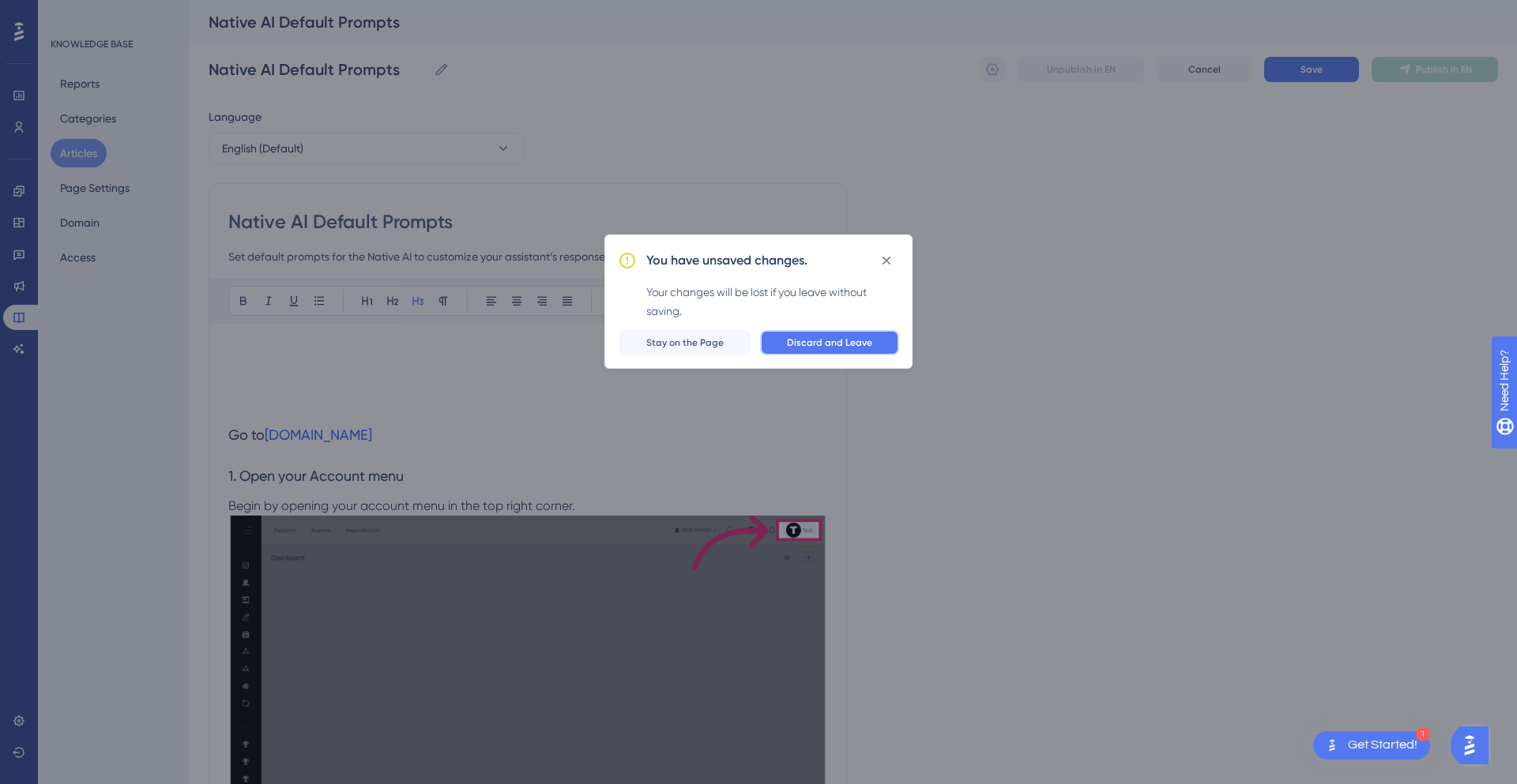
click at [826, 345] on span "Discard and Leave" at bounding box center [829, 342] width 85 height 12
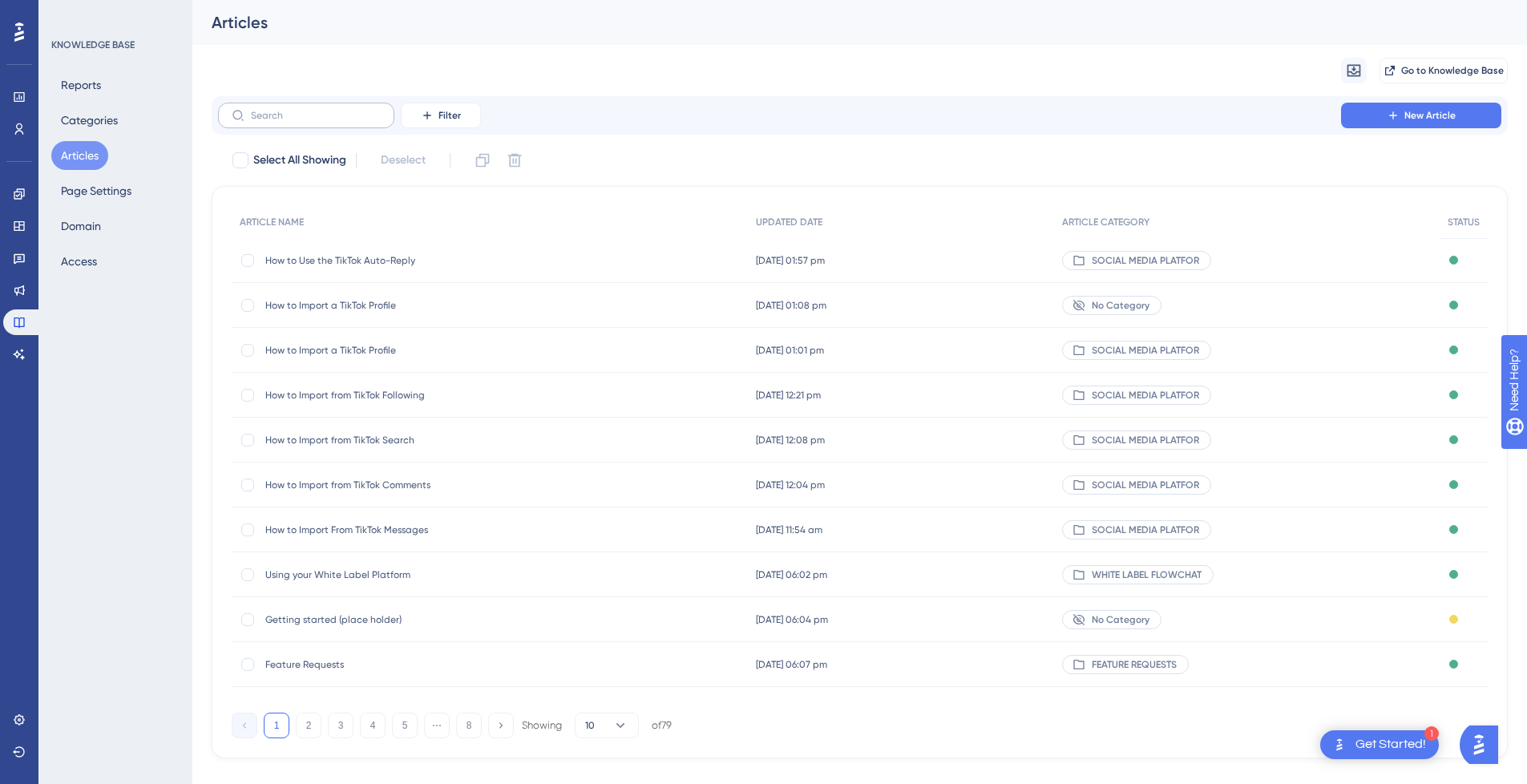
click at [297, 121] on label at bounding box center [306, 115] width 177 height 26
click at [297, 121] on input "text" at bounding box center [315, 115] width 129 height 12
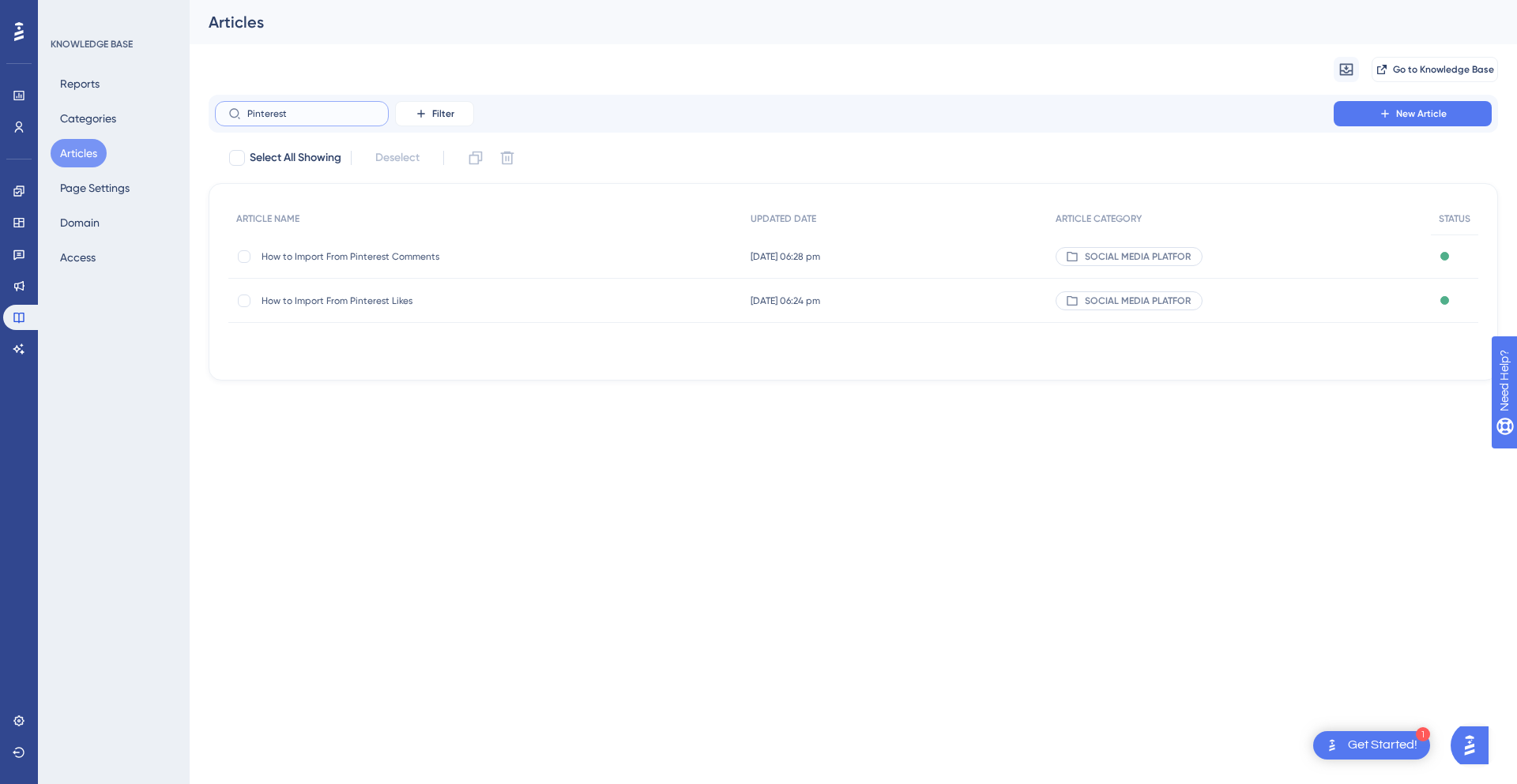
type input "Pinterest"
click at [489, 0] on html "1 Get Started! Performance Users Engagement Widgets Feedback Product Updates Kn…" at bounding box center [758, 0] width 1517 height 0
click at [81, 154] on button "Articles" at bounding box center [78, 153] width 56 height 28
click at [499, 0] on html "1 Get Started! Performance Users Engagement Widgets Feedback Product Updates Kn…" at bounding box center [758, 0] width 1517 height 0
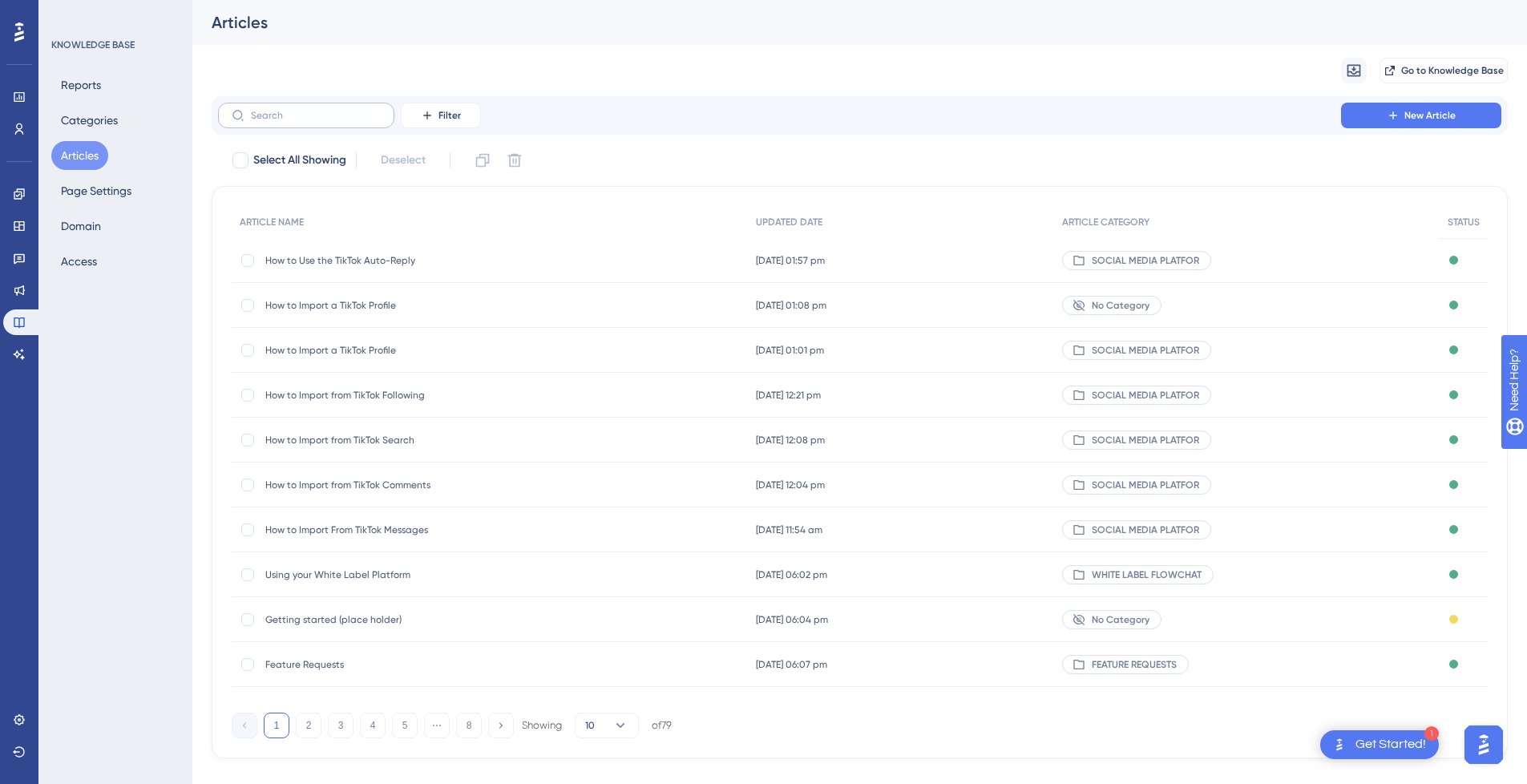
click at [294, 121] on label at bounding box center [306, 115] width 177 height 26
click at [294, 121] on input "text" at bounding box center [315, 115] width 129 height 12
click at [294, 121] on label at bounding box center [306, 115] width 177 height 26
click at [294, 121] on input "text" at bounding box center [315, 115] width 129 height 12
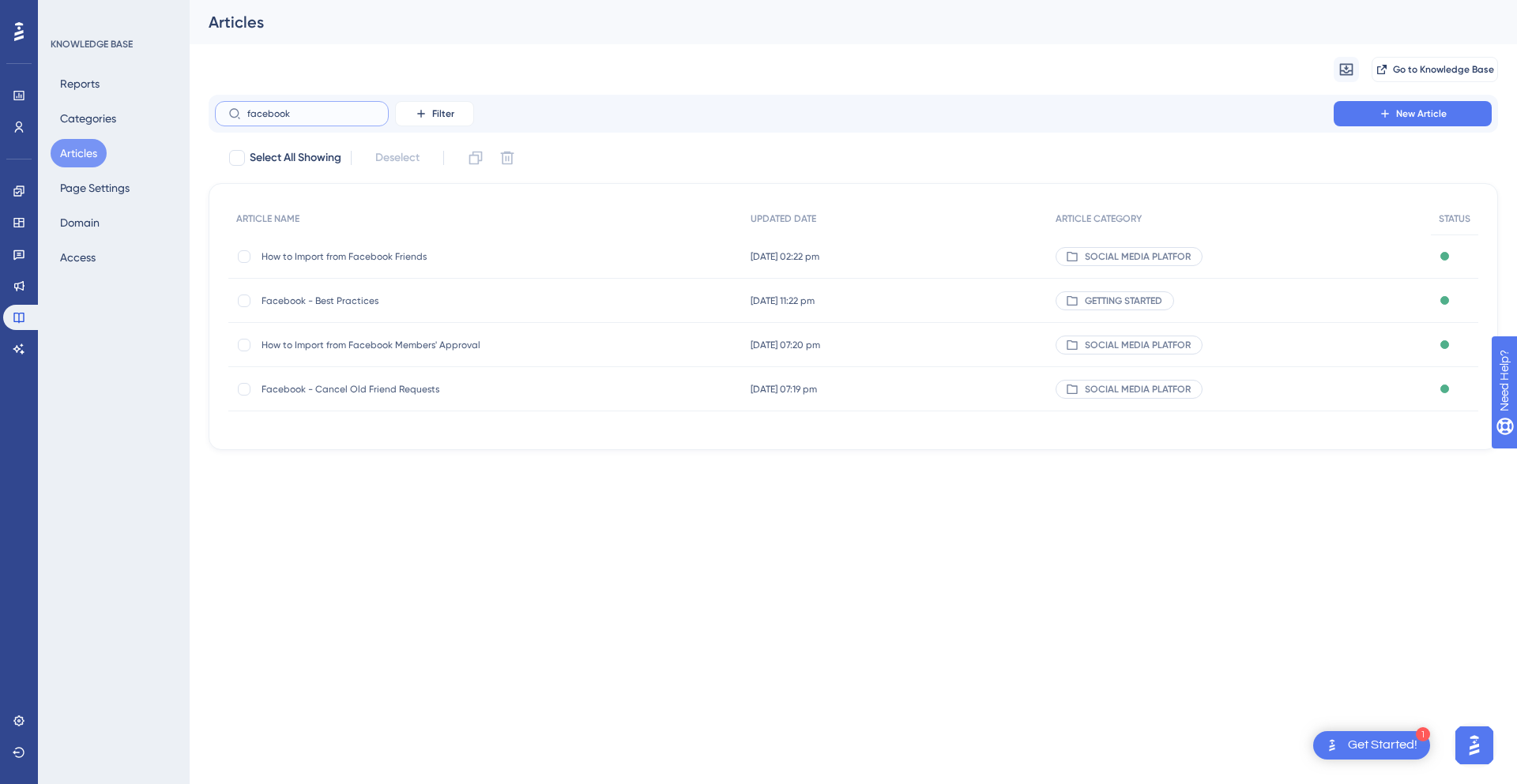
click at [308, 113] on input "facebook" at bounding box center [311, 114] width 128 height 11
drag, startPoint x: 323, startPoint y: 114, endPoint x: 174, endPoint y: 115, distance: 149.0
click at [189, 115] on div "Performance Users Engagement Widgets Feedback Product Updates Knowledge Base AI…" at bounding box center [853, 238] width 1327 height 475
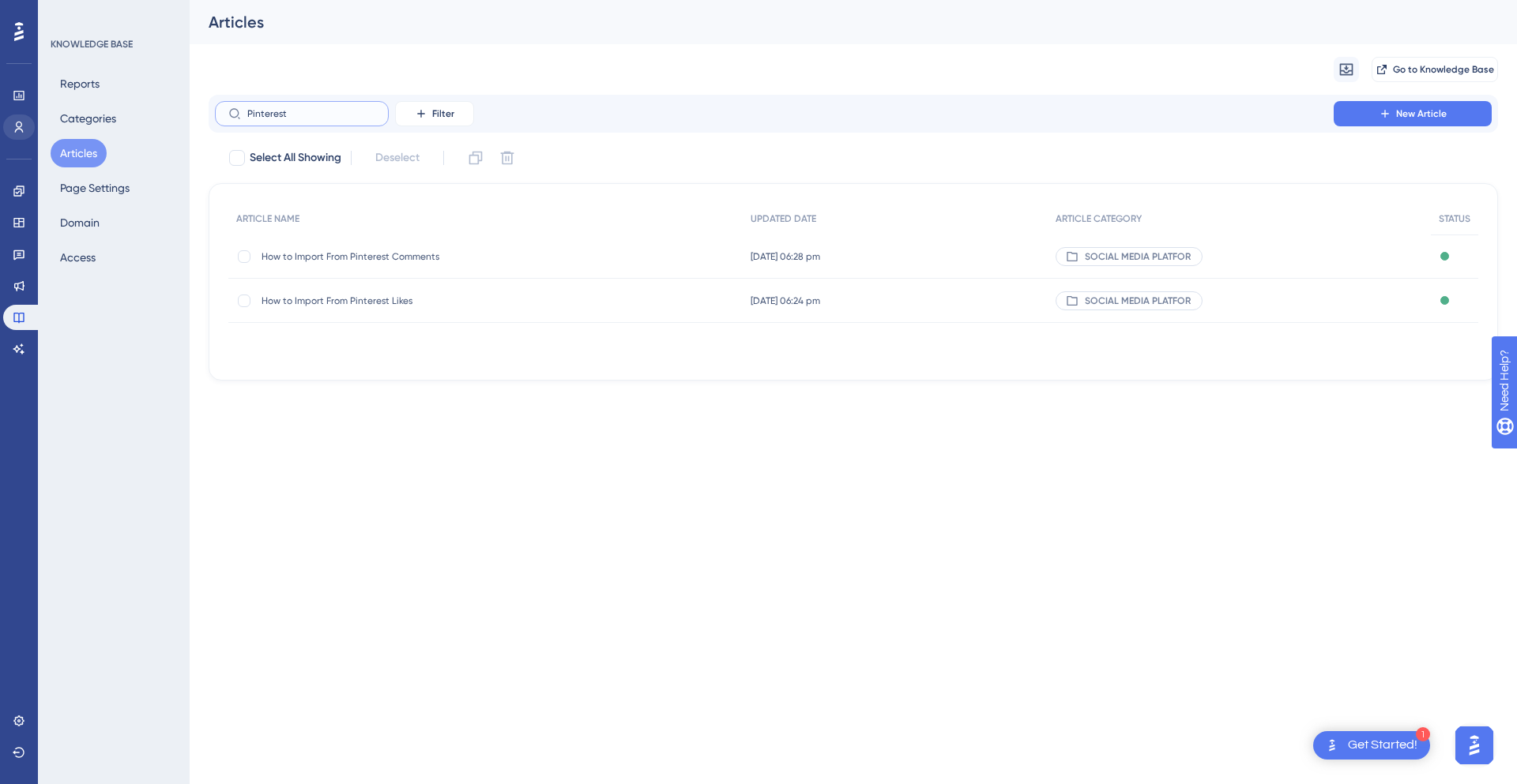
type input "Pinterest"
click at [1402, 112] on span "New Article" at bounding box center [1420, 114] width 50 height 12
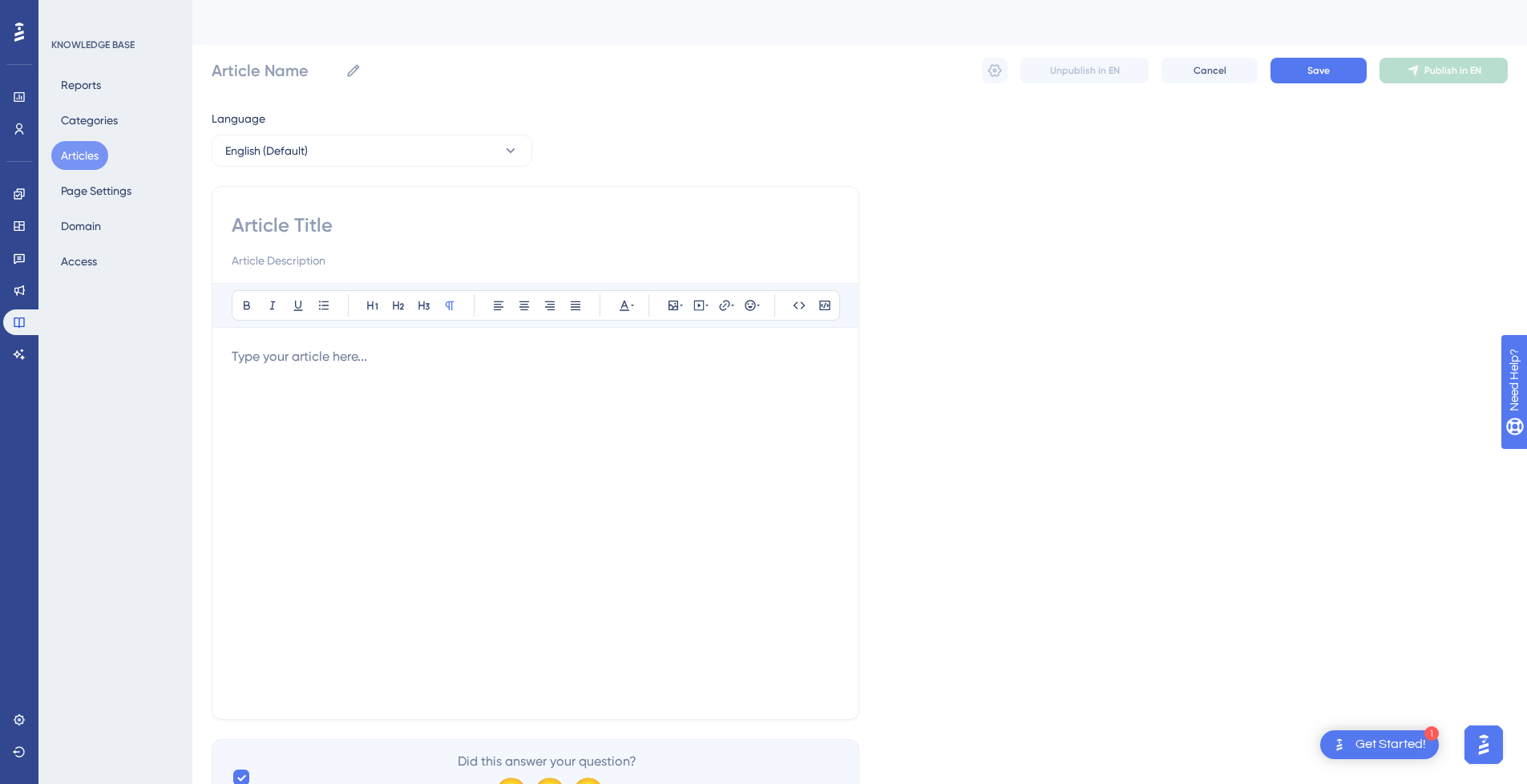
click at [403, 436] on div at bounding box center [535, 523] width 608 height 353
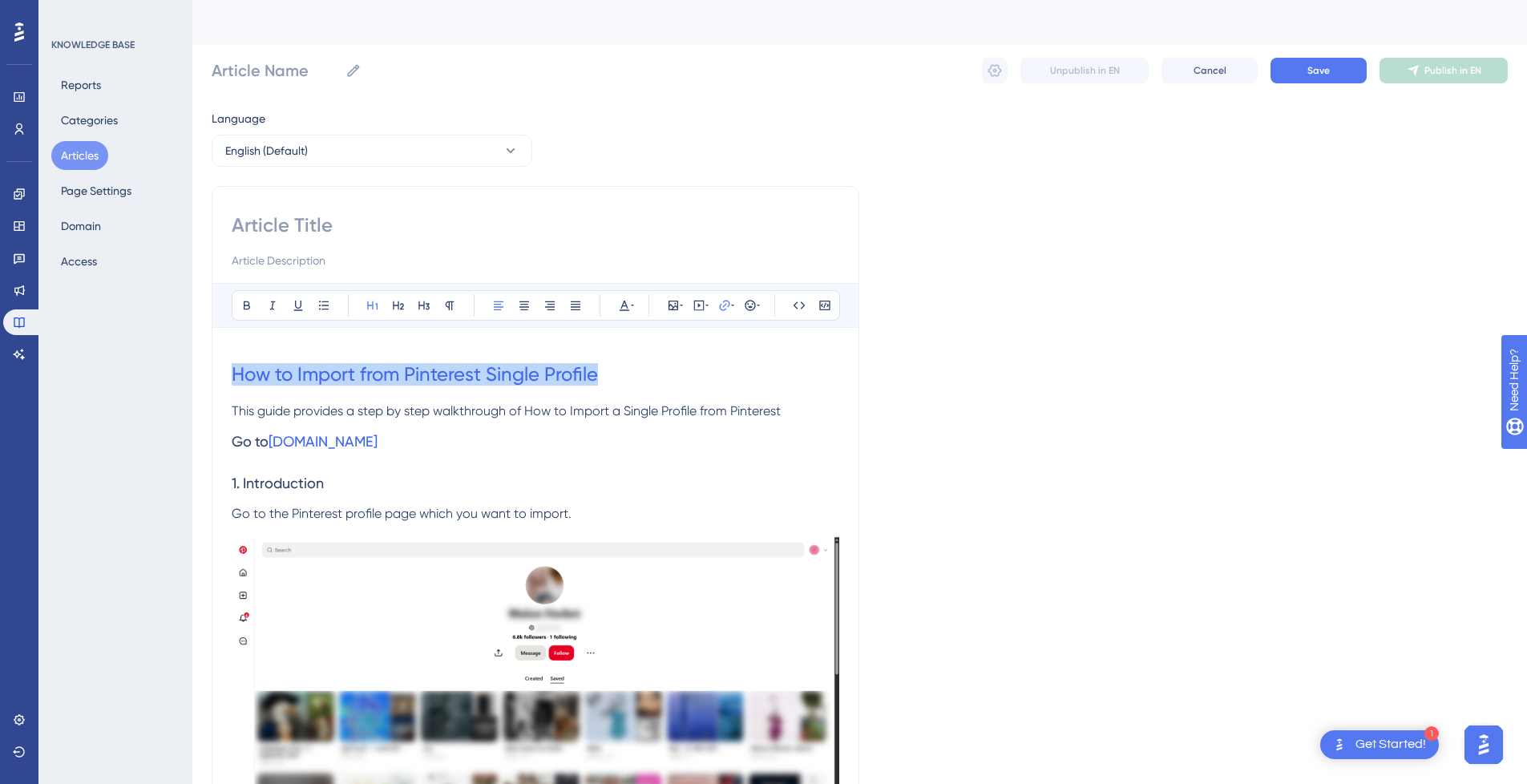
drag, startPoint x: 552, startPoint y: 373, endPoint x: 161, endPoint y: 373, distance: 391.0
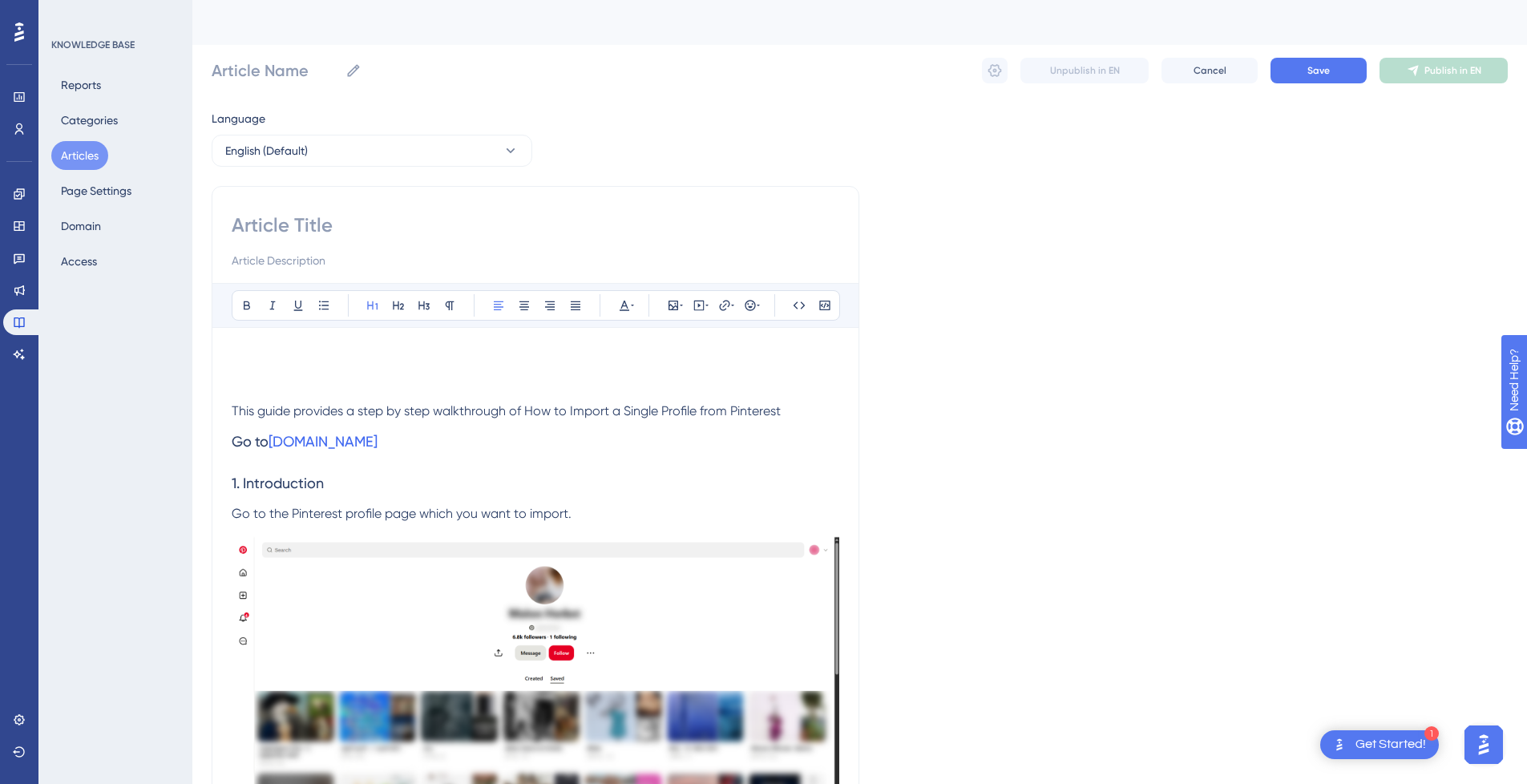
click at [355, 223] on input at bounding box center [535, 225] width 608 height 26
paste input "How to Import from Pinterest Single Profile"
type input "How to Import from Pinterest Single Profile"
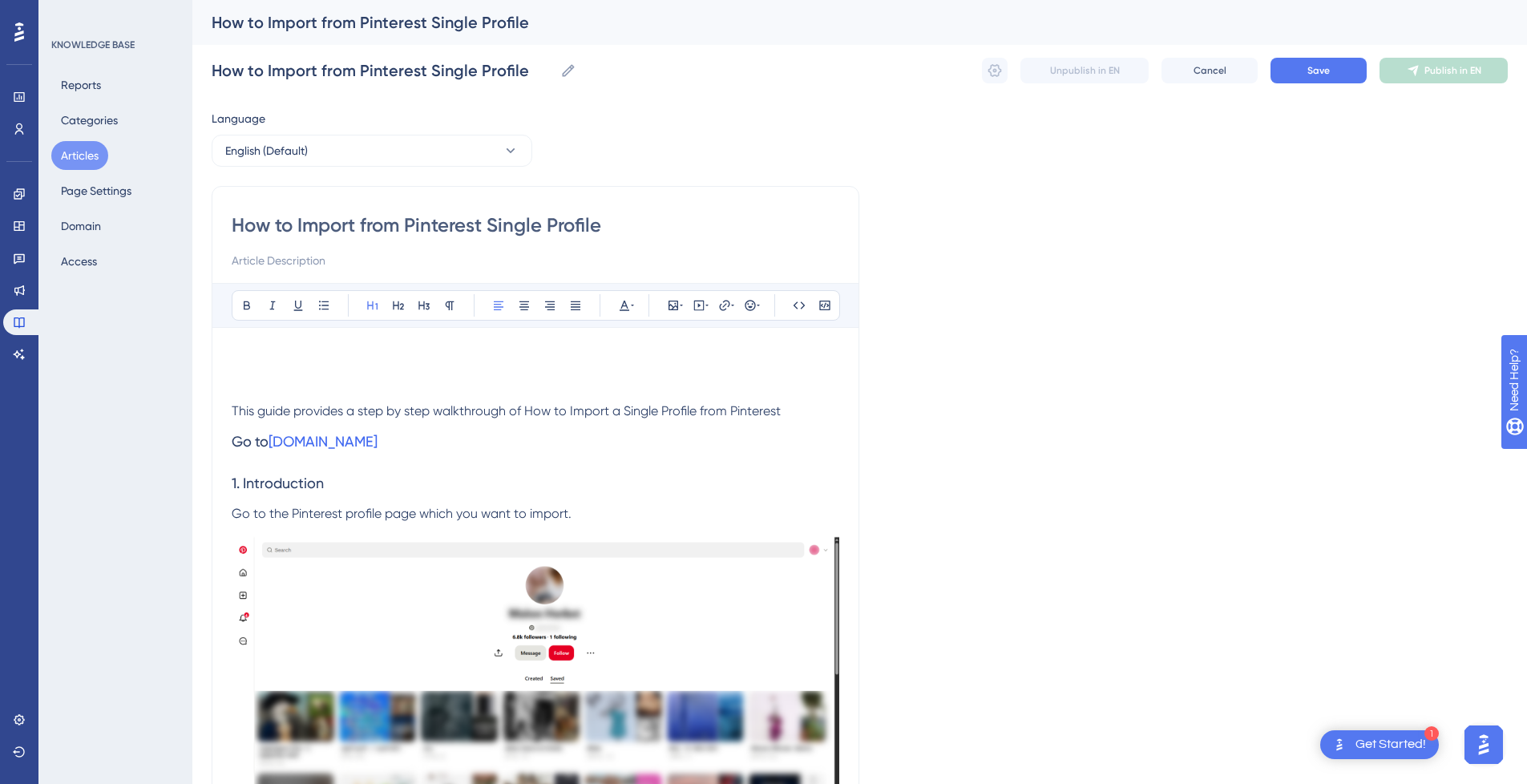
type input "How to Import from Pinterest Single Profile"
drag, startPoint x: 792, startPoint y: 416, endPoint x: 197, endPoint y: 419, distance: 595.0
click at [340, 255] on input at bounding box center [535, 261] width 608 height 20
paste input "This guide provides a step by step walkthrough of How to Import a Single Profil…"
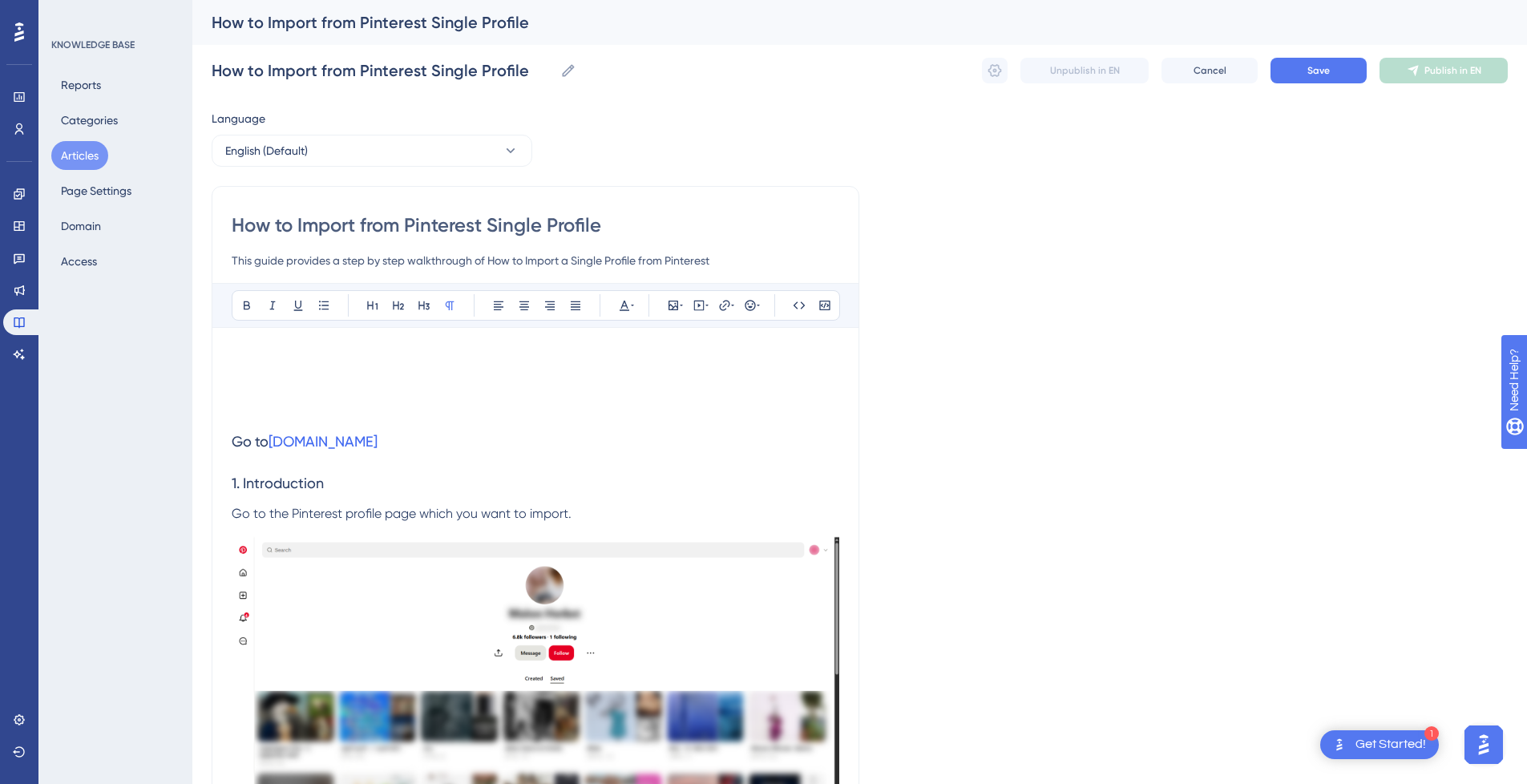
type input "This guide provides a step by step walkthrough of How to Import a Single Profil…"
click at [263, 374] on h1 at bounding box center [535, 374] width 608 height 54
click at [263, 364] on h1 at bounding box center [535, 374] width 608 height 54
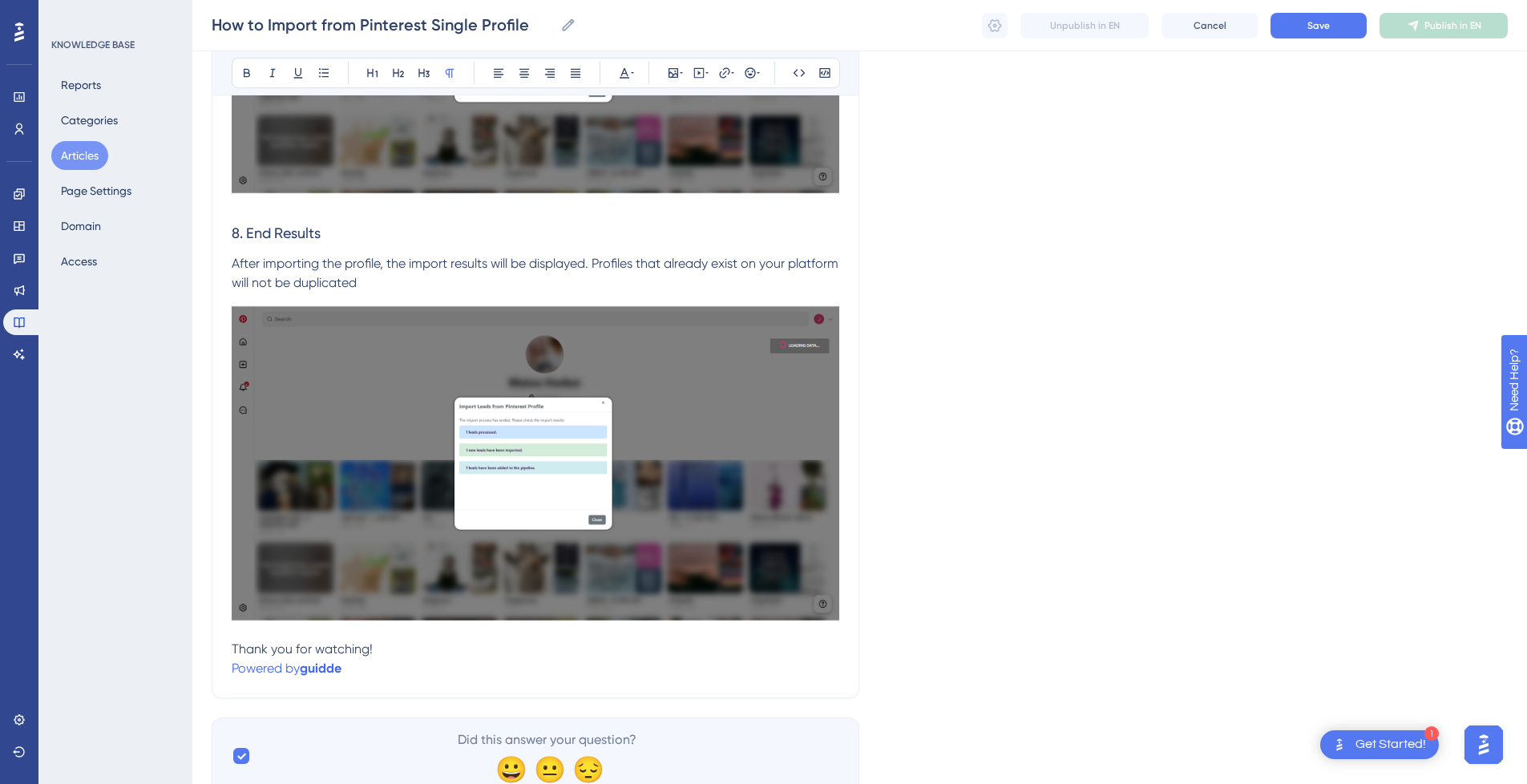
scroll to position [3096, 0]
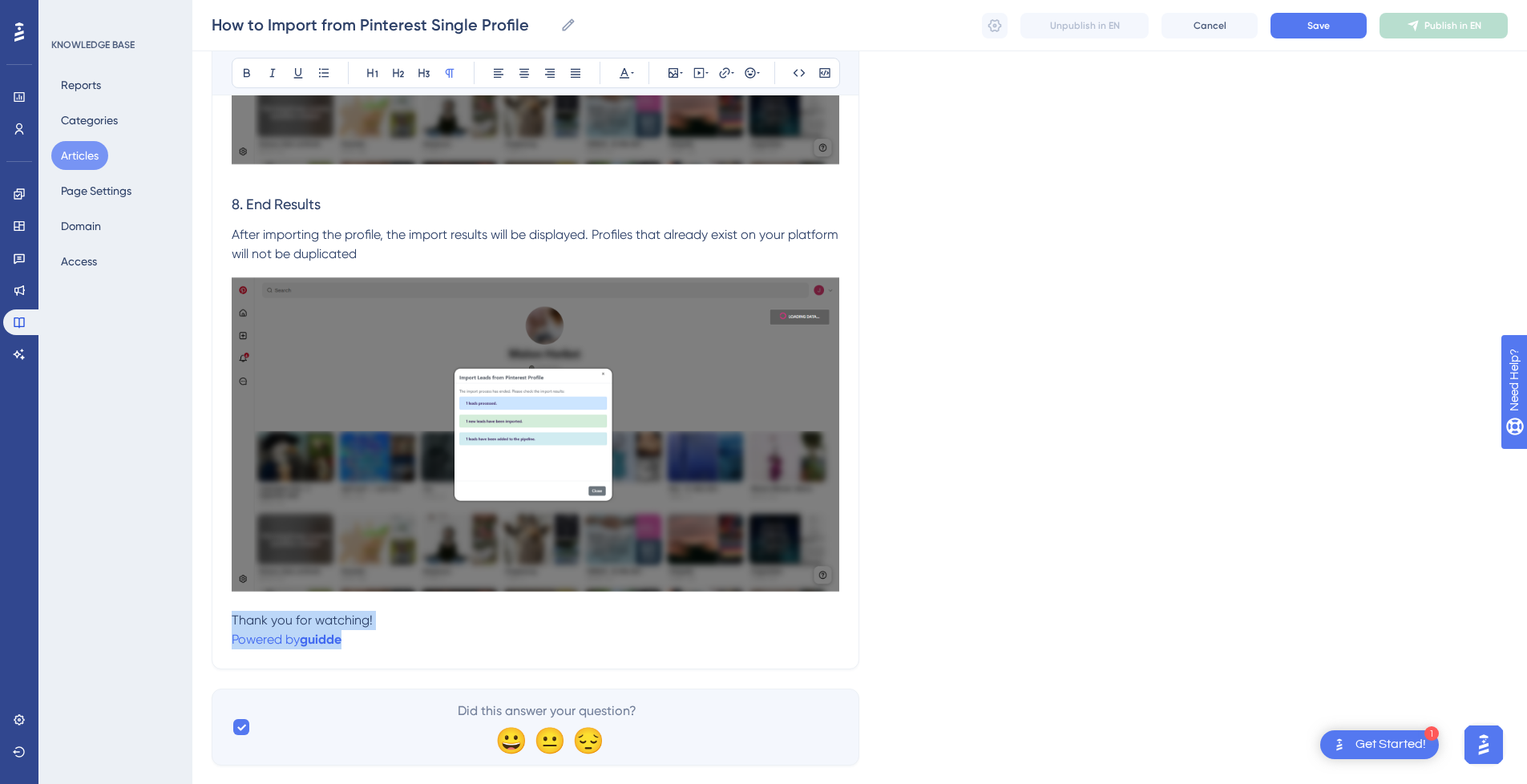
drag, startPoint x: 410, startPoint y: 642, endPoint x: 225, endPoint y: 615, distance: 187.0
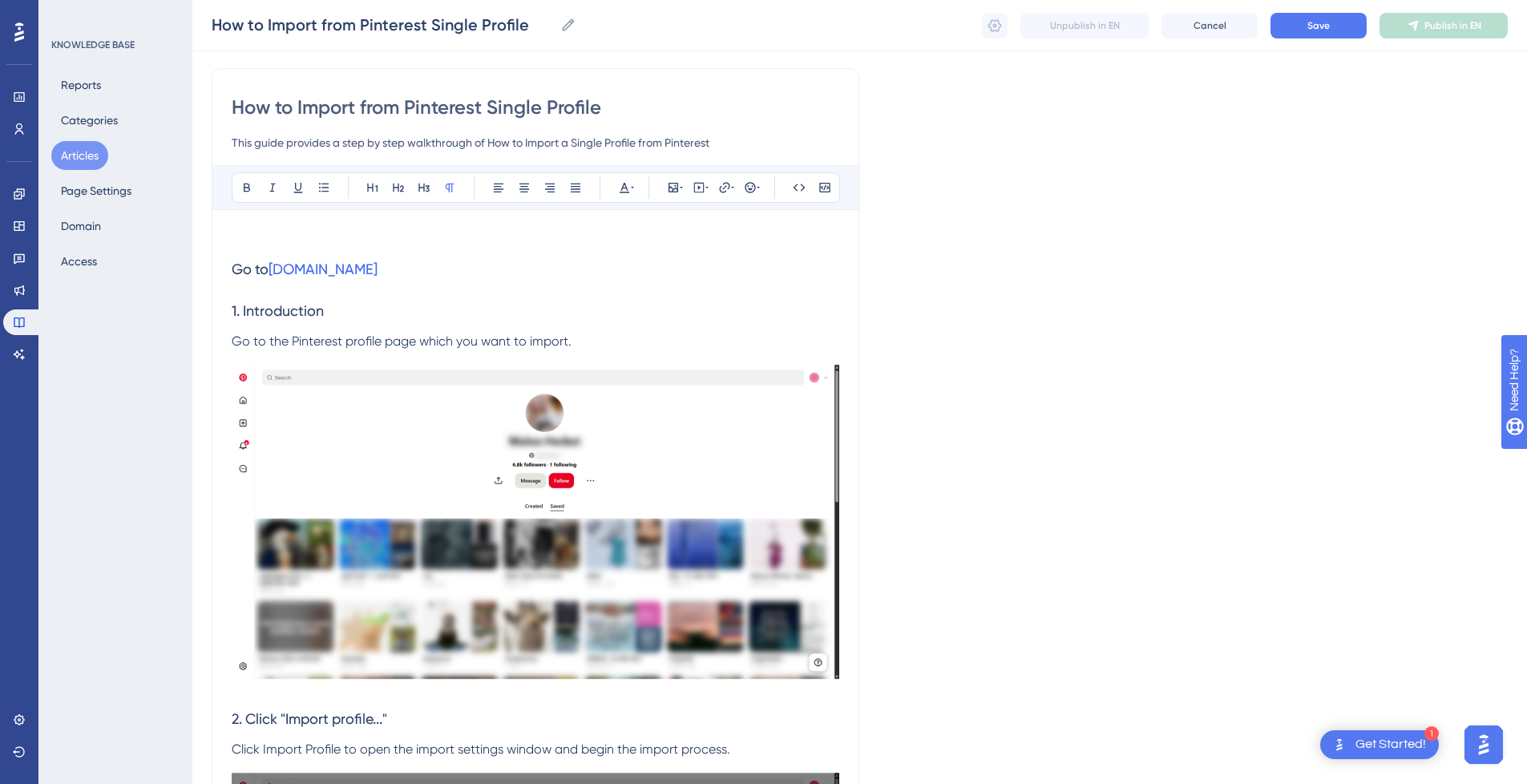
scroll to position [87, 0]
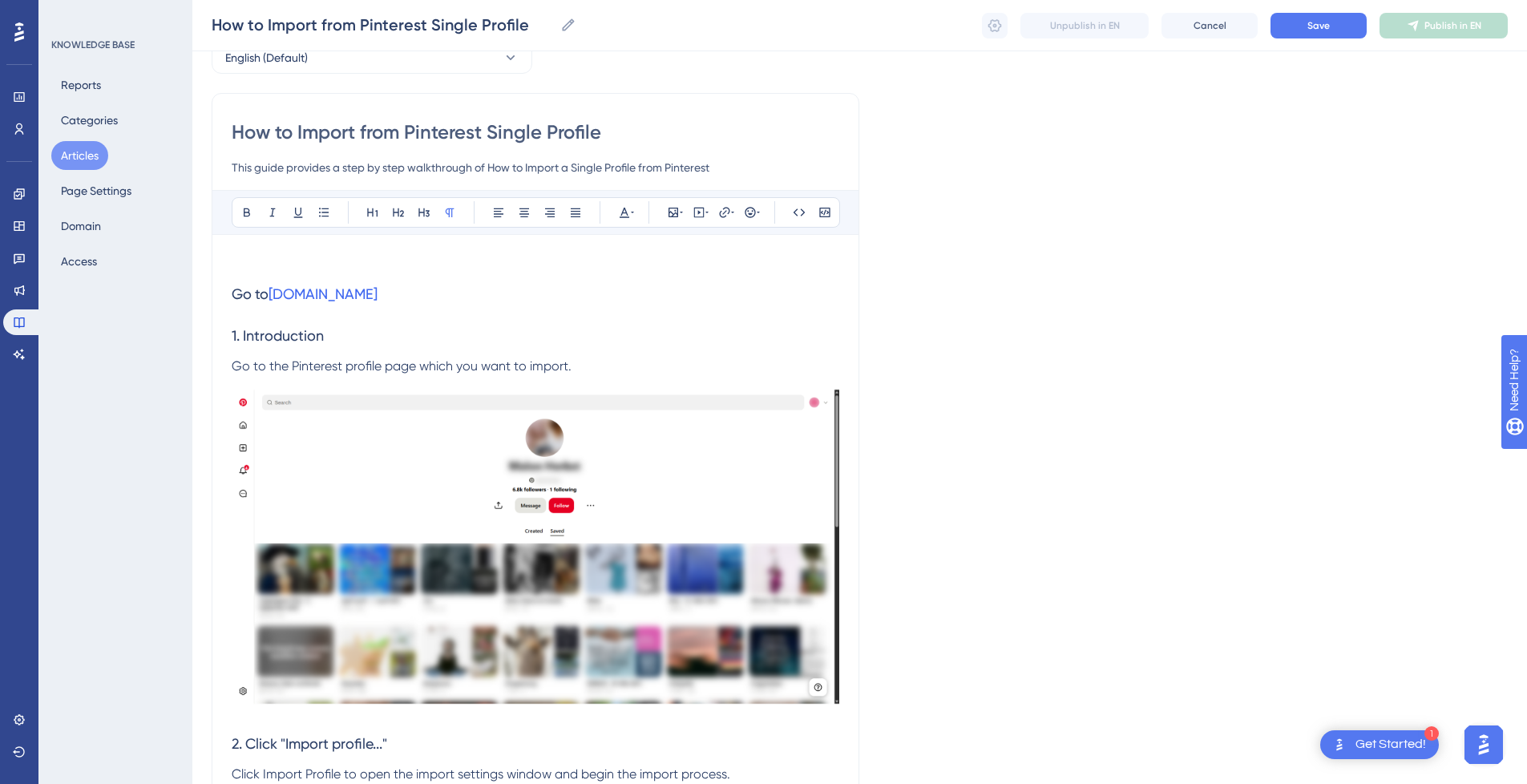
click at [390, 256] on p at bounding box center [535, 264] width 608 height 20
click at [702, 212] on icon at bounding box center [699, 213] width 13 height 13
click at [681, 295] on textarea at bounding box center [698, 312] width 244 height 72
paste textarea "<div style="position:relative;padding-bottom:56.25%;"> <iframe style="width:100…"
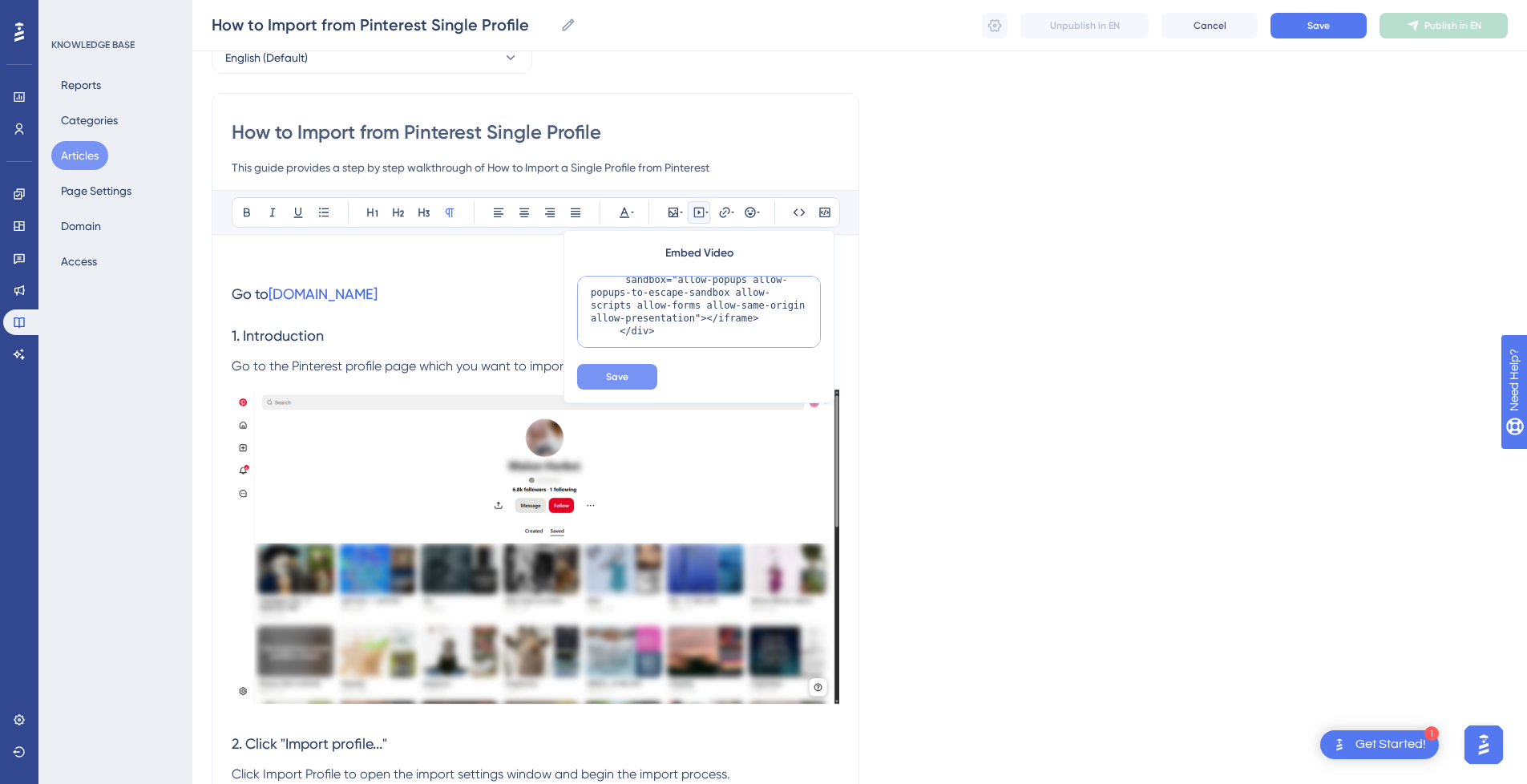
type textarea "<div style="position:relative;padding-bottom:56.25%;"> <iframe style="width:100…"
click at [622, 375] on span "Save" at bounding box center [617, 377] width 22 height 13
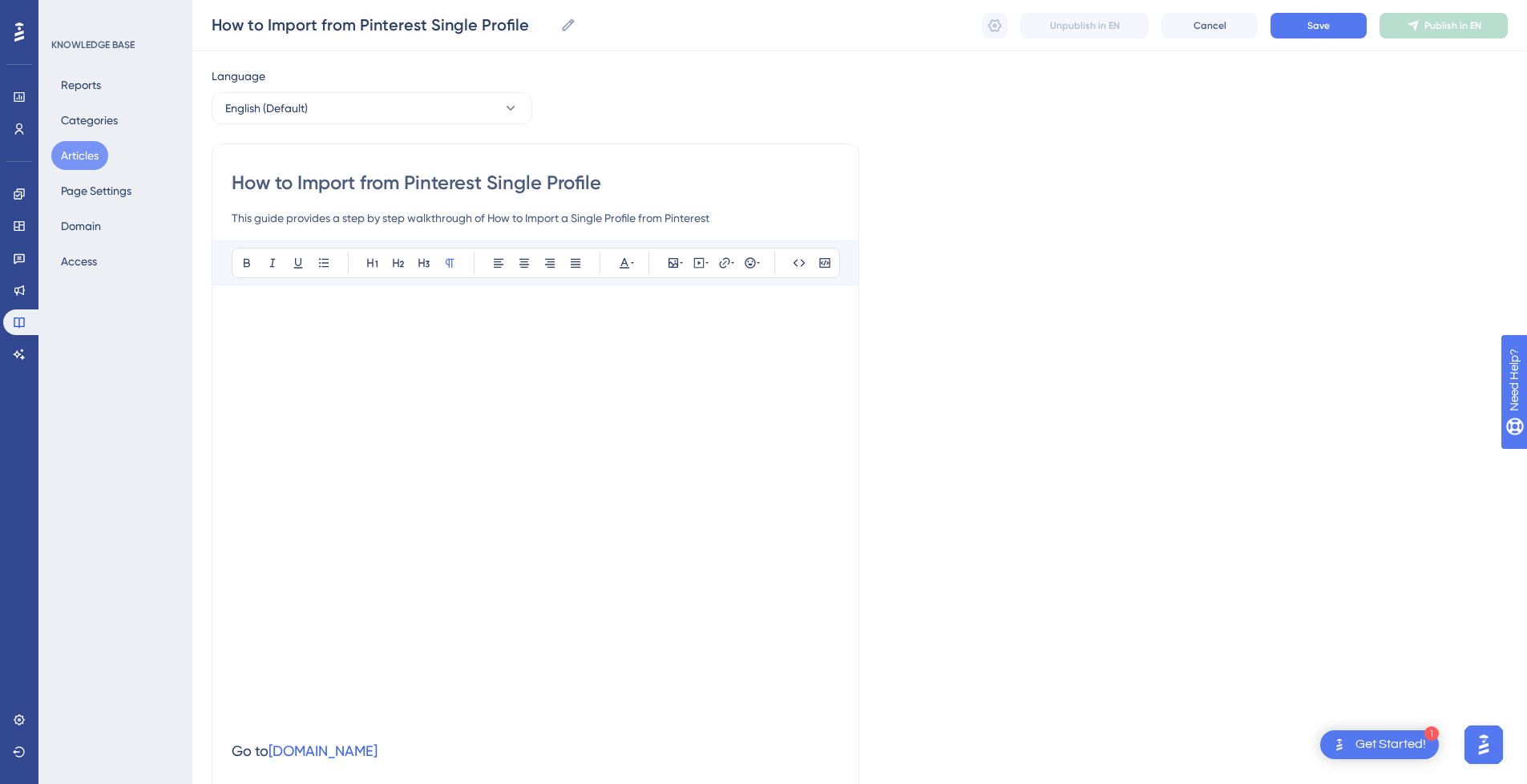
scroll to position [0, 0]
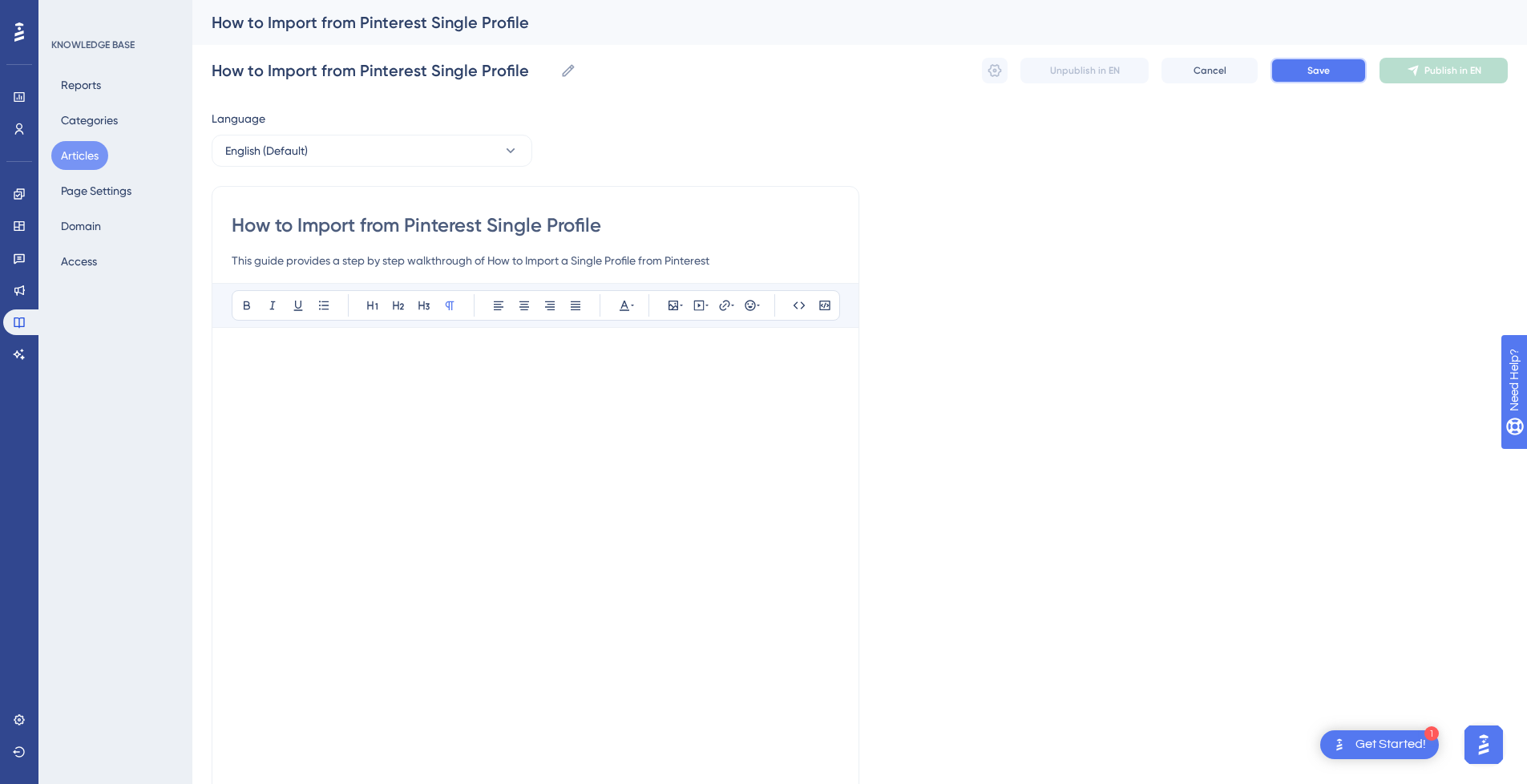
click at [1308, 61] on button "Save" at bounding box center [1319, 71] width 96 height 26
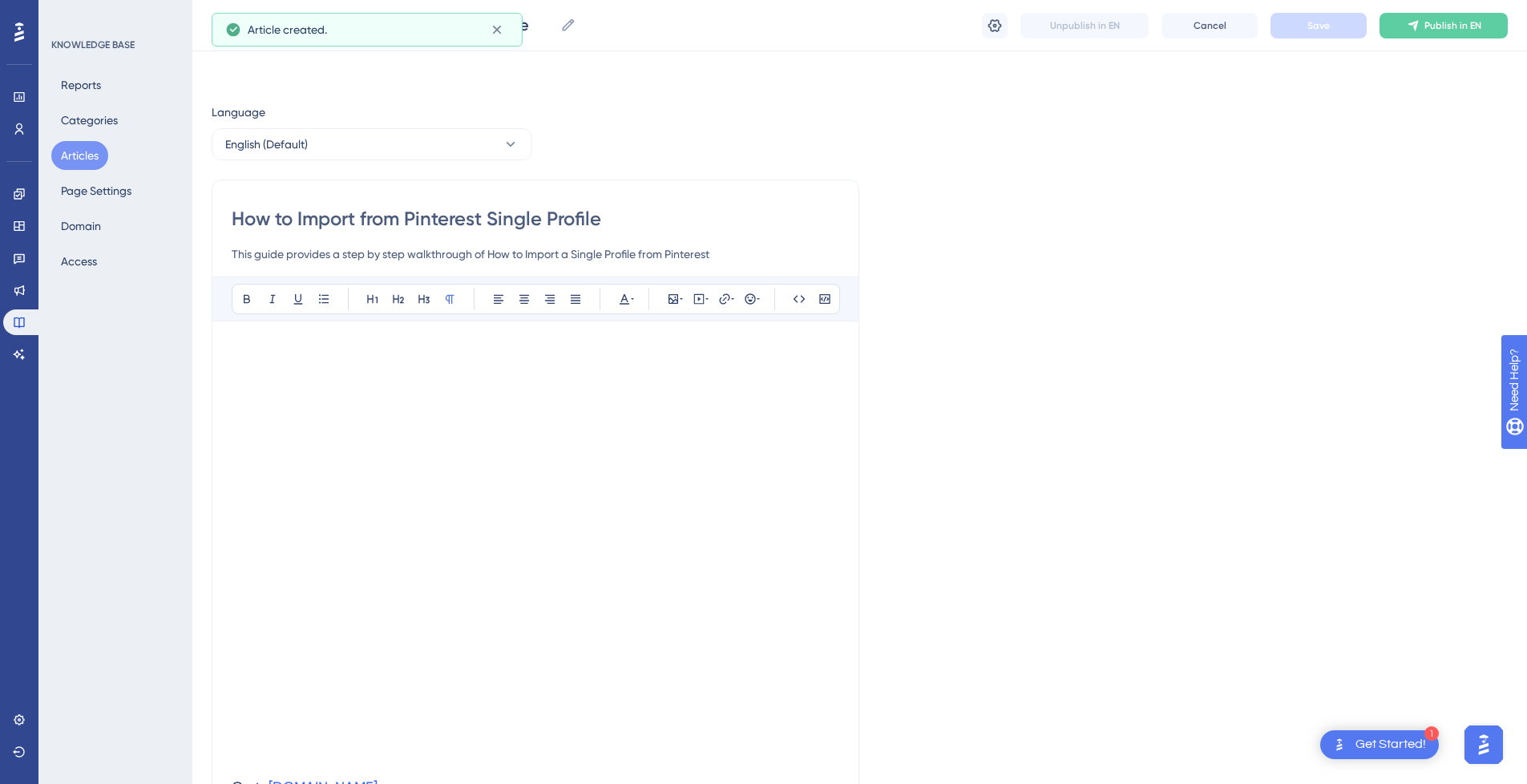
scroll to position [309, 0]
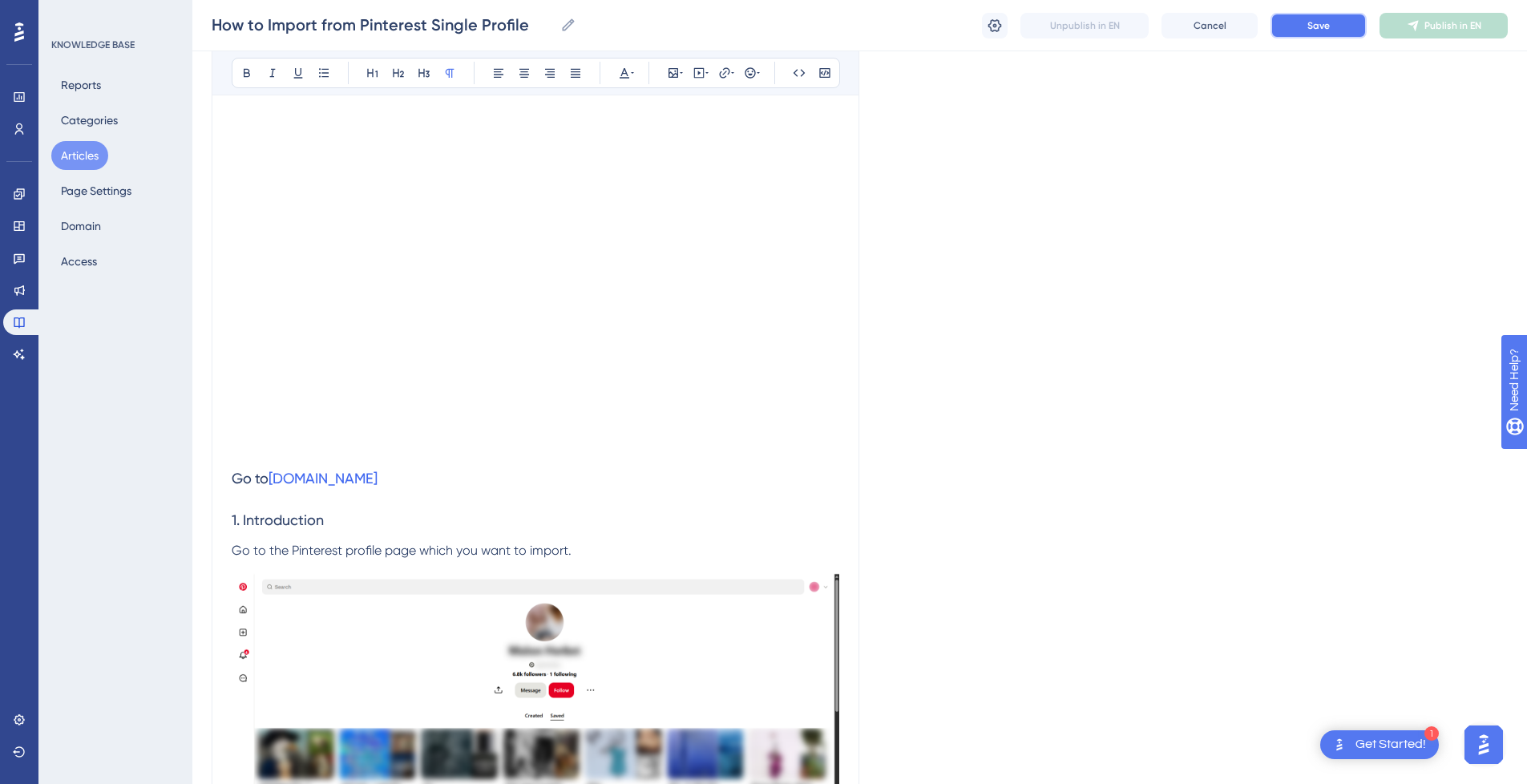
click at [1321, 21] on span "Save" at bounding box center [1318, 26] width 22 height 13
click at [312, 457] on p at bounding box center [535, 448] width 608 height 20
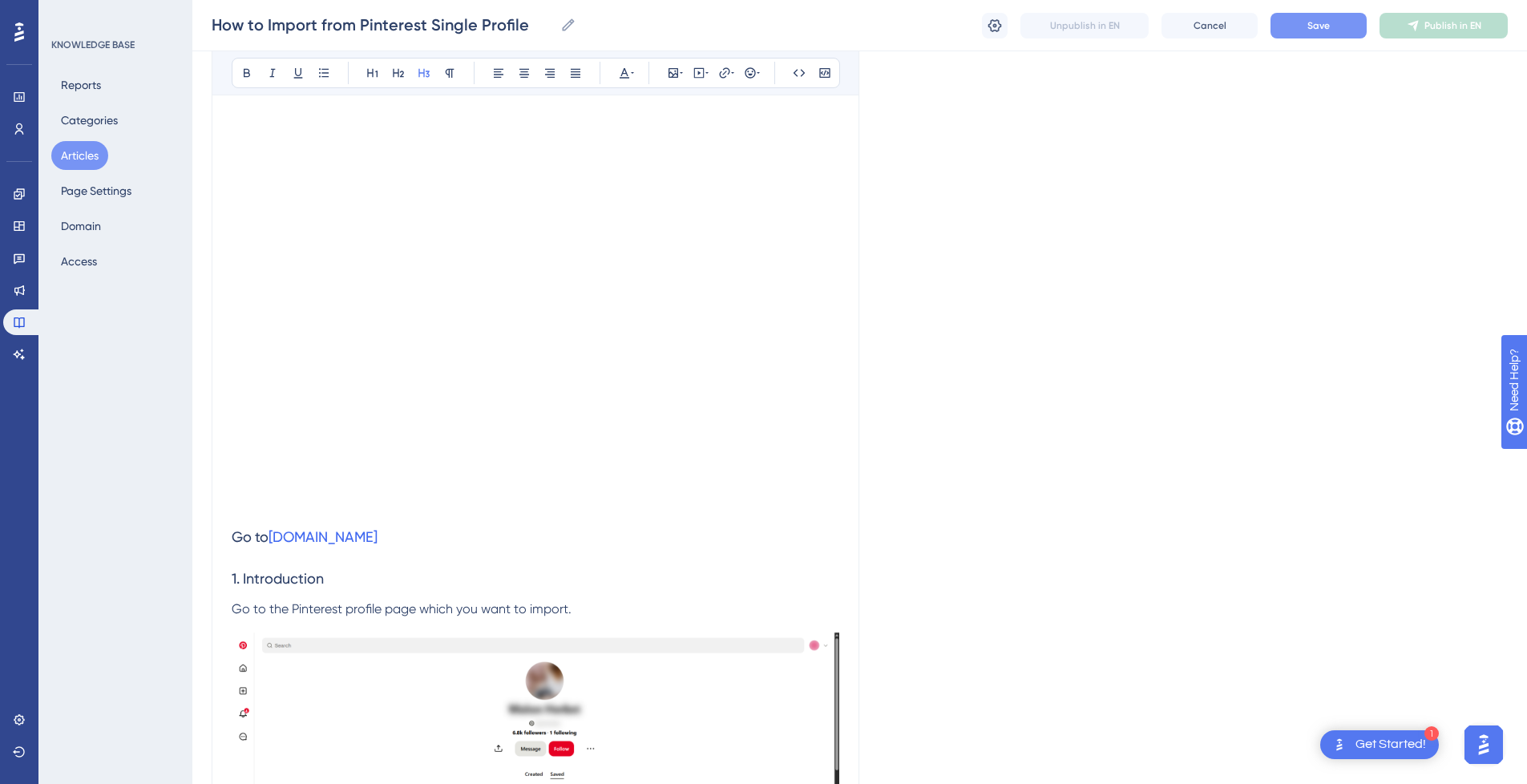
scroll to position [229, 0]
click at [245, 114] on p at bounding box center [535, 122] width 608 height 20
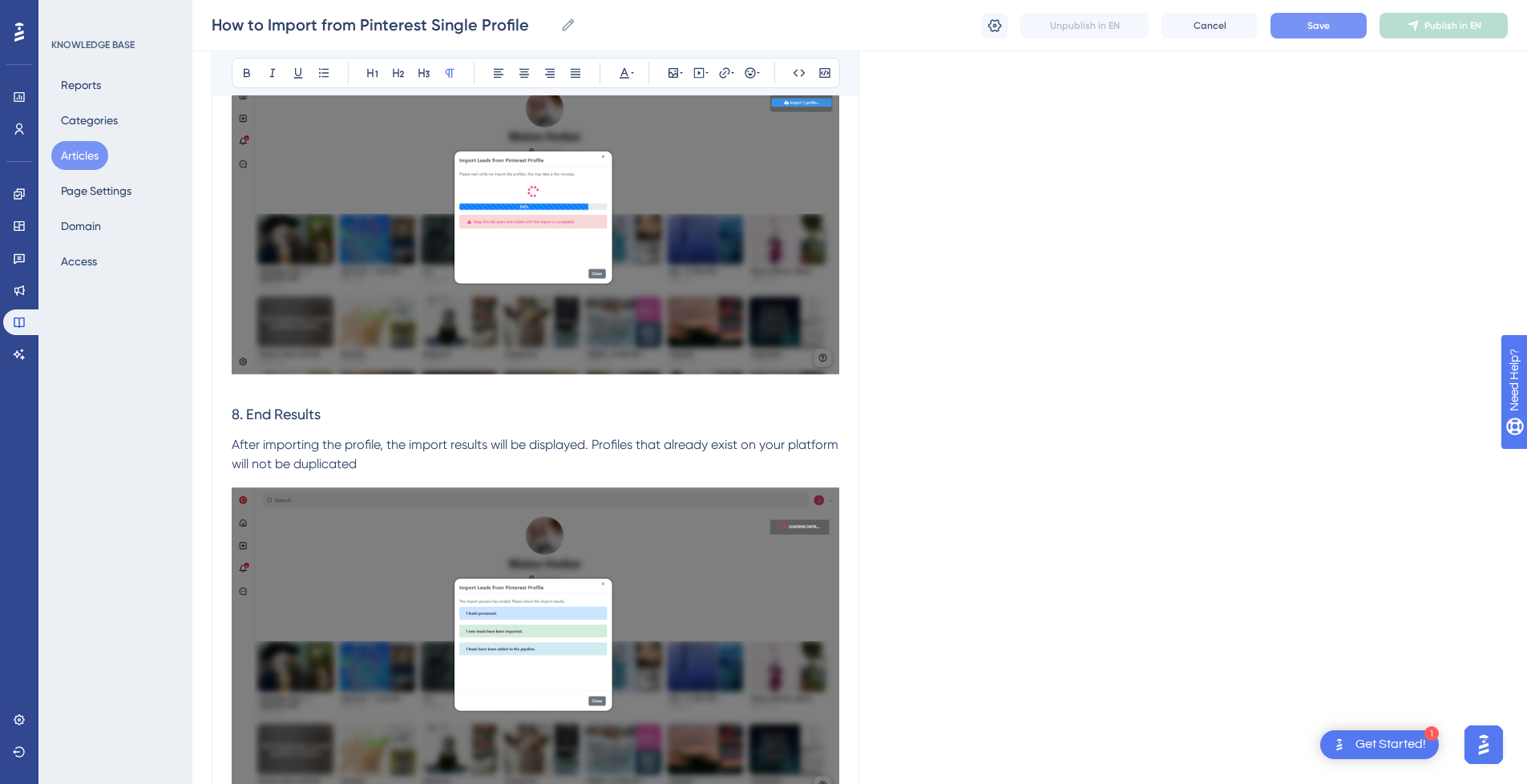
scroll to position [0, 0]
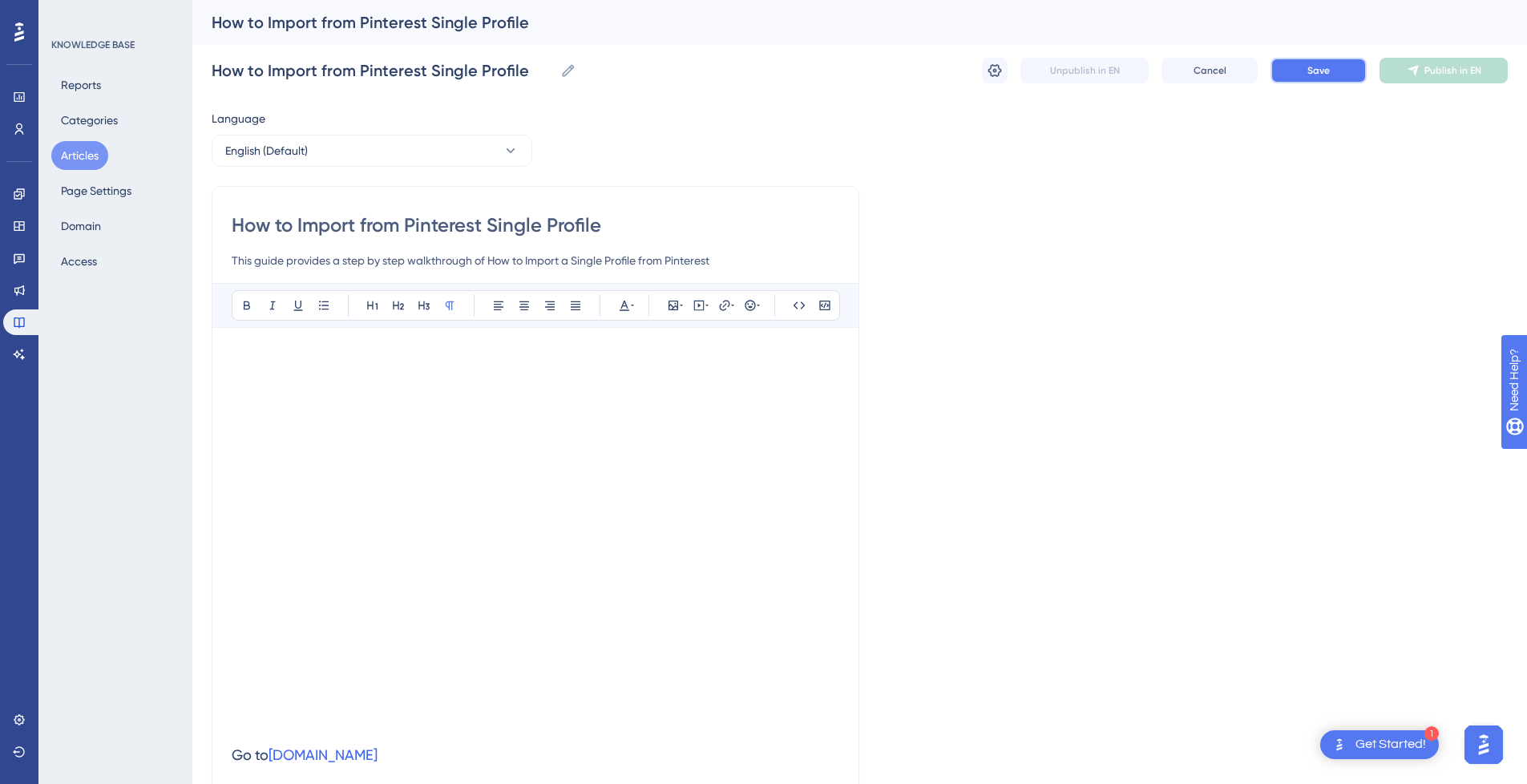
click at [1345, 71] on button "Save" at bounding box center [1319, 71] width 96 height 26
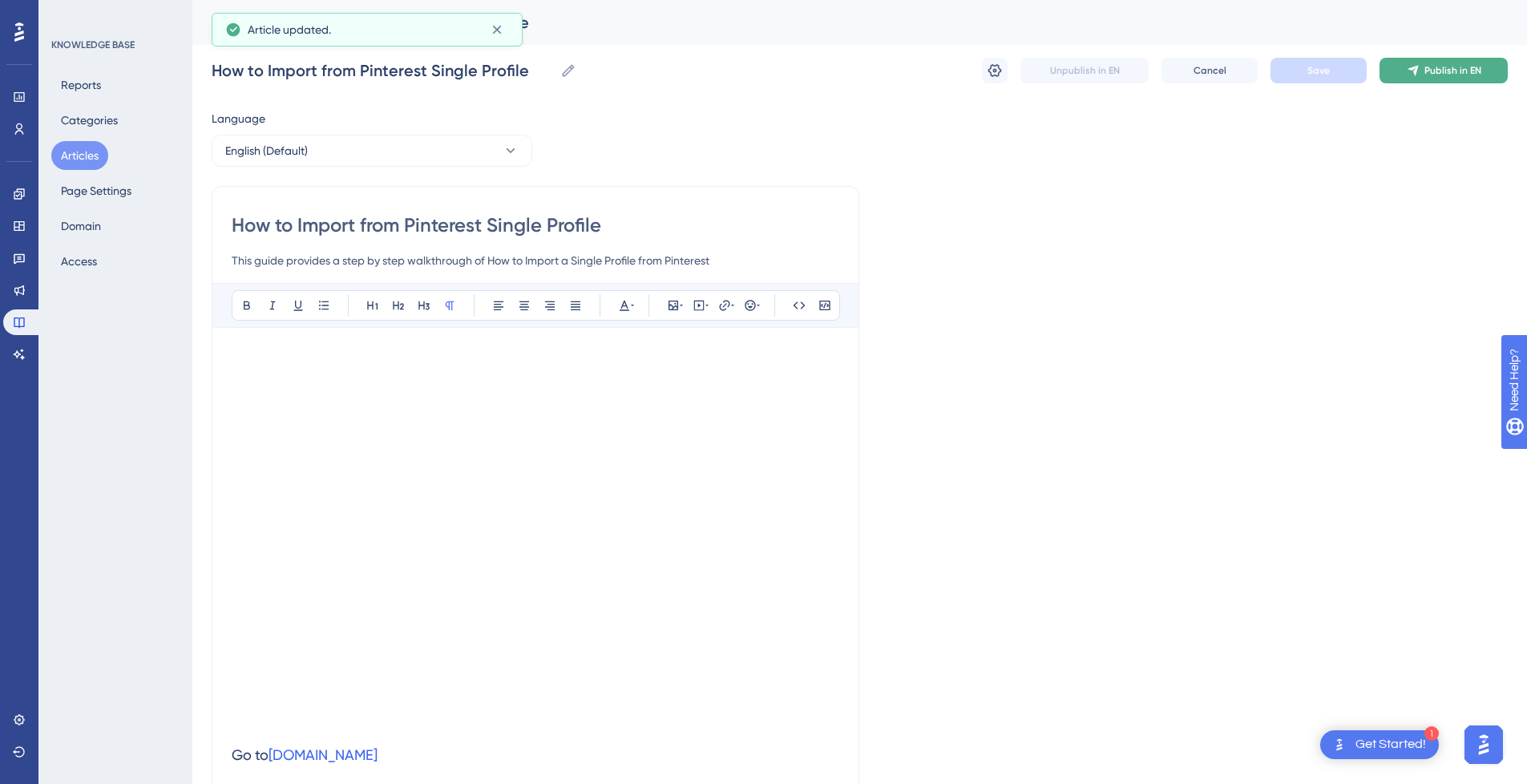
click at [1450, 74] on span "Publish in EN" at bounding box center [1453, 71] width 57 height 13
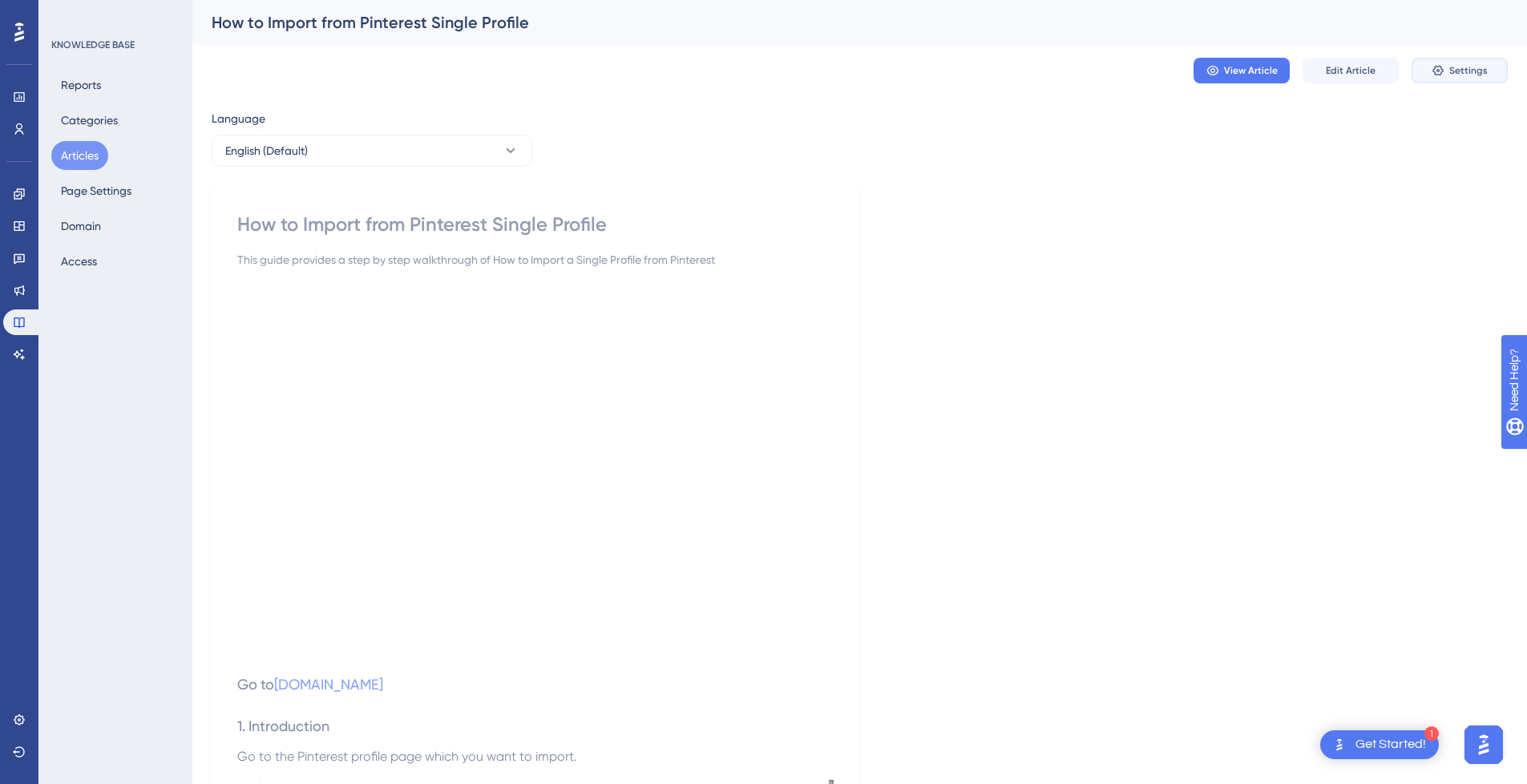
click at [1472, 78] on button "Settings" at bounding box center [1460, 71] width 96 height 26
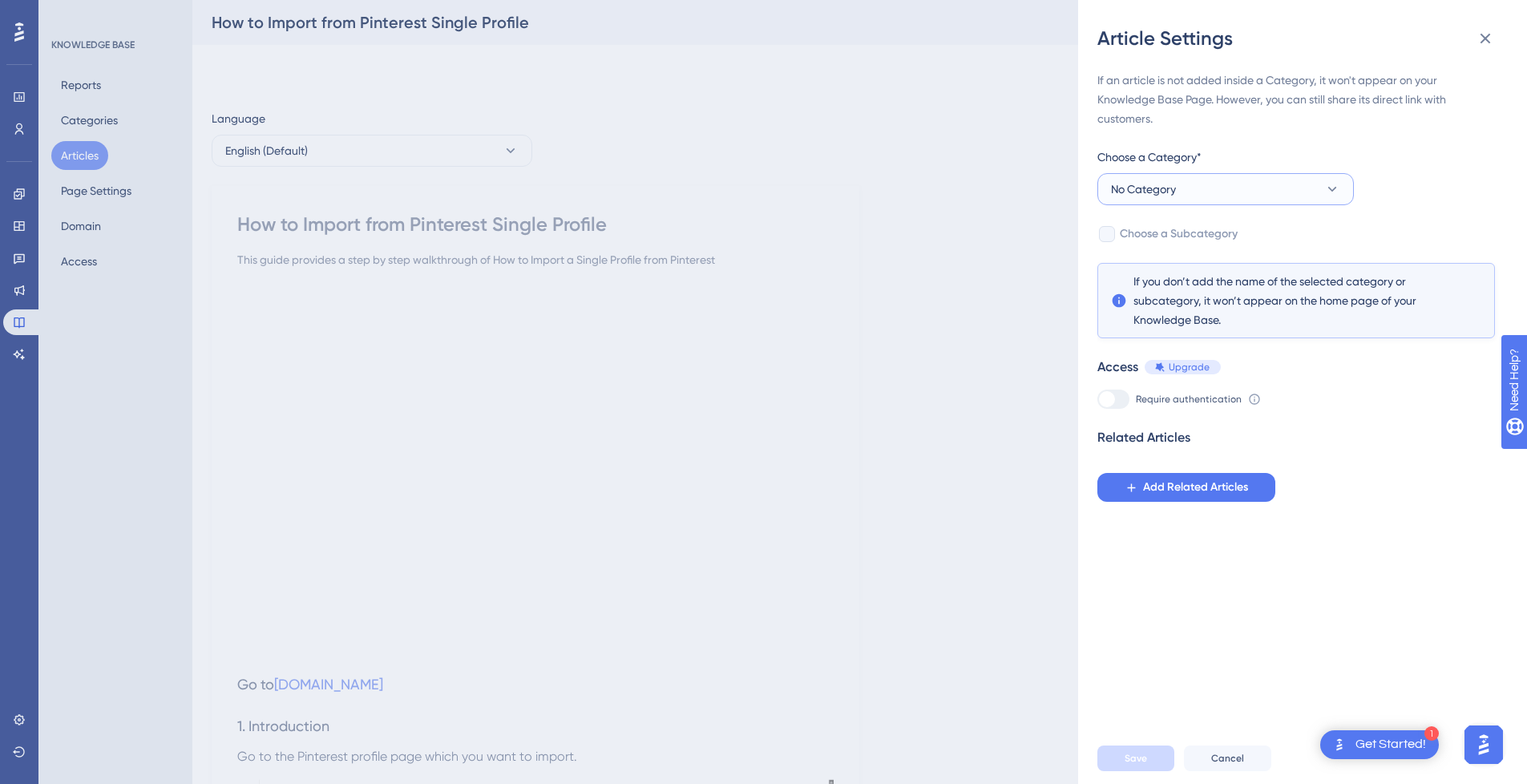
click at [1193, 197] on button "No Category" at bounding box center [1225, 189] width 256 height 32
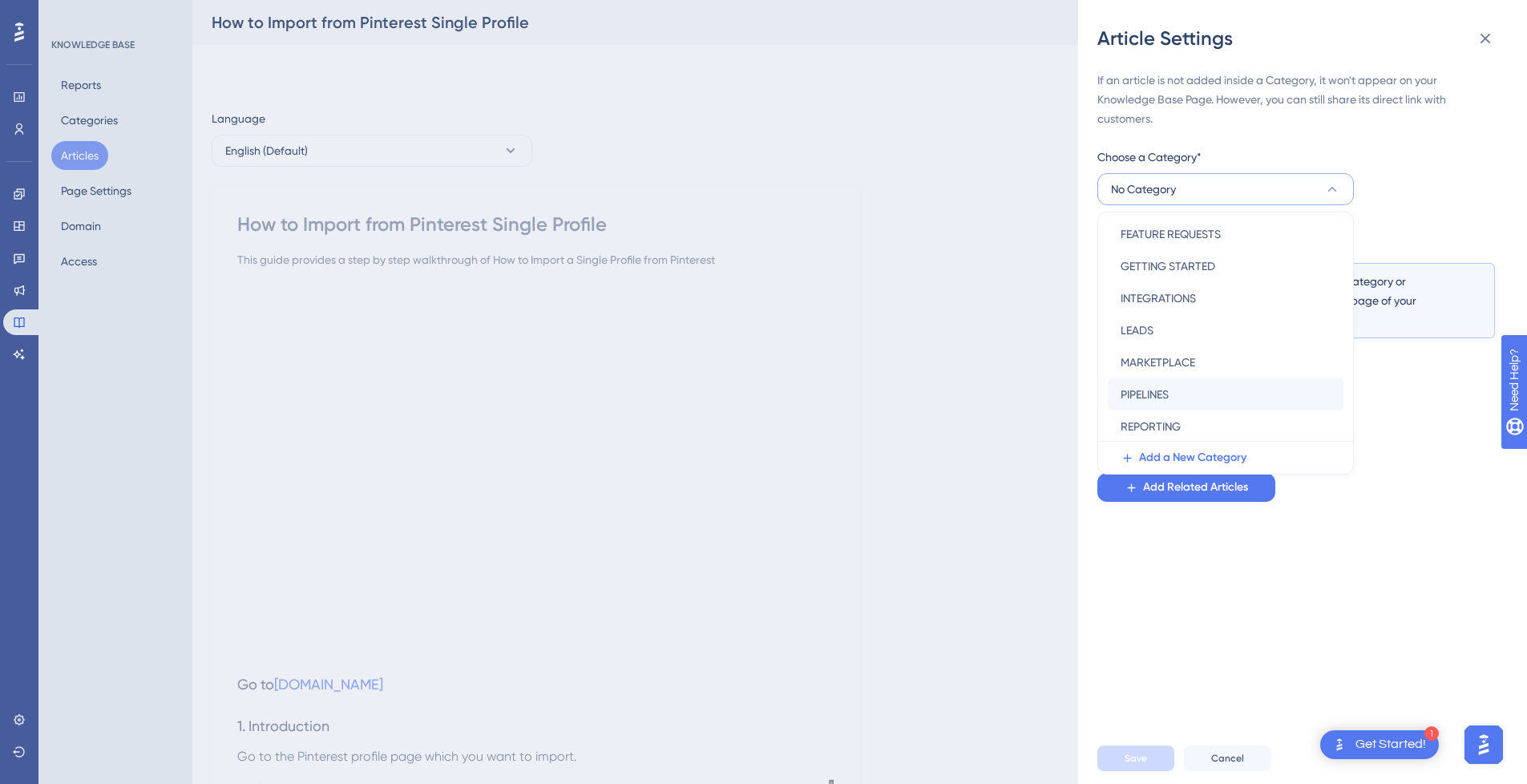
scroll to position [161, 0]
click at [1197, 420] on div "SOCIAL MEDIA PLATFORMS SOCIAL MEDIA PLATFORMS" at bounding box center [1225, 430] width 210 height 32
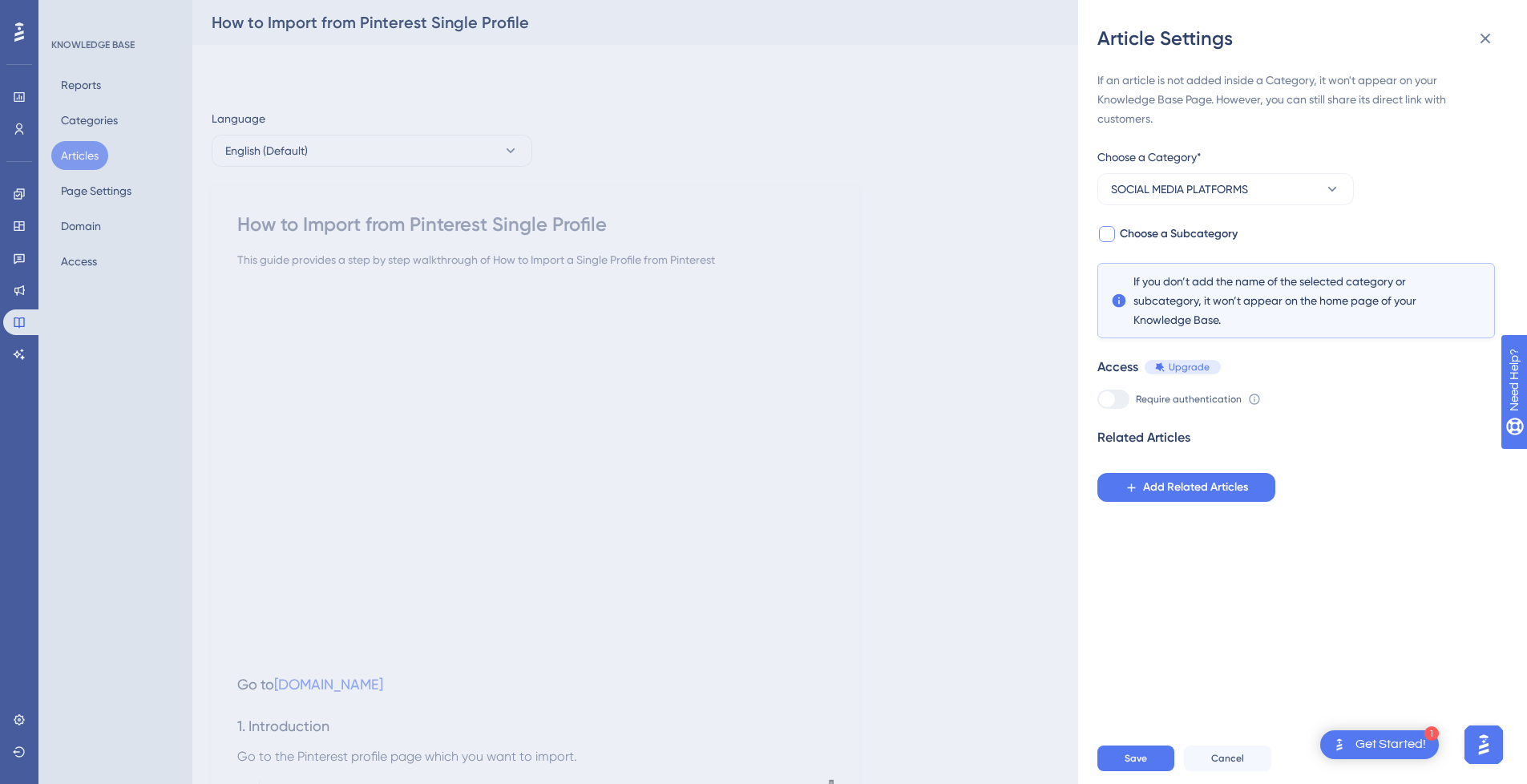
click at [1194, 234] on span "Choose a Subcategory" at bounding box center [1179, 234] width 118 height 20
checkbox input "true"
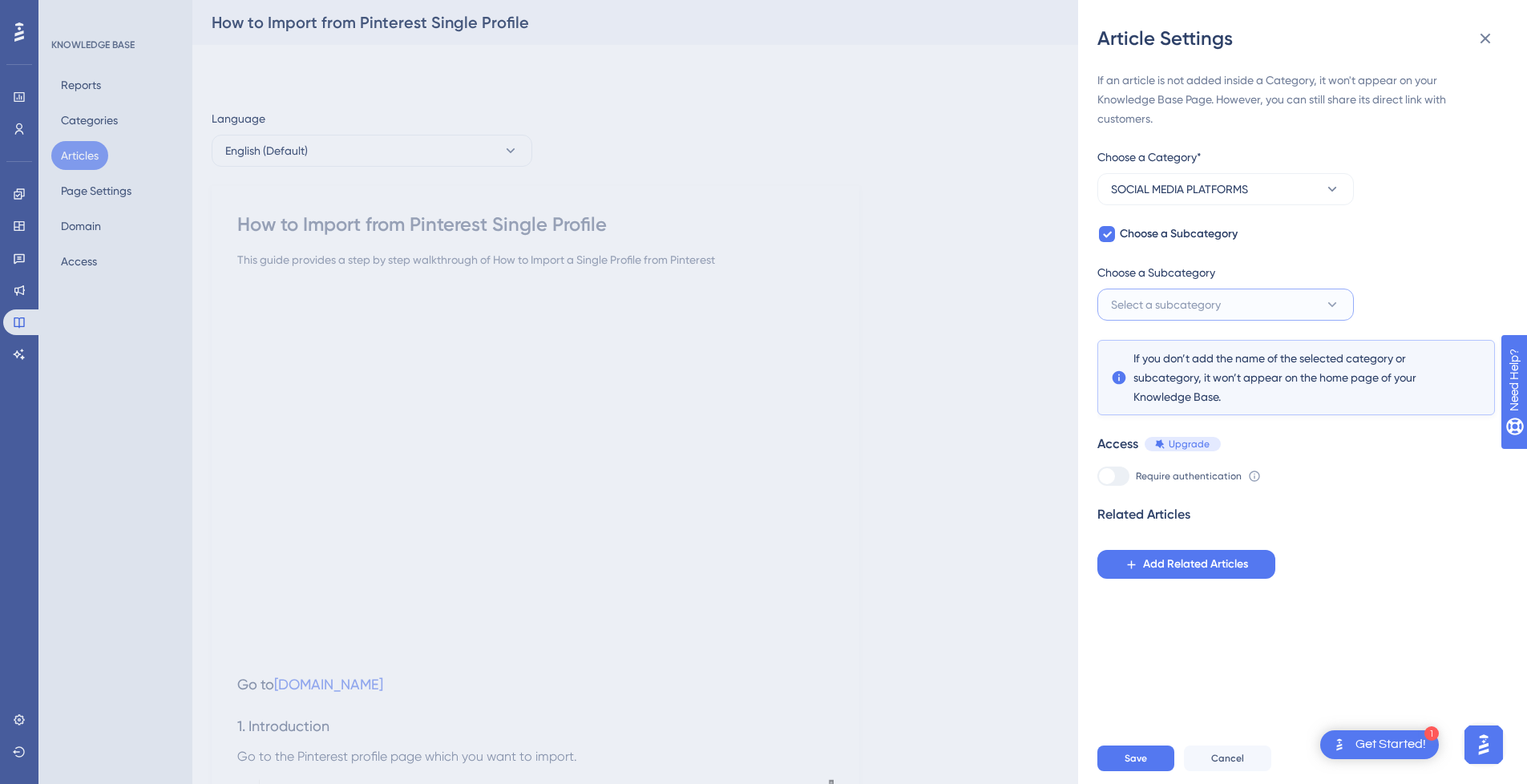
click at [1193, 295] on span "Select a subcategory" at bounding box center [1165, 304] width 110 height 20
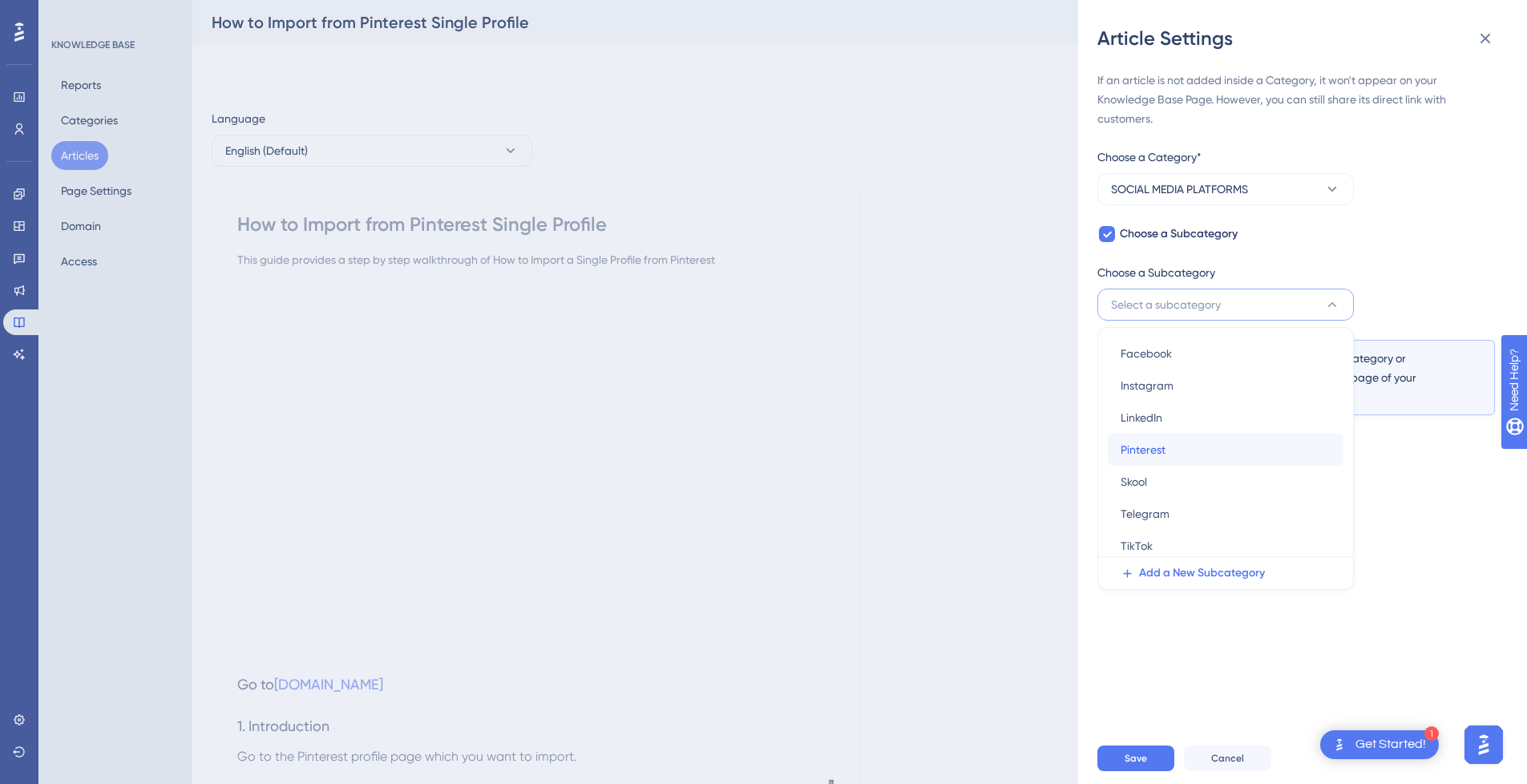
click at [1206, 442] on div "Pinterest Pinterest" at bounding box center [1225, 450] width 210 height 32
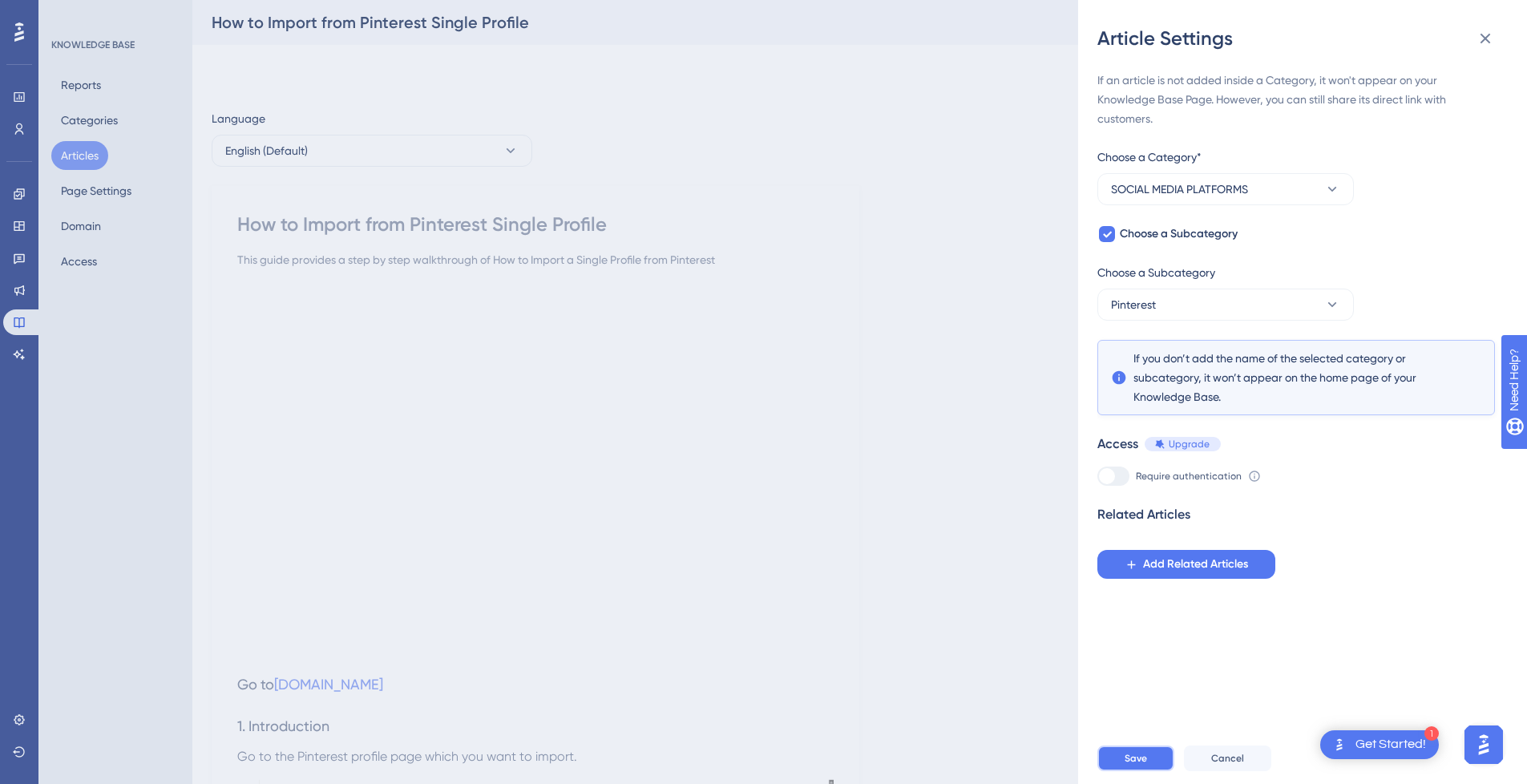
click at [1141, 764] on span "Save" at bounding box center [1136, 758] width 22 height 13
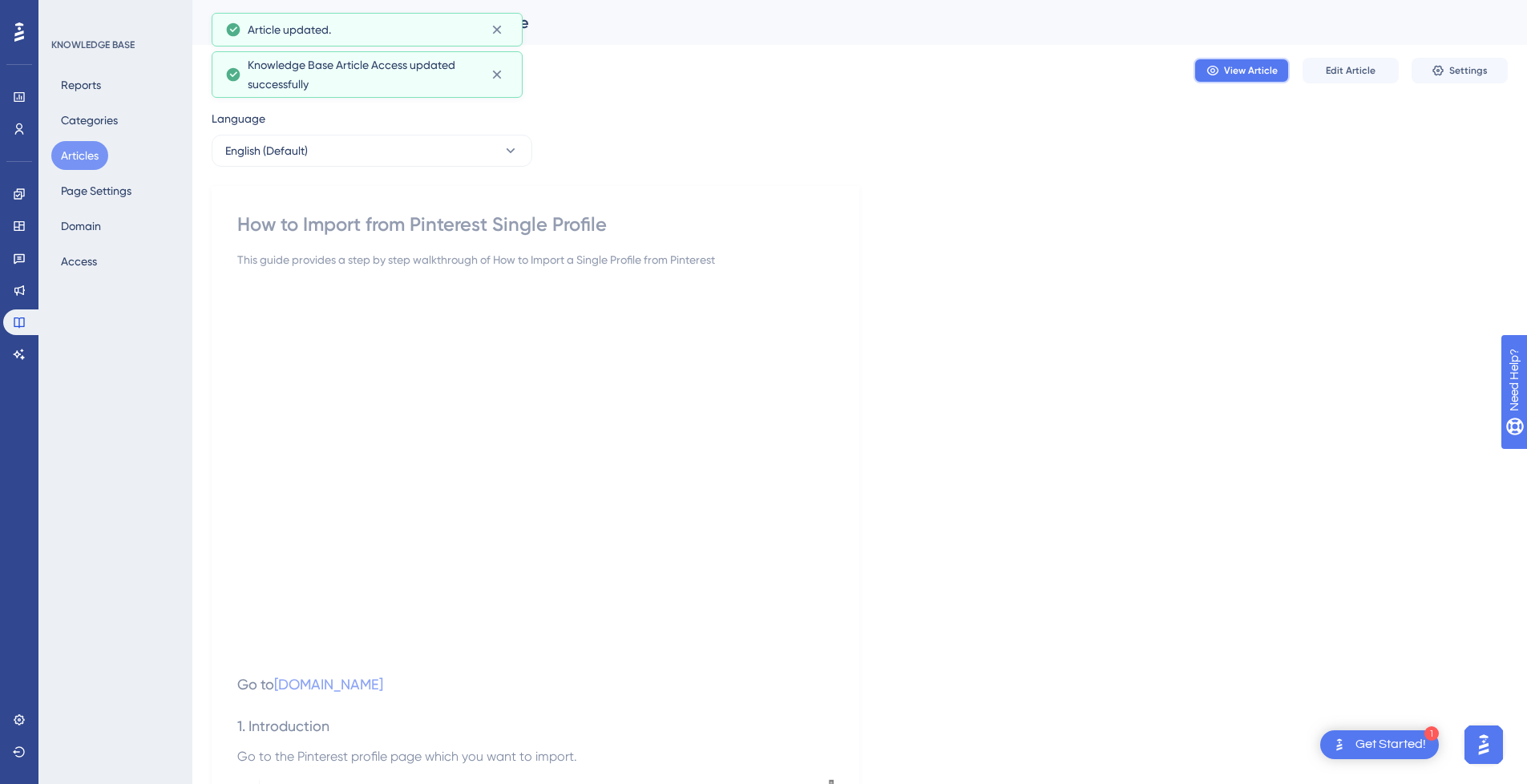
click at [1236, 76] on span "View Article" at bounding box center [1251, 71] width 54 height 13
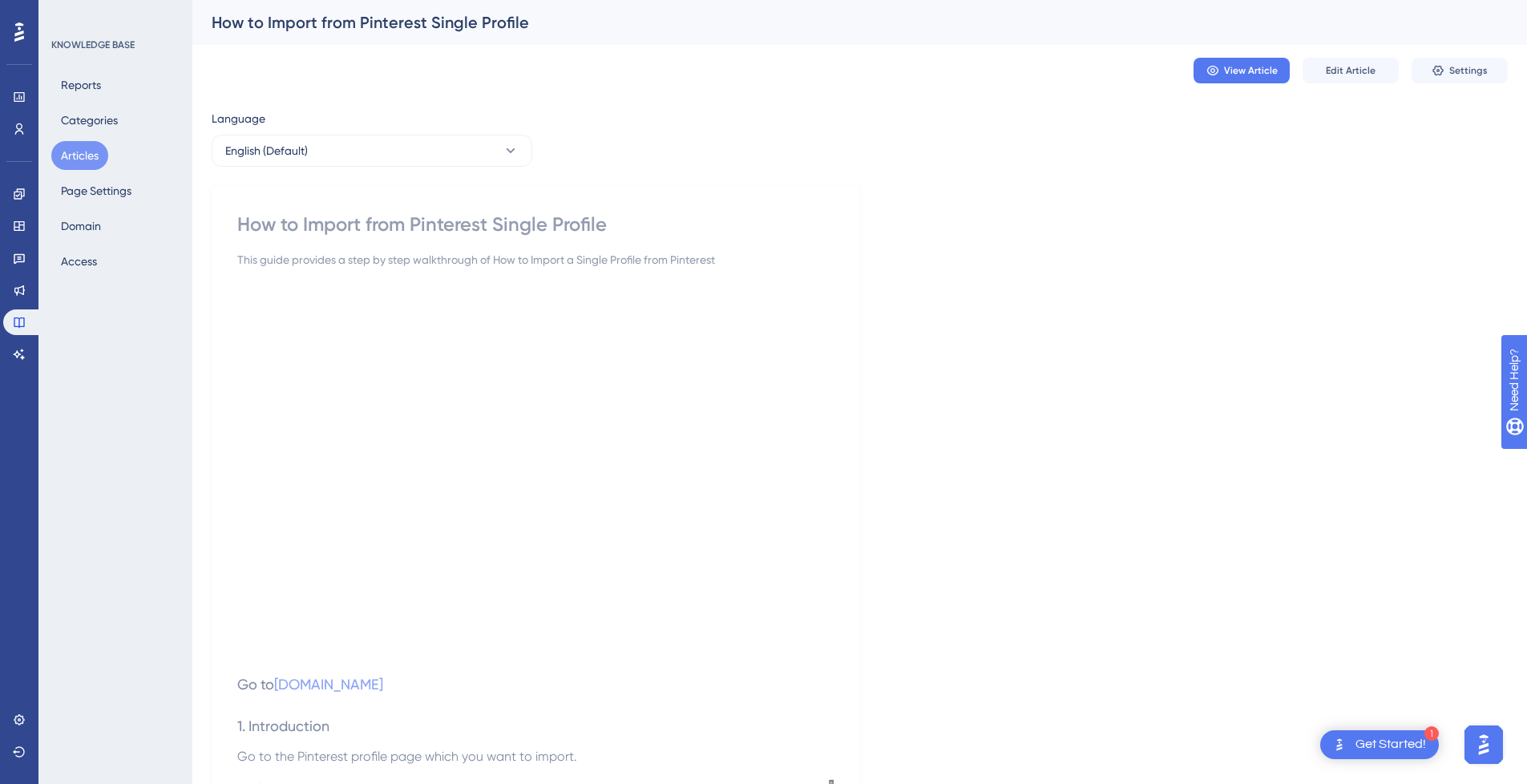
click at [90, 161] on button "Articles" at bounding box center [79, 155] width 57 height 29
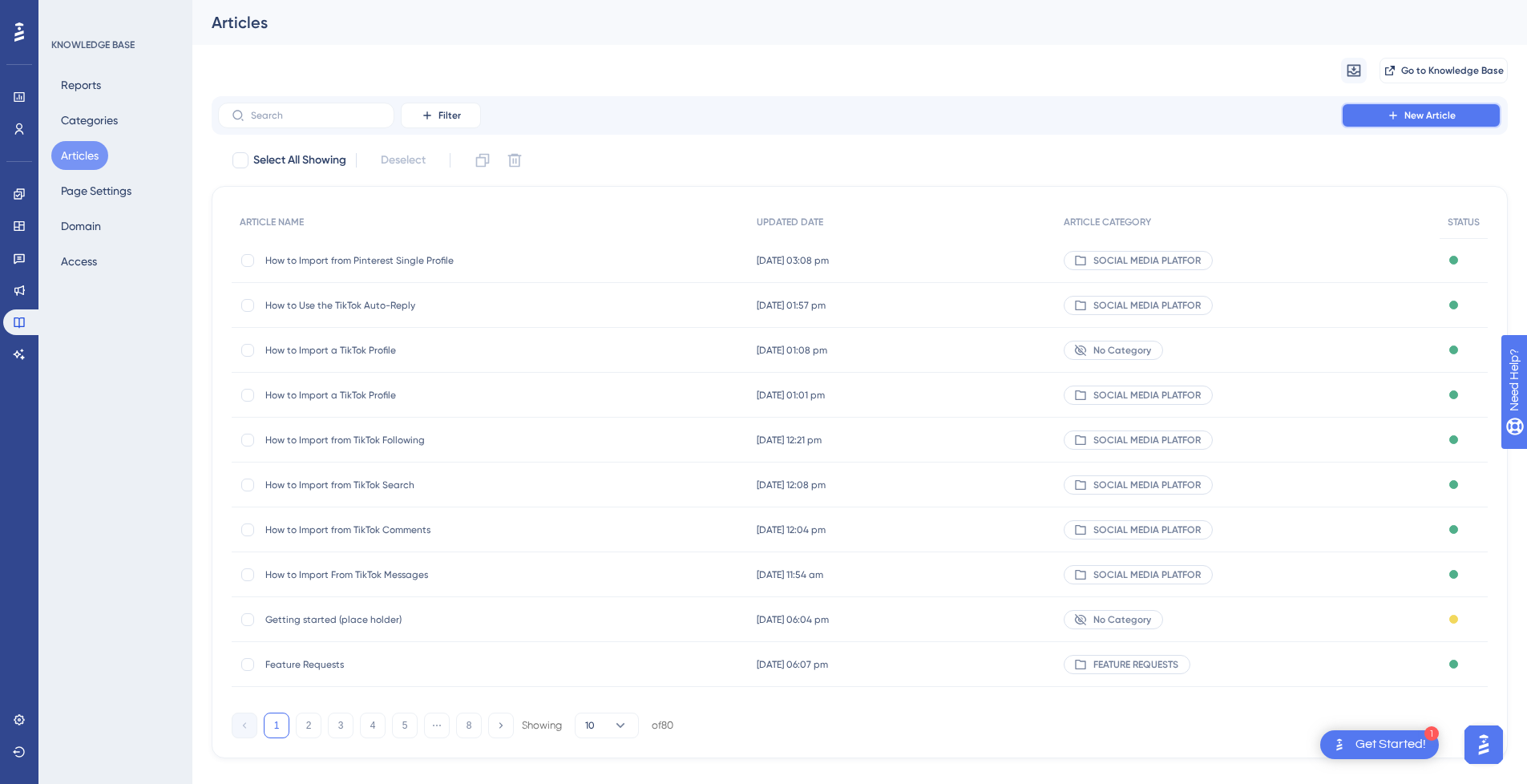
click at [1432, 121] on span "New Article" at bounding box center [1430, 115] width 51 height 13
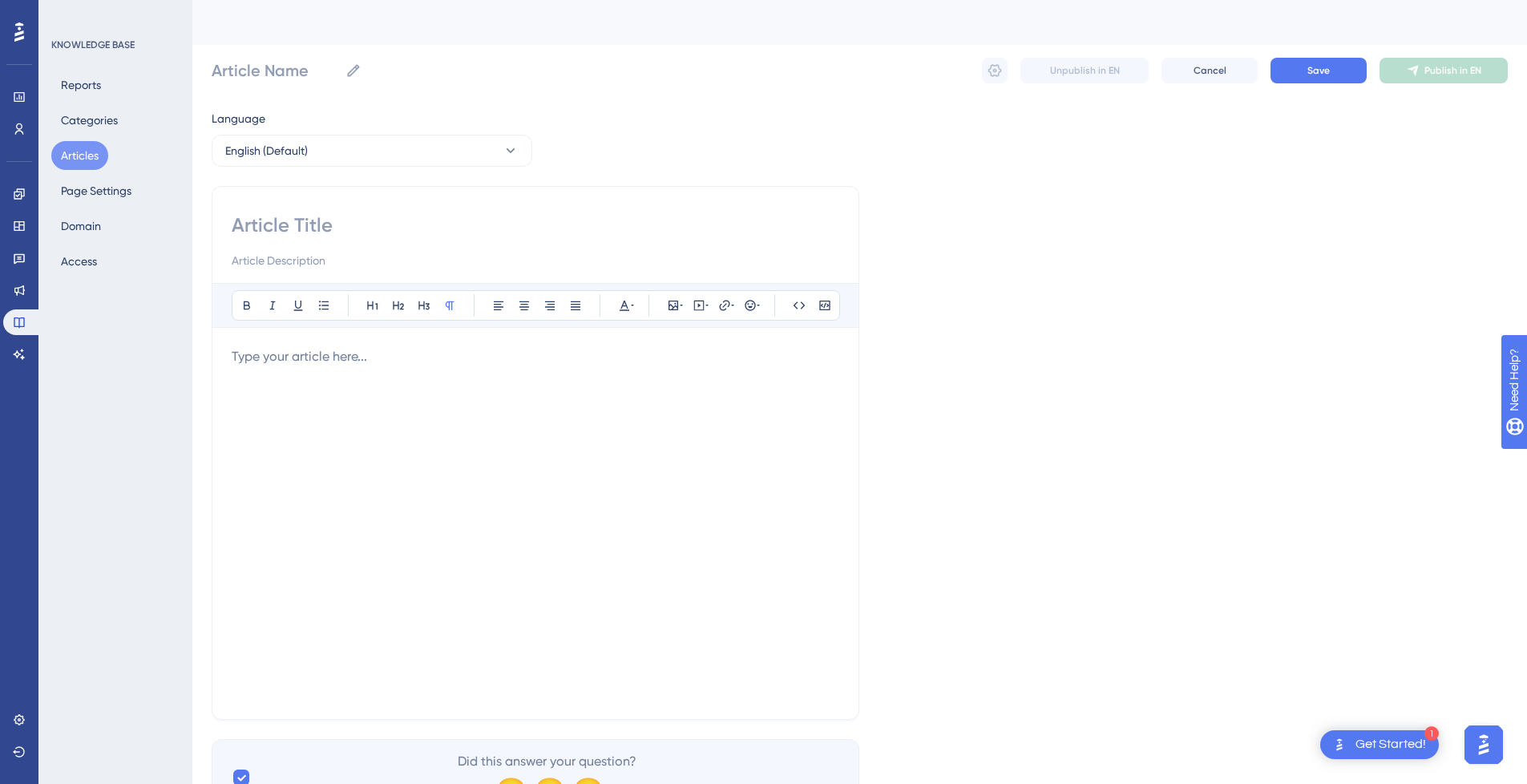
click at [399, 374] on div at bounding box center [535, 523] width 608 height 353
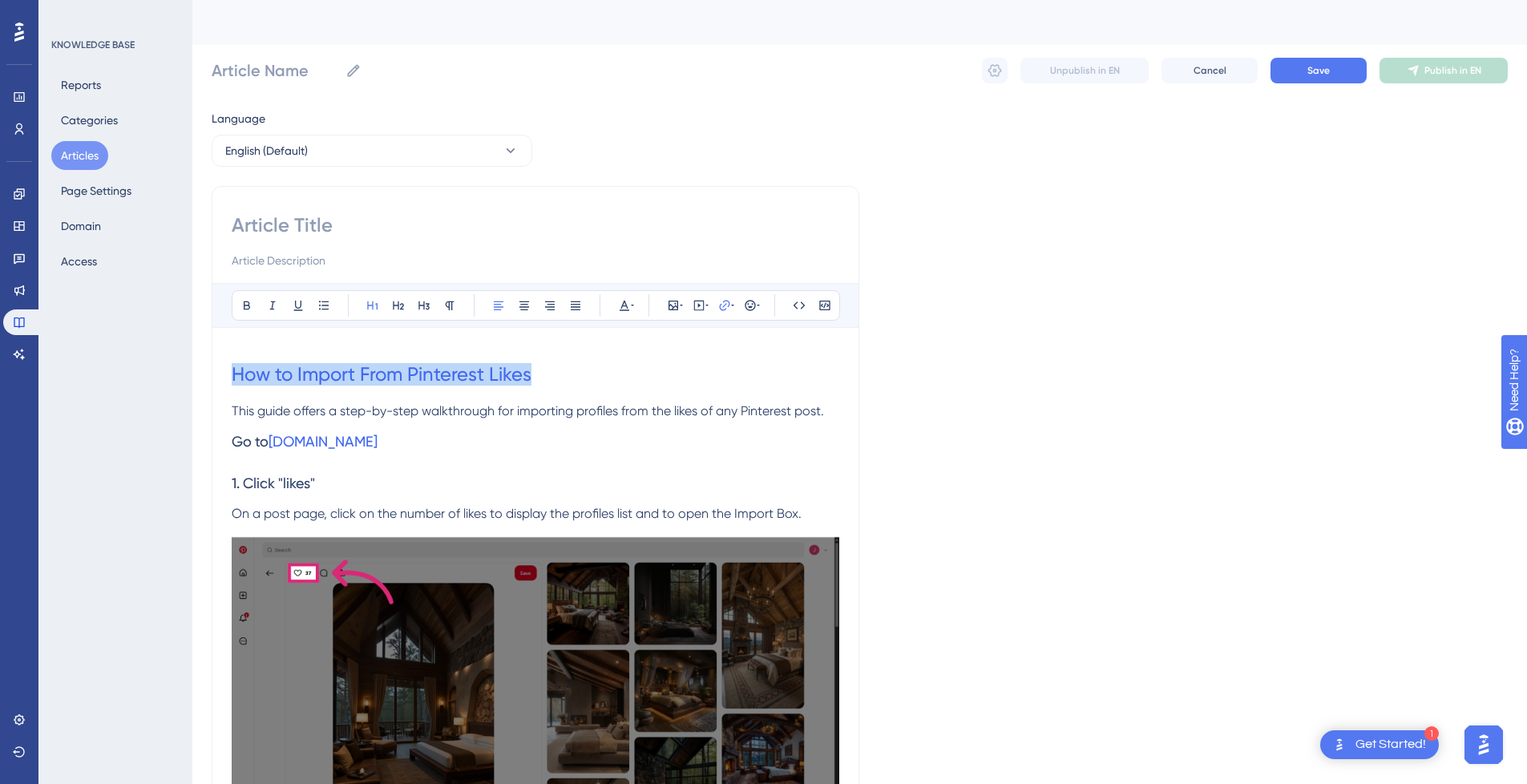
drag, startPoint x: 593, startPoint y: 379, endPoint x: 212, endPoint y: 372, distance: 381.1
click at [337, 228] on input at bounding box center [535, 225] width 608 height 26
paste input "How to Import From Pinterest Likes"
type input "How to Import From Pinterest Likes"
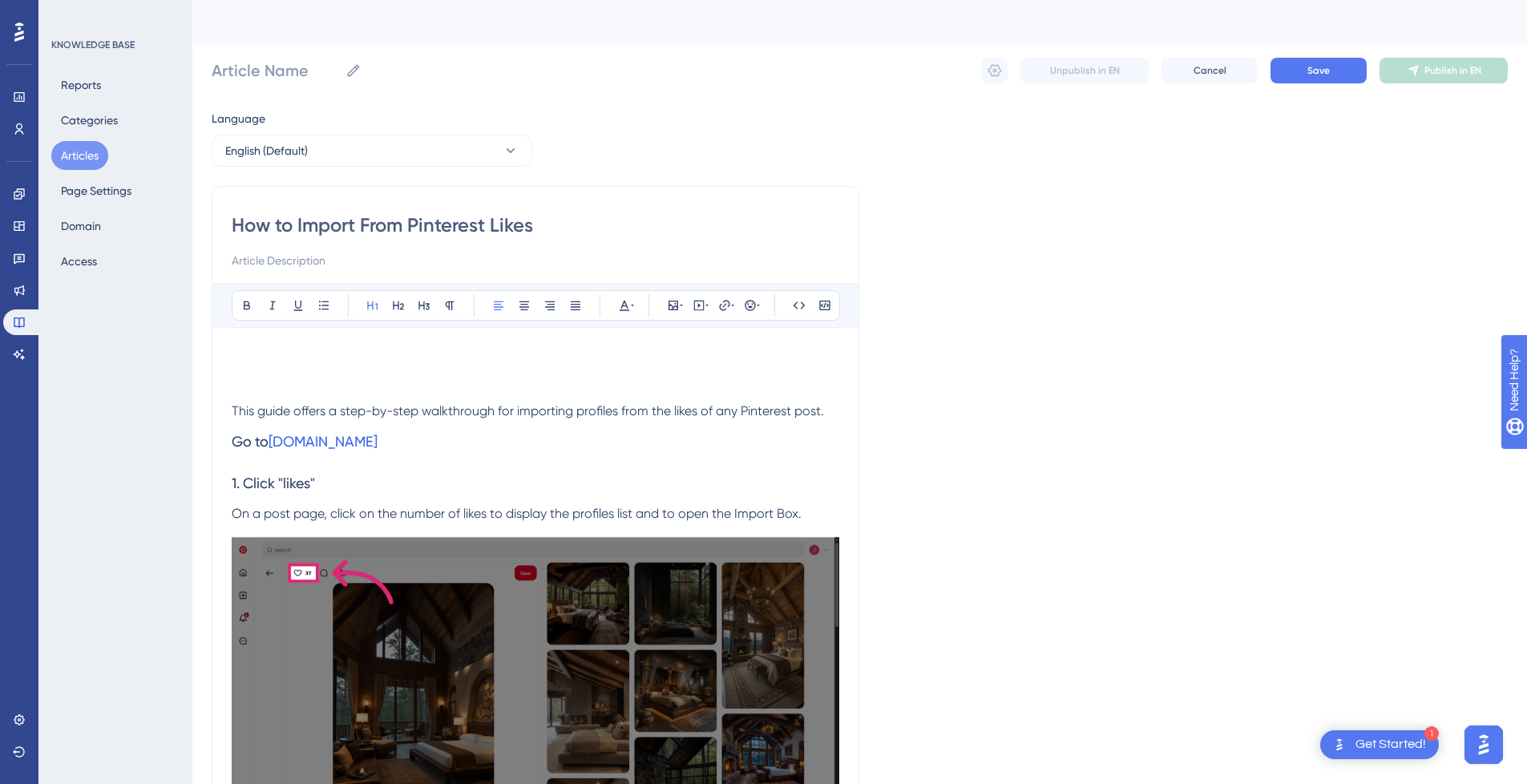
type input "How to Import From Pinterest Likes"
click at [310, 372] on h1 at bounding box center [535, 374] width 608 height 54
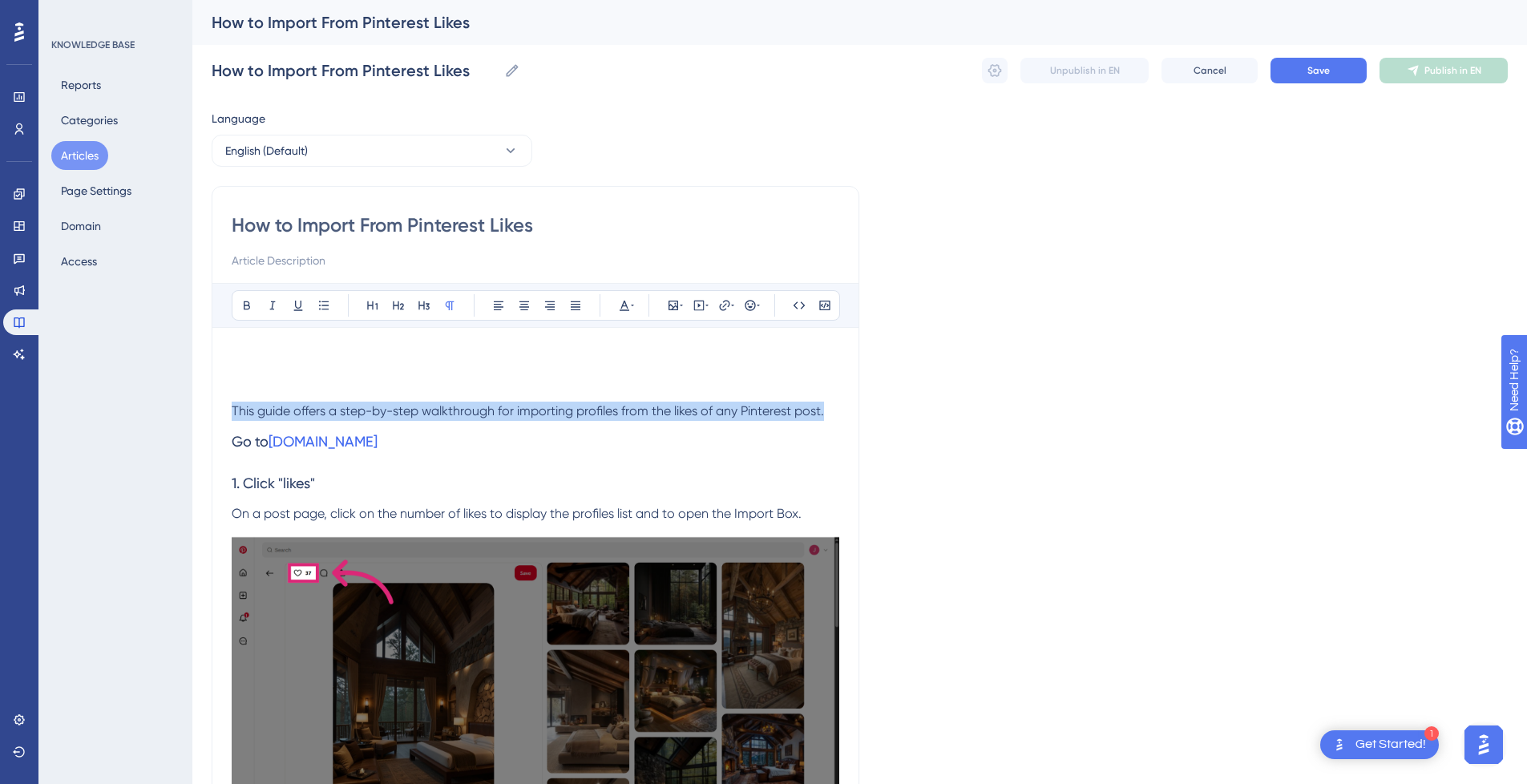
drag, startPoint x: 838, startPoint y: 405, endPoint x: 154, endPoint y: 405, distance: 684.0
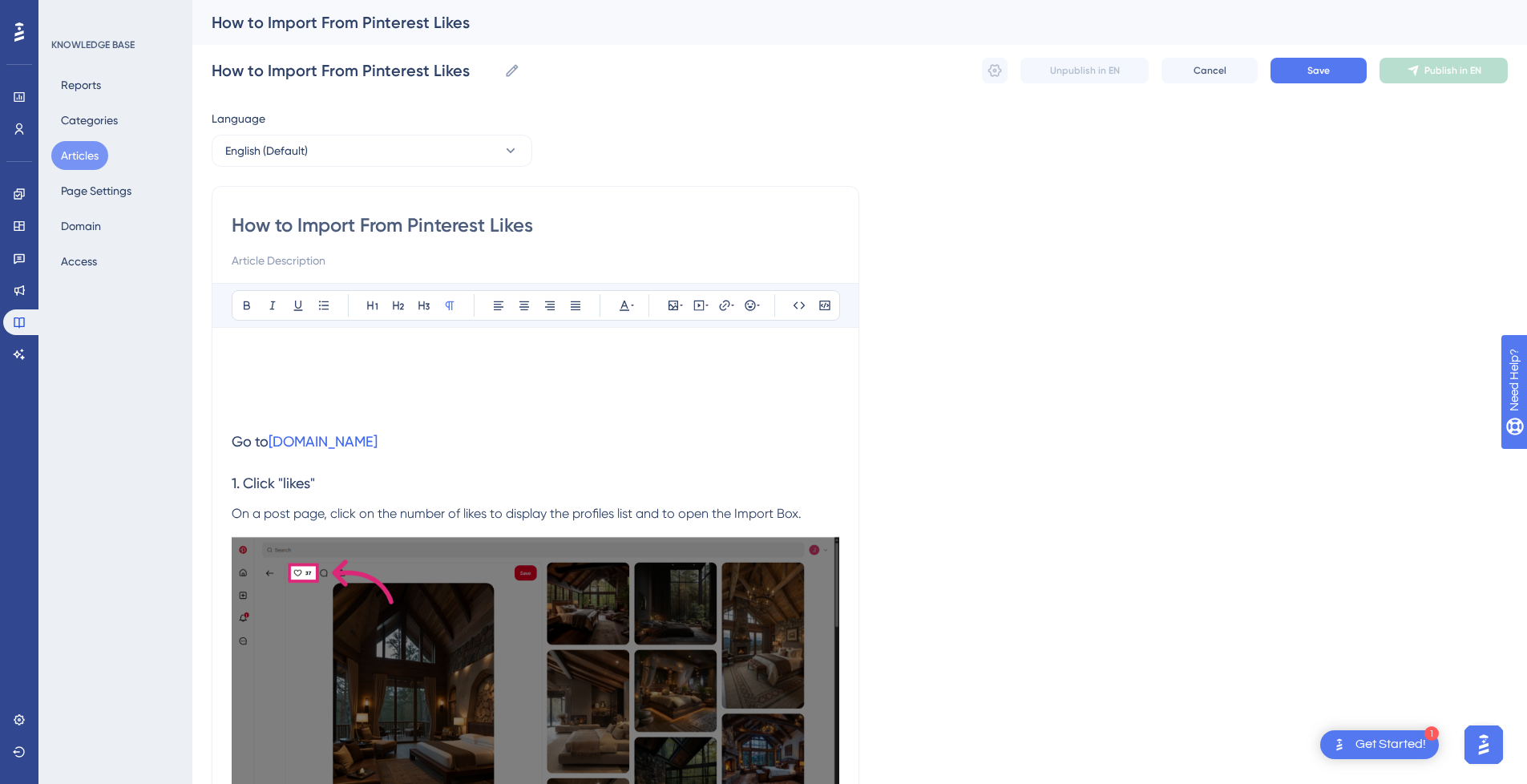
click at [326, 264] on input at bounding box center [535, 261] width 608 height 20
paste input "This guide offers a step-by-step walkthrough for importing profiles from the li…"
type input "This guide offers a step-by-step walkthrough for importing profiles from the li…"
click at [315, 376] on h1 at bounding box center [535, 374] width 608 height 54
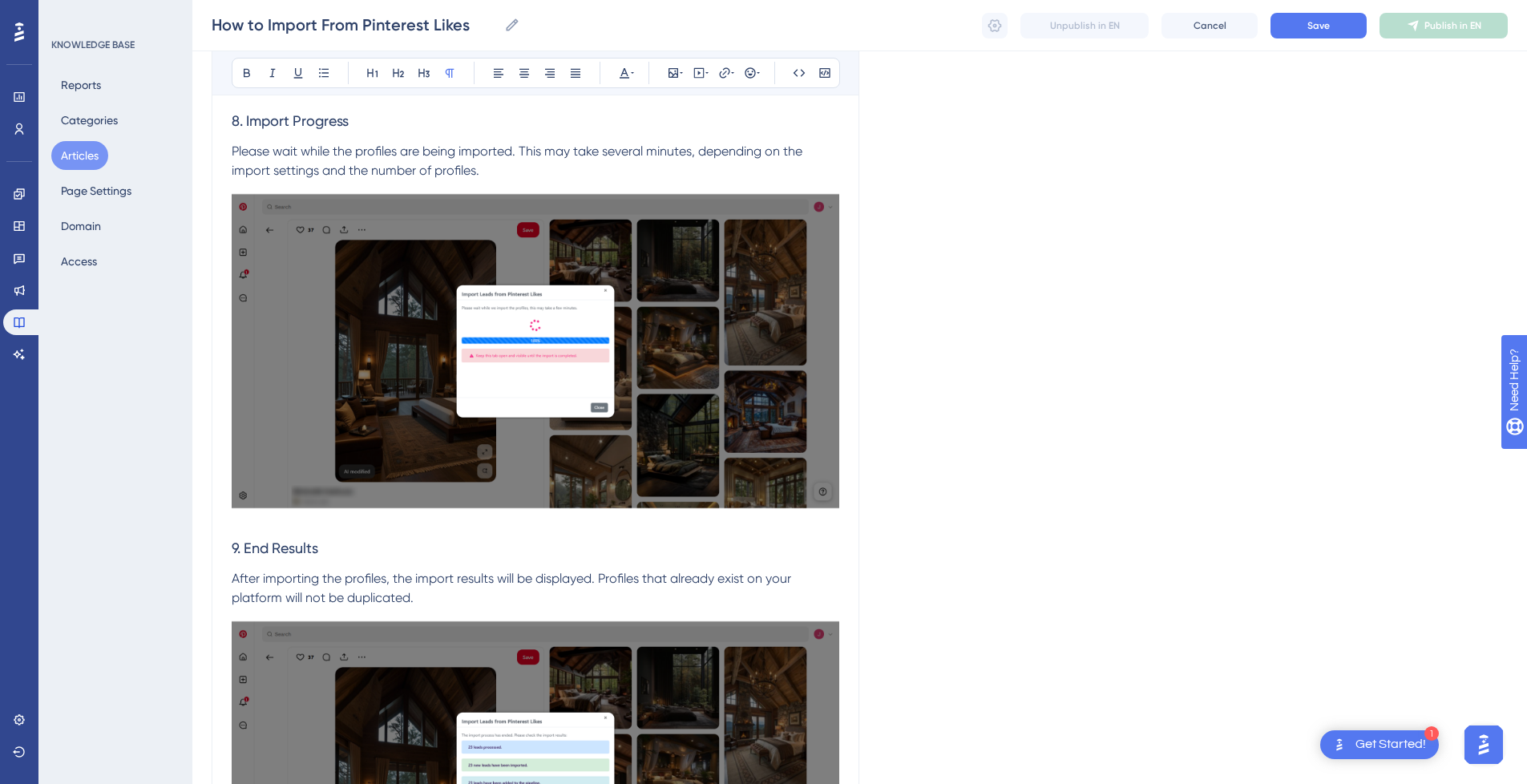
scroll to position [3595, 0]
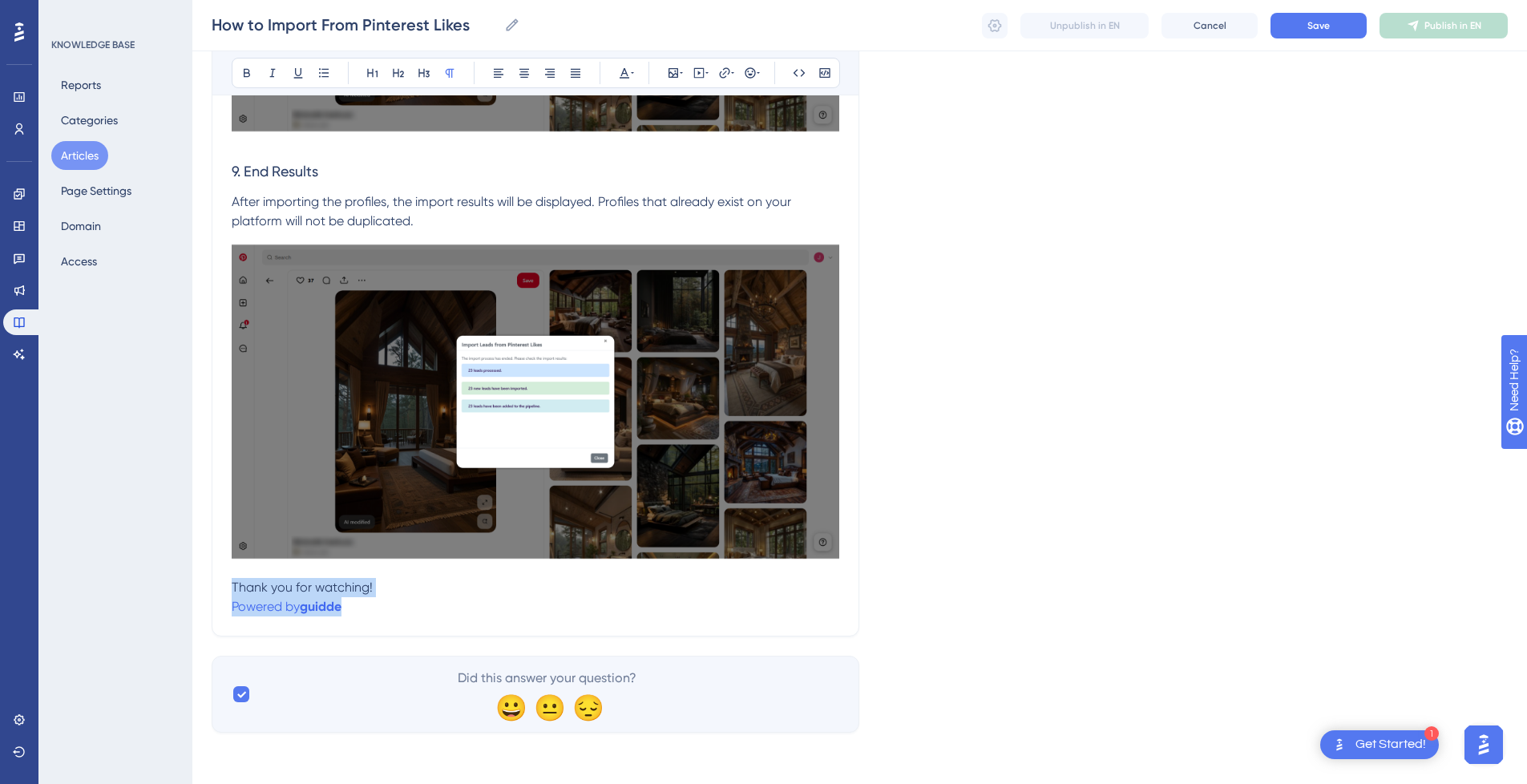
drag, startPoint x: 413, startPoint y: 602, endPoint x: 197, endPoint y: 584, distance: 216.7
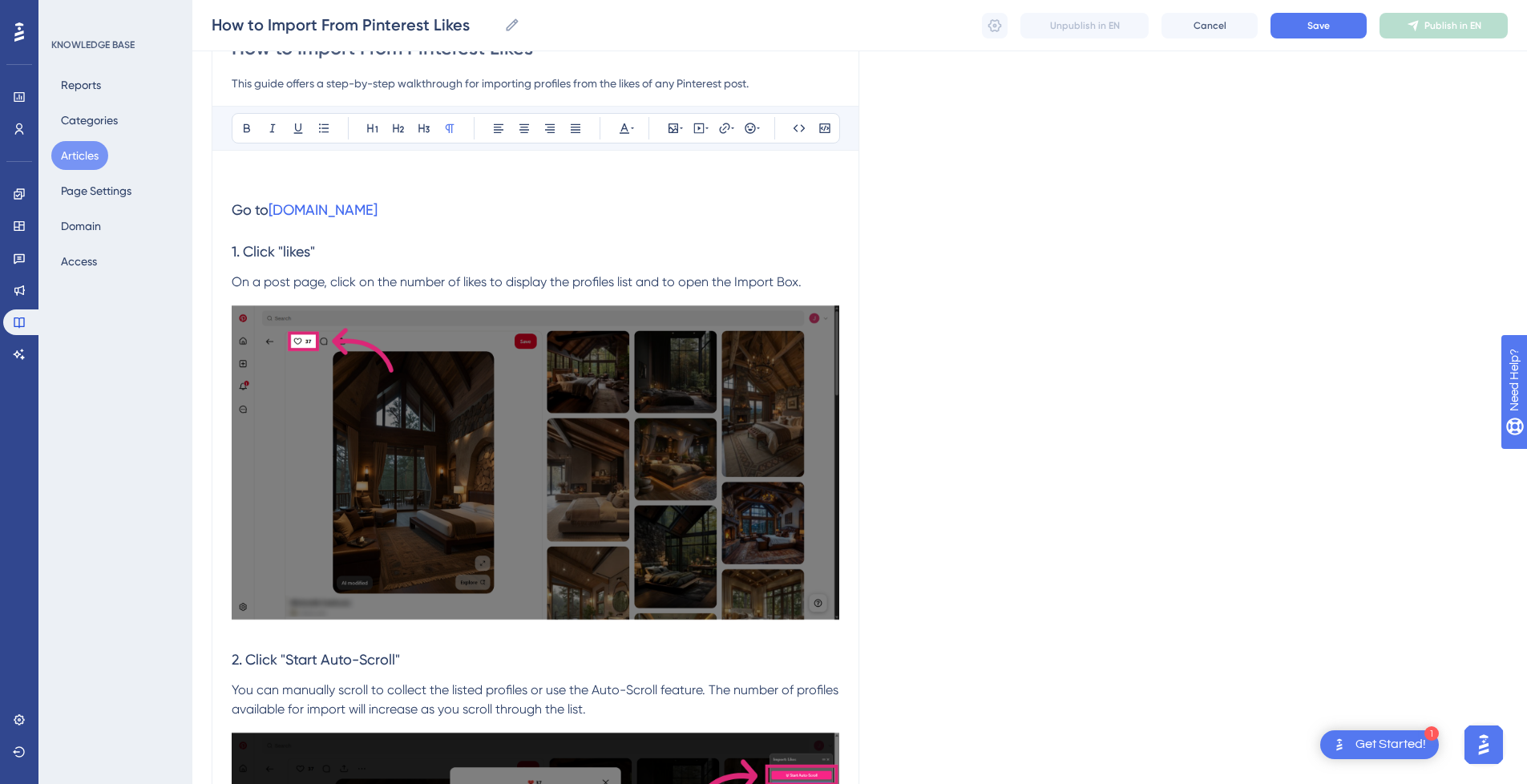
scroll to position [0, 0]
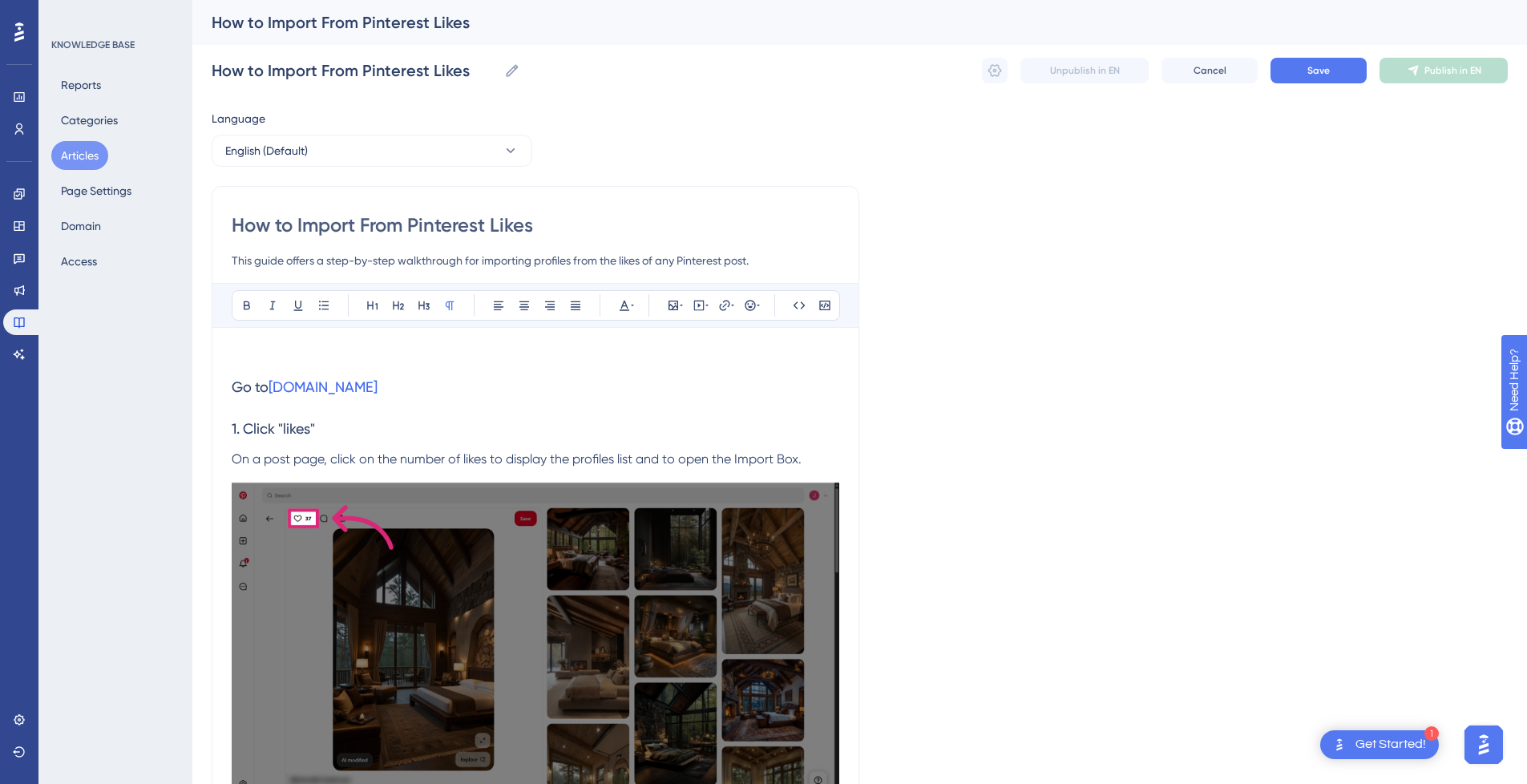
click at [409, 354] on p at bounding box center [535, 357] width 608 height 20
click at [304, 352] on p at bounding box center [535, 357] width 608 height 20
click at [699, 304] on icon at bounding box center [699, 304] width 3 height 4
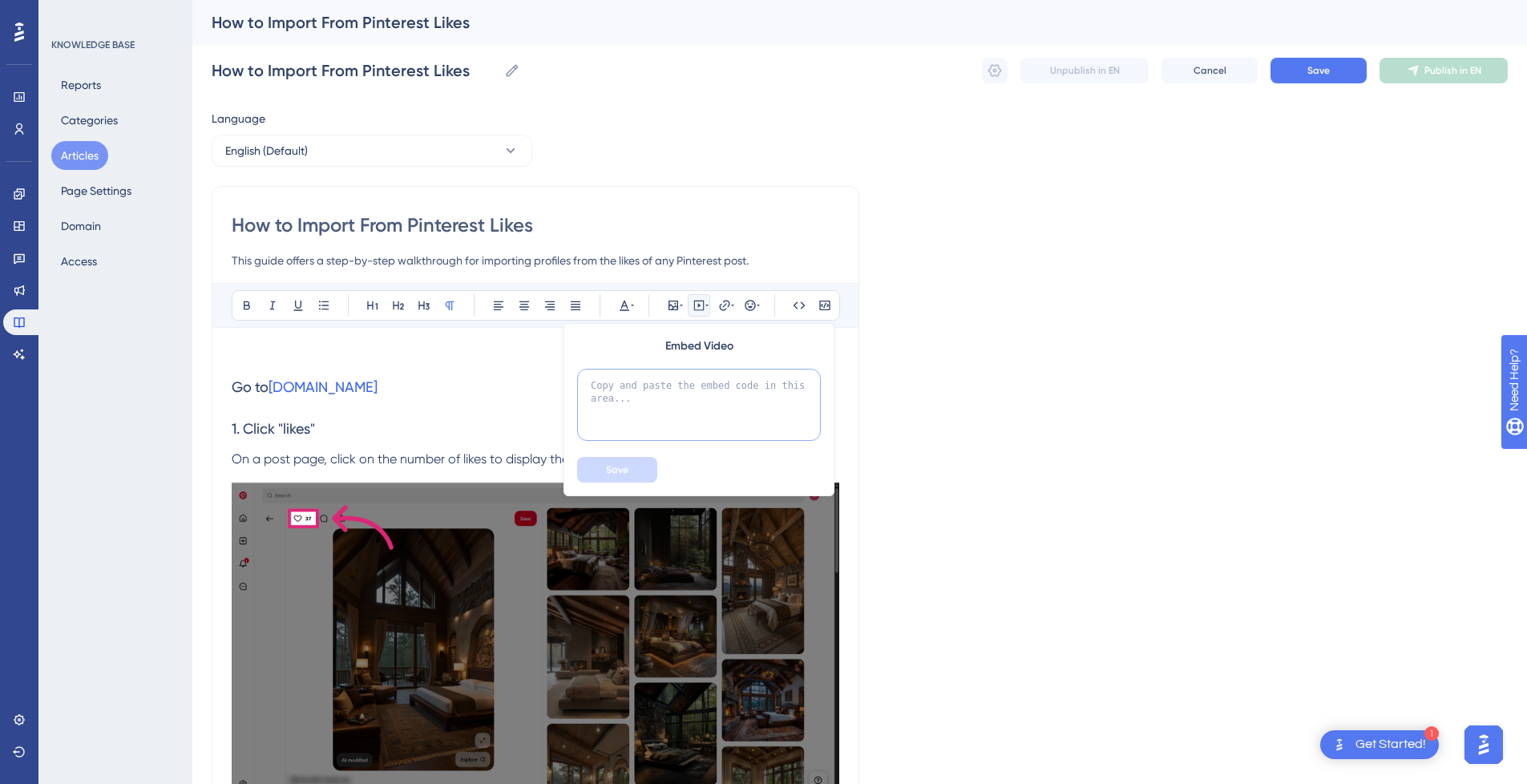
click at [717, 371] on textarea at bounding box center [698, 405] width 244 height 72
paste textarea "<div style="position:relative;padding-bottom:56.25%;"> <iframe style="width:100…"
type textarea "<div style="position:relative;padding-bottom:56.25%;"> <iframe style="width:100…"
click at [628, 466] on span "Save" at bounding box center [617, 470] width 22 height 13
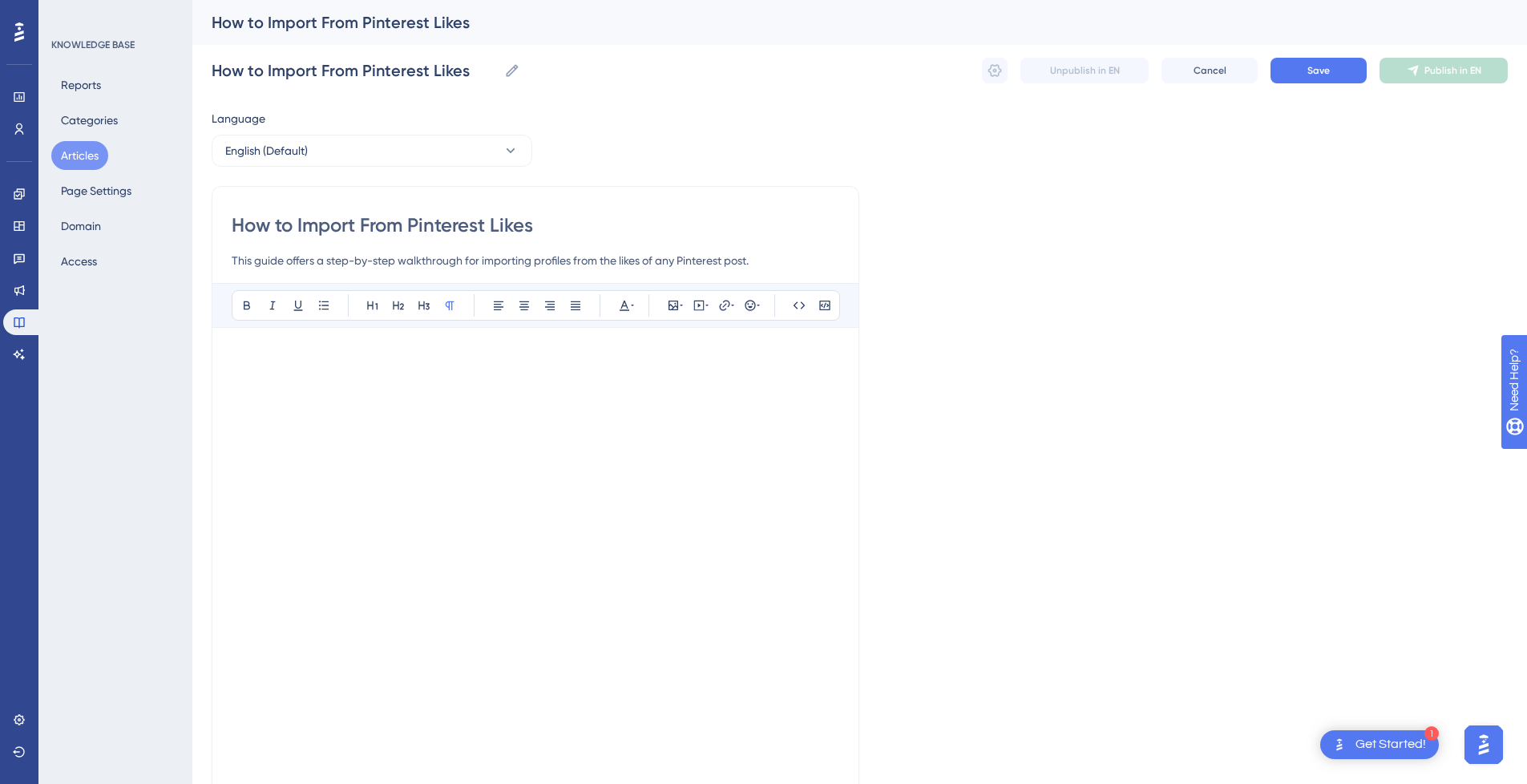
click at [396, 358] on p at bounding box center [535, 357] width 608 height 20
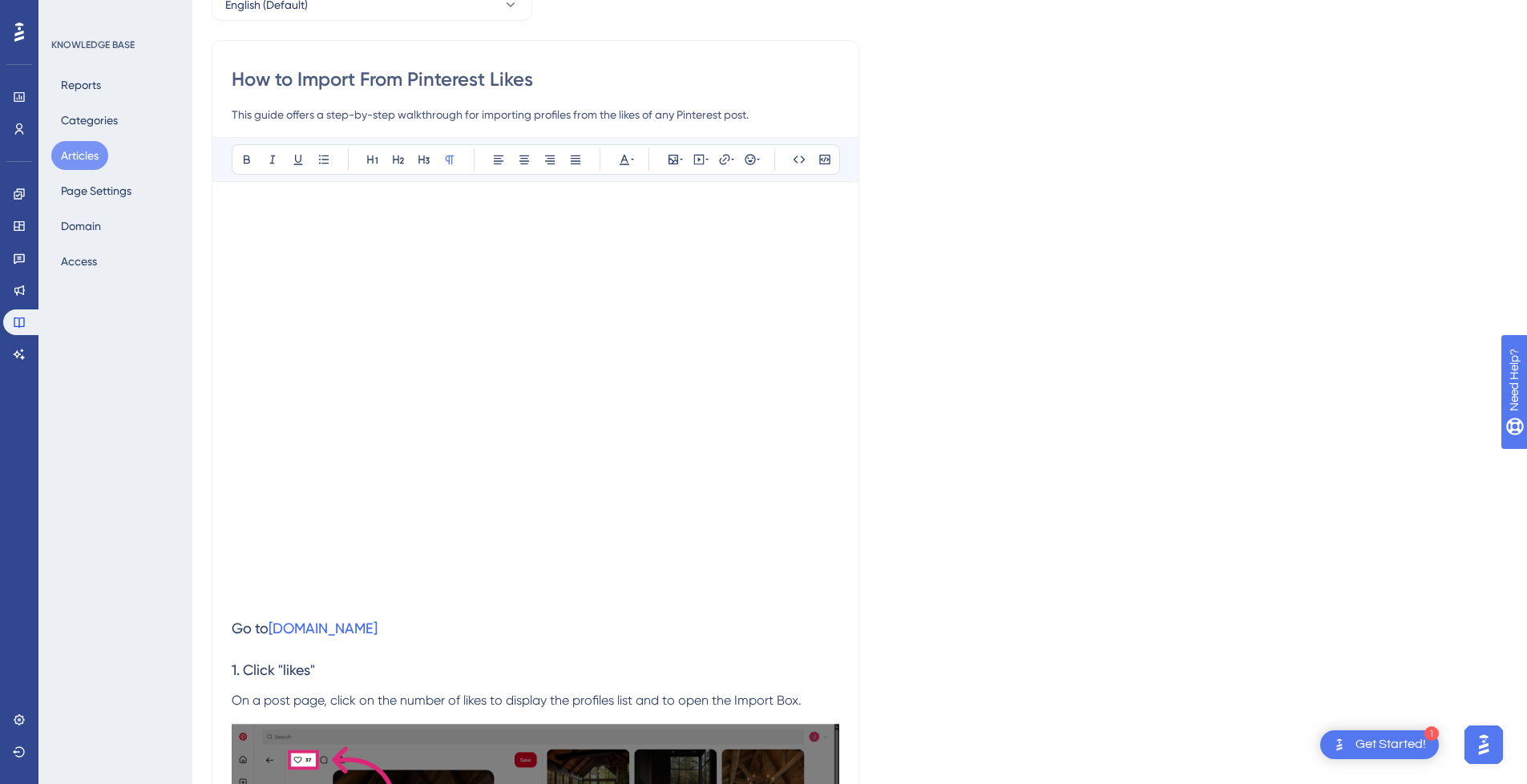
scroll to position [161, 0]
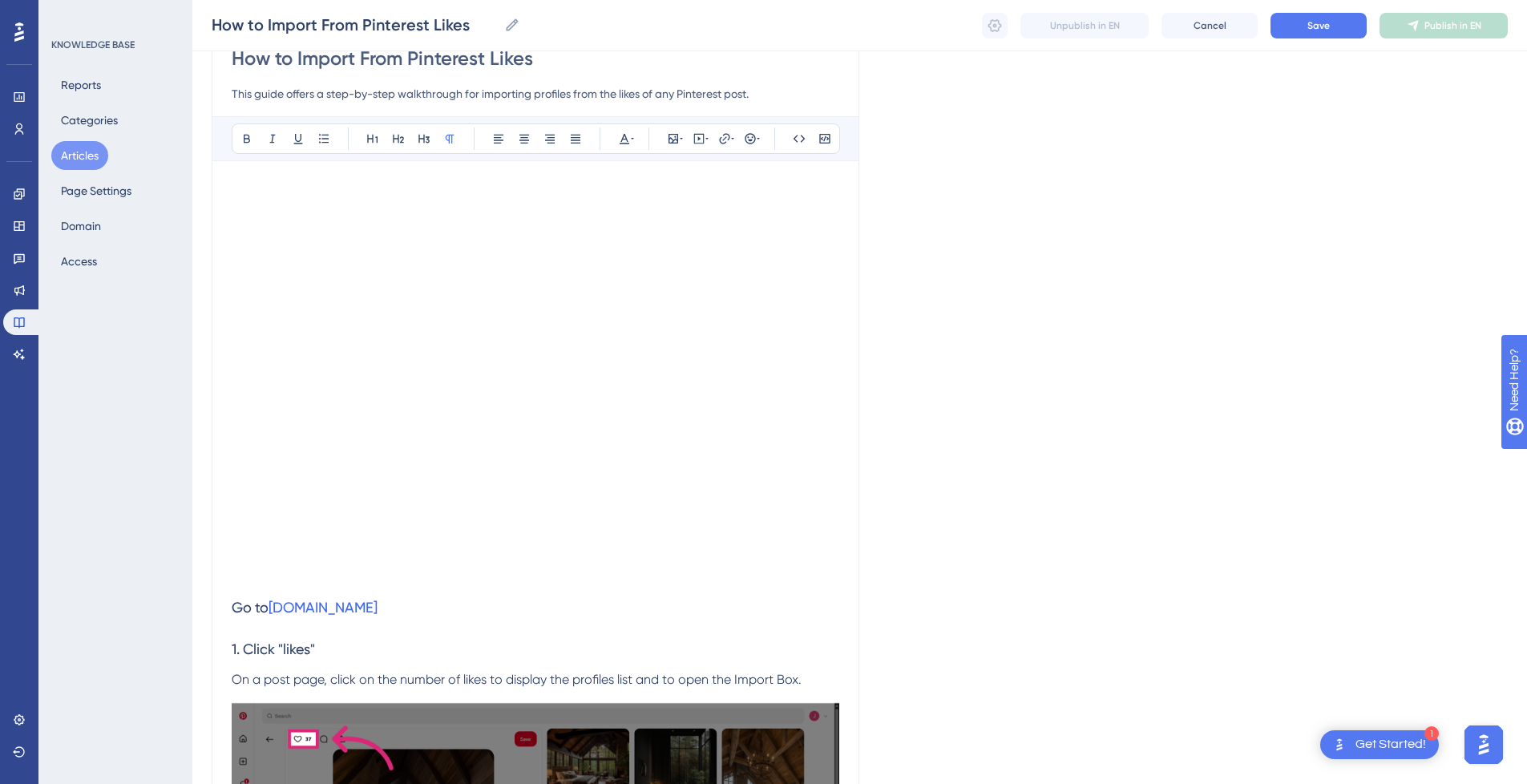
click at [281, 580] on p at bounding box center [535, 578] width 608 height 20
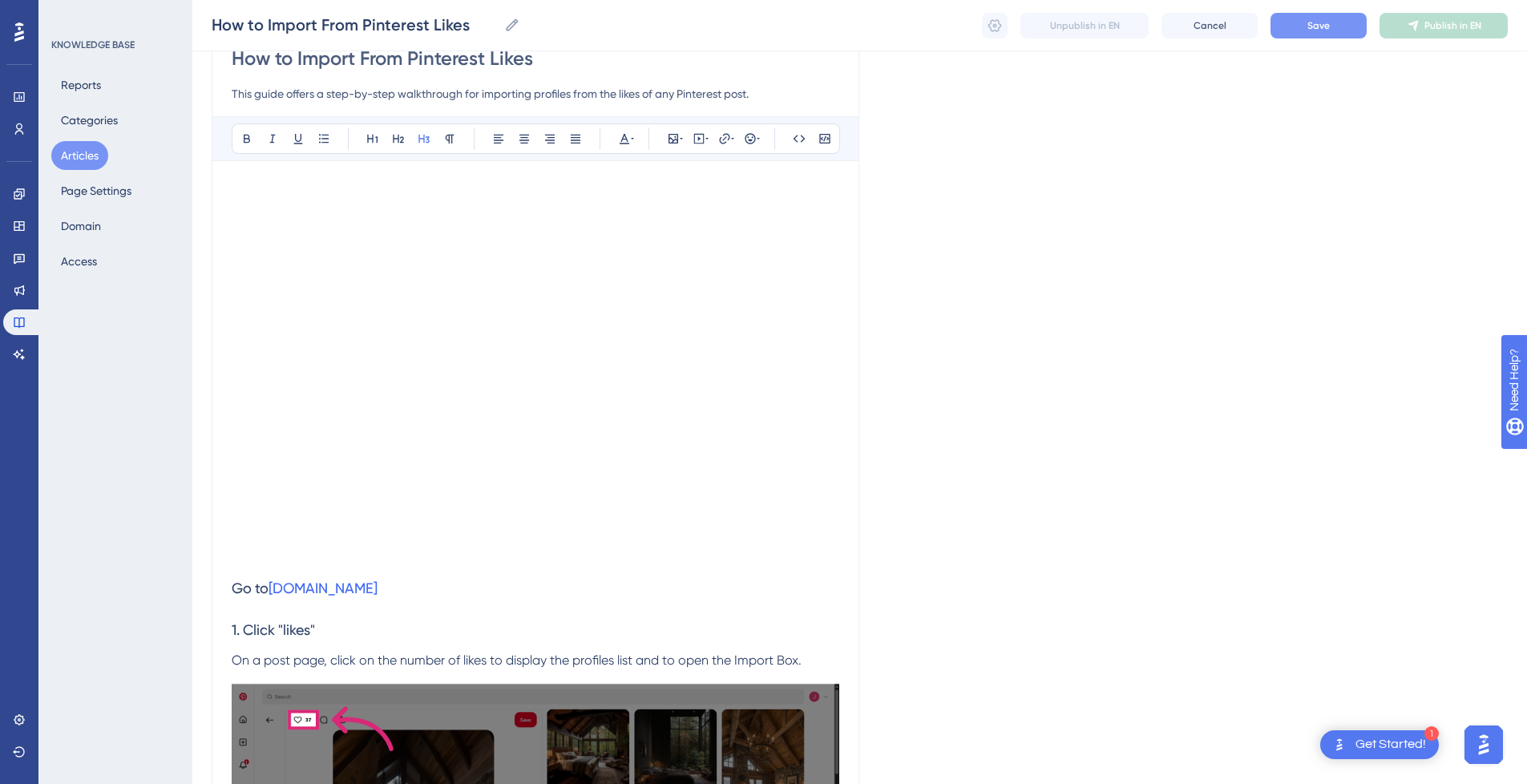
click at [1322, 30] on span "Save" at bounding box center [1318, 26] width 22 height 13
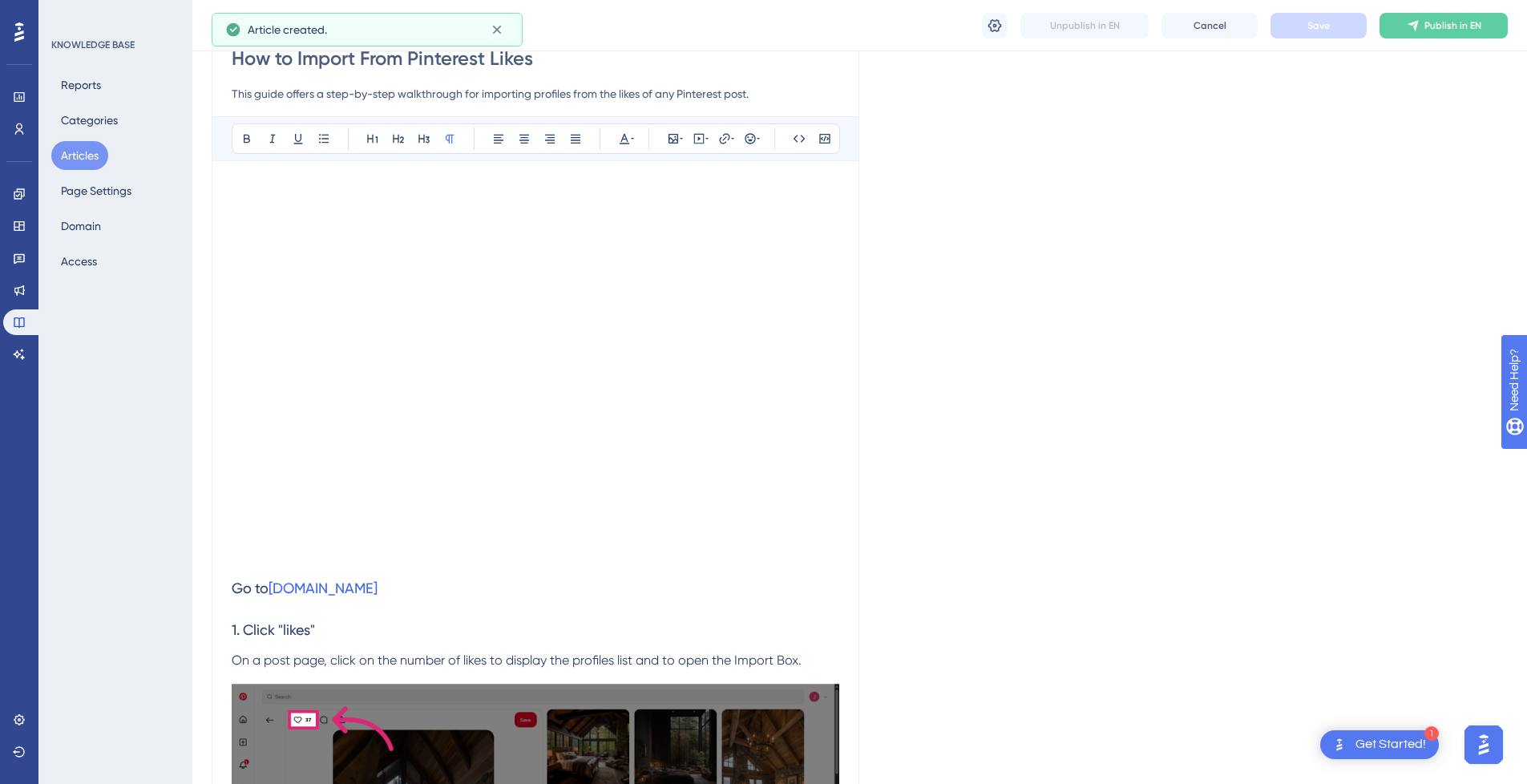
scroll to position [402, 0]
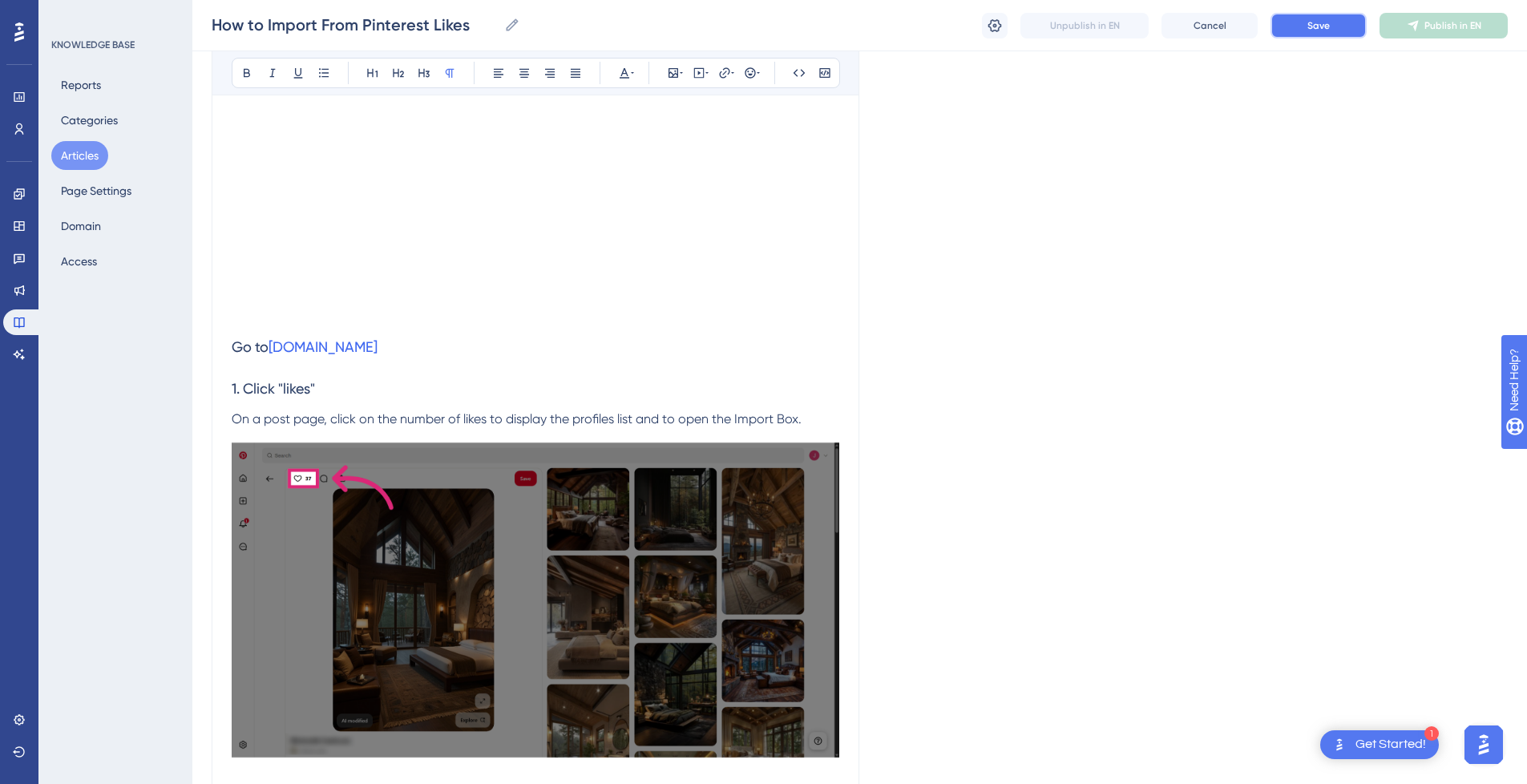
click at [1332, 31] on button "Save" at bounding box center [1319, 25] width 96 height 26
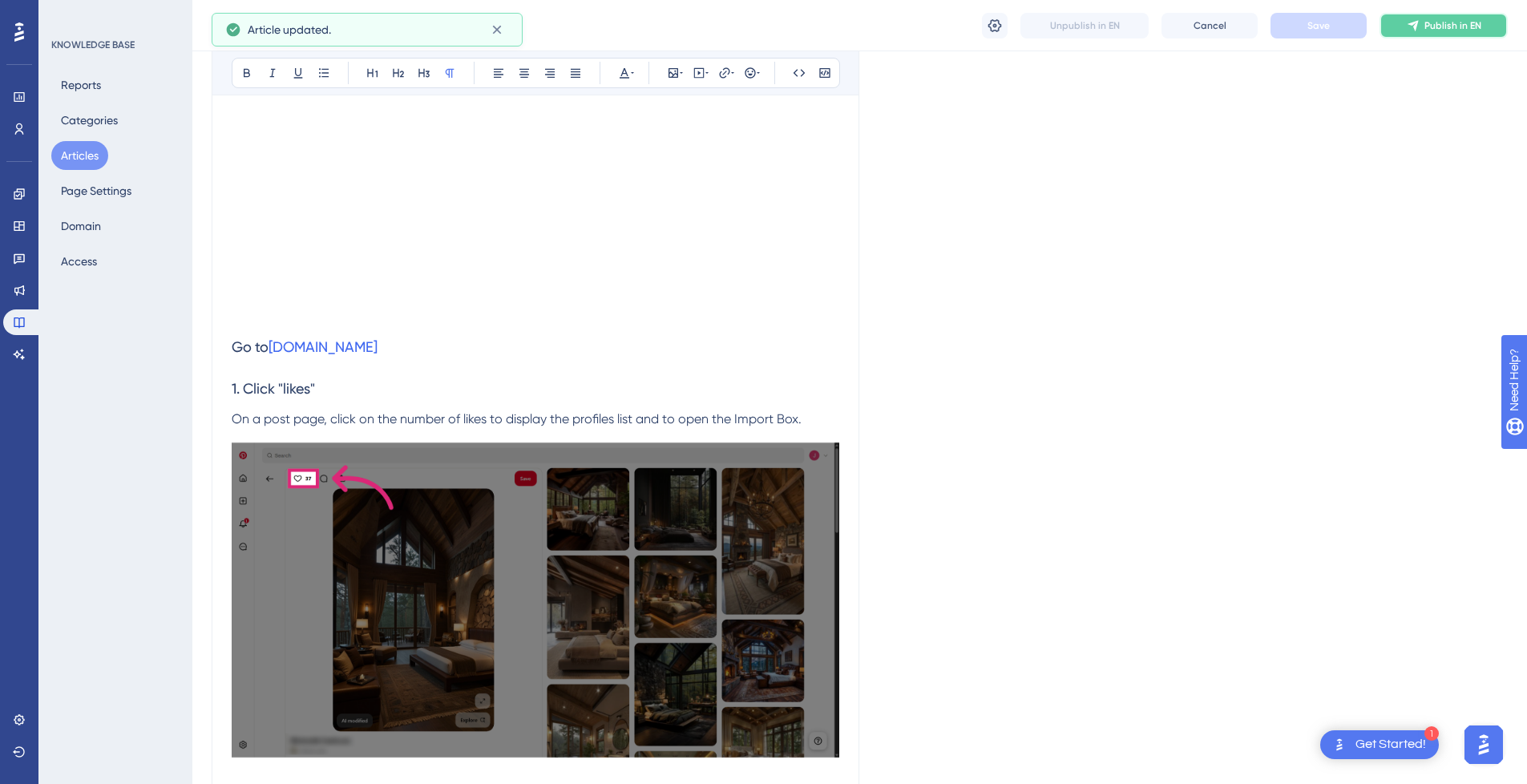
click at [1460, 27] on span "Publish in EN" at bounding box center [1453, 26] width 57 height 13
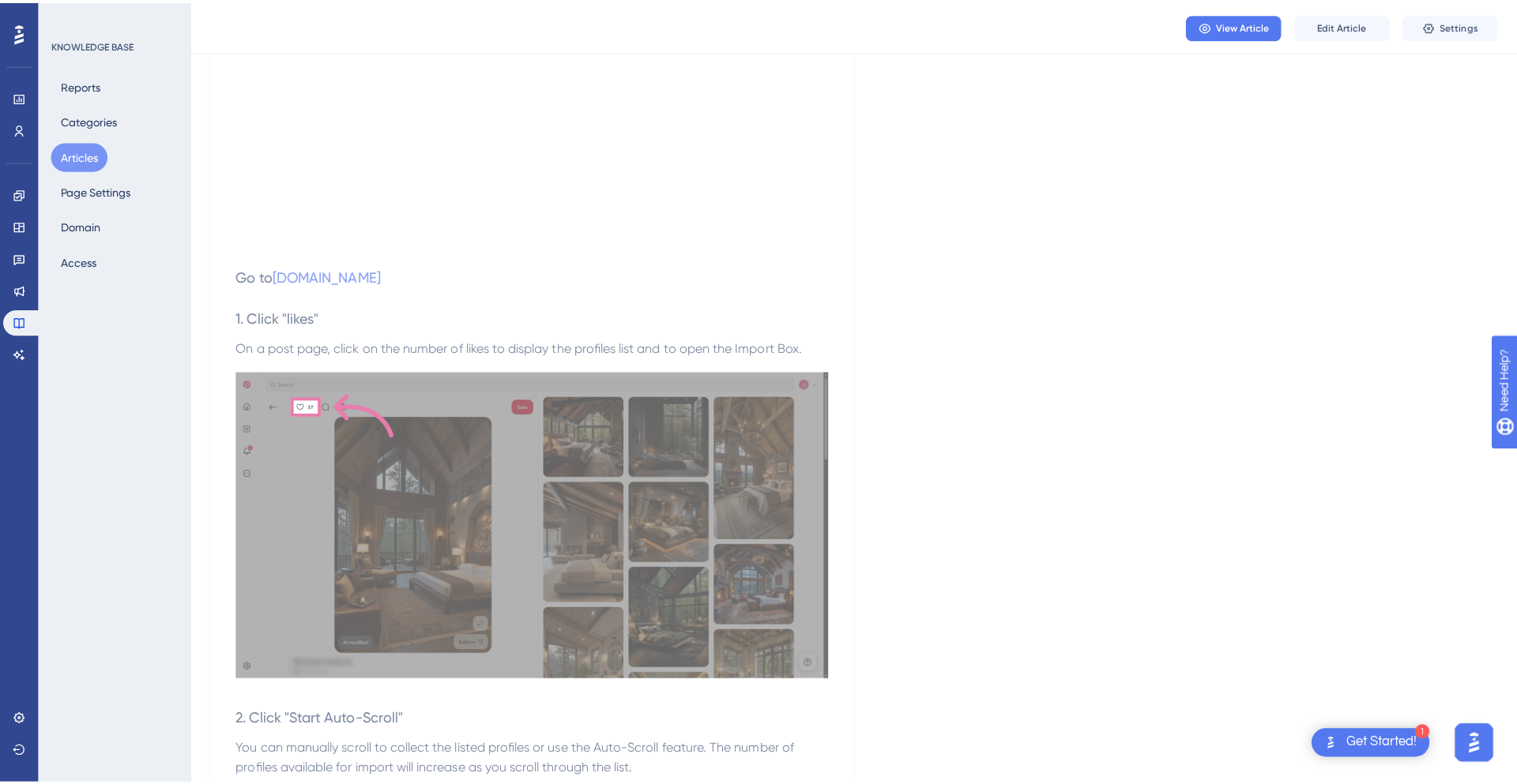
scroll to position [0, 0]
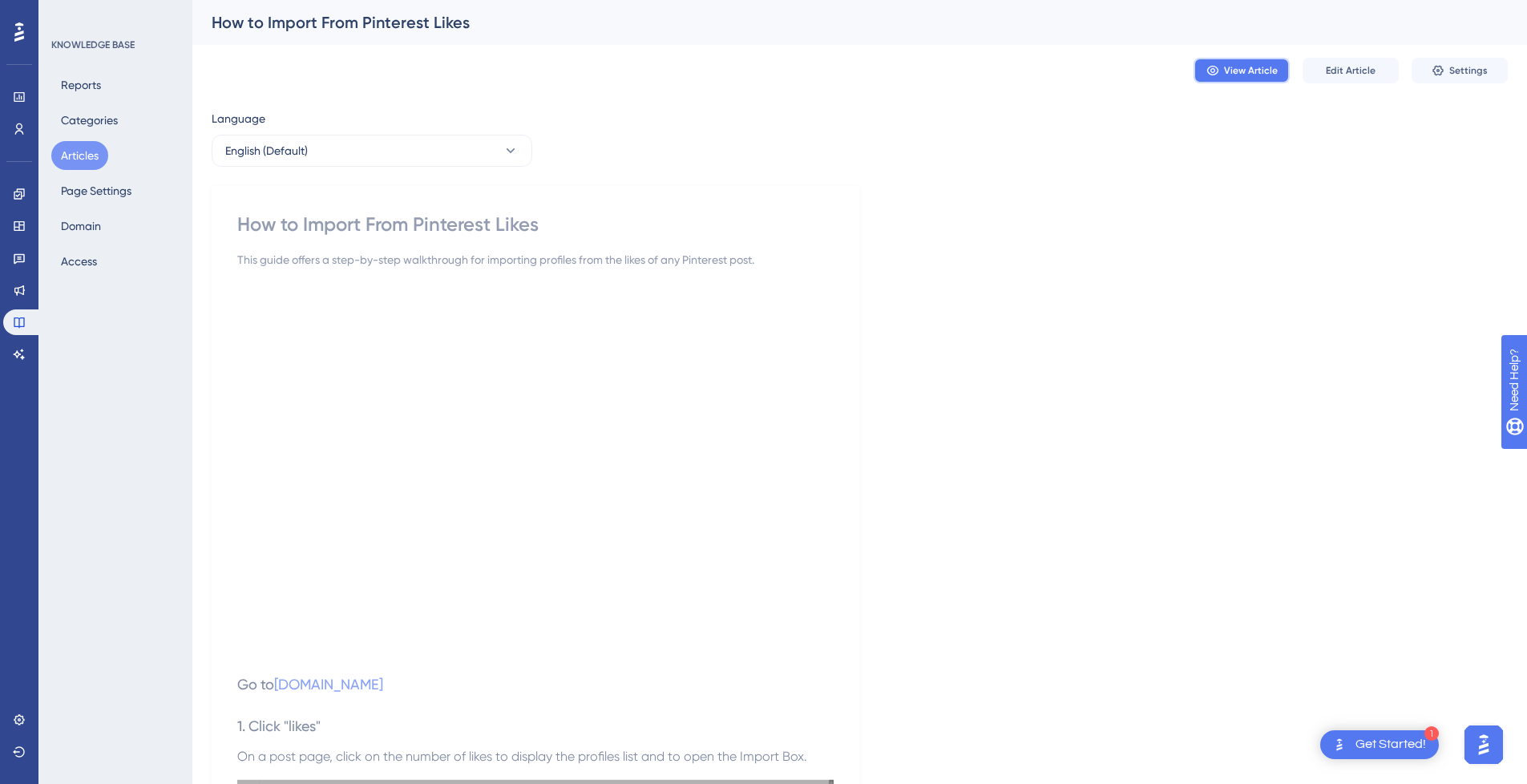
click at [1248, 75] on span "View Article" at bounding box center [1251, 71] width 54 height 13
click at [1490, 67] on button "Settings" at bounding box center [1460, 71] width 96 height 26
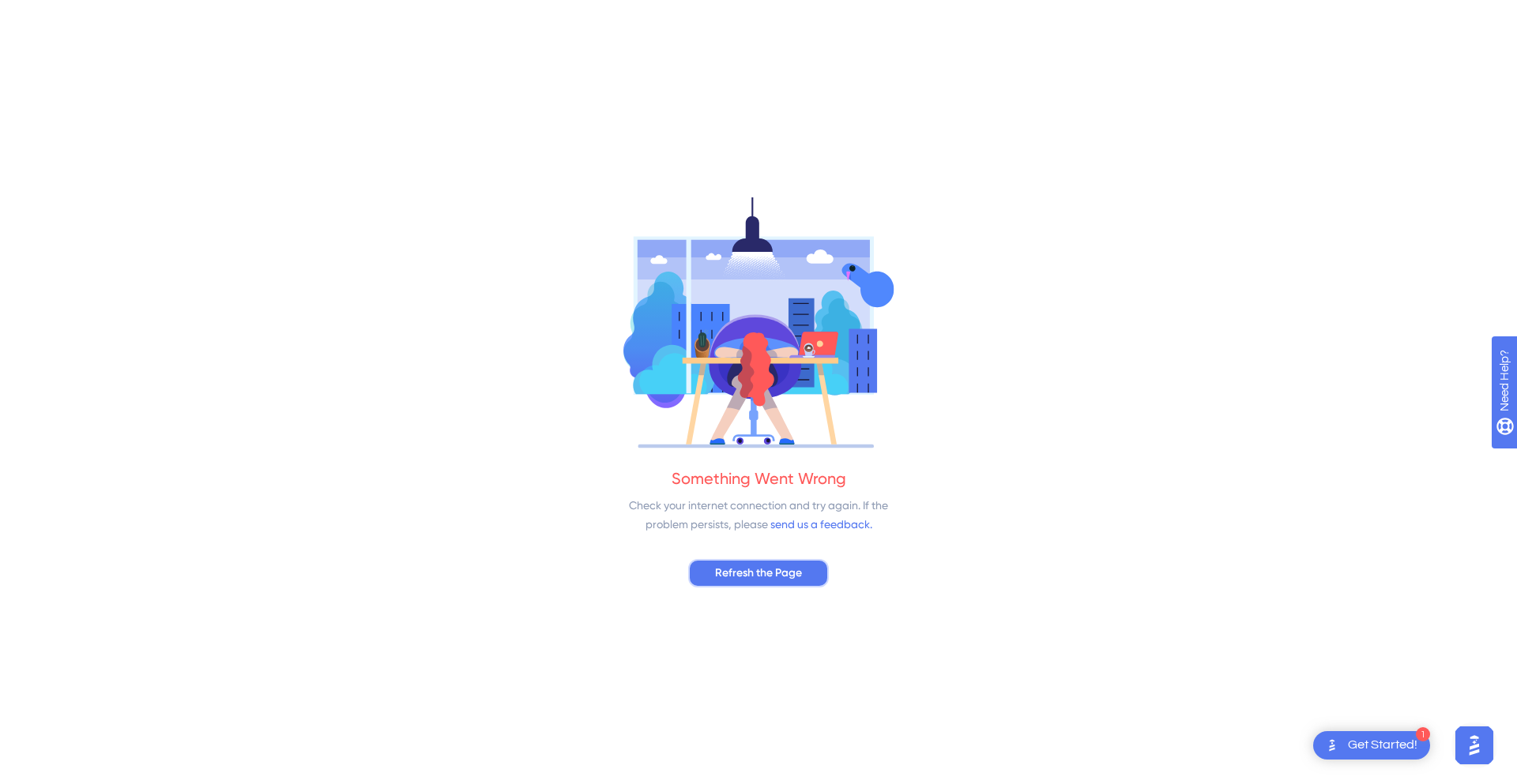
click at [785, 577] on span "Refresh the Page" at bounding box center [758, 574] width 87 height 19
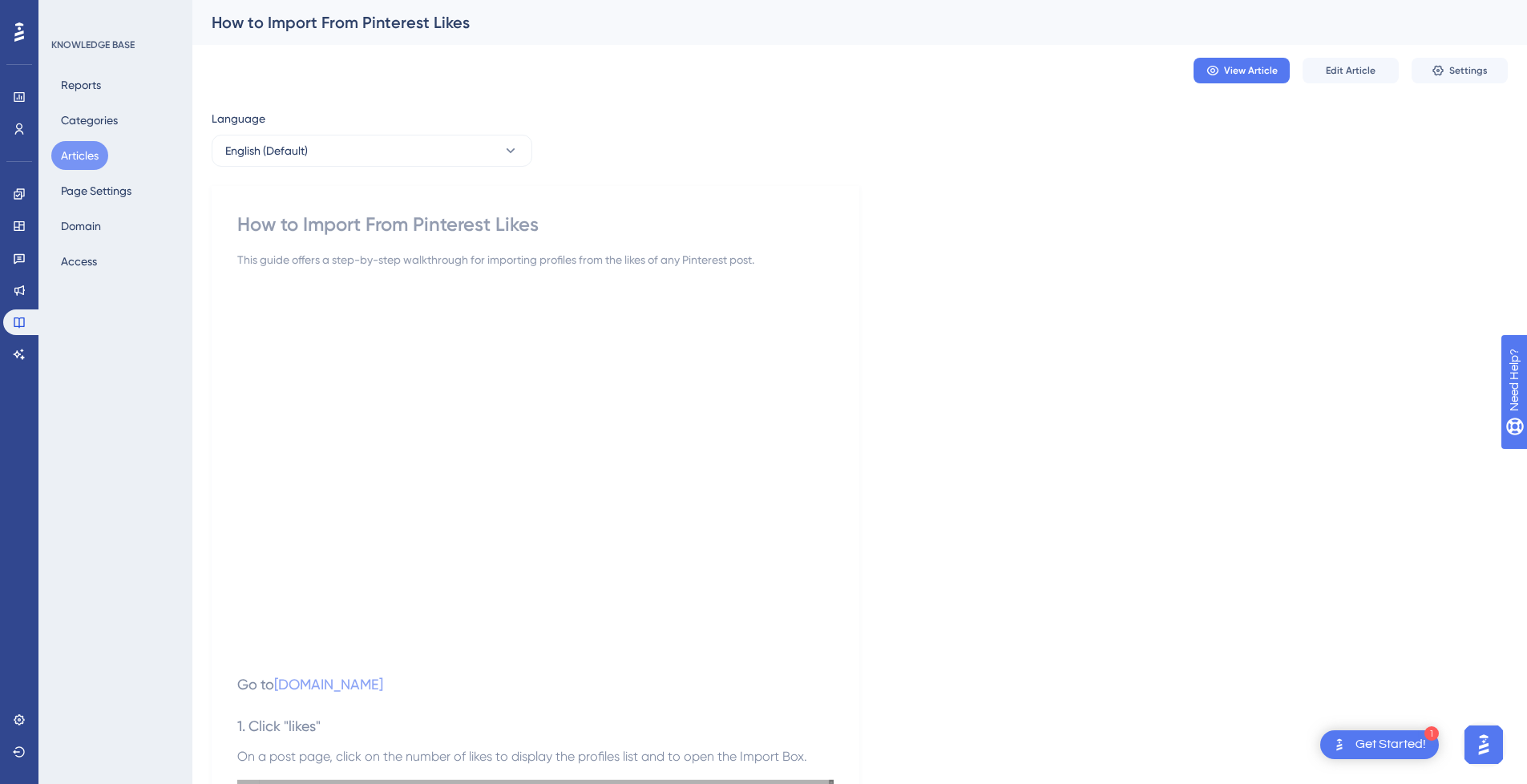
drag, startPoint x: 1533, startPoint y: 79, endPoint x: 1539, endPoint y: 15, distance: 64.3
click at [1527, 0] on html "1 Get Started! Performance Users Engagement Widgets Feedback Product Updates Kn…" at bounding box center [764, 0] width 1527 height 0
click at [1447, 71] on button "Settings" at bounding box center [1460, 71] width 96 height 26
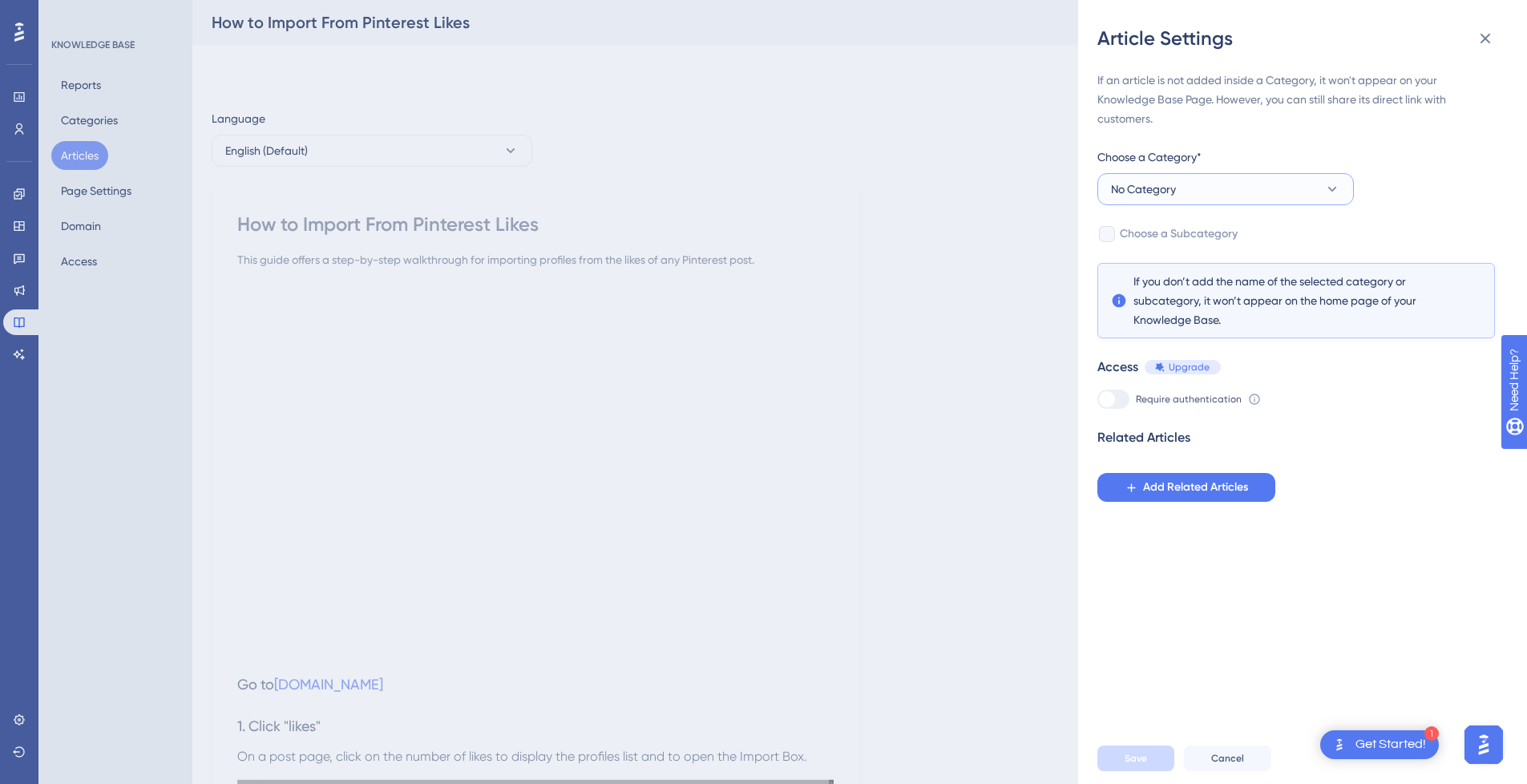
click at [1166, 187] on span "No Category" at bounding box center [1143, 189] width 65 height 20
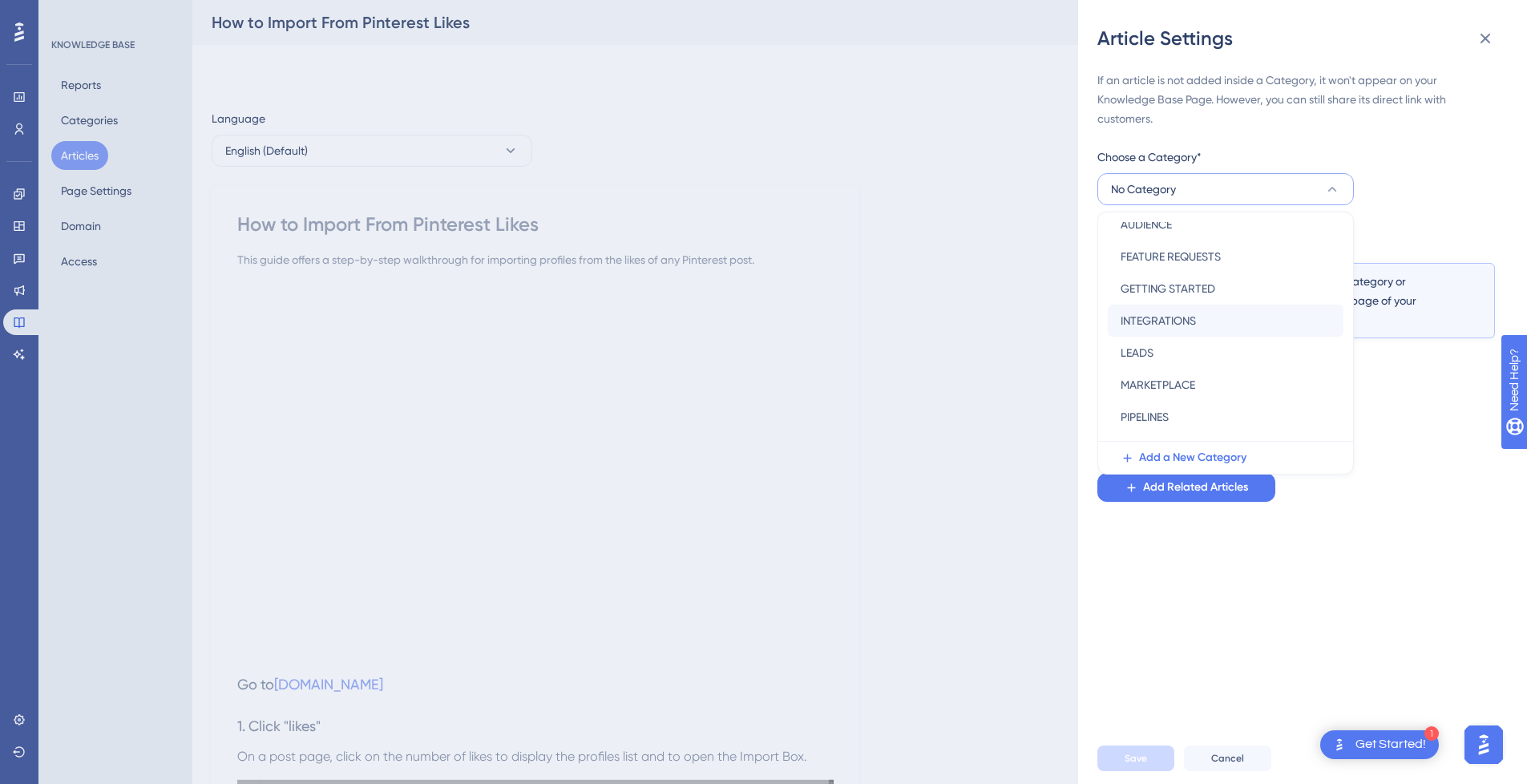
scroll to position [161, 0]
click at [1198, 423] on span "SOCIAL MEDIA PLATFORMS" at bounding box center [1189, 430] width 138 height 20
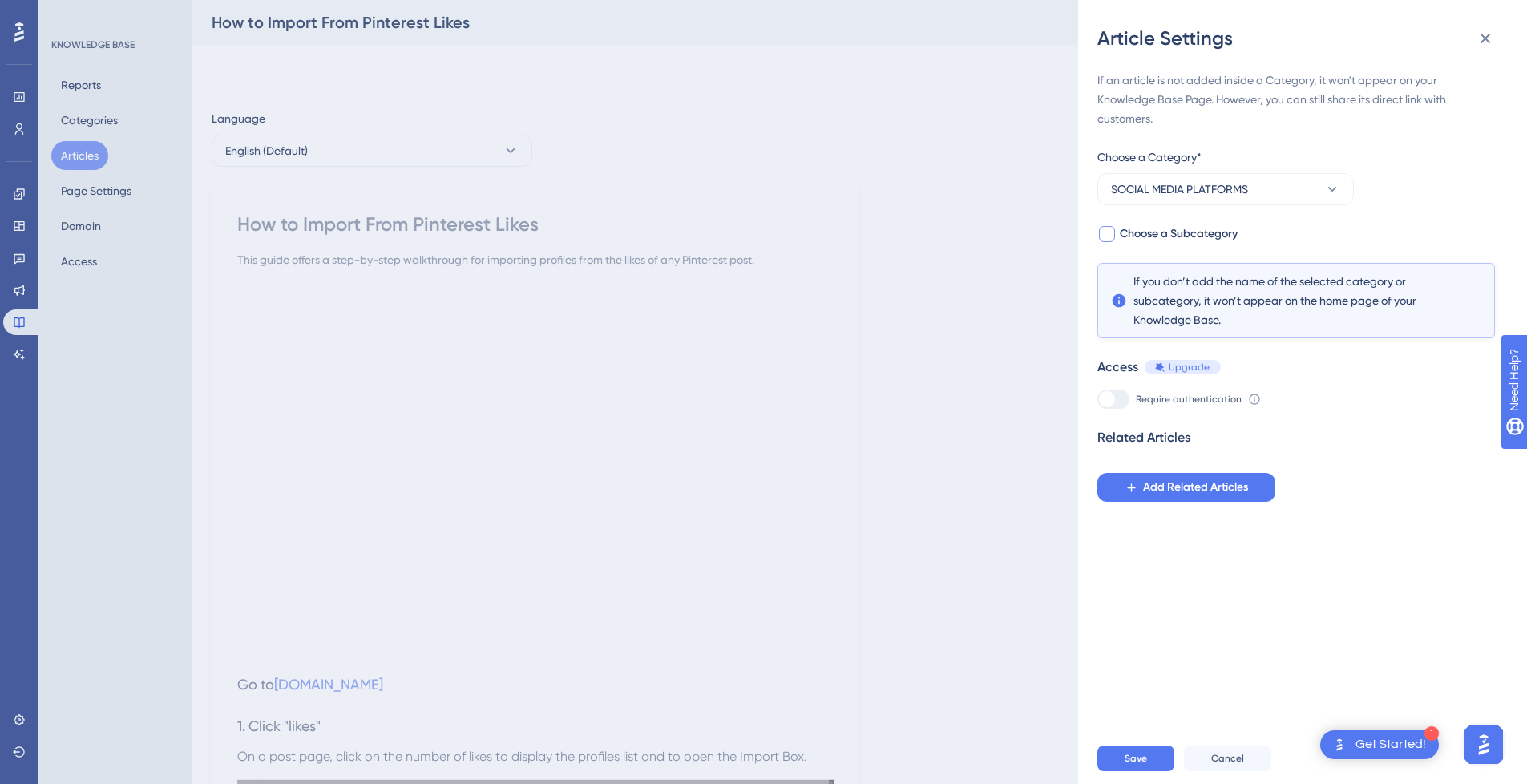
click at [1176, 237] on span "Choose a Subcategory" at bounding box center [1179, 234] width 118 height 20
checkbox input "true"
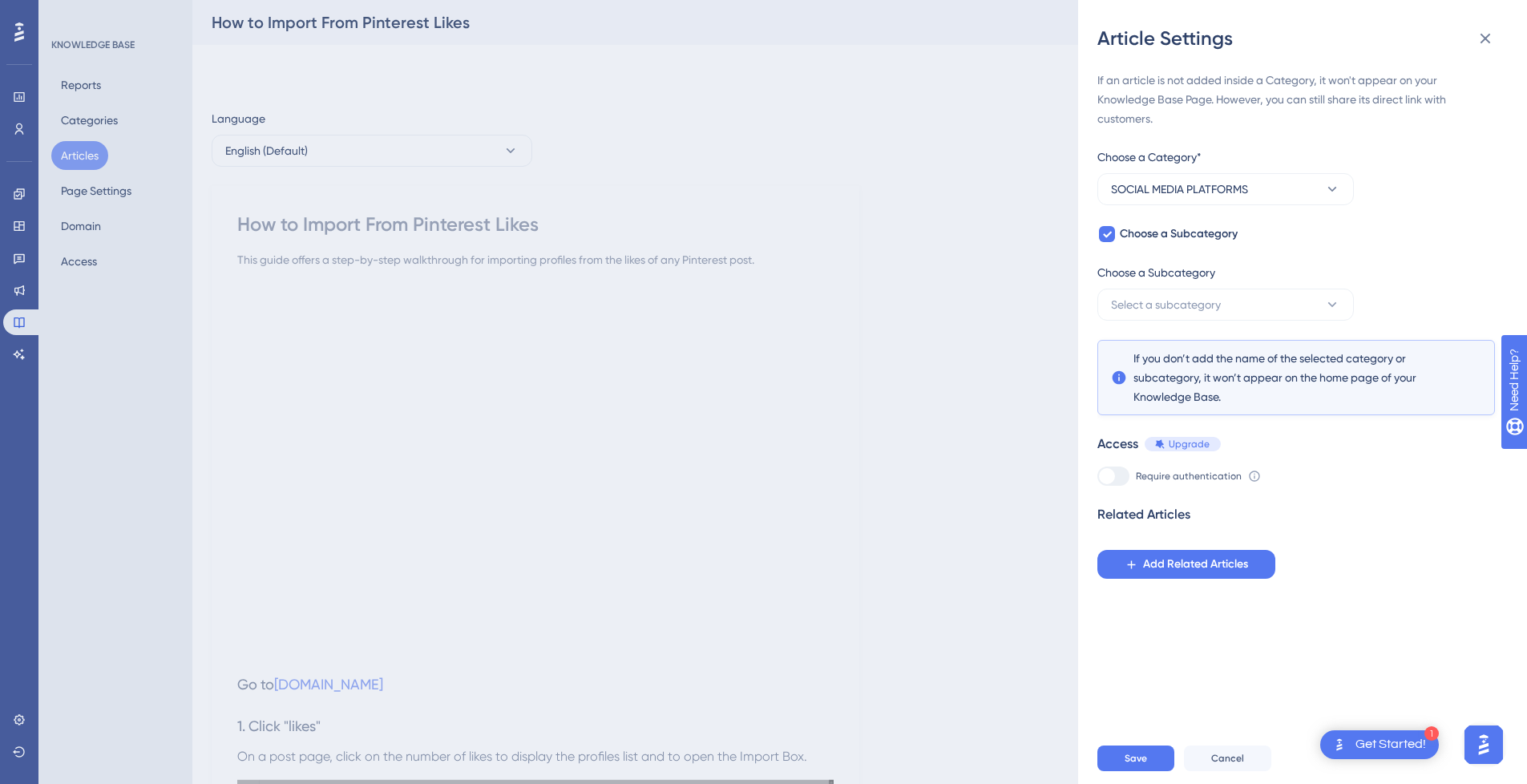
click at [1187, 284] on div "Choose a Subcategory" at bounding box center [1225, 275] width 256 height 26
click at [1186, 310] on span "Select a subcategory" at bounding box center [1165, 304] width 110 height 20
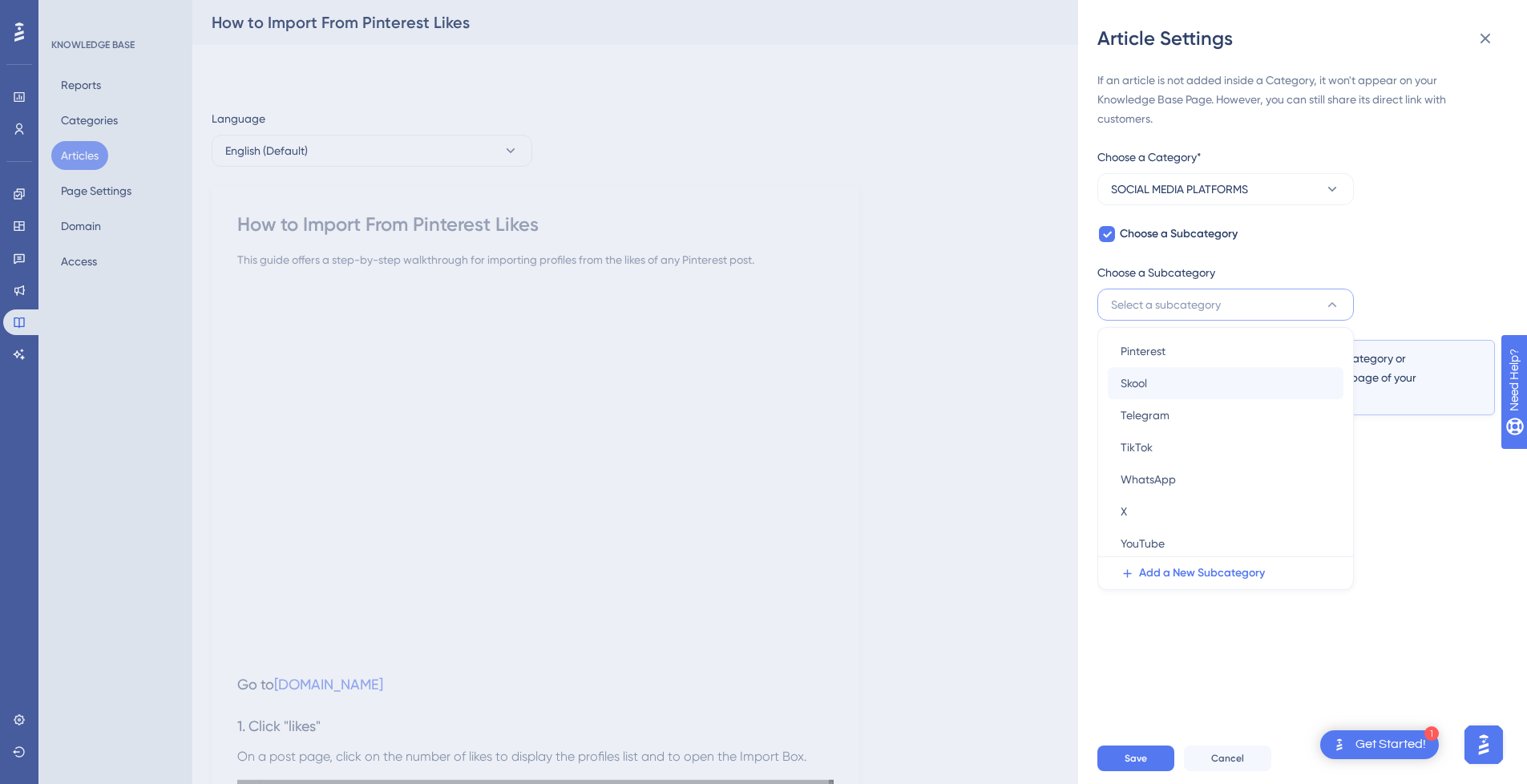
scroll to position [102, 0]
click at [1181, 346] on div "Pinterest Pinterest" at bounding box center [1225, 348] width 210 height 32
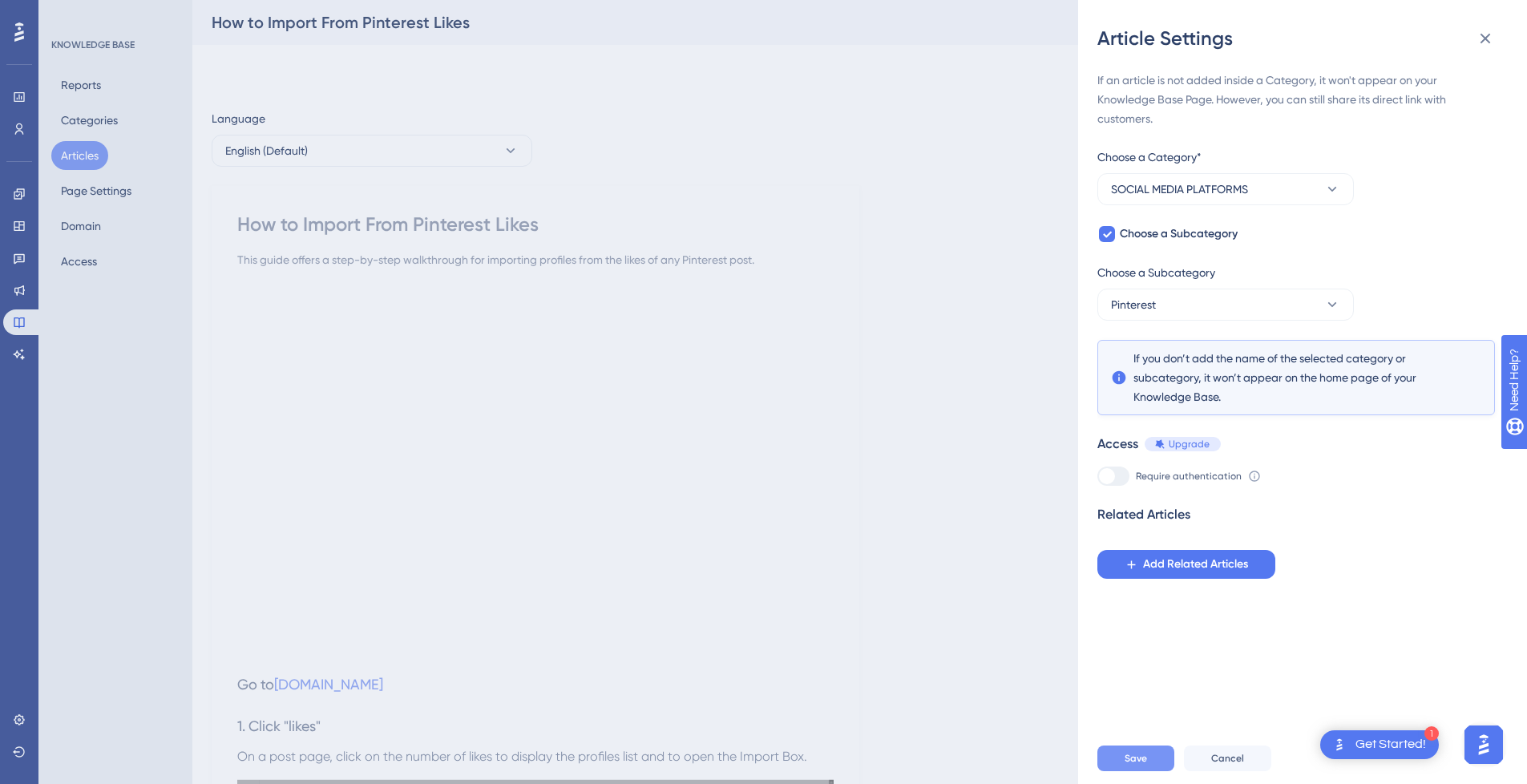
click at [1140, 763] on button "Save" at bounding box center [1136, 758] width 77 height 26
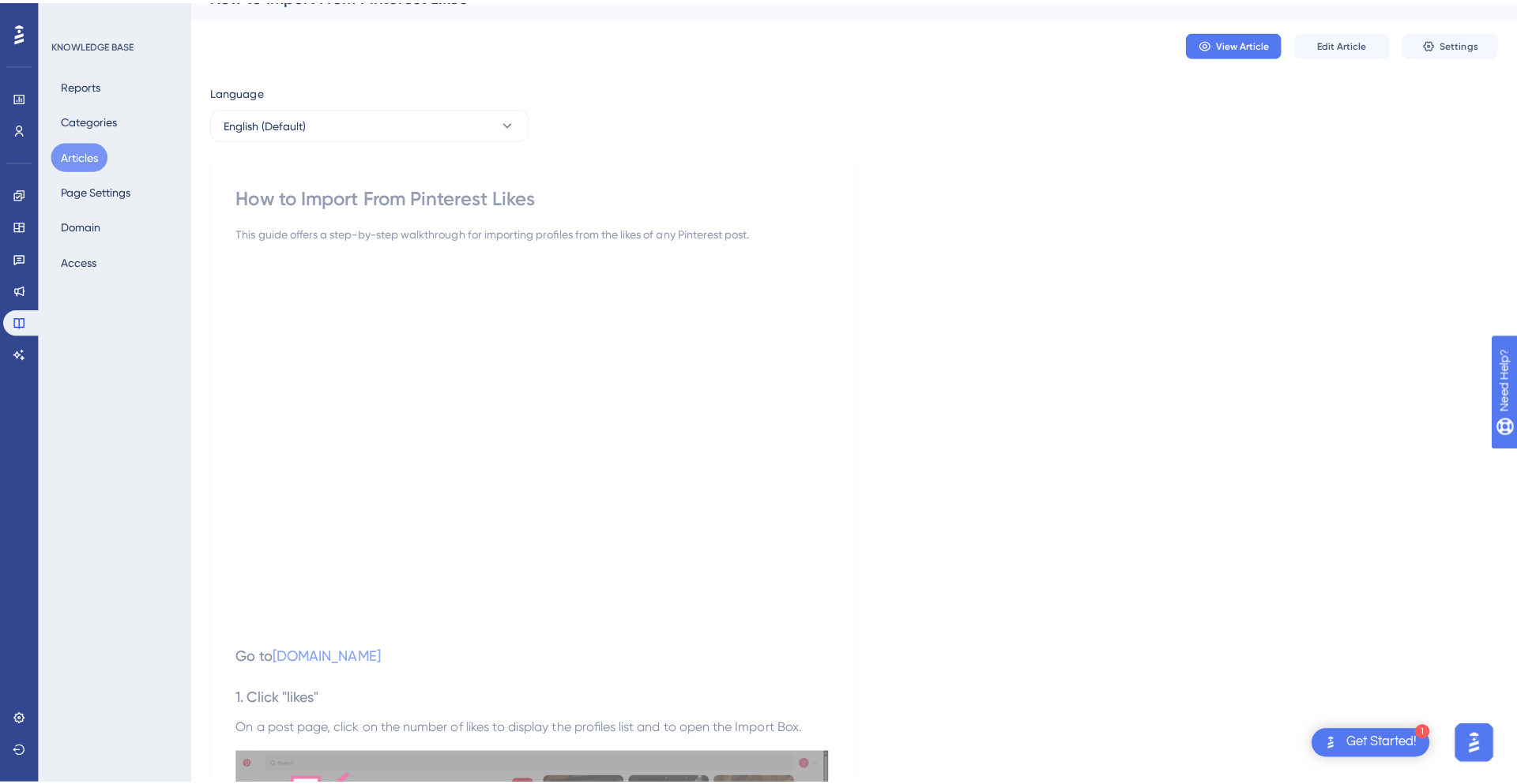
scroll to position [0, 0]
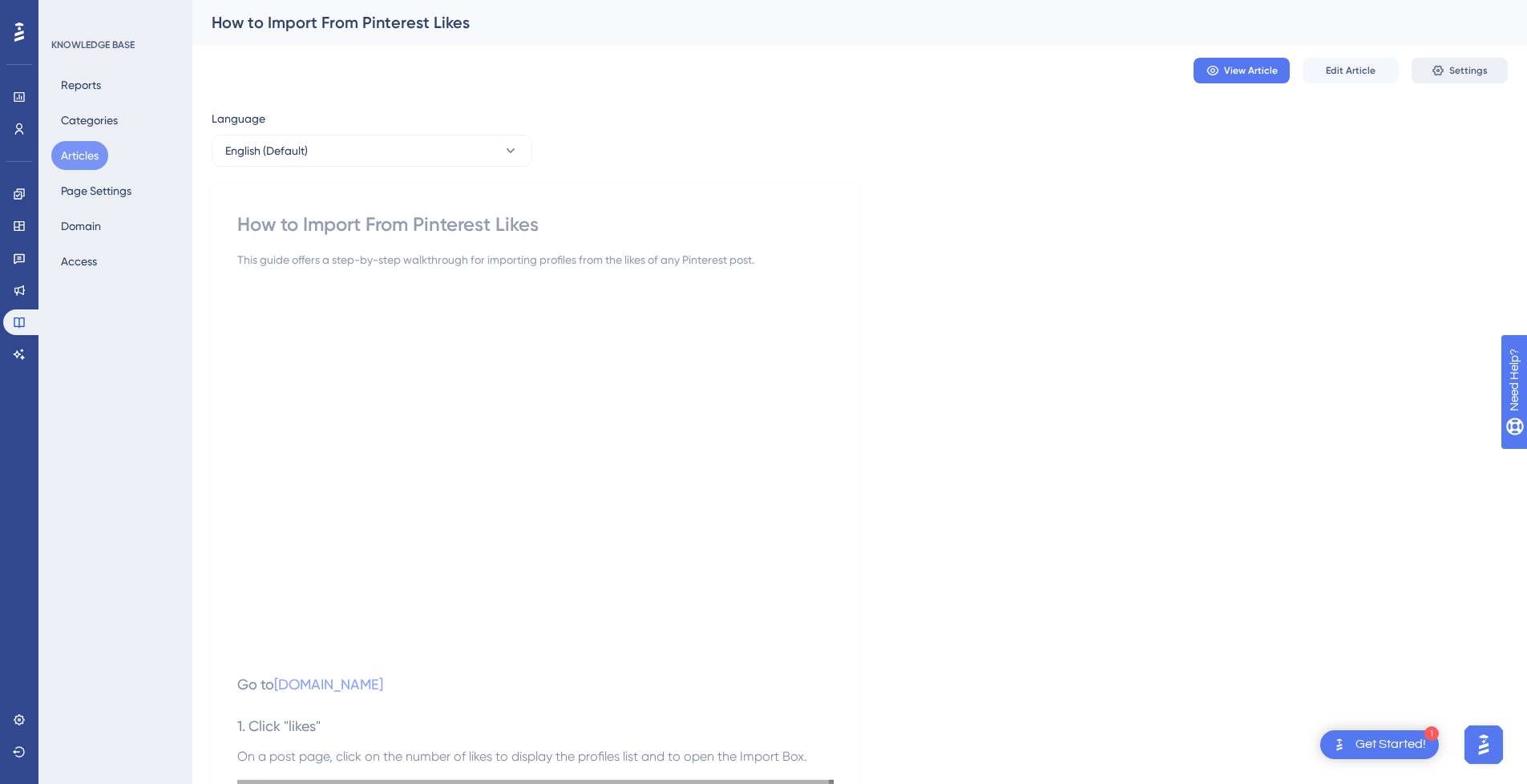
click at [1456, 68] on span "Settings" at bounding box center [1468, 71] width 38 height 13
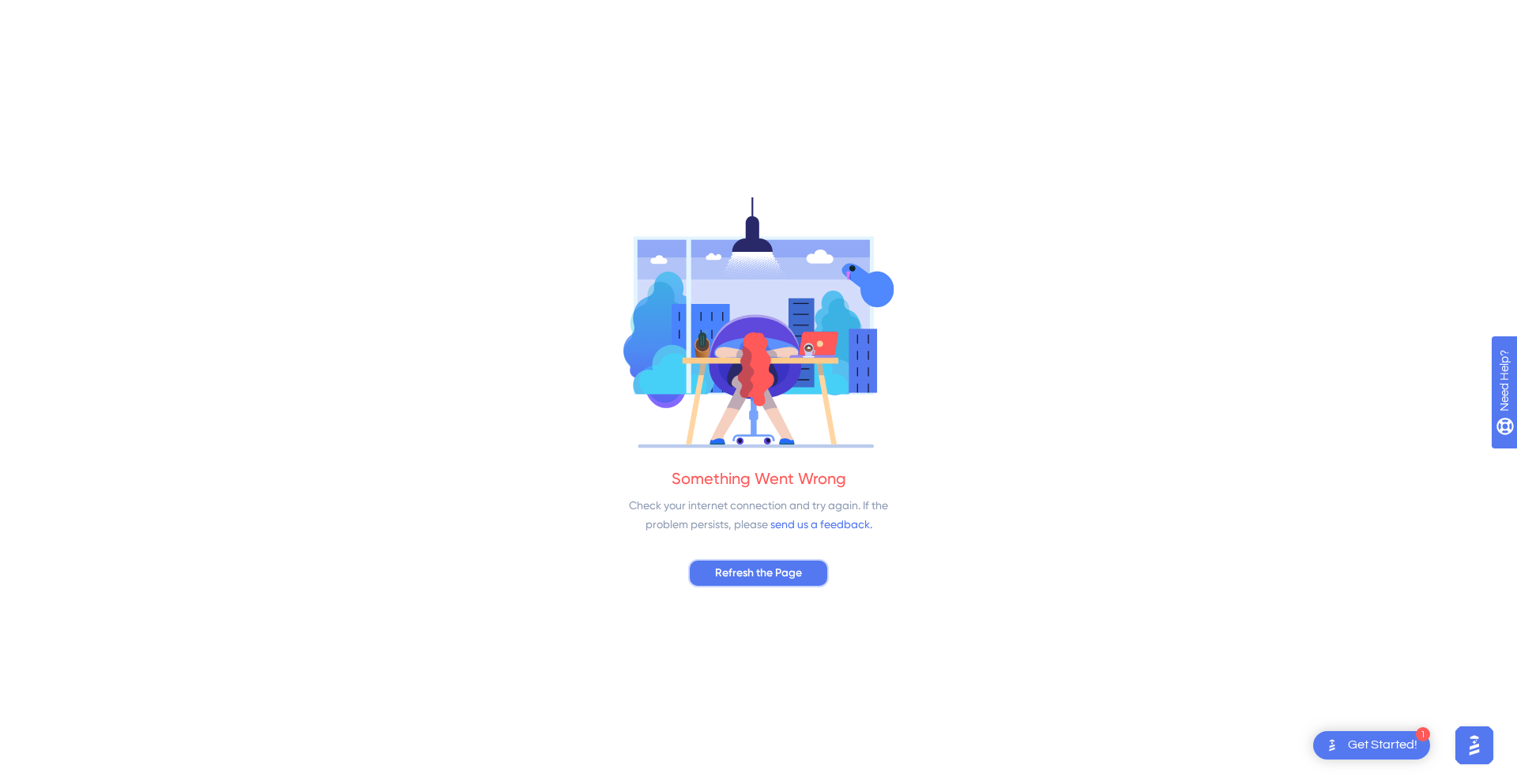
click at [755, 575] on span "Refresh the Page" at bounding box center [758, 574] width 87 height 19
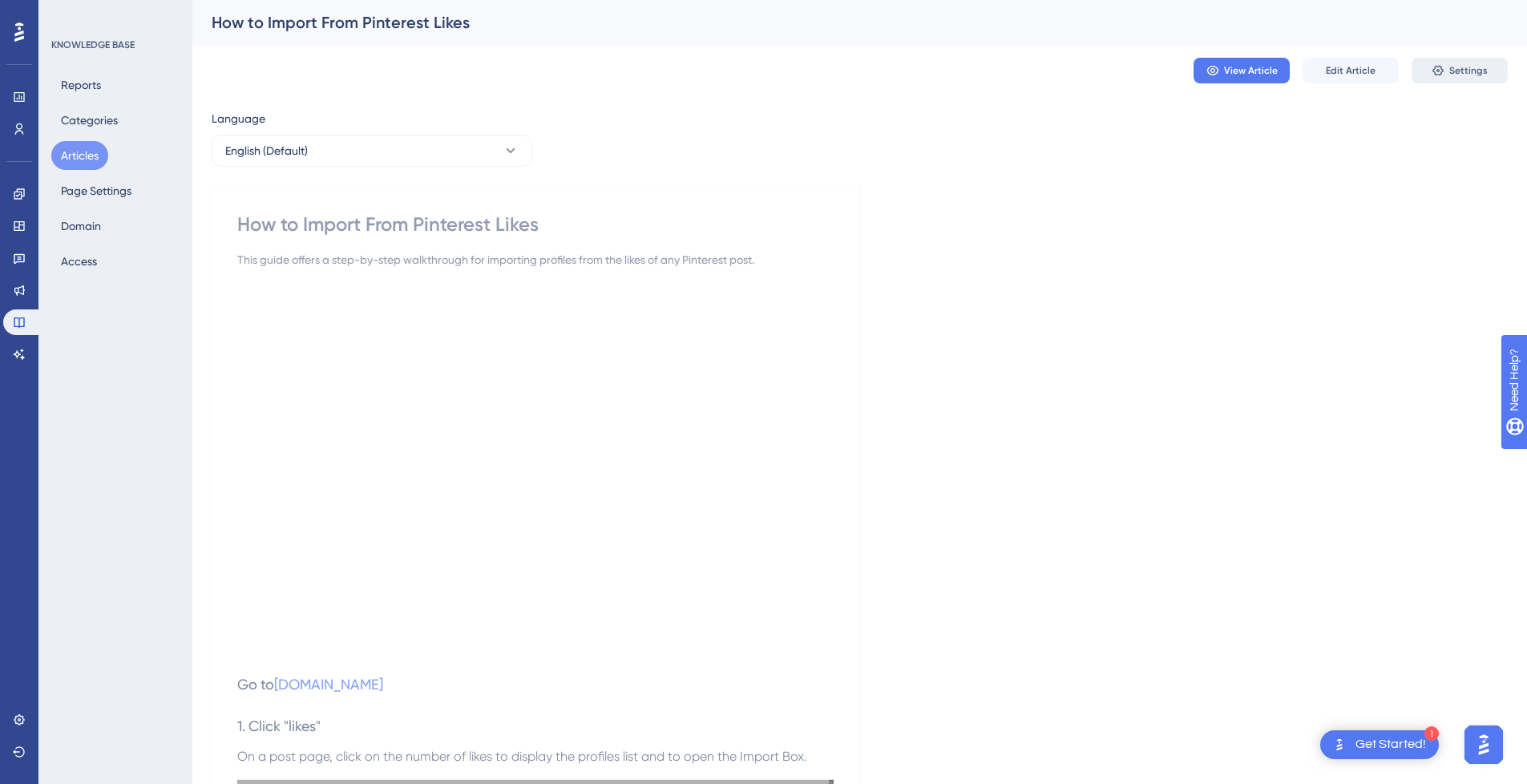
click at [1461, 72] on span "Settings" at bounding box center [1468, 71] width 38 height 13
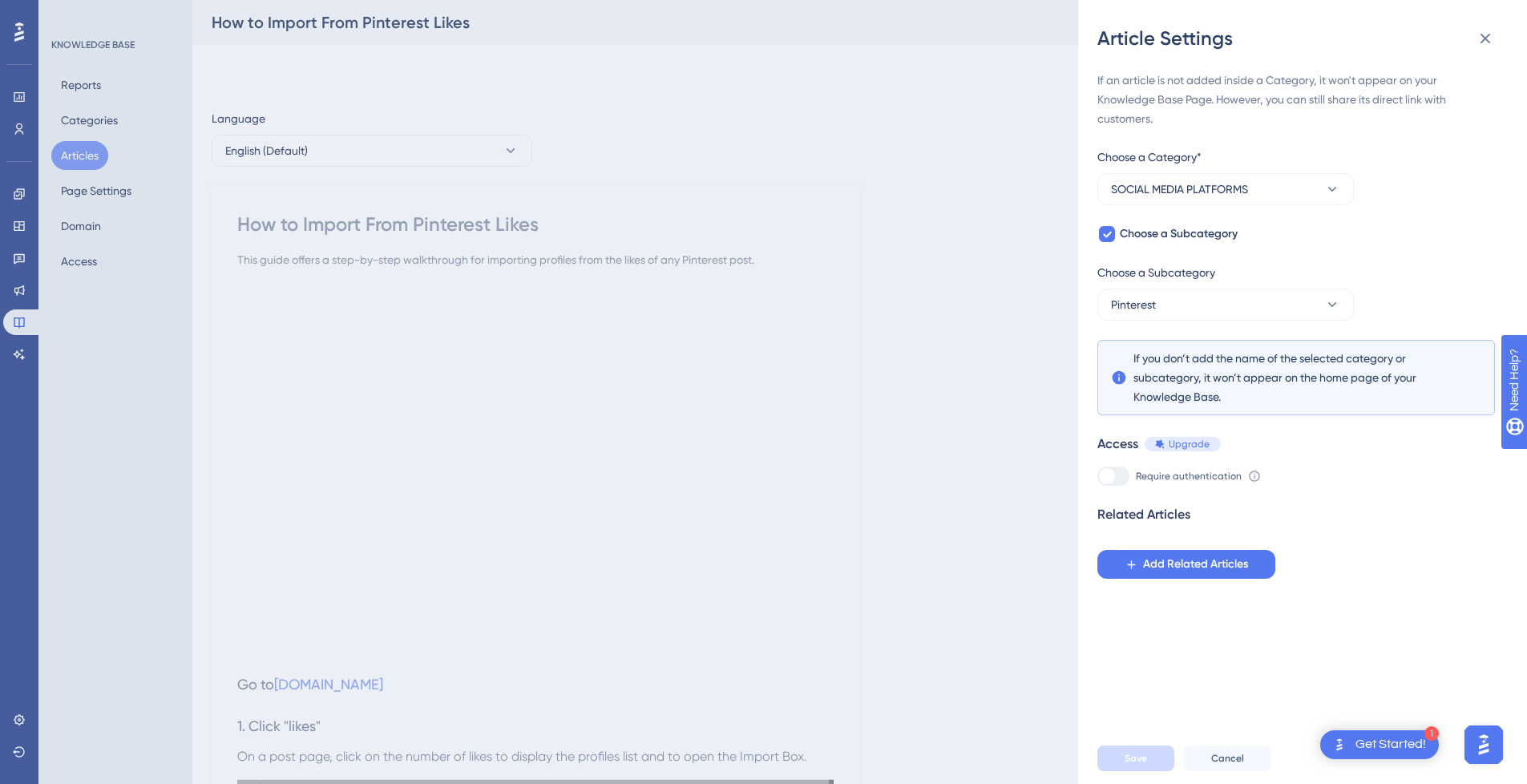
click at [1019, 368] on div "Article Settings If an article is not added inside a Category, it won't appear …" at bounding box center [764, 392] width 1527 height 784
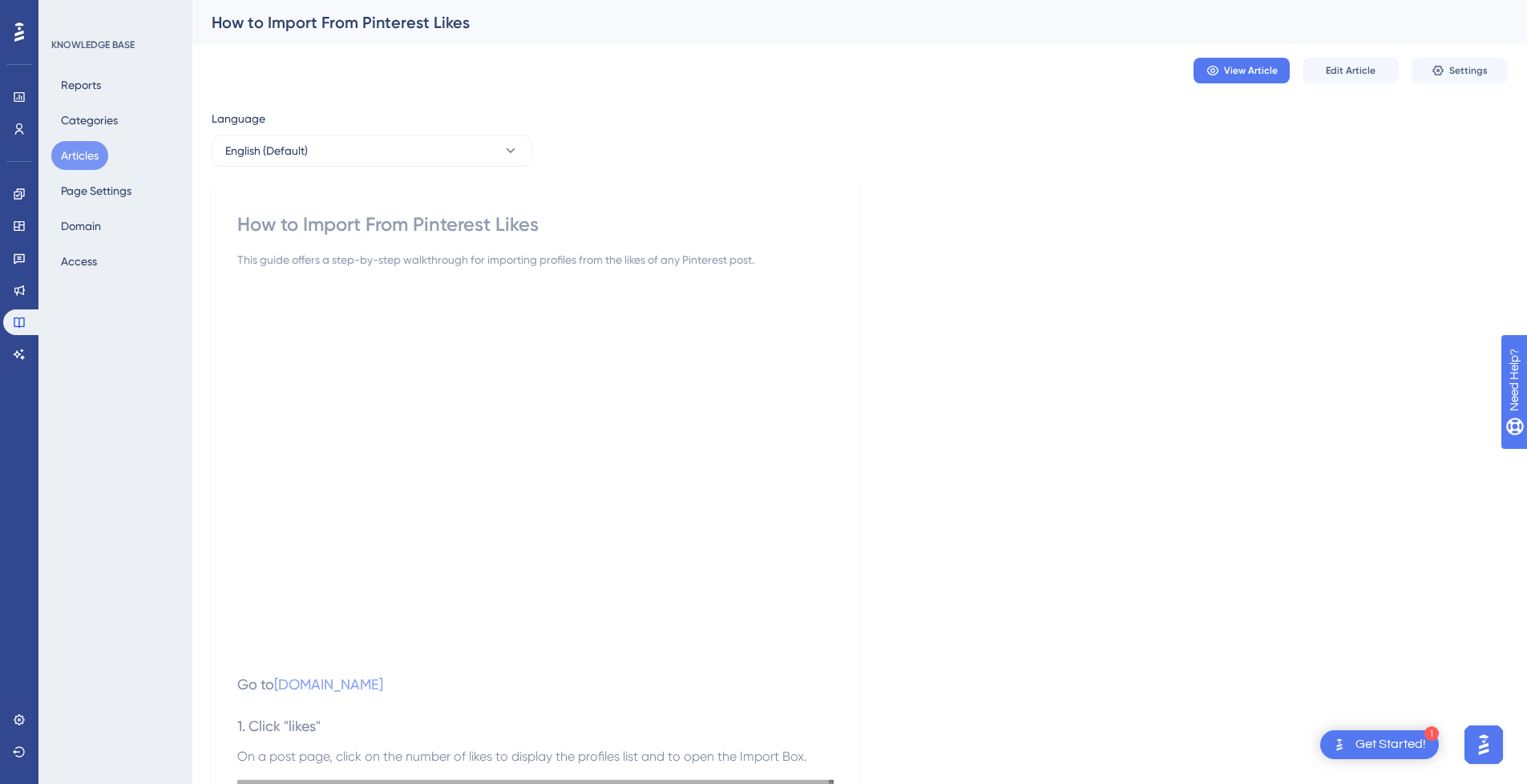
click at [72, 147] on button "Articles" at bounding box center [79, 155] width 57 height 29
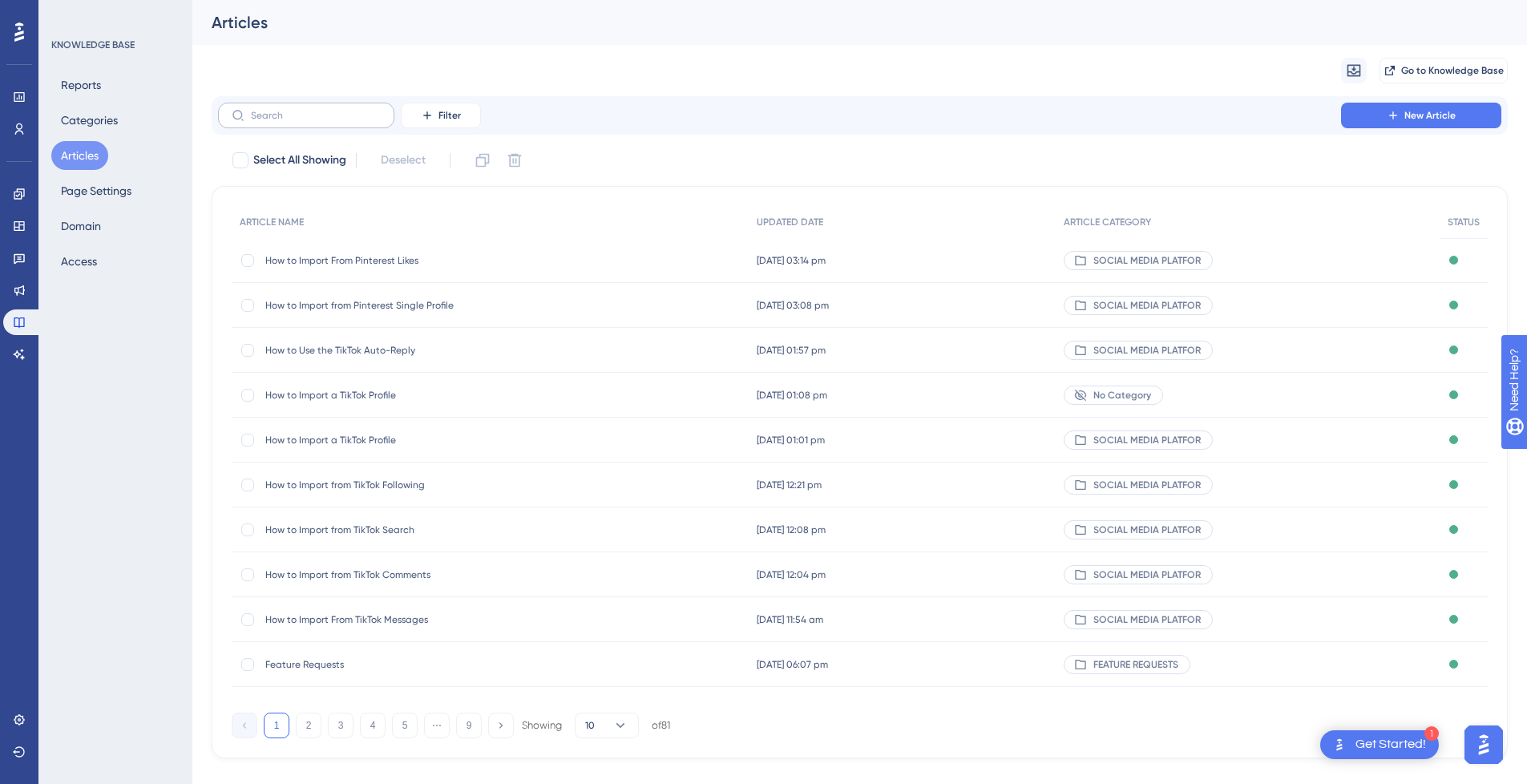
click at [341, 122] on label at bounding box center [306, 115] width 177 height 26
click at [341, 121] on input "text" at bounding box center [315, 115] width 129 height 12
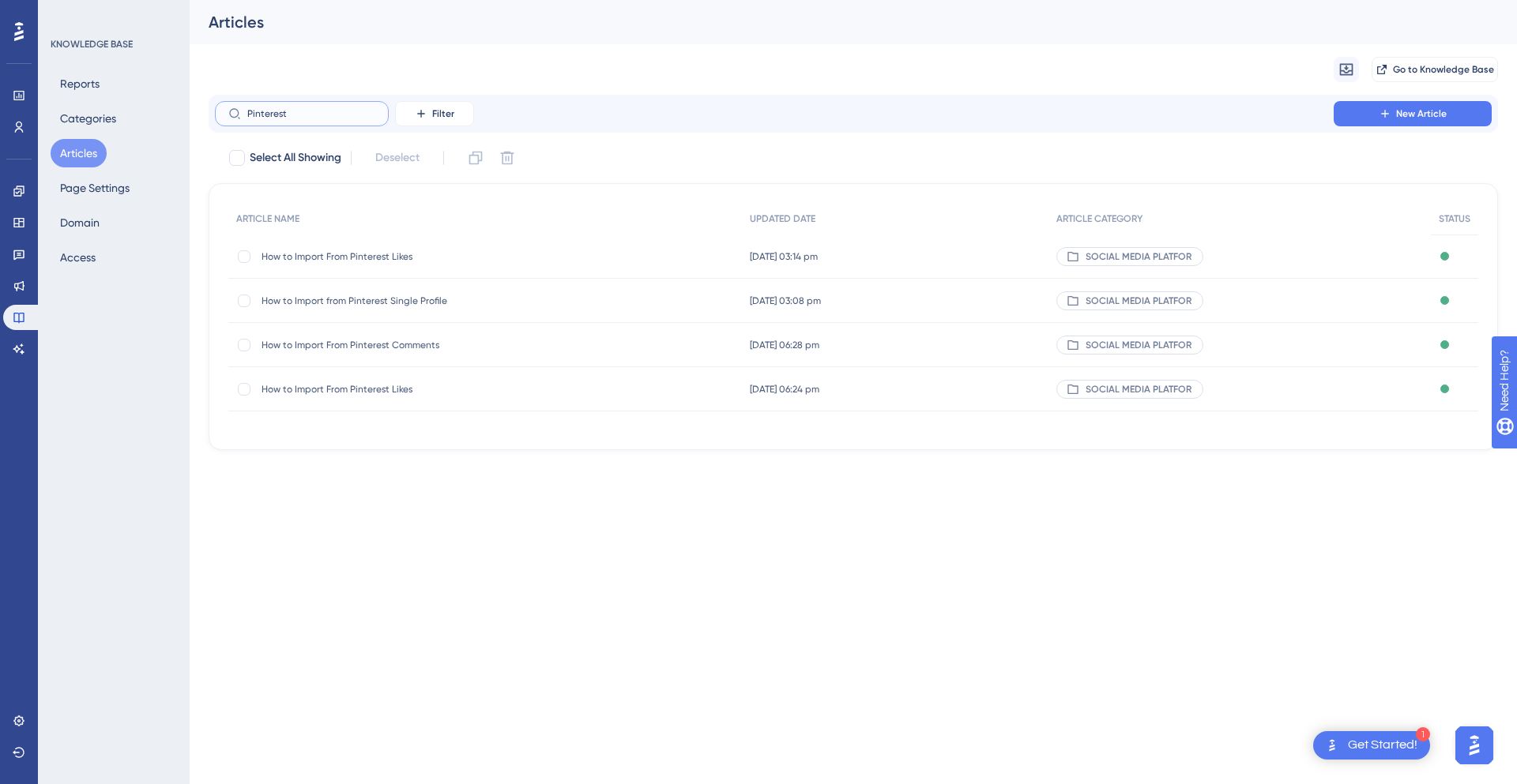
type input "Pinterest"
click at [246, 259] on div at bounding box center [244, 257] width 12 height 12
click at [512, 160] on icon at bounding box center [507, 158] width 16 height 16
checkbox input "false"
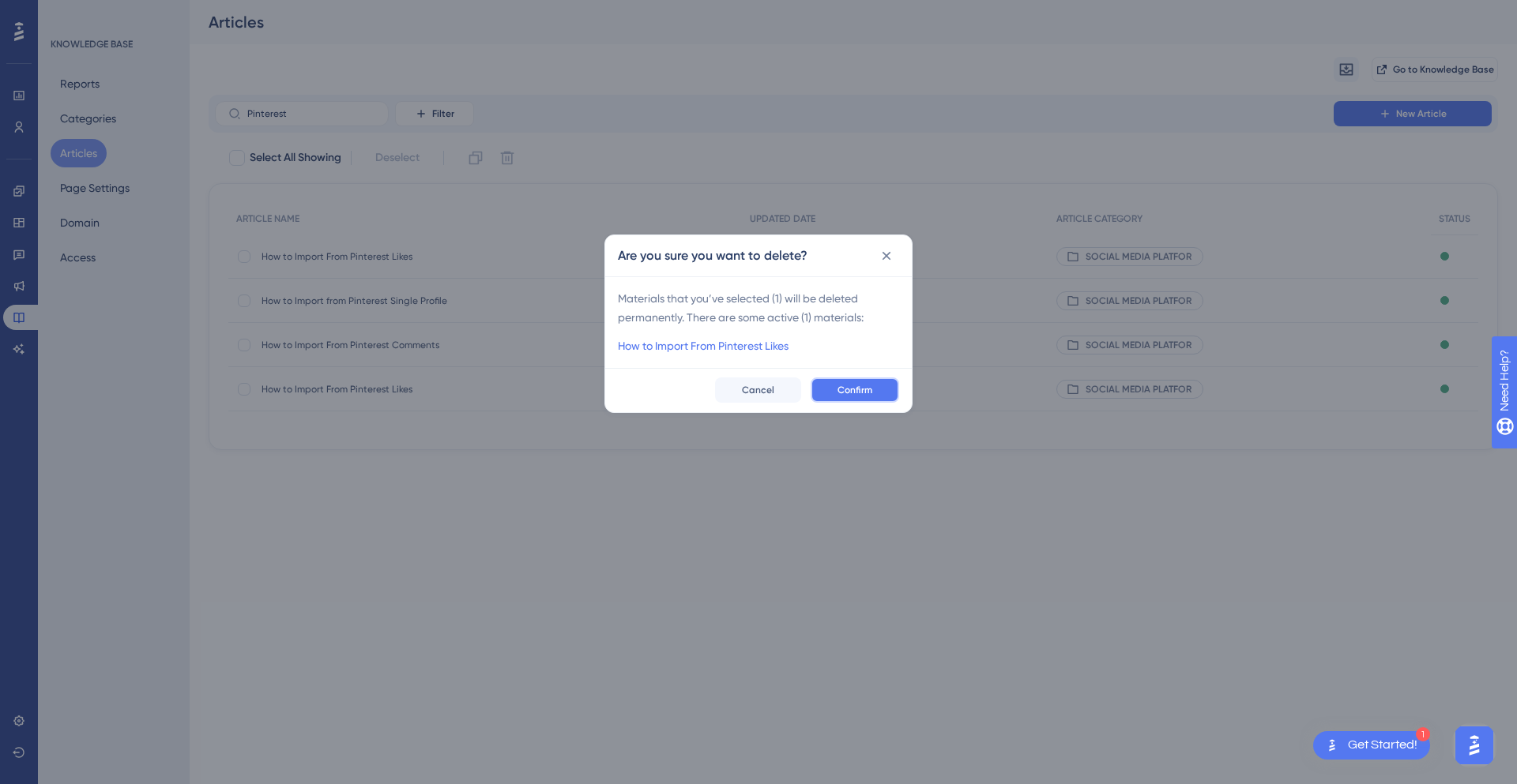
click at [861, 382] on button "Confirm" at bounding box center [854, 390] width 89 height 26
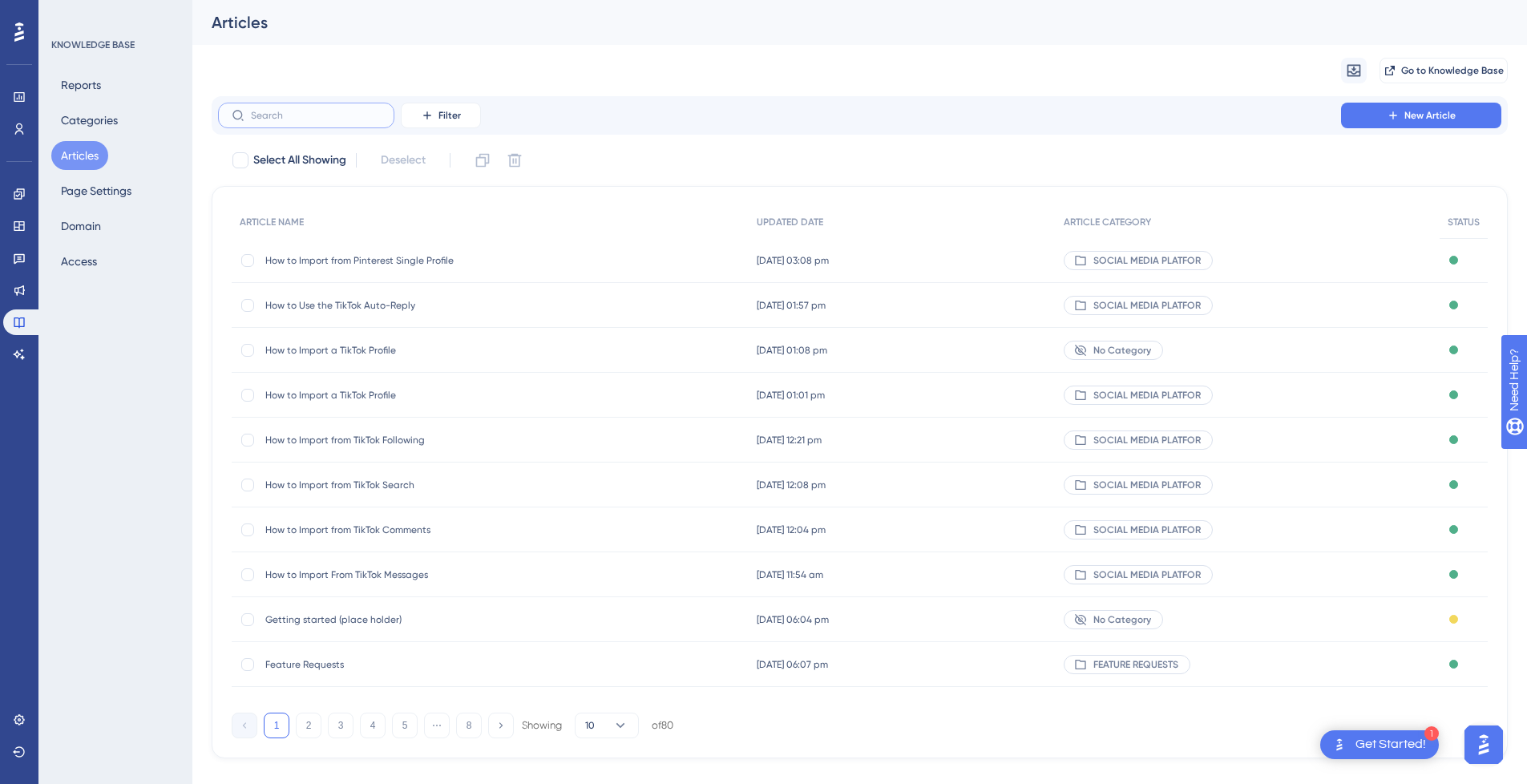
click at [323, 117] on input "text" at bounding box center [315, 115] width 129 height 12
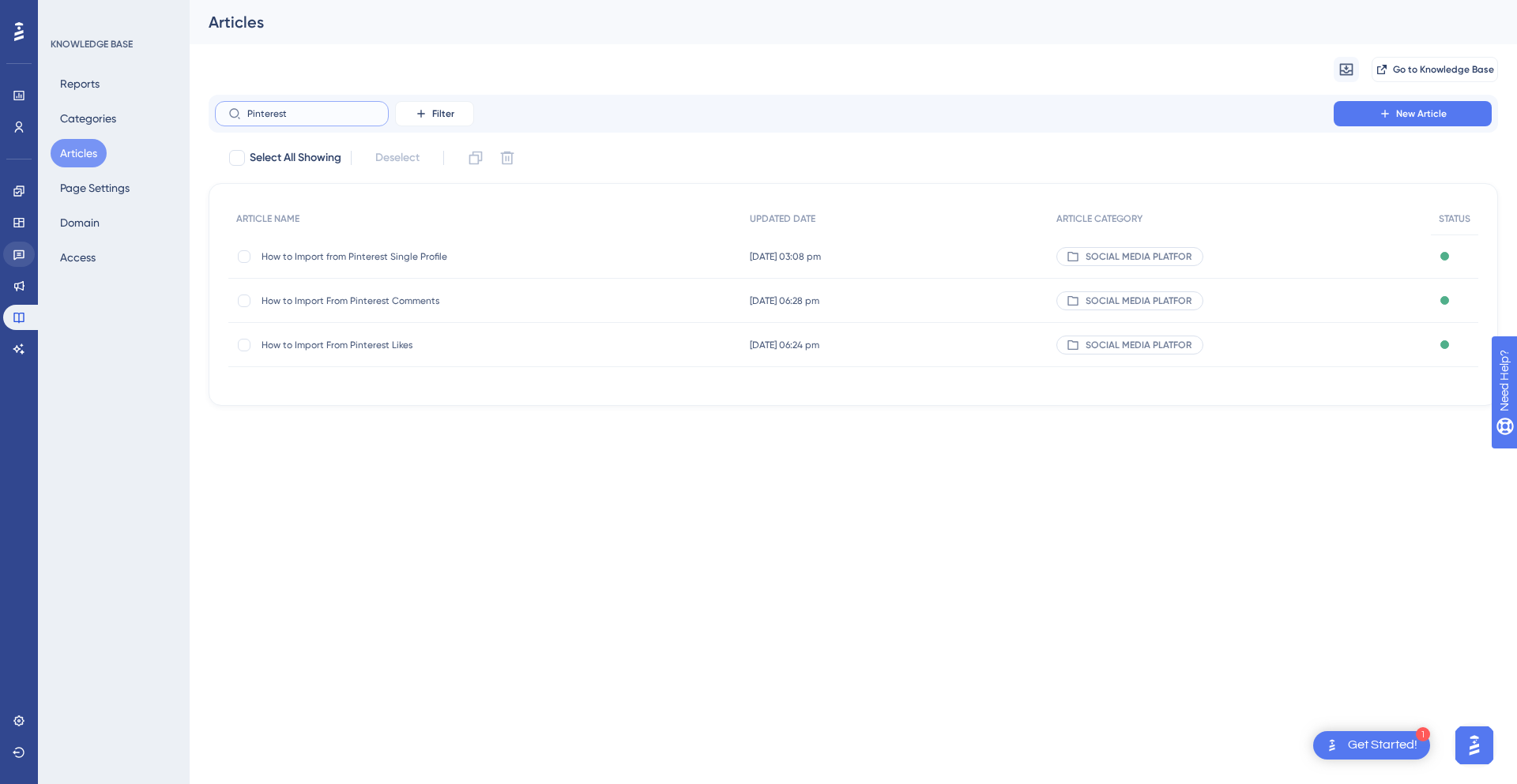
type input "Pinterest"
click at [1450, 121] on button "New Article" at bounding box center [1412, 114] width 158 height 26
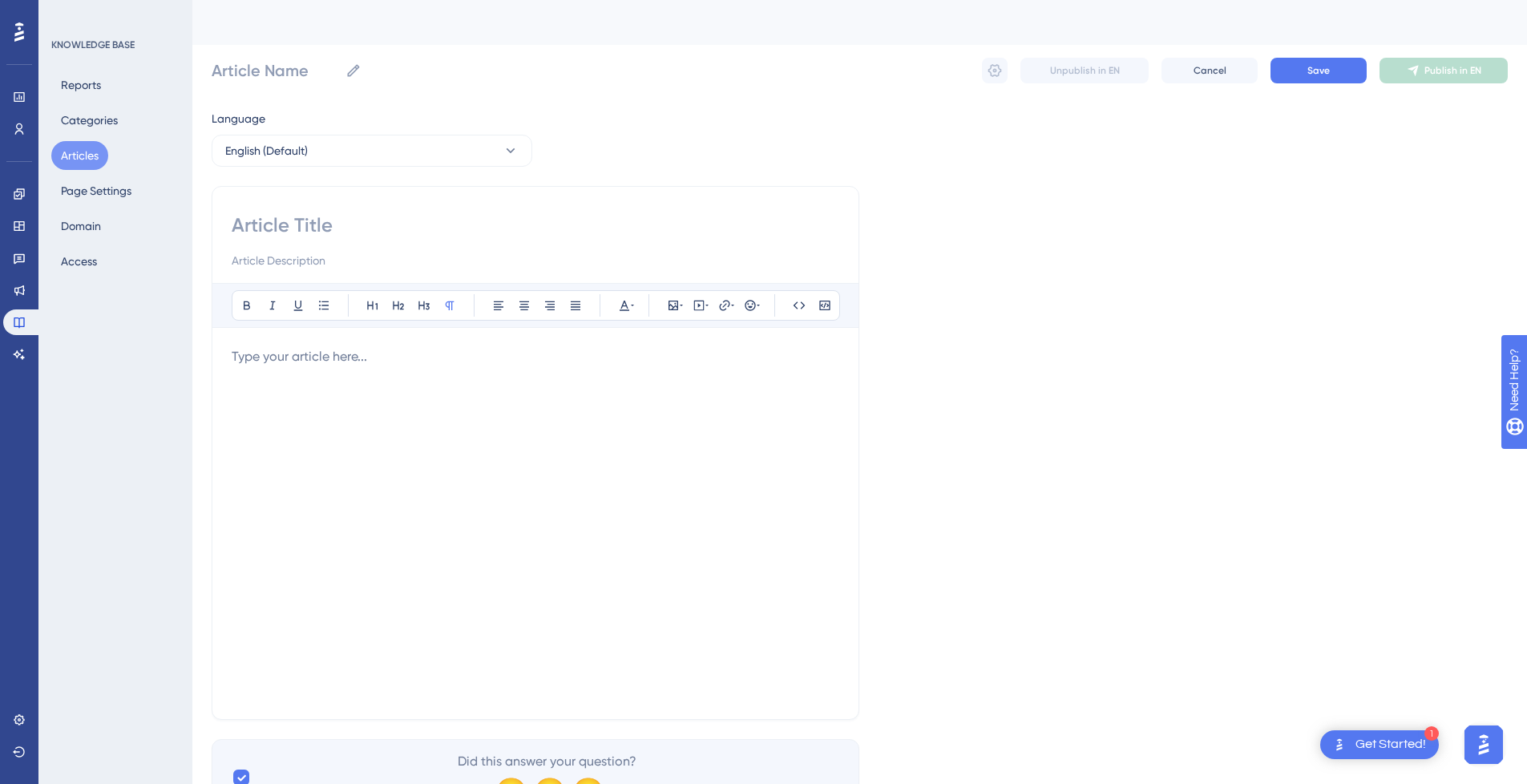
click at [313, 370] on div at bounding box center [535, 523] width 608 height 353
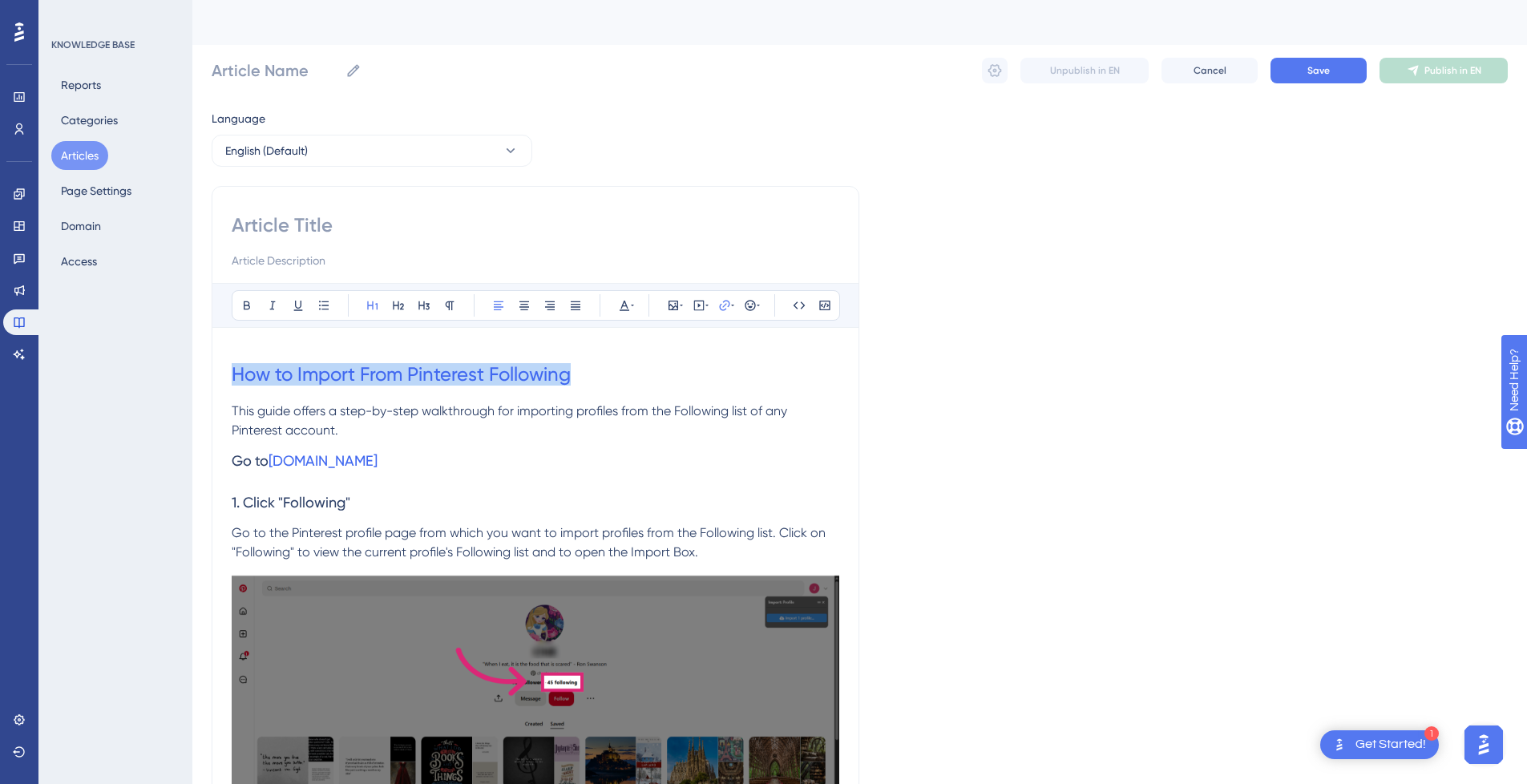
drag, startPoint x: 600, startPoint y: 374, endPoint x: 188, endPoint y: 374, distance: 412.0
click at [318, 229] on input at bounding box center [535, 225] width 608 height 26
paste input "How to Import From Pinterest Following"
type input "How to Import From Pinterest Following"
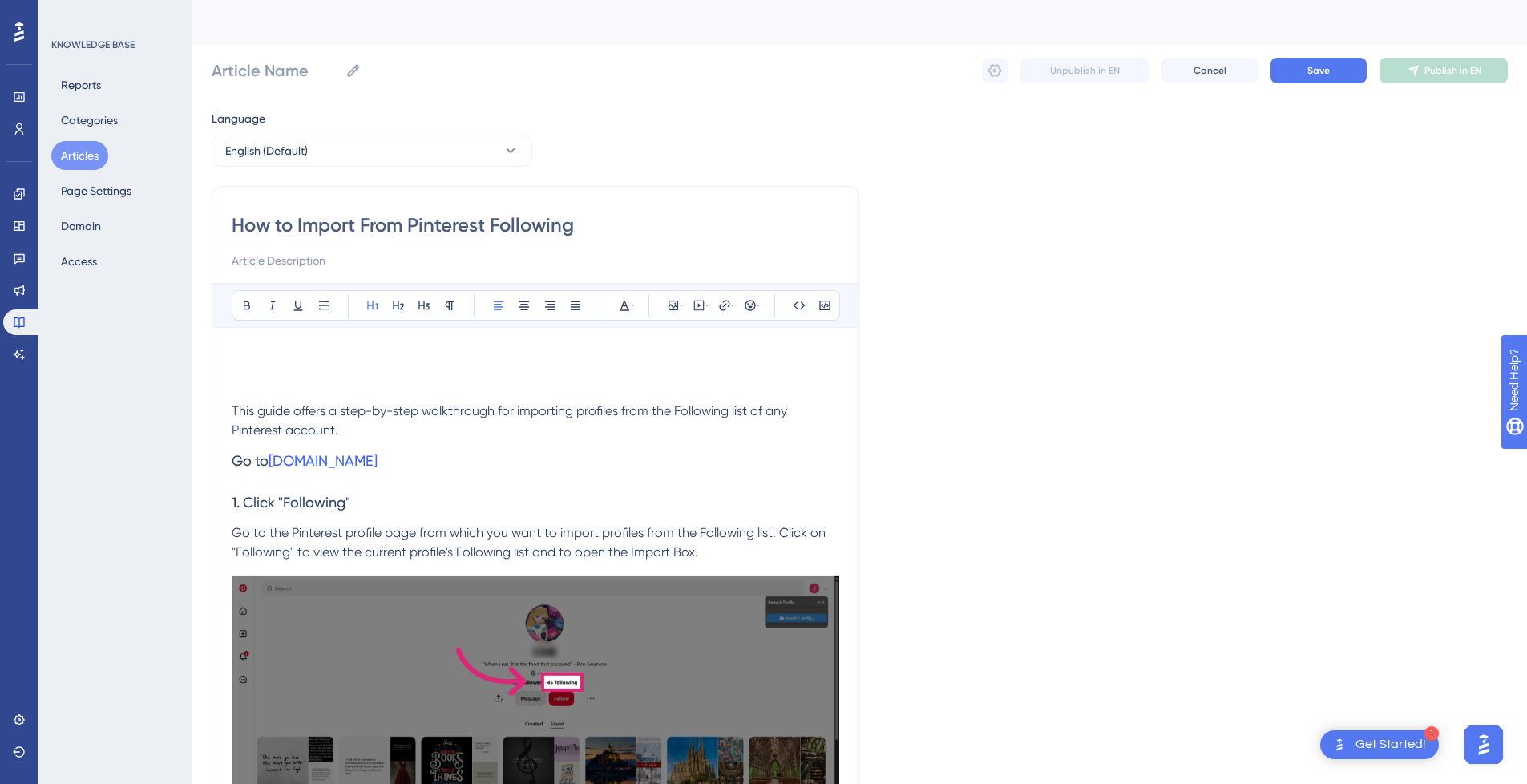
type input "How to Import From Pinterest Following"
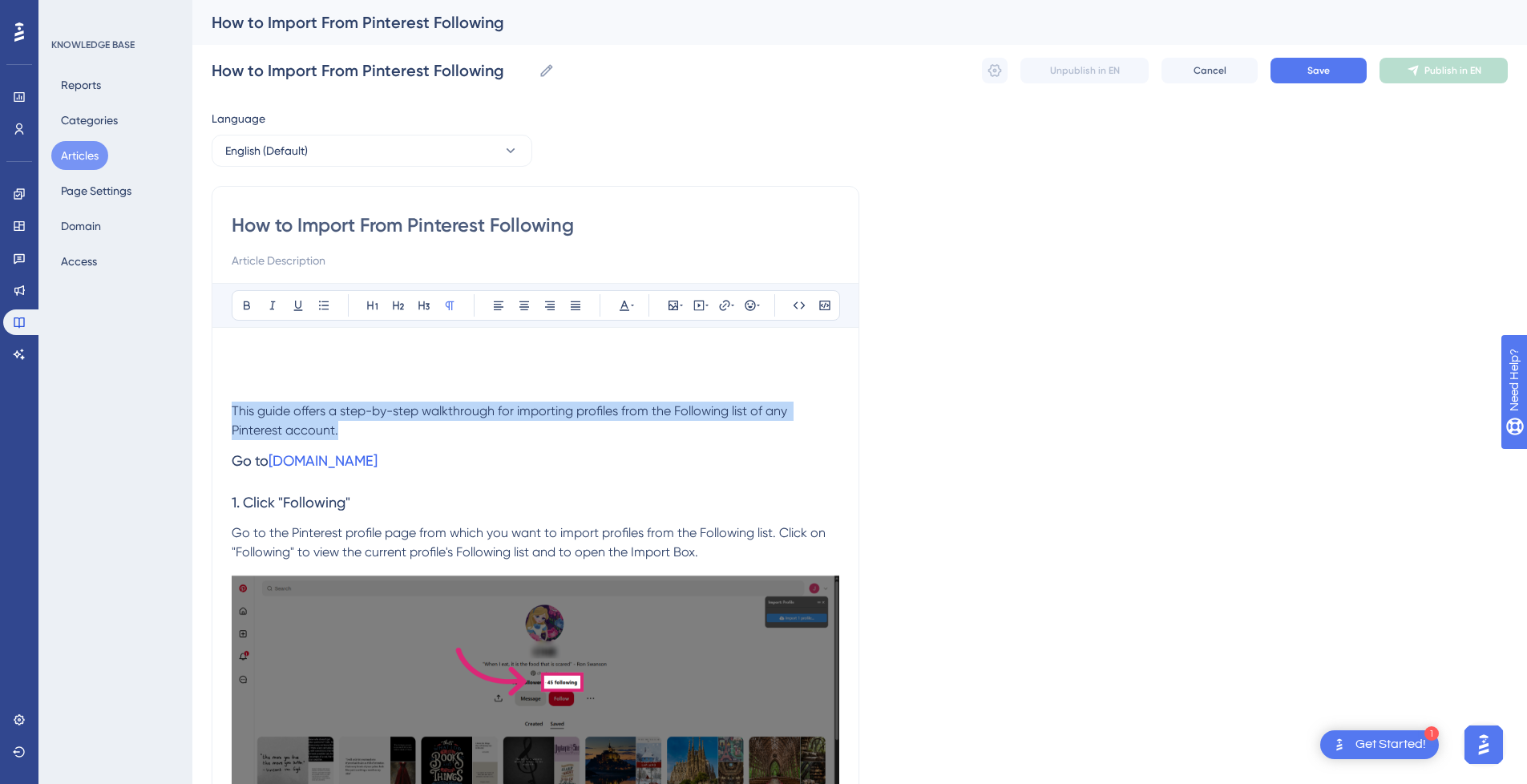
drag, startPoint x: 392, startPoint y: 430, endPoint x: 225, endPoint y: 415, distance: 167.7
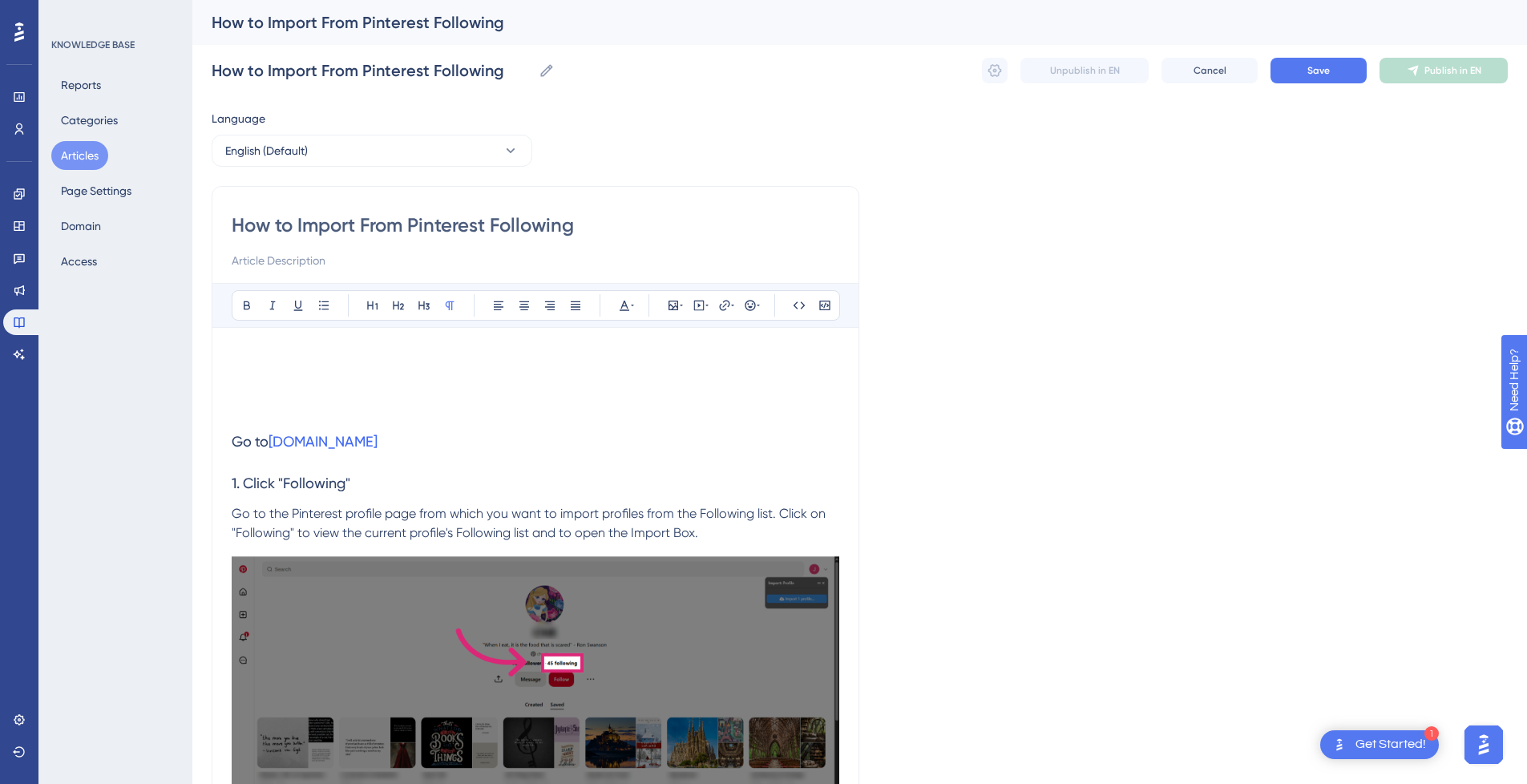
click at [284, 261] on input at bounding box center [535, 261] width 608 height 20
paste input "This guide offers a step-by-step walkthrough for importing profiles from the Fo…"
type input "This guide offers a step-by-step walkthrough for importing profiles from the Fo…"
click at [279, 375] on h1 at bounding box center [535, 374] width 608 height 54
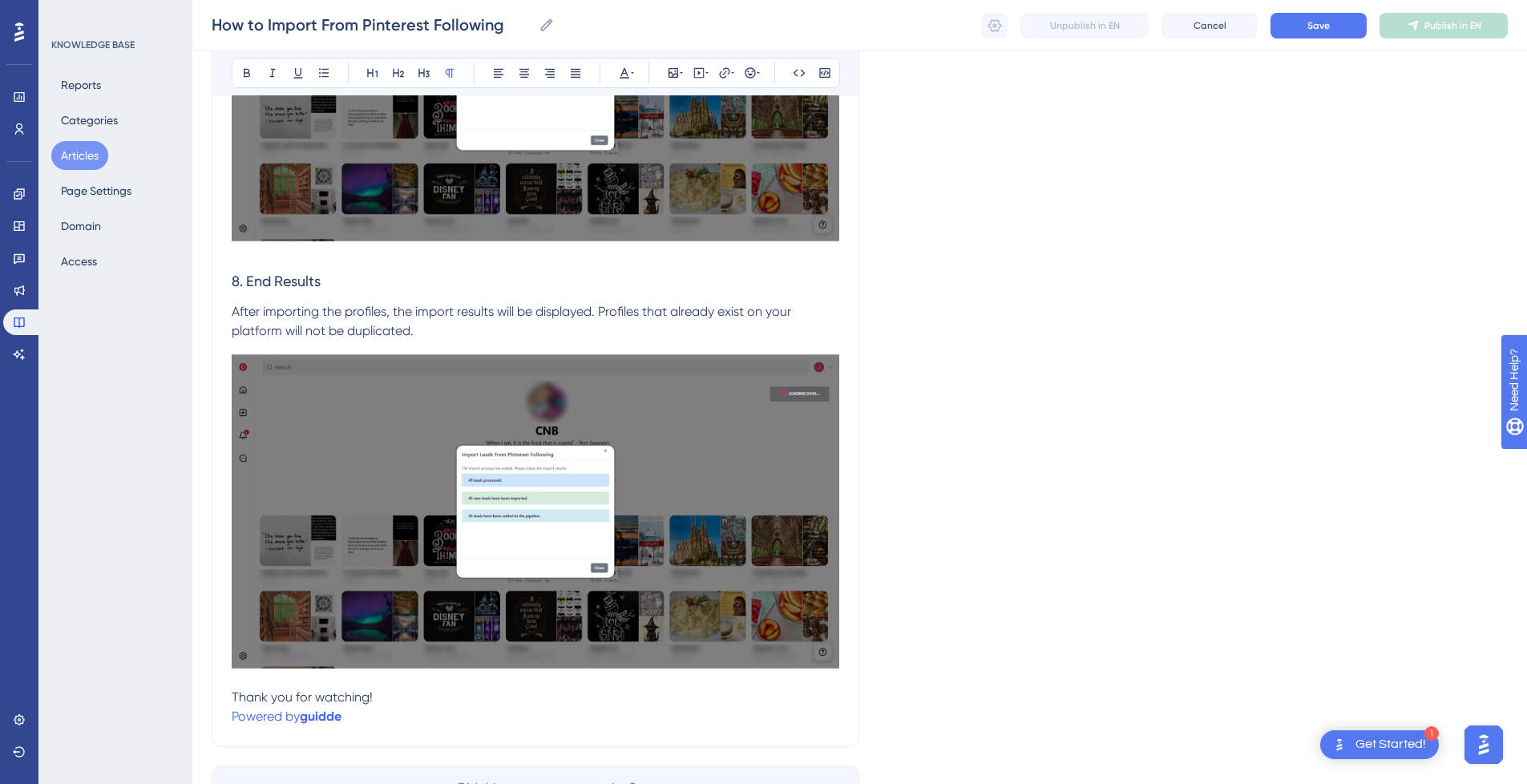
scroll to position [3178, 0]
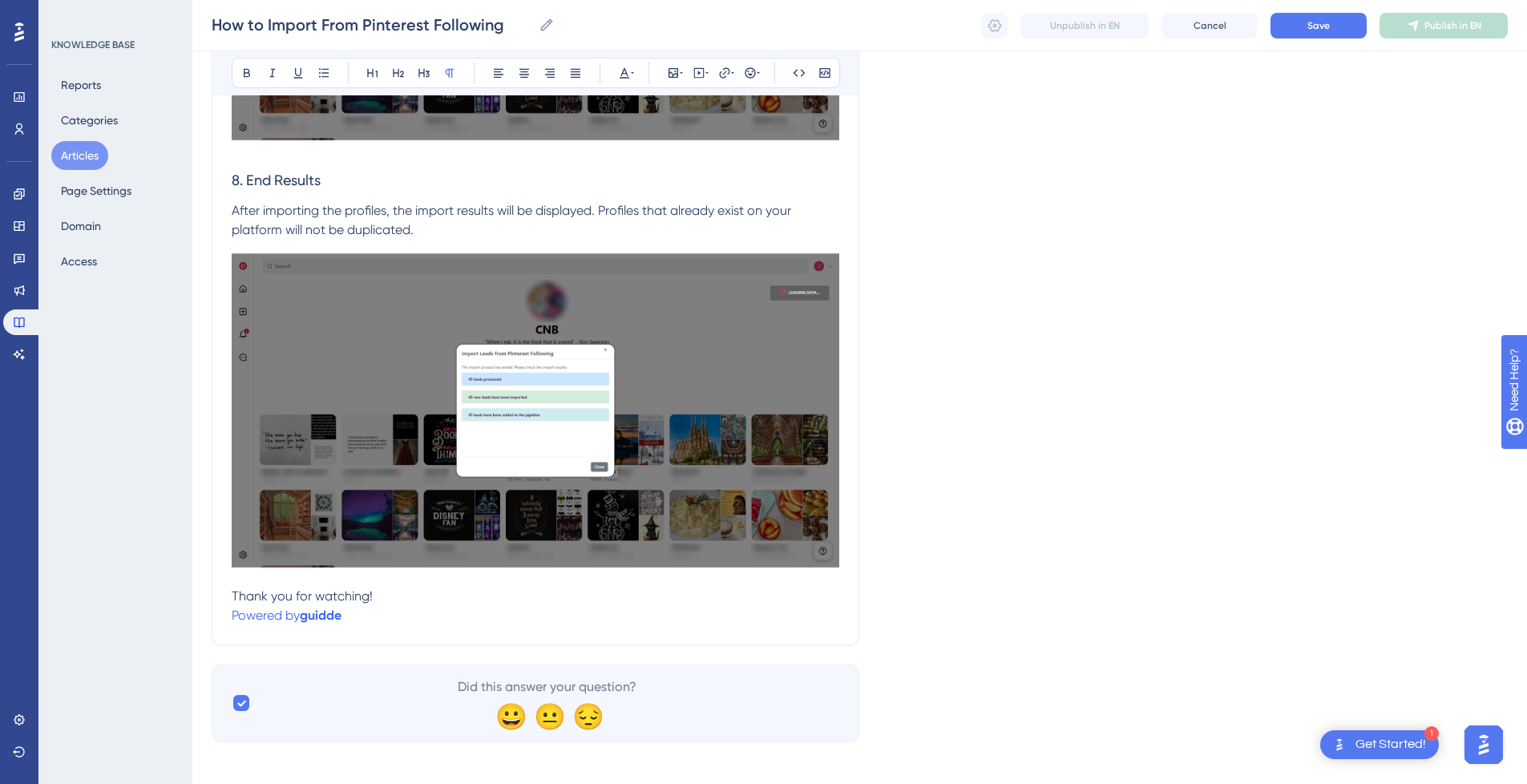
drag, startPoint x: 374, startPoint y: 608, endPoint x: 430, endPoint y: 621, distance: 57.5
click at [378, 610] on p "Powered by [PERSON_NAME]" at bounding box center [535, 616] width 608 height 20
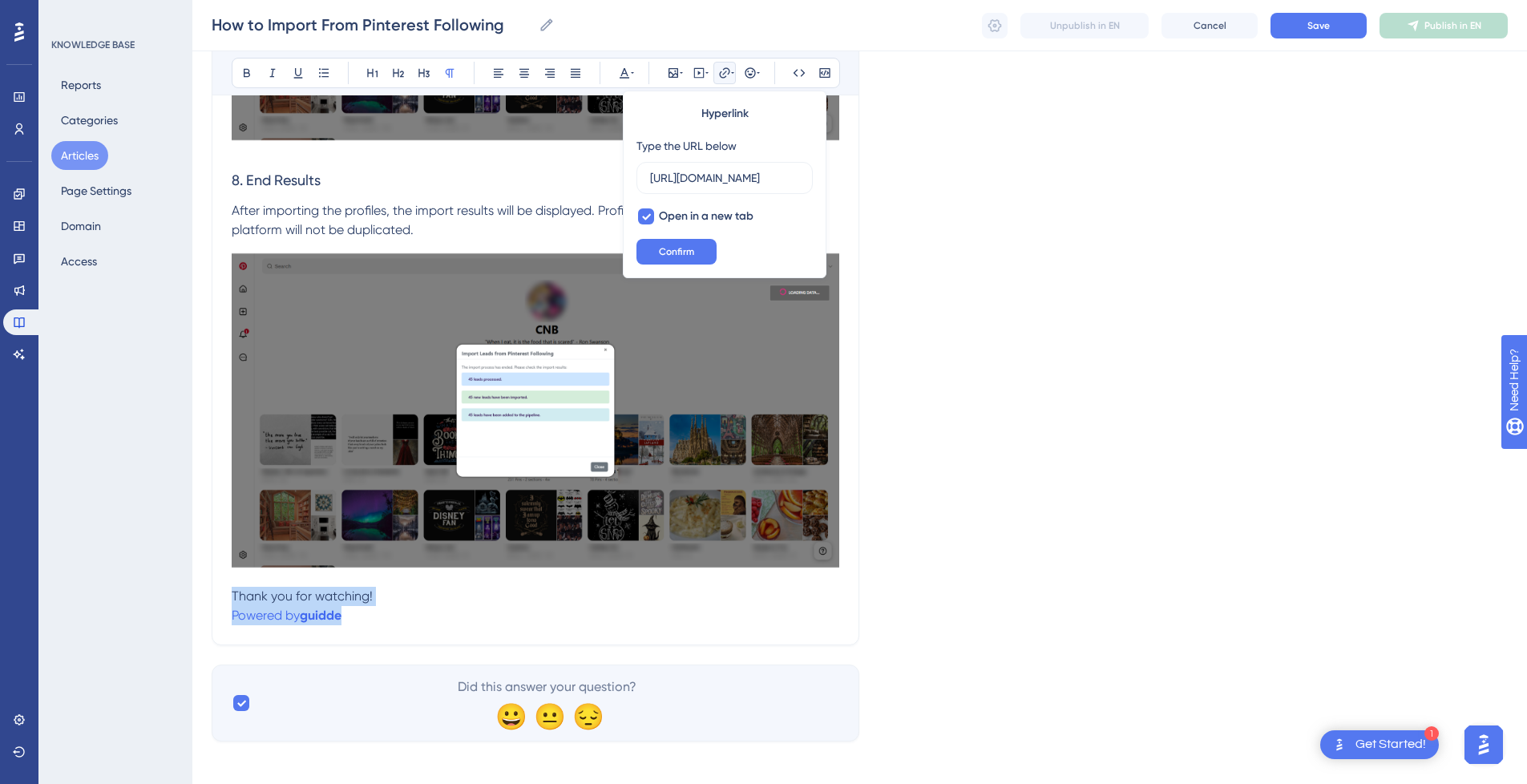
drag, startPoint x: 431, startPoint y: 621, endPoint x: 223, endPoint y: 592, distance: 210.0
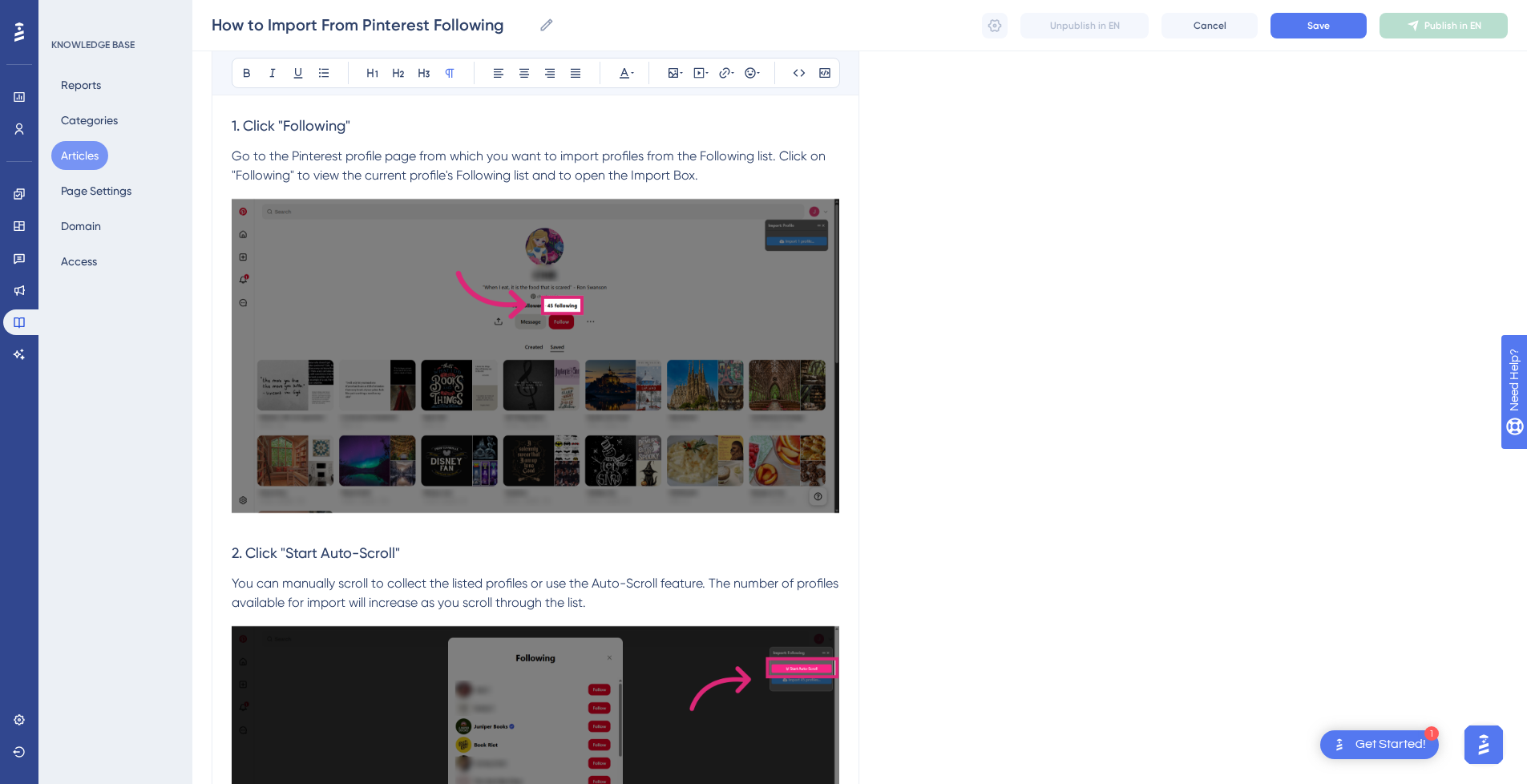
scroll to position [0, 0]
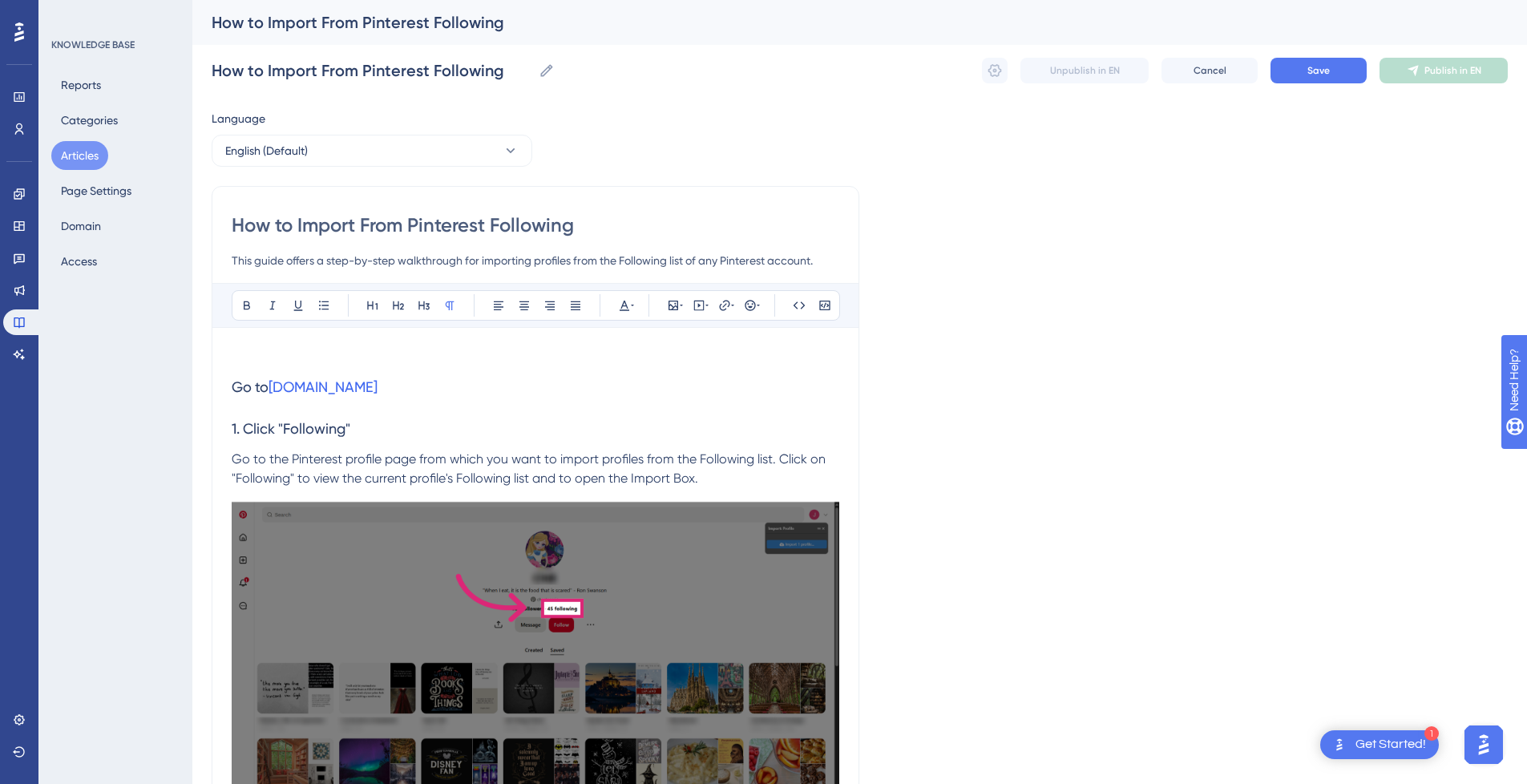
click at [421, 354] on p at bounding box center [535, 357] width 608 height 20
click at [701, 305] on icon at bounding box center [699, 304] width 3 height 4
click at [686, 401] on textarea at bounding box center [698, 405] width 244 height 72
paste textarea "<div style="position:relative;padding-bottom:56.25%;"> <iframe style="width:100…"
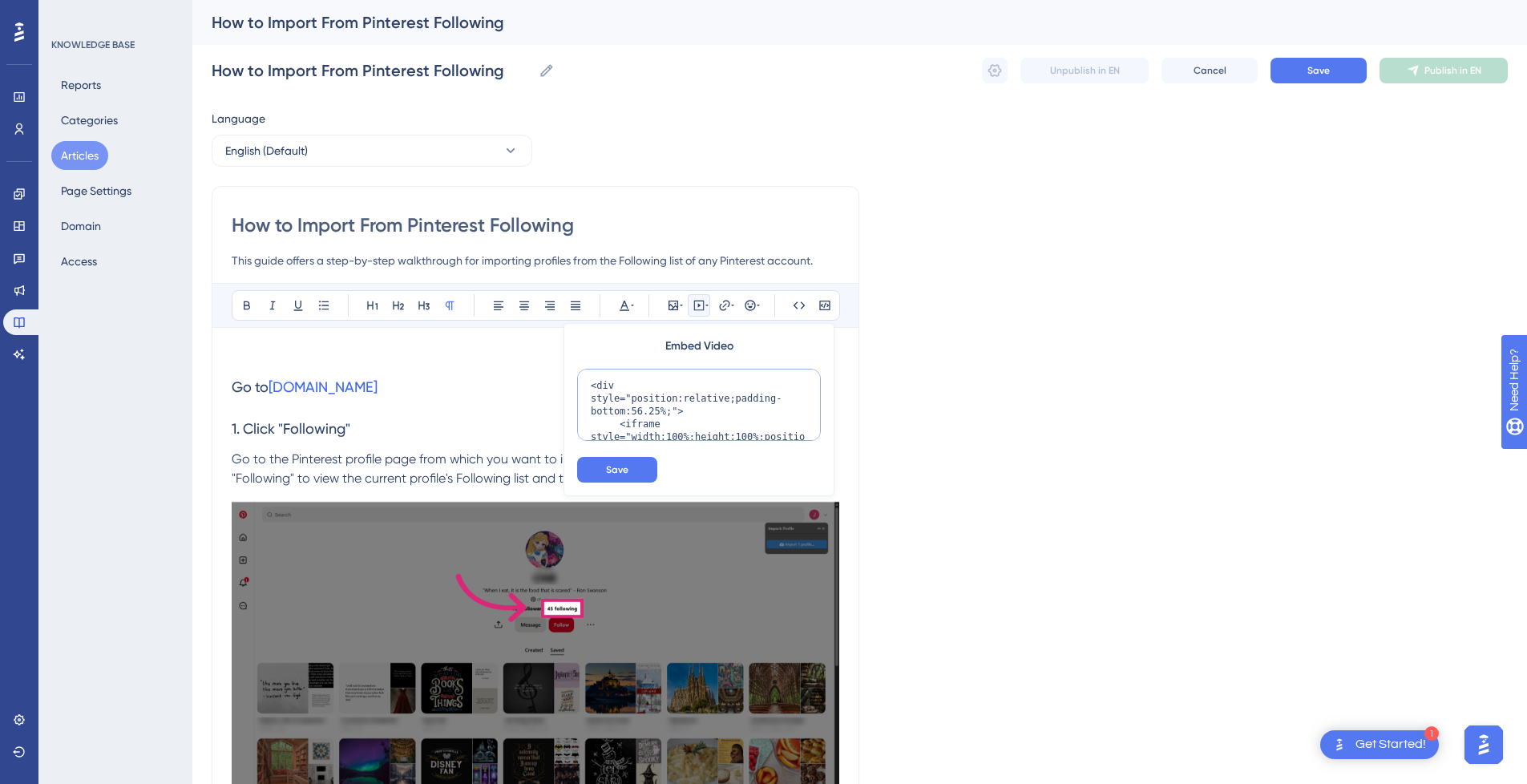
scroll to position [221, 0]
type textarea "<div style="position:relative;padding-bottom:56.25%;"> <iframe style="width:100…"
click at [623, 472] on span "Save" at bounding box center [617, 470] width 22 height 13
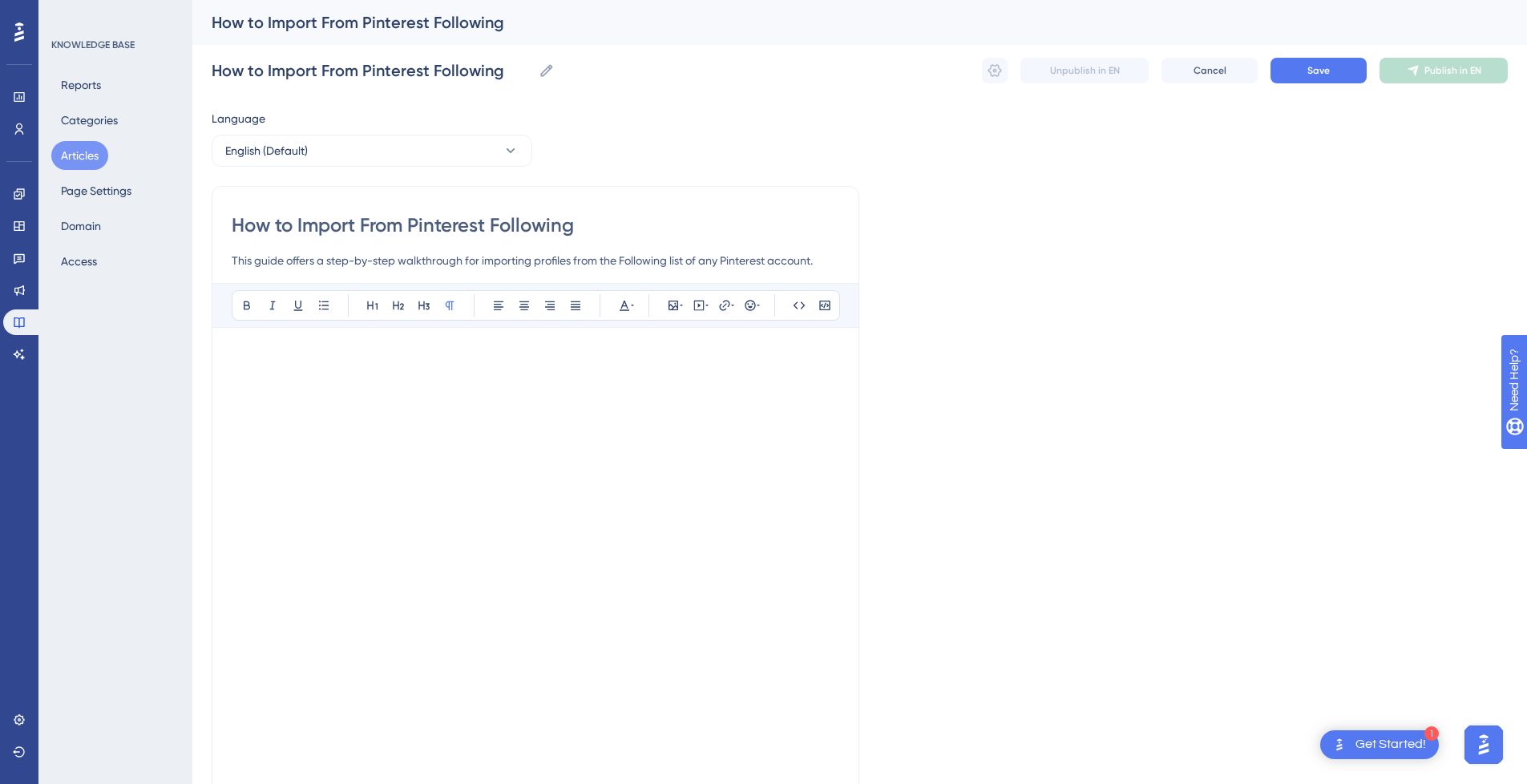
click at [309, 355] on p at bounding box center [535, 357] width 608 height 20
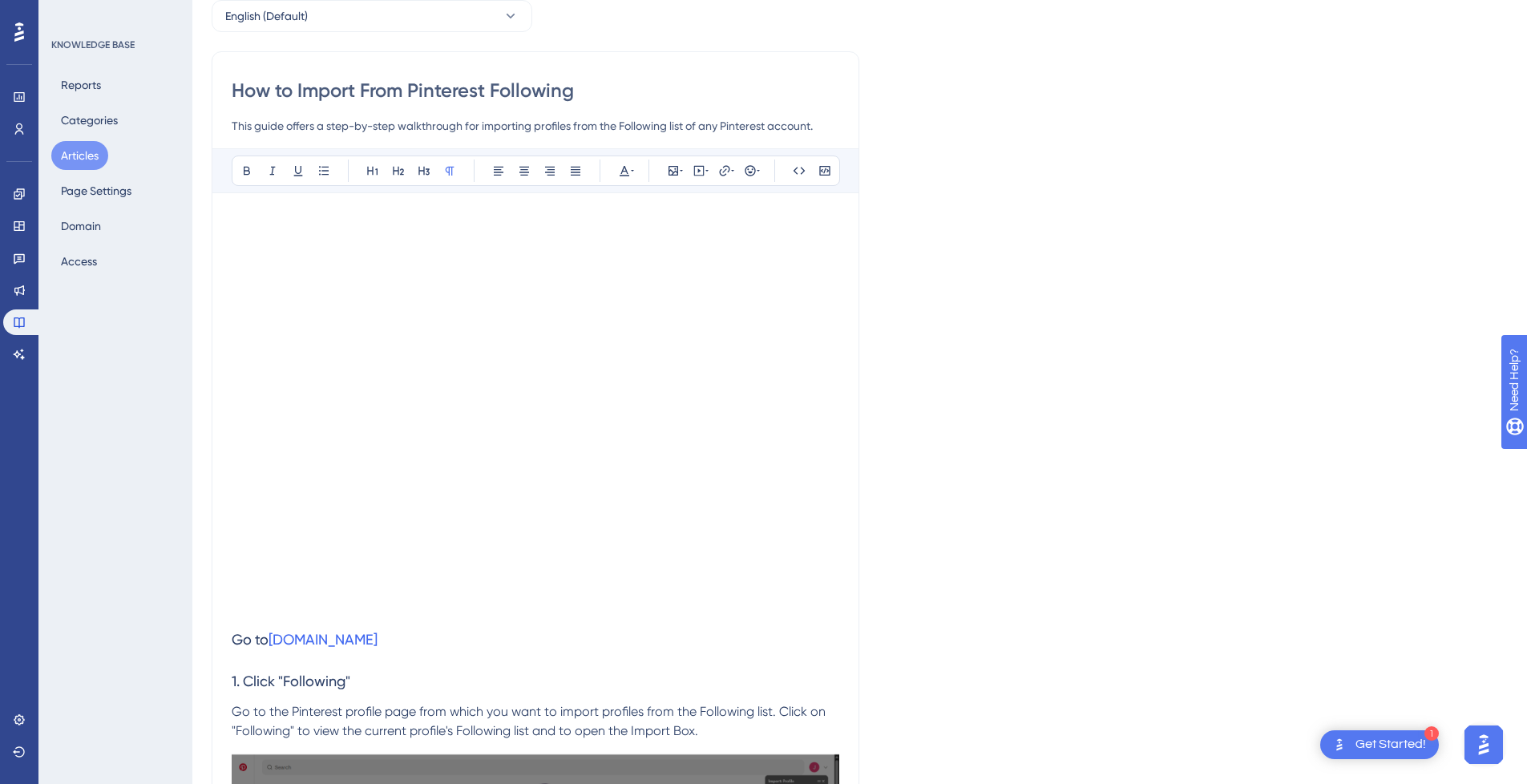
scroll to position [321, 0]
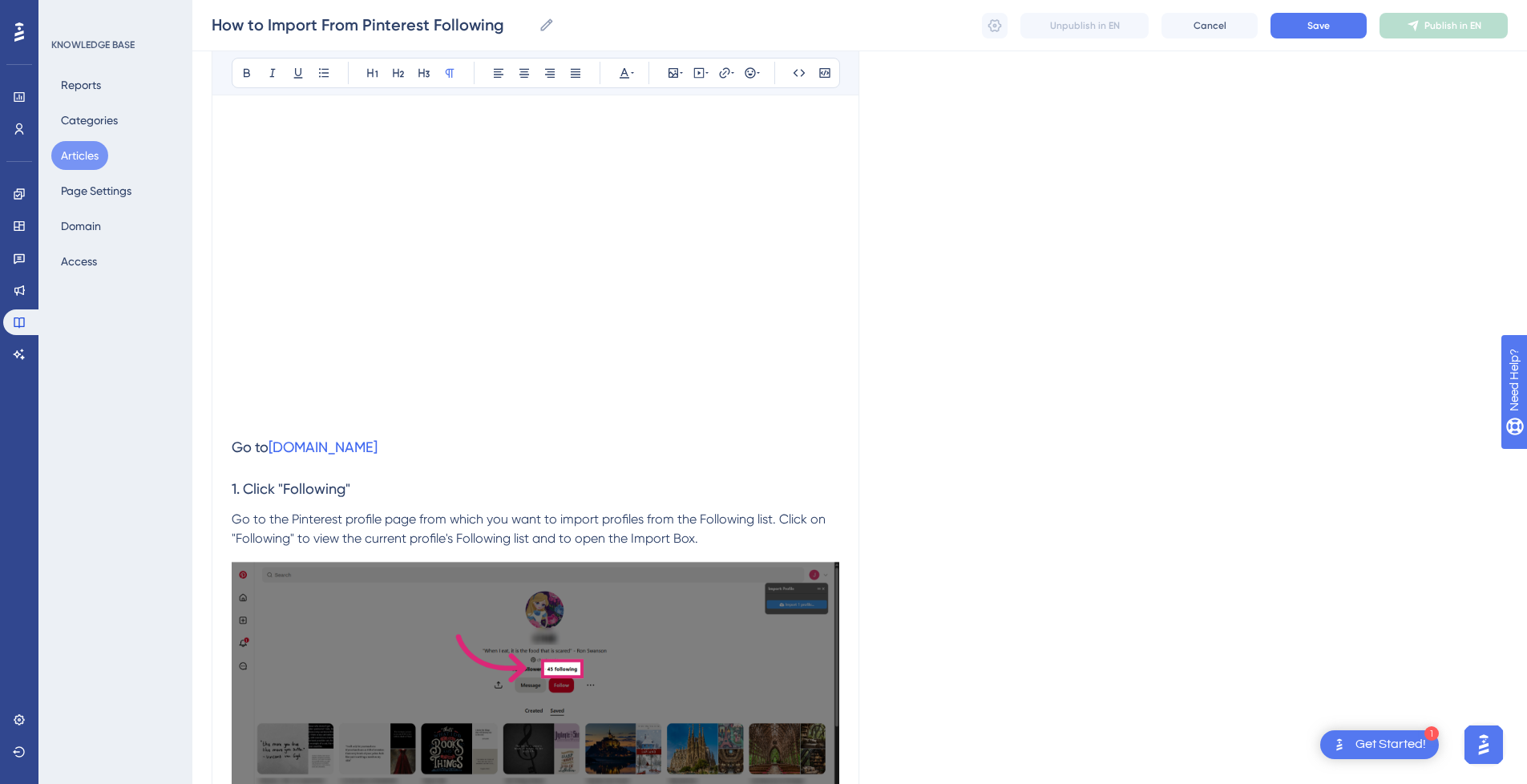
click at [287, 418] on p at bounding box center [535, 417] width 608 height 20
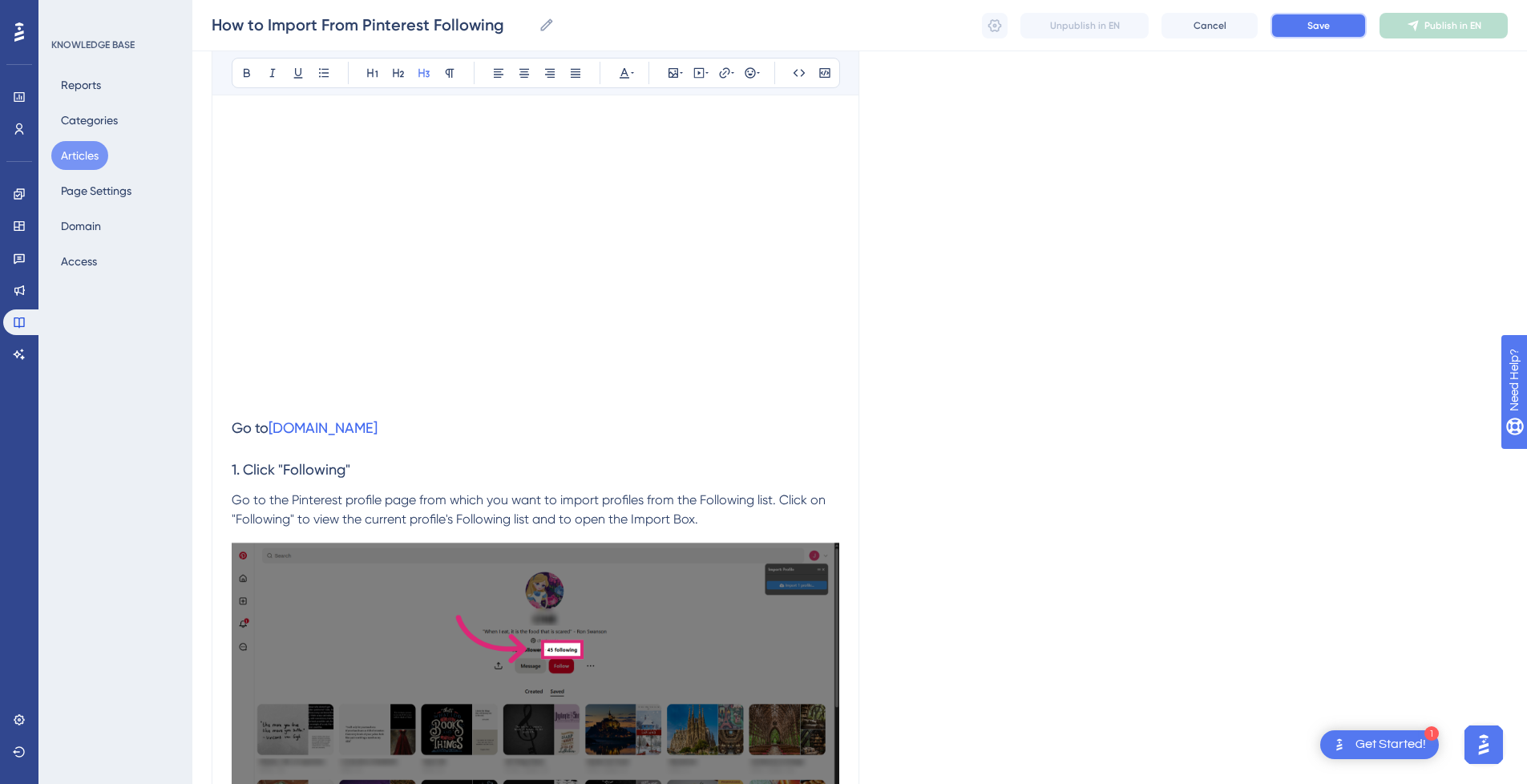
click at [1308, 25] on span "Save" at bounding box center [1318, 26] width 22 height 13
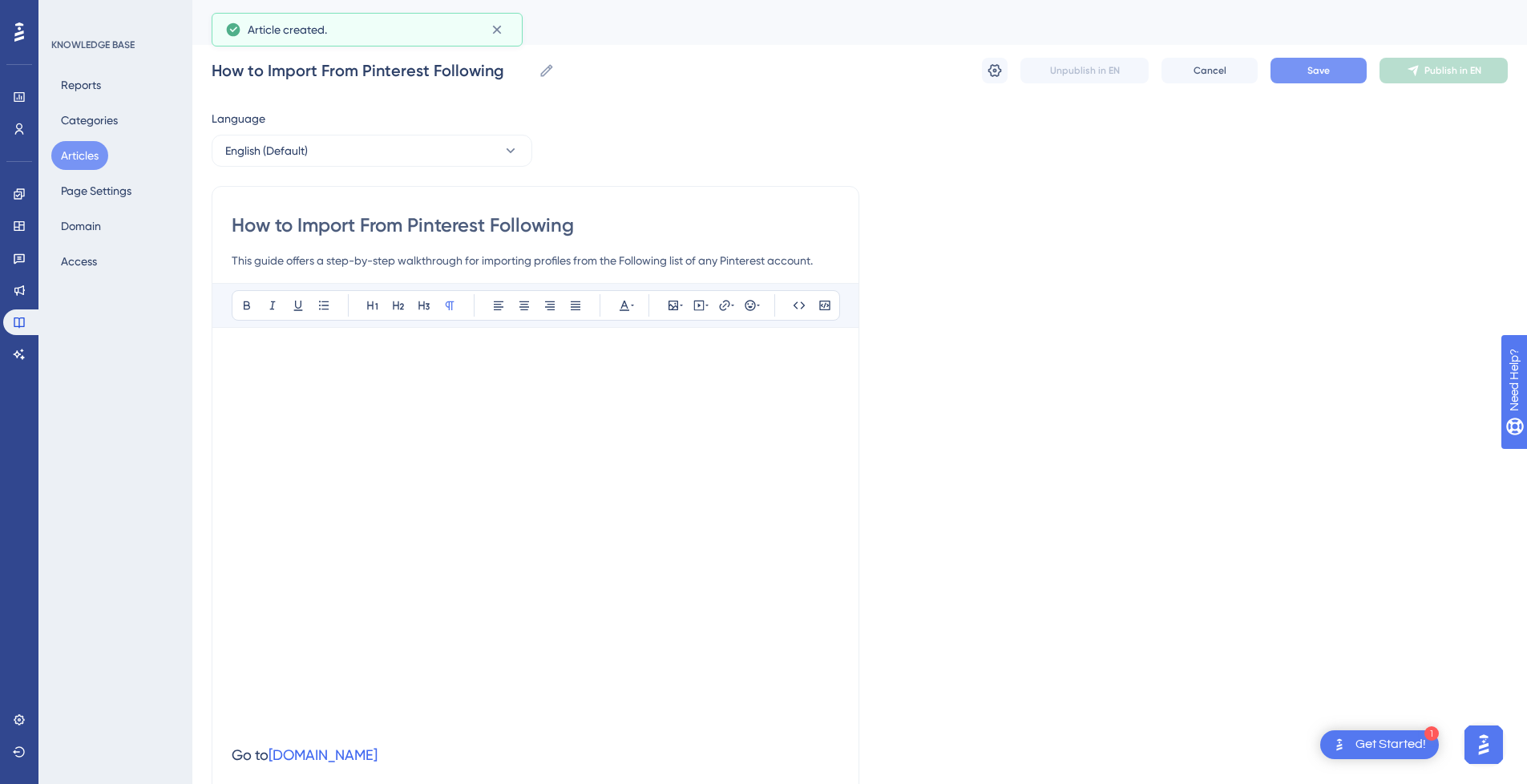
click at [1341, 67] on button "Save" at bounding box center [1319, 71] width 96 height 26
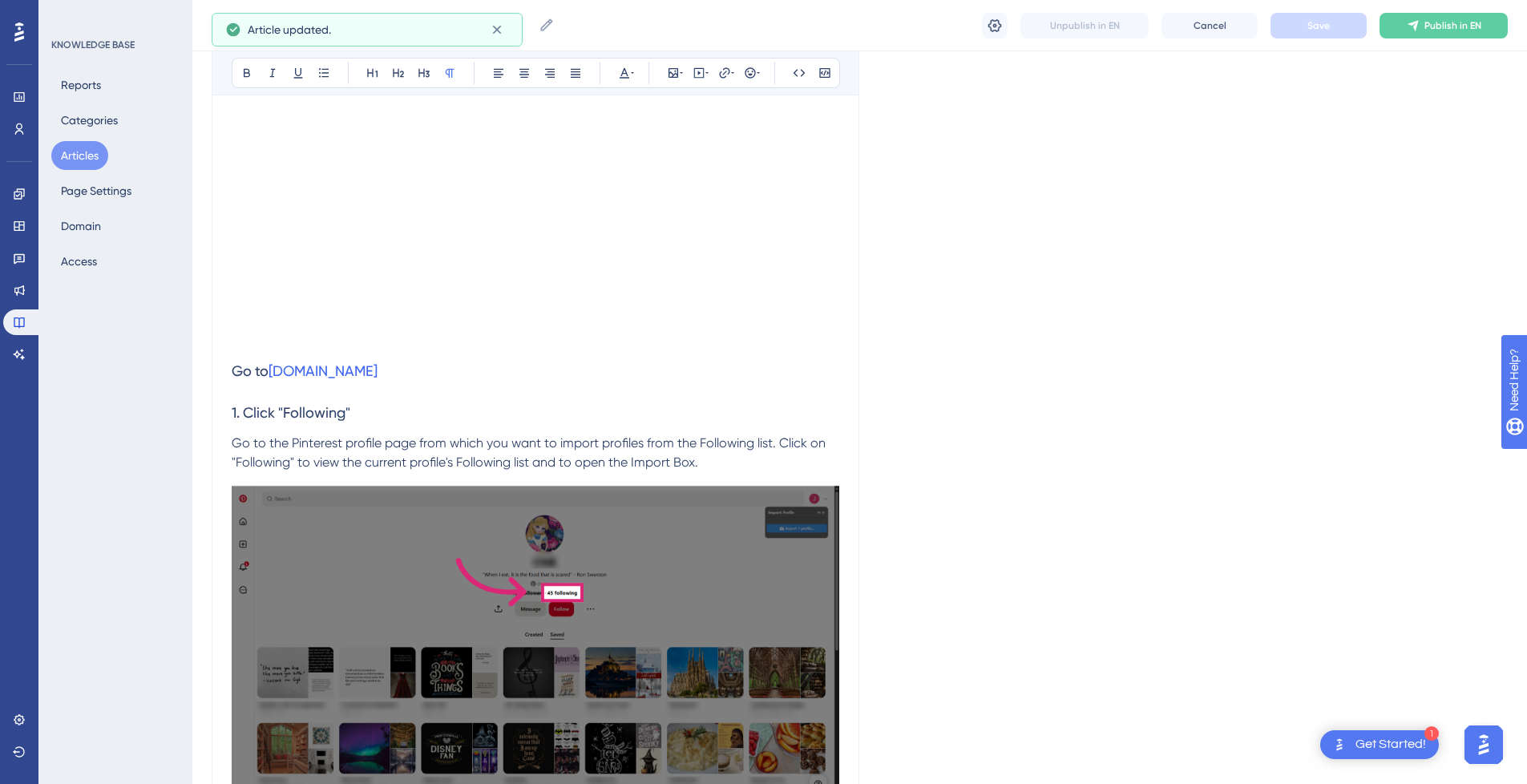
scroll to position [401, 0]
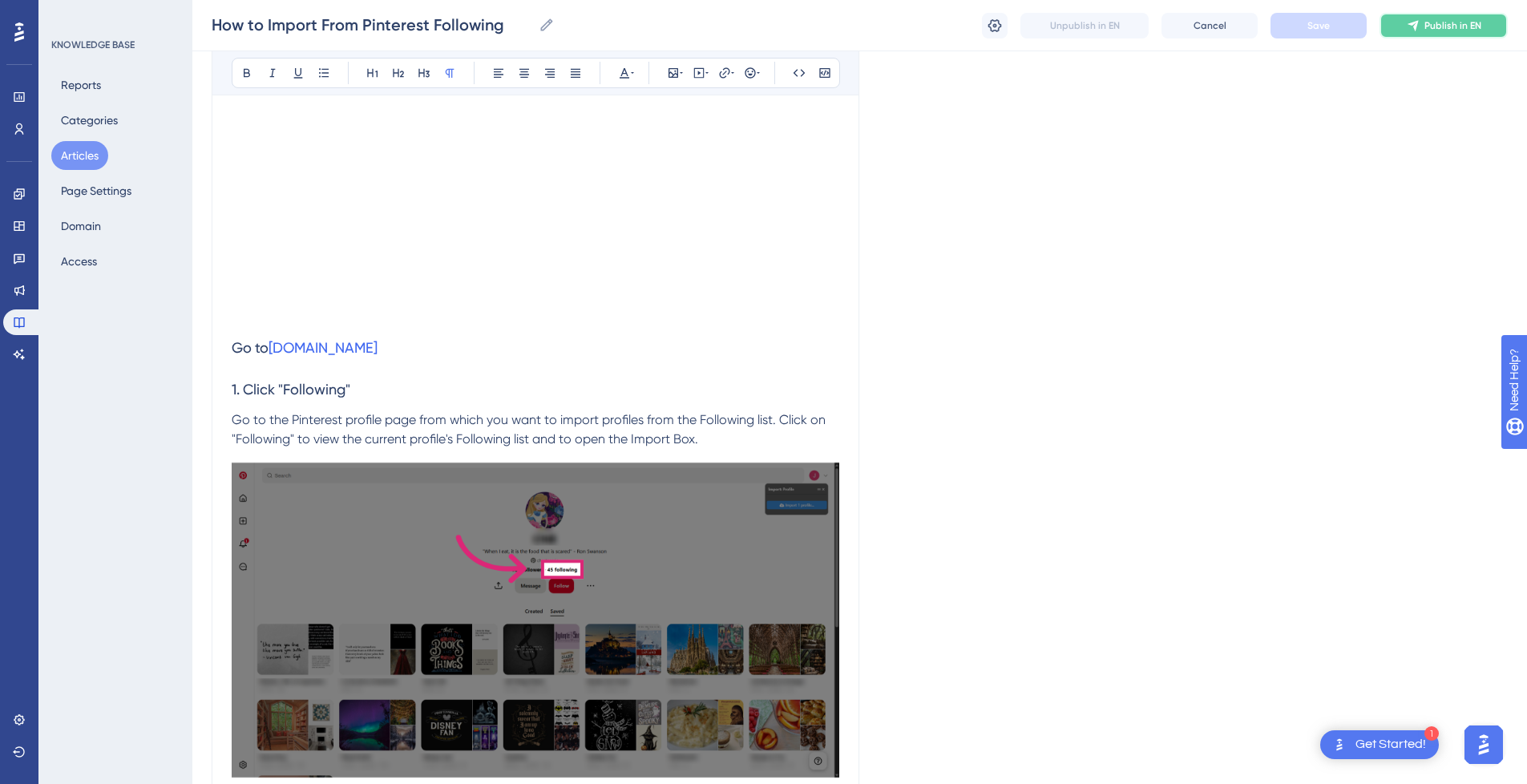
click at [1466, 24] on span "Publish in EN" at bounding box center [1453, 26] width 57 height 13
